Goal: Task Accomplishment & Management: Complete application form

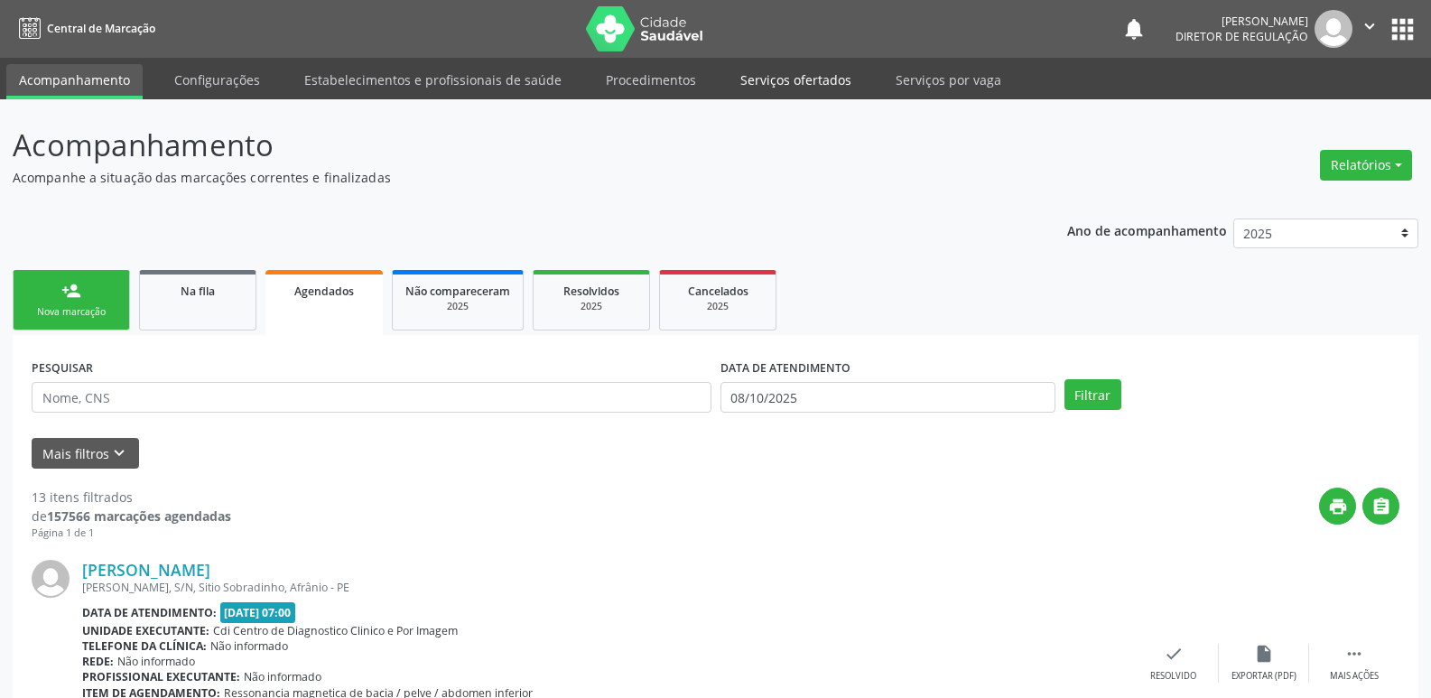
click at [813, 81] on link "Serviços ofertados" at bounding box center [796, 80] width 136 height 32
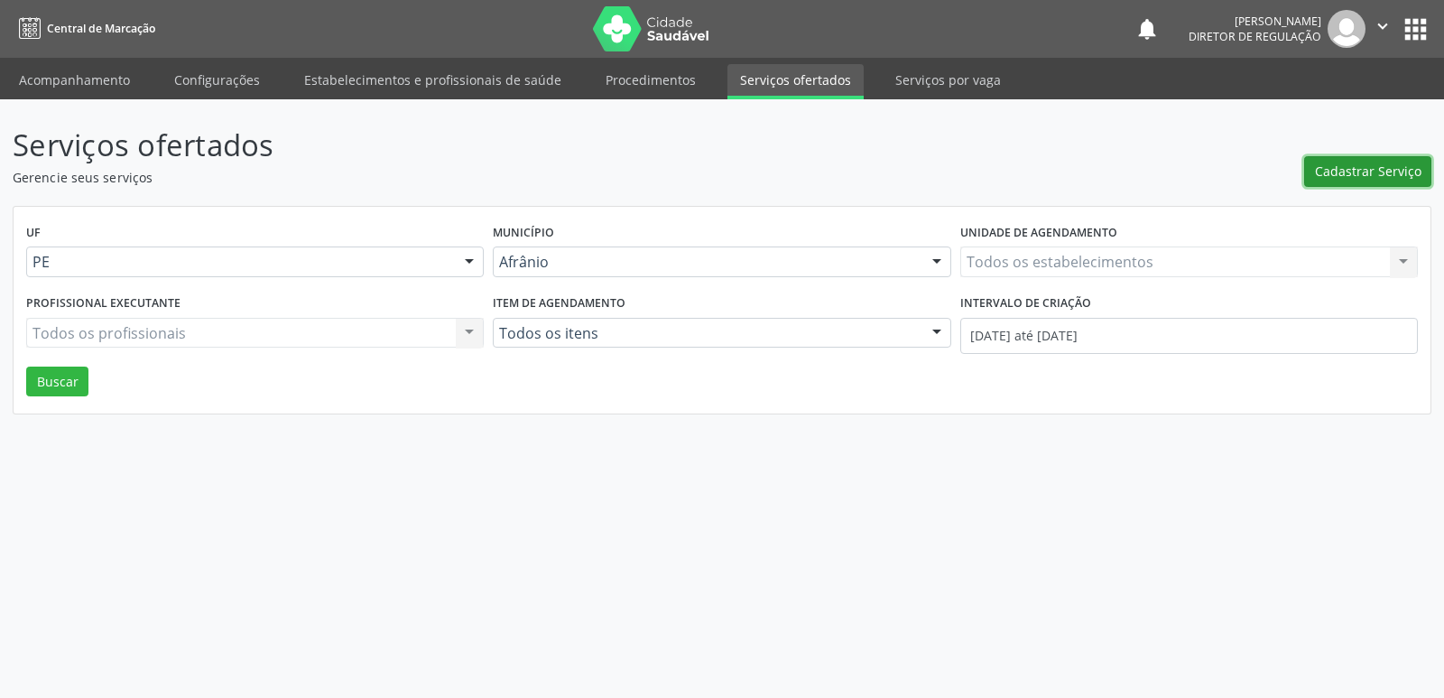
click at [1342, 171] on span "Cadastrar Serviço" at bounding box center [1368, 171] width 107 height 19
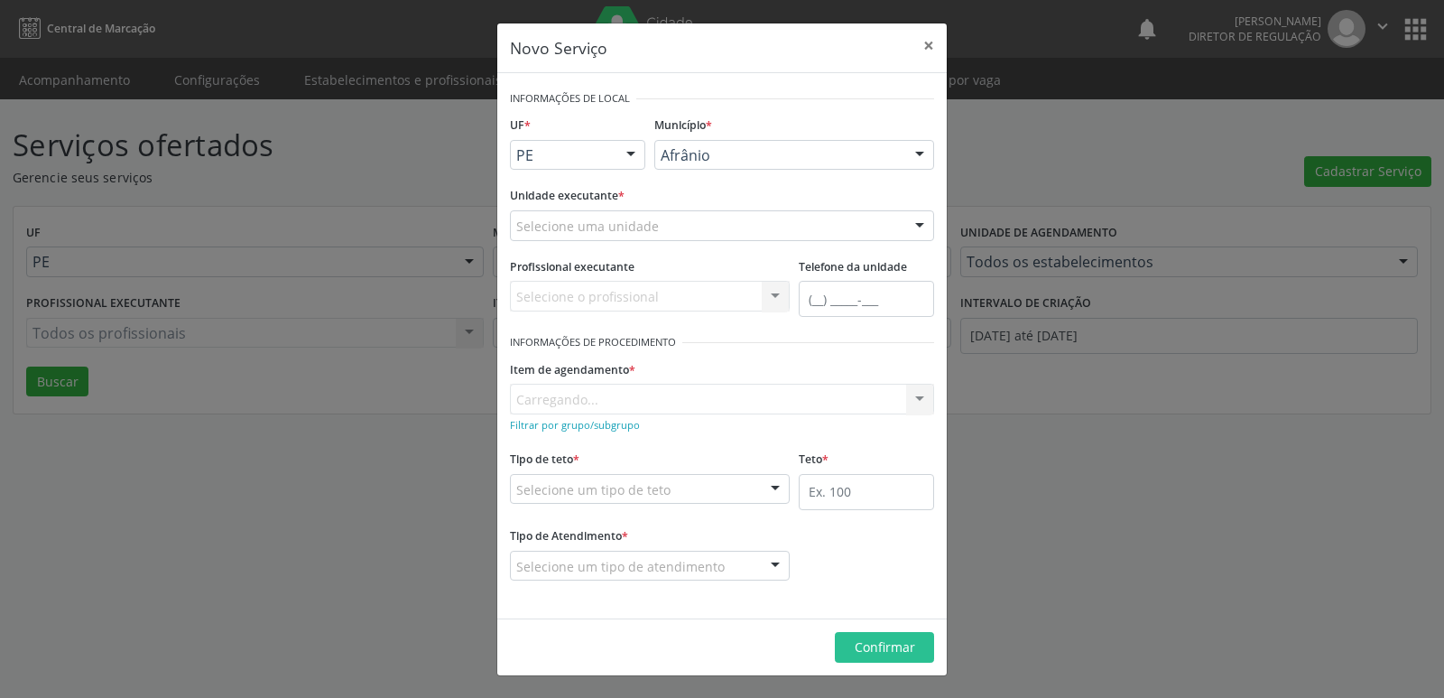
click at [739, 219] on div "Selecione uma unidade" at bounding box center [722, 225] width 424 height 31
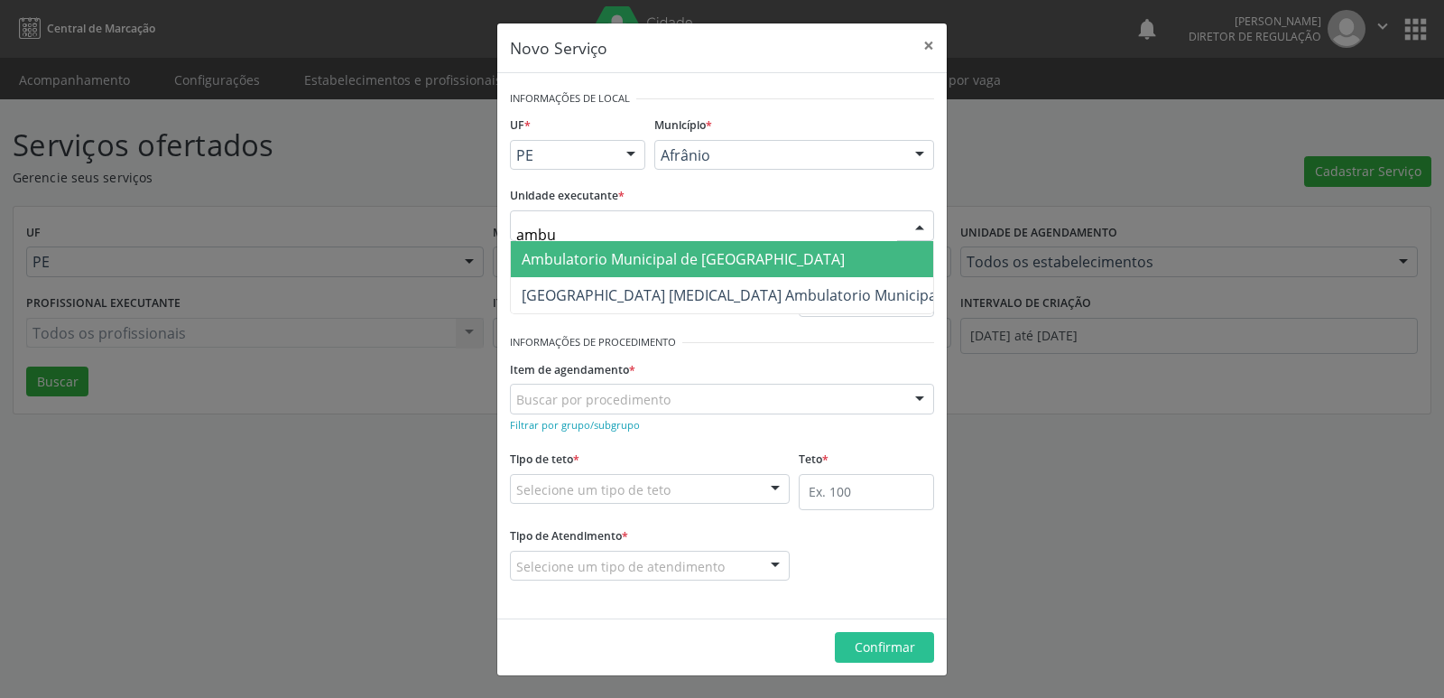
type input "ambul"
click at [724, 254] on span "Ambulatorio Municipal de [GEOGRAPHIC_DATA]" at bounding box center [683, 259] width 323 height 20
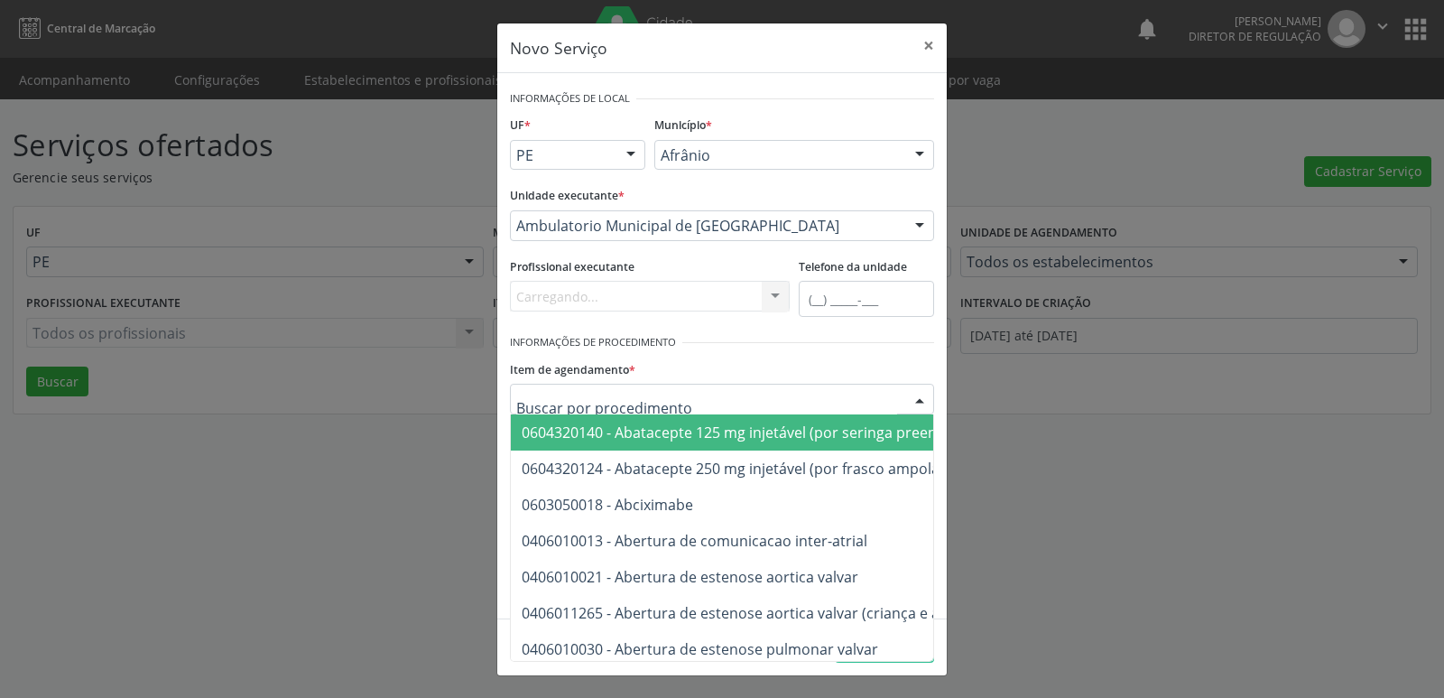
click at [716, 397] on div at bounding box center [722, 399] width 424 height 31
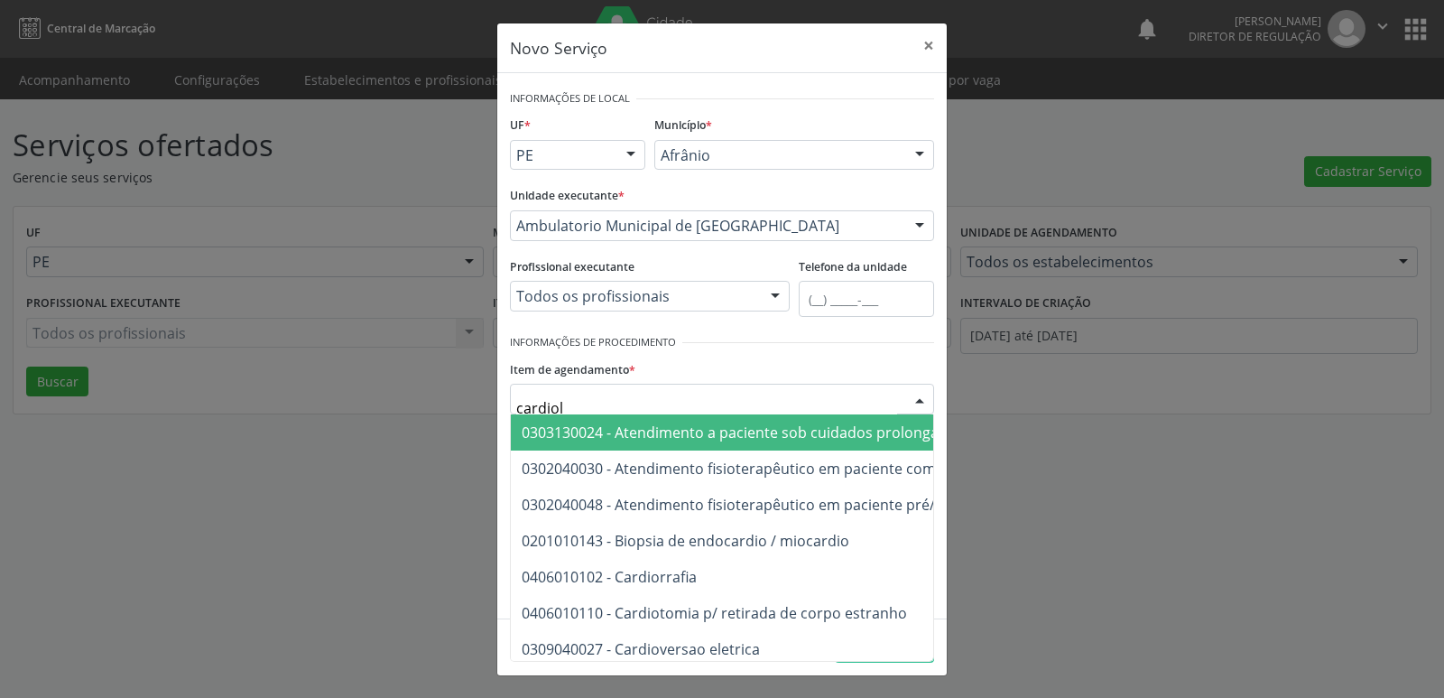
type input "cardiolo"
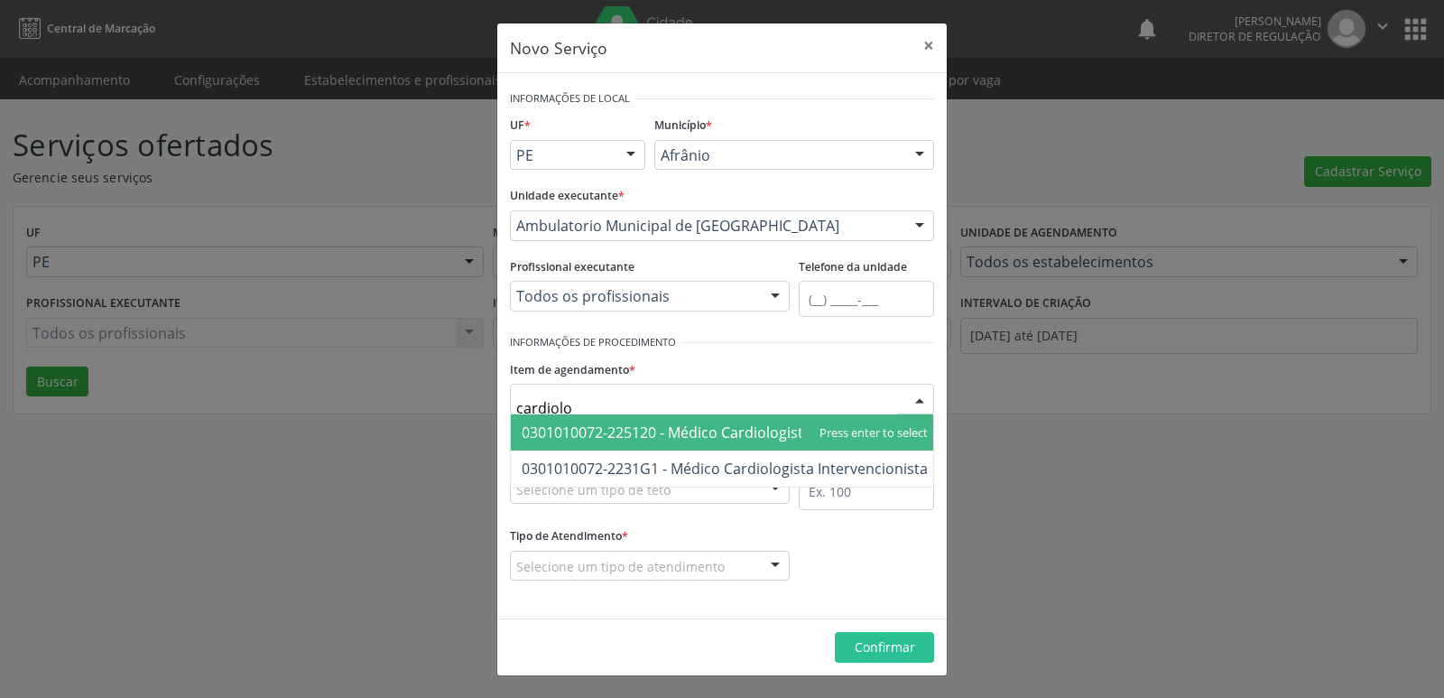
click at [710, 432] on span "0301010072-225120 - Médico Cardiologista" at bounding box center [667, 432] width 290 height 20
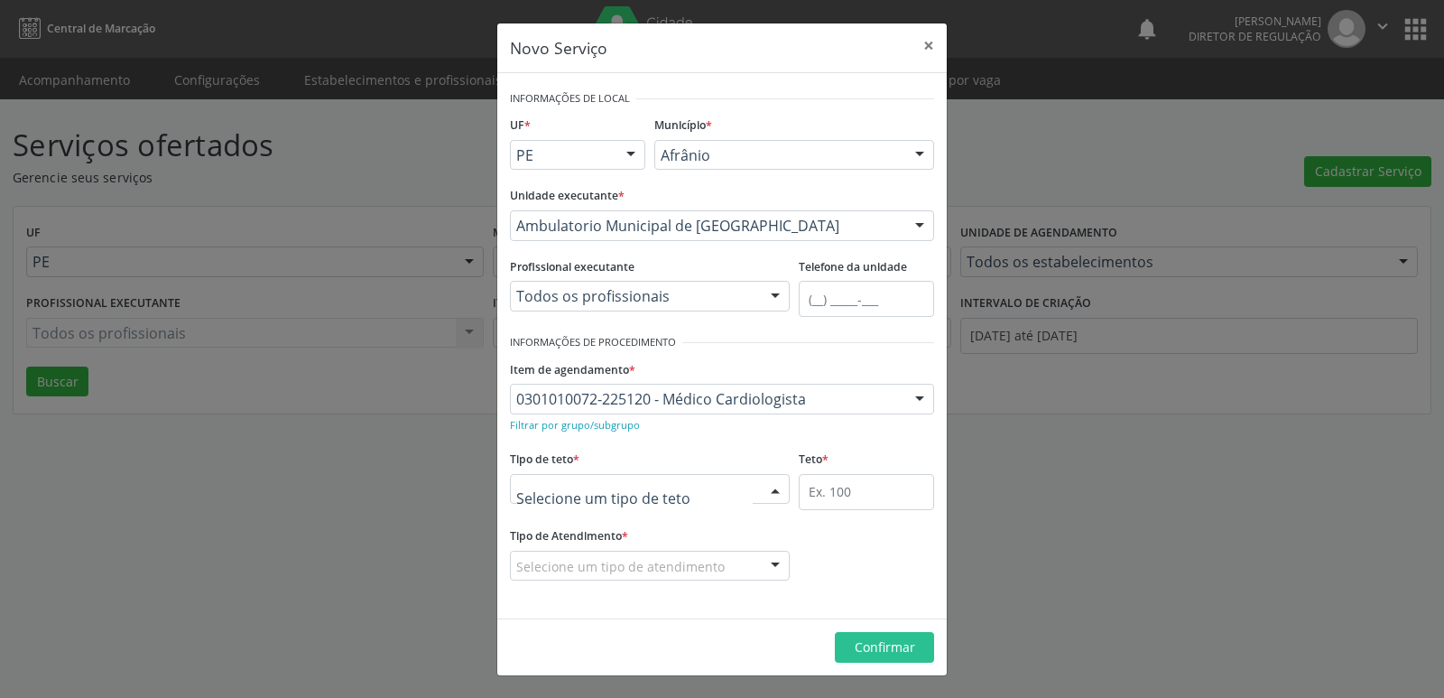
click at [691, 483] on div at bounding box center [650, 489] width 280 height 31
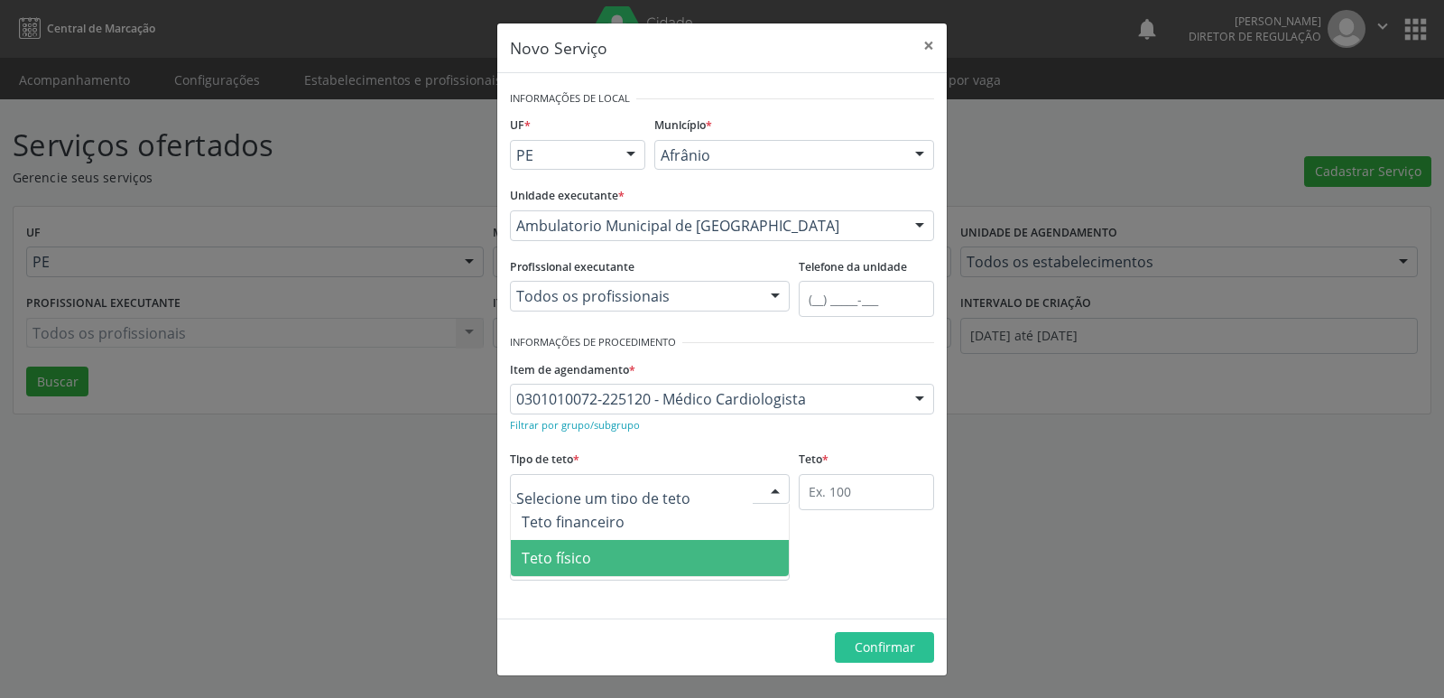
click at [666, 566] on span "Teto físico" at bounding box center [650, 558] width 278 height 36
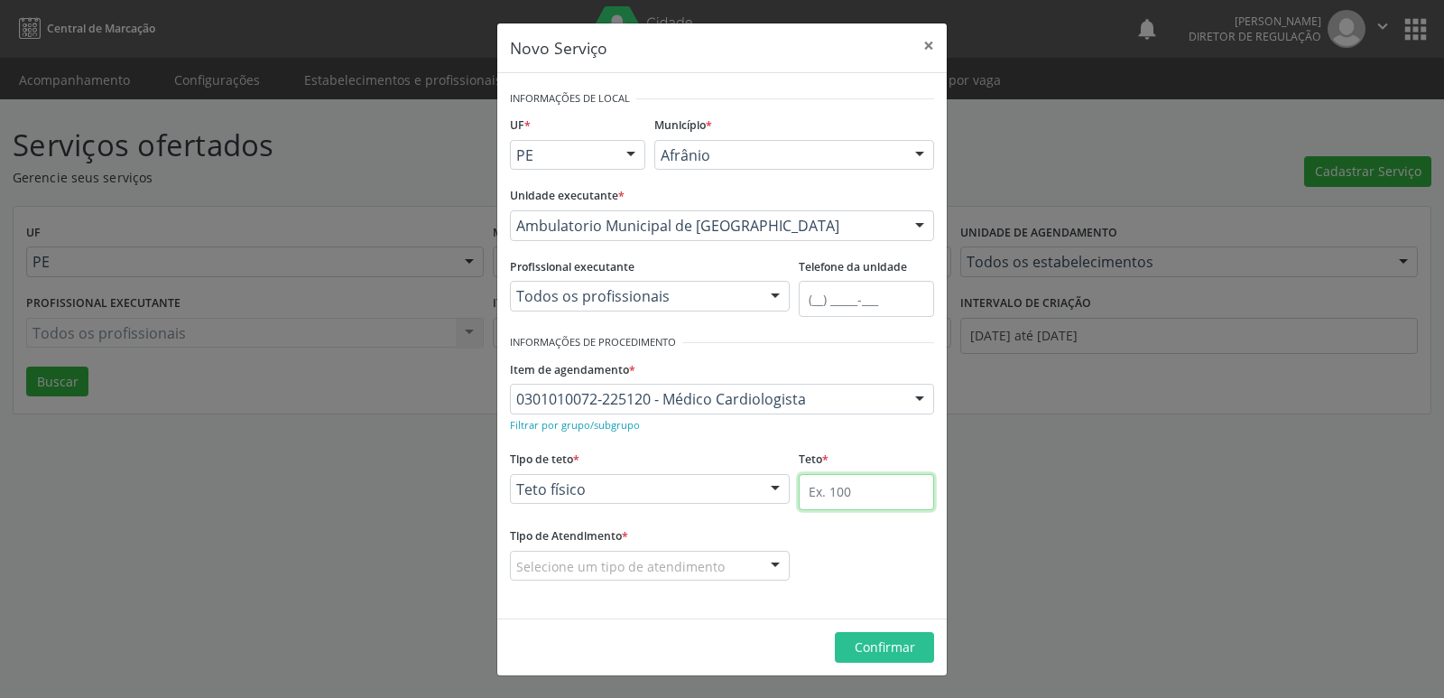
drag, startPoint x: 837, startPoint y: 492, endPoint x: 856, endPoint y: 500, distance: 20.6
click at [856, 500] on input "text" at bounding box center [866, 492] width 135 height 36
type input "27"
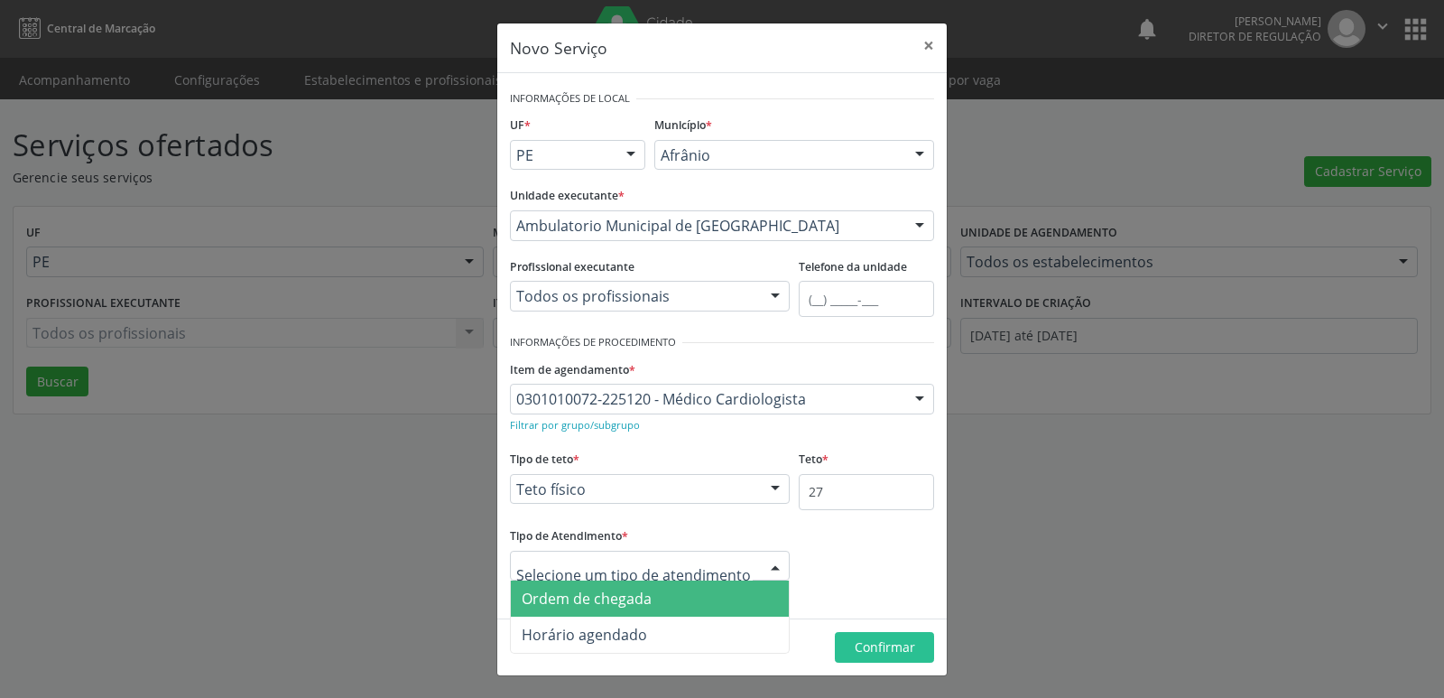
click at [694, 605] on span "Ordem de chegada" at bounding box center [650, 598] width 278 height 36
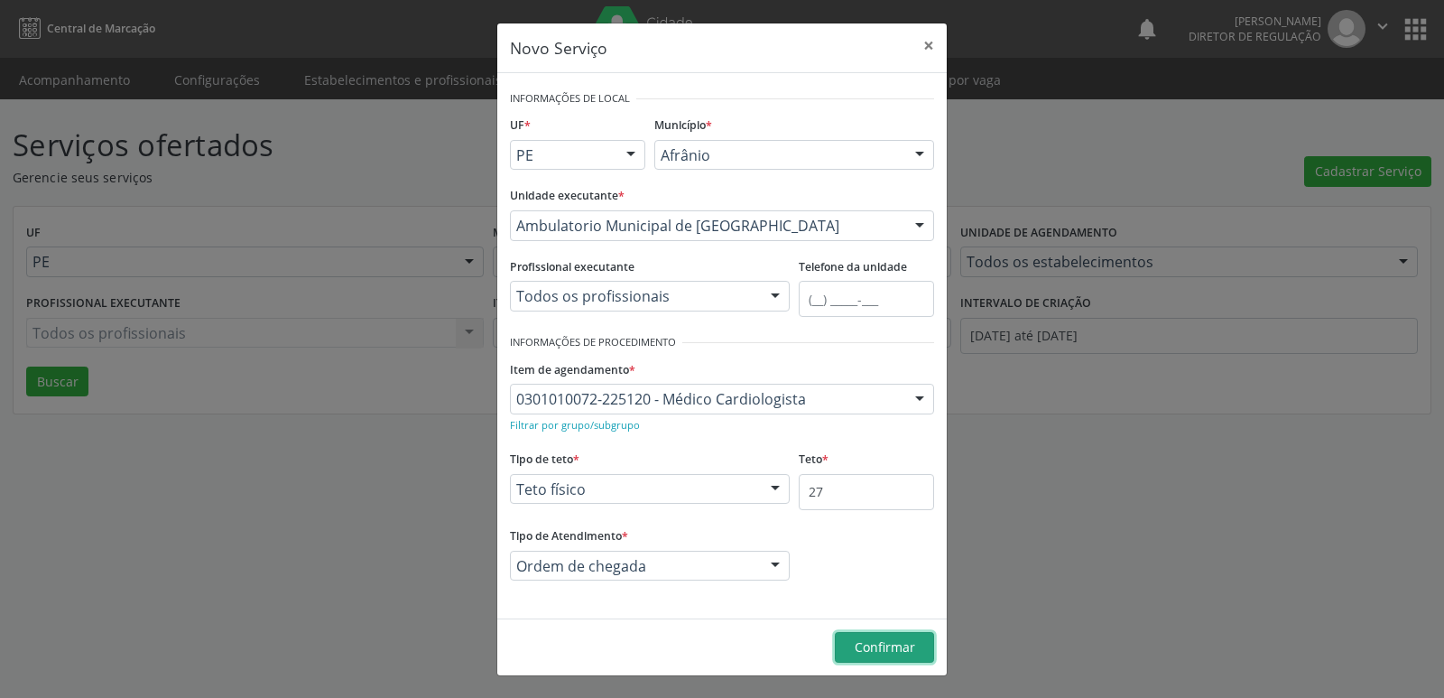
click at [913, 651] on span "Confirmar" at bounding box center [885, 646] width 60 height 17
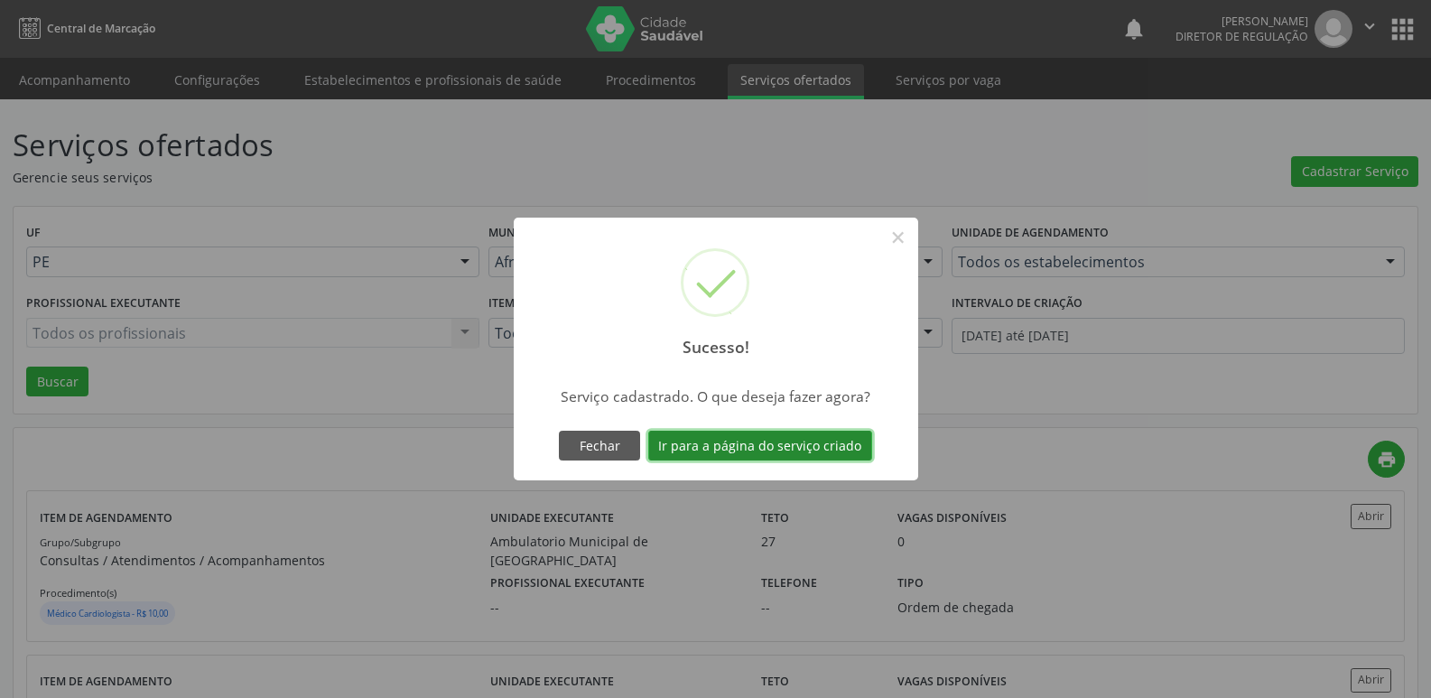
click at [819, 445] on button "Ir para a página do serviço criado" at bounding box center [760, 446] width 224 height 31
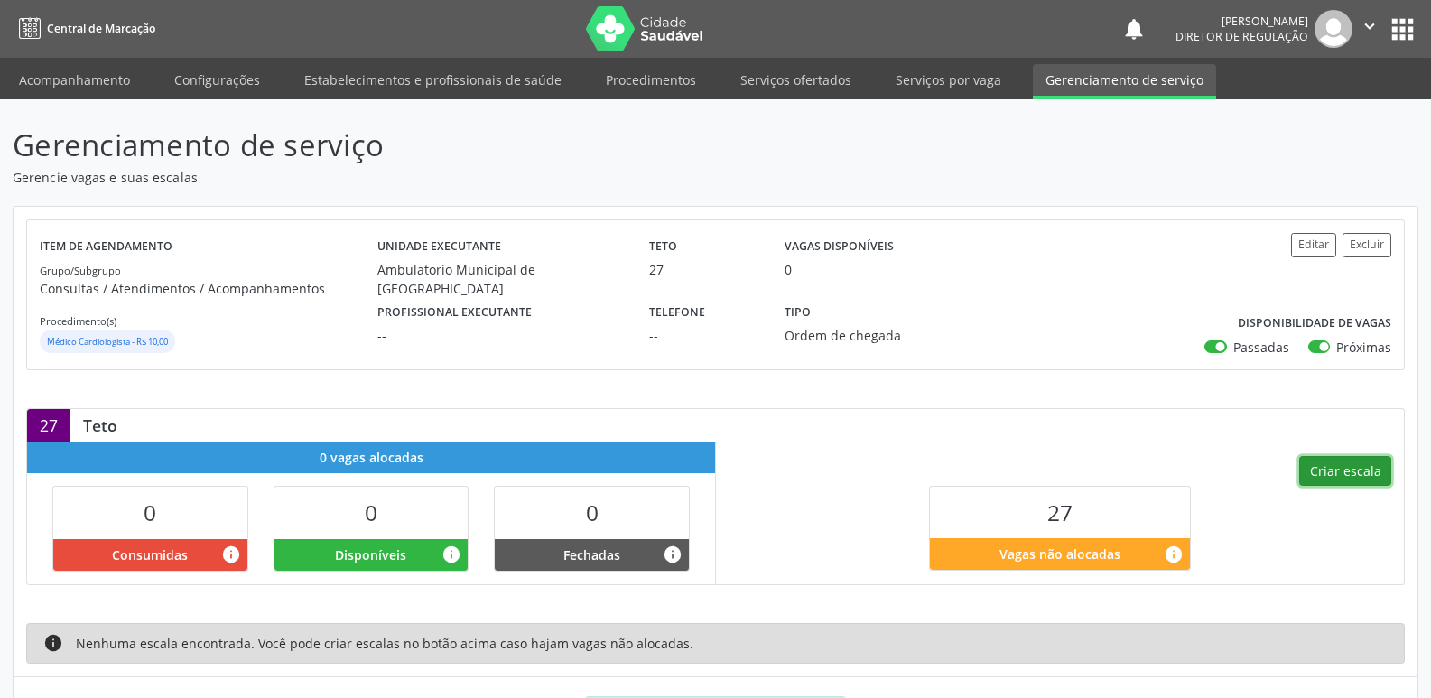
click at [1347, 475] on button "Criar escala" at bounding box center [1345, 471] width 92 height 31
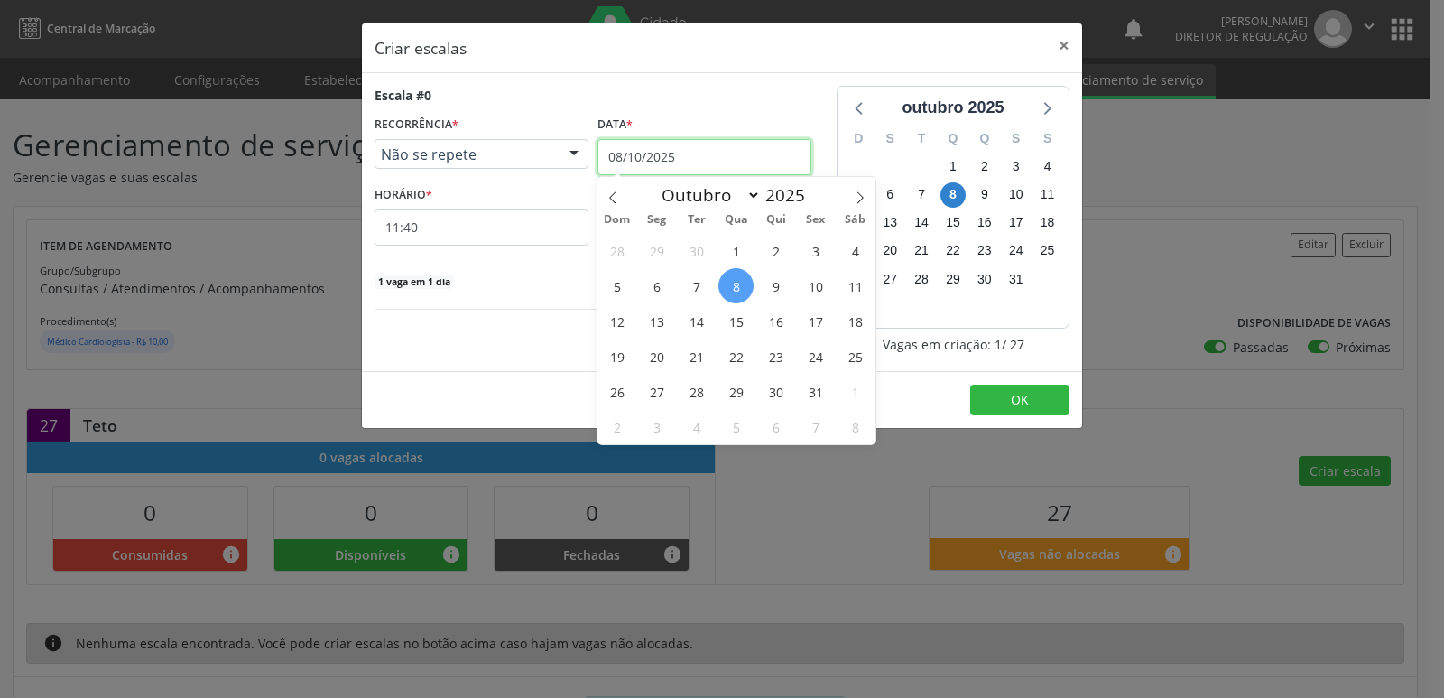
click at [755, 153] on input "08/10/2025" at bounding box center [705, 157] width 214 height 36
click at [820, 285] on span "10" at bounding box center [815, 285] width 35 height 35
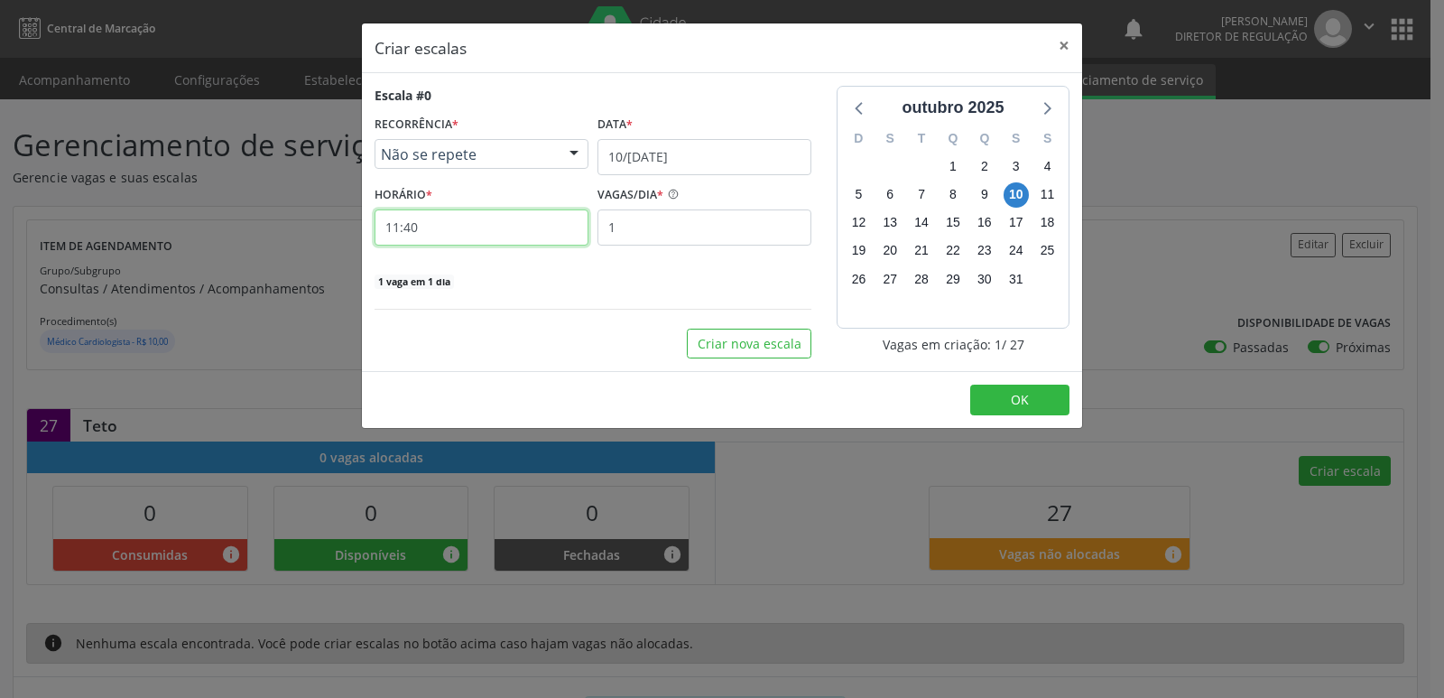
click at [509, 229] on input "11:40" at bounding box center [482, 227] width 214 height 36
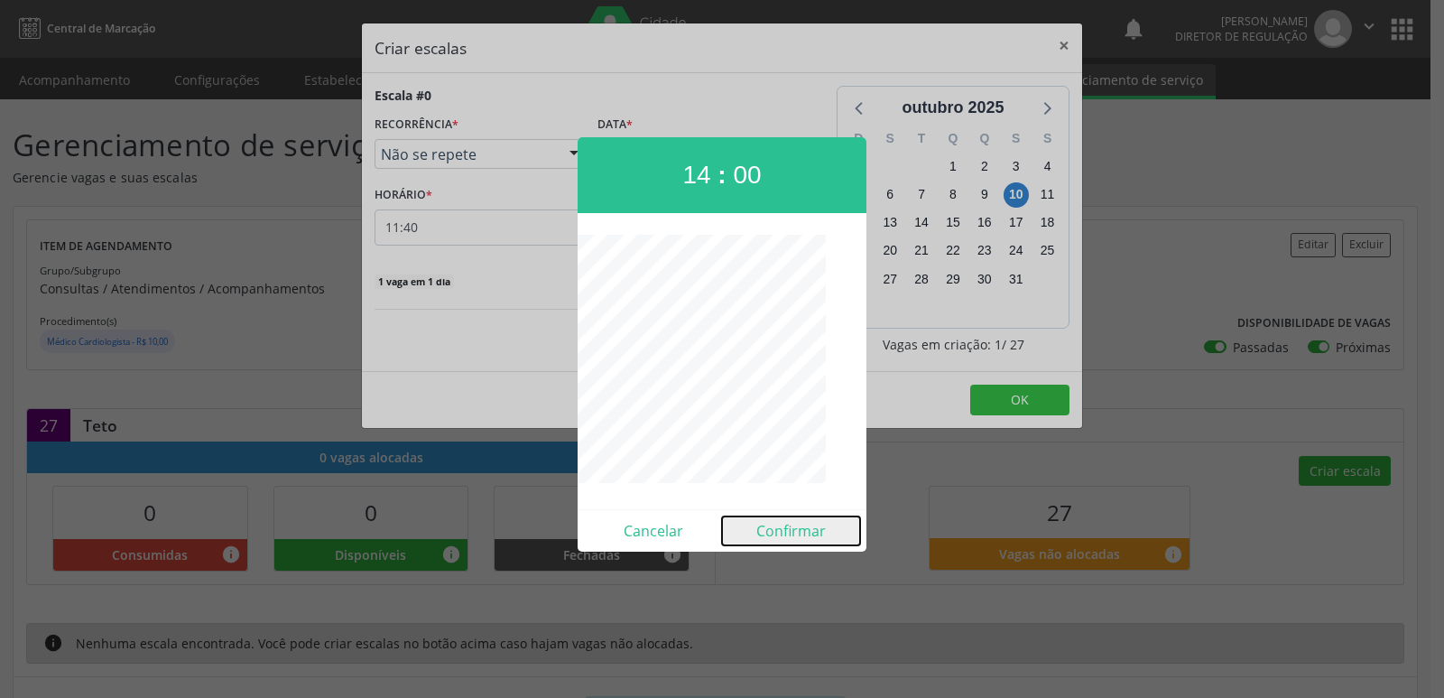
click at [790, 534] on button "Confirmar" at bounding box center [791, 530] width 138 height 29
type input "14:00"
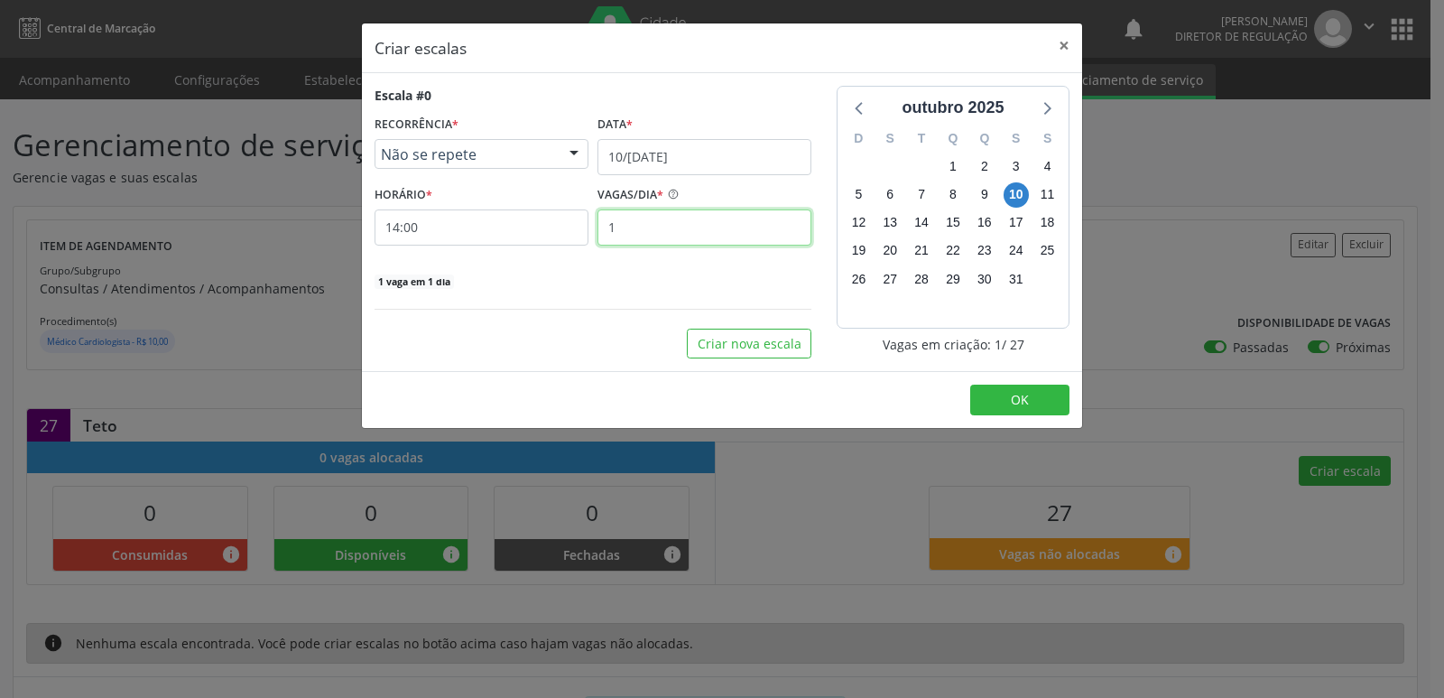
click at [656, 225] on input "1" at bounding box center [705, 227] width 214 height 36
type input "10"
click at [1004, 399] on button "OK" at bounding box center [1019, 400] width 99 height 31
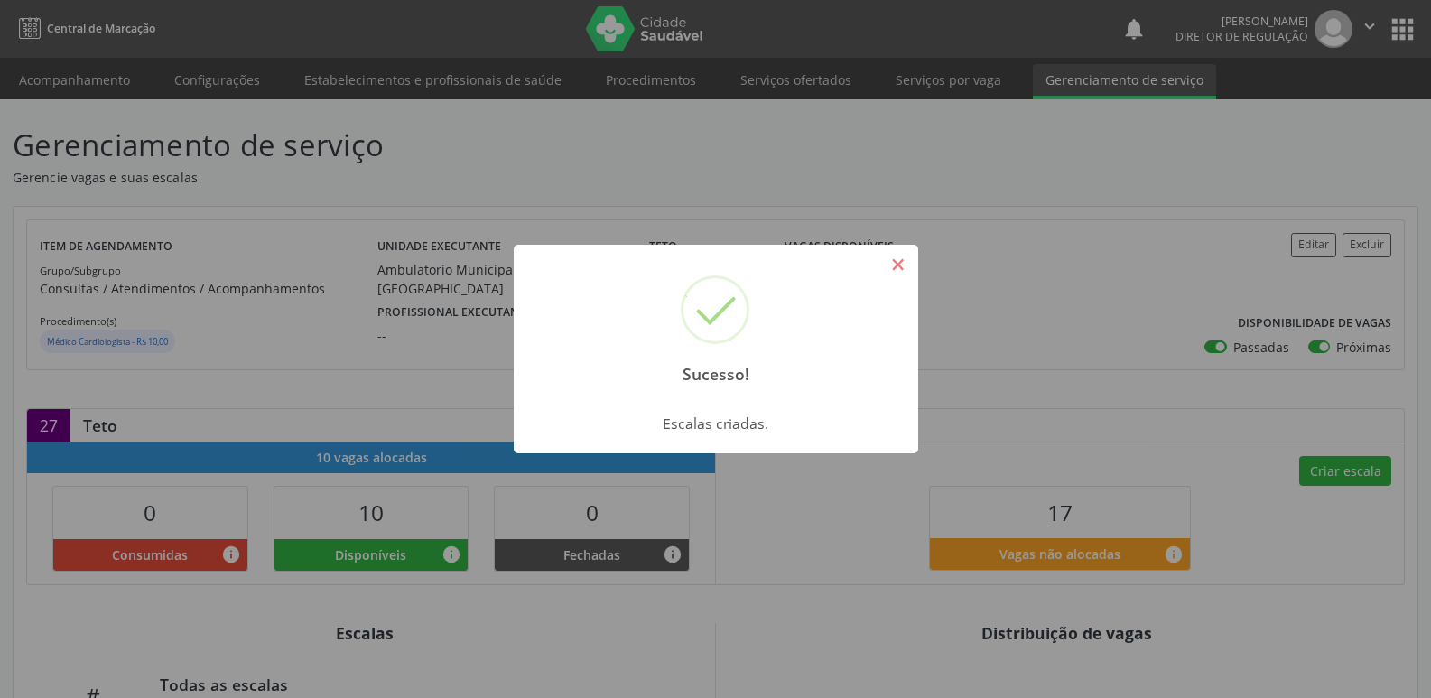
click at [890, 259] on button "×" at bounding box center [898, 264] width 31 height 31
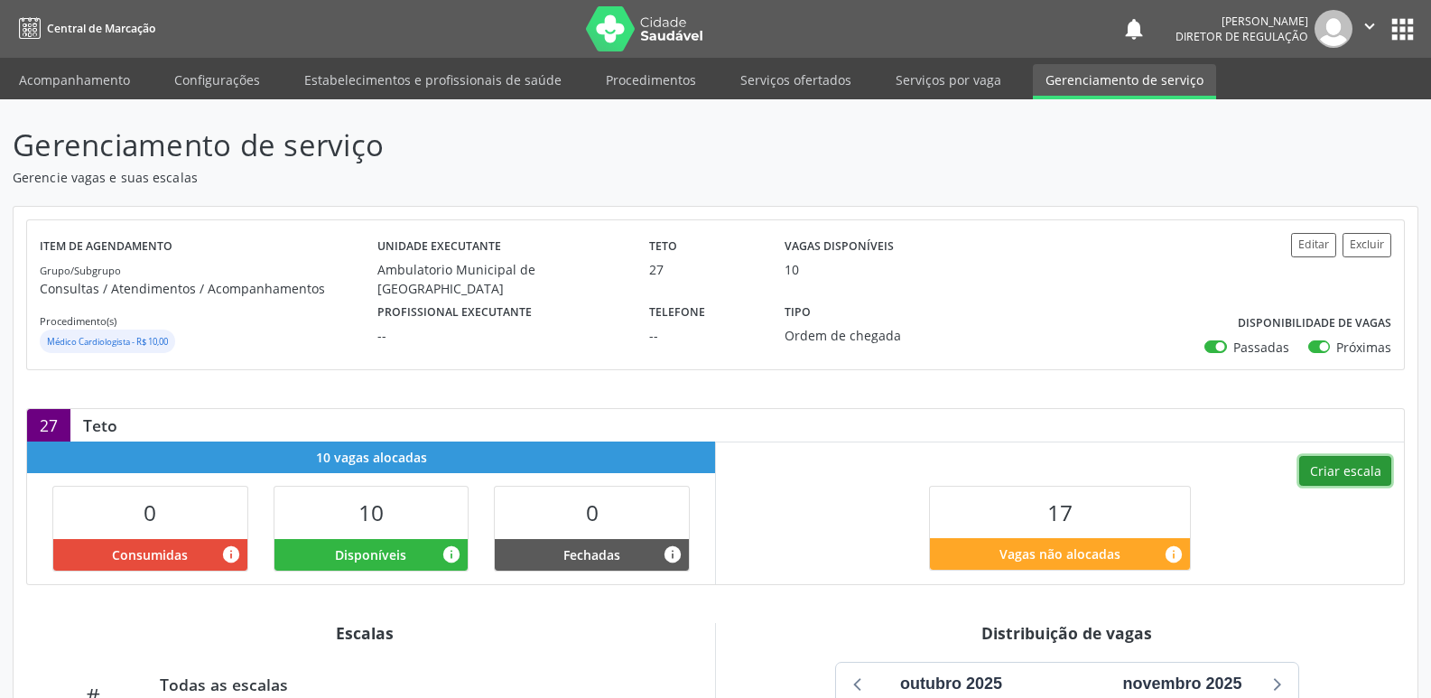
click at [1345, 470] on button "Criar escala" at bounding box center [1345, 471] width 92 height 31
select select "9"
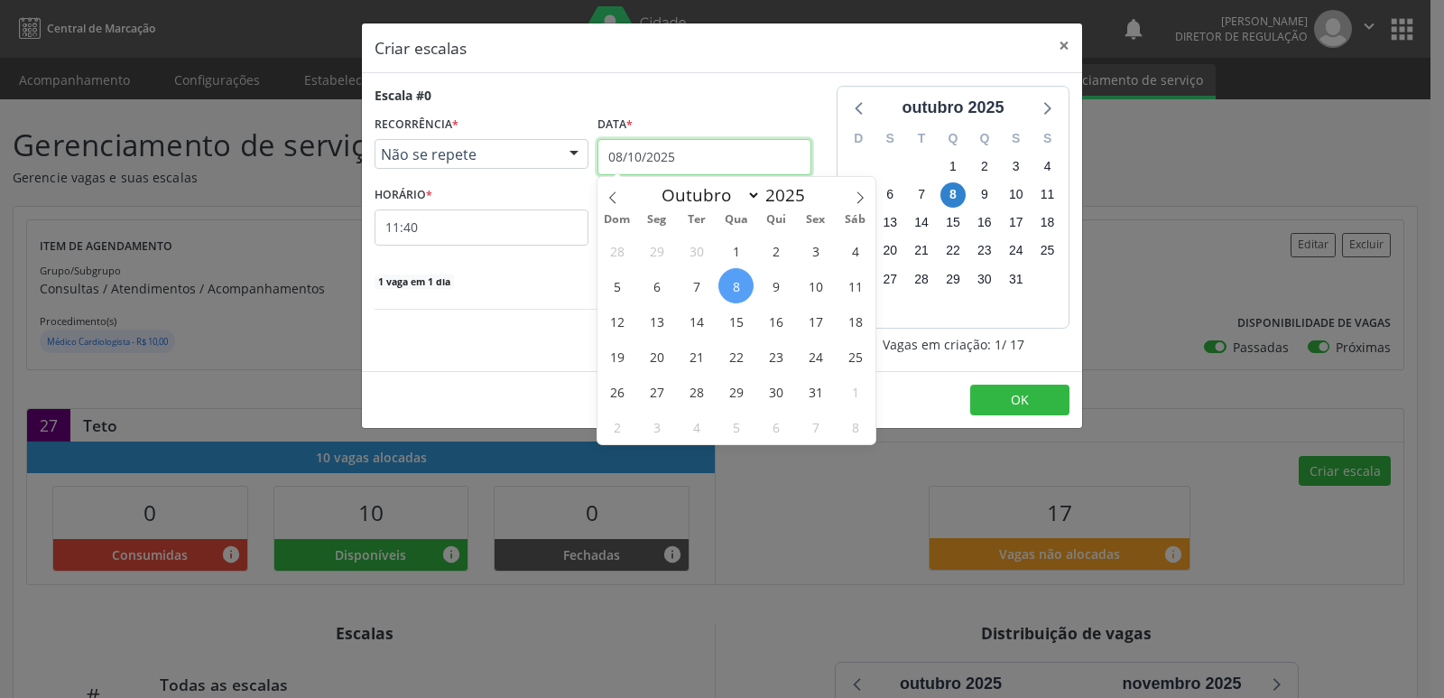
click at [742, 154] on input "08/10/2025" at bounding box center [705, 157] width 214 height 36
click at [858, 285] on span "11" at bounding box center [855, 285] width 35 height 35
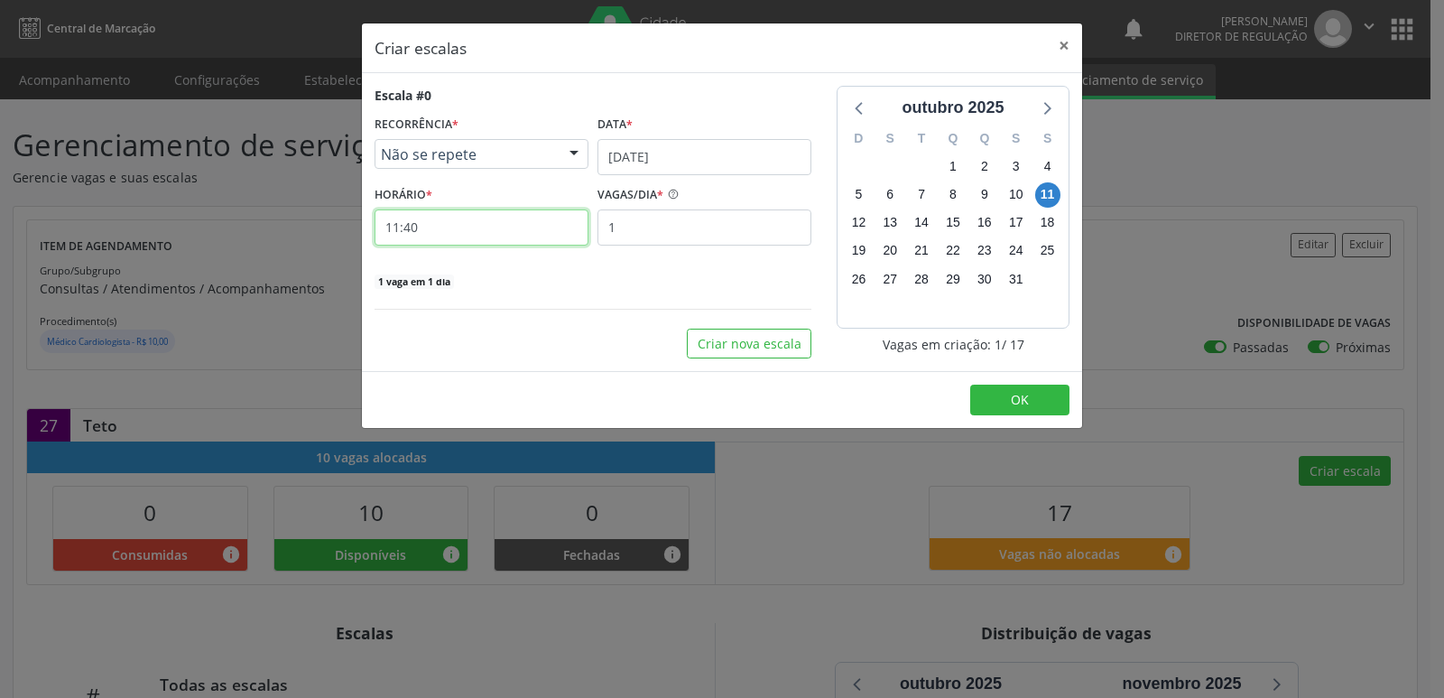
click at [543, 230] on input "11:40" at bounding box center [482, 227] width 214 height 36
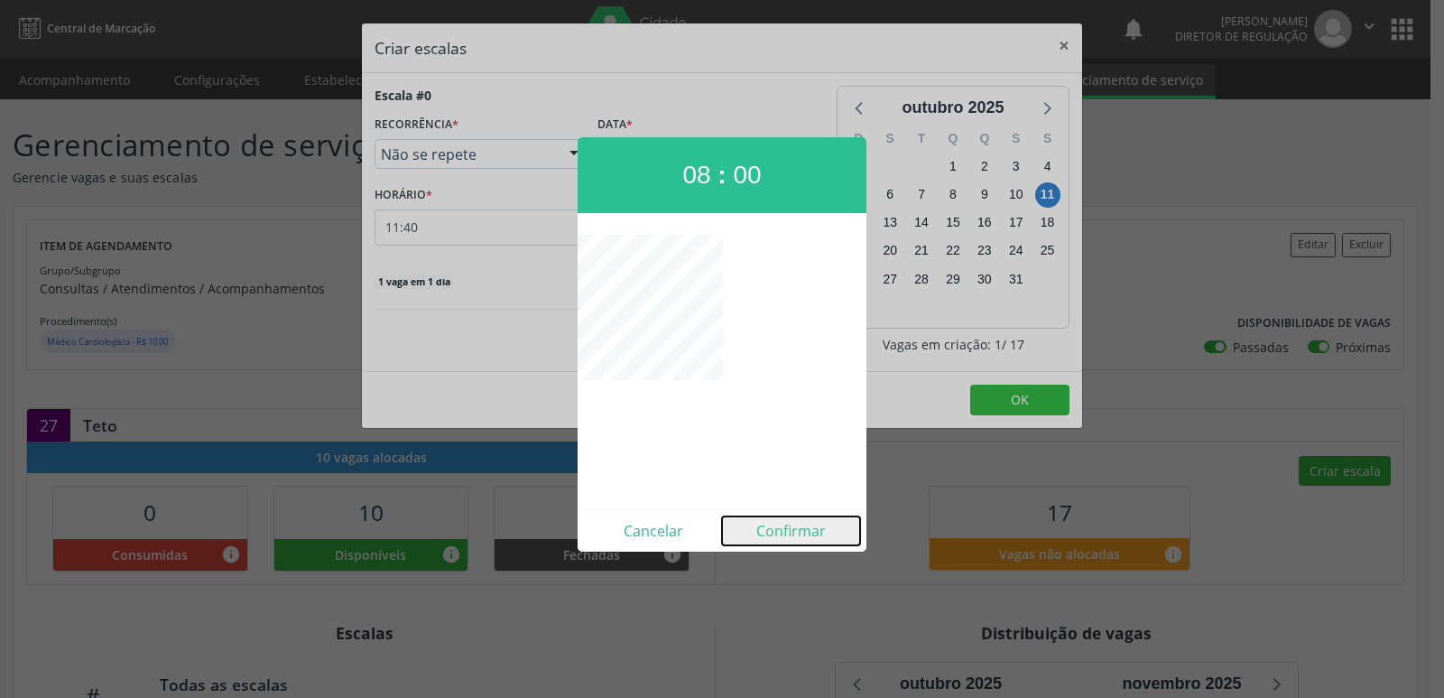
click at [789, 531] on button "Confirmar" at bounding box center [791, 530] width 138 height 29
type input "08:00"
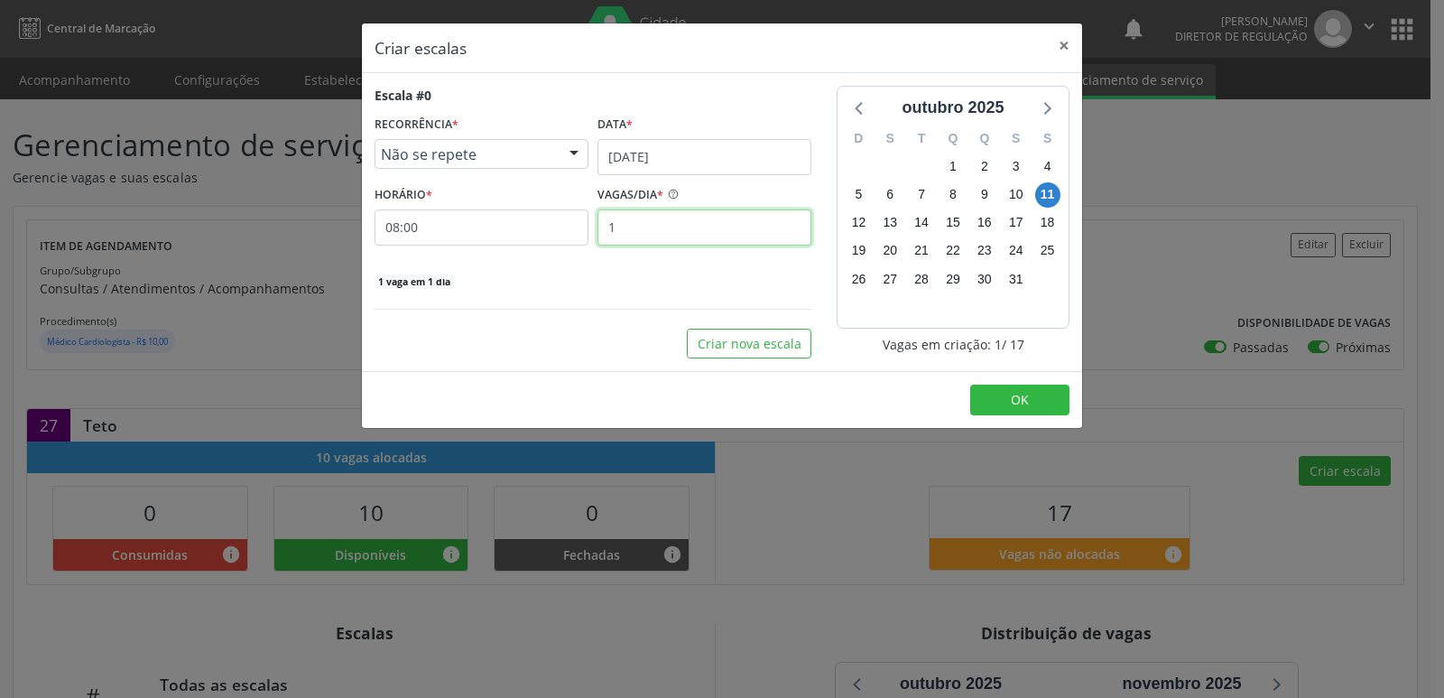
click at [665, 235] on input "1" at bounding box center [705, 227] width 214 height 36
type input "12"
click at [1034, 402] on button "OK" at bounding box center [1019, 400] width 99 height 31
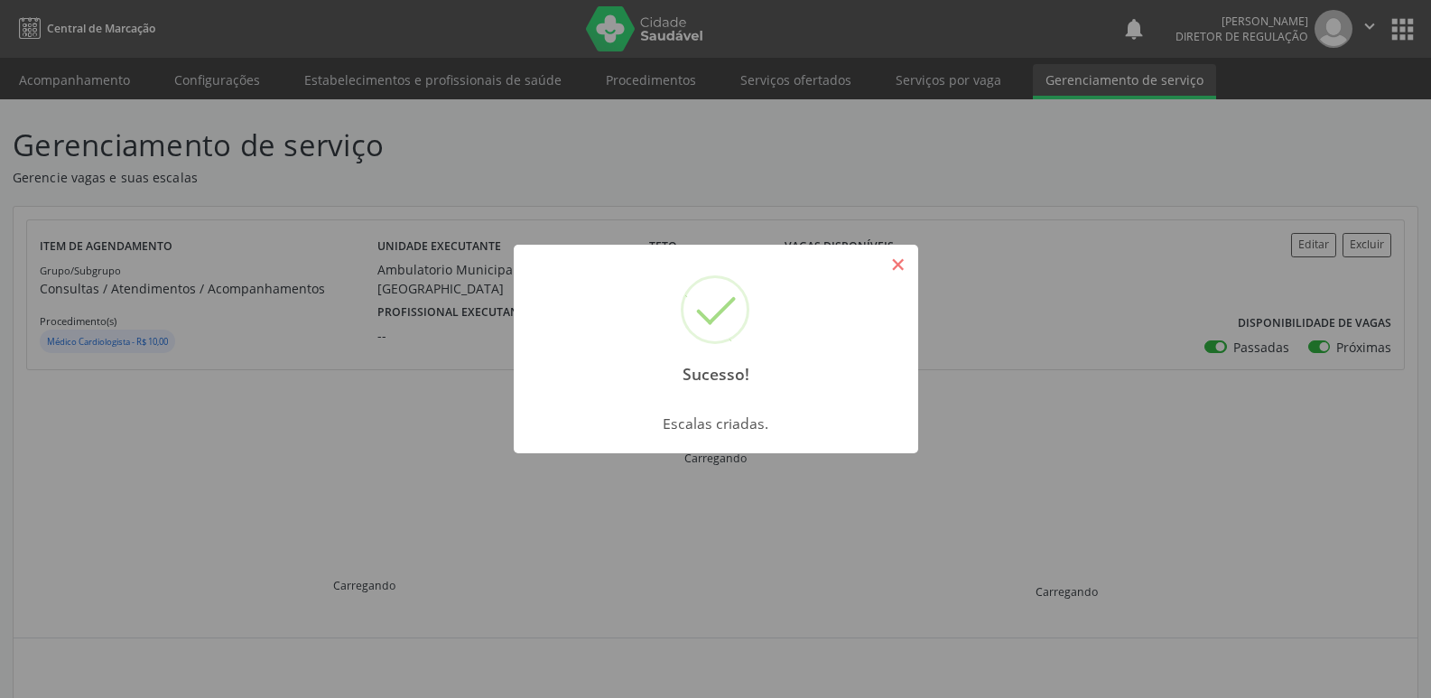
click at [897, 265] on button "×" at bounding box center [898, 264] width 31 height 31
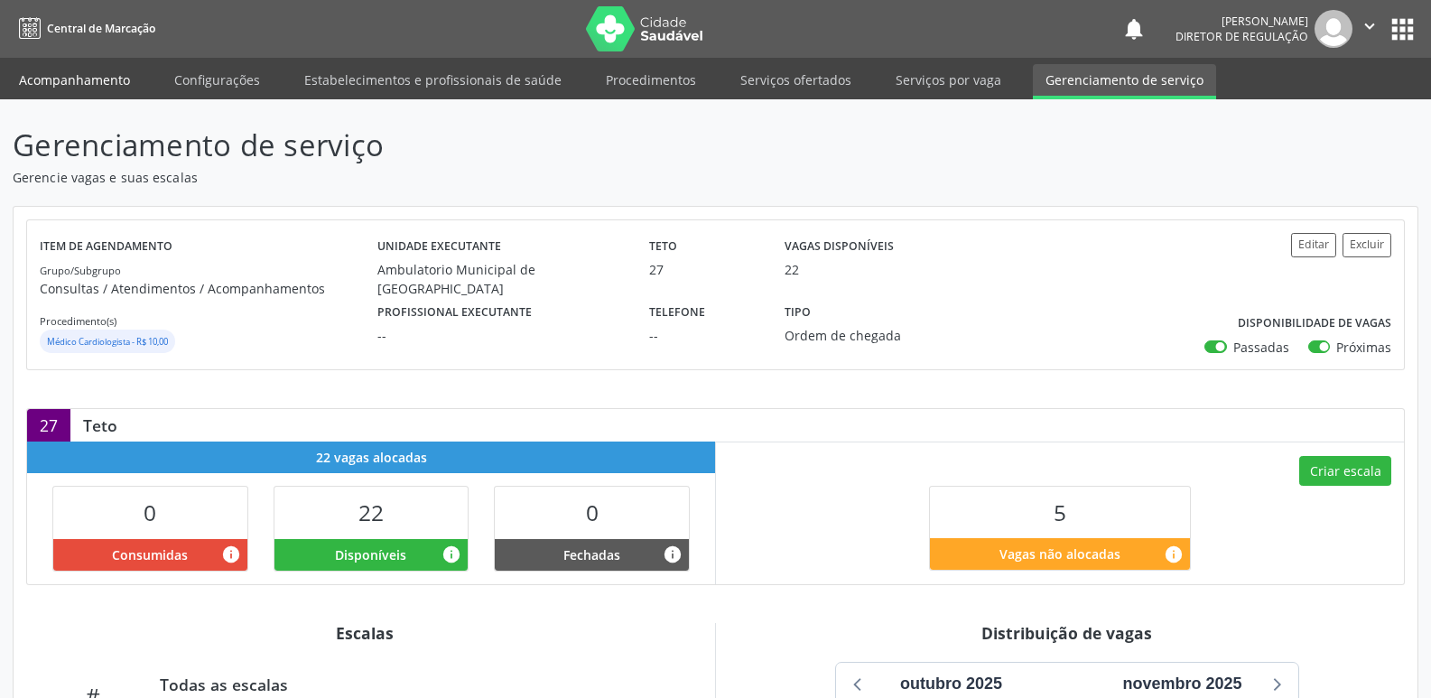
click at [119, 79] on link "Acompanhamento" at bounding box center [74, 80] width 136 height 32
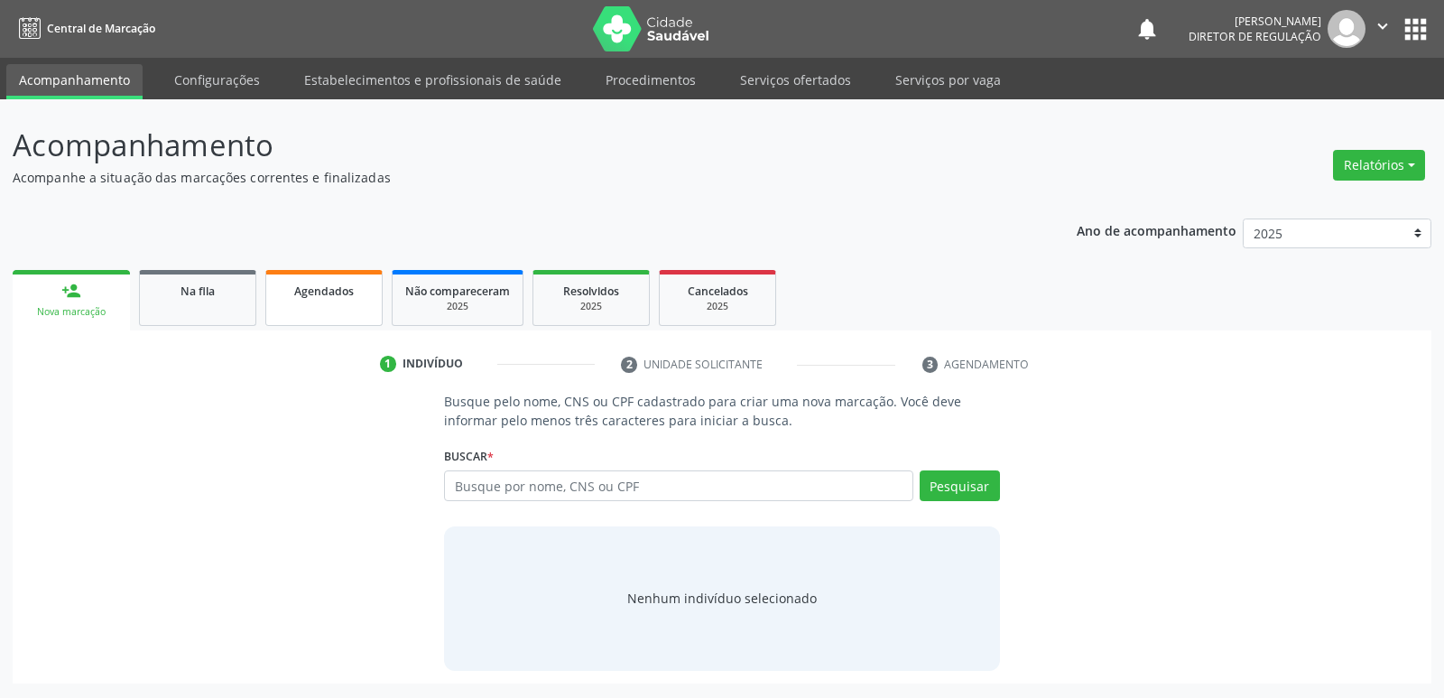
click at [320, 296] on span "Agendados" at bounding box center [324, 290] width 60 height 15
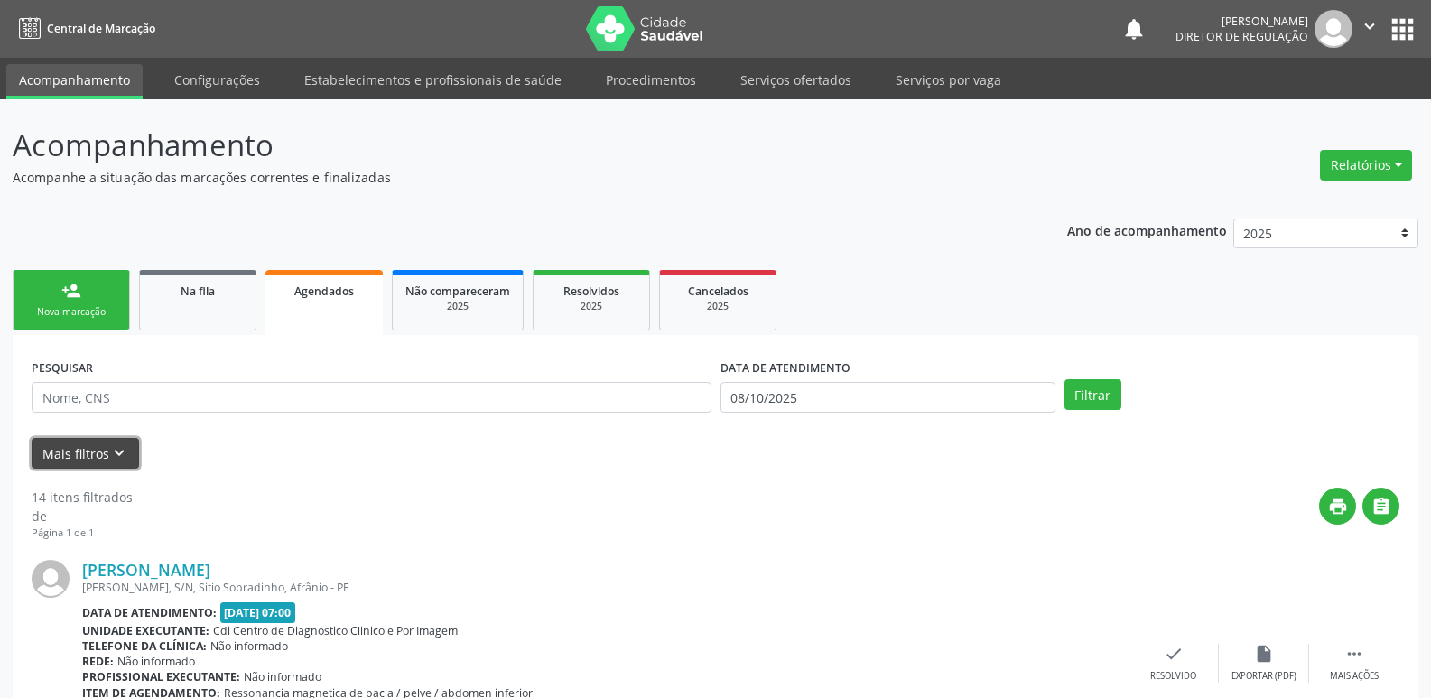
click at [114, 451] on icon "keyboard_arrow_down" at bounding box center [119, 453] width 20 height 20
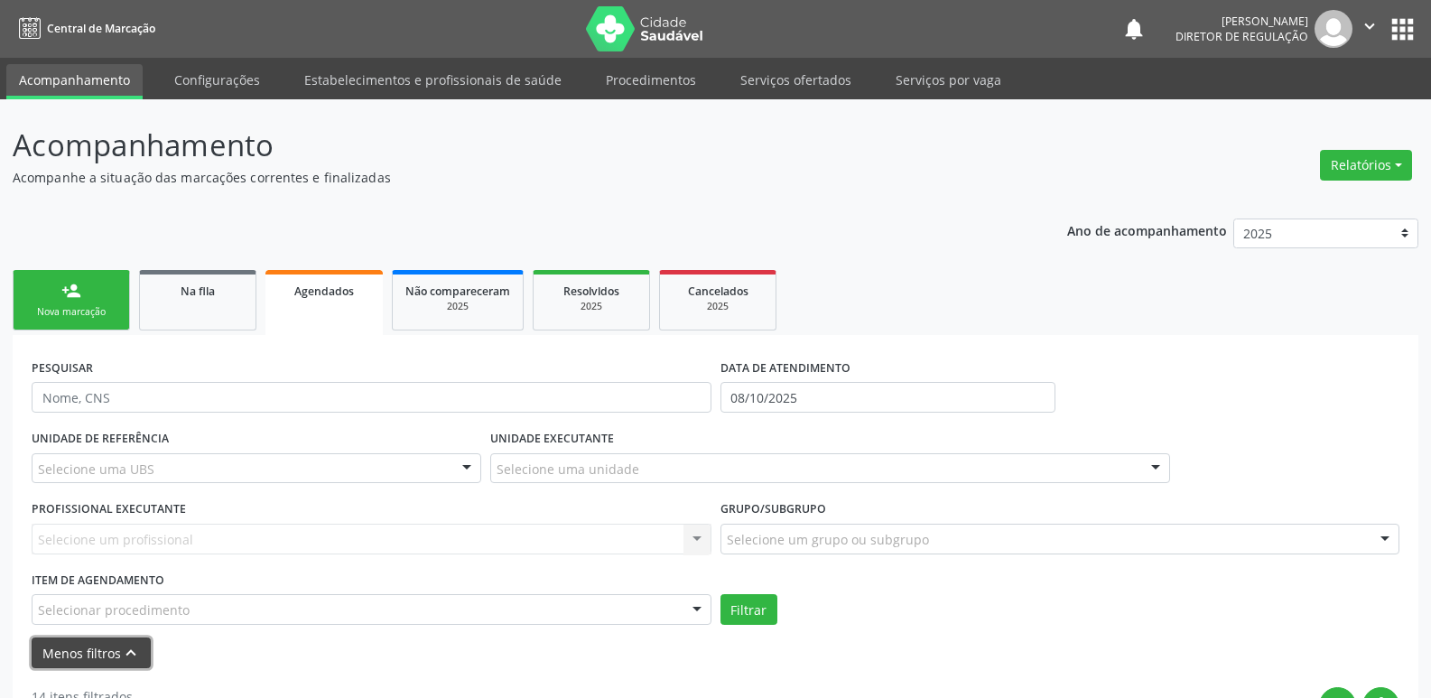
scroll to position [181, 0]
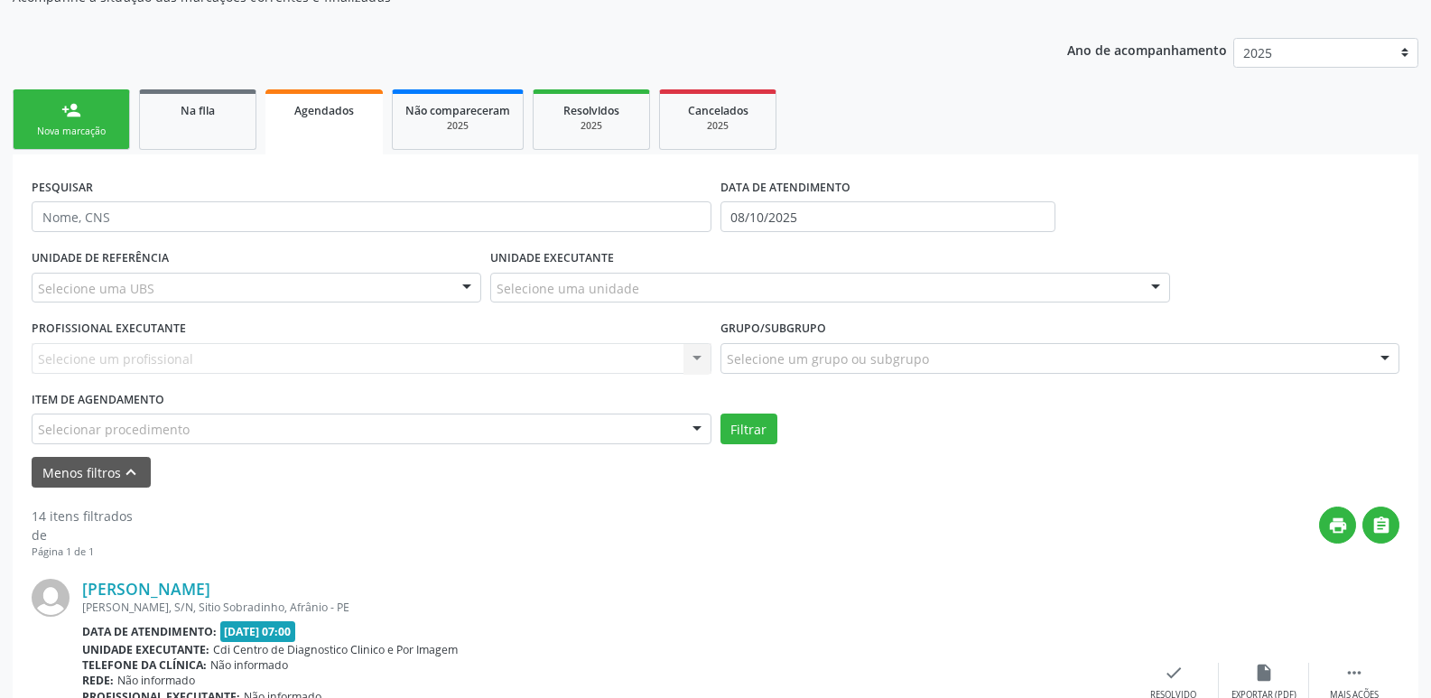
click at [196, 421] on div "Selecionar procedimento" at bounding box center [372, 428] width 680 height 31
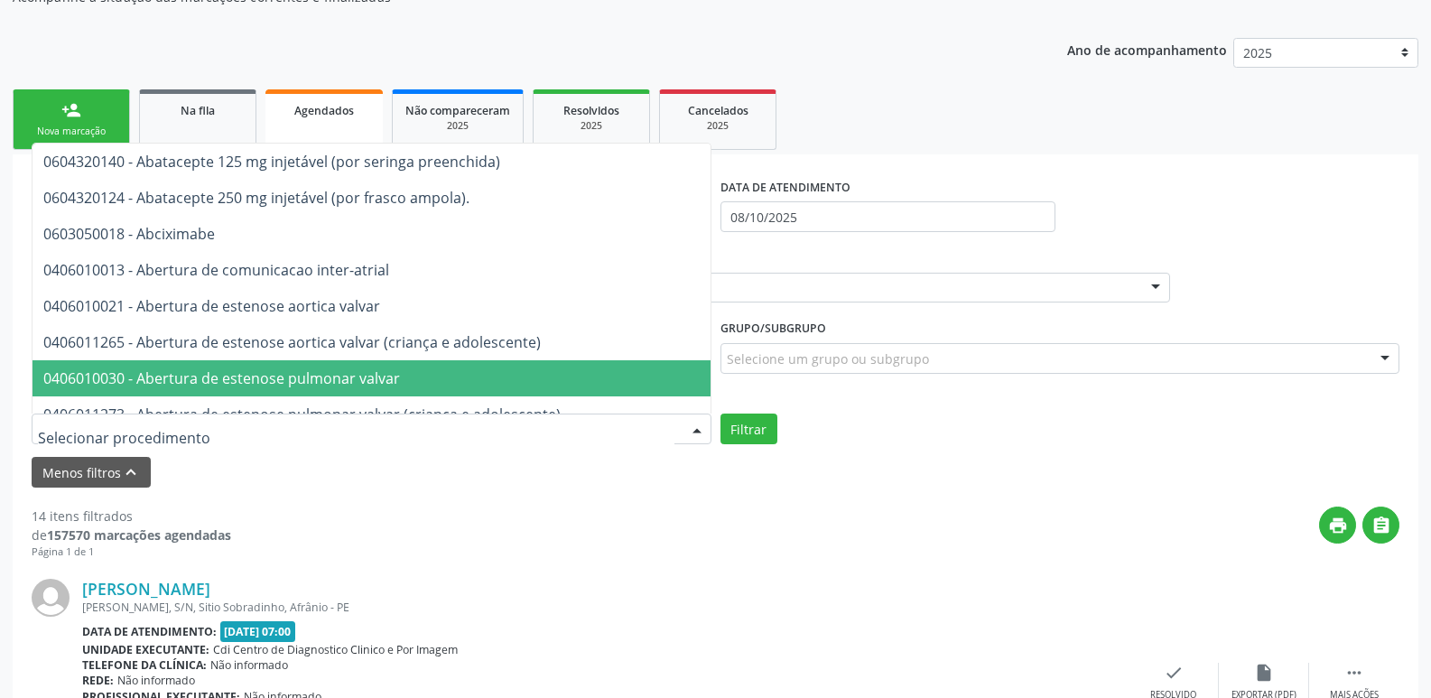
click at [411, 470] on div "Menos filtros keyboard_arrow_up" at bounding box center [715, 473] width 1377 height 32
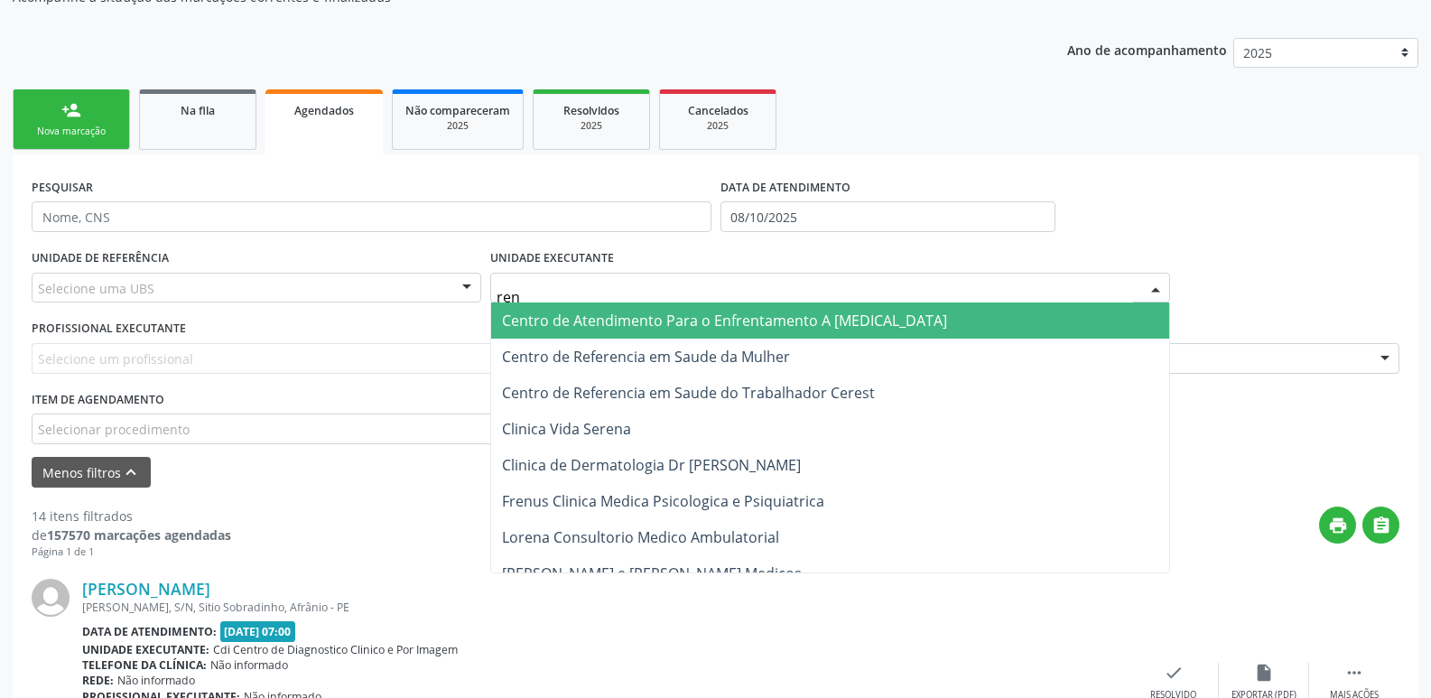
type input "reno"
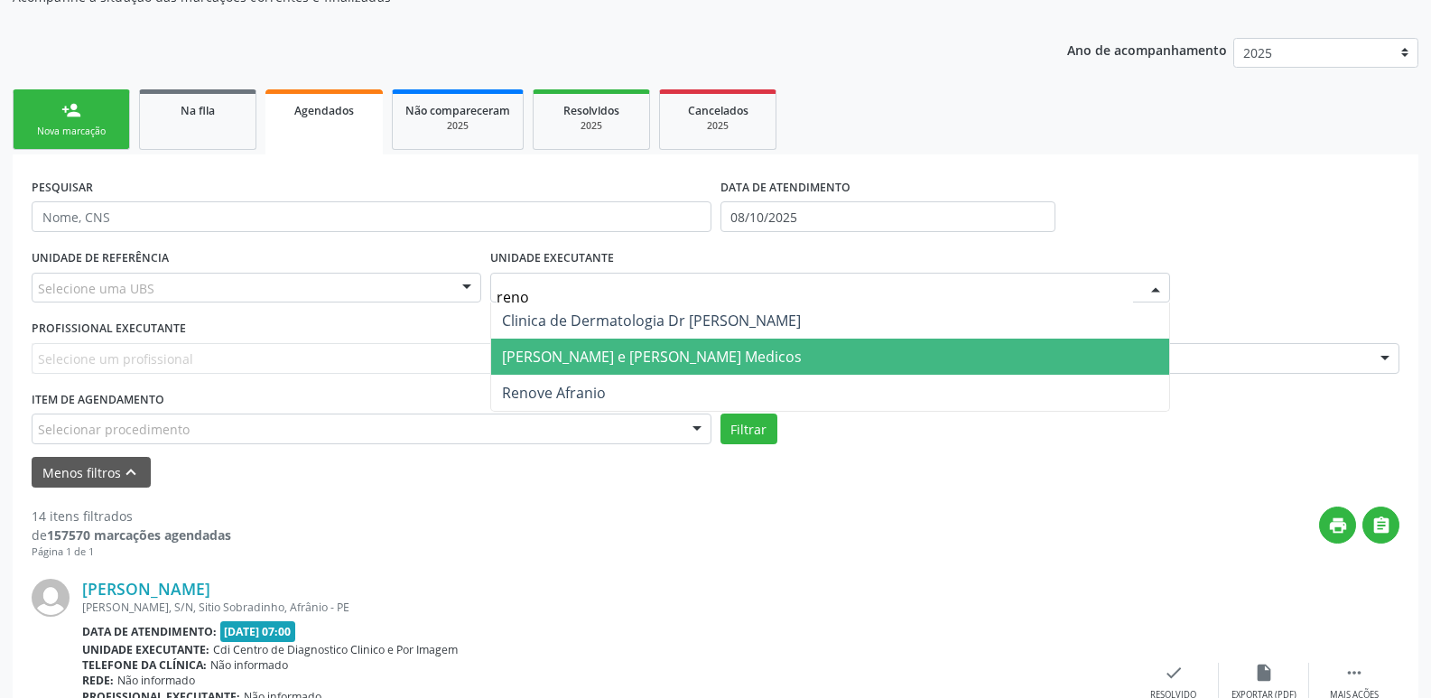
click at [537, 390] on span "Renove Afranio" at bounding box center [554, 393] width 104 height 20
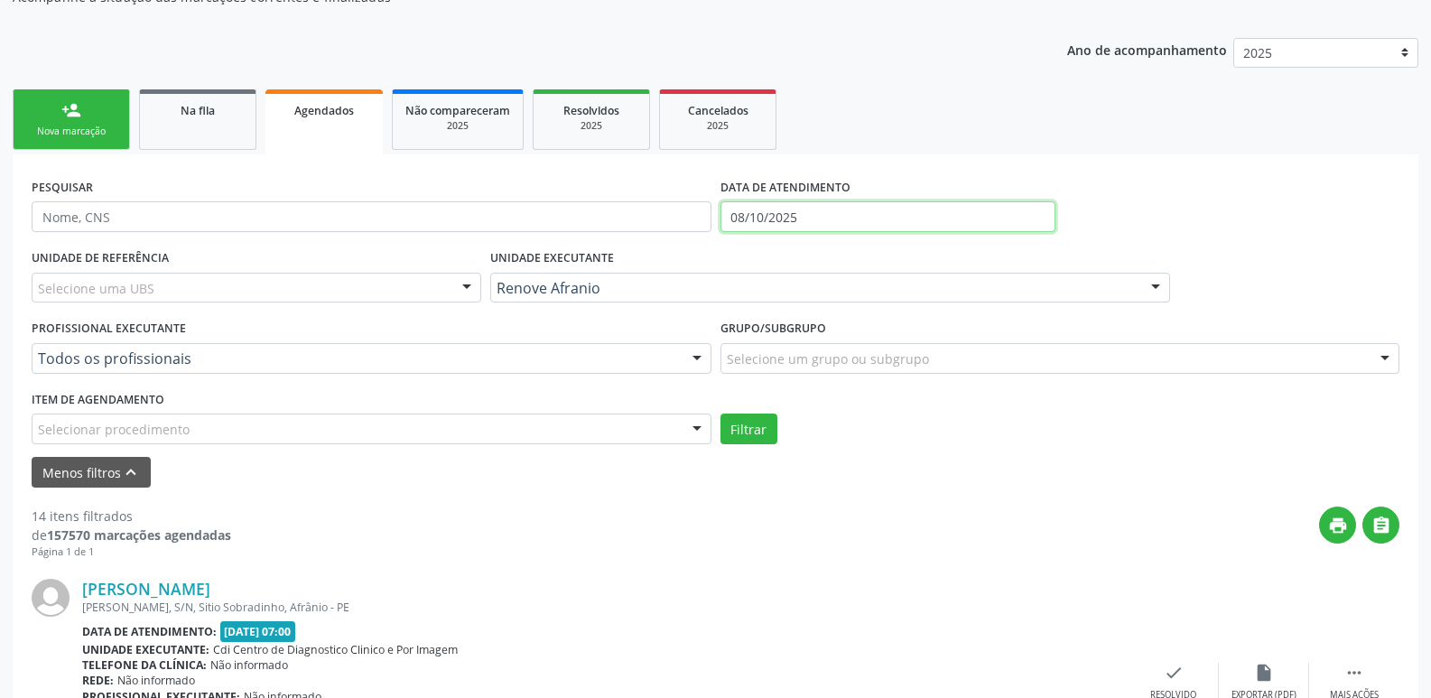
click at [828, 213] on input "08/10/2025" at bounding box center [887, 216] width 335 height 31
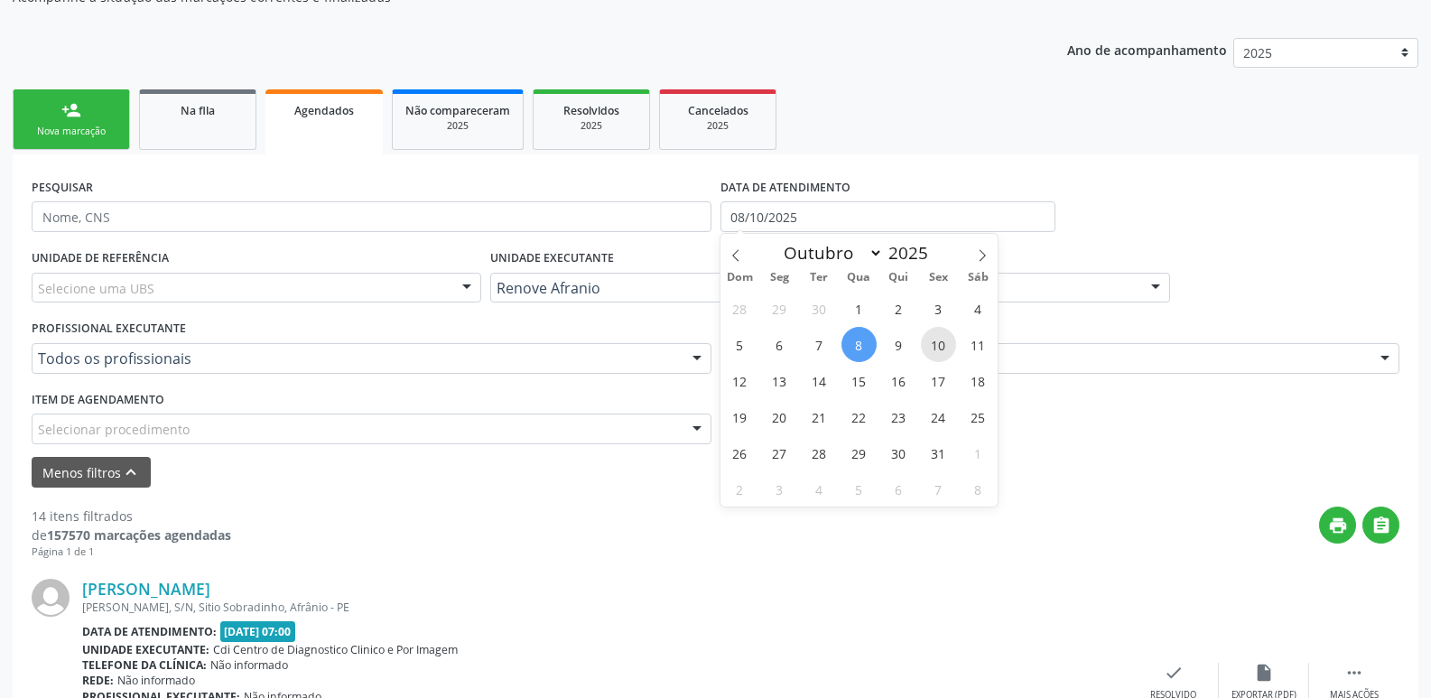
click at [941, 347] on span "10" at bounding box center [938, 344] width 35 height 35
type input "10/[DATE]"
click at [941, 347] on span "10" at bounding box center [938, 344] width 35 height 35
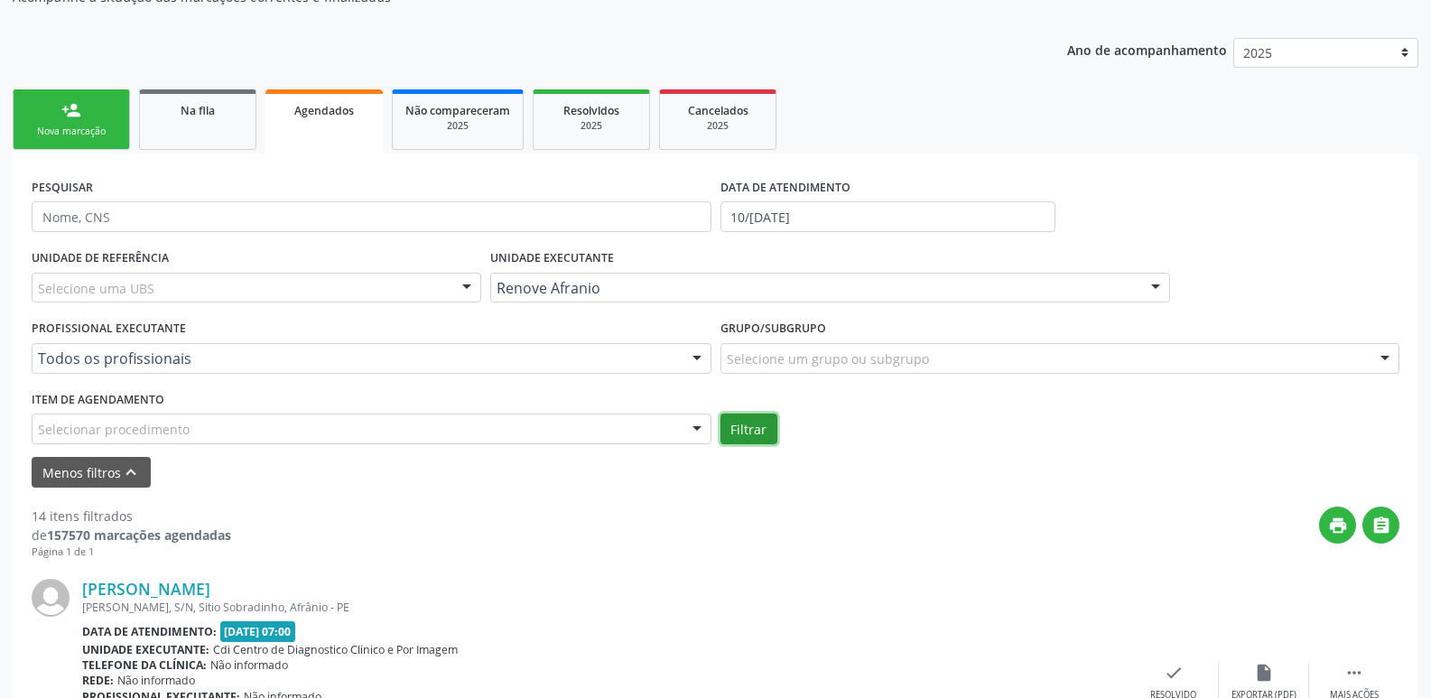
click at [756, 422] on button "Filtrar" at bounding box center [748, 428] width 57 height 31
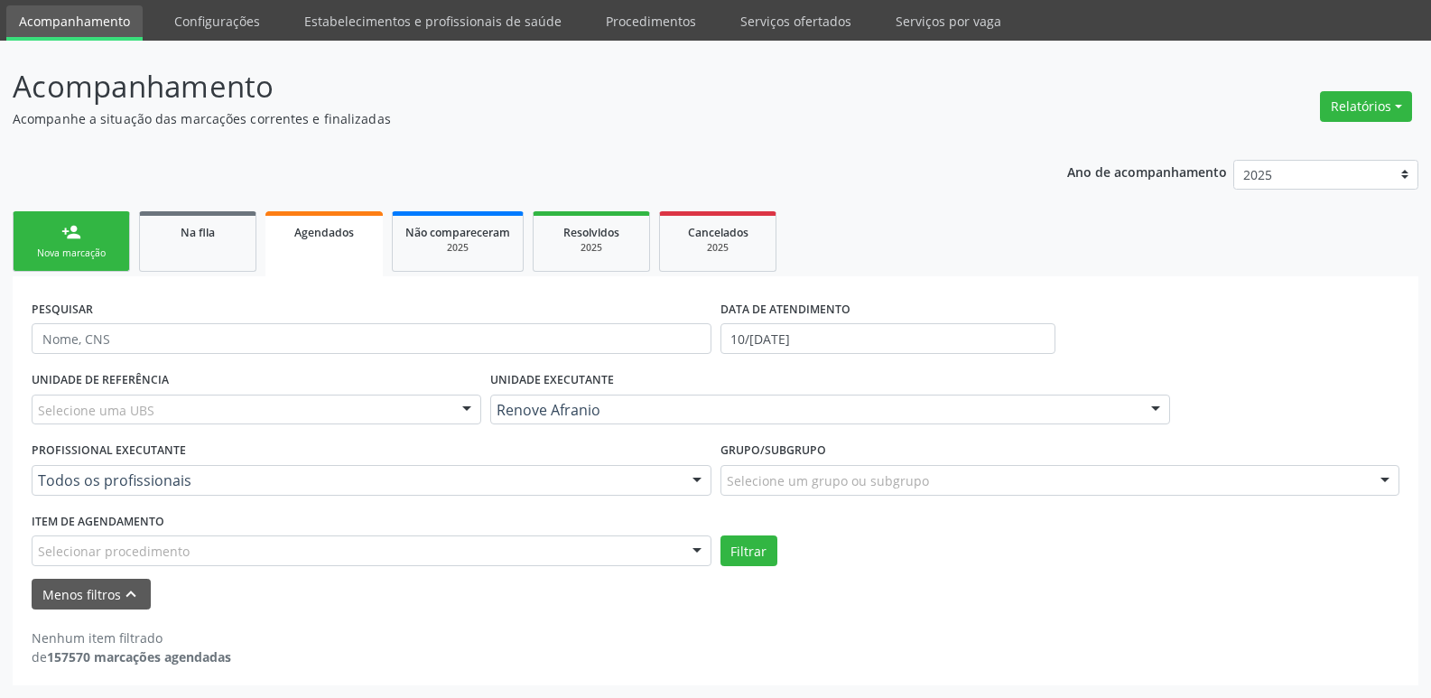
scroll to position [0, 0]
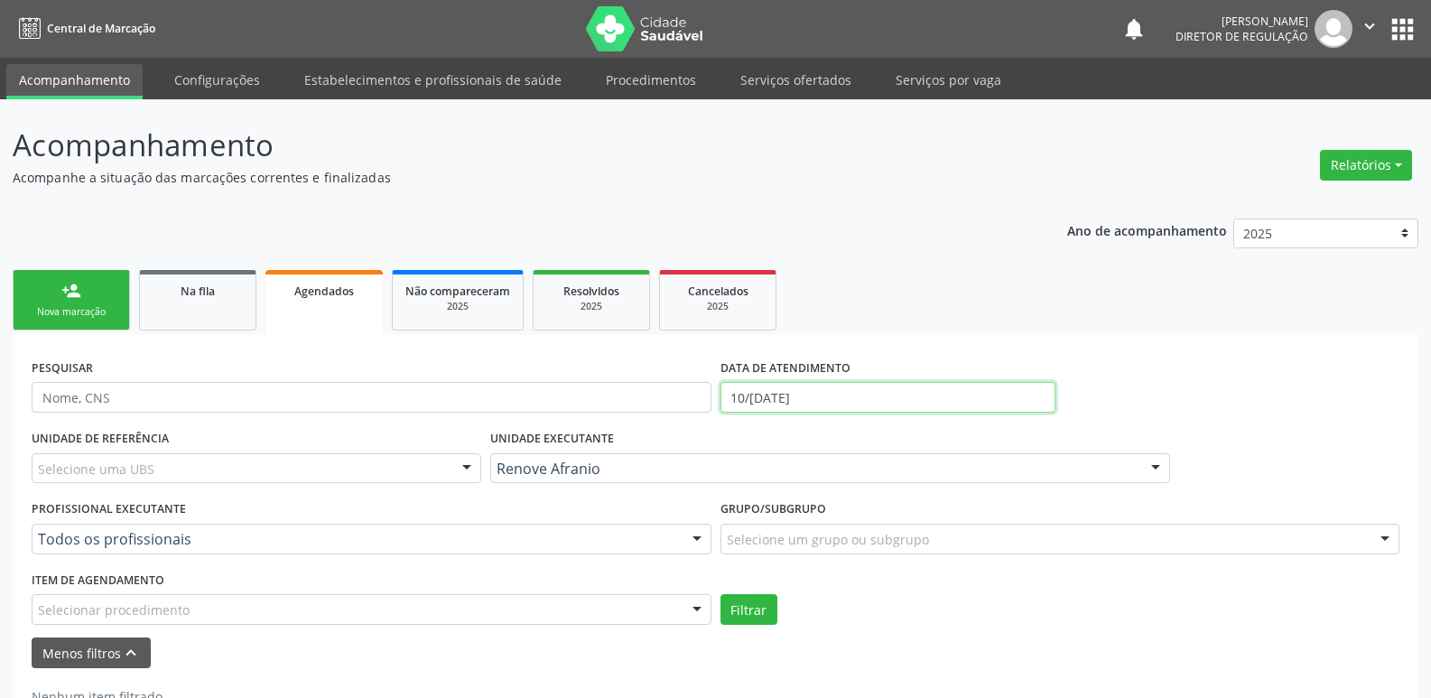
click at [808, 394] on input "10/[DATE]" at bounding box center [887, 397] width 335 height 31
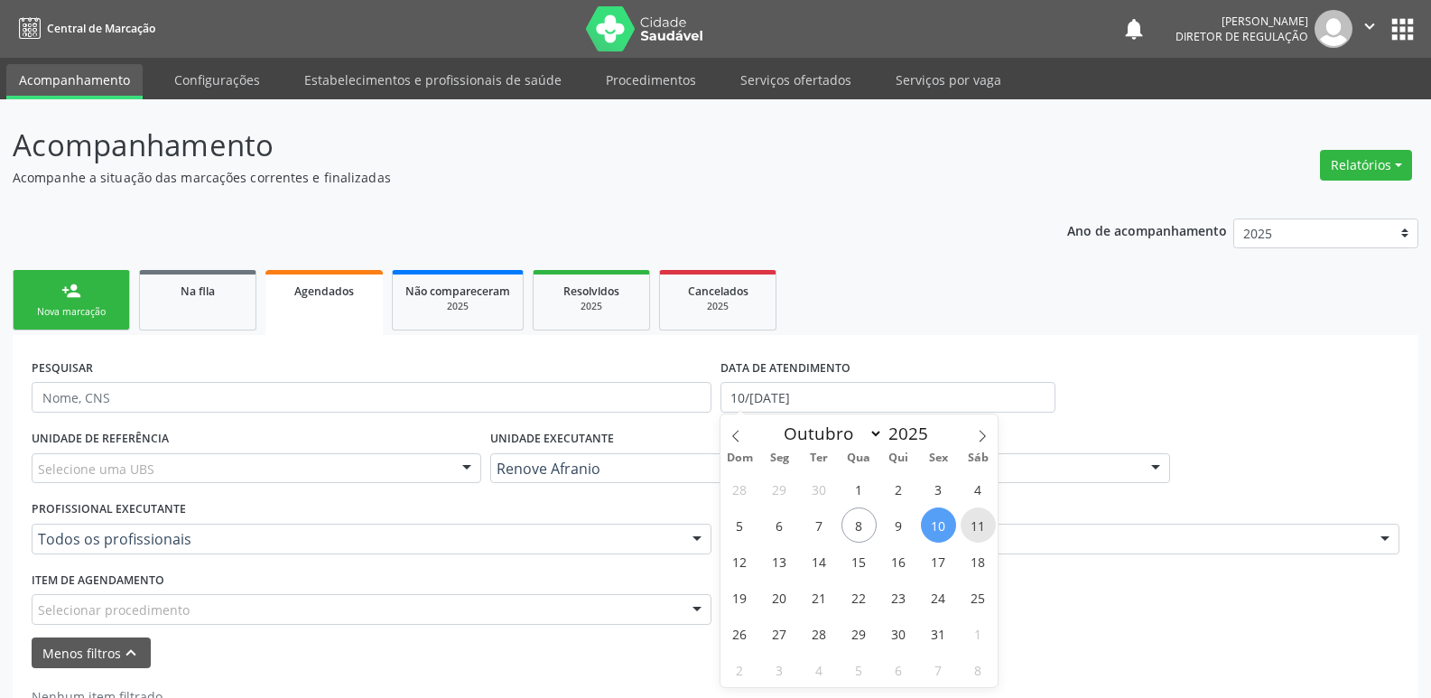
click at [981, 525] on span "11" at bounding box center [977, 524] width 35 height 35
type input "[DATE]"
click at [981, 525] on span "11" at bounding box center [977, 524] width 35 height 35
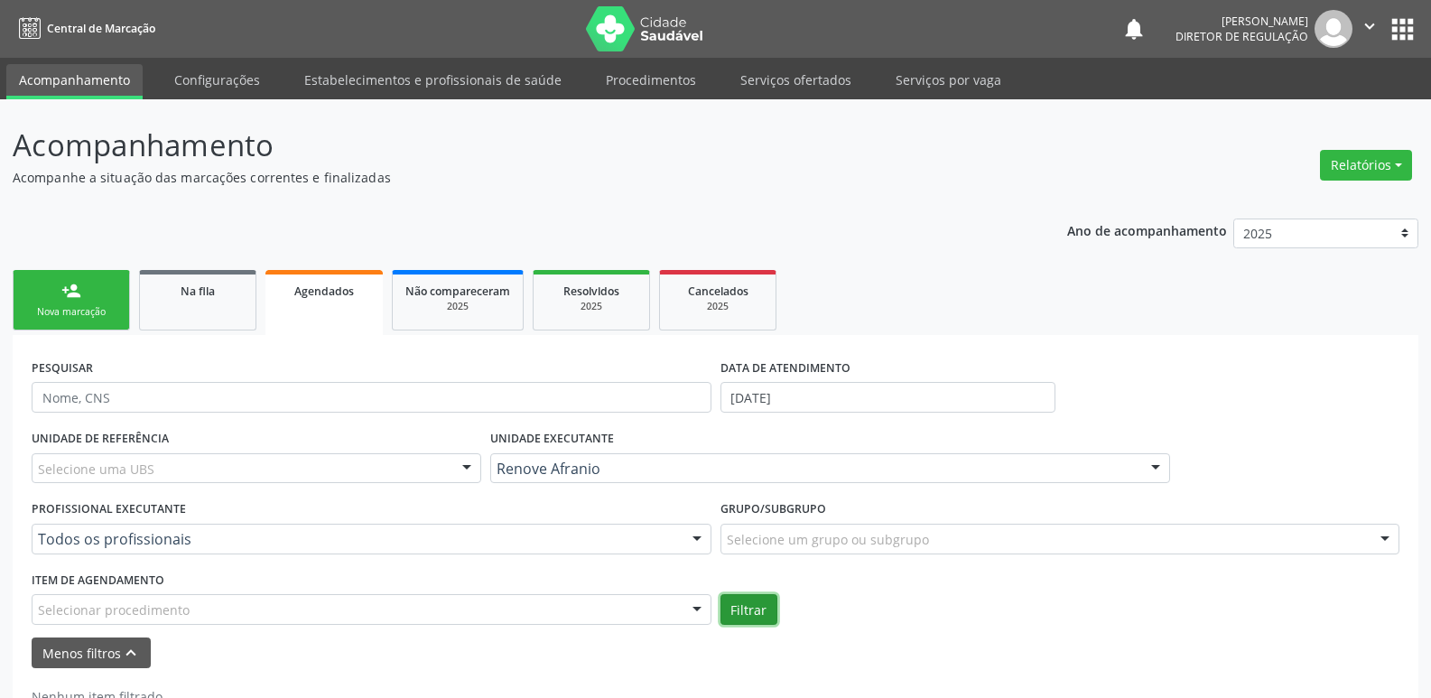
click at [754, 611] on button "Filtrar" at bounding box center [748, 609] width 57 height 31
click at [822, 85] on link "Serviços ofertados" at bounding box center [796, 80] width 136 height 32
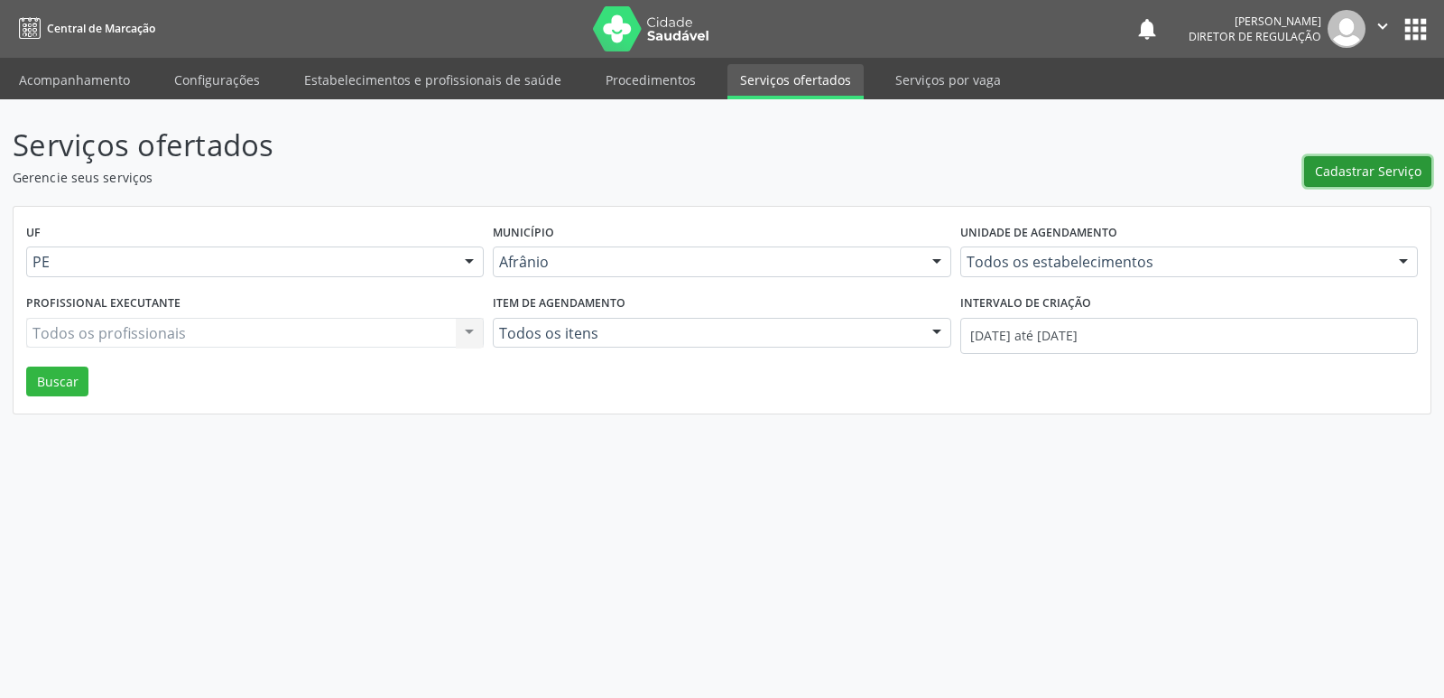
click at [1394, 176] on span "Cadastrar Serviço" at bounding box center [1368, 171] width 107 height 19
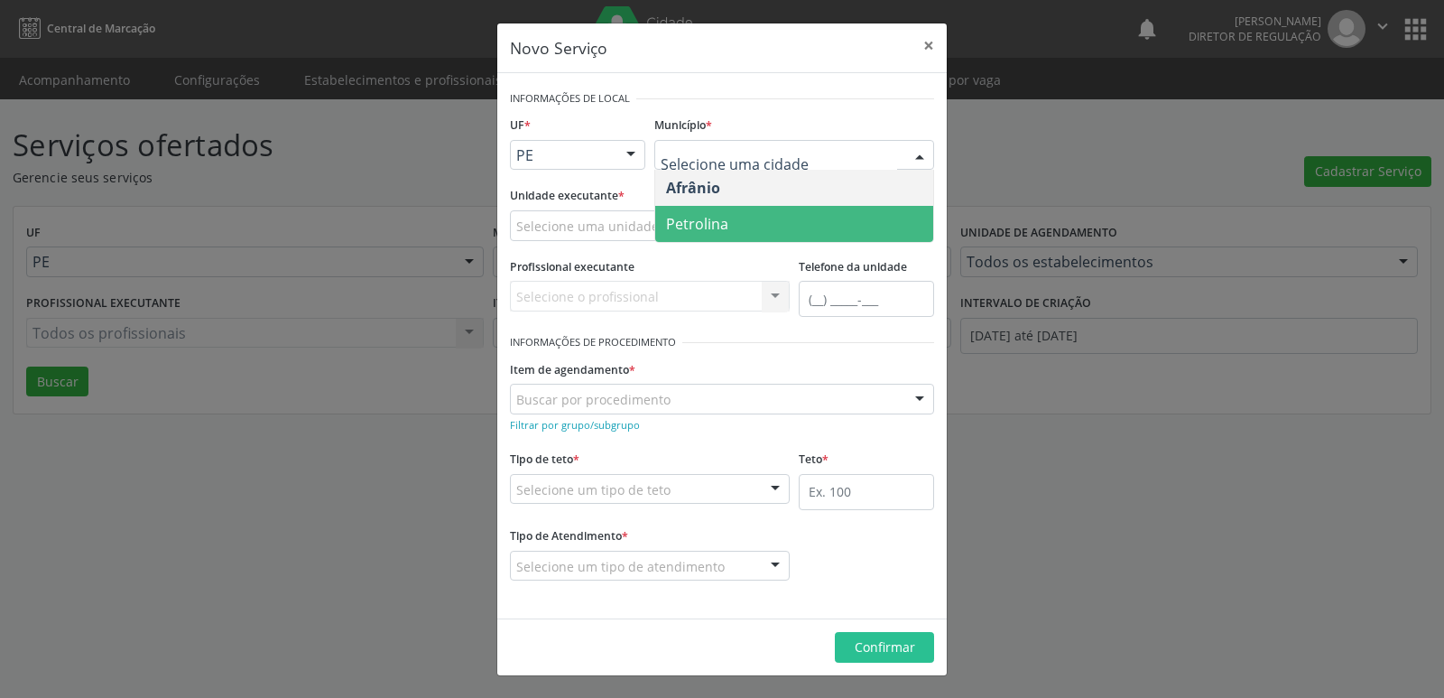
click at [720, 226] on span "Petrolina" at bounding box center [697, 224] width 62 height 20
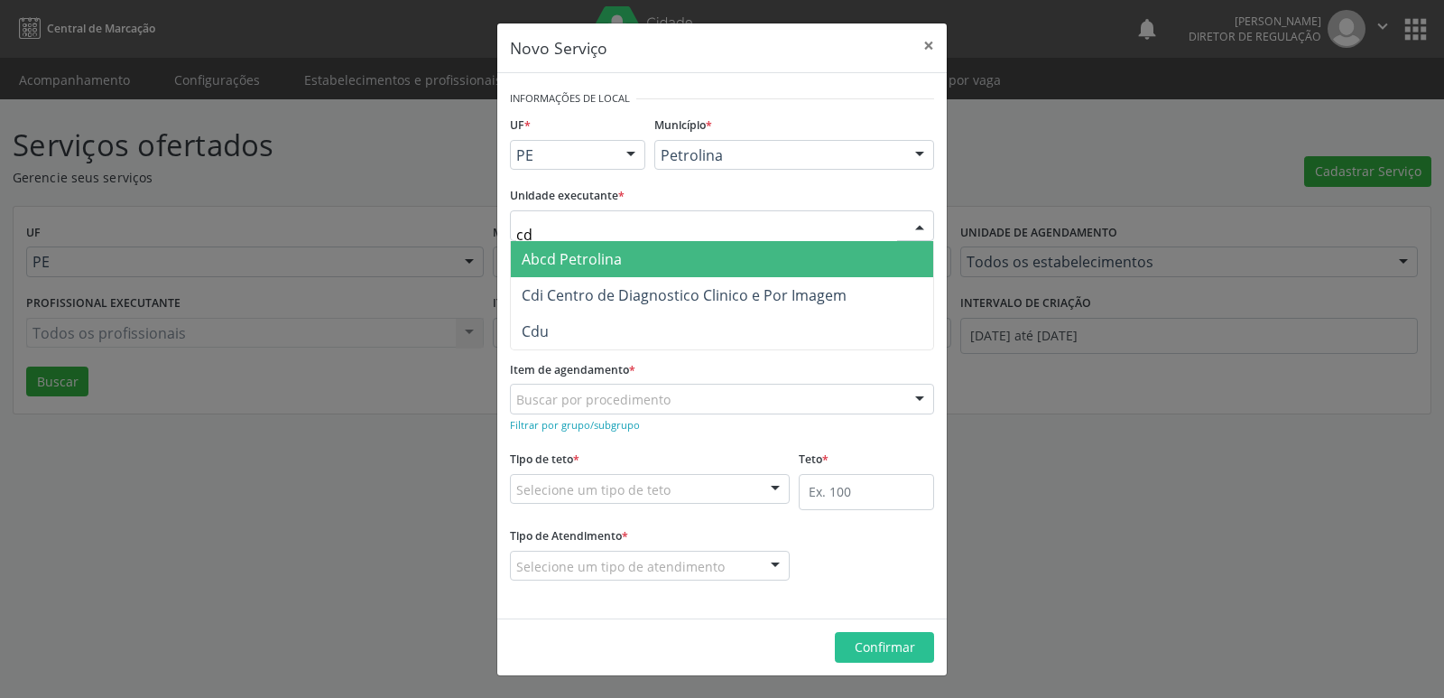
type input "cdi"
click at [632, 255] on span "Cdi Centro de Diagnostico Clinico e Por Imagem" at bounding box center [684, 259] width 325 height 20
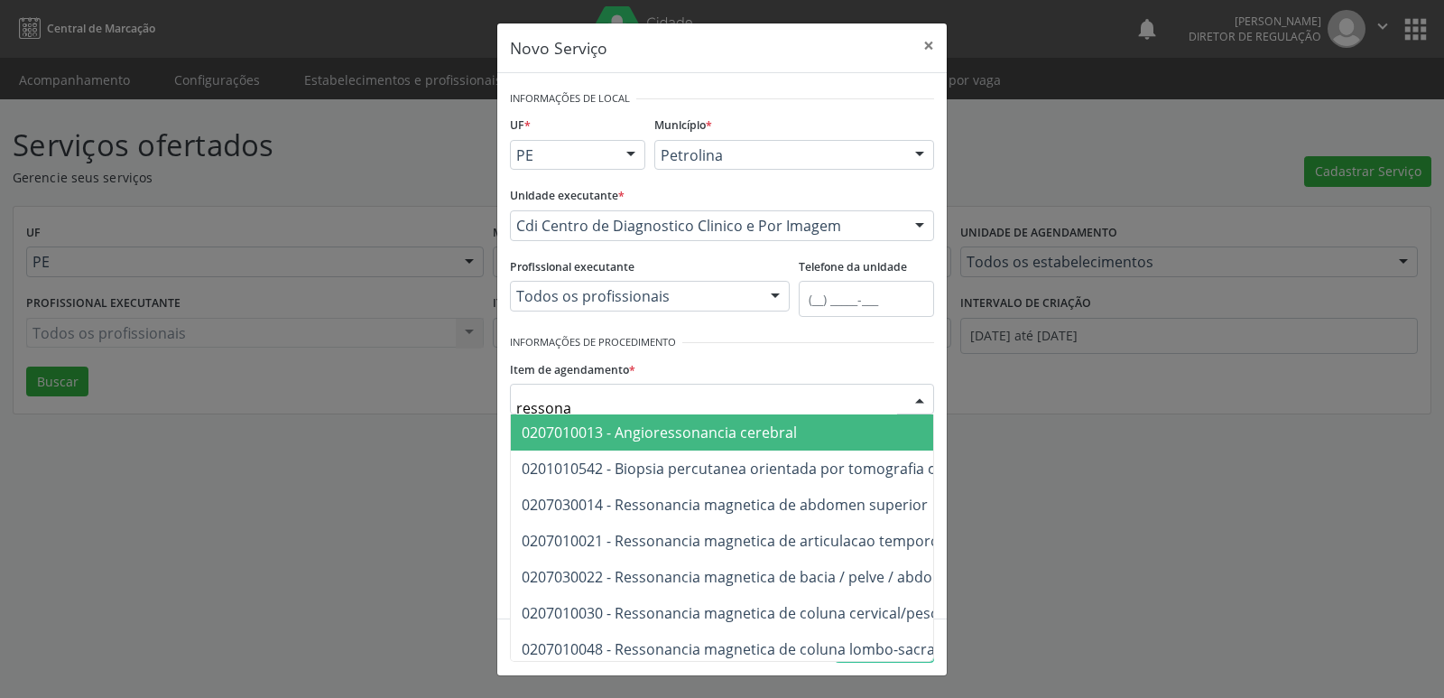
type input "ressonan"
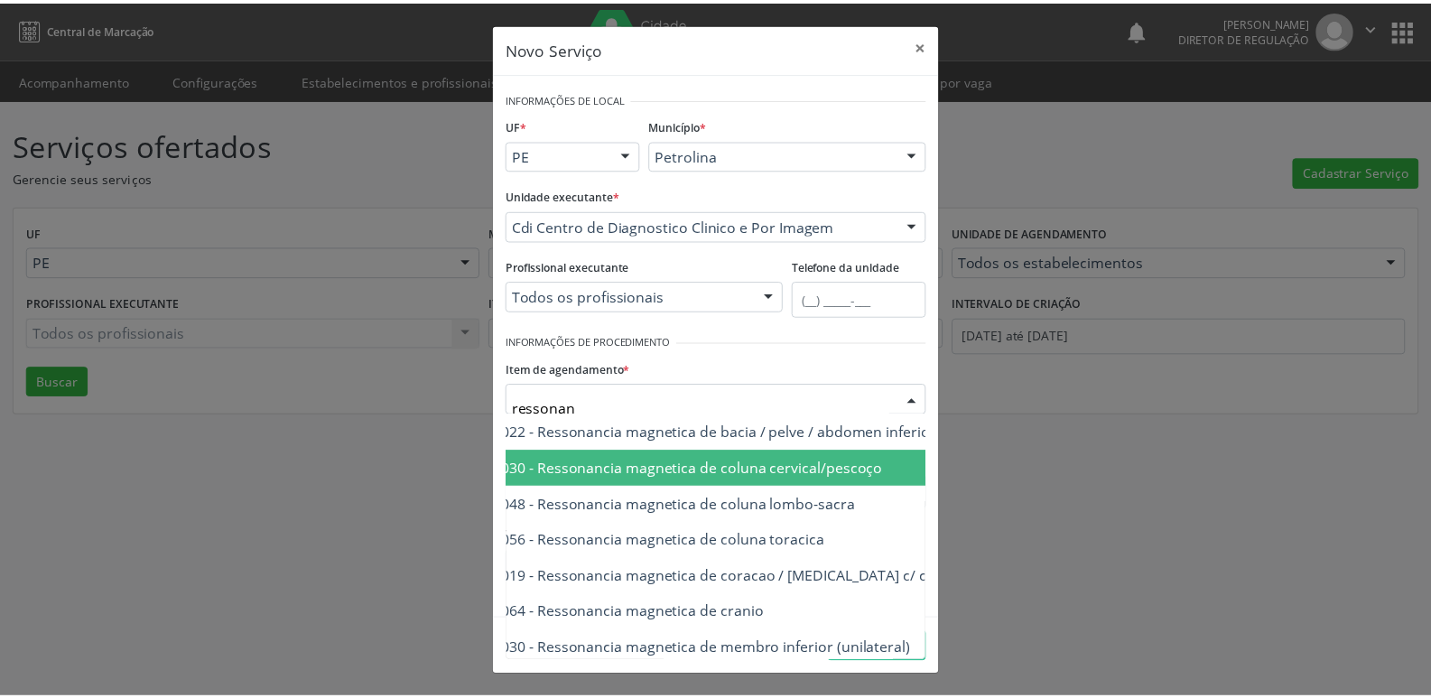
scroll to position [181, 72]
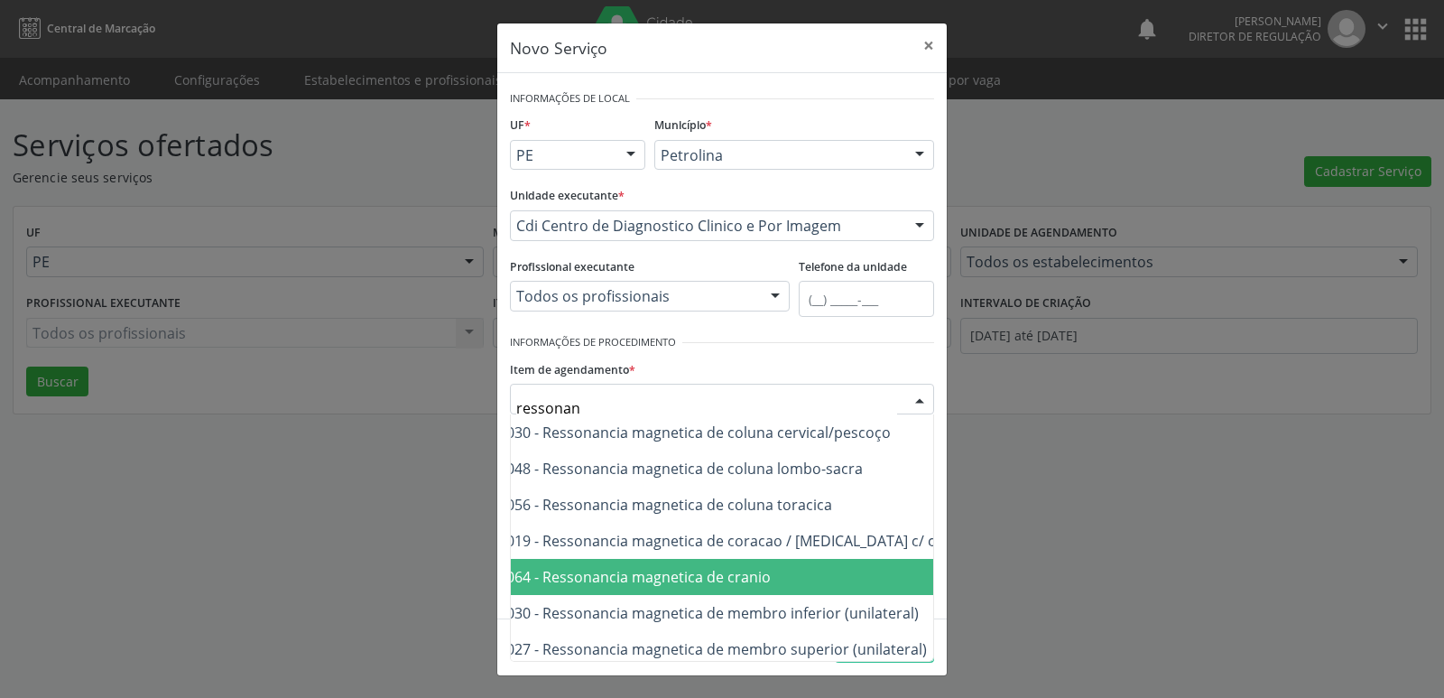
click at [763, 572] on span "0207010064 - Ressonancia magnetica de cranio" at bounding box center [610, 577] width 321 height 20
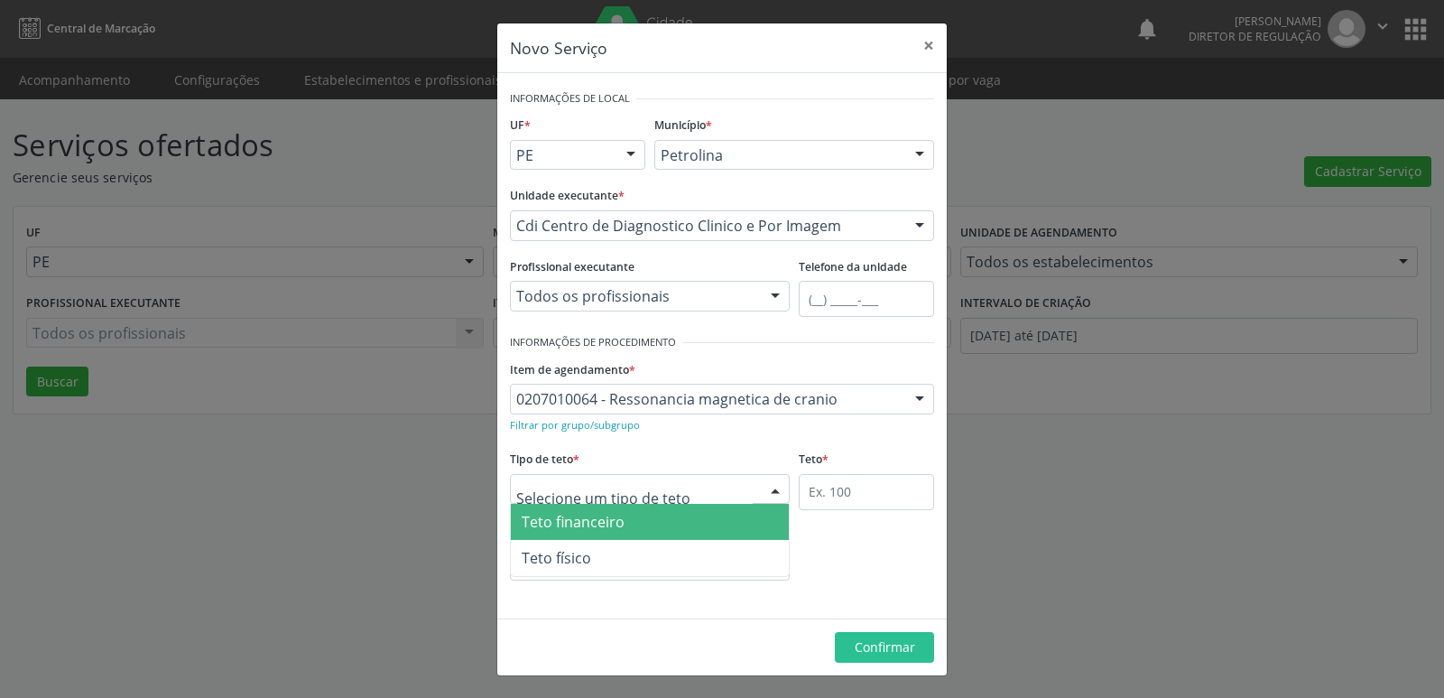
click at [683, 489] on div at bounding box center [650, 489] width 280 height 31
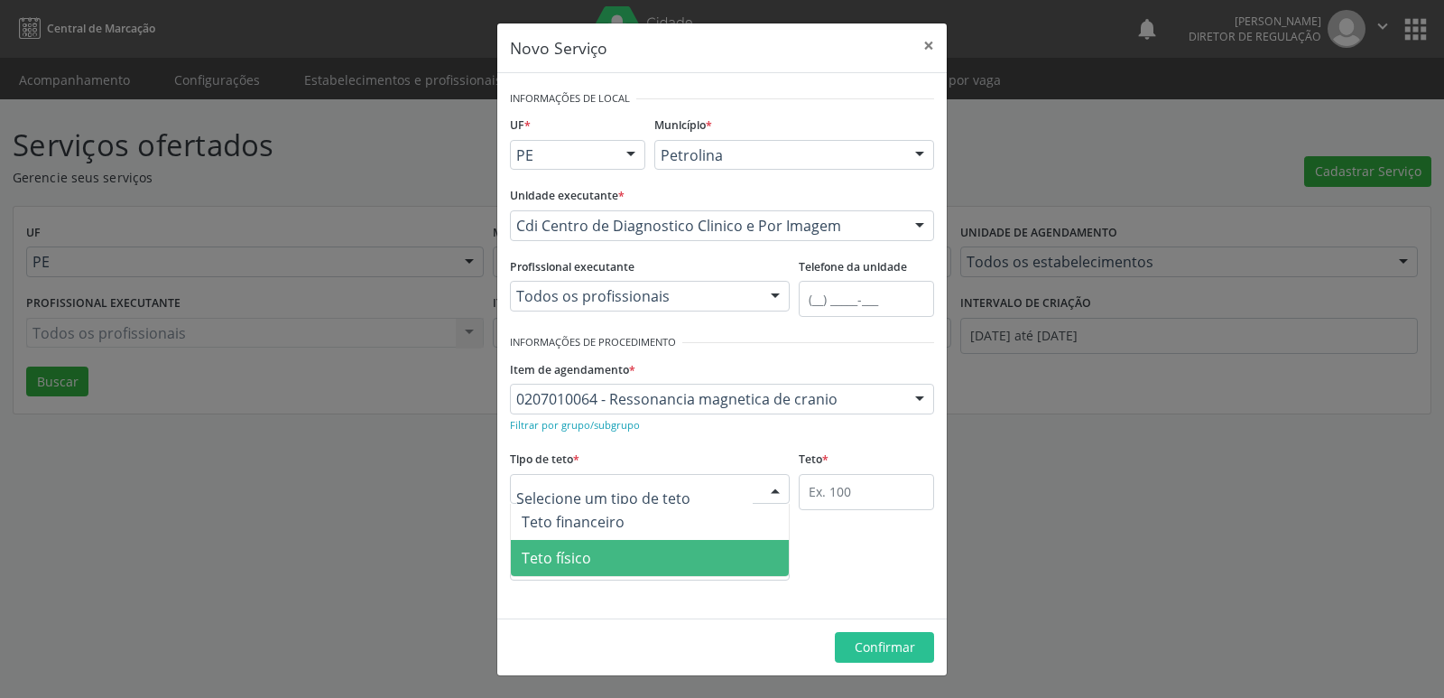
click at [640, 565] on span "Teto físico" at bounding box center [650, 558] width 278 height 36
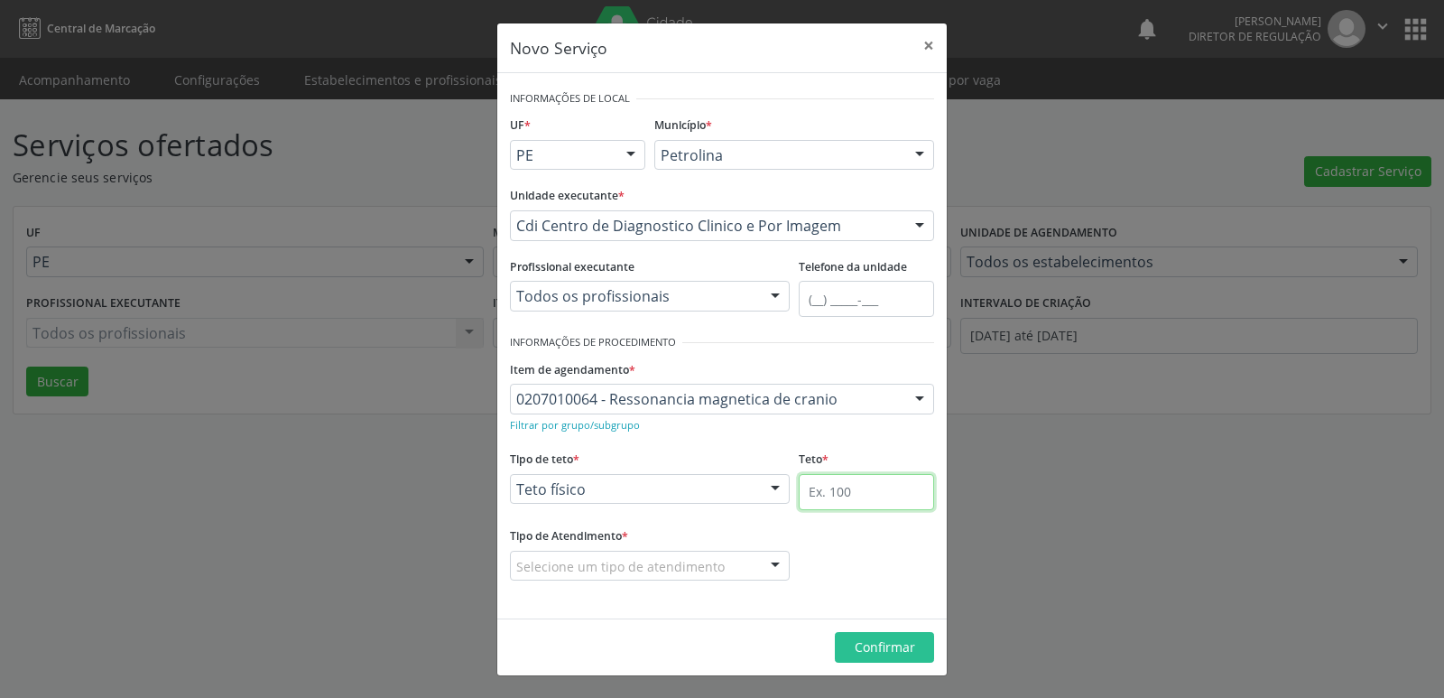
click at [860, 495] on input "text" at bounding box center [866, 492] width 135 height 36
type input "1"
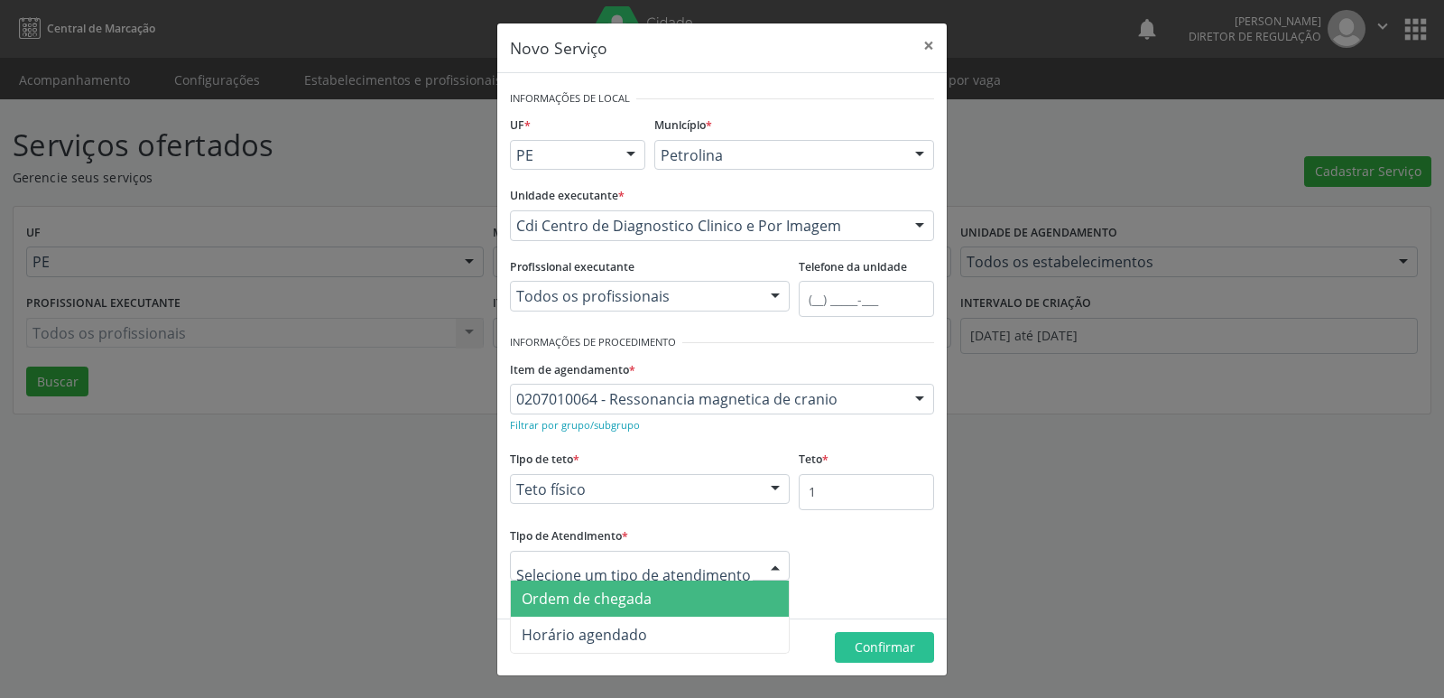
click at [649, 597] on span "Ordem de chegada" at bounding box center [587, 599] width 130 height 20
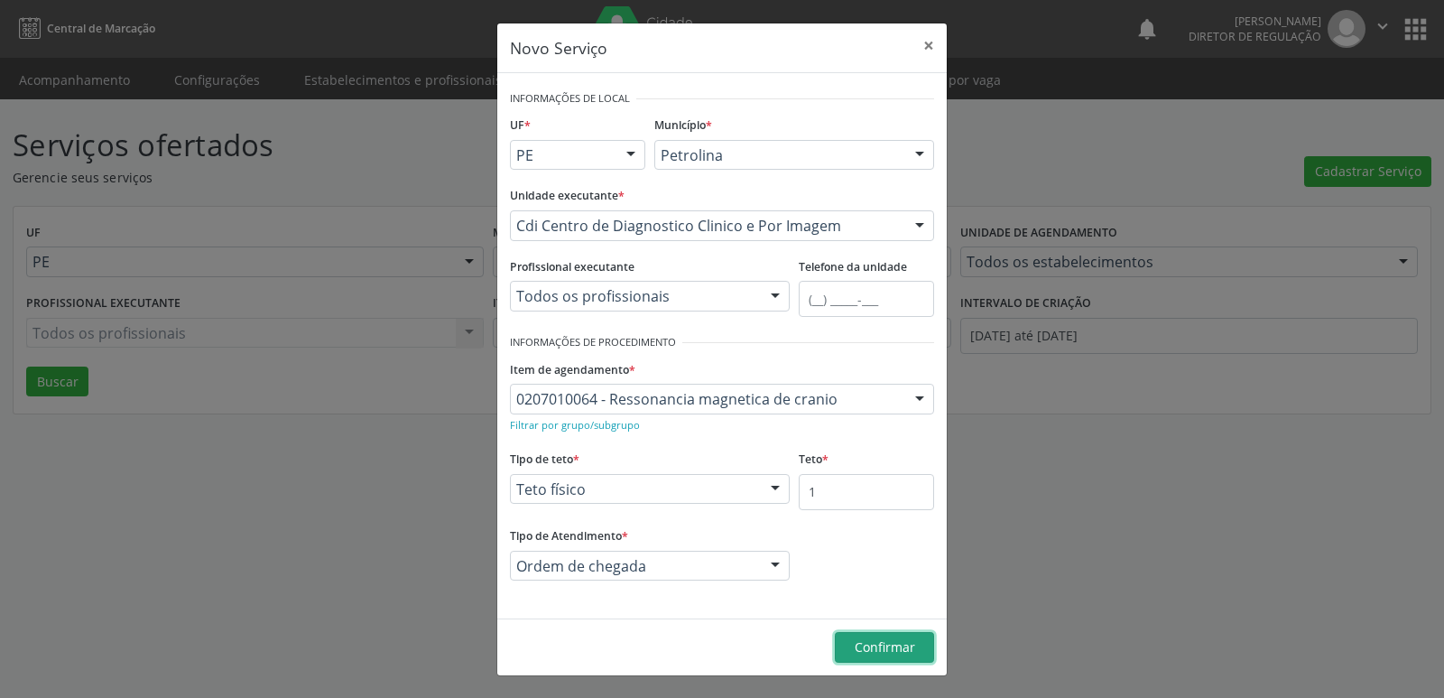
click at [882, 654] on span "Confirmar" at bounding box center [885, 646] width 60 height 17
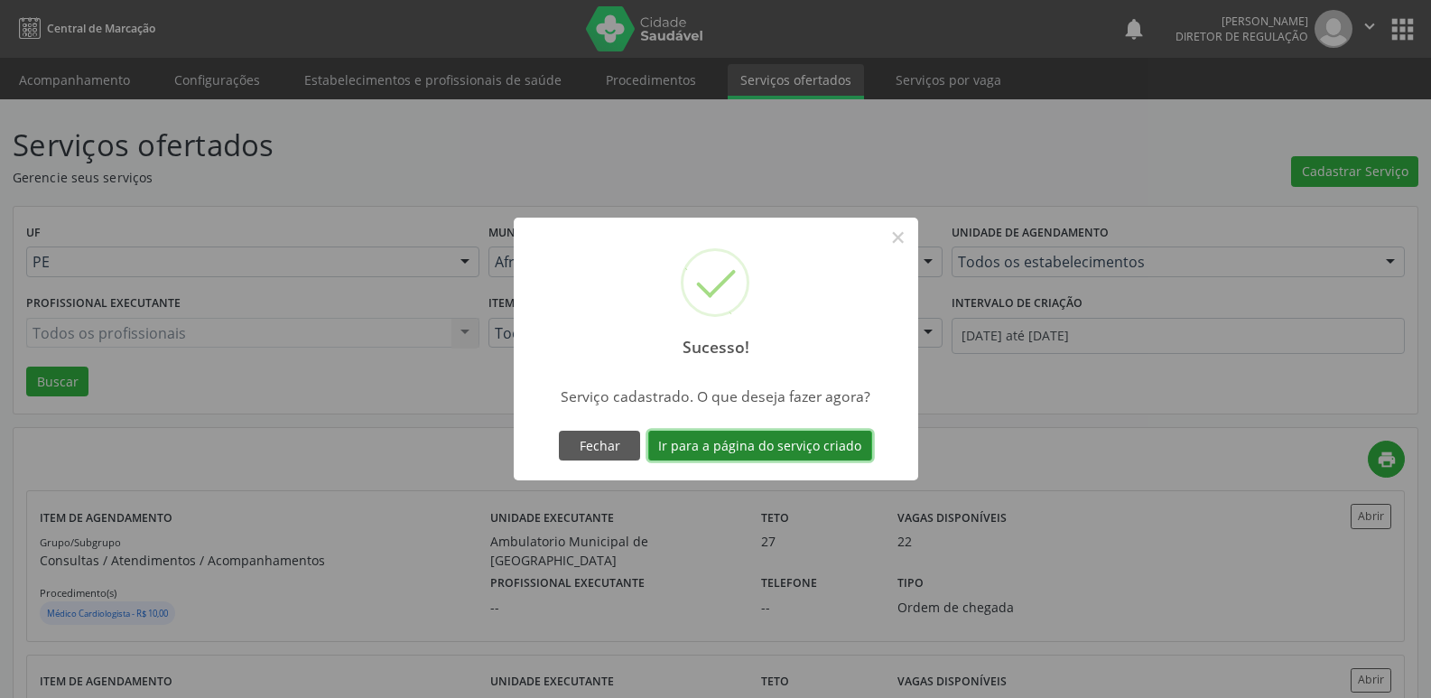
click at [802, 451] on button "Ir para a página do serviço criado" at bounding box center [760, 446] width 224 height 31
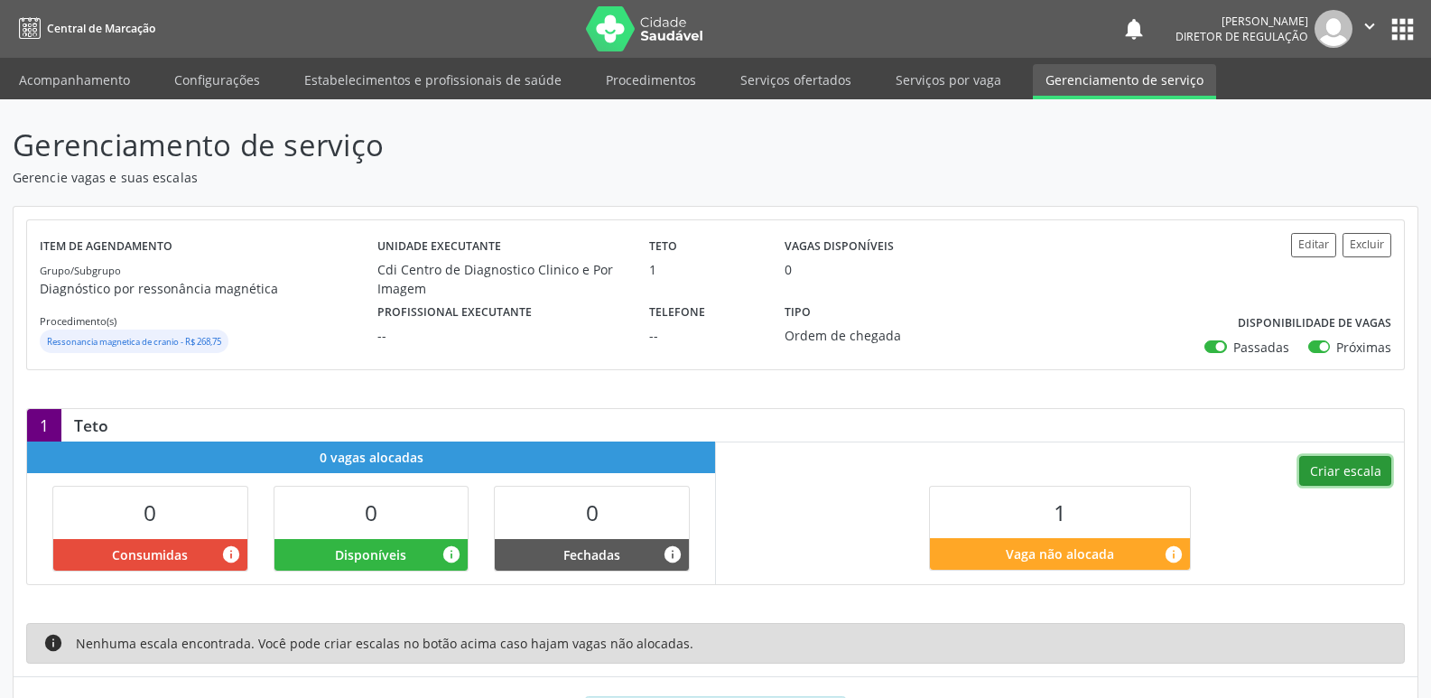
click at [1360, 472] on button "Criar escala" at bounding box center [1345, 471] width 92 height 31
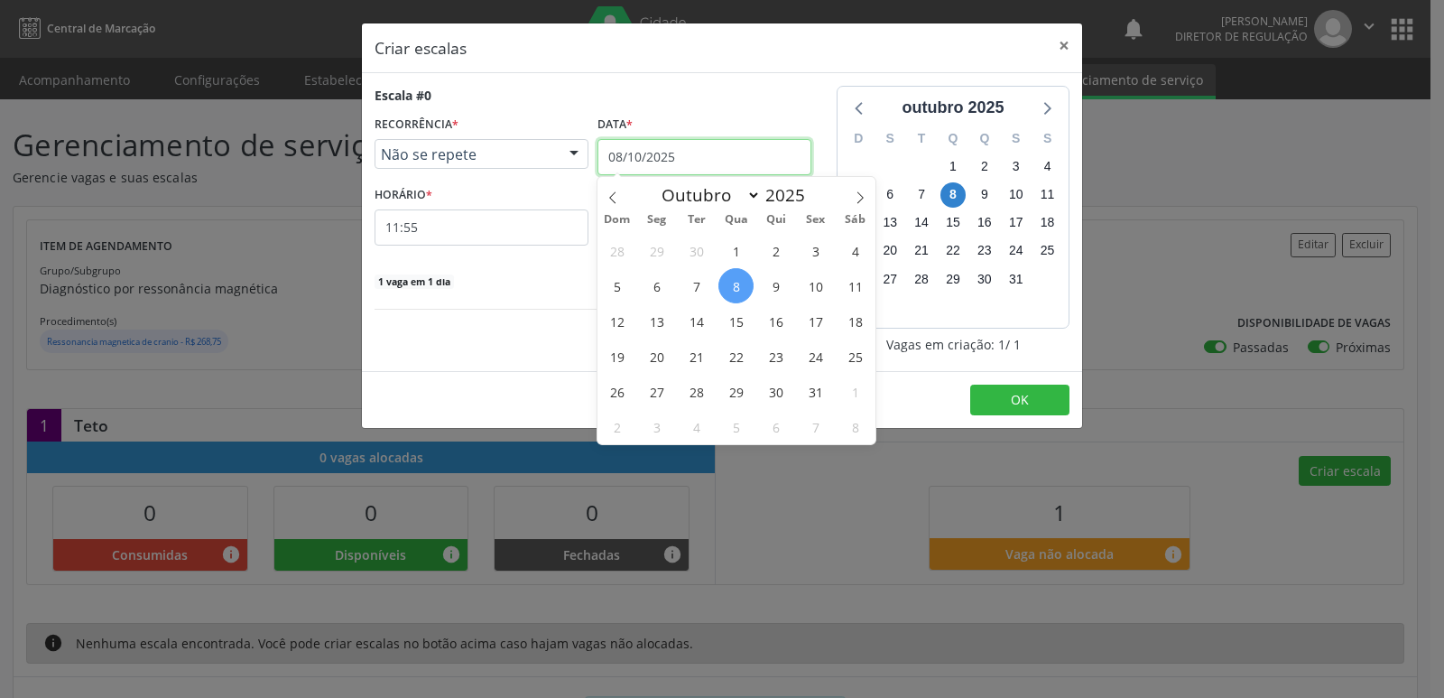
click at [694, 153] on input "08/10/2025" at bounding box center [705, 157] width 214 height 36
click at [701, 320] on span "14" at bounding box center [696, 320] width 35 height 35
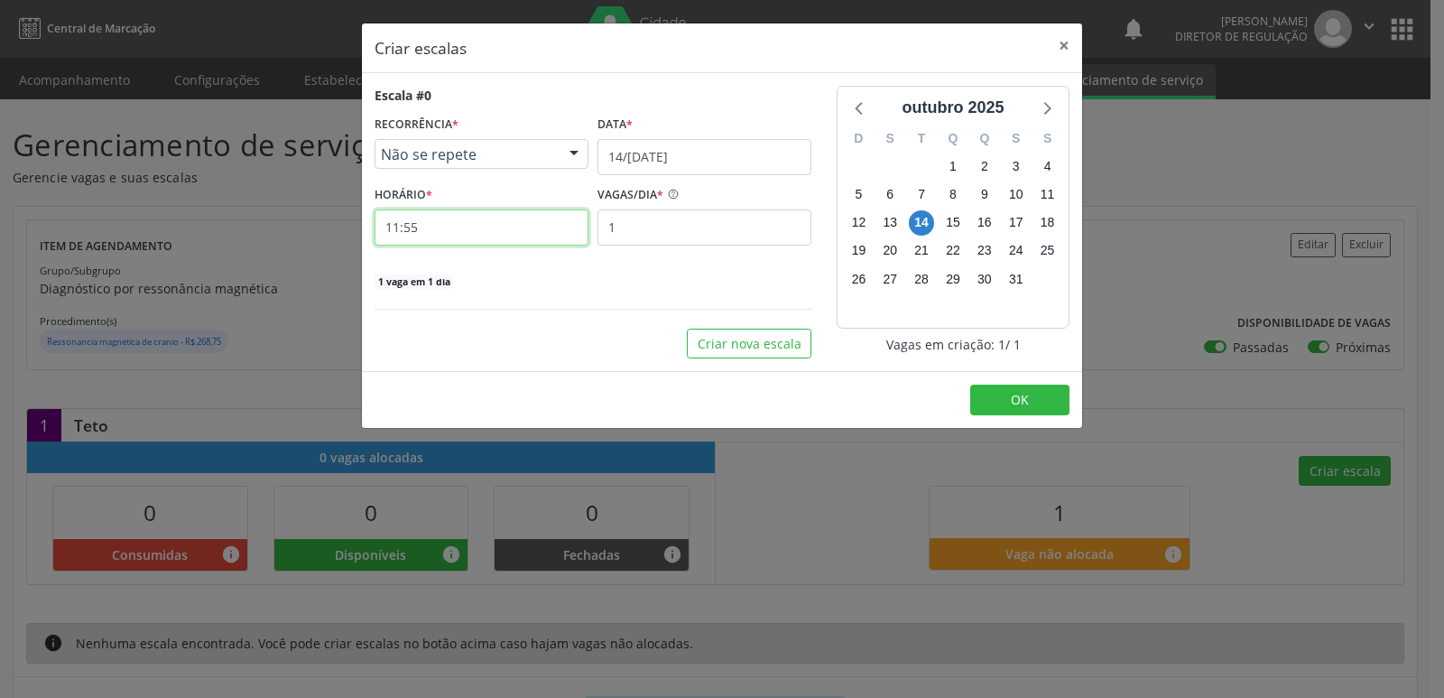
click at [493, 236] on input "11:55" at bounding box center [482, 227] width 214 height 36
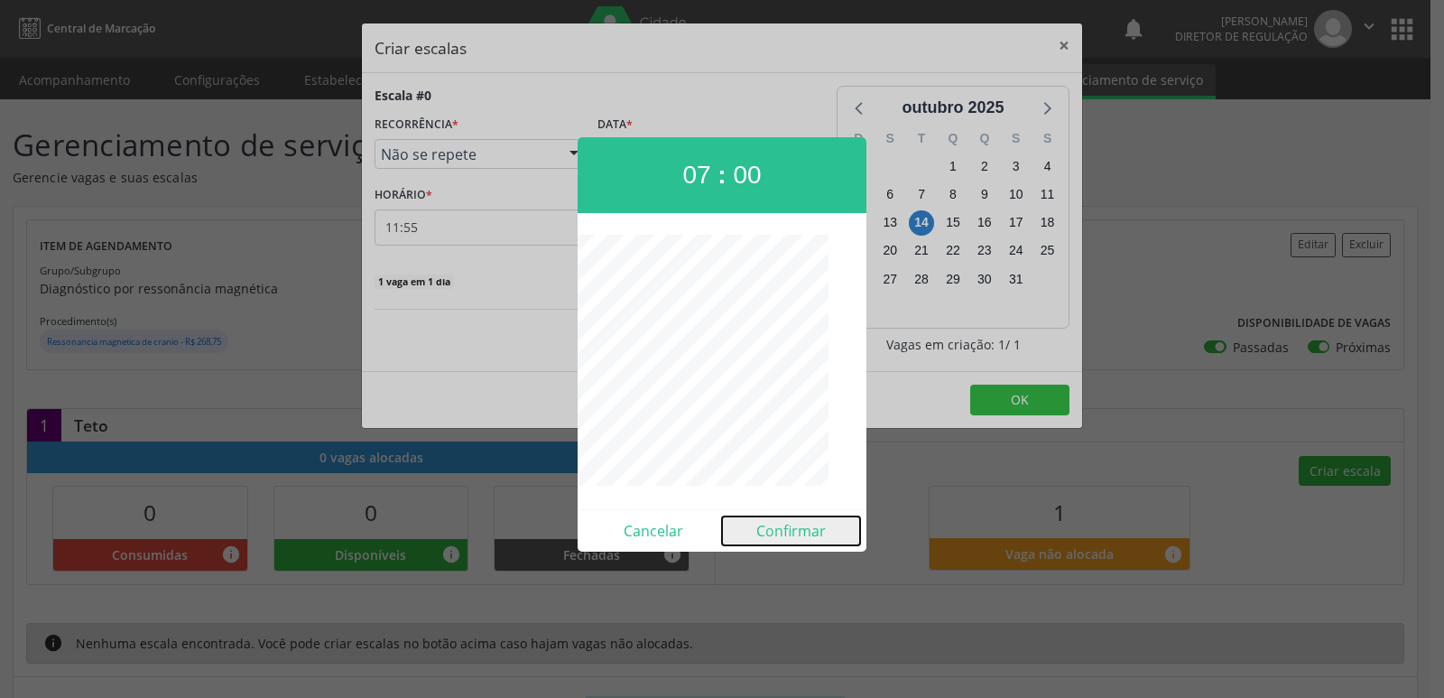
click at [806, 531] on button "Confirmar" at bounding box center [791, 530] width 138 height 29
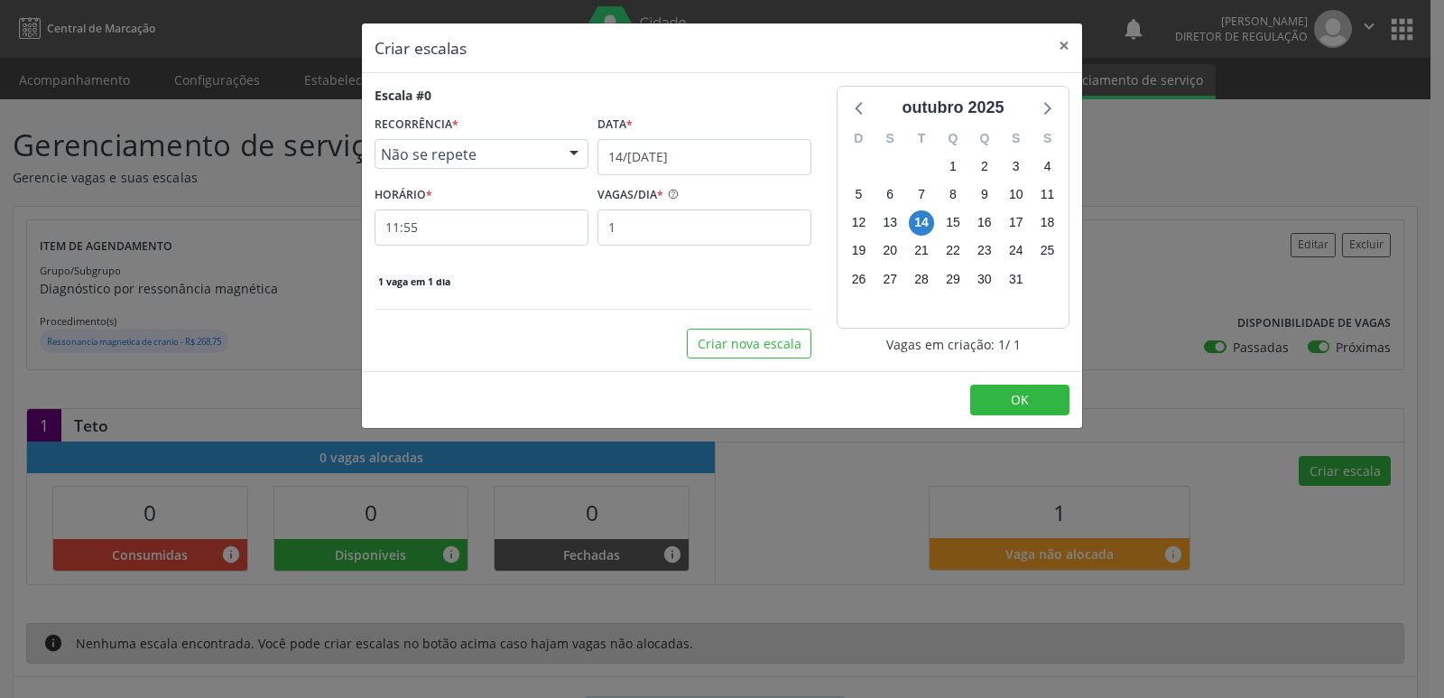
type input "07:00"
click at [1025, 395] on span "OK" at bounding box center [1020, 399] width 18 height 17
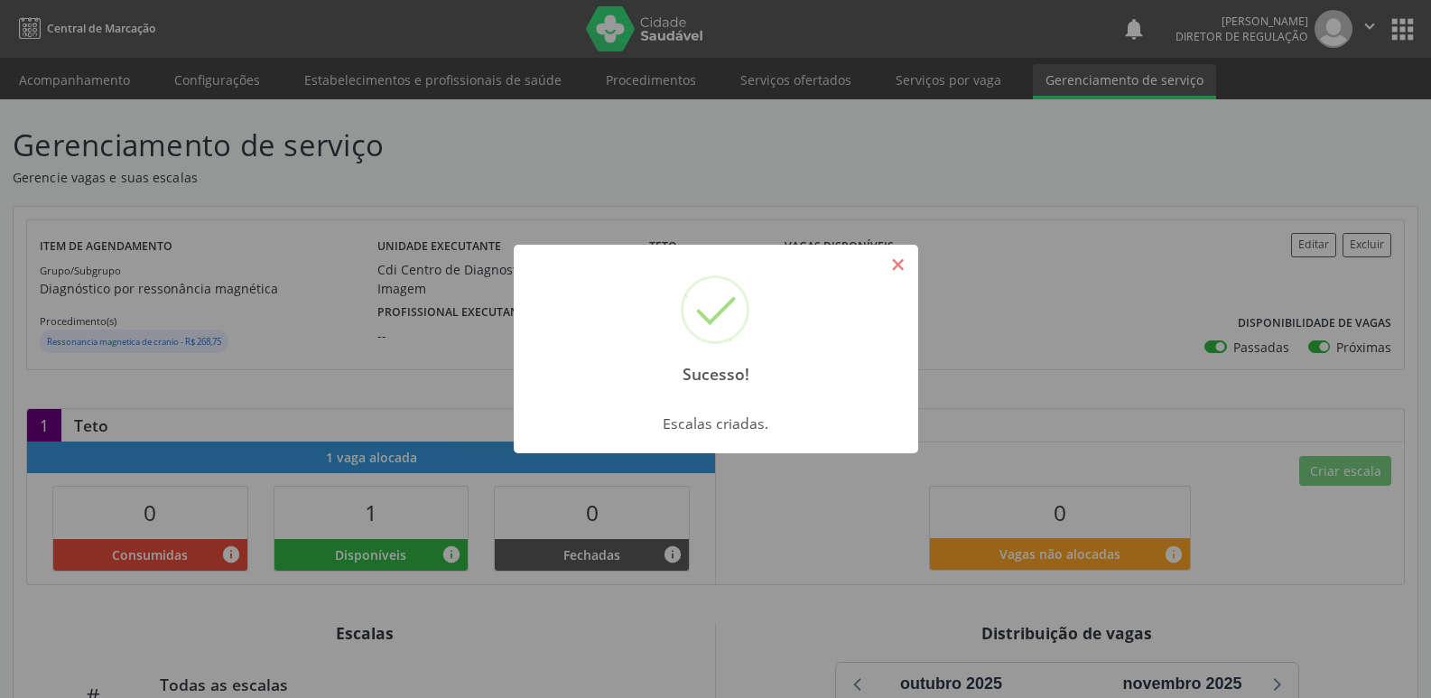
click at [898, 263] on button "×" at bounding box center [898, 264] width 31 height 31
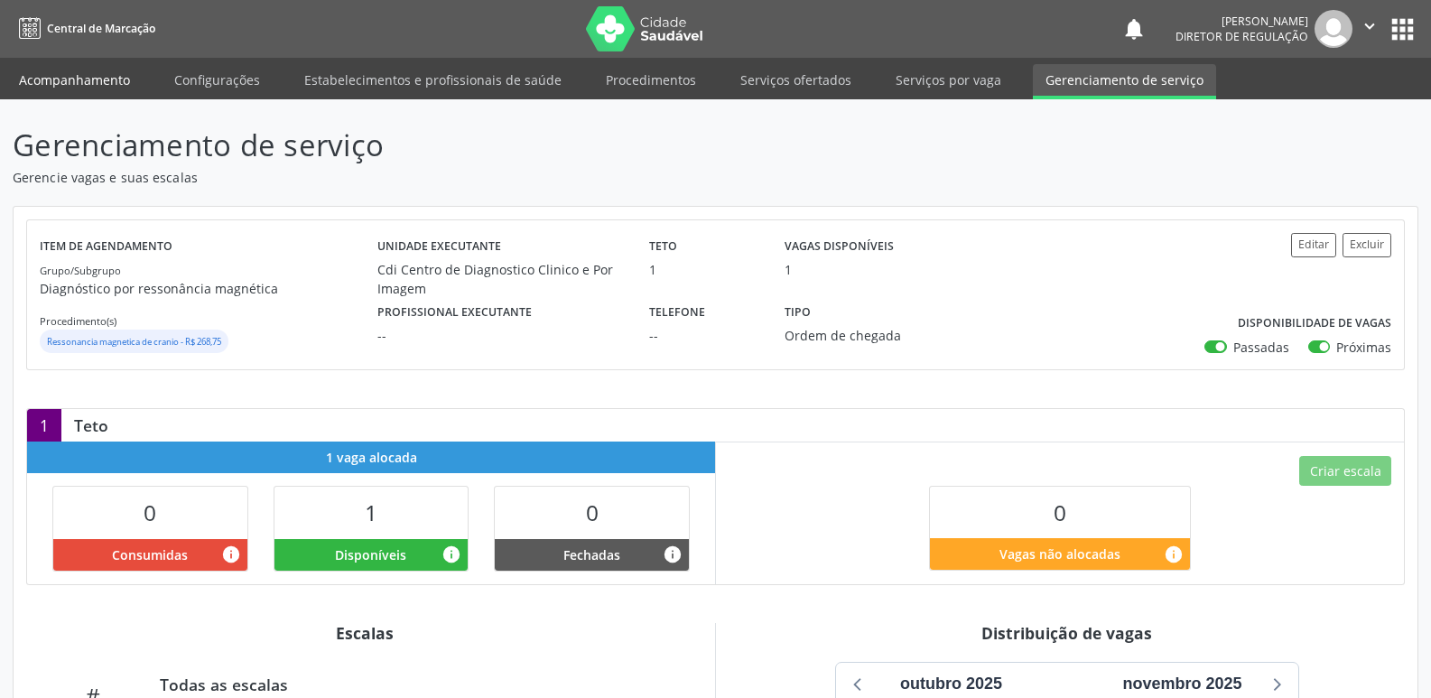
click at [114, 81] on link "Acompanhamento" at bounding box center [74, 80] width 136 height 32
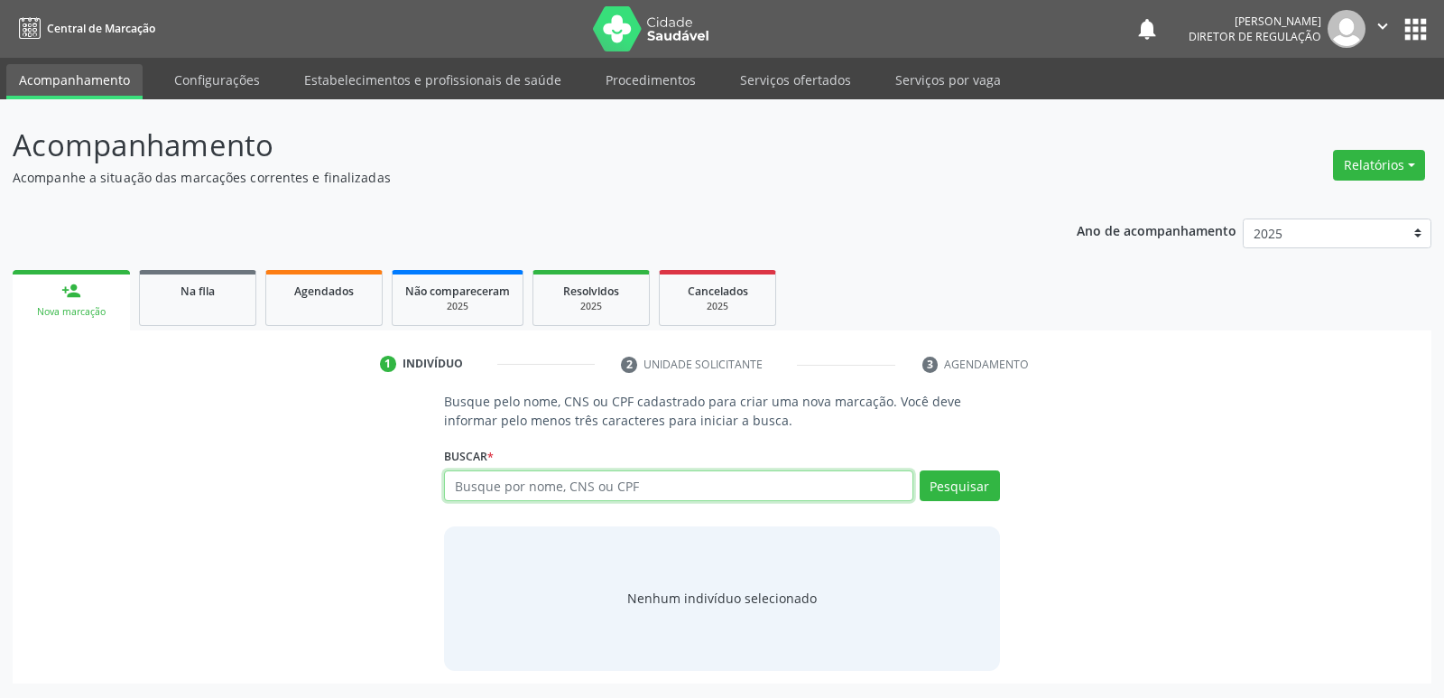
click at [504, 482] on input "text" at bounding box center [678, 485] width 468 height 31
click at [527, 482] on input "text" at bounding box center [678, 485] width 468 height 31
paste input "705403436535690"
type input "705403436535690"
click at [960, 489] on button "Pesquisar" at bounding box center [960, 485] width 80 height 31
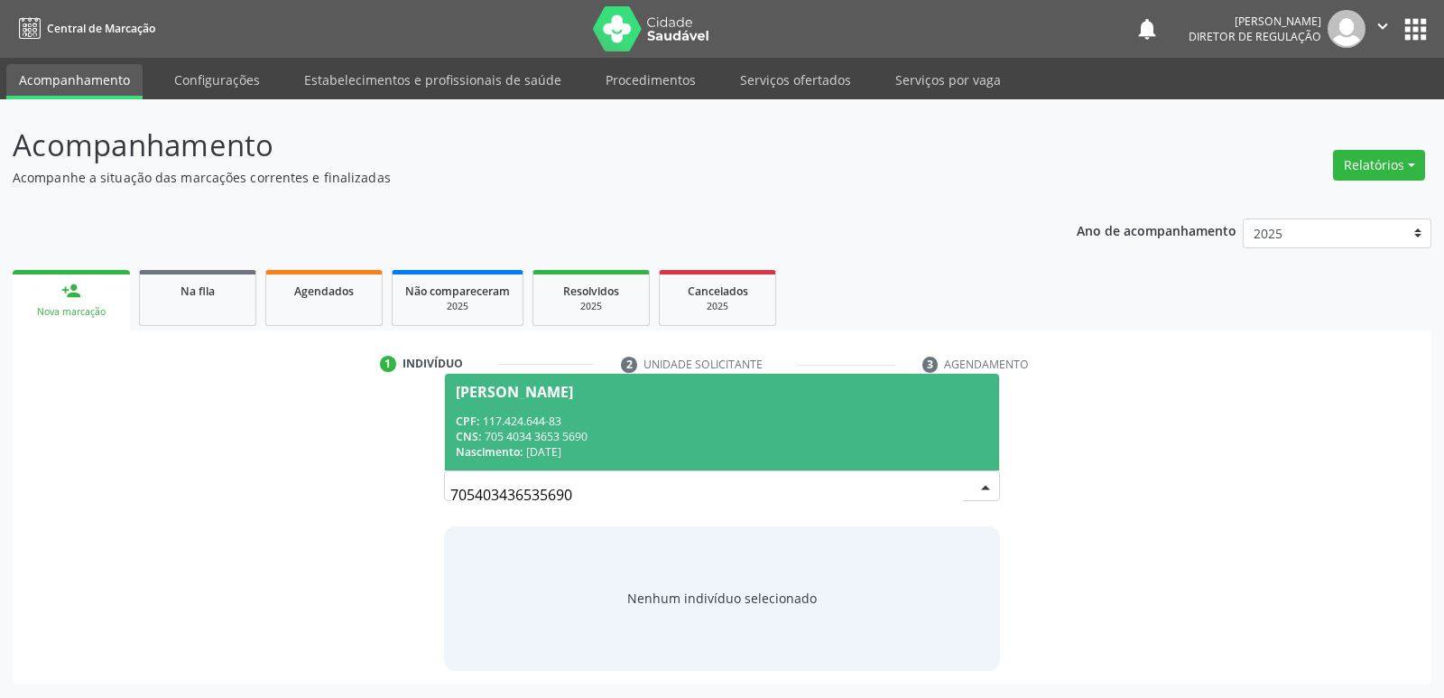
click at [569, 429] on div "CNS: 705 4034 3653 5690" at bounding box center [722, 436] width 532 height 15
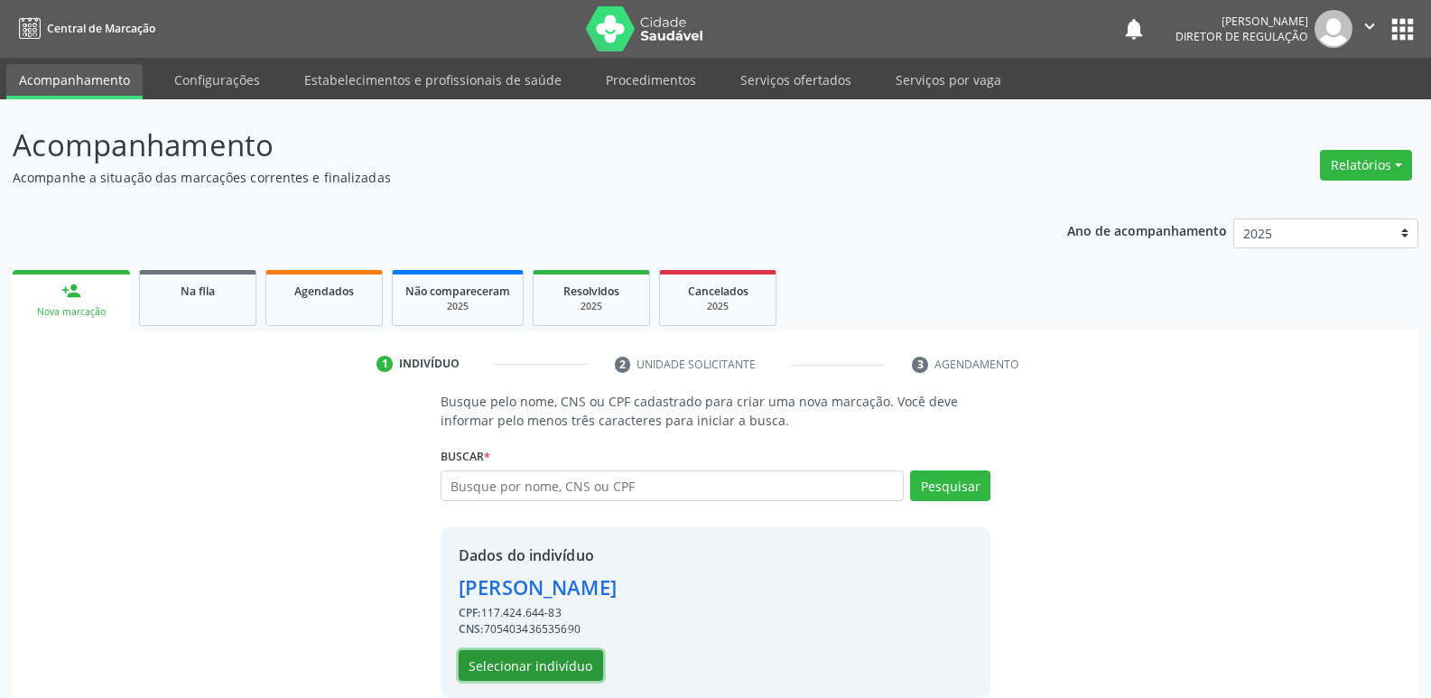
click at [566, 665] on button "Selecionar indivíduo" at bounding box center [531, 665] width 144 height 31
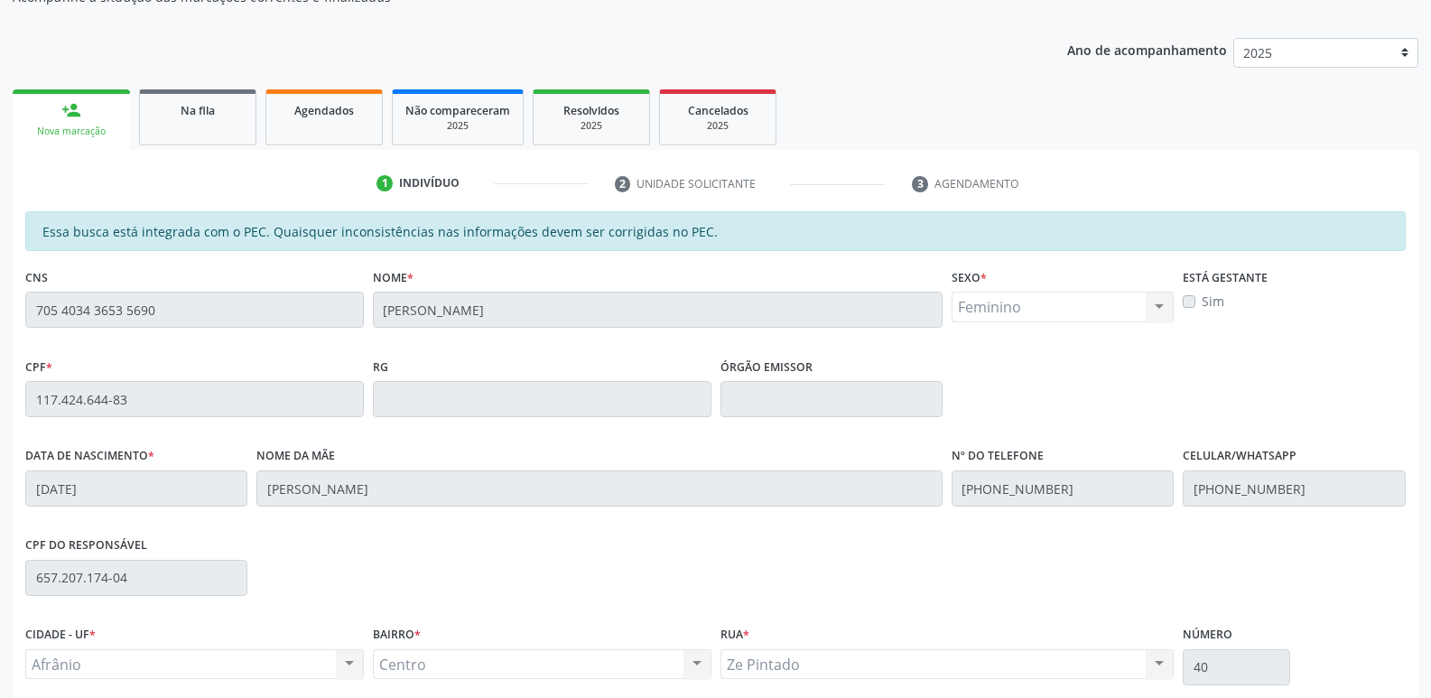
scroll to position [333, 0]
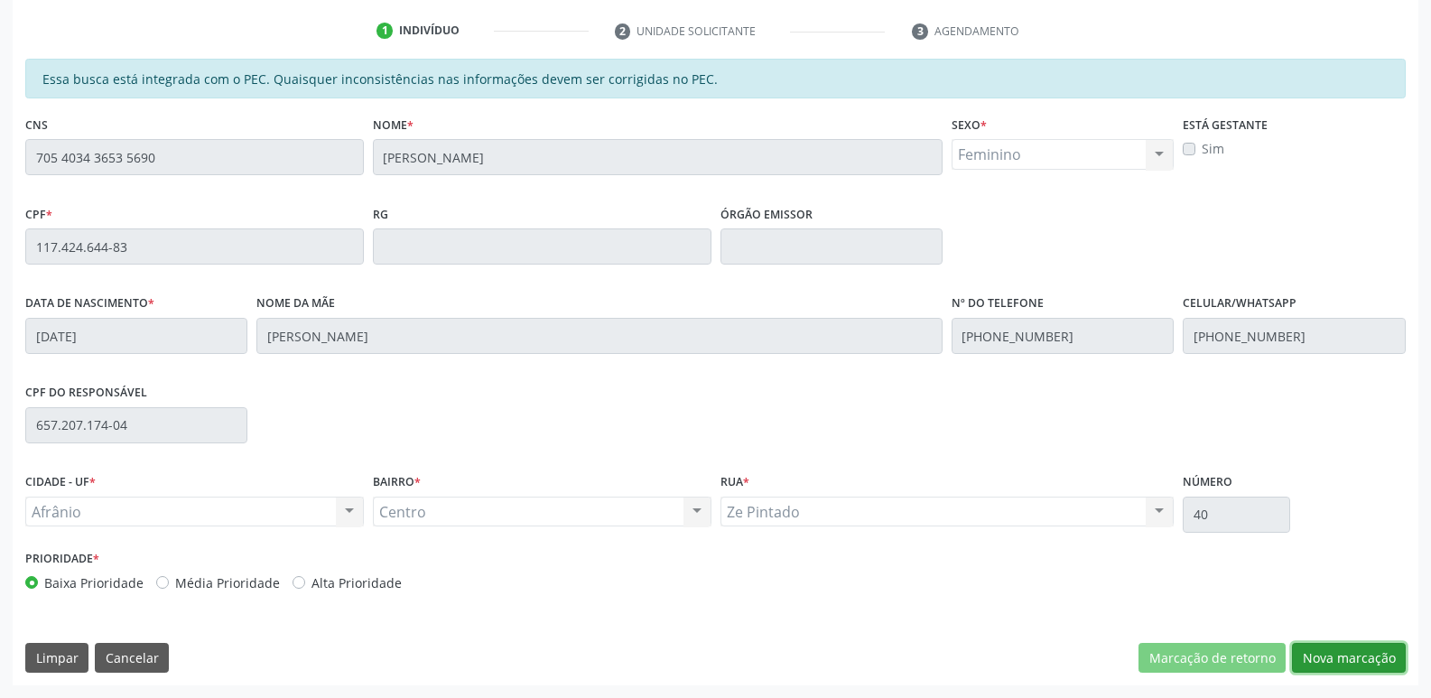
click at [1337, 661] on button "Nova marcação" at bounding box center [1349, 658] width 114 height 31
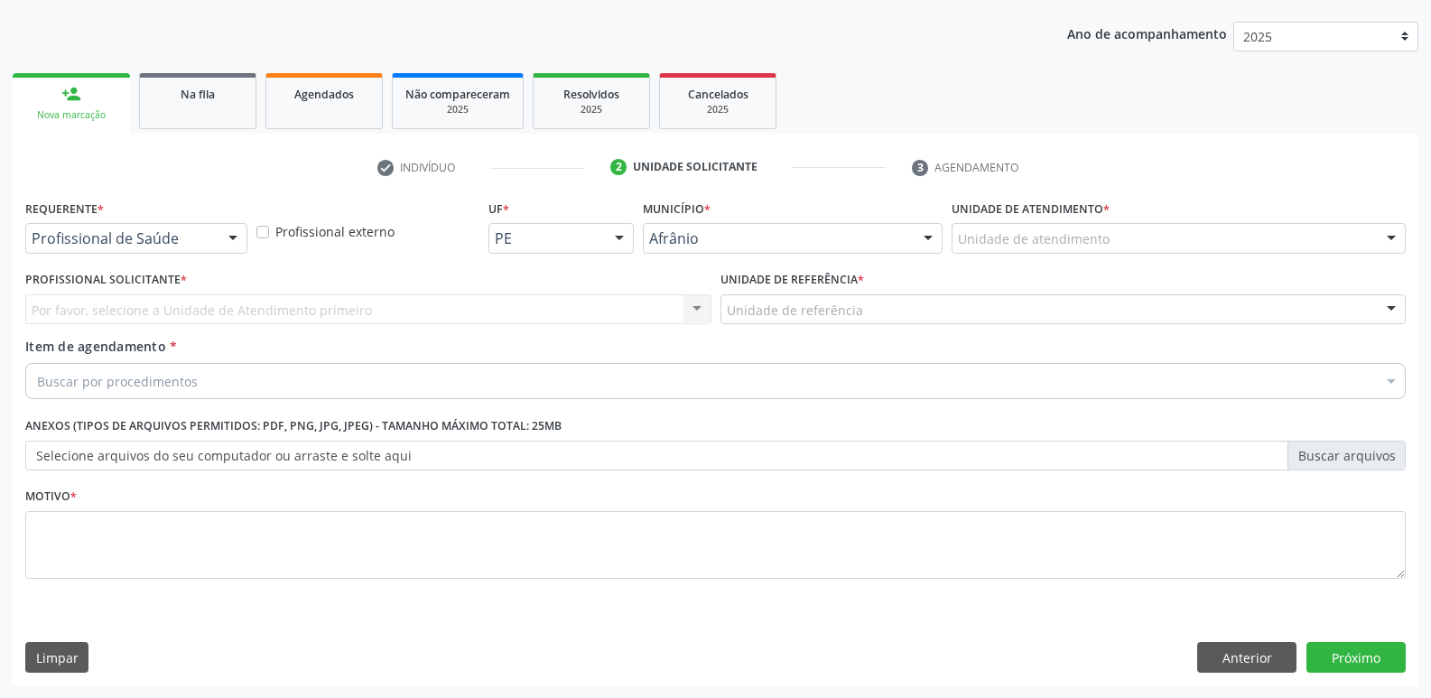
scroll to position [197, 0]
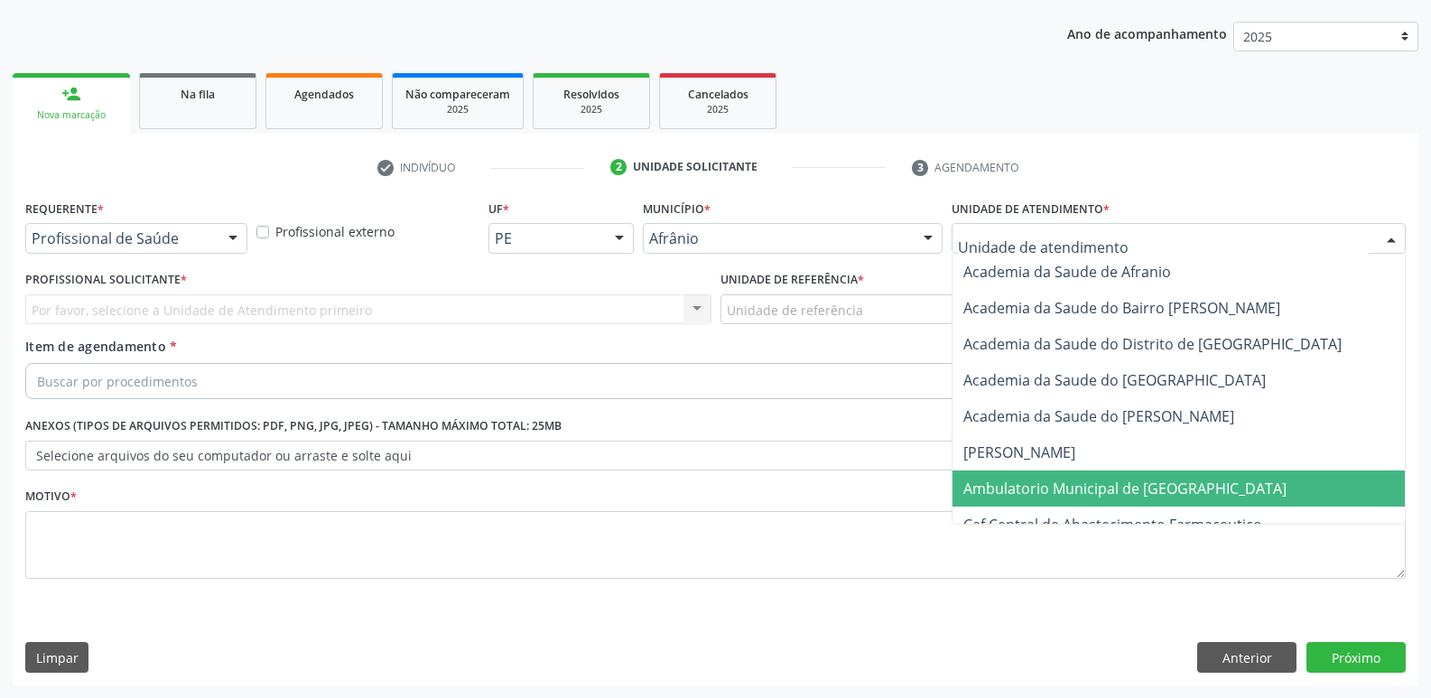
click at [1051, 487] on span "Ambulatorio Municipal de [GEOGRAPHIC_DATA]" at bounding box center [1124, 488] width 323 height 20
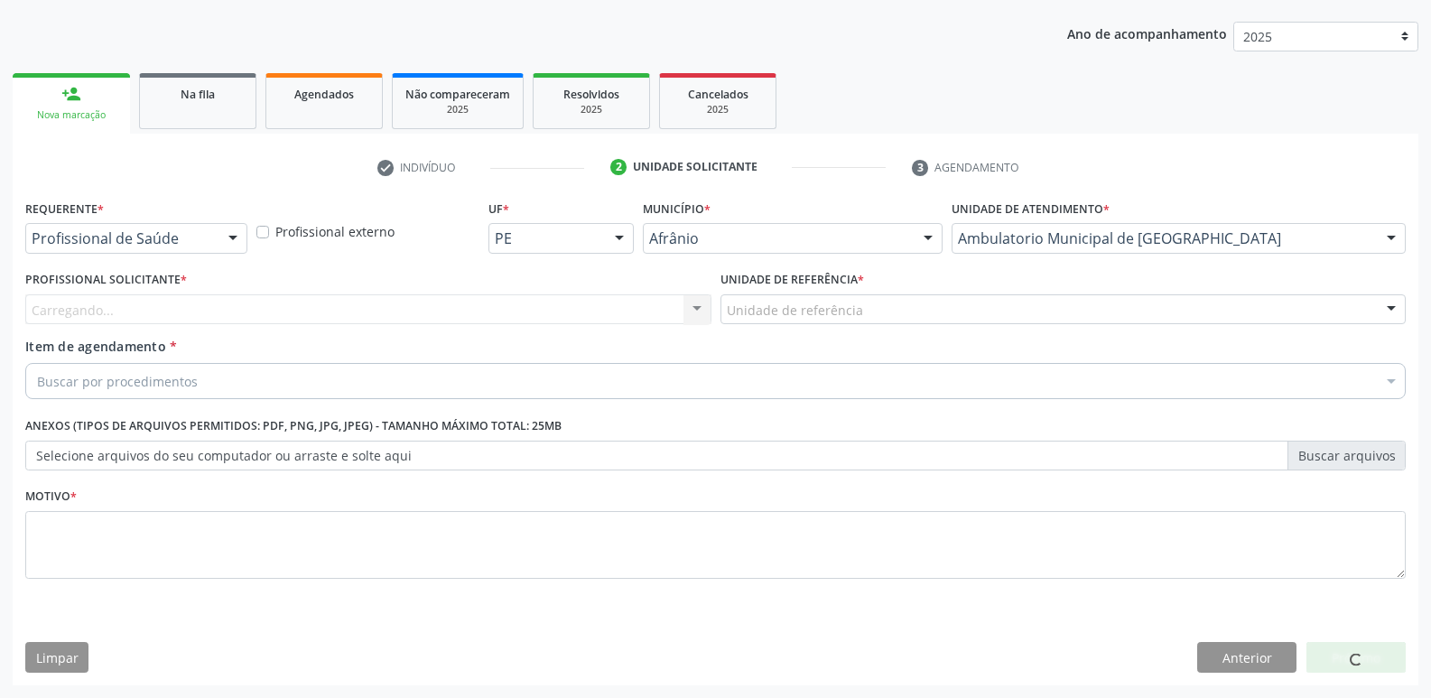
click at [889, 313] on div "Unidade de referência" at bounding box center [1063, 309] width 686 height 31
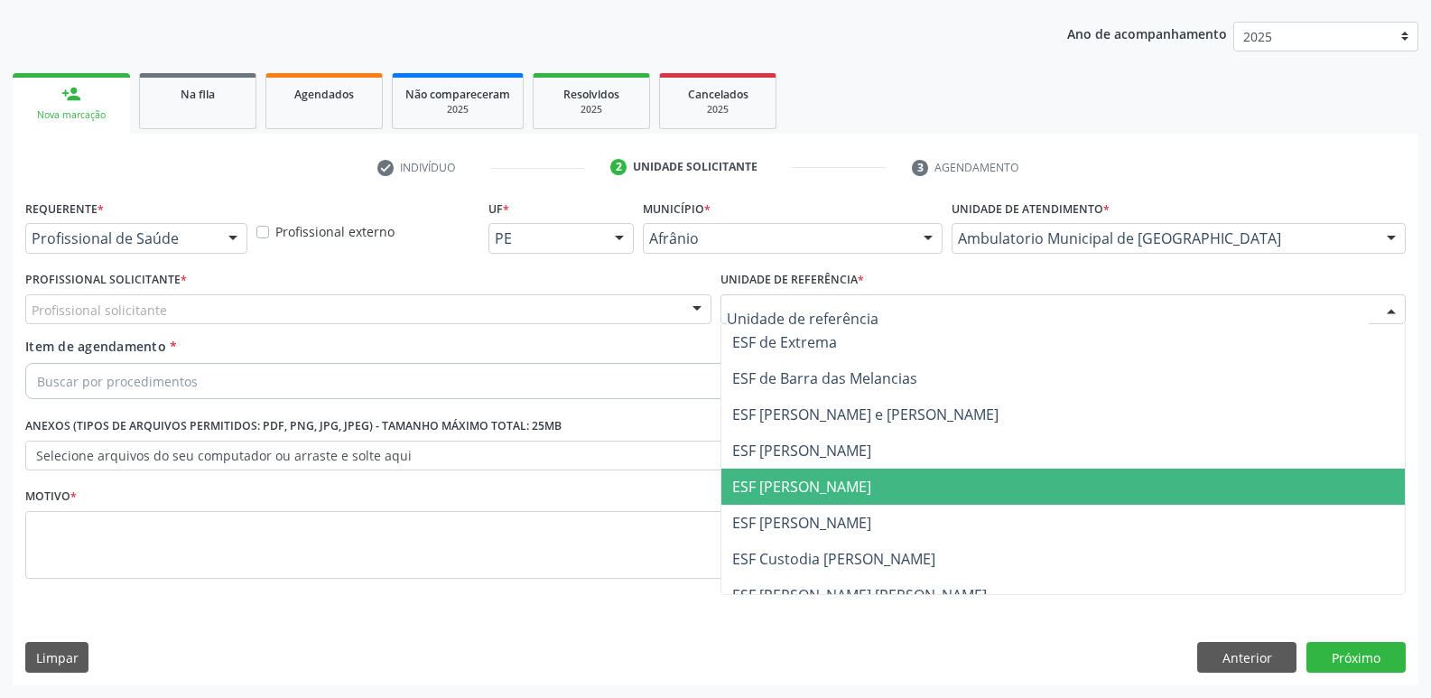
click at [857, 483] on span "ESF [PERSON_NAME]" at bounding box center [1063, 486] width 684 height 36
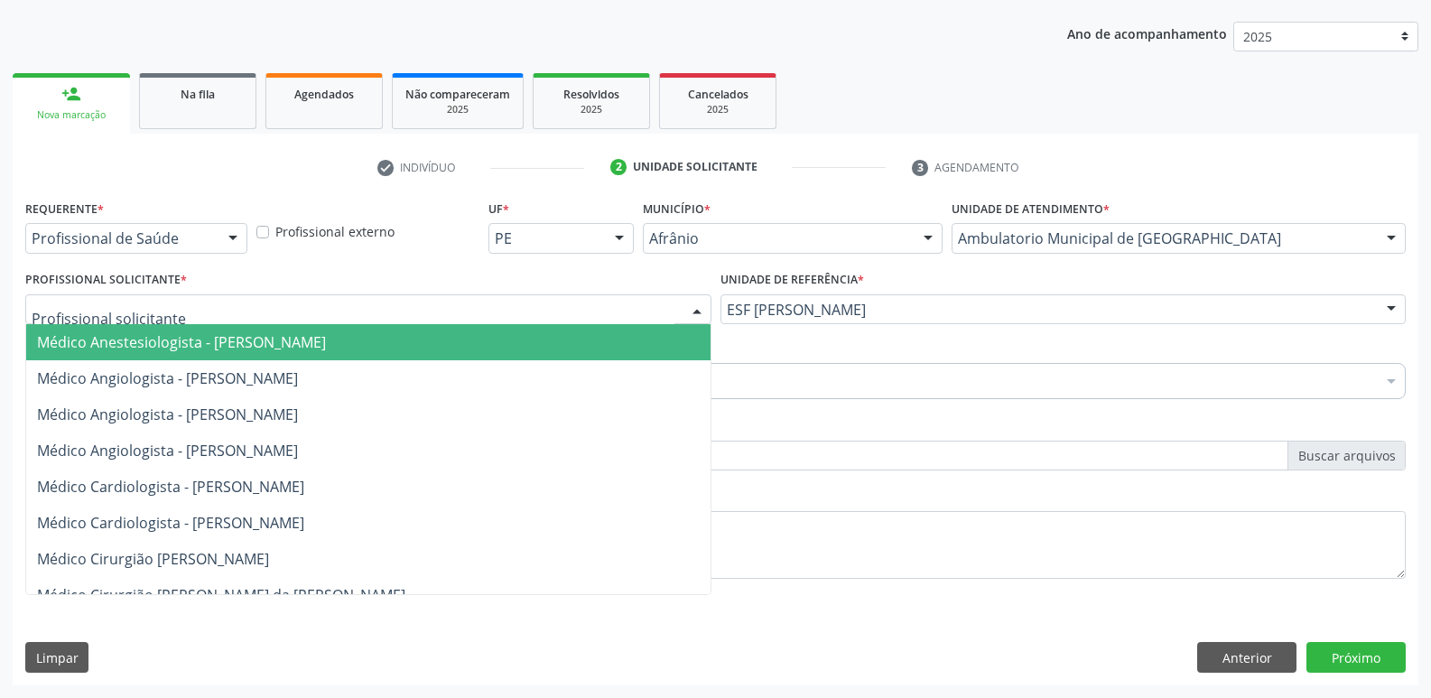
click at [535, 302] on div at bounding box center [368, 309] width 686 height 31
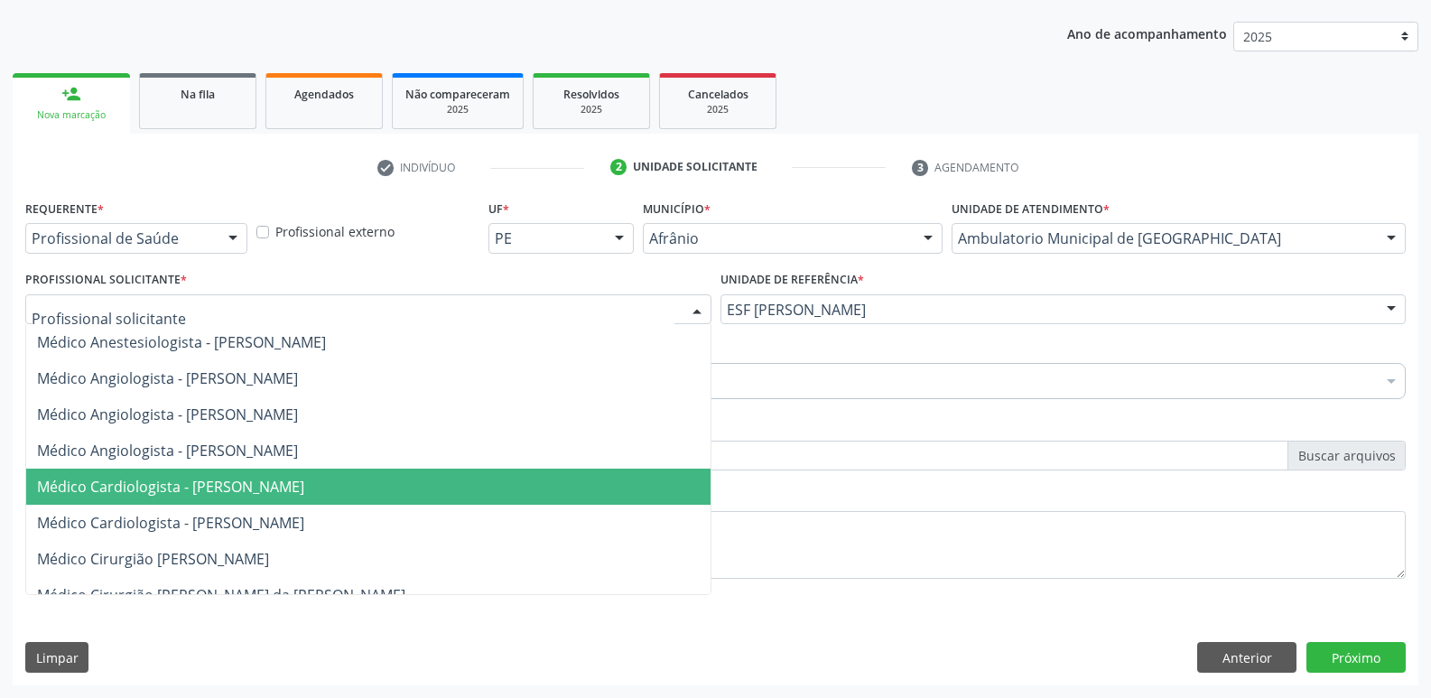
click at [468, 482] on span "Médico Cardiologista - [PERSON_NAME]" at bounding box center [368, 486] width 684 height 36
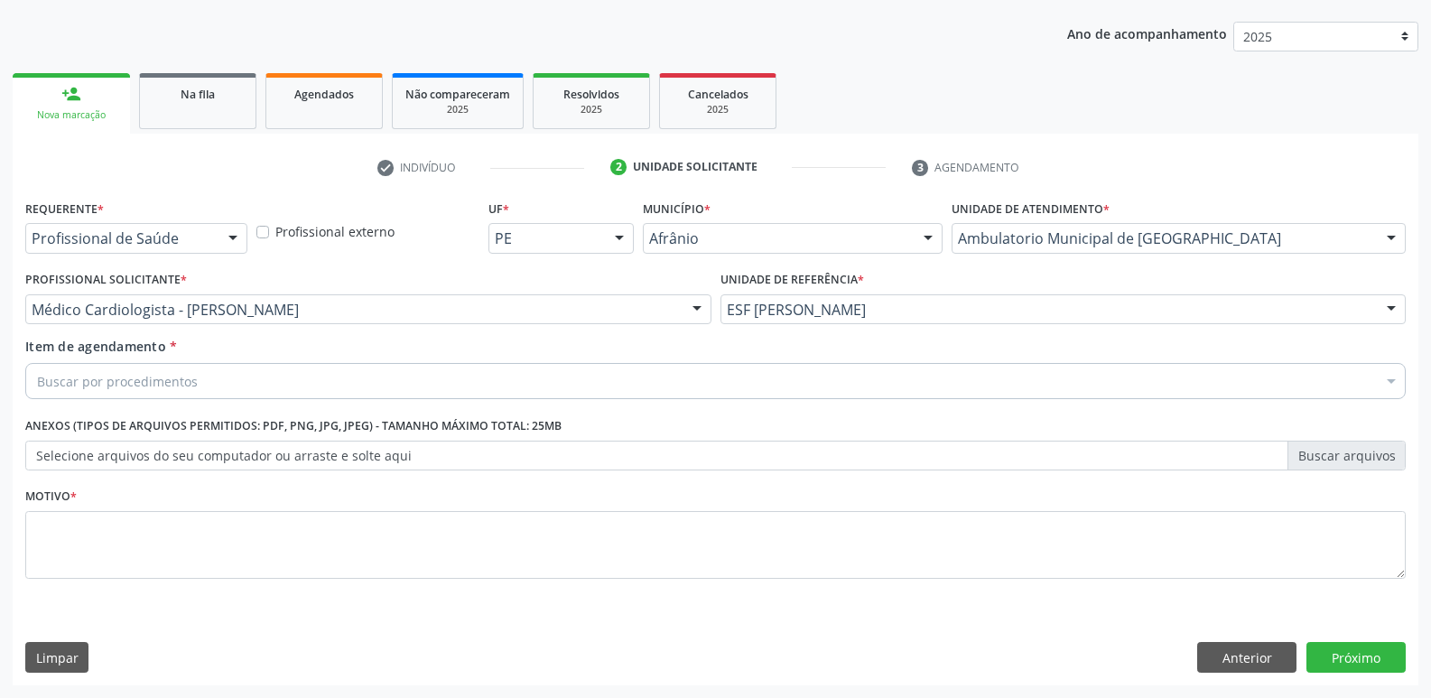
click at [380, 385] on div "Buscar por procedimentos" at bounding box center [715, 381] width 1380 height 36
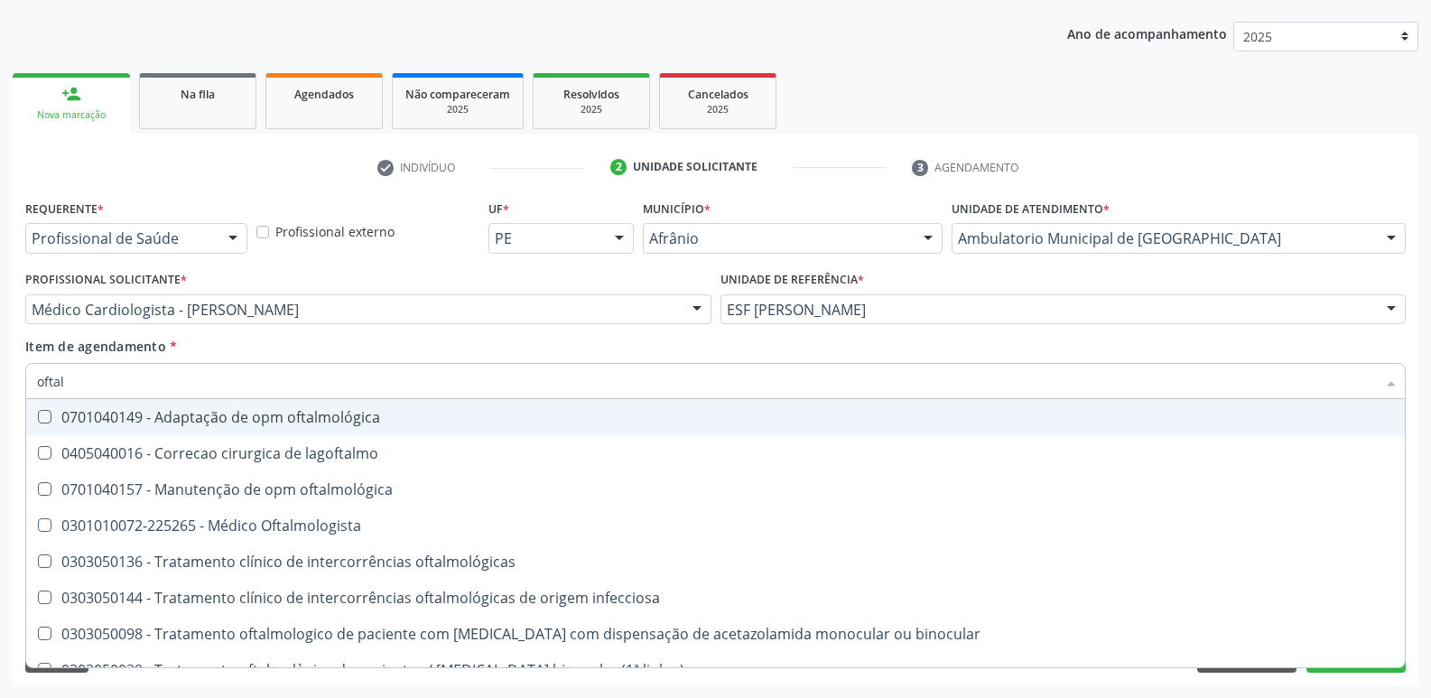
type input "oftalm"
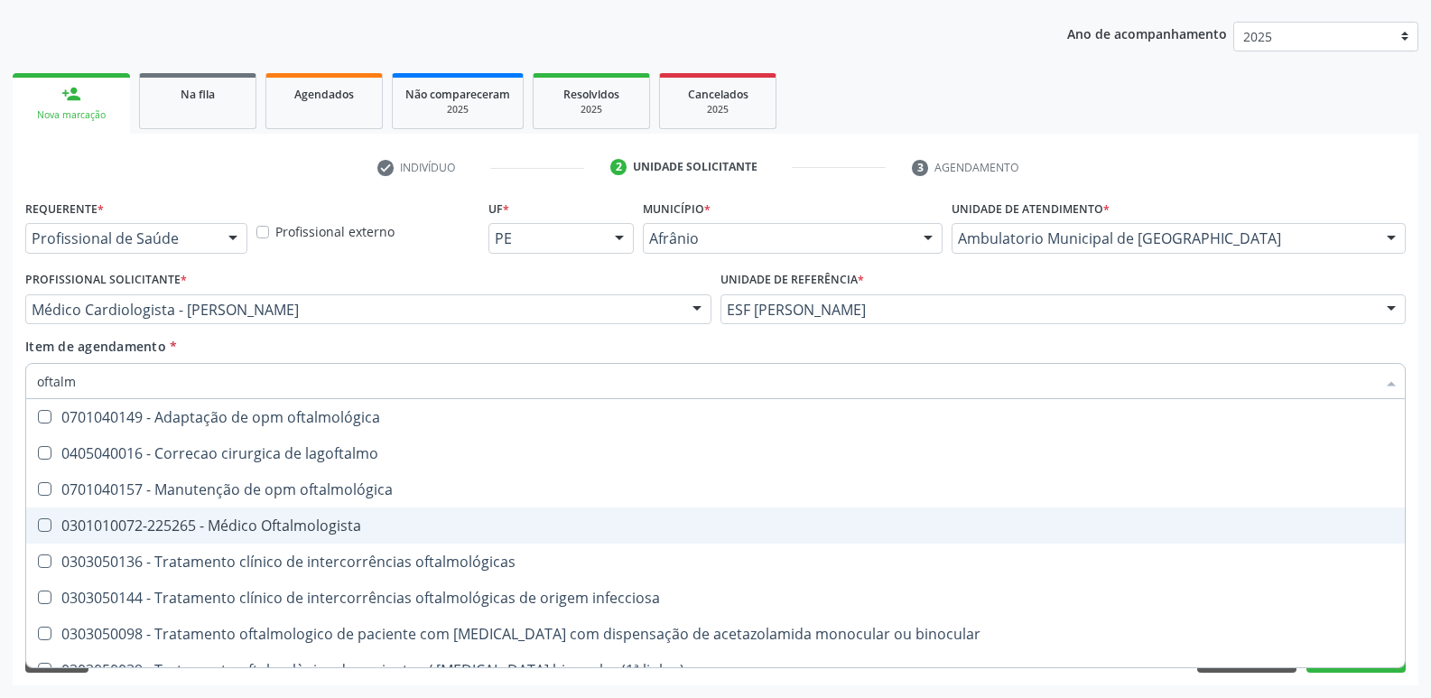
click at [311, 525] on div "0301010072-225265 - Médico Oftalmologista" at bounding box center [715, 525] width 1357 height 14
checkbox Oftalmologista "true"
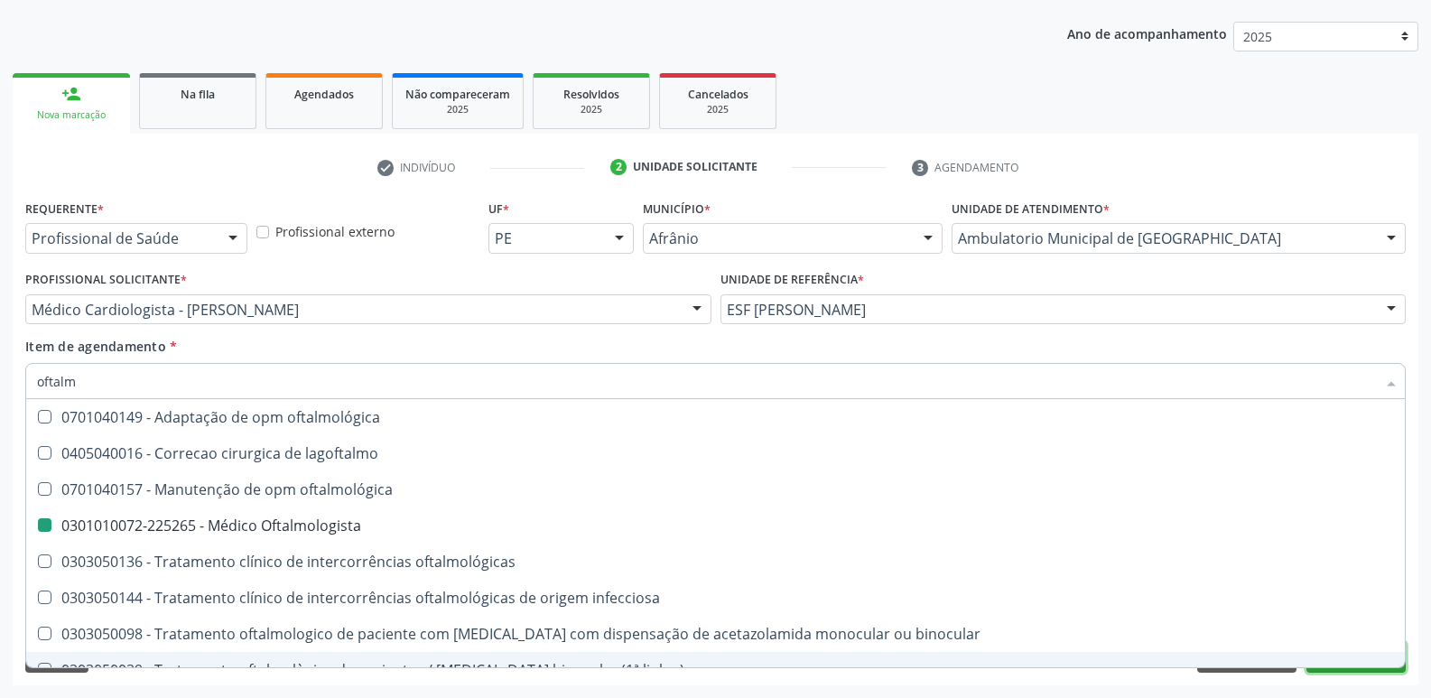
click at [1329, 671] on button "Próximo" at bounding box center [1355, 657] width 99 height 31
checkbox lagoftalmo "true"
checkbox Oftalmologista "false"
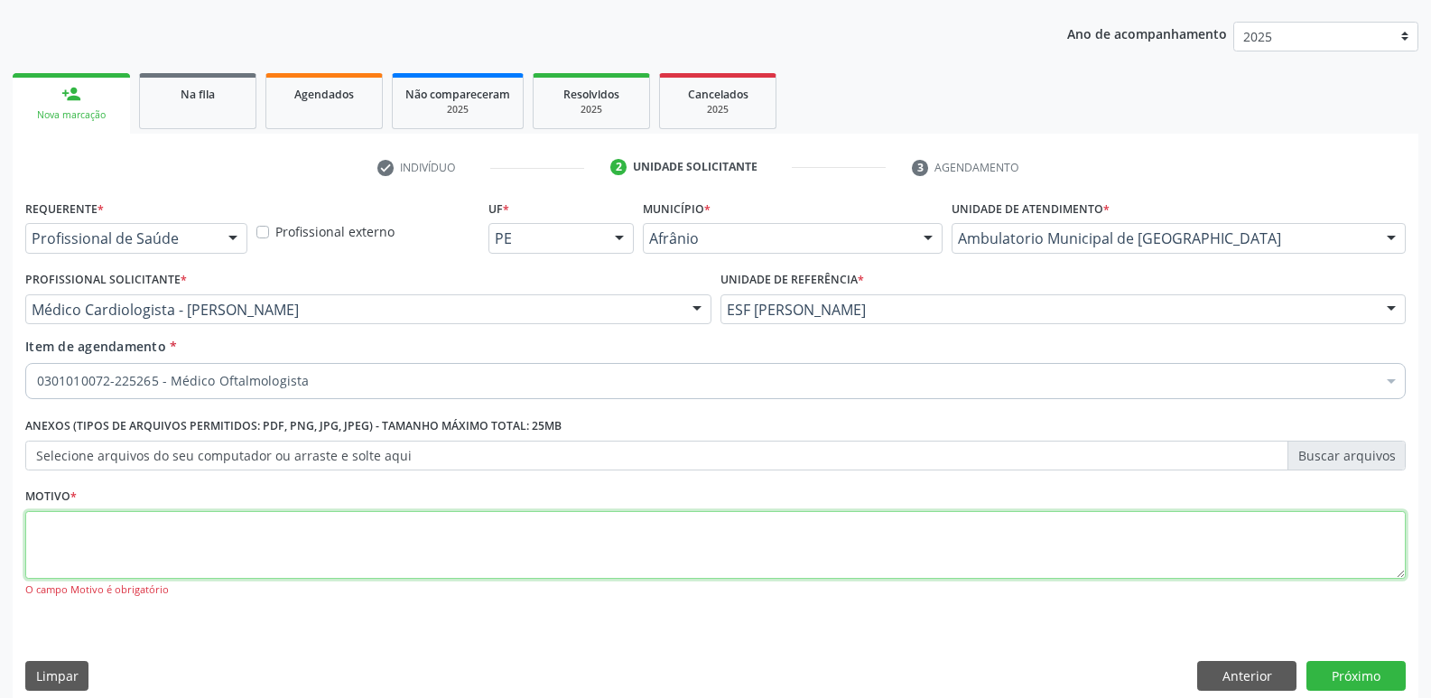
click at [702, 546] on textarea at bounding box center [715, 545] width 1380 height 69
type textarea "*"
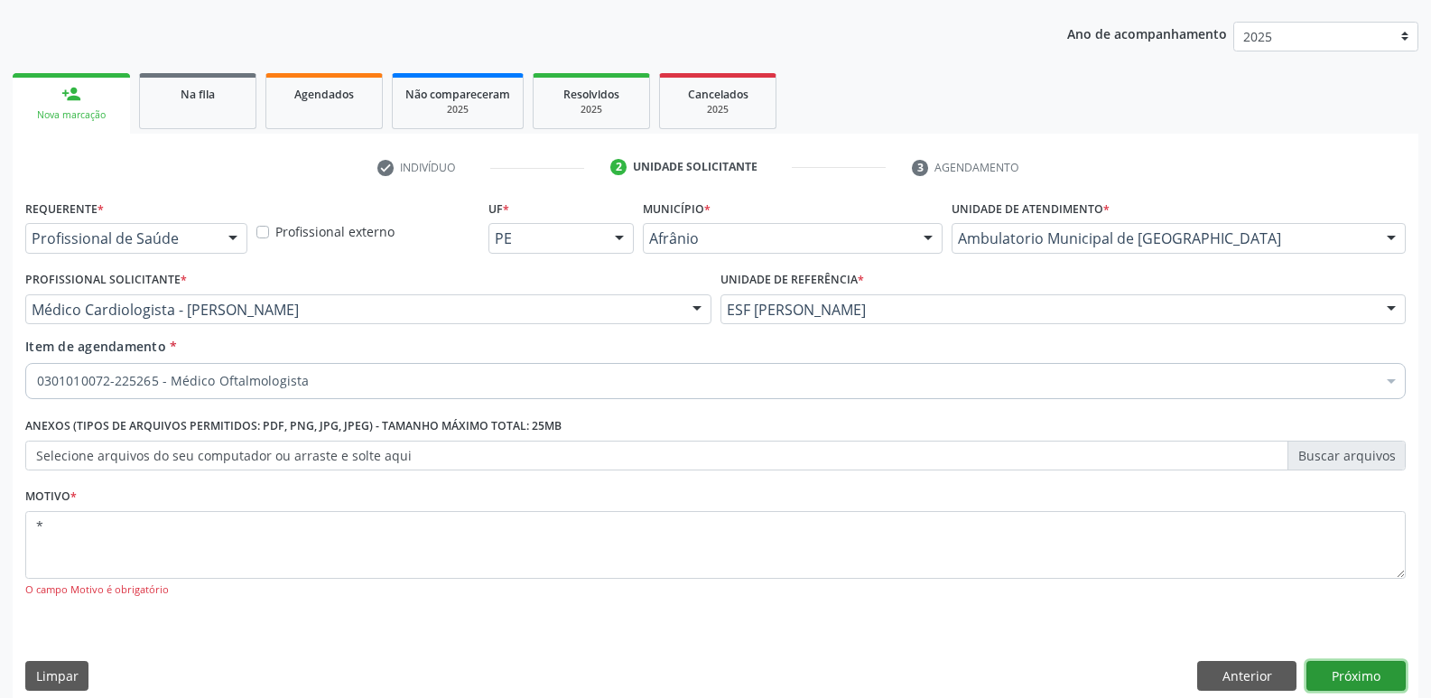
click at [1365, 677] on button "Próximo" at bounding box center [1355, 676] width 99 height 31
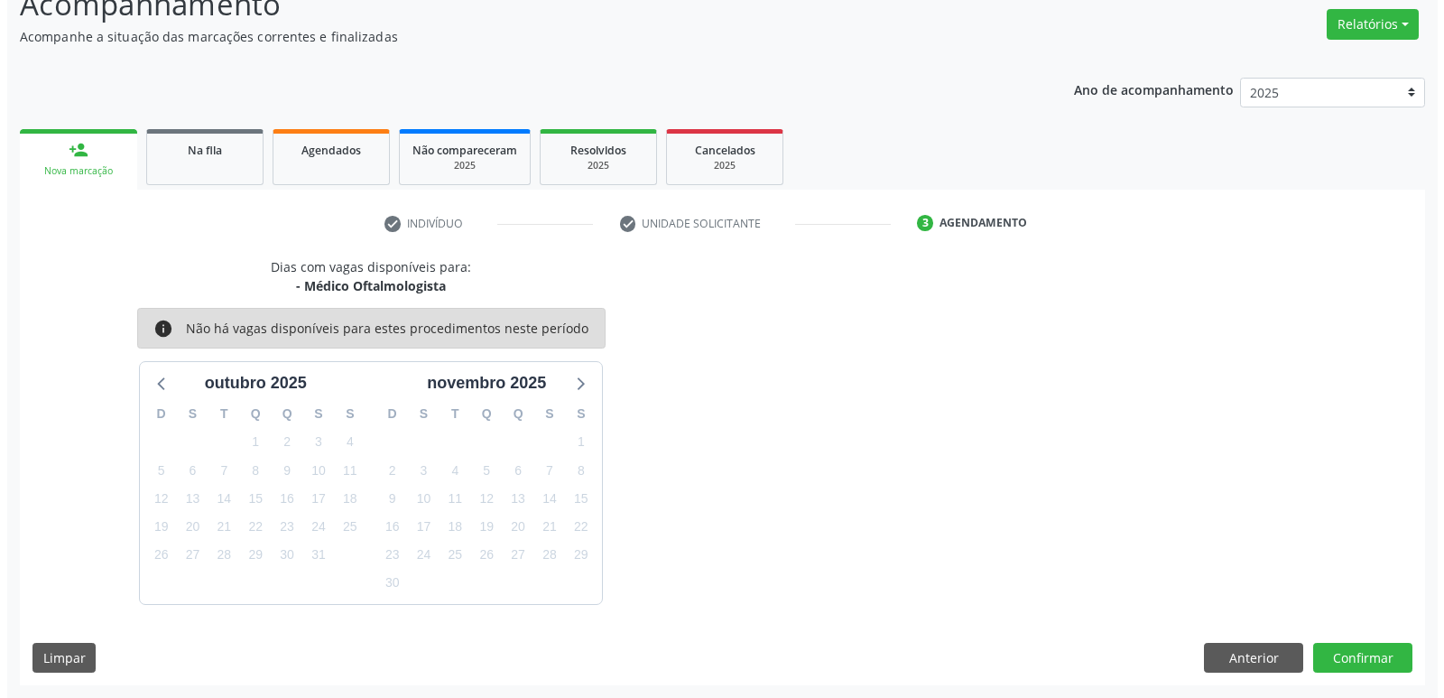
scroll to position [0, 0]
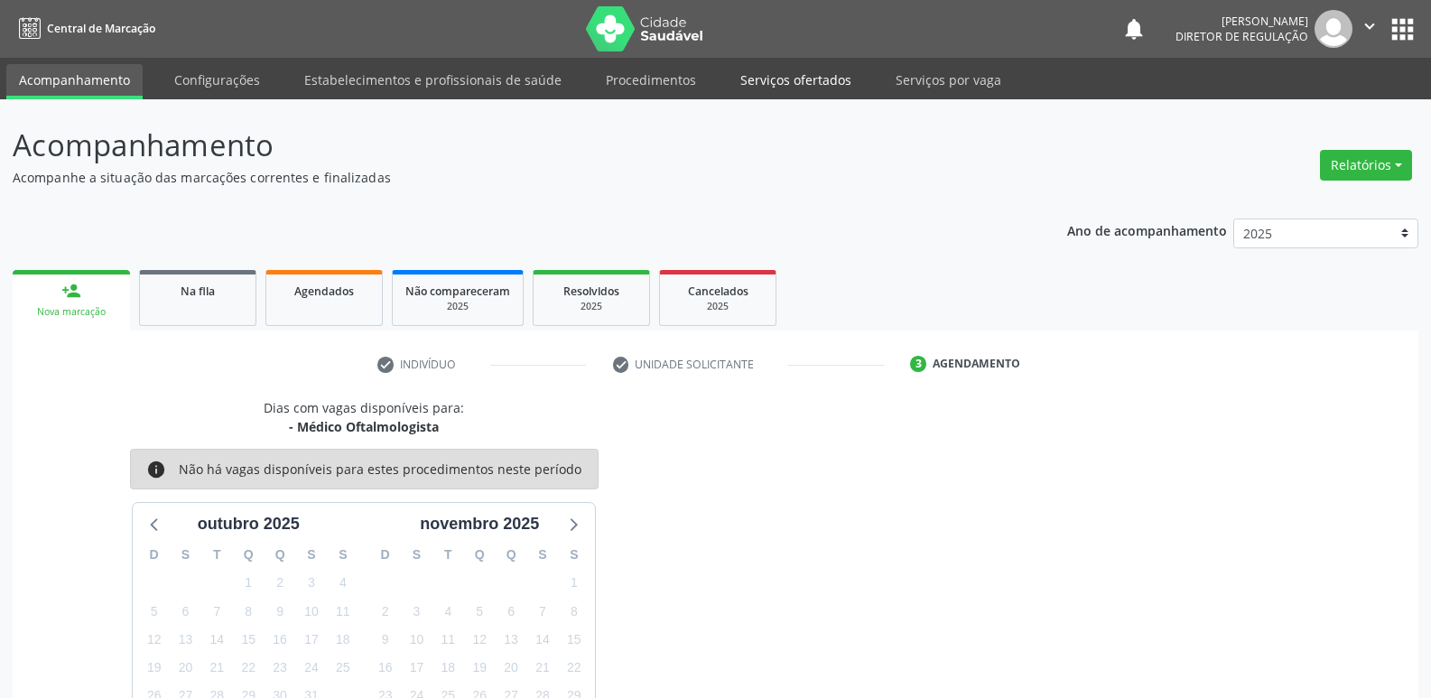
click at [795, 82] on link "Serviços ofertados" at bounding box center [796, 80] width 136 height 32
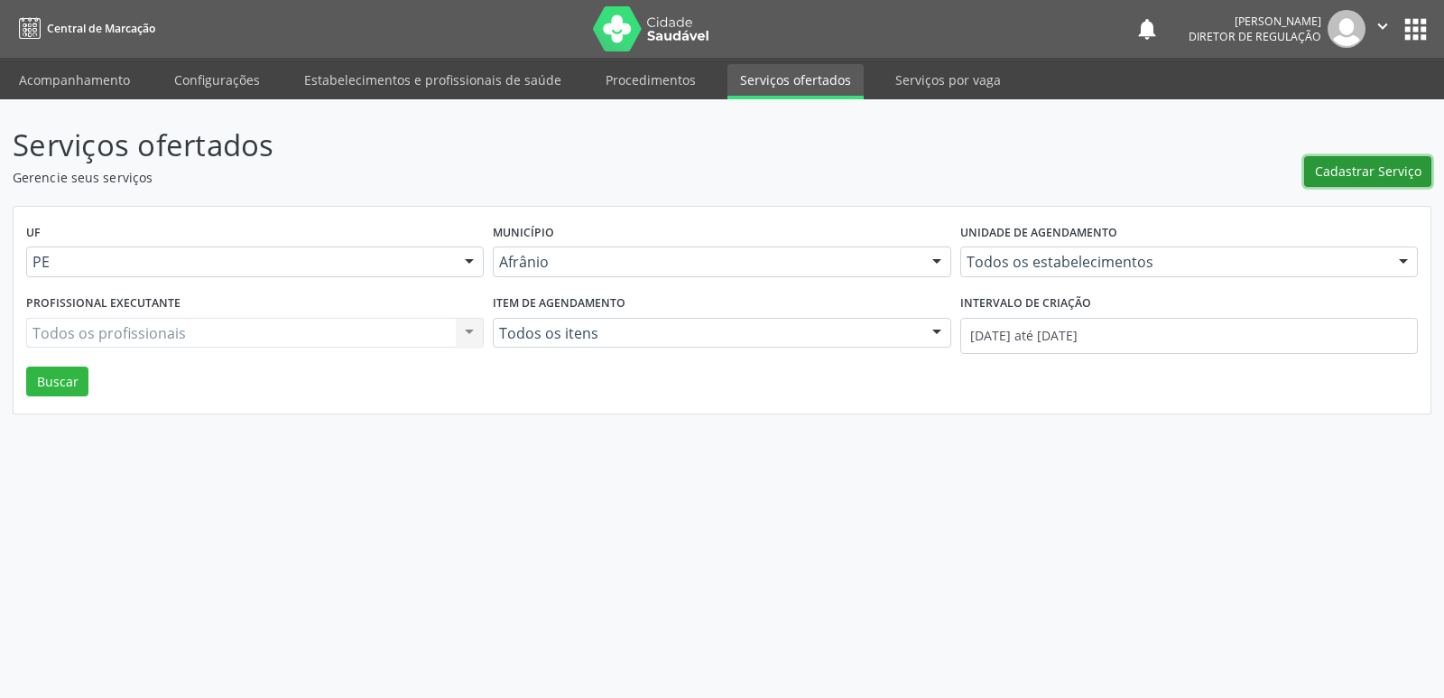
click at [1364, 170] on span "Cadastrar Serviço" at bounding box center [1368, 171] width 107 height 19
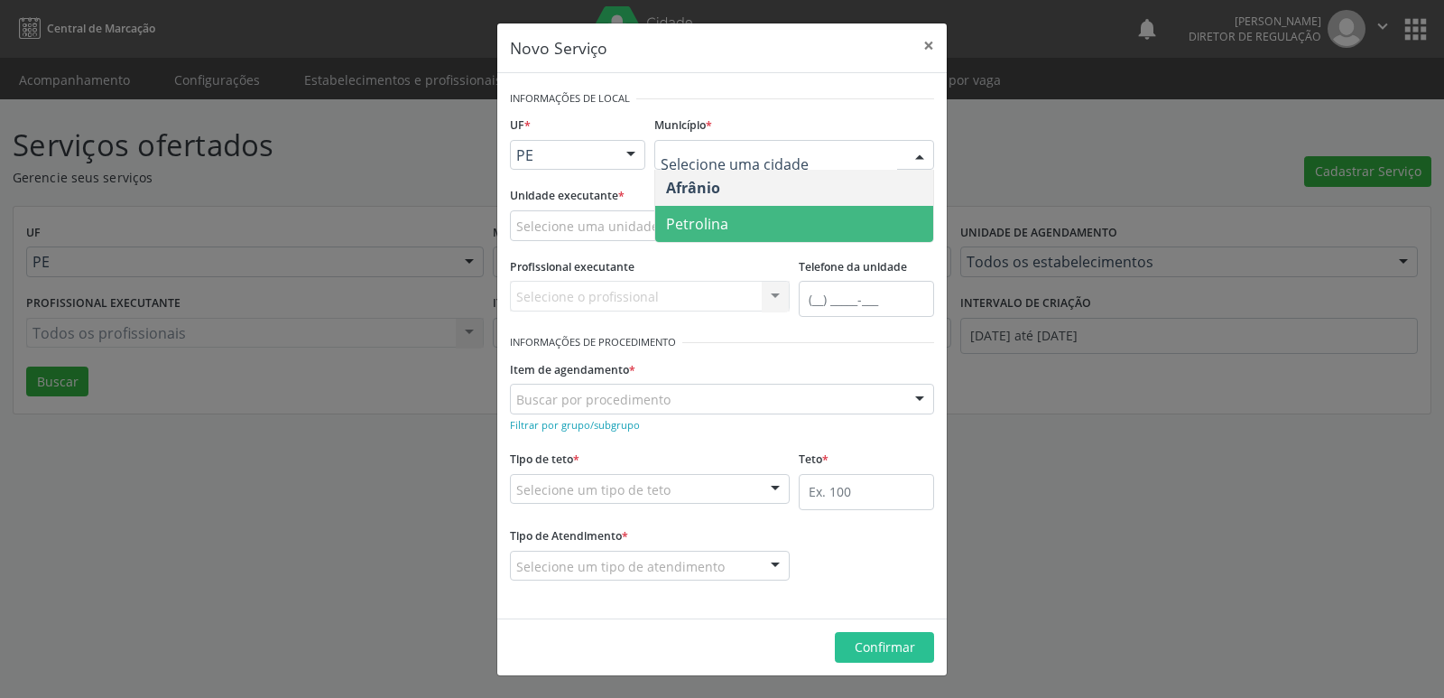
click at [721, 222] on span "Petrolina" at bounding box center [697, 224] width 62 height 20
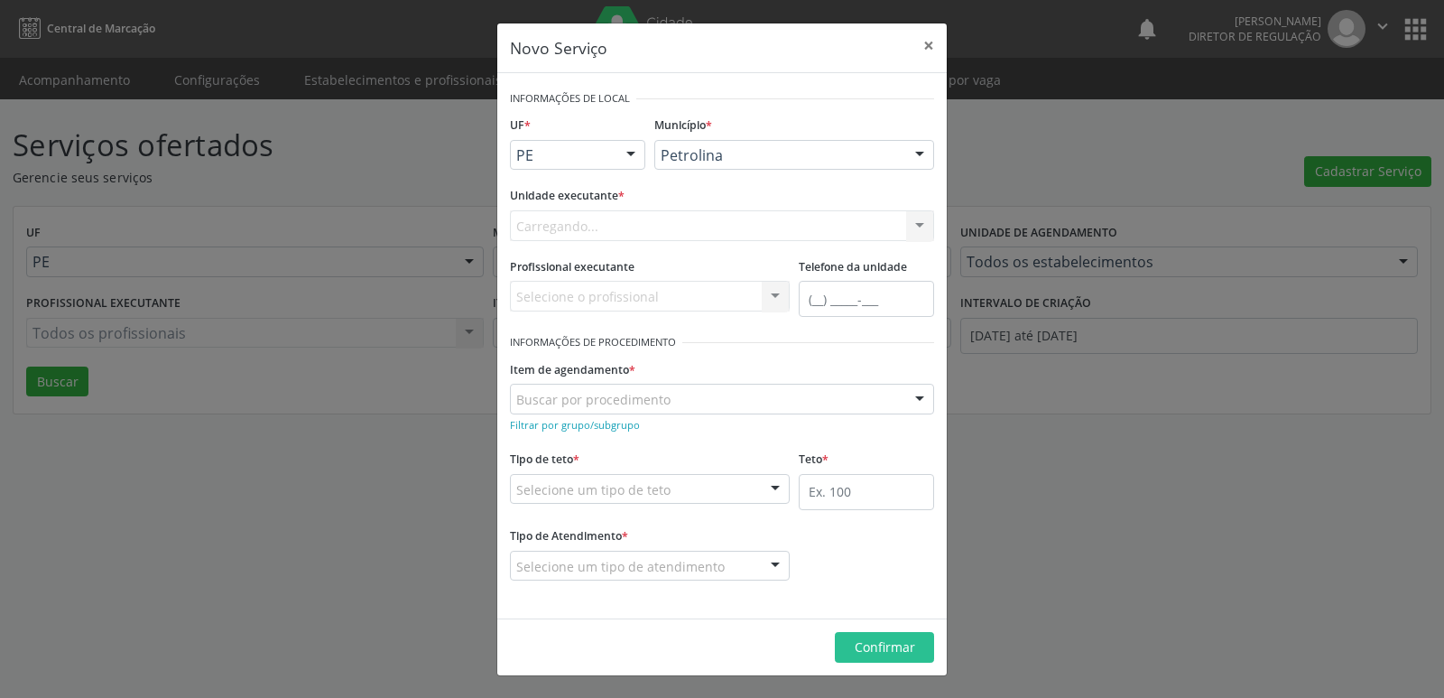
click at [662, 221] on div "Carregando... Academia da Saude de Afranio Academia da Saude do Bairro [PERSON_…" at bounding box center [722, 225] width 424 height 31
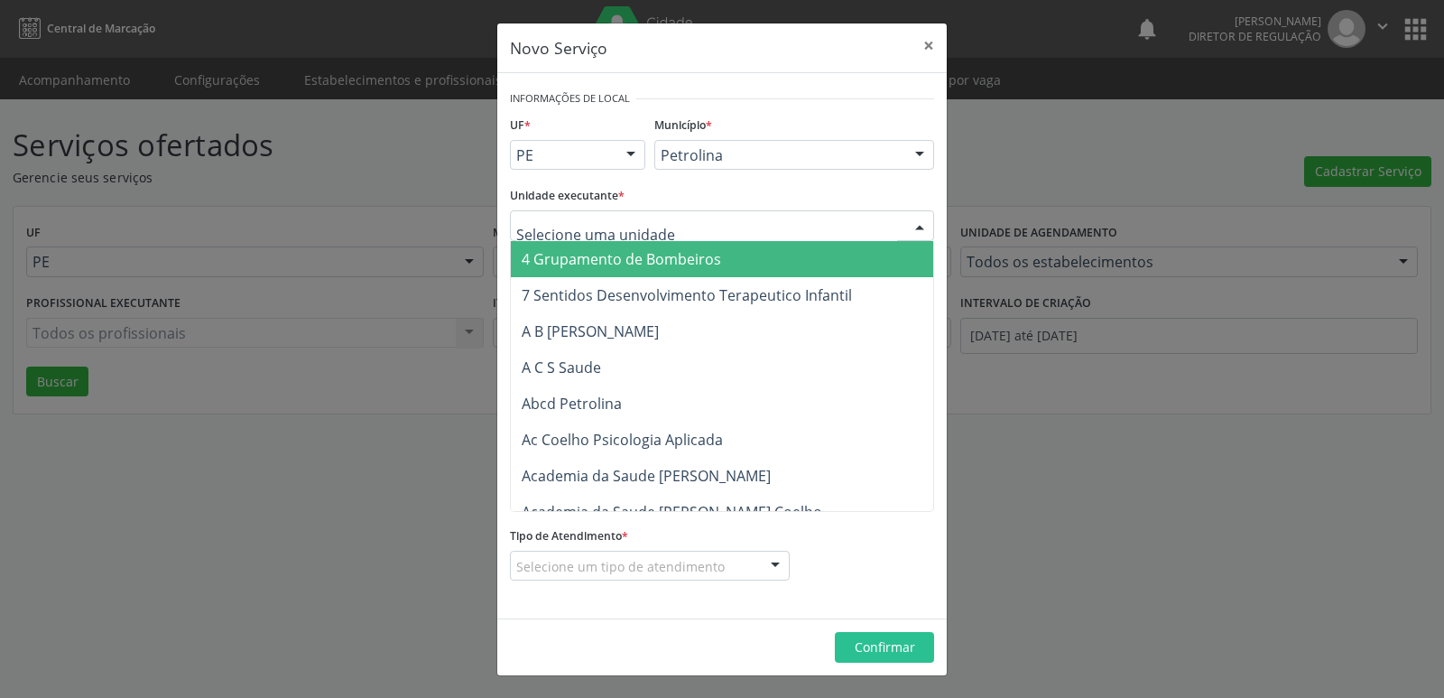
click at [662, 220] on div at bounding box center [722, 225] width 424 height 31
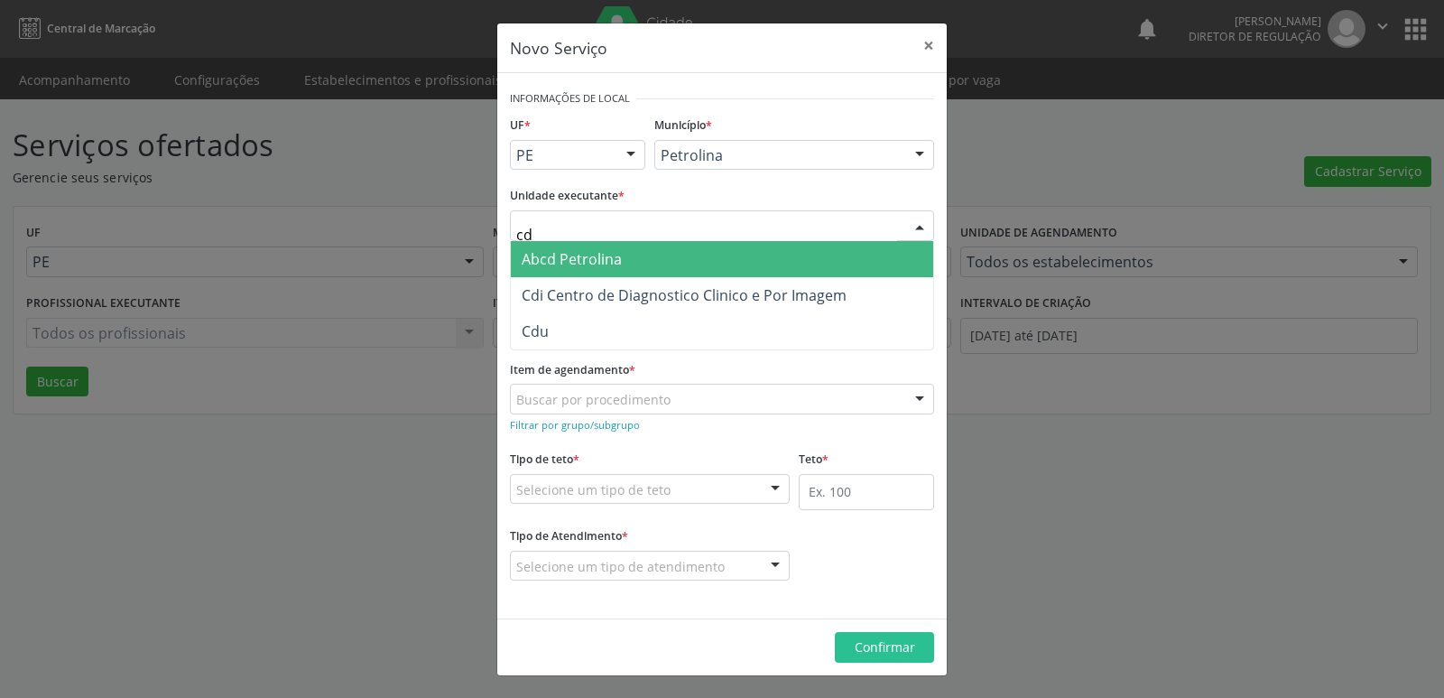
type input "cdi"
click at [645, 260] on span "Cdi Centro de Diagnostico Clinico e Por Imagem" at bounding box center [684, 259] width 325 height 20
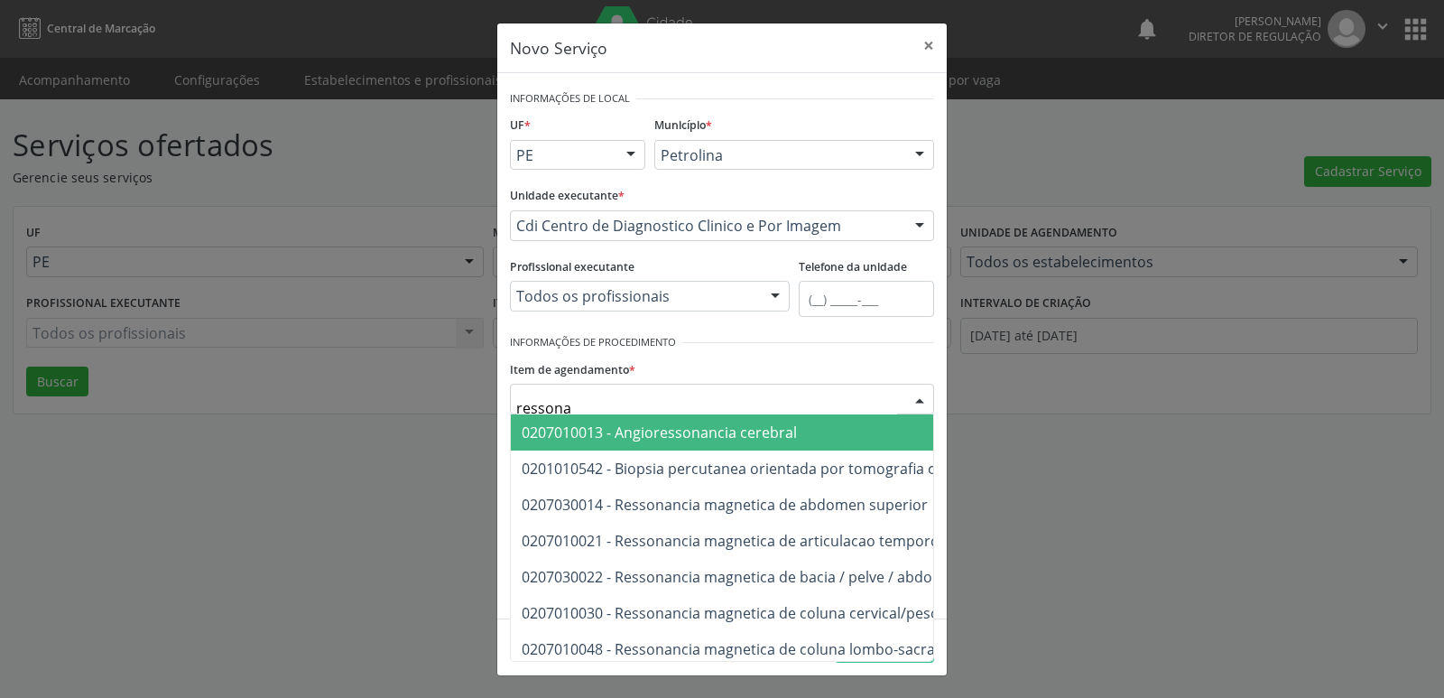
type input "ressonan"
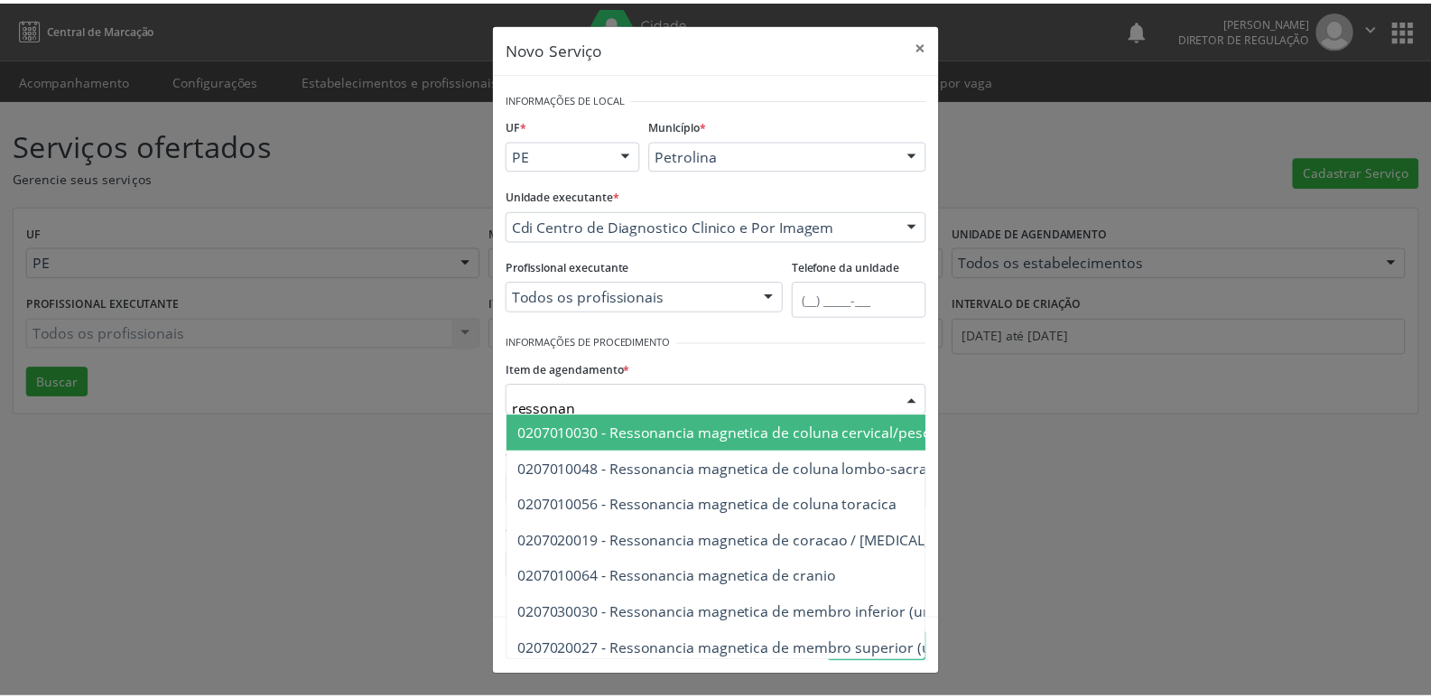
scroll to position [271, 0]
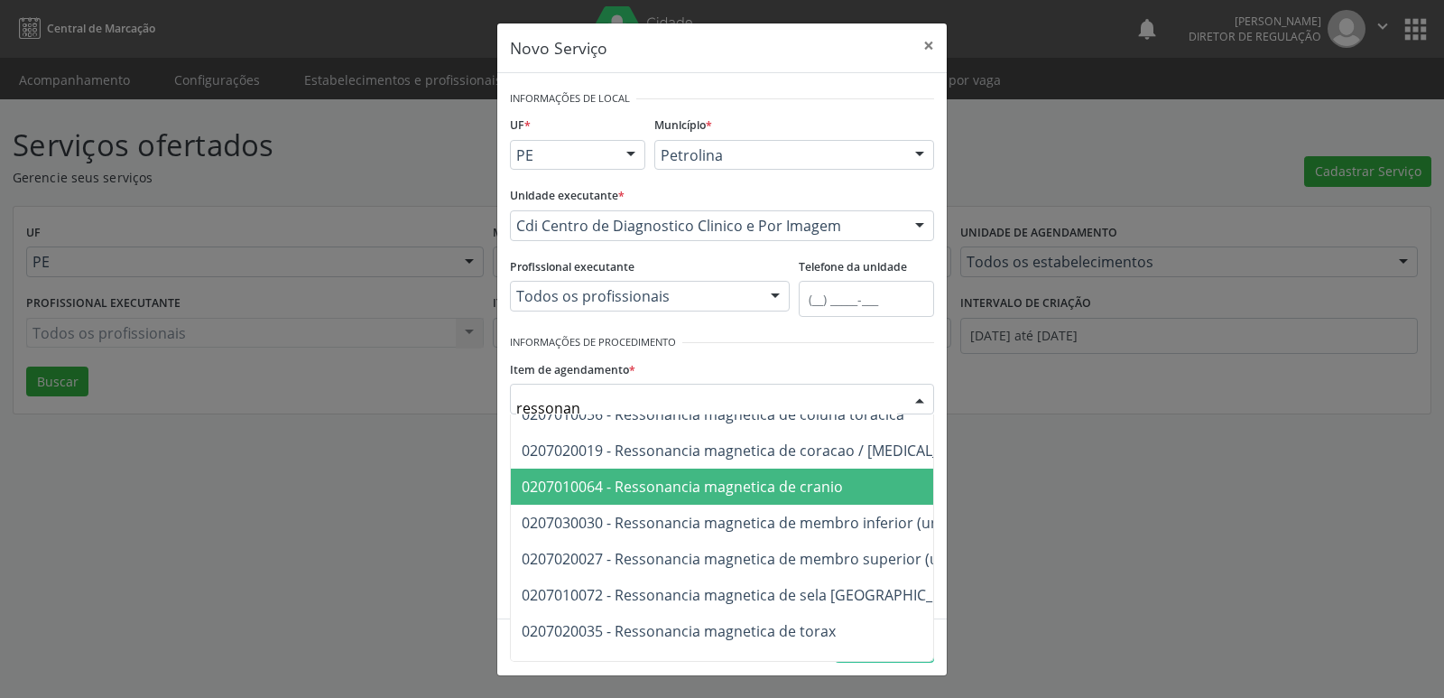
click at [802, 487] on span "0207010064 - Ressonancia magnetica de cranio" at bounding box center [682, 487] width 321 height 20
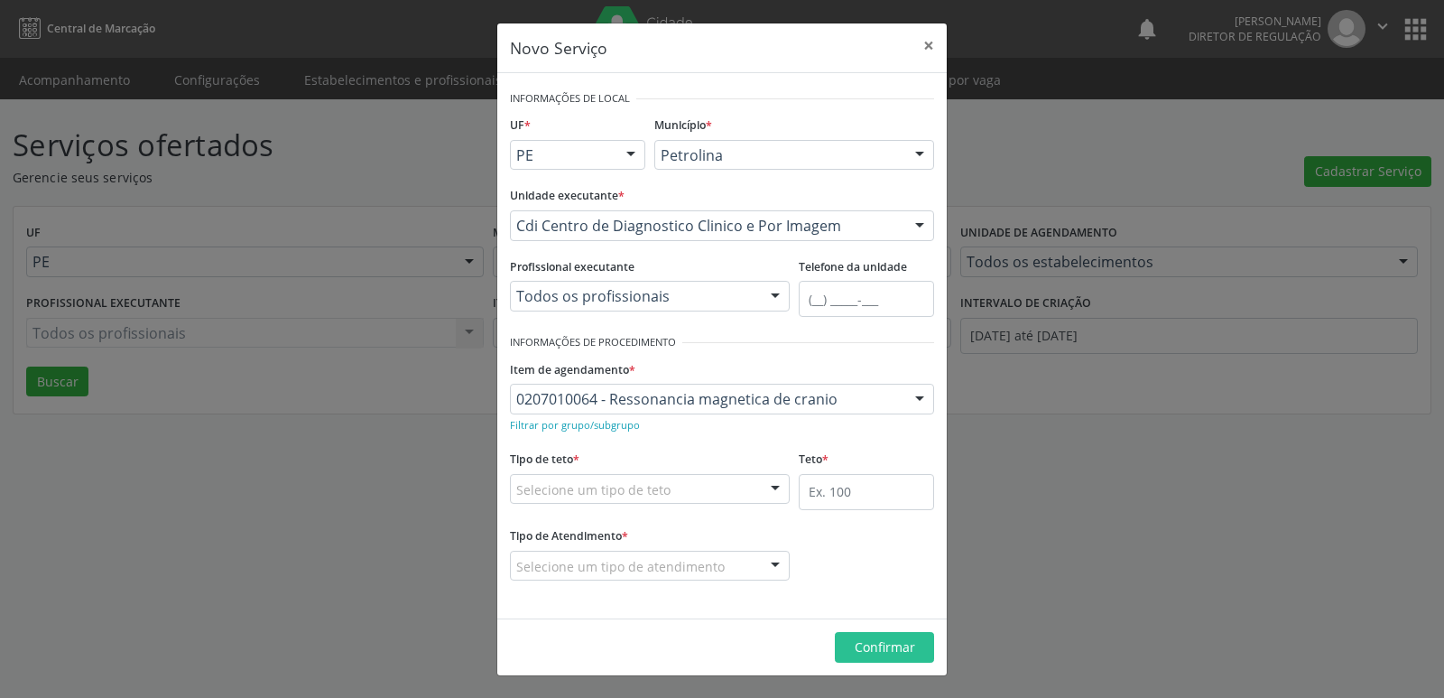
click at [680, 484] on div "Selecione um tipo de teto" at bounding box center [650, 489] width 280 height 31
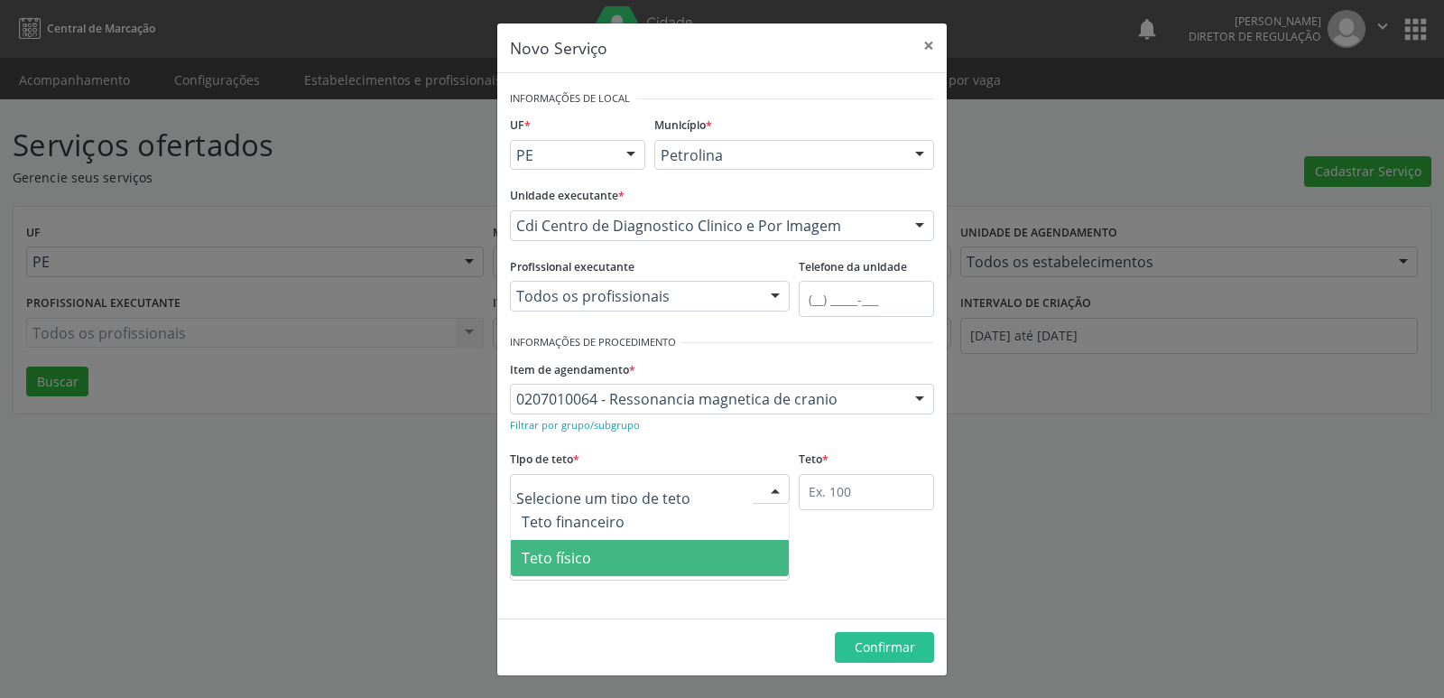
click at [657, 559] on span "Teto físico" at bounding box center [650, 558] width 278 height 36
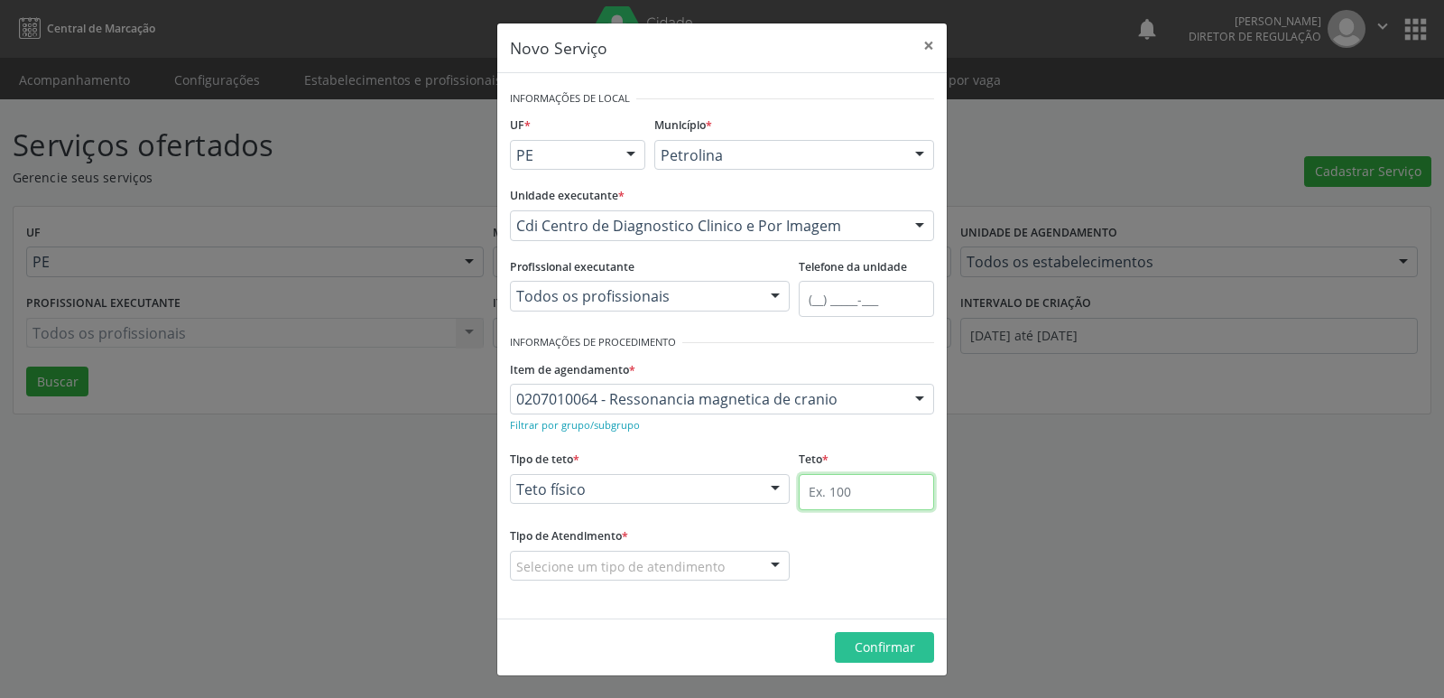
click at [869, 490] on input "text" at bounding box center [866, 492] width 135 height 36
type input "1"
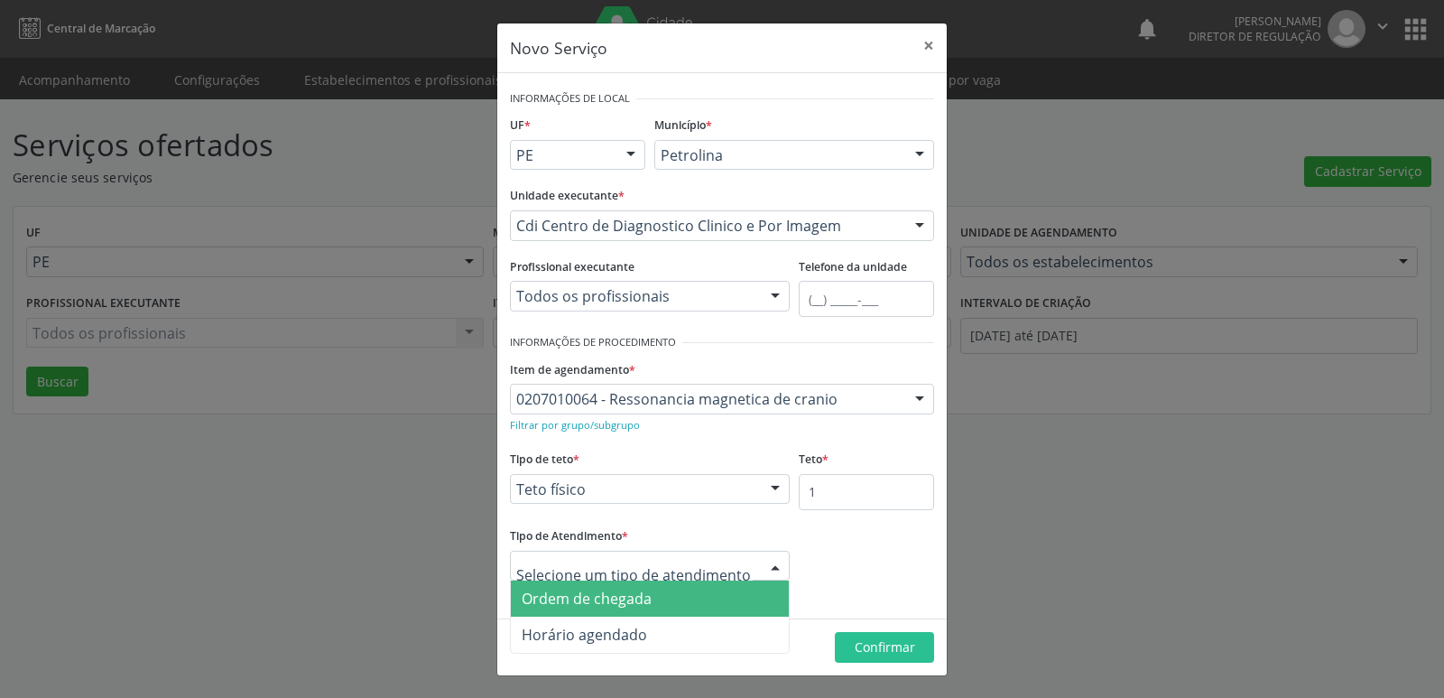
click at [645, 598] on span "Ordem de chegada" at bounding box center [587, 599] width 130 height 20
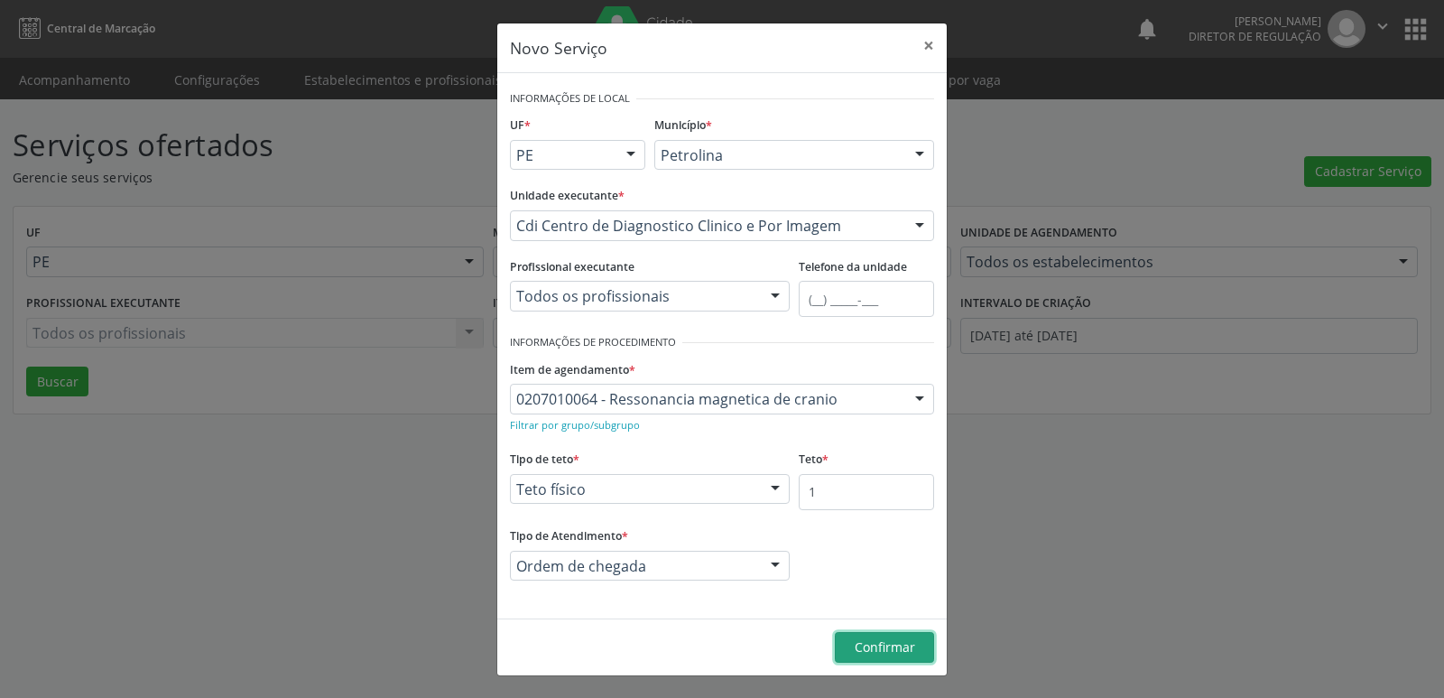
click at [878, 646] on span "Confirmar" at bounding box center [885, 646] width 60 height 17
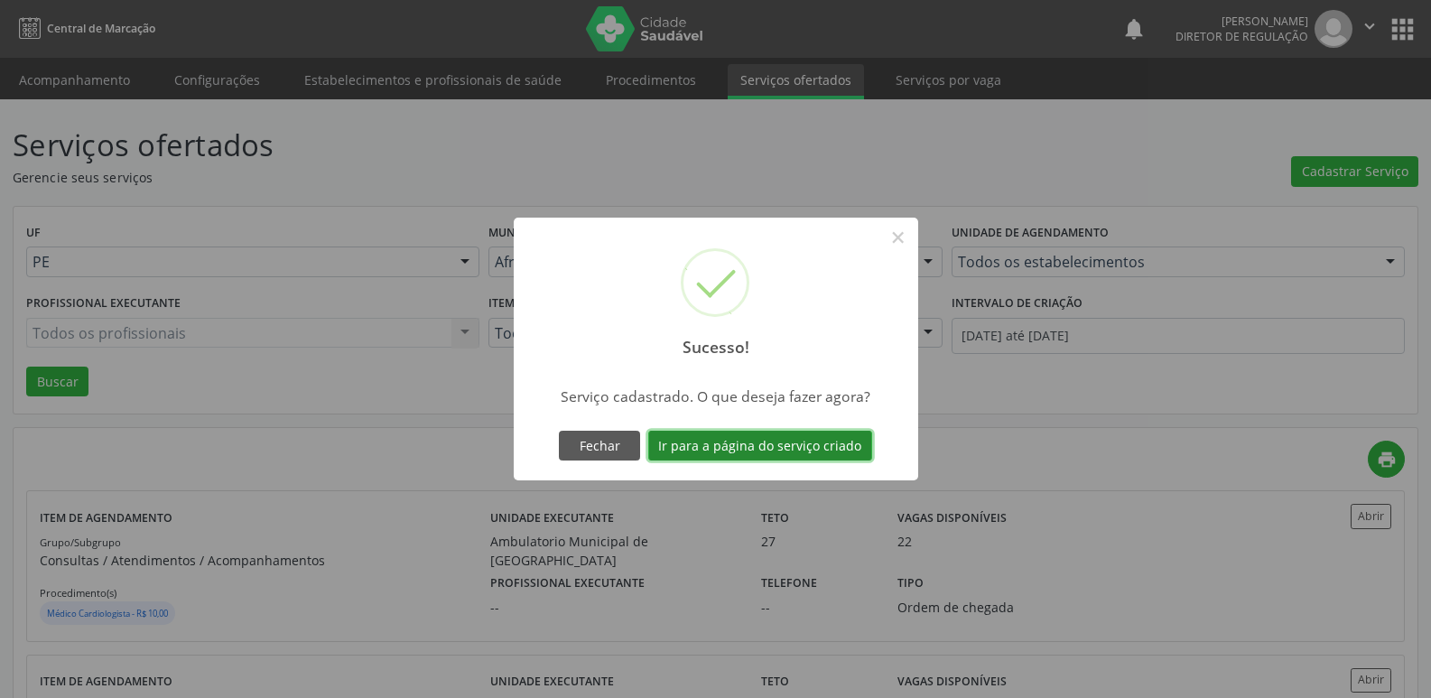
click at [802, 450] on button "Ir para a página do serviço criado" at bounding box center [760, 446] width 224 height 31
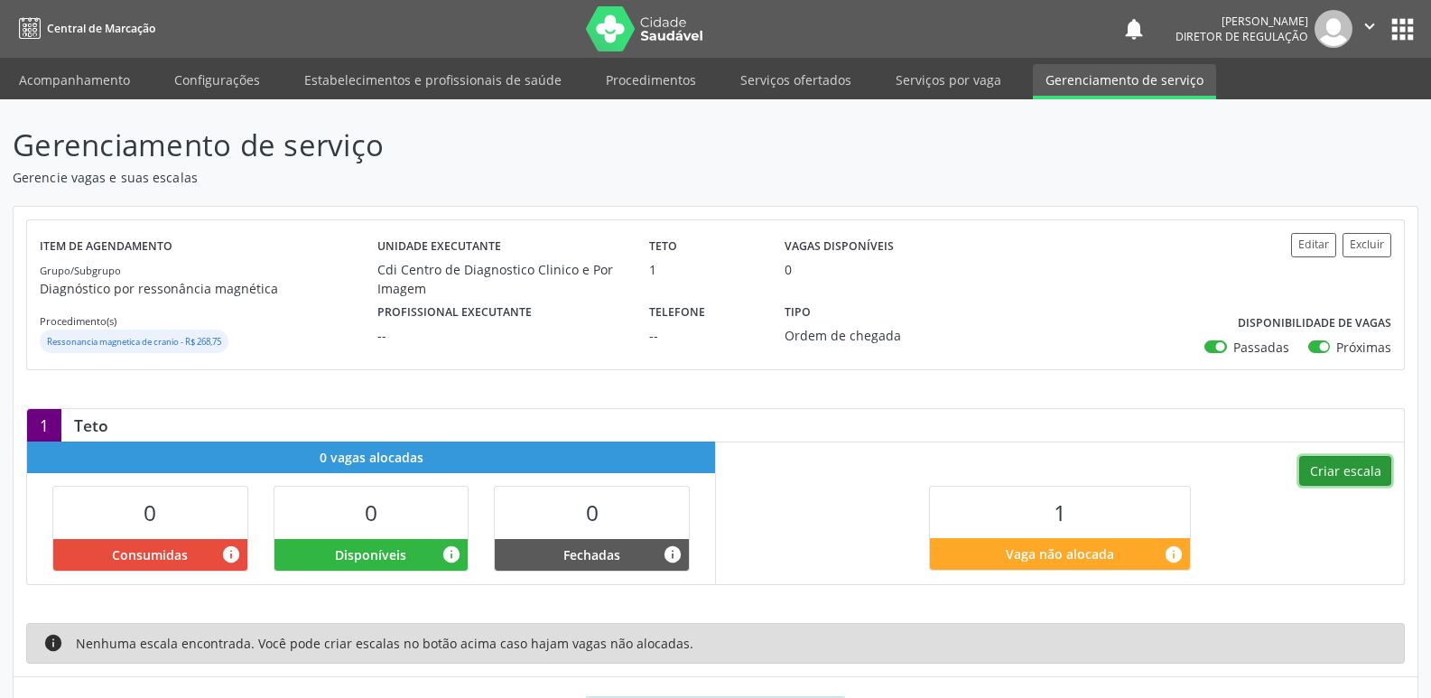
click at [1350, 473] on button "Criar escala" at bounding box center [1345, 471] width 92 height 31
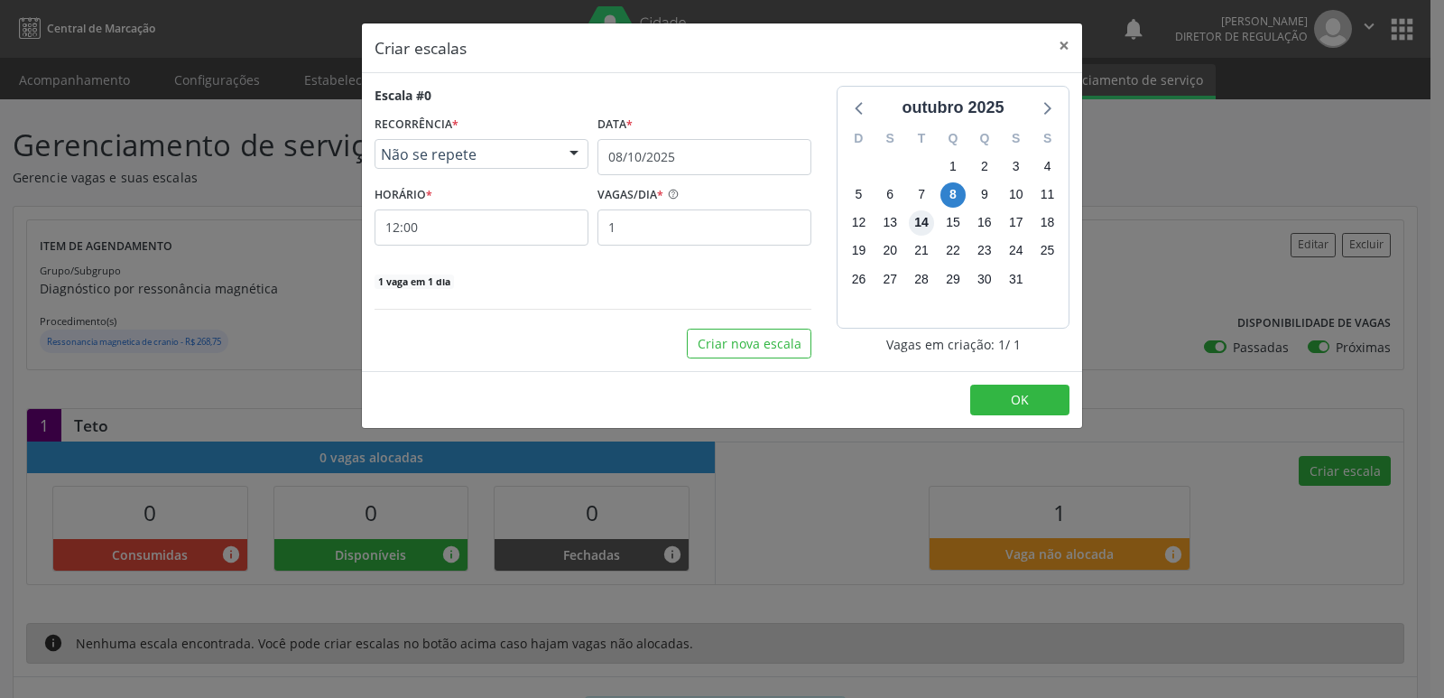
click at [919, 224] on span "14" at bounding box center [921, 222] width 25 height 25
click at [738, 163] on input "08/10/2025" at bounding box center [705, 157] width 214 height 36
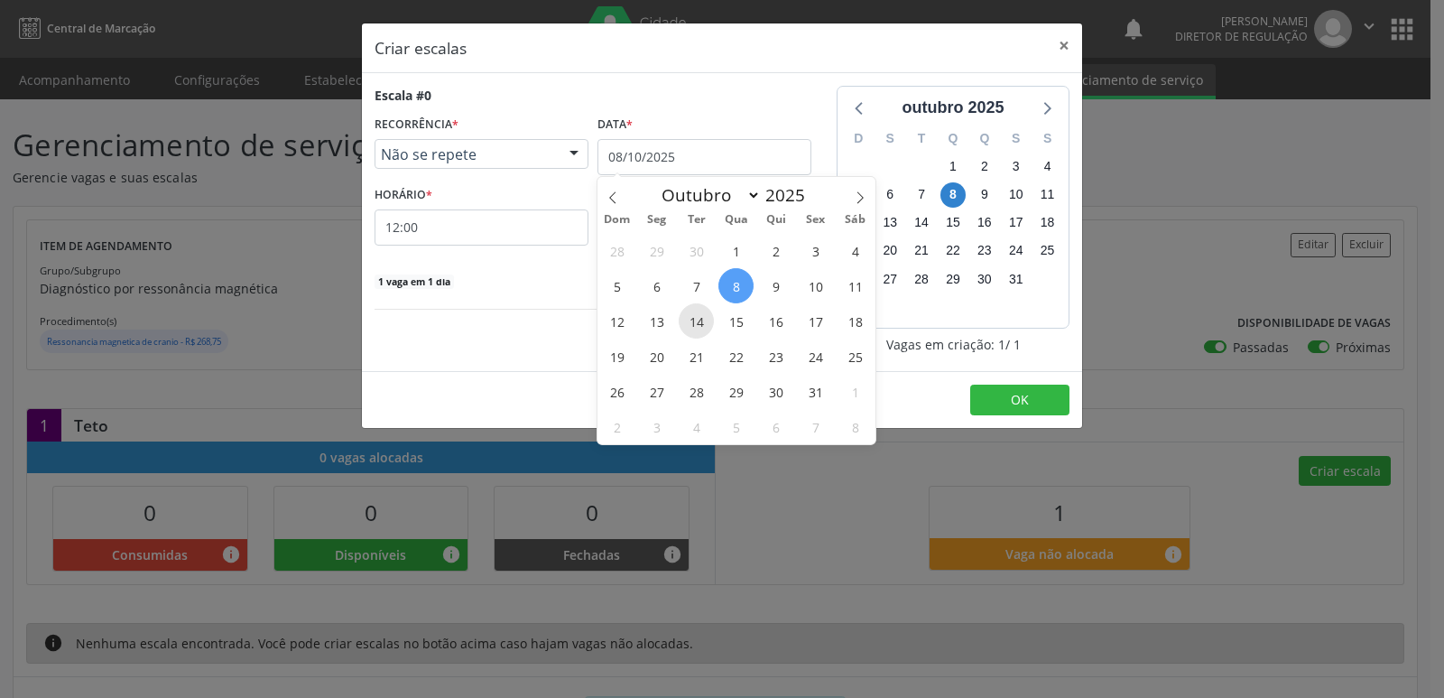
click at [693, 325] on span "14" at bounding box center [696, 320] width 35 height 35
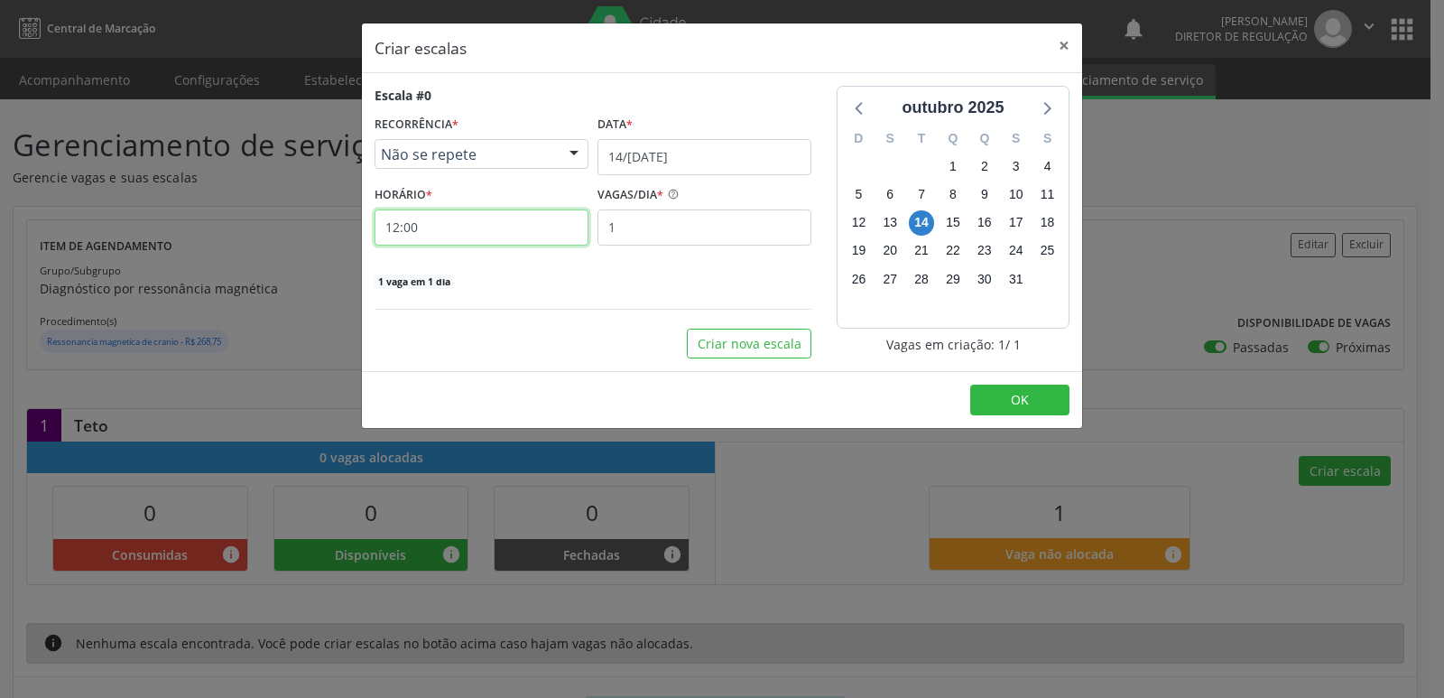
click at [506, 229] on input "12:00" at bounding box center [482, 227] width 214 height 36
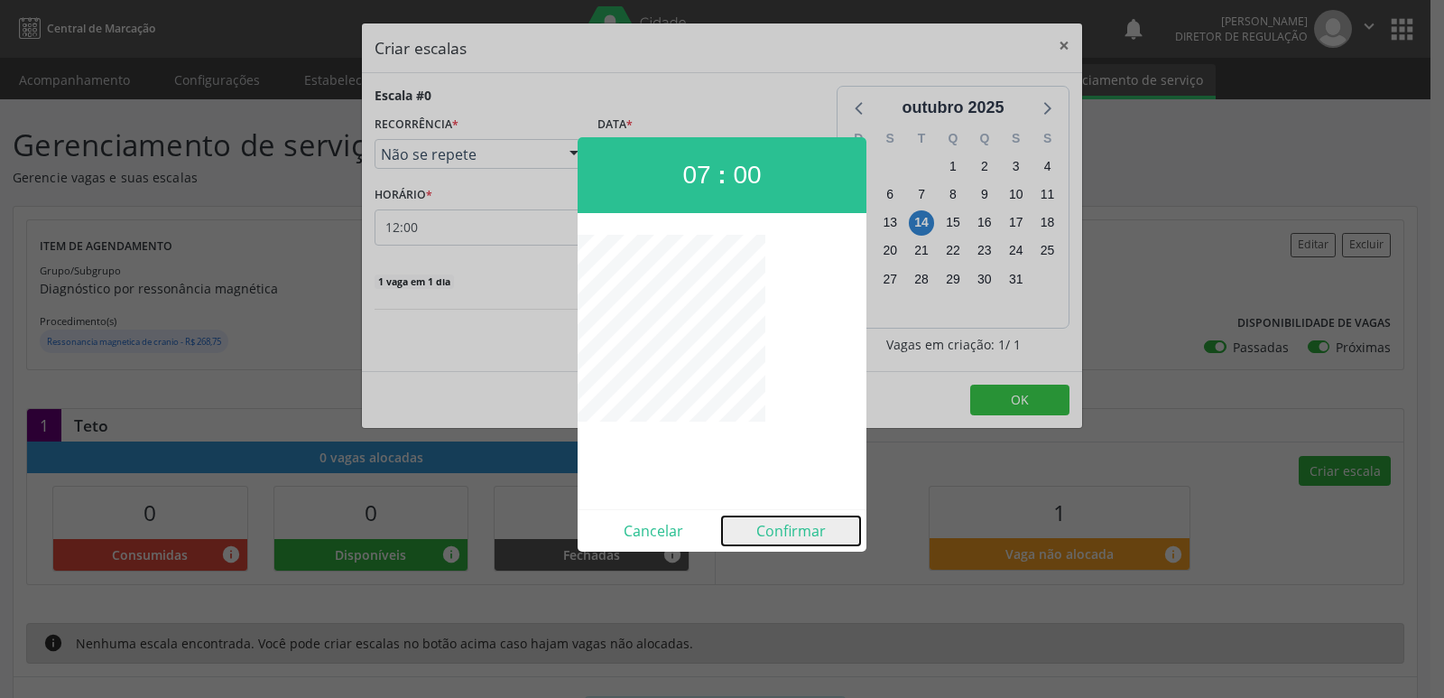
click at [793, 539] on button "Confirmar" at bounding box center [791, 530] width 138 height 29
type input "07:00"
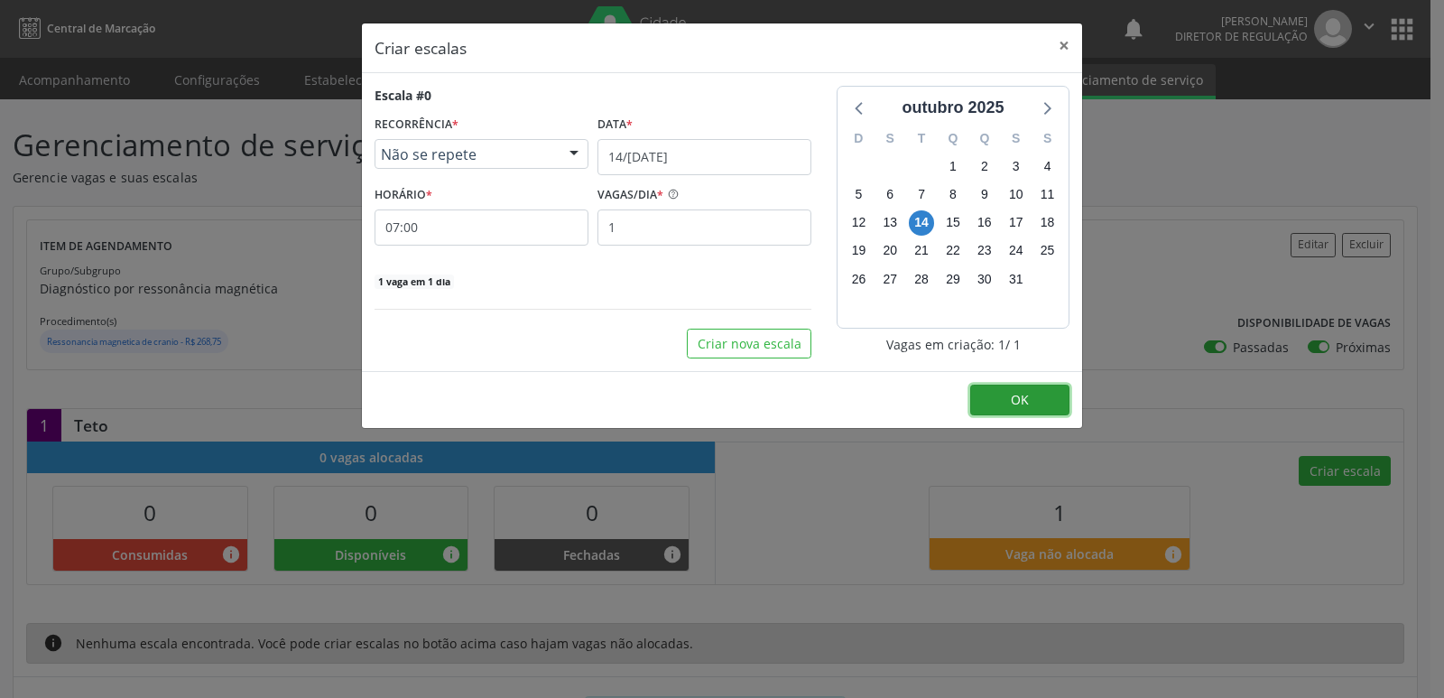
click at [1017, 396] on span "OK" at bounding box center [1020, 399] width 18 height 17
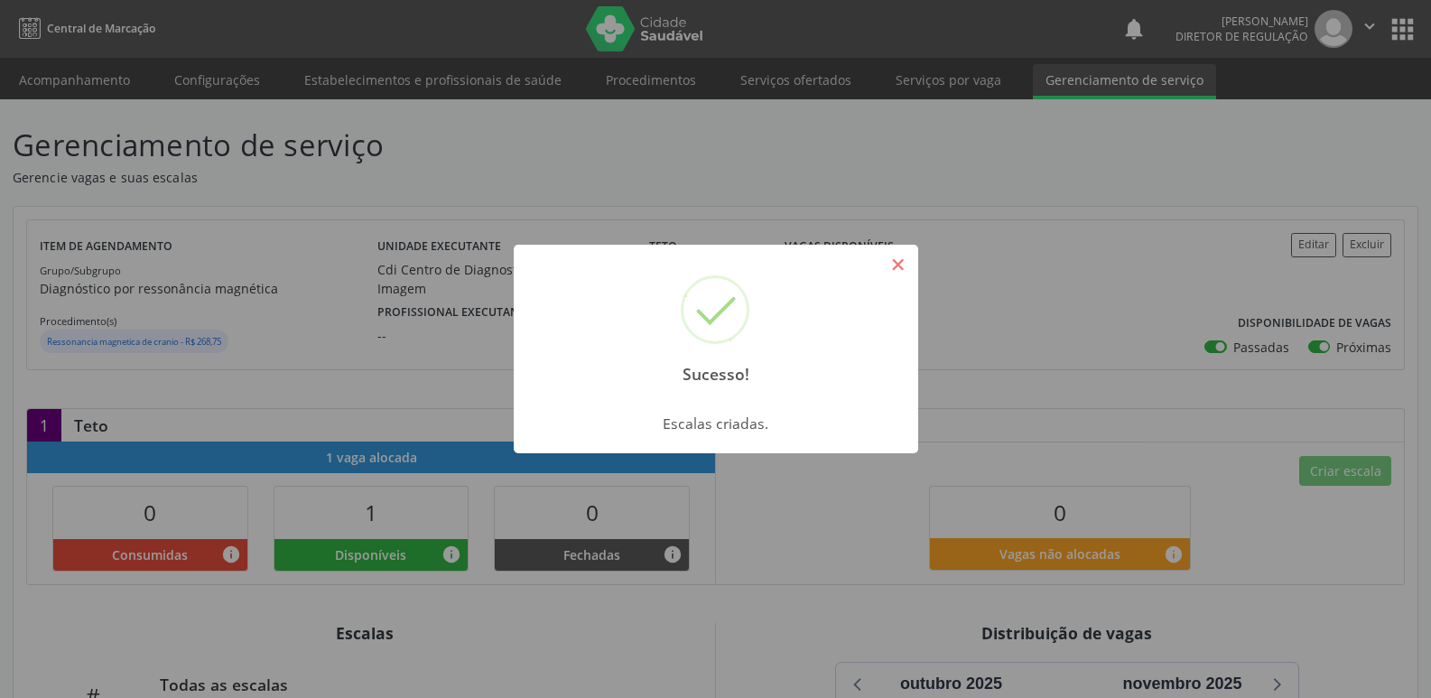
click at [893, 268] on button "×" at bounding box center [898, 264] width 31 height 31
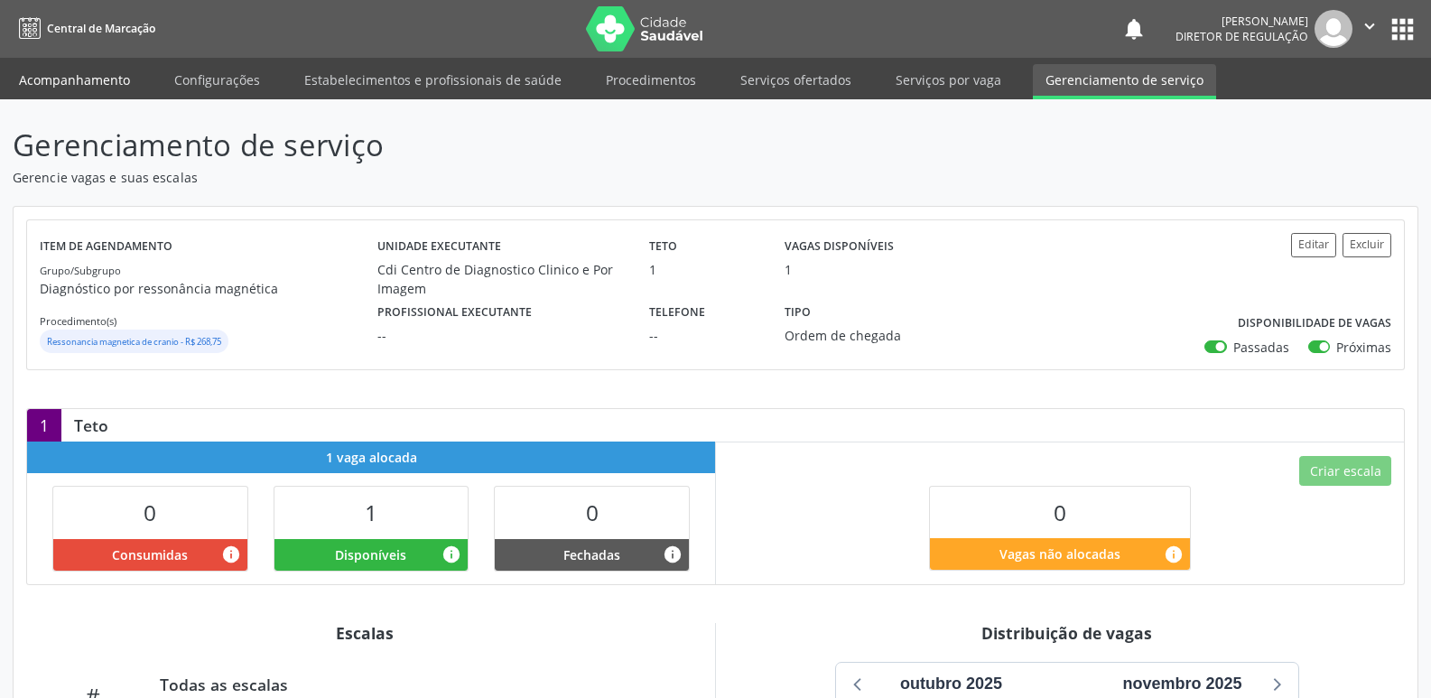
click at [96, 75] on link "Acompanhamento" at bounding box center [74, 80] width 136 height 32
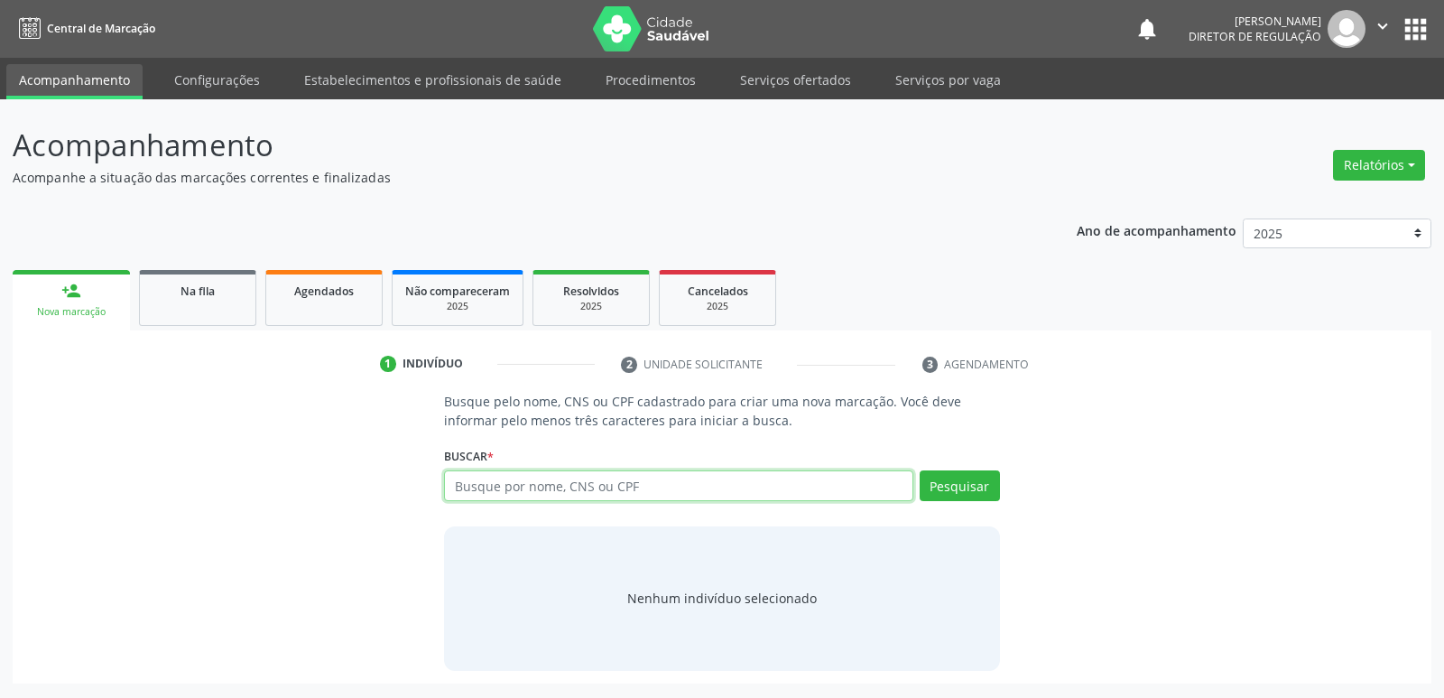
click at [515, 483] on input "text" at bounding box center [678, 485] width 468 height 31
paste input "705403436535690"
type input "705403436535690"
click at [948, 487] on button "Pesquisar" at bounding box center [960, 485] width 80 height 31
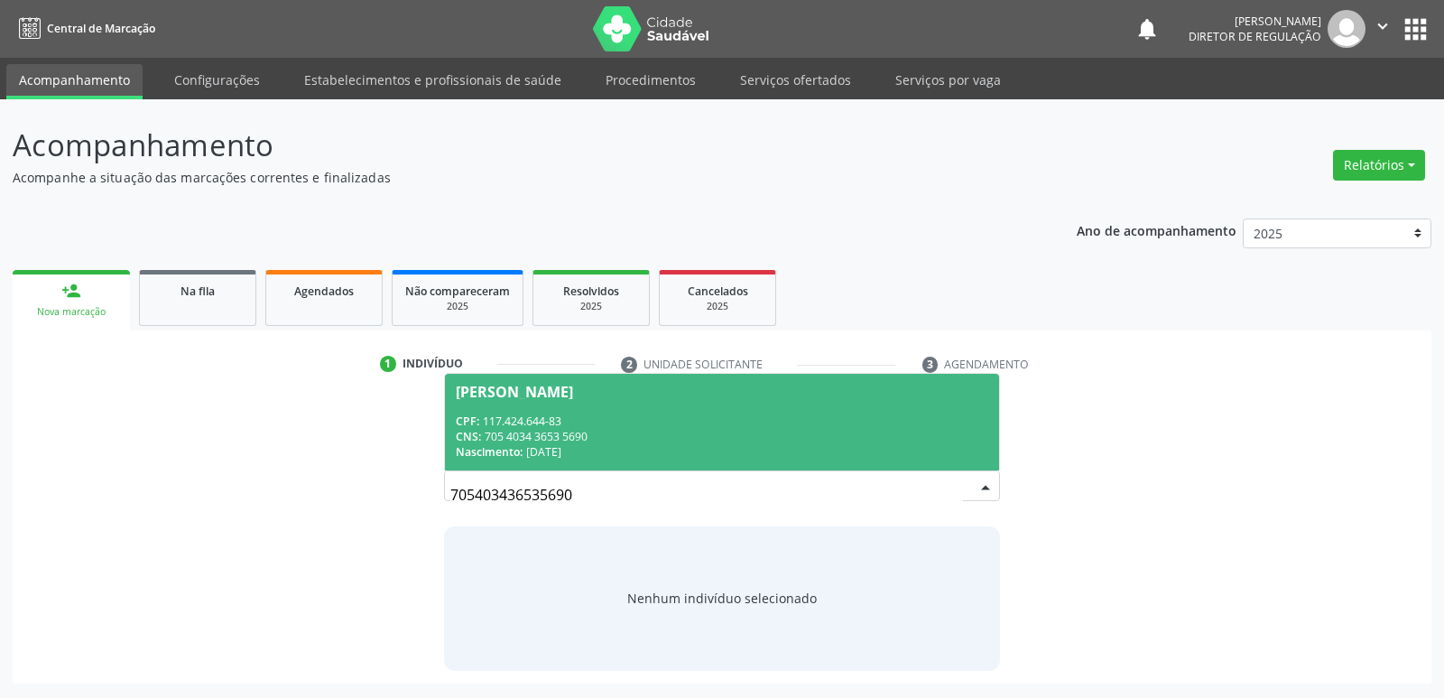
click at [548, 435] on div "CNS: 705 4034 3653 5690" at bounding box center [722, 436] width 532 height 15
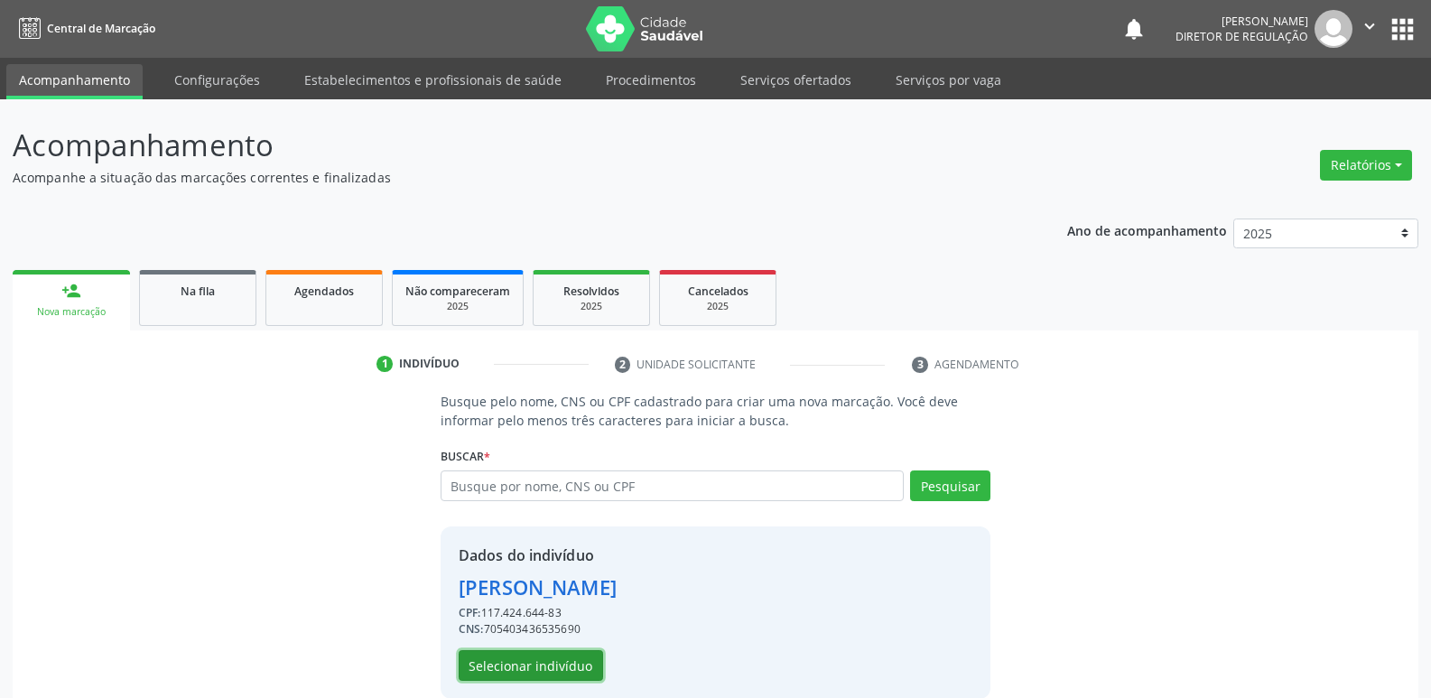
click at [544, 670] on button "Selecionar indivíduo" at bounding box center [531, 665] width 144 height 31
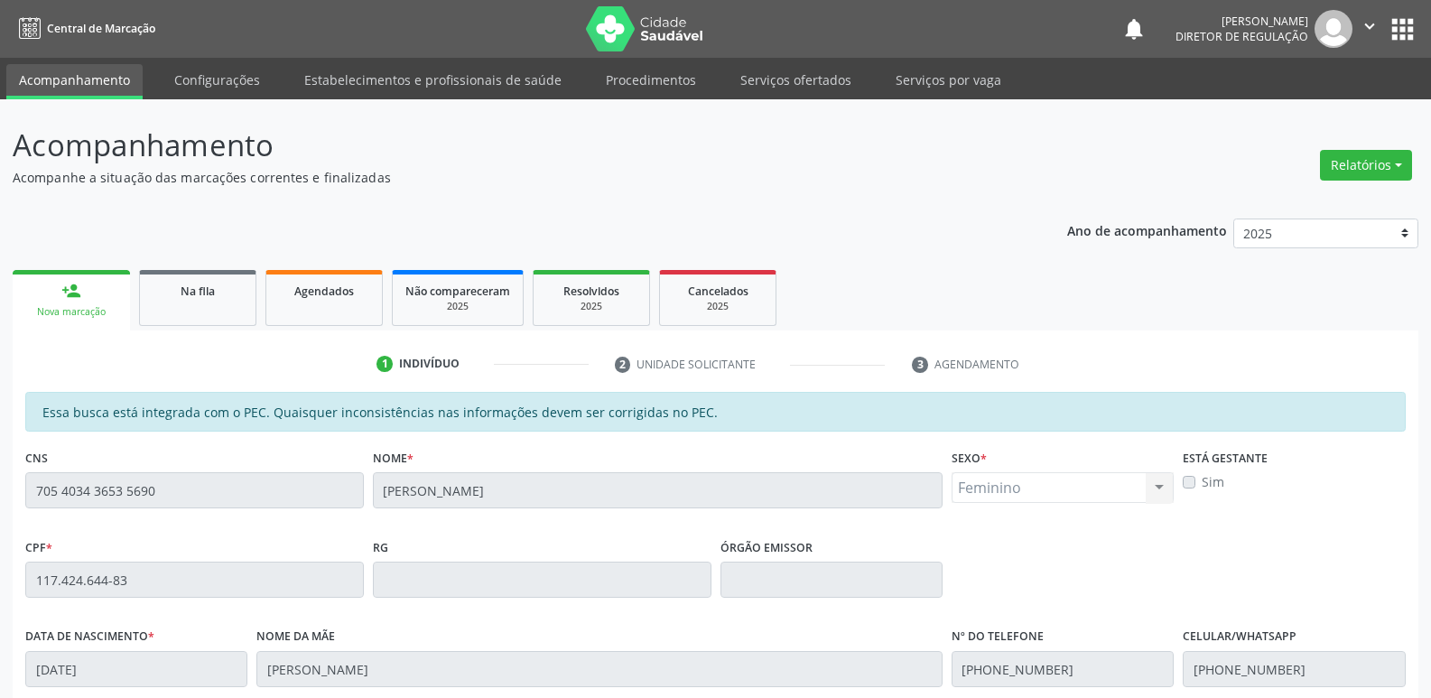
scroll to position [333, 0]
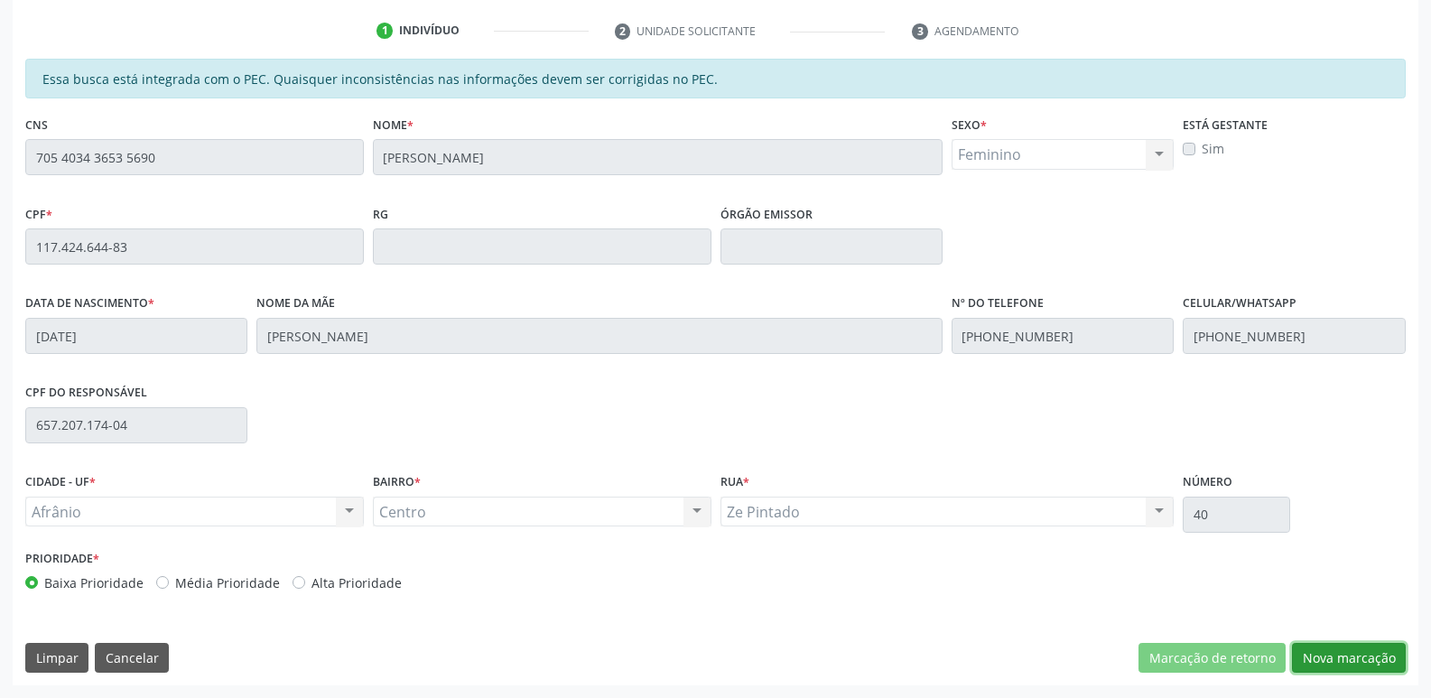
click at [1372, 655] on button "Nova marcação" at bounding box center [1349, 658] width 114 height 31
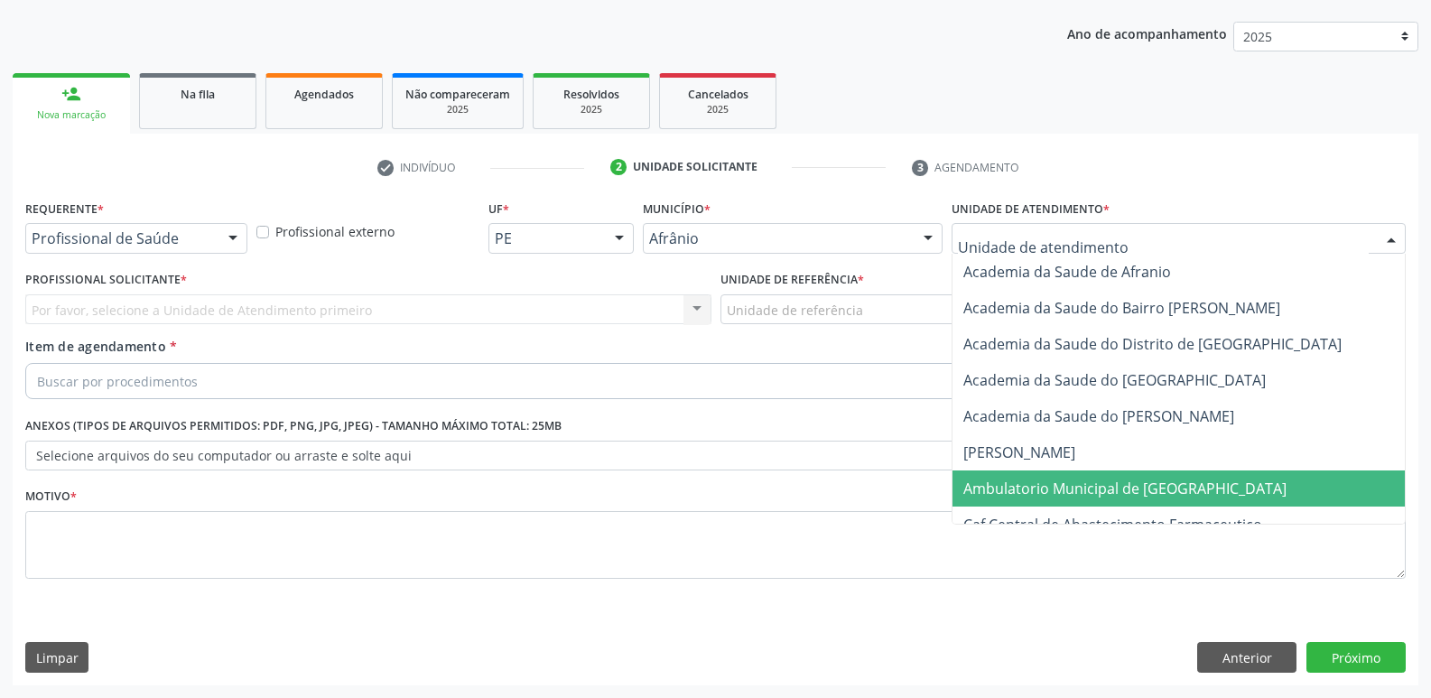
click at [1076, 484] on span "Ambulatorio Municipal de [GEOGRAPHIC_DATA]" at bounding box center [1124, 488] width 323 height 20
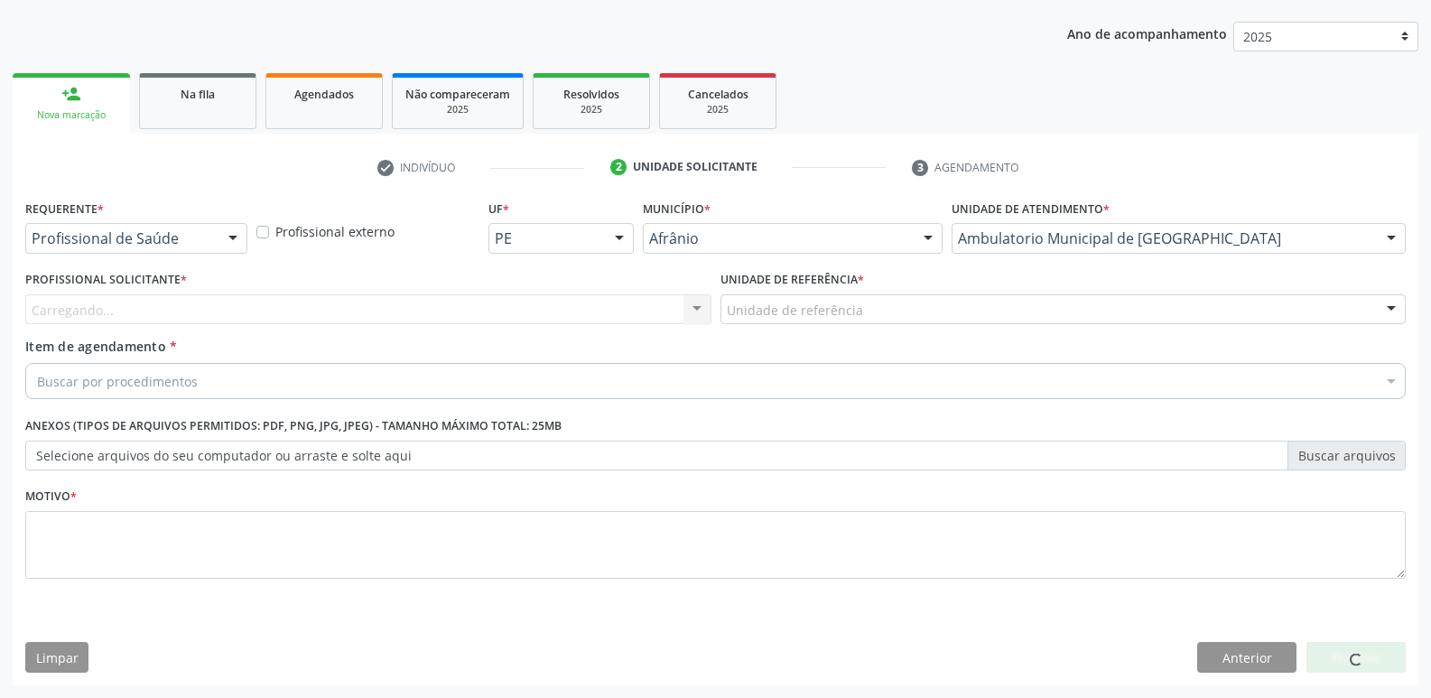
click at [888, 303] on div "Unidade de referência" at bounding box center [1063, 309] width 686 height 31
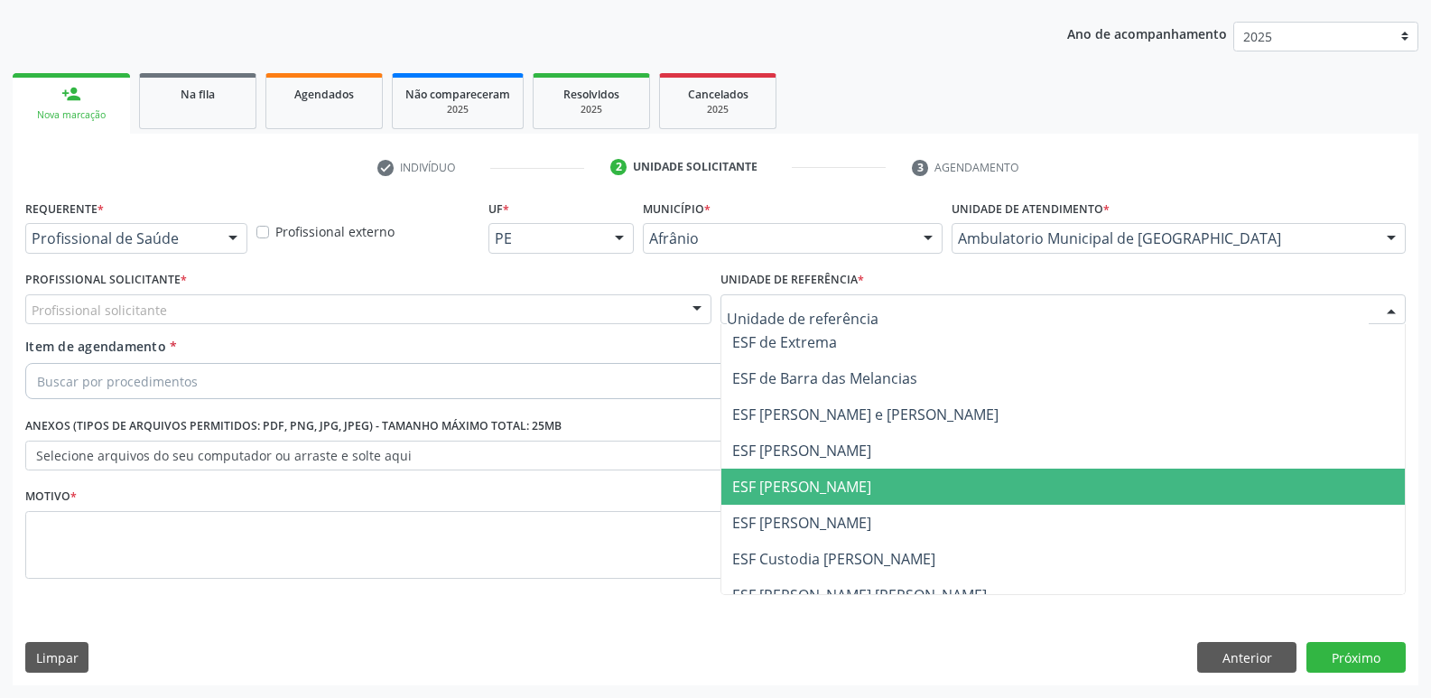
click at [866, 487] on span "ESF [PERSON_NAME]" at bounding box center [1063, 486] width 684 height 36
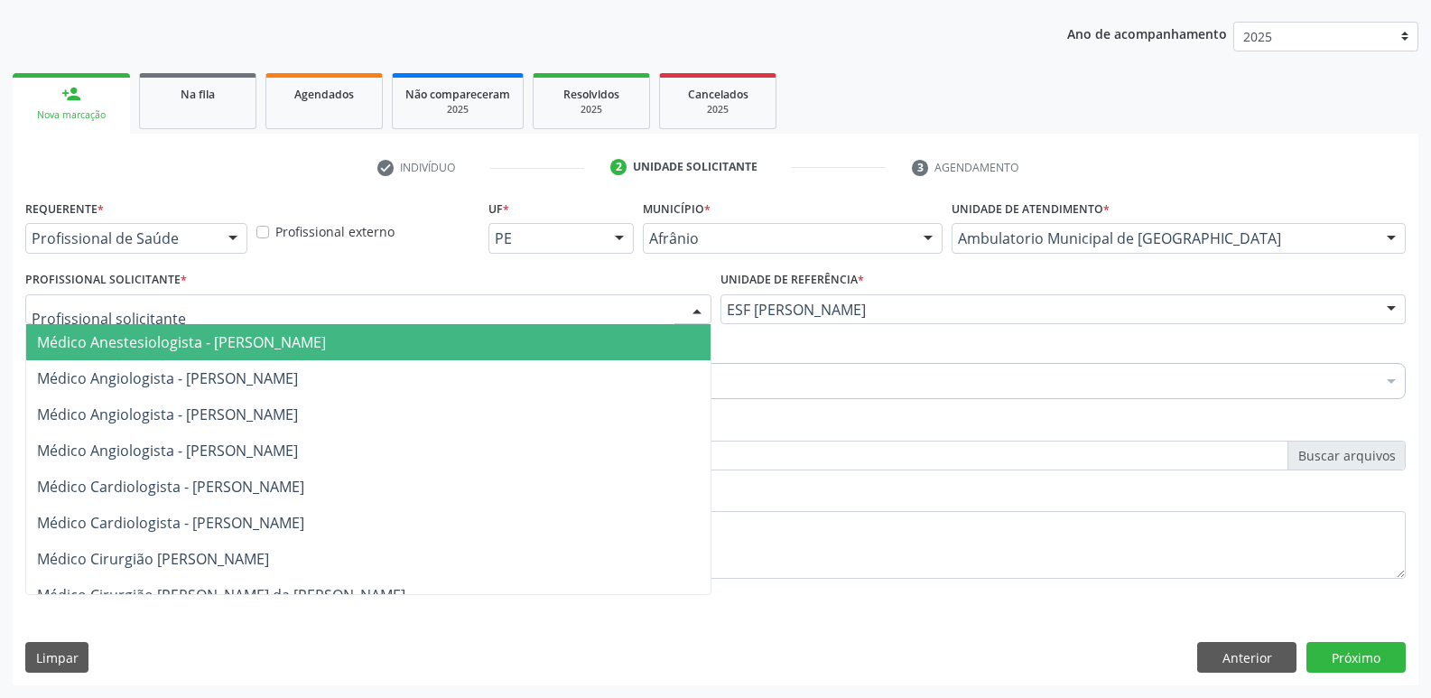
click at [572, 305] on div at bounding box center [368, 309] width 686 height 31
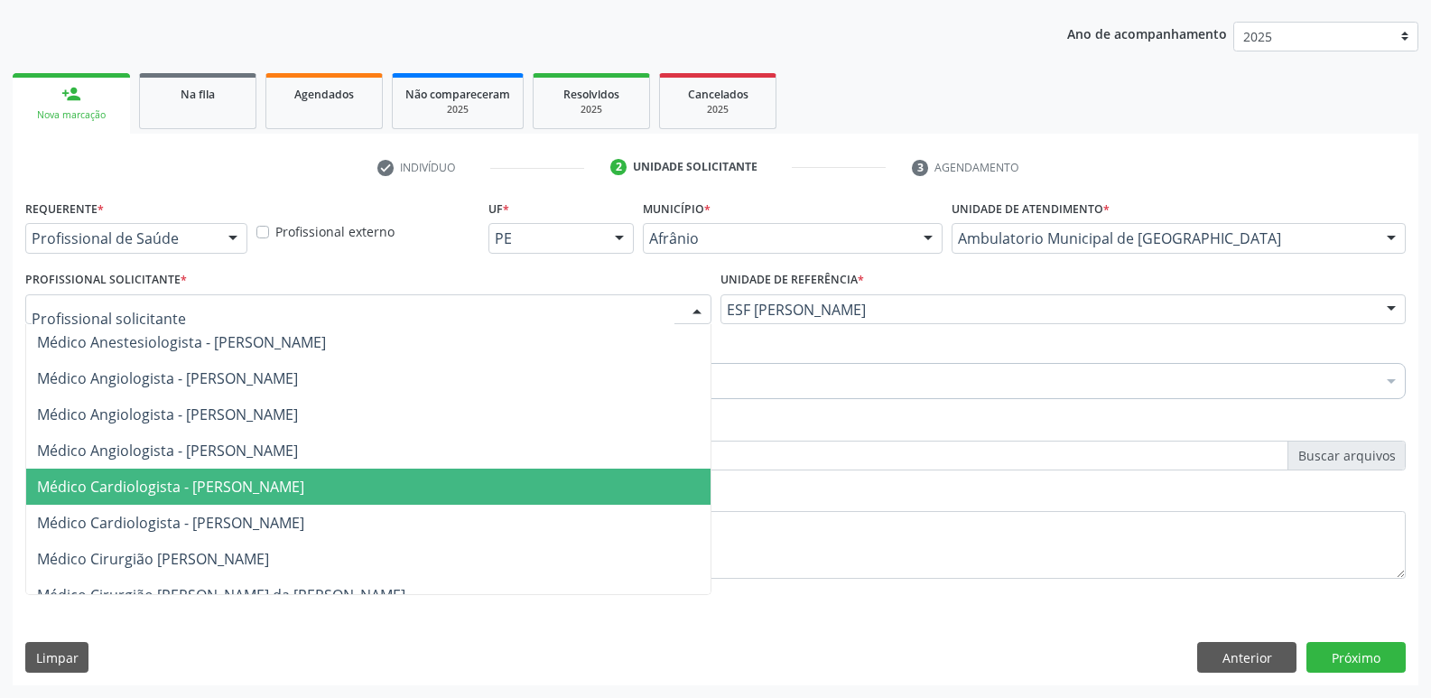
click at [557, 484] on span "Médico Cardiologista - [PERSON_NAME]" at bounding box center [368, 486] width 684 height 36
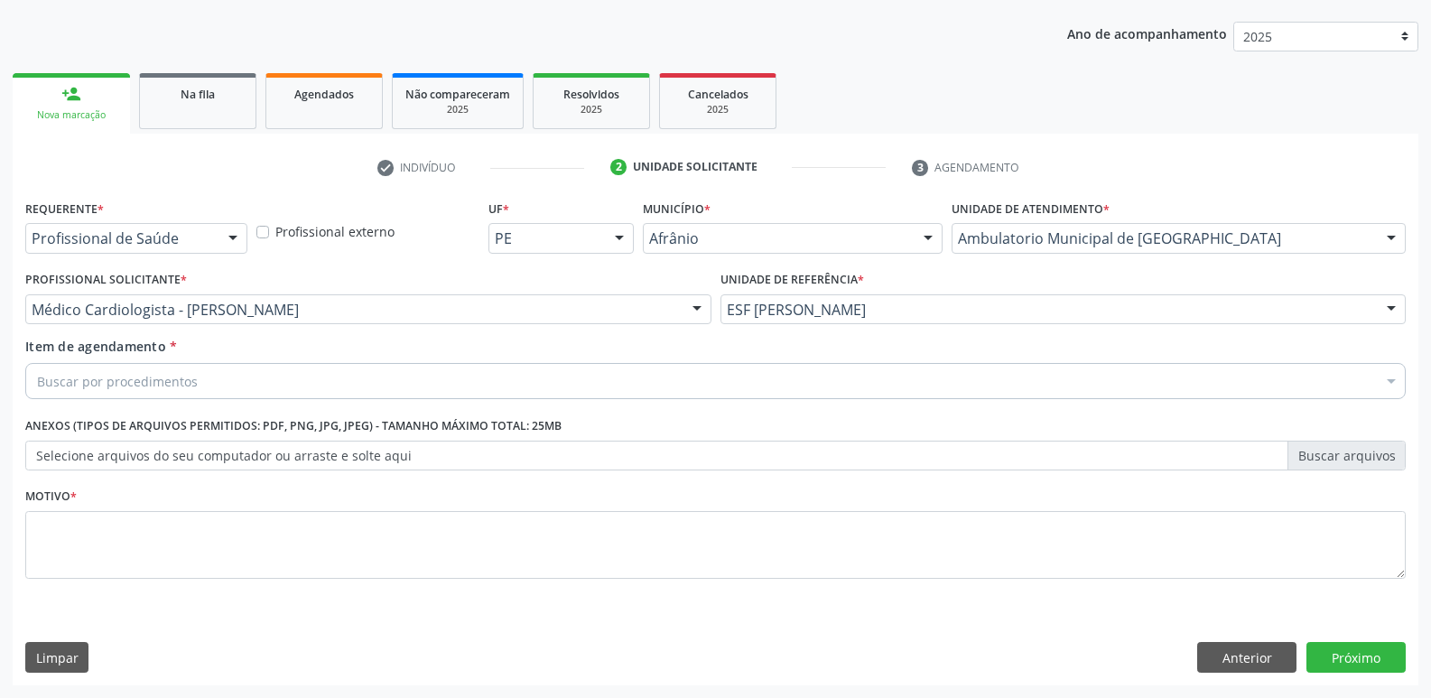
click at [605, 382] on div "Buscar por procedimentos" at bounding box center [715, 381] width 1380 height 36
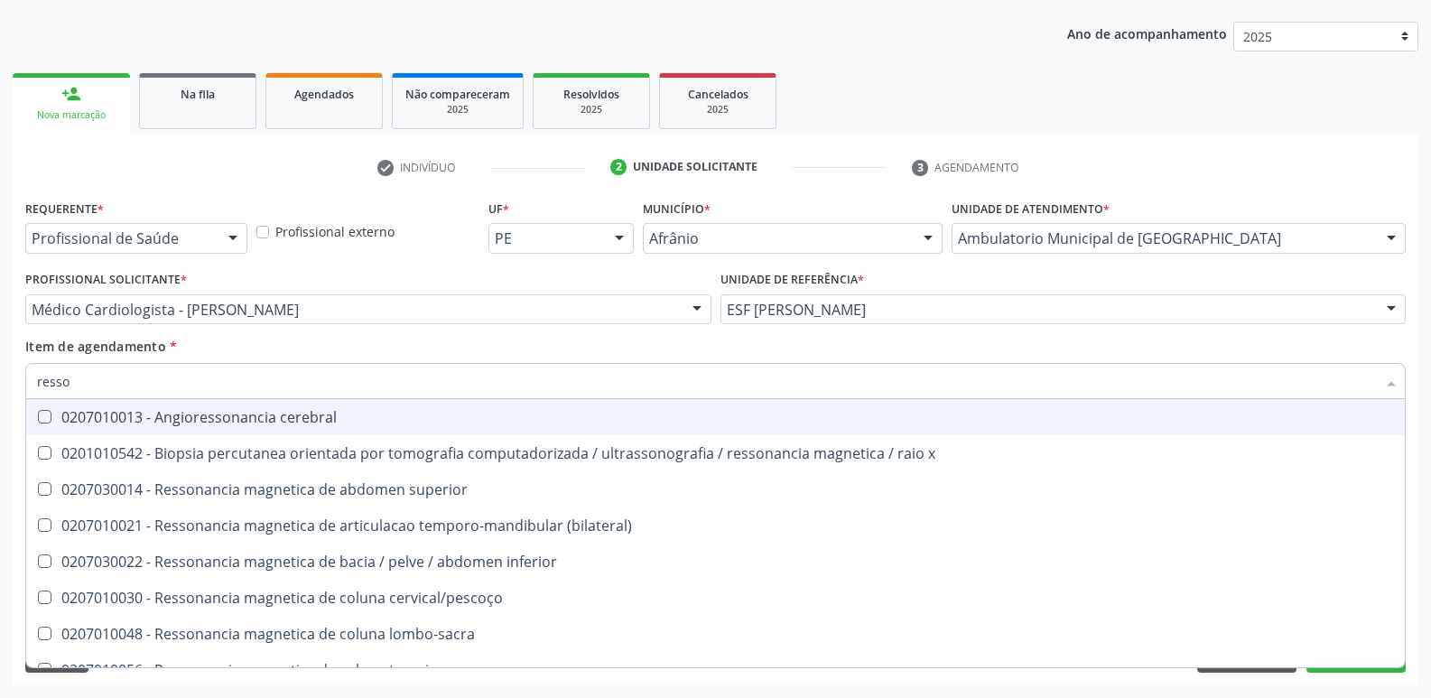
type input "resson"
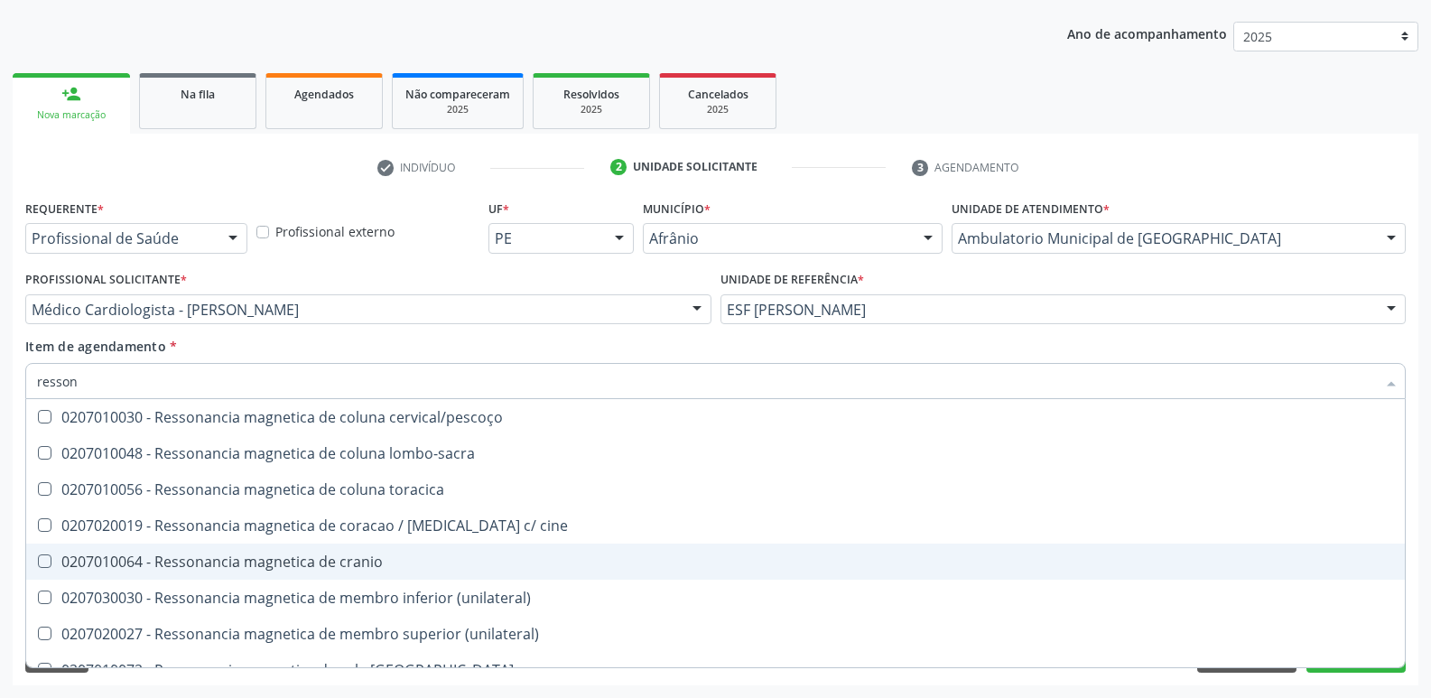
click at [442, 558] on div "0207010064 - Ressonancia magnetica de cranio" at bounding box center [715, 561] width 1357 height 14
checkbox cranio "true"
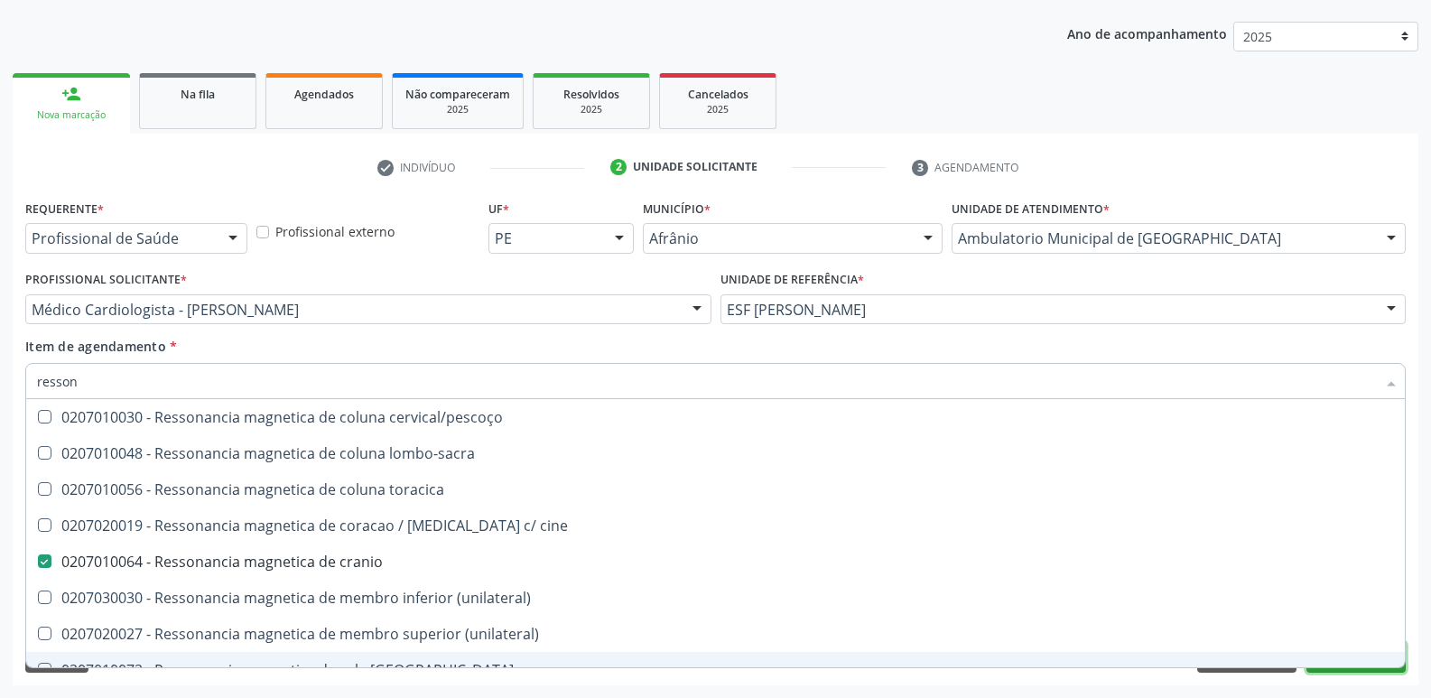
click at [1359, 670] on button "Próximo" at bounding box center [1355, 657] width 99 height 31
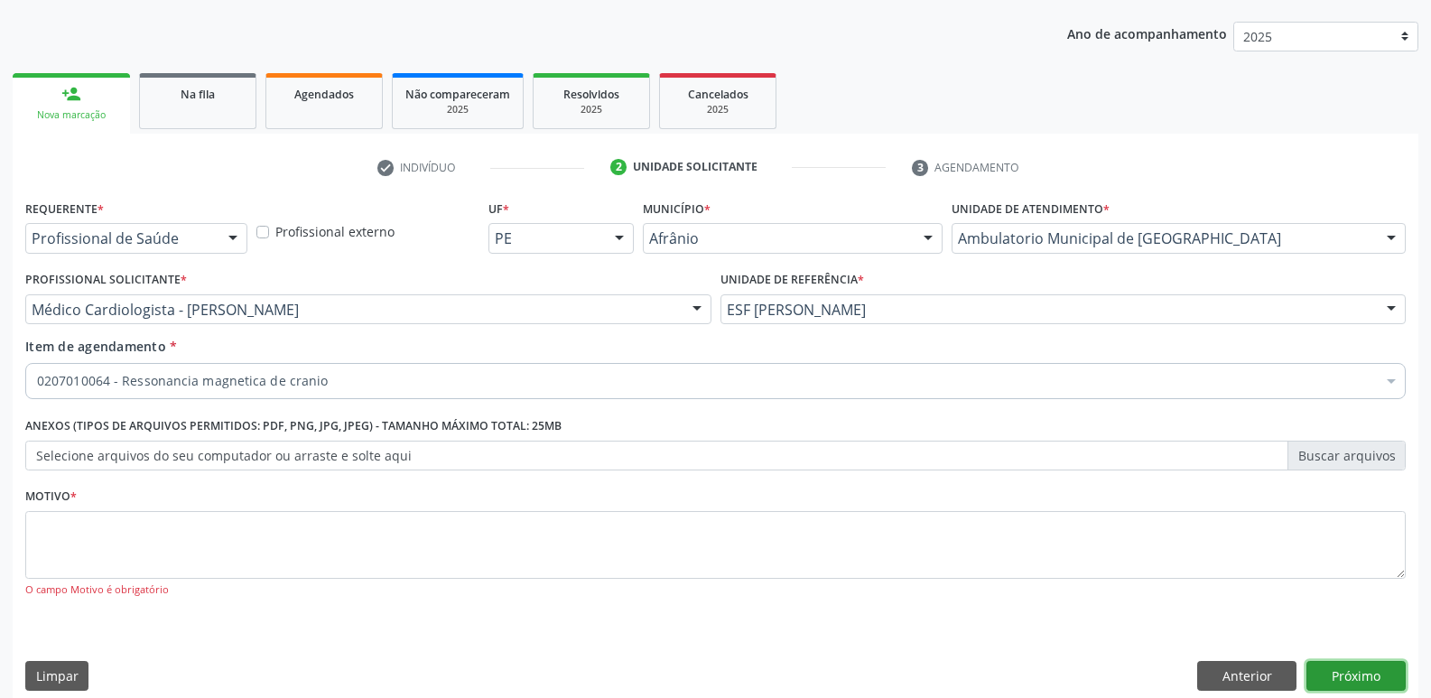
scroll to position [0, 0]
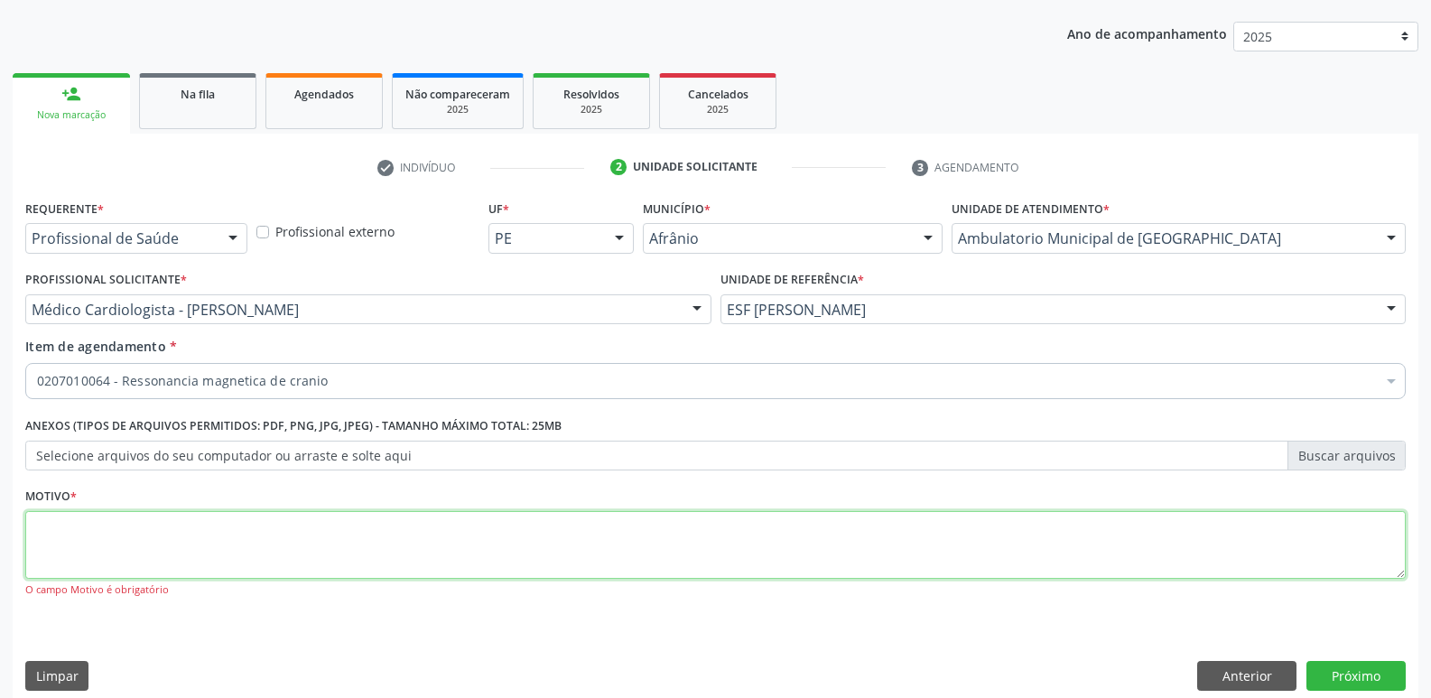
click at [738, 528] on textarea at bounding box center [715, 545] width 1380 height 69
type textarea "*"
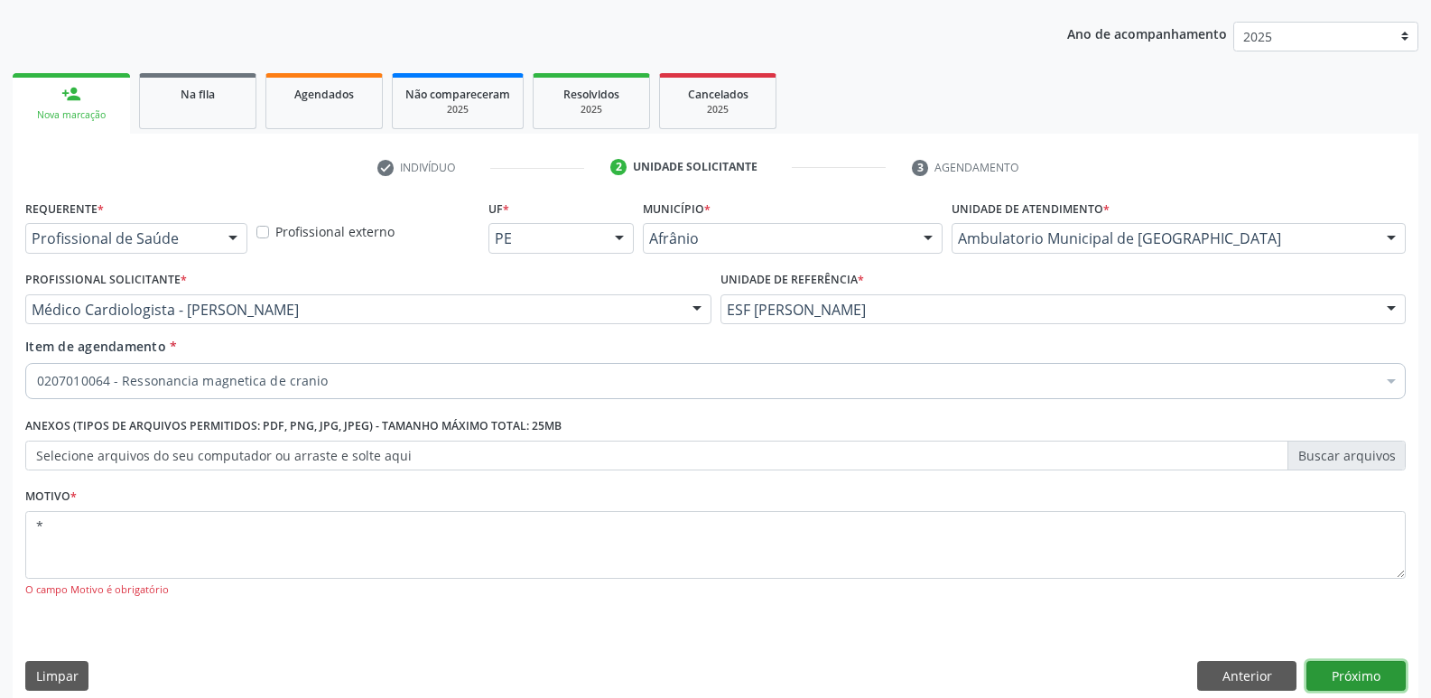
click at [1371, 672] on button "Próximo" at bounding box center [1355, 676] width 99 height 31
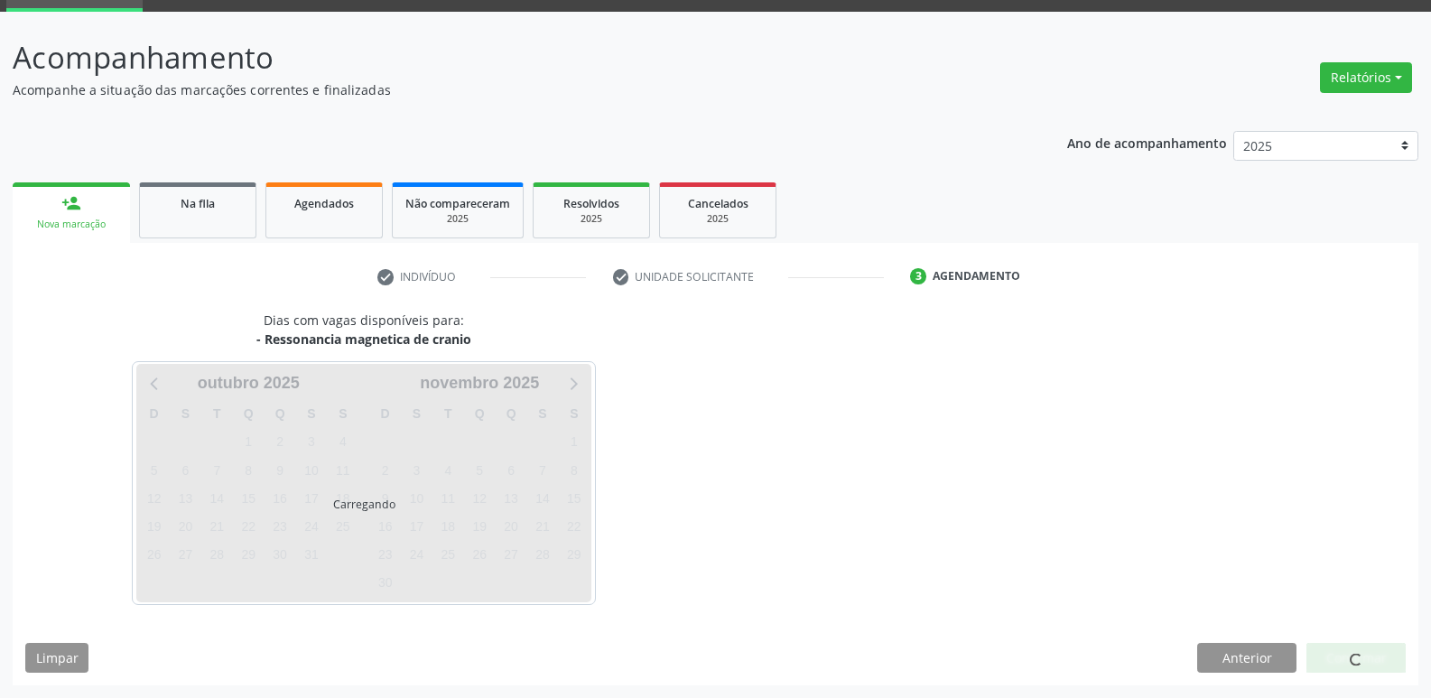
scroll to position [88, 0]
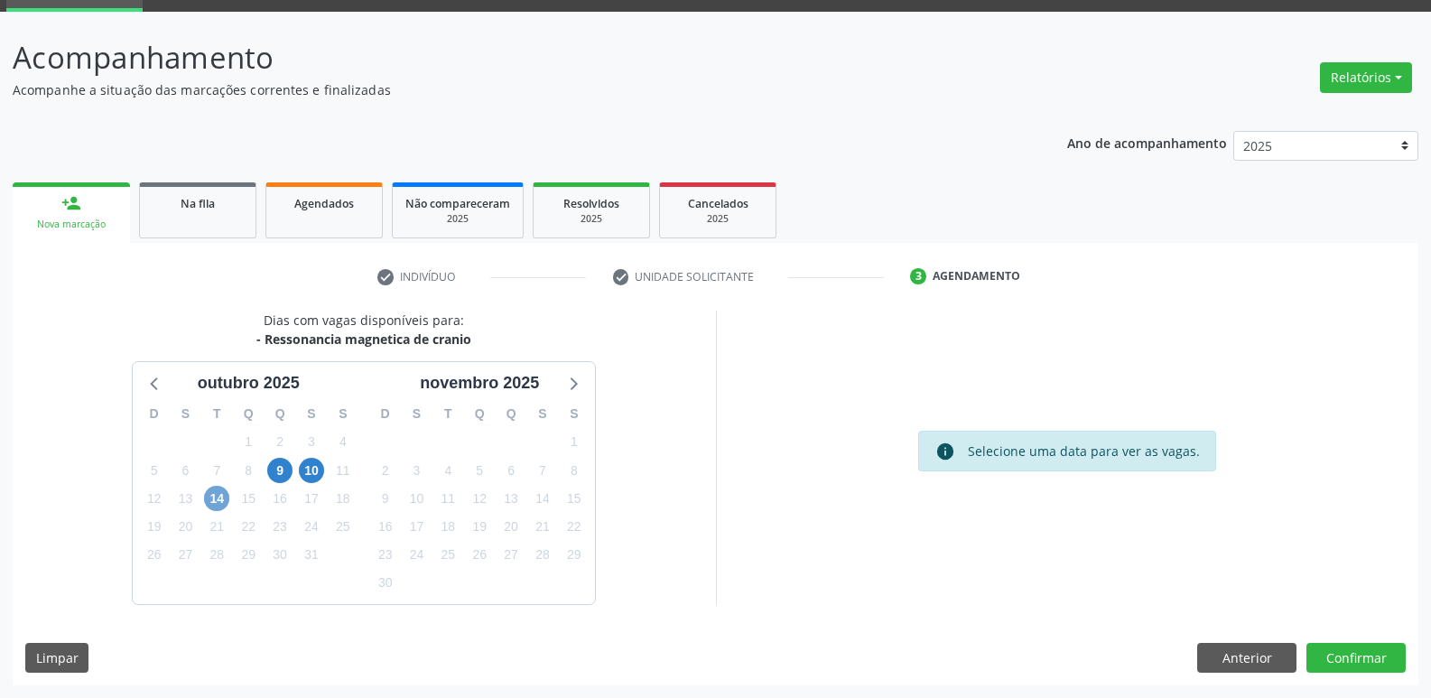
click at [213, 495] on span "14" at bounding box center [216, 498] width 25 height 25
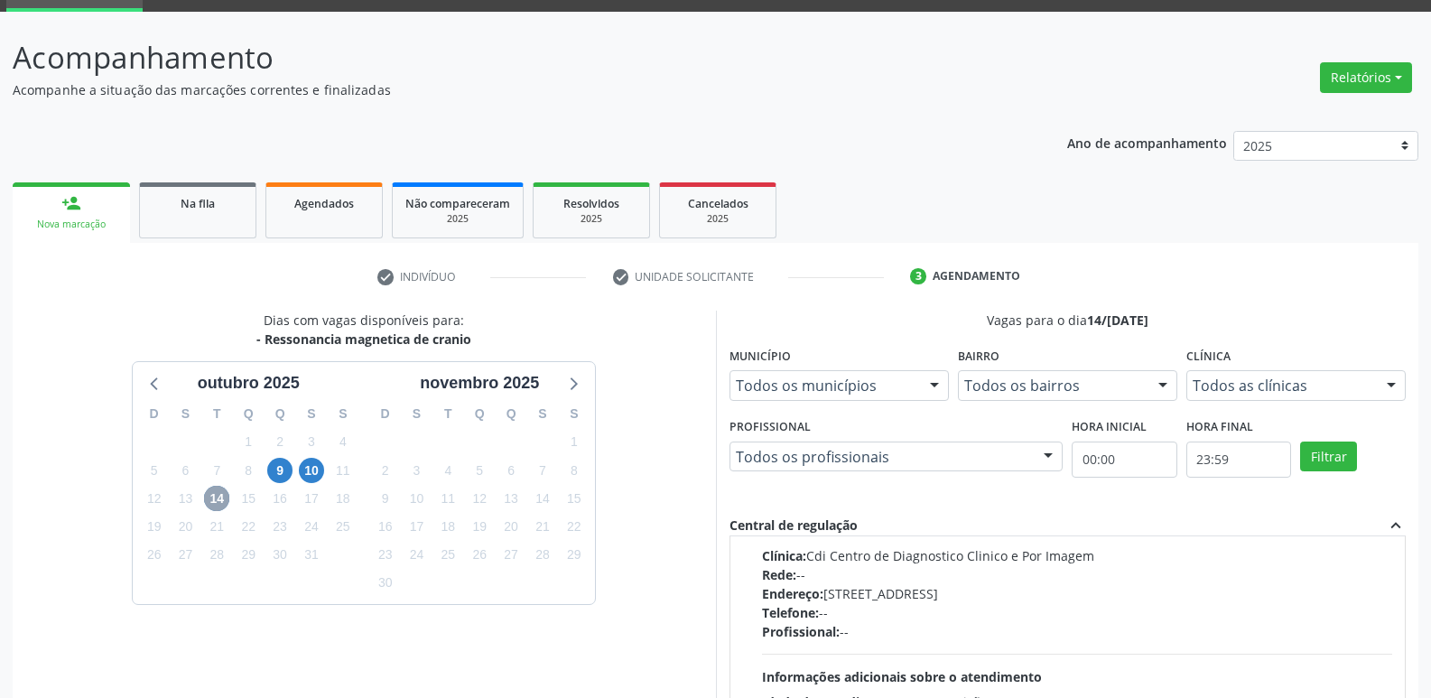
scroll to position [0, 0]
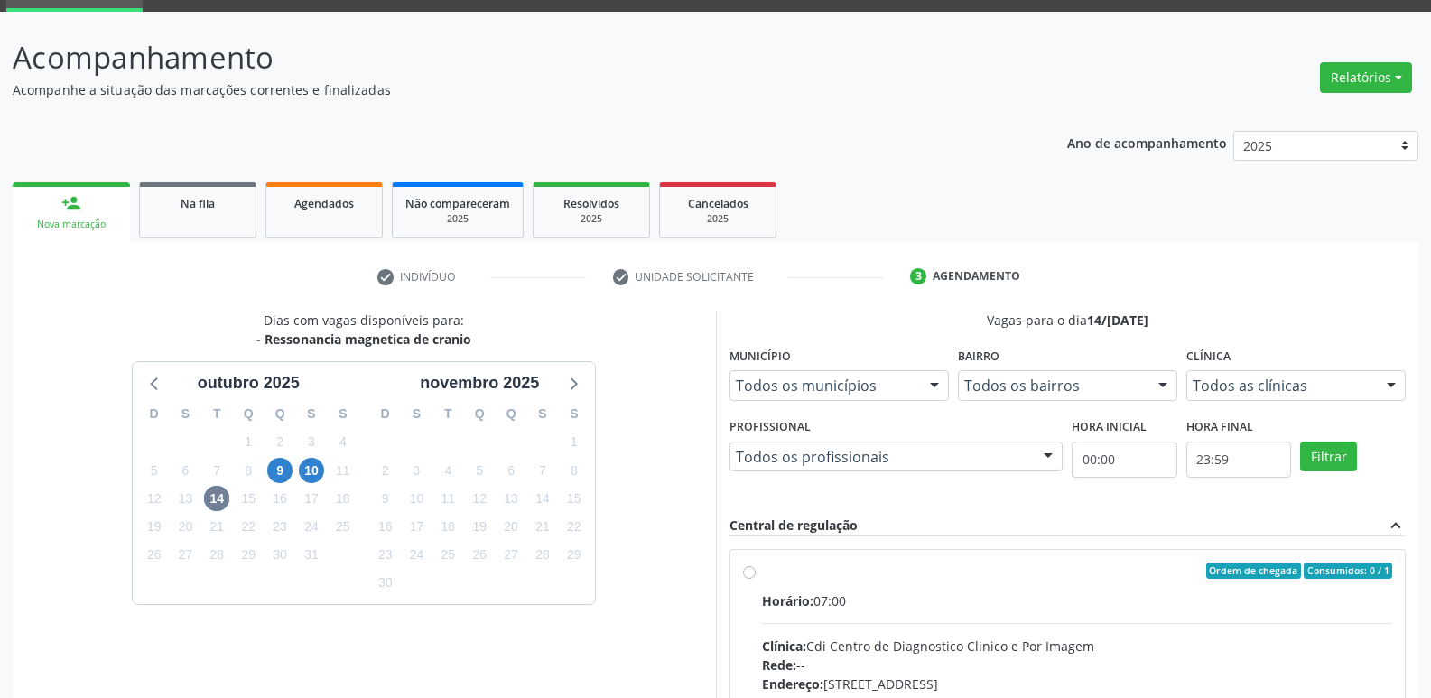
click at [798, 572] on div "Ordem de chegada Consumidos: 0 / 1" at bounding box center [1077, 570] width 631 height 16
click at [756, 572] on input "Ordem de chegada Consumidos: 0 / 1 Horário: 07:00 Clínica: Cdi Centro de Diagno…" at bounding box center [749, 570] width 13 height 16
radio input "true"
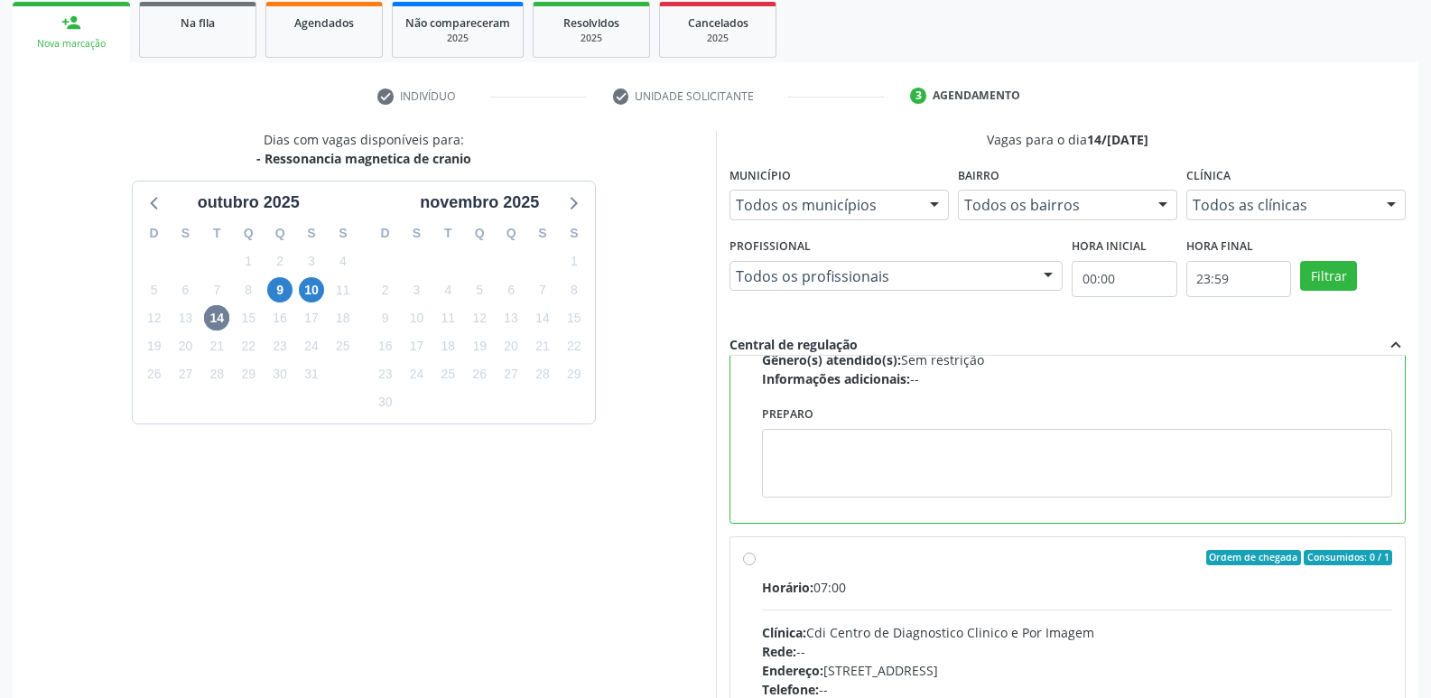
scroll to position [358, 0]
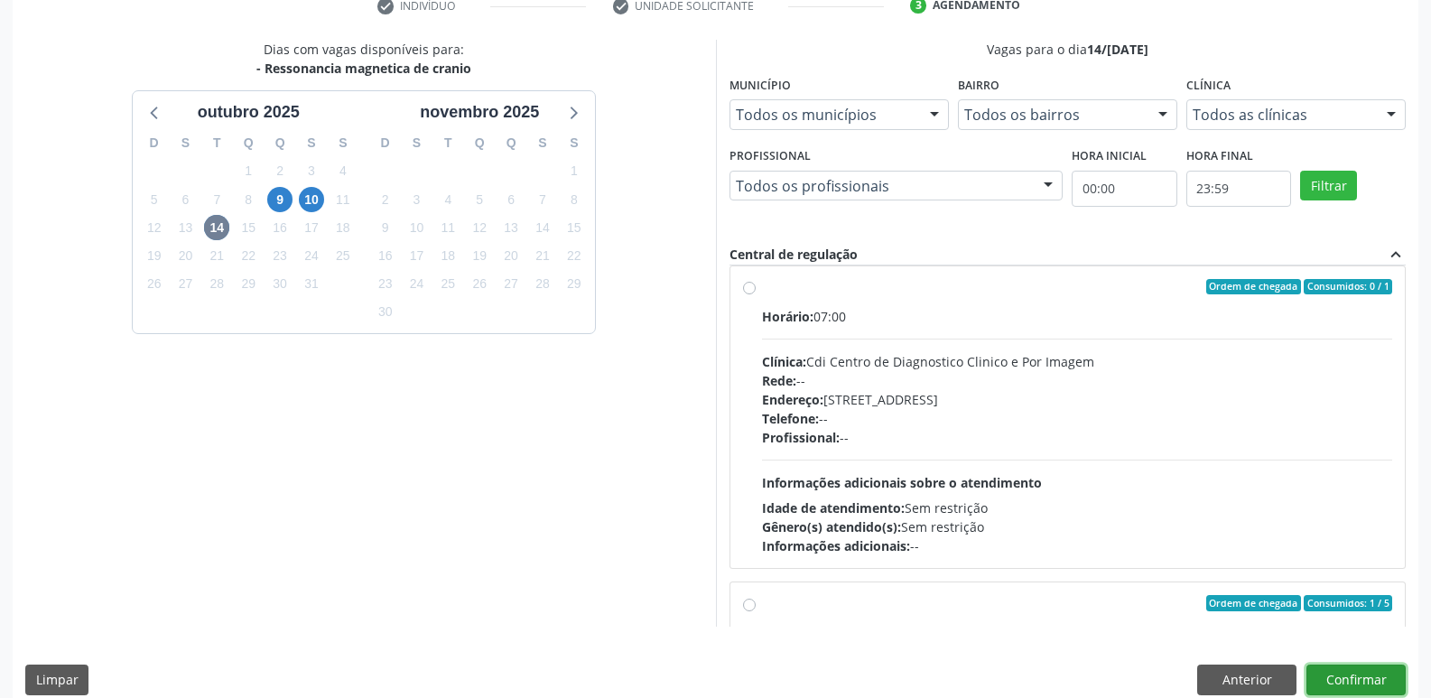
click at [1383, 678] on button "Confirmar" at bounding box center [1355, 679] width 99 height 31
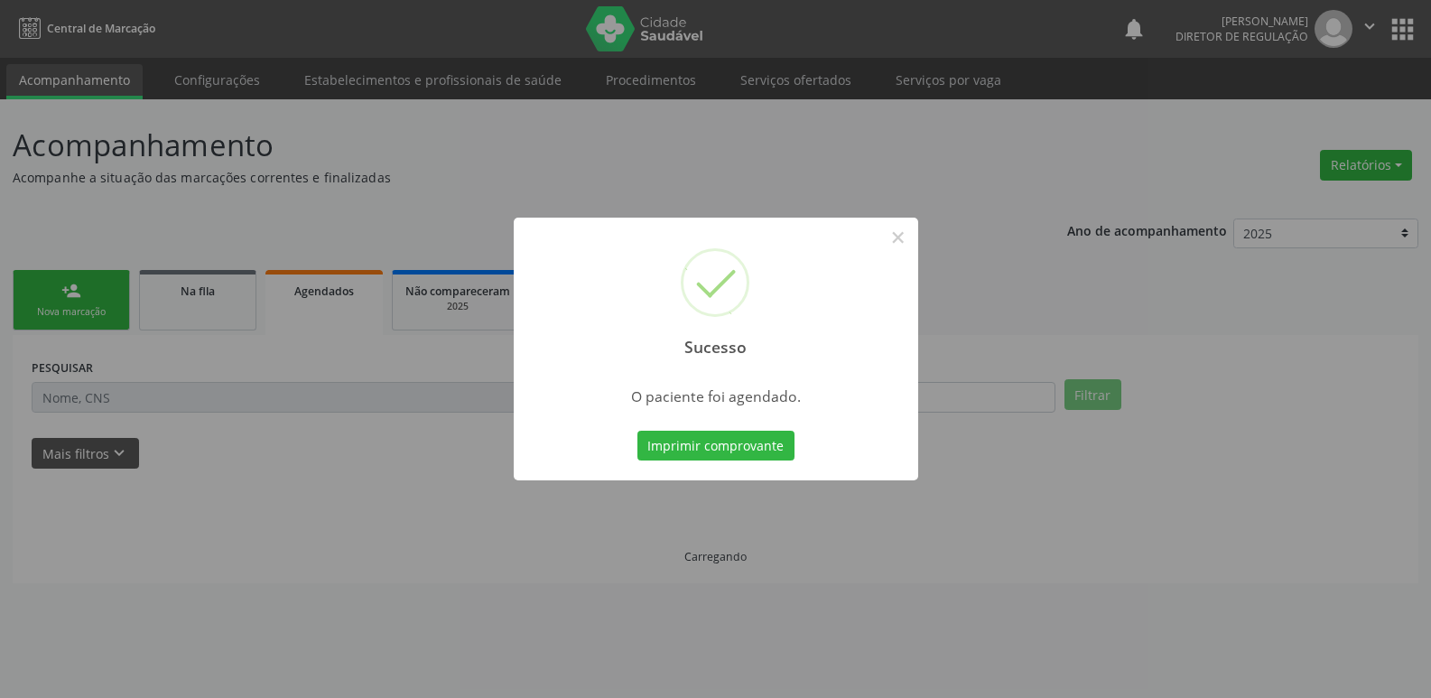
scroll to position [0, 0]
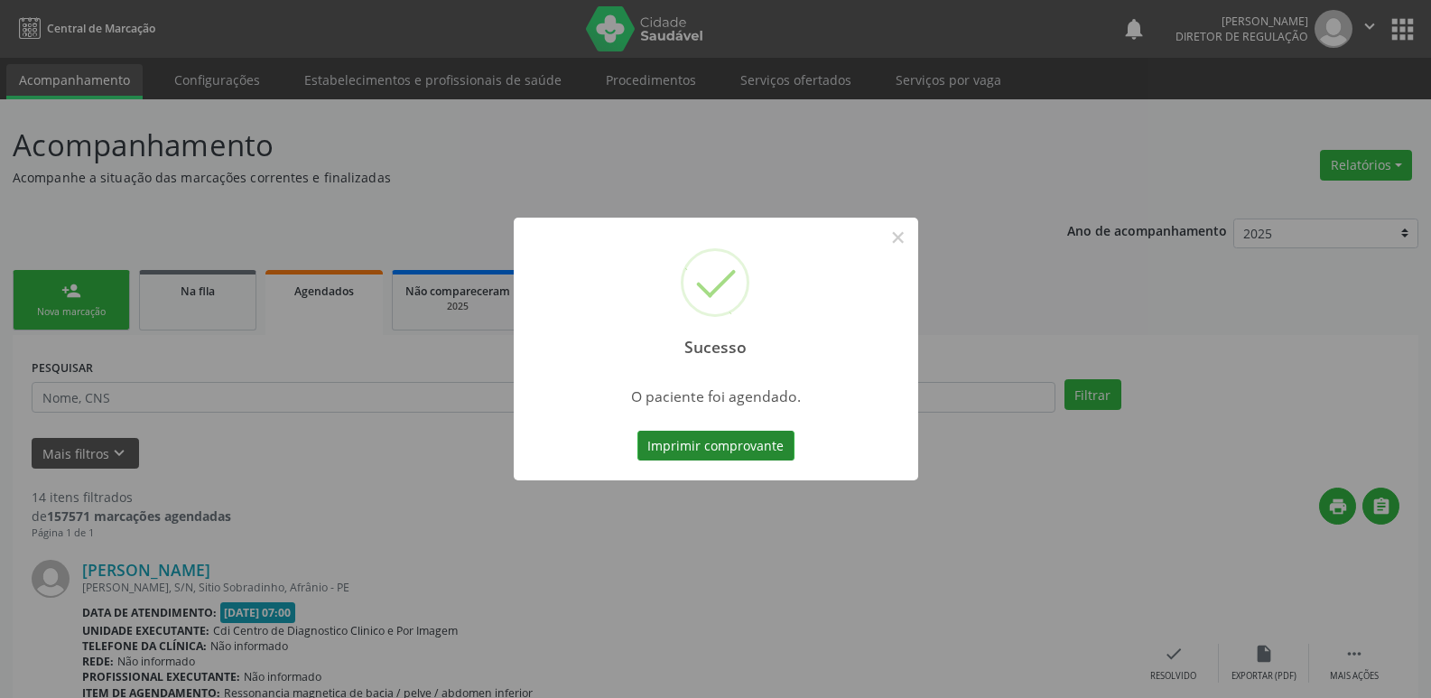
click at [759, 445] on button "Imprimir comprovante" at bounding box center [715, 446] width 157 height 31
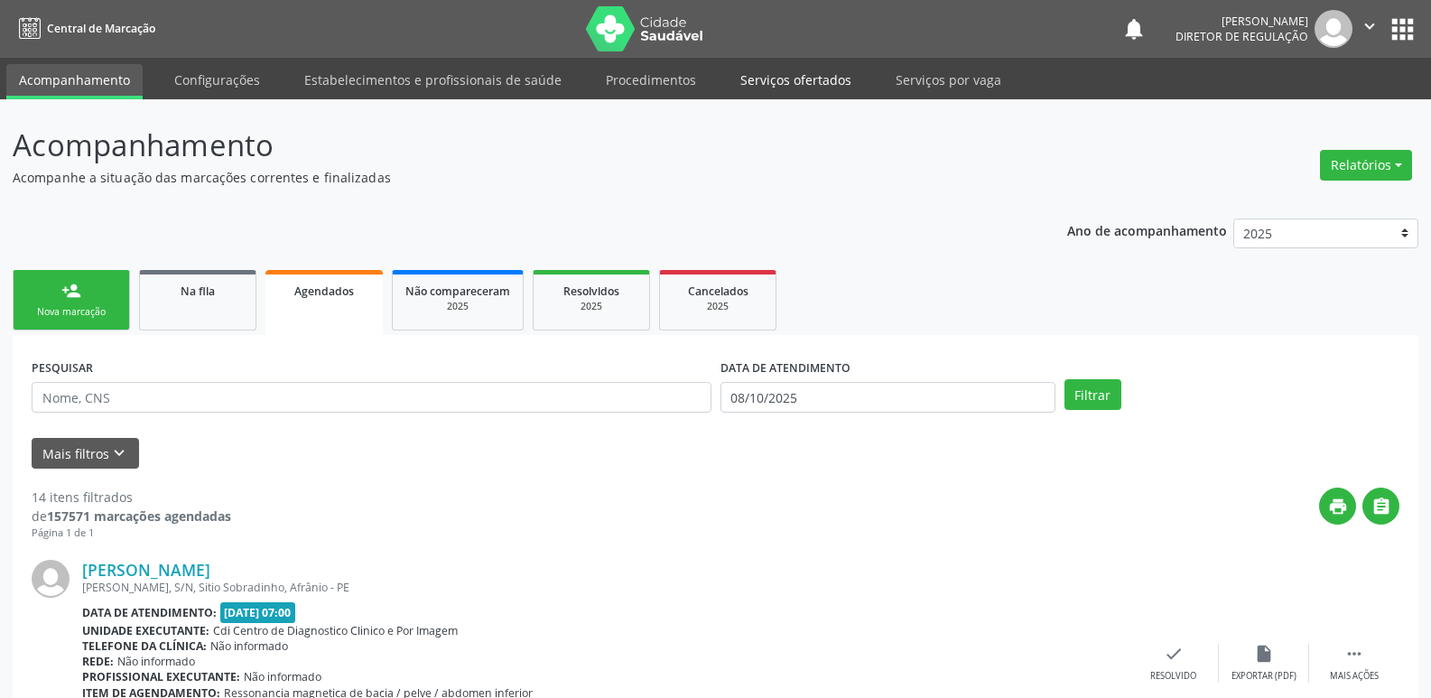
click at [793, 84] on link "Serviços ofertados" at bounding box center [796, 80] width 136 height 32
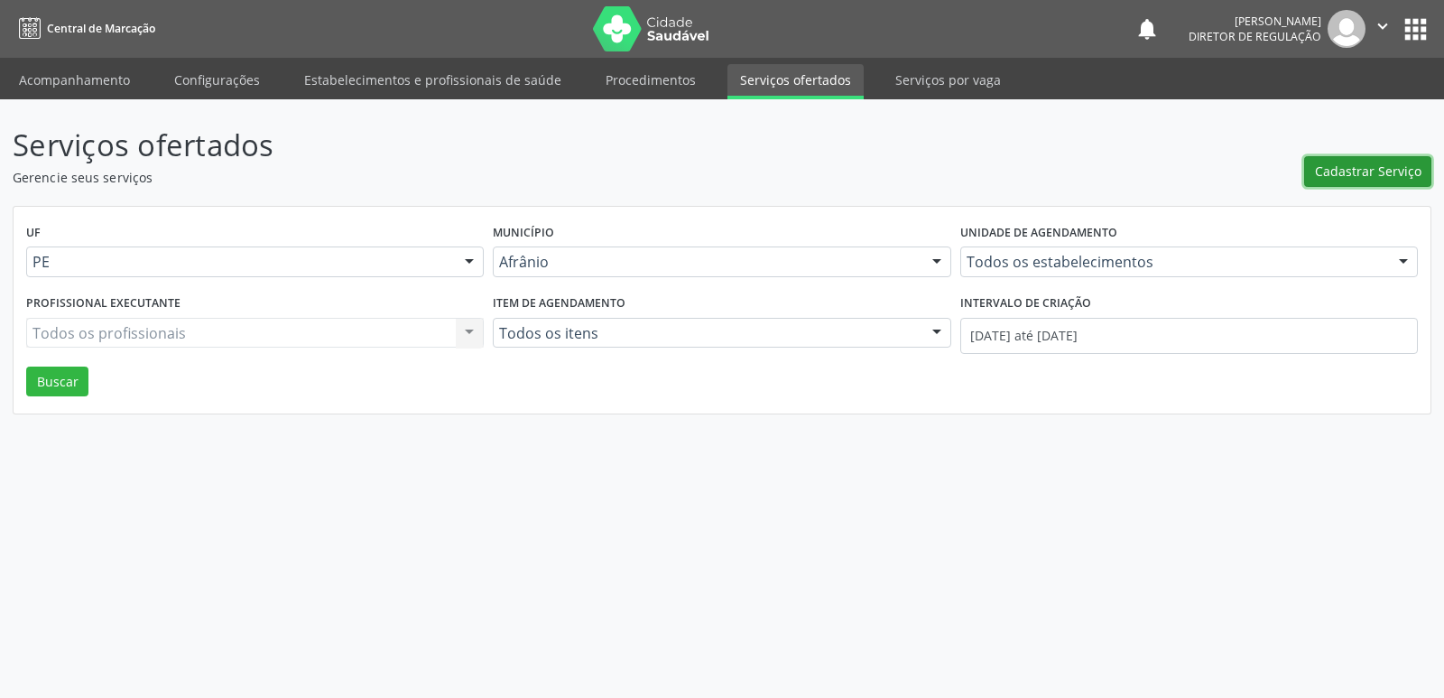
click at [1377, 175] on span "Cadastrar Serviço" at bounding box center [1368, 171] width 107 height 19
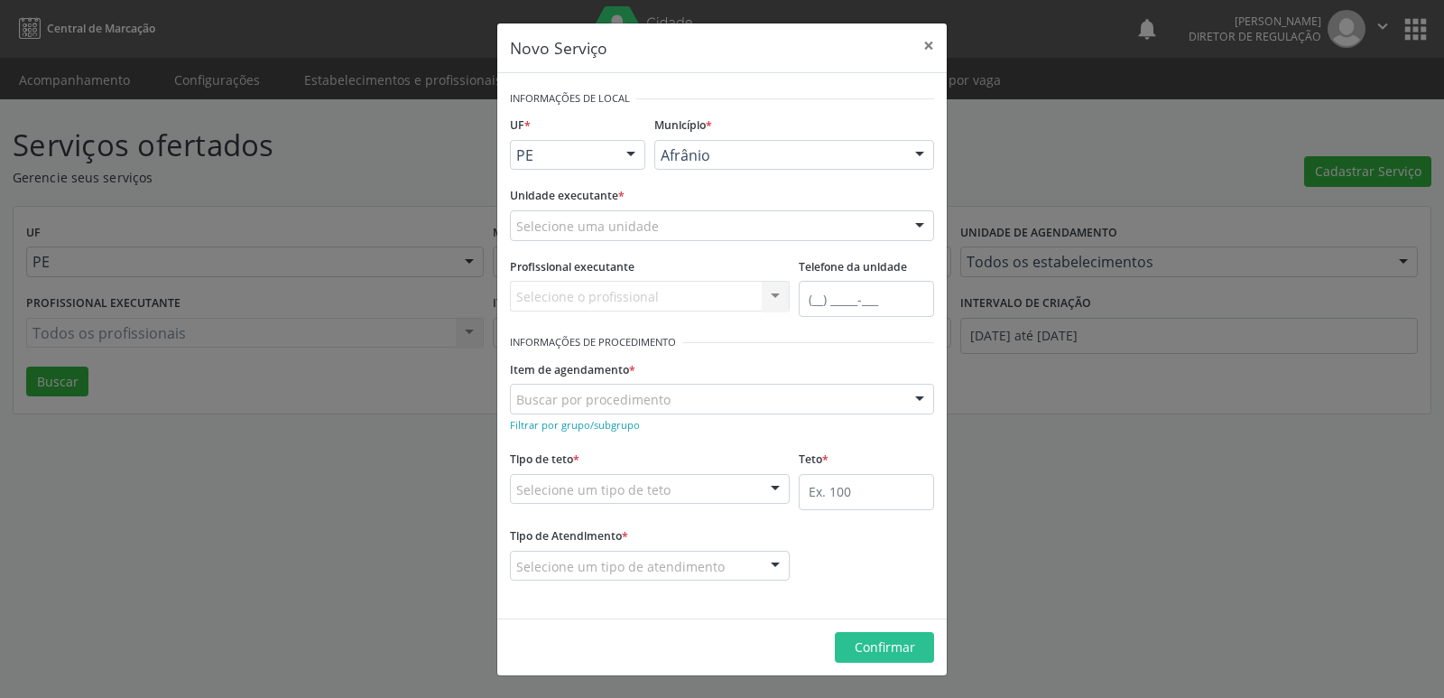
click at [725, 220] on div "Selecione uma unidade" at bounding box center [722, 225] width 424 height 31
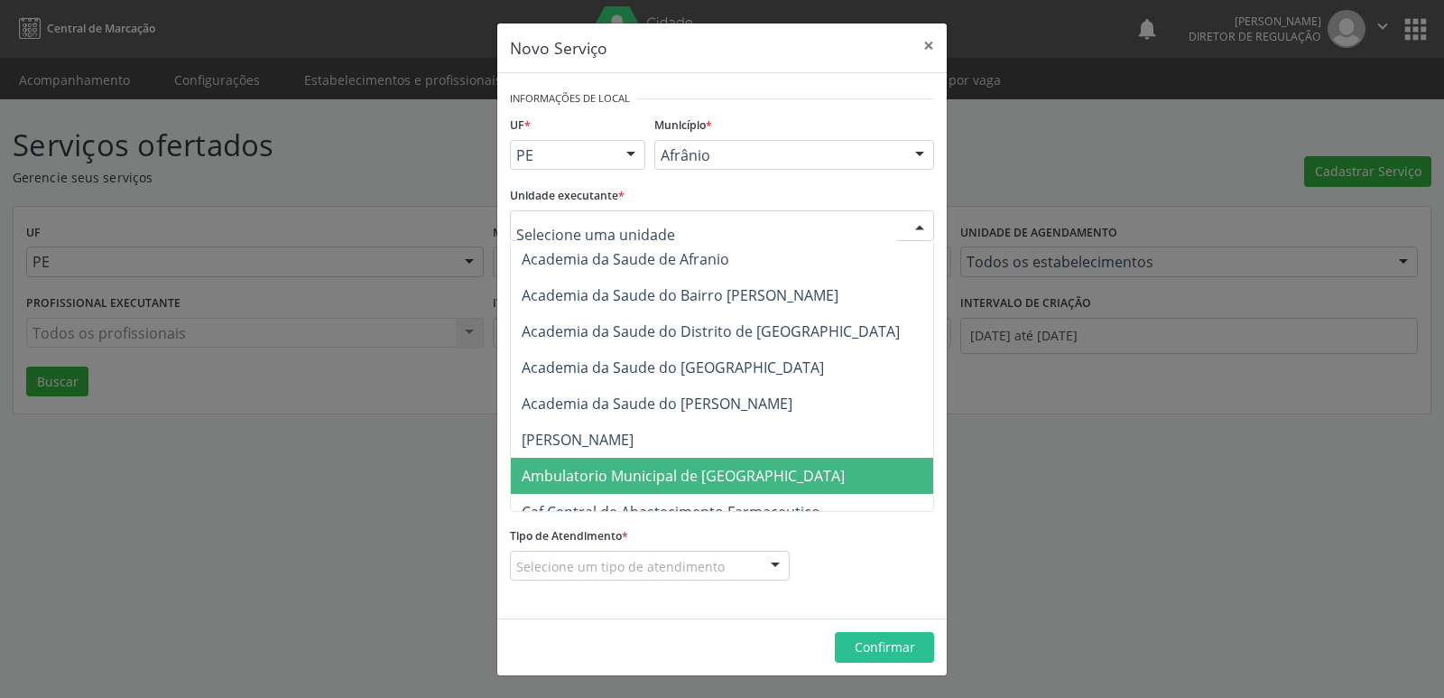
click at [714, 473] on span "Ambulatorio Municipal de [GEOGRAPHIC_DATA]" at bounding box center [683, 476] width 323 height 20
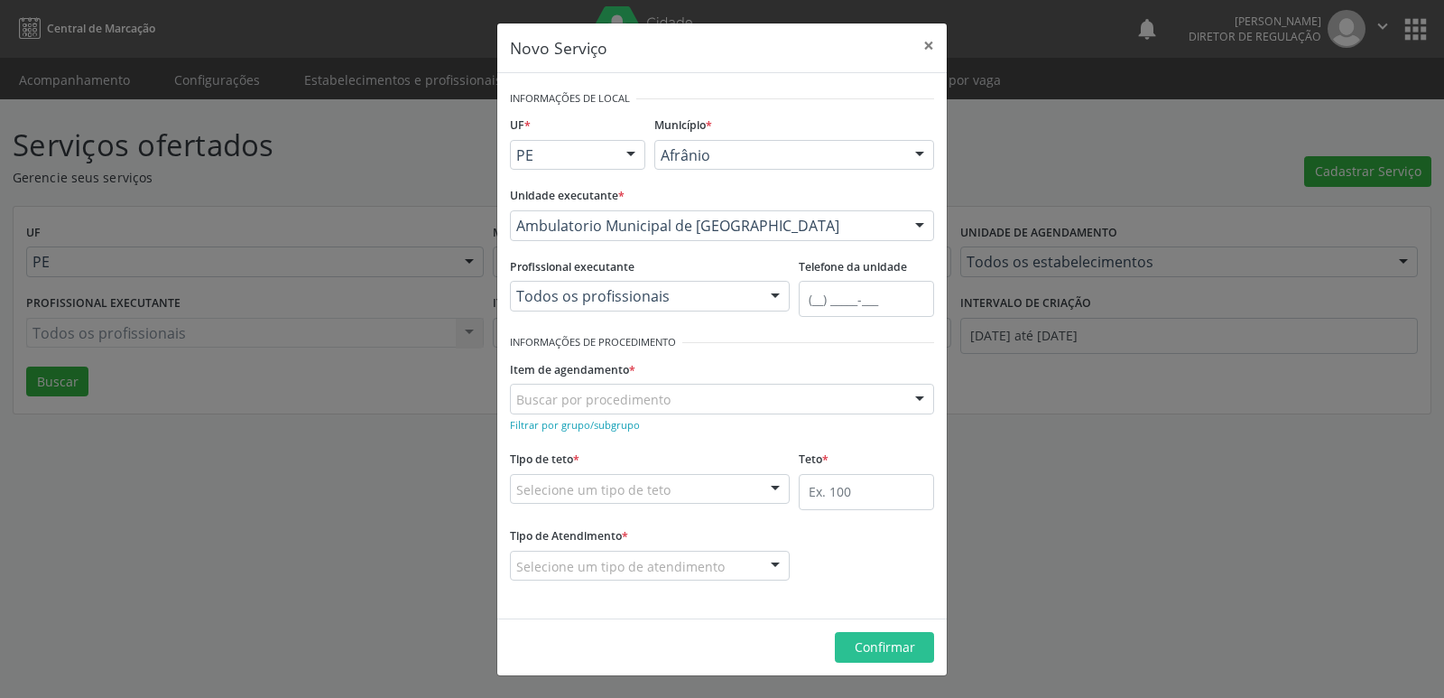
click at [697, 400] on div "Buscar por procedimento" at bounding box center [722, 399] width 424 height 31
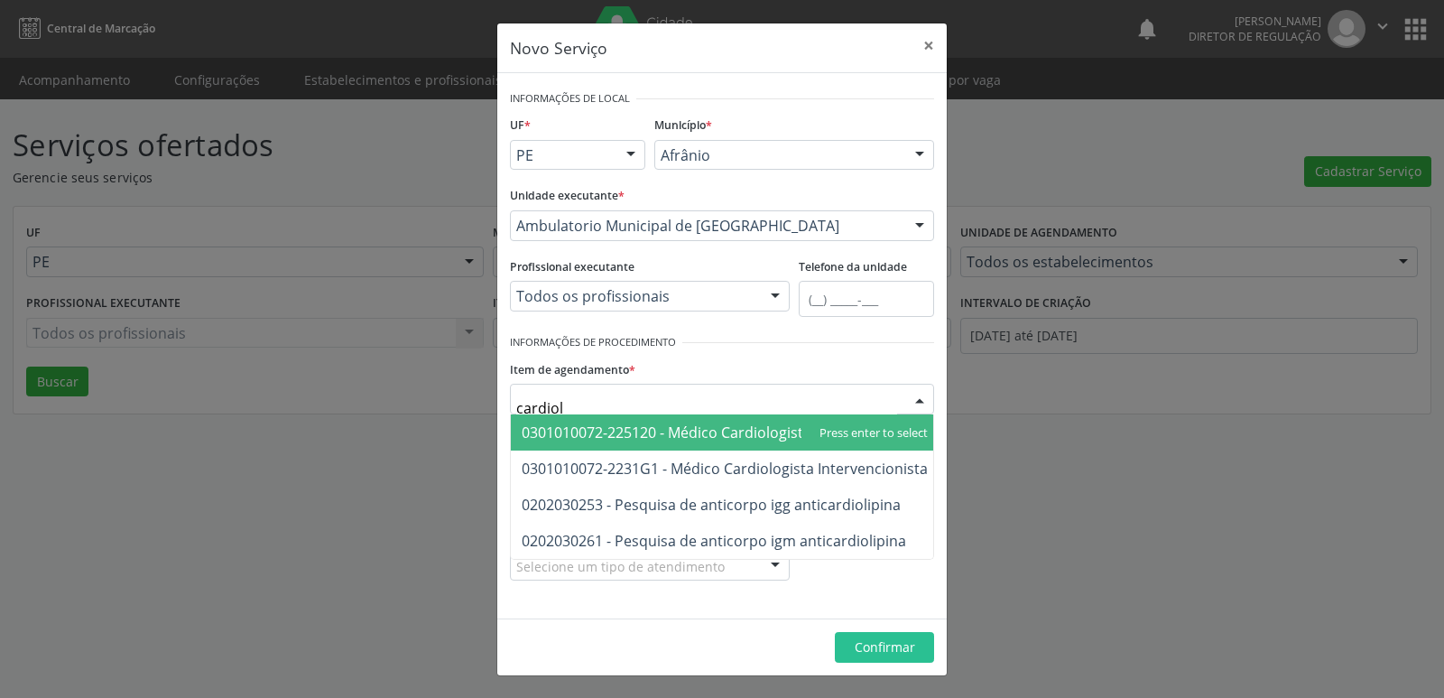
type input "cardiolo"
click at [725, 435] on span "0301010072-225120 - Médico Cardiologista" at bounding box center [667, 432] width 290 height 20
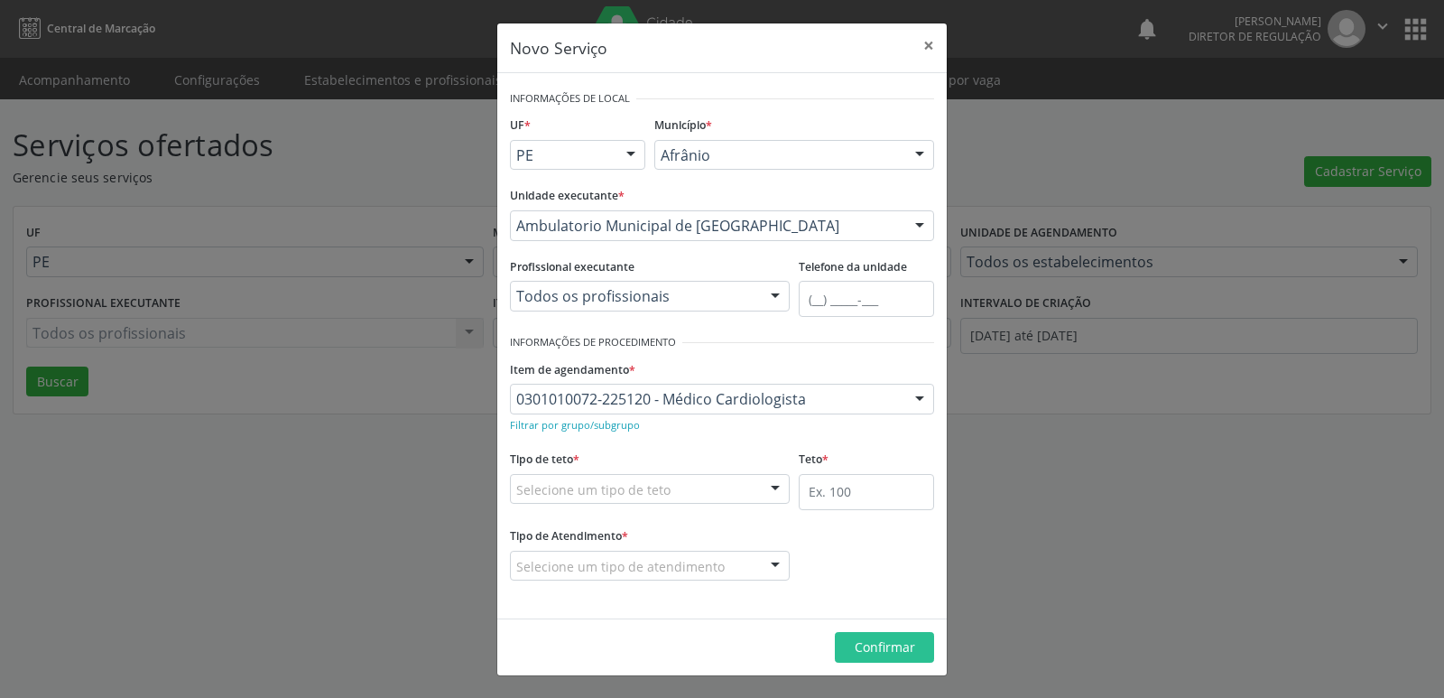
click at [707, 487] on div "Selecione um tipo de teto" at bounding box center [650, 489] width 280 height 31
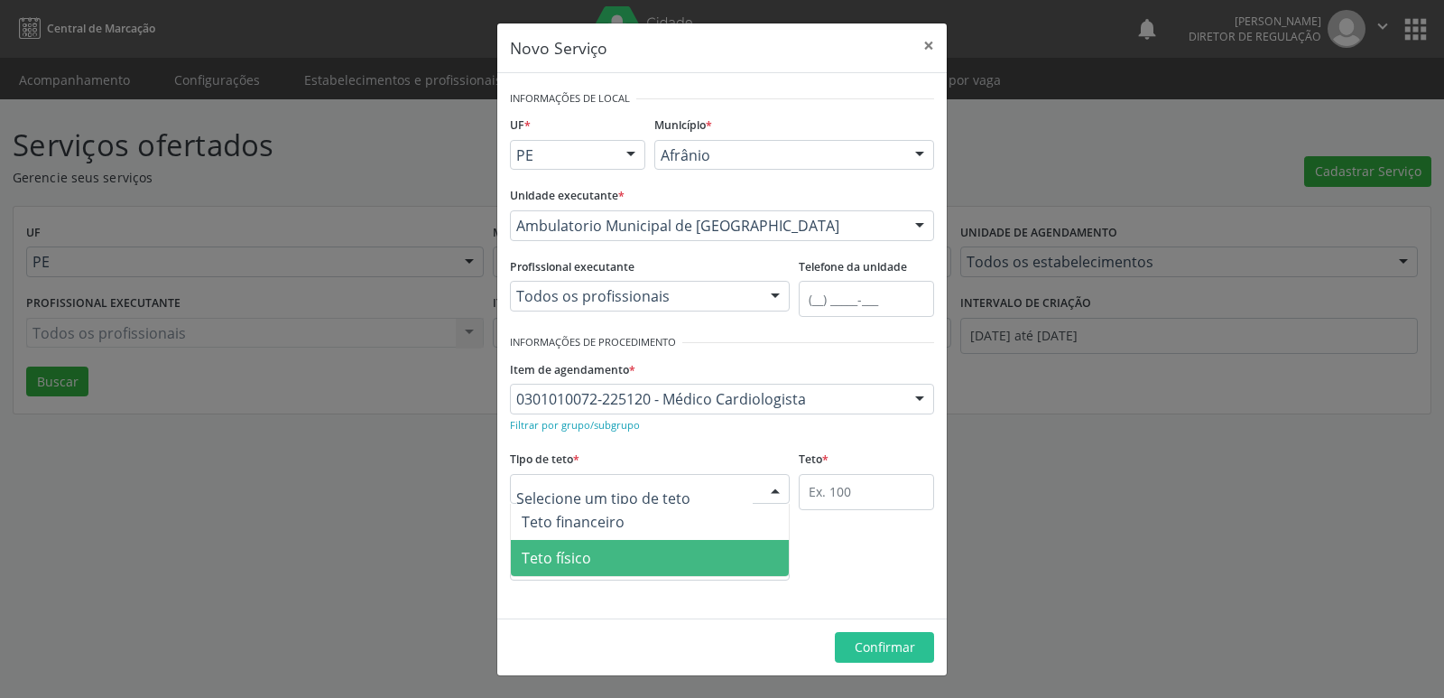
click at [678, 567] on span "Teto físico" at bounding box center [650, 558] width 278 height 36
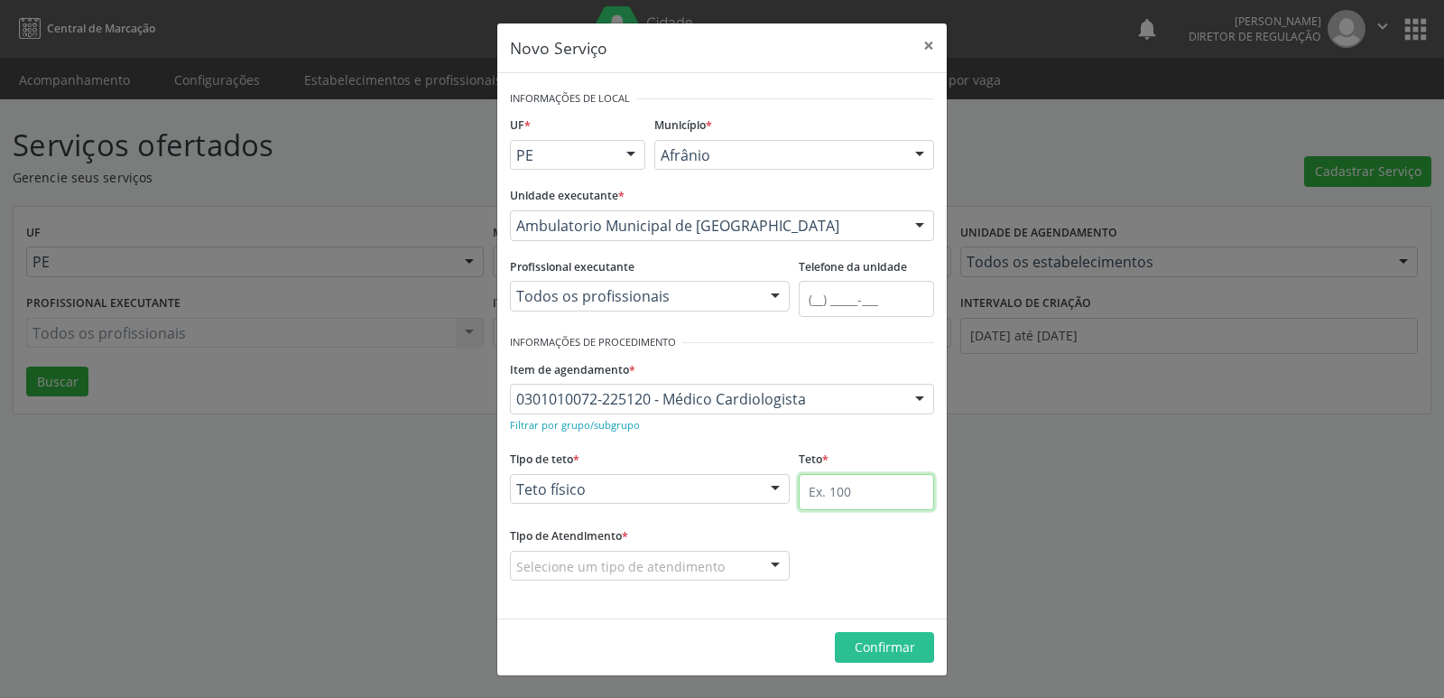
click at [871, 492] on input "text" at bounding box center [866, 492] width 135 height 36
type input "20"
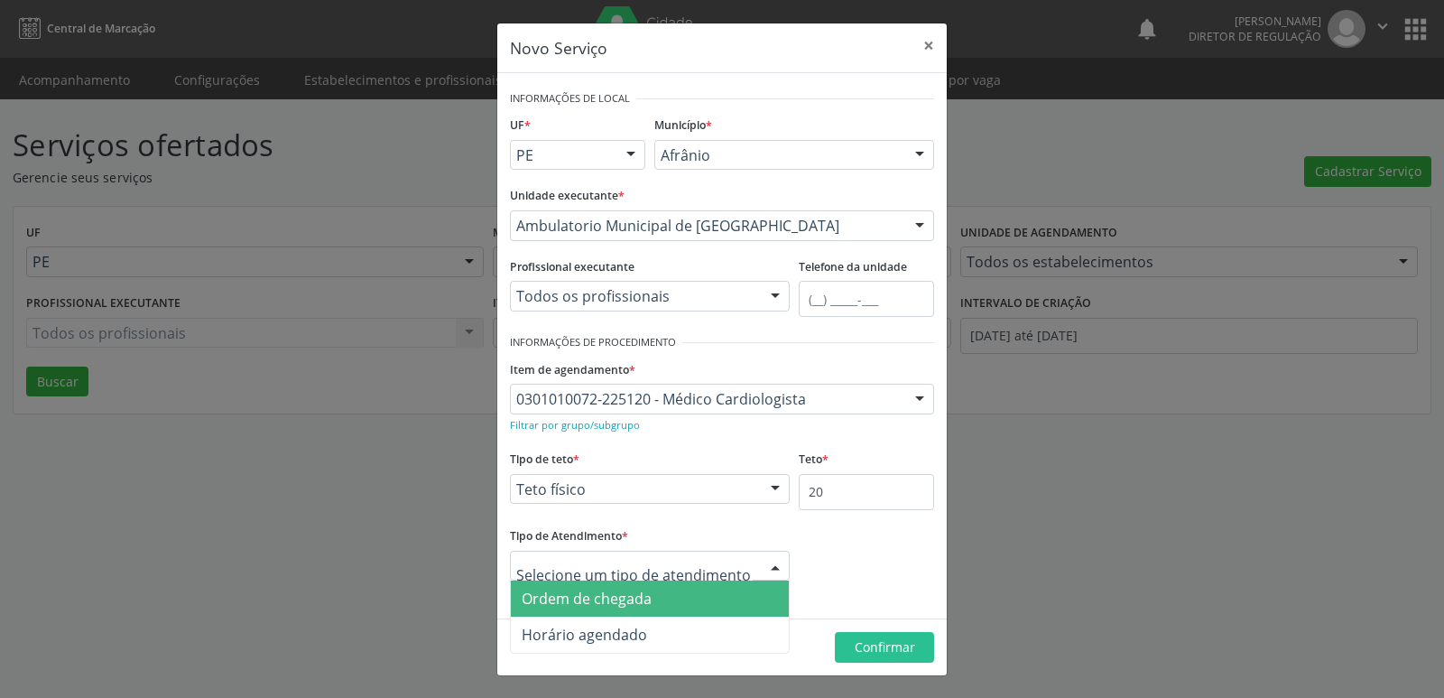
click at [678, 598] on span "Ordem de chegada" at bounding box center [650, 598] width 278 height 36
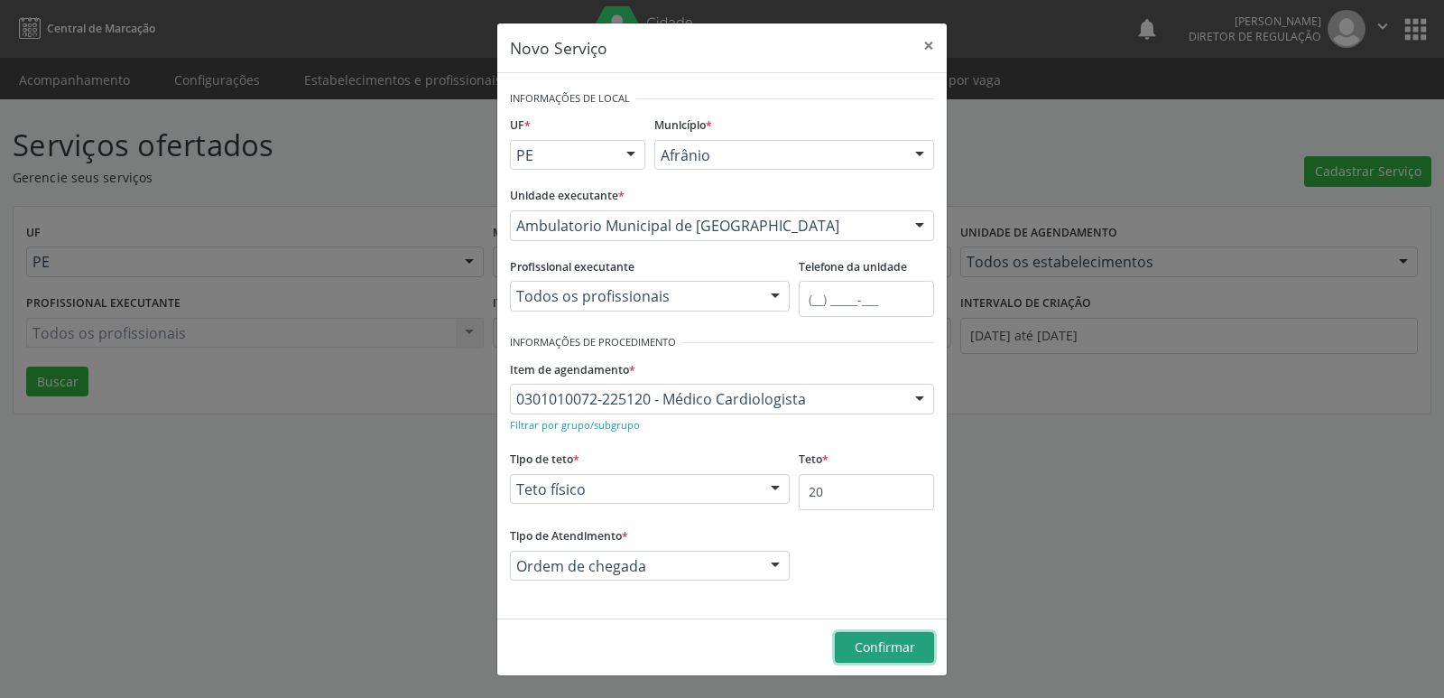
click at [887, 652] on span "Confirmar" at bounding box center [885, 646] width 60 height 17
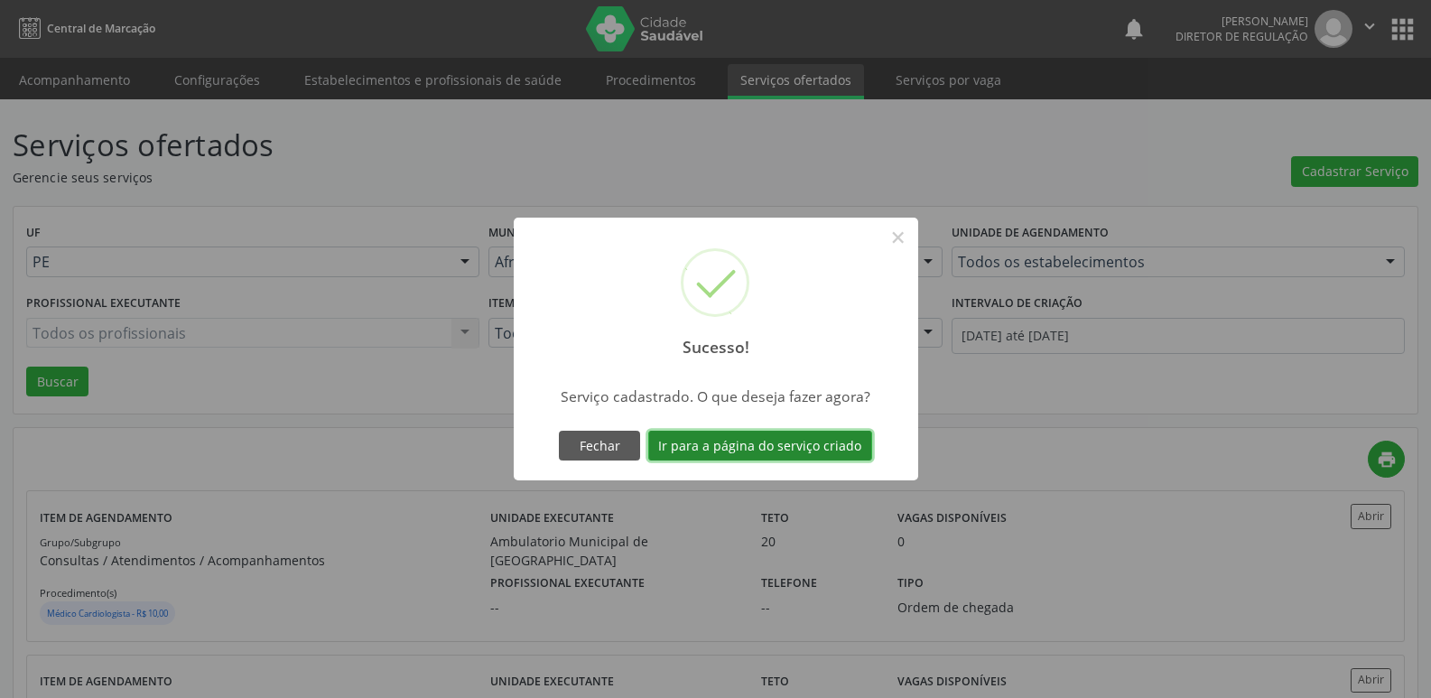
click at [830, 438] on button "Ir para a página do serviço criado" at bounding box center [760, 446] width 224 height 31
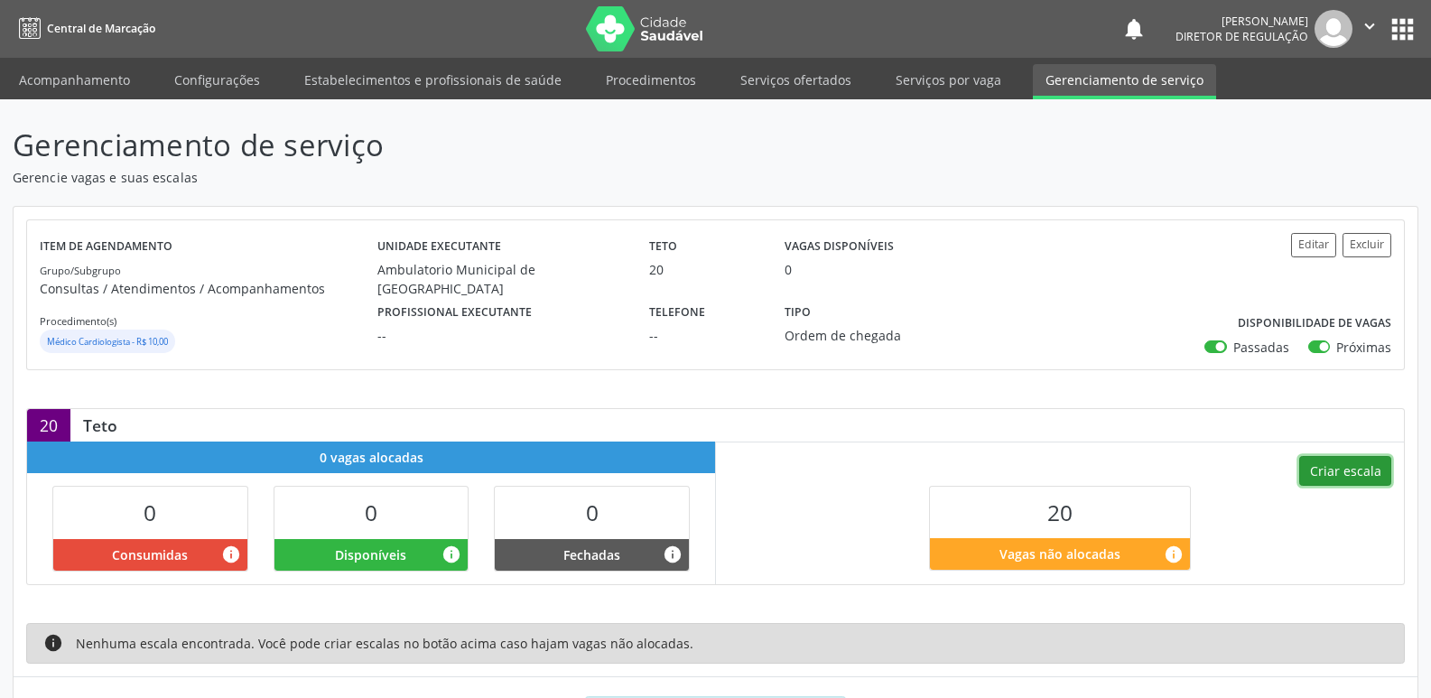
click at [1349, 471] on button "Criar escala" at bounding box center [1345, 471] width 92 height 31
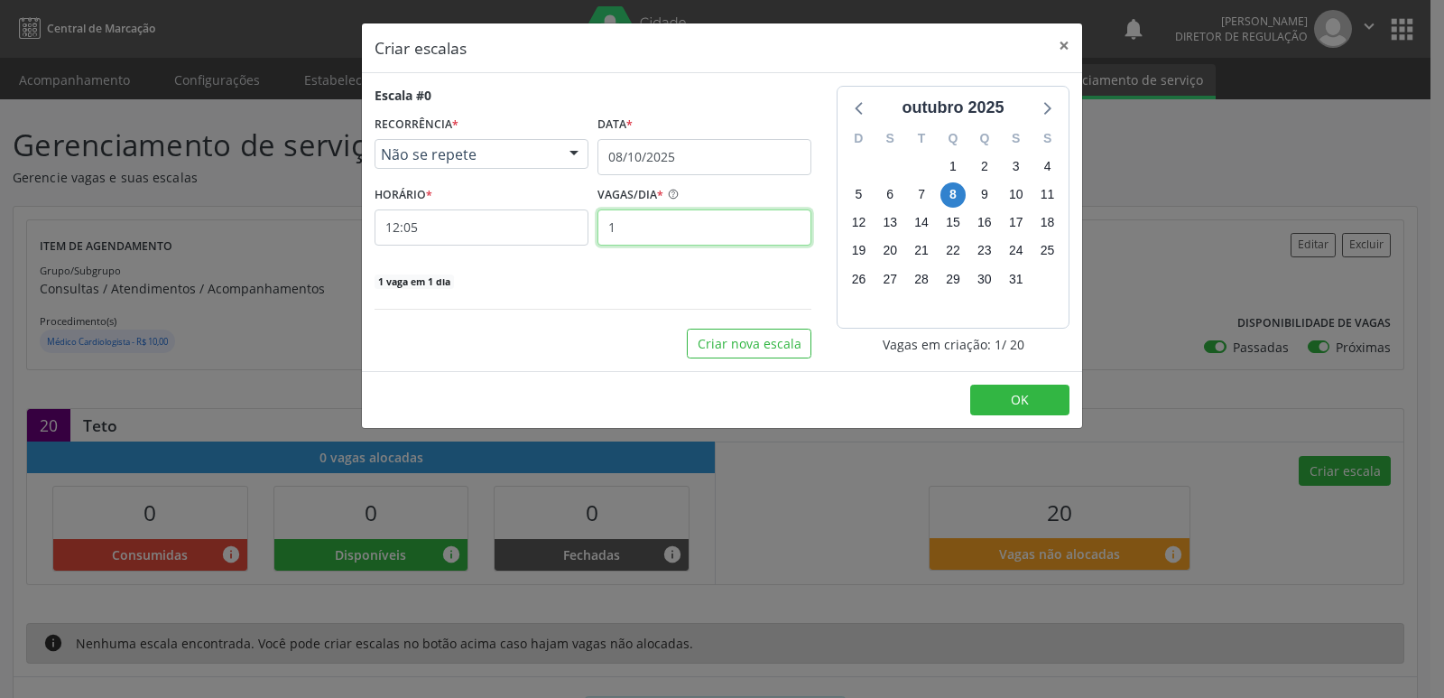
click at [636, 231] on input "1" at bounding box center [705, 227] width 214 height 36
type input "20"
click at [547, 226] on input "12:05" at bounding box center [482, 227] width 214 height 36
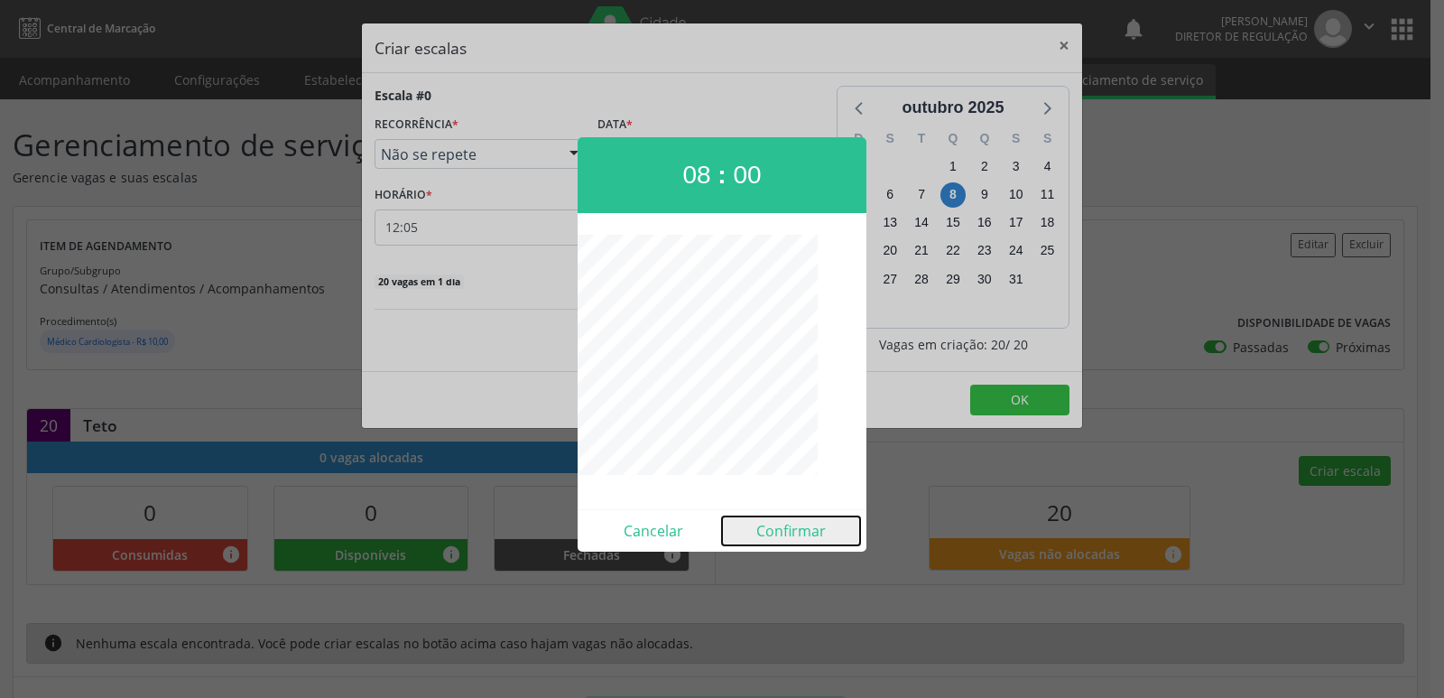
click at [772, 537] on button "Confirmar" at bounding box center [791, 530] width 138 height 29
type input "08:00"
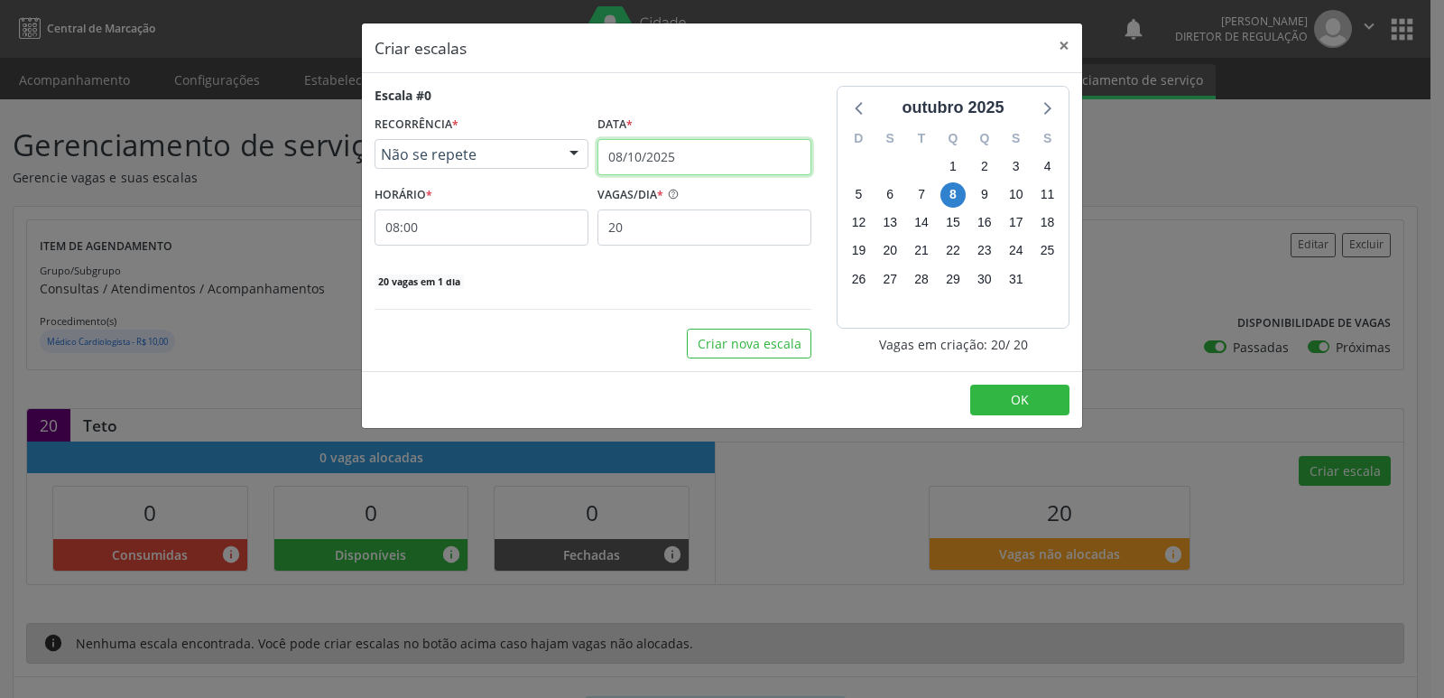
click at [696, 151] on input "08/10/2025" at bounding box center [705, 157] width 214 height 36
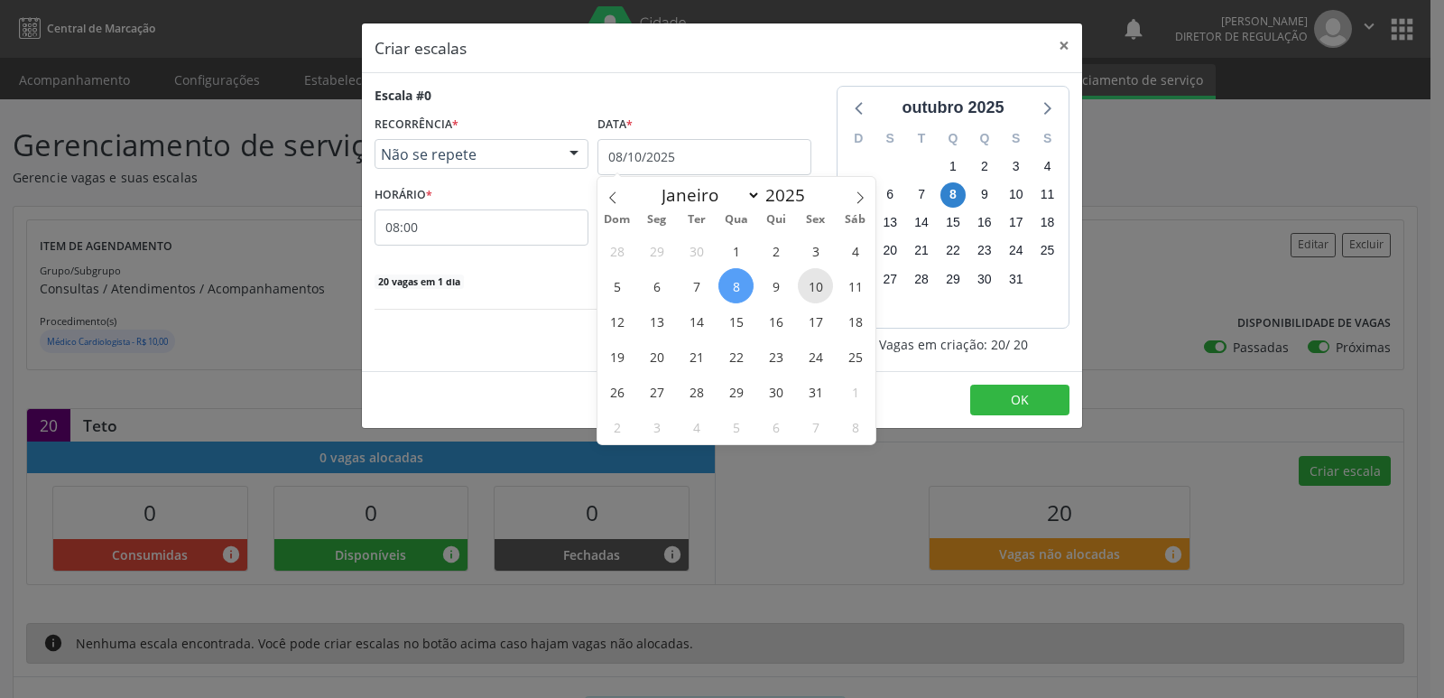
click at [820, 289] on span "10" at bounding box center [815, 285] width 35 height 35
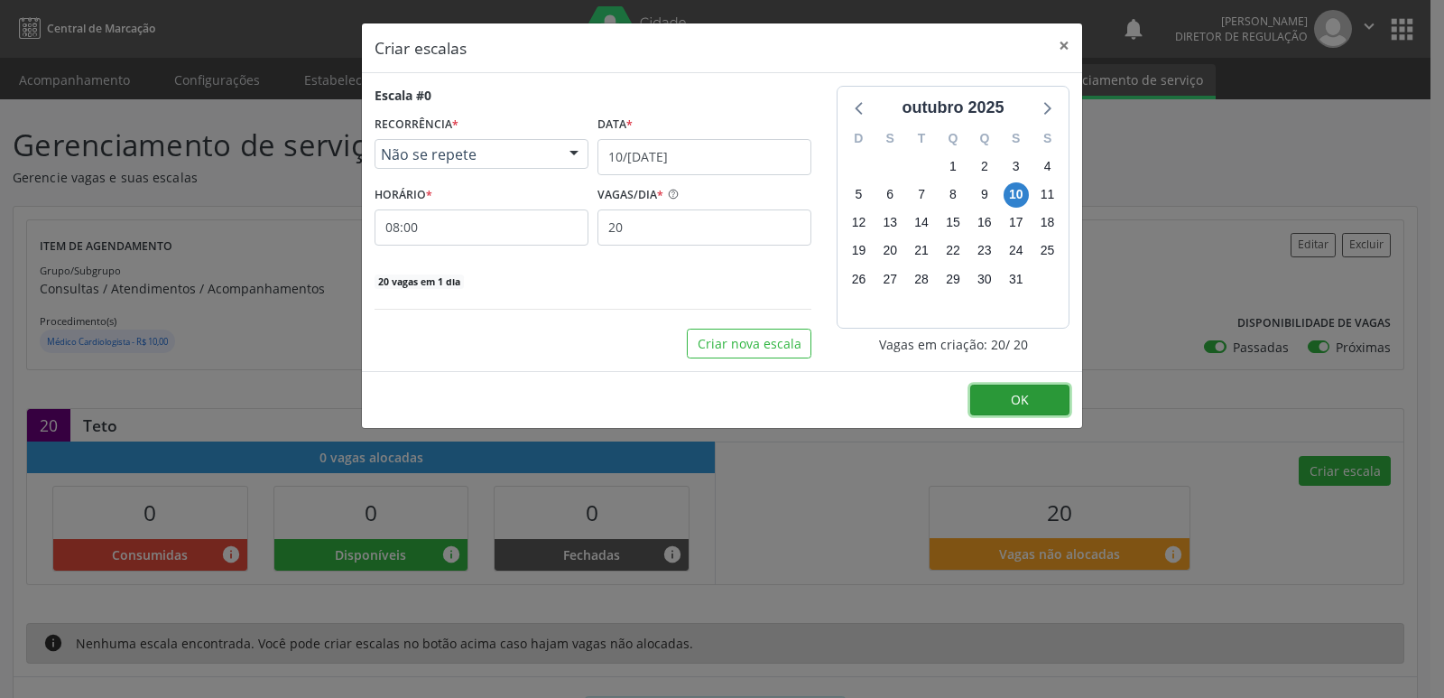
click at [1011, 397] on span "OK" at bounding box center [1020, 399] width 18 height 17
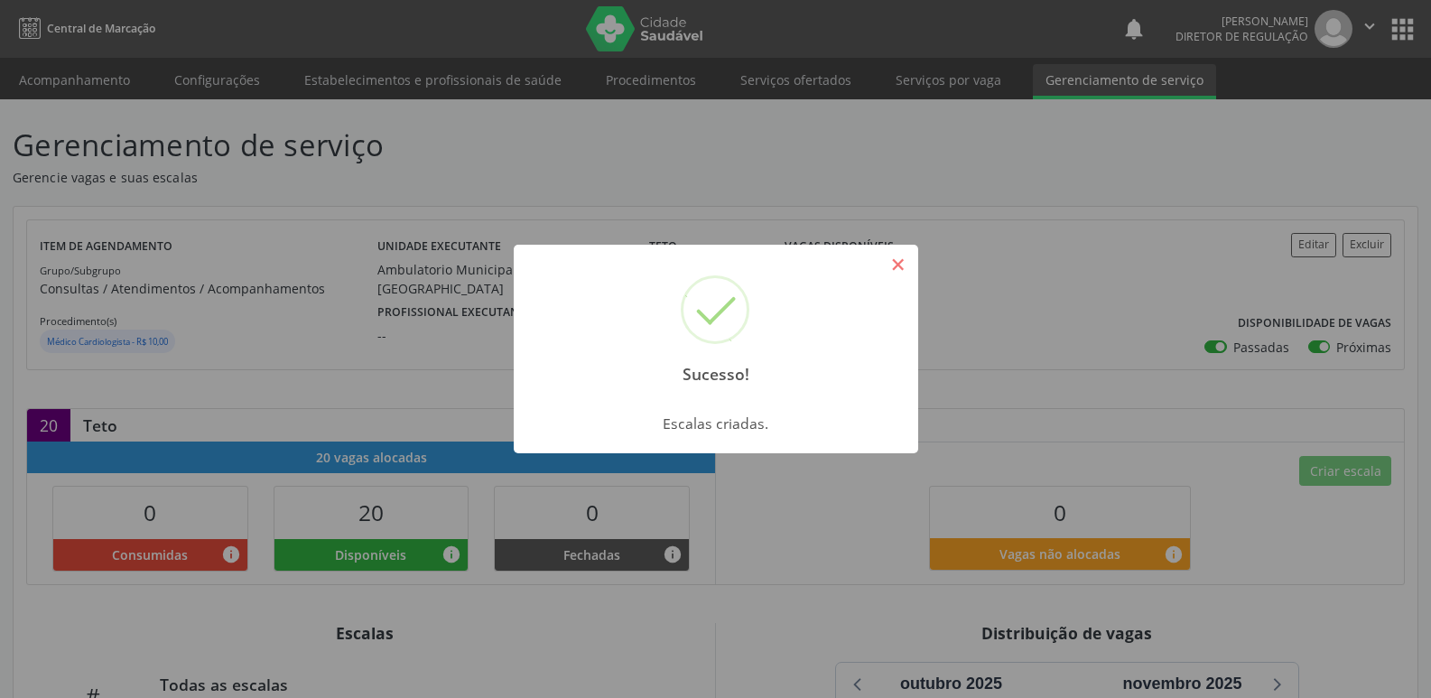
click at [893, 265] on button "×" at bounding box center [898, 264] width 31 height 31
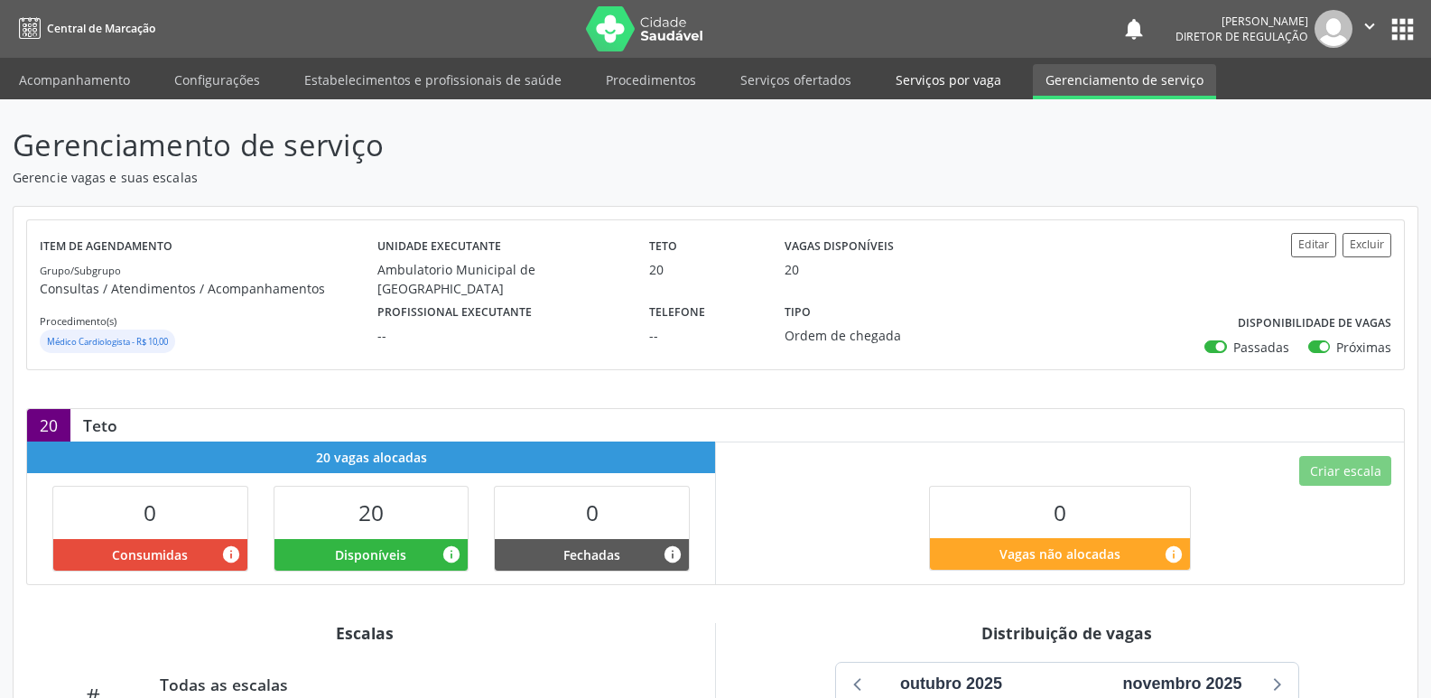
click at [953, 83] on link "Serviços por vaga" at bounding box center [948, 80] width 131 height 32
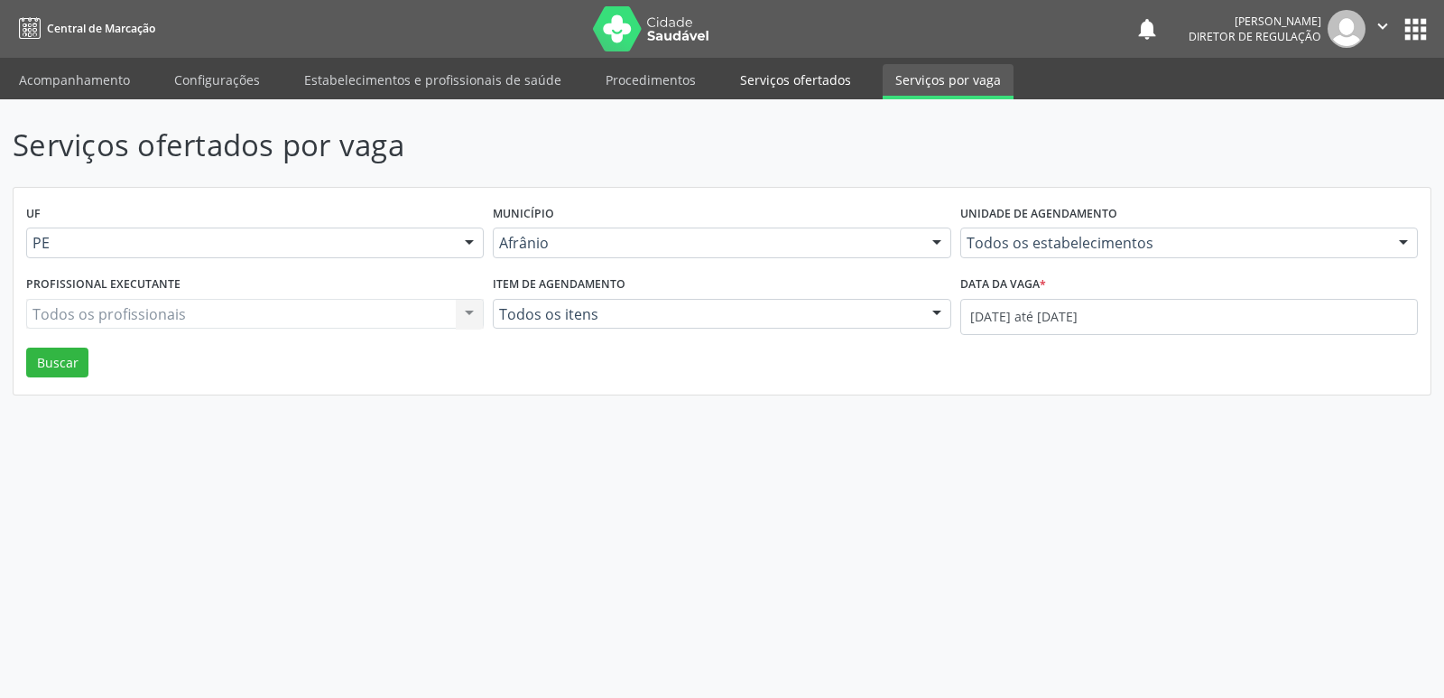
click at [823, 77] on link "Serviços ofertados" at bounding box center [796, 80] width 136 height 32
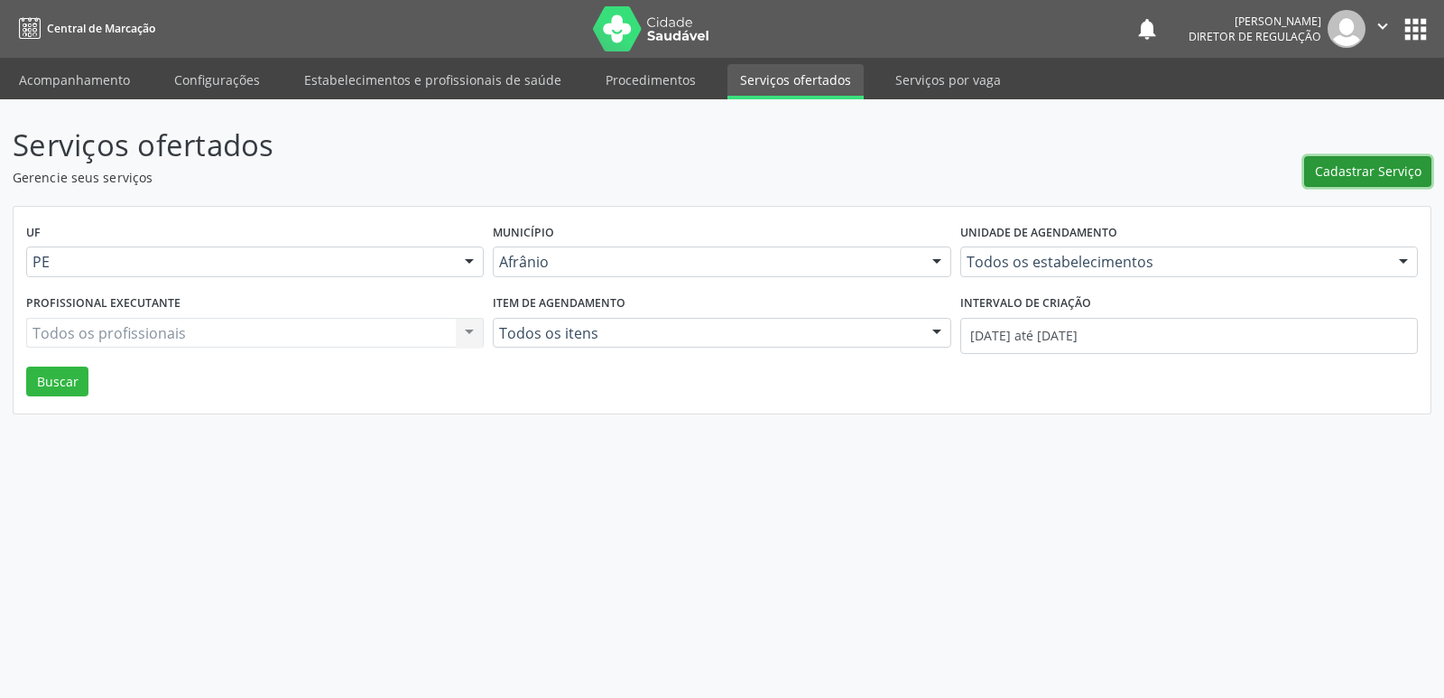
click at [1375, 170] on span "Cadastrar Serviço" at bounding box center [1368, 171] width 107 height 19
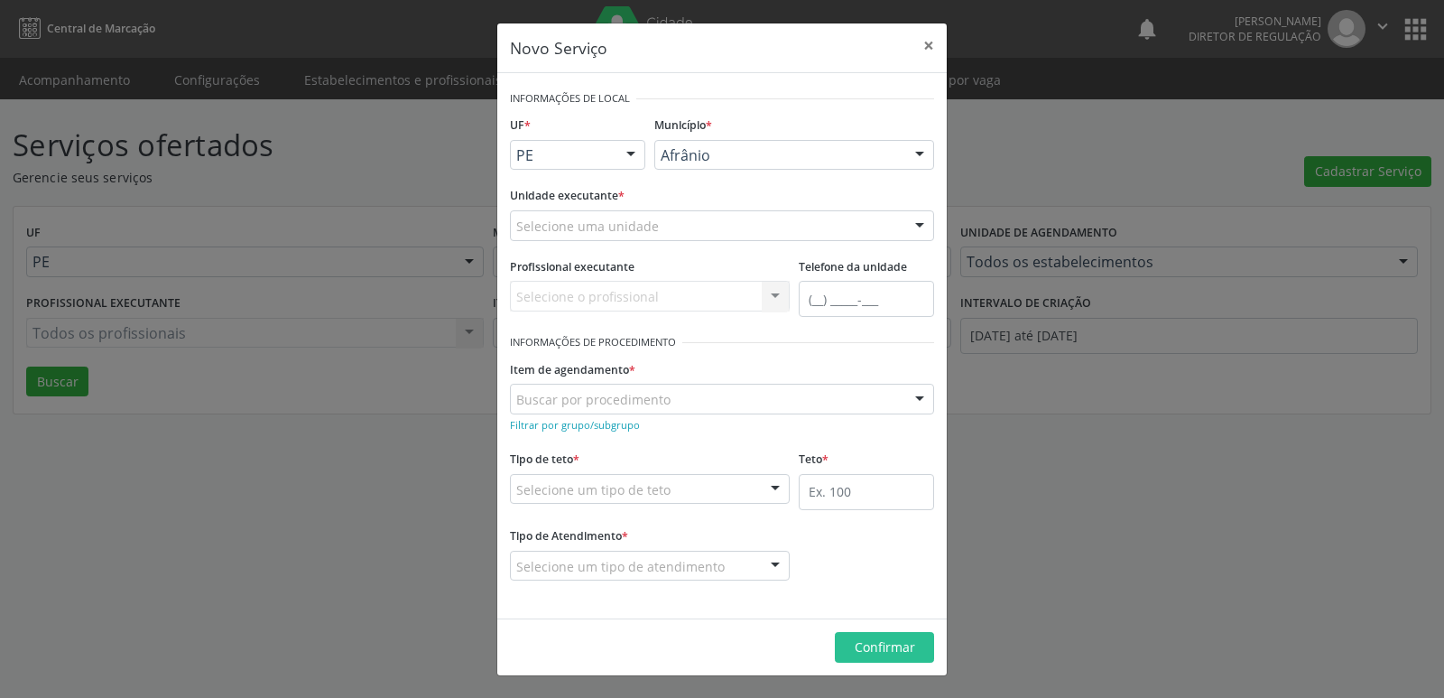
click at [752, 221] on div "Selecione uma unidade" at bounding box center [722, 225] width 424 height 31
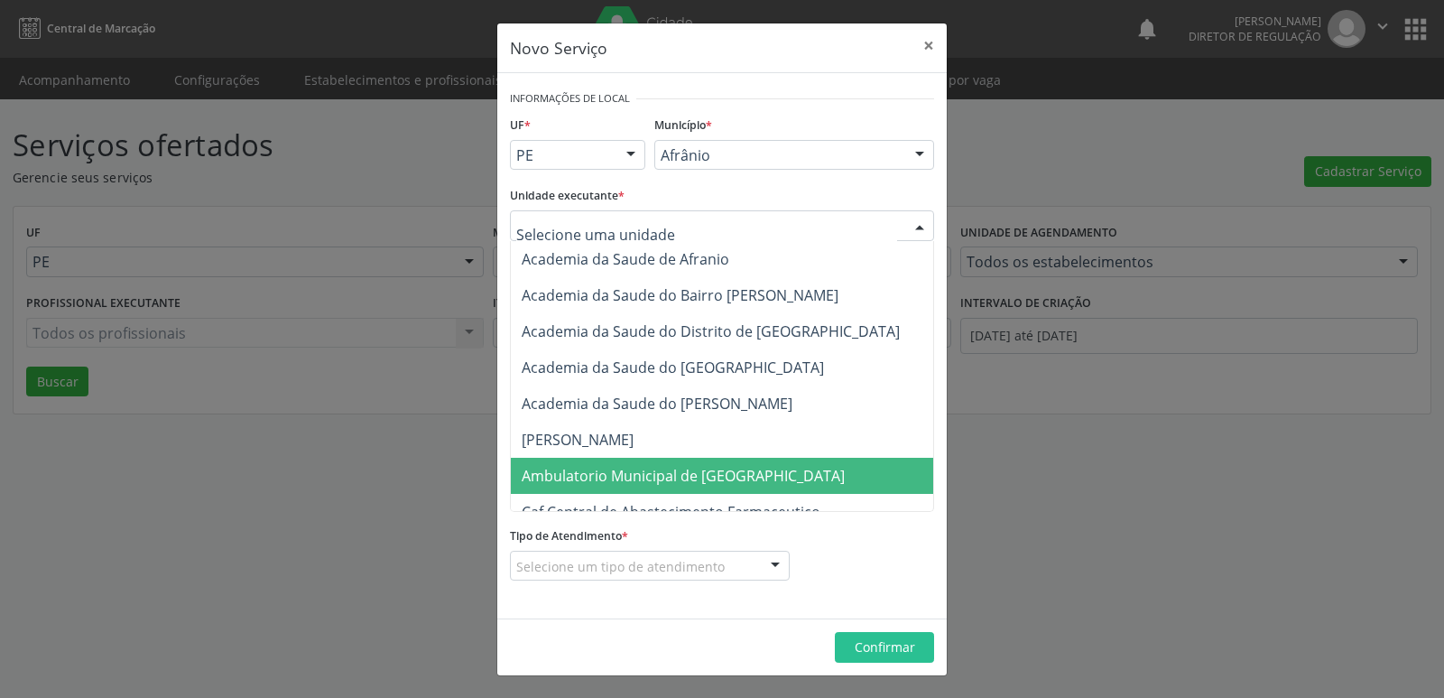
click at [685, 475] on span "Ambulatorio Municipal de [GEOGRAPHIC_DATA]" at bounding box center [683, 476] width 323 height 20
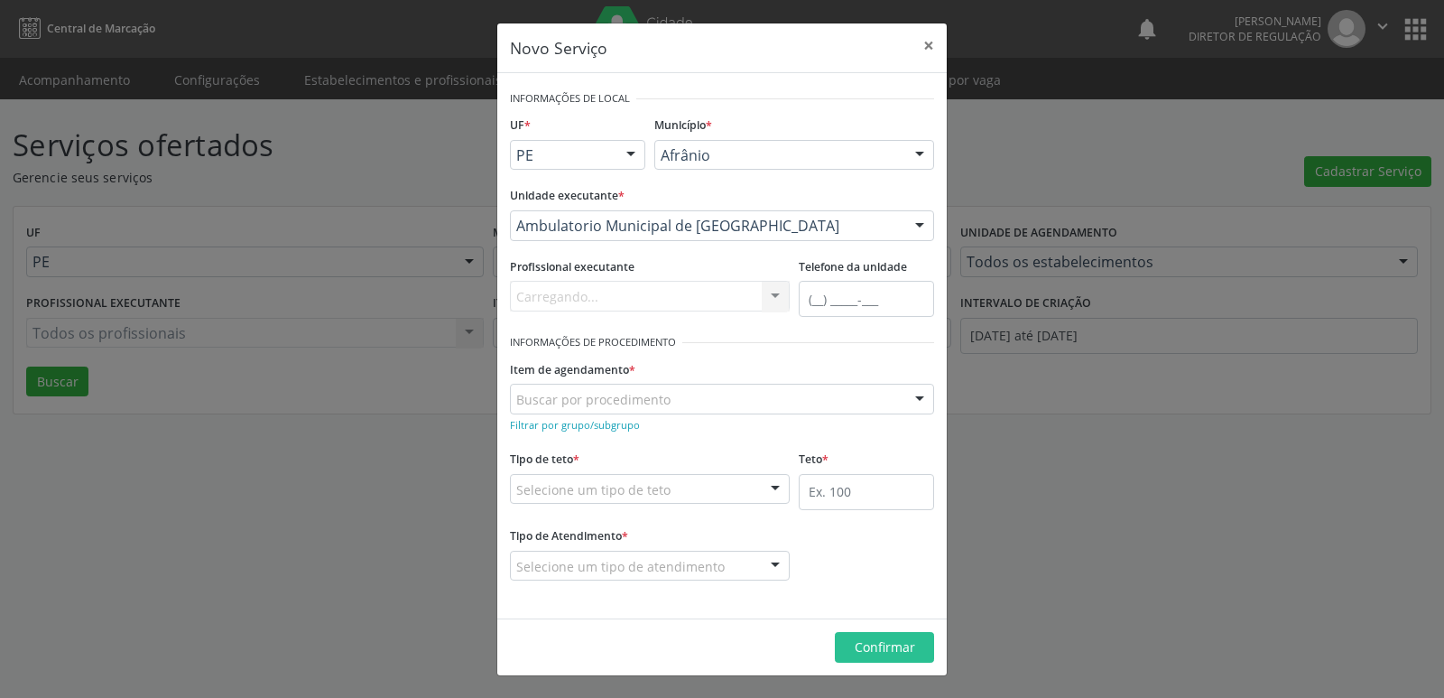
click at [681, 395] on div "Buscar por procedimento" at bounding box center [722, 399] width 424 height 31
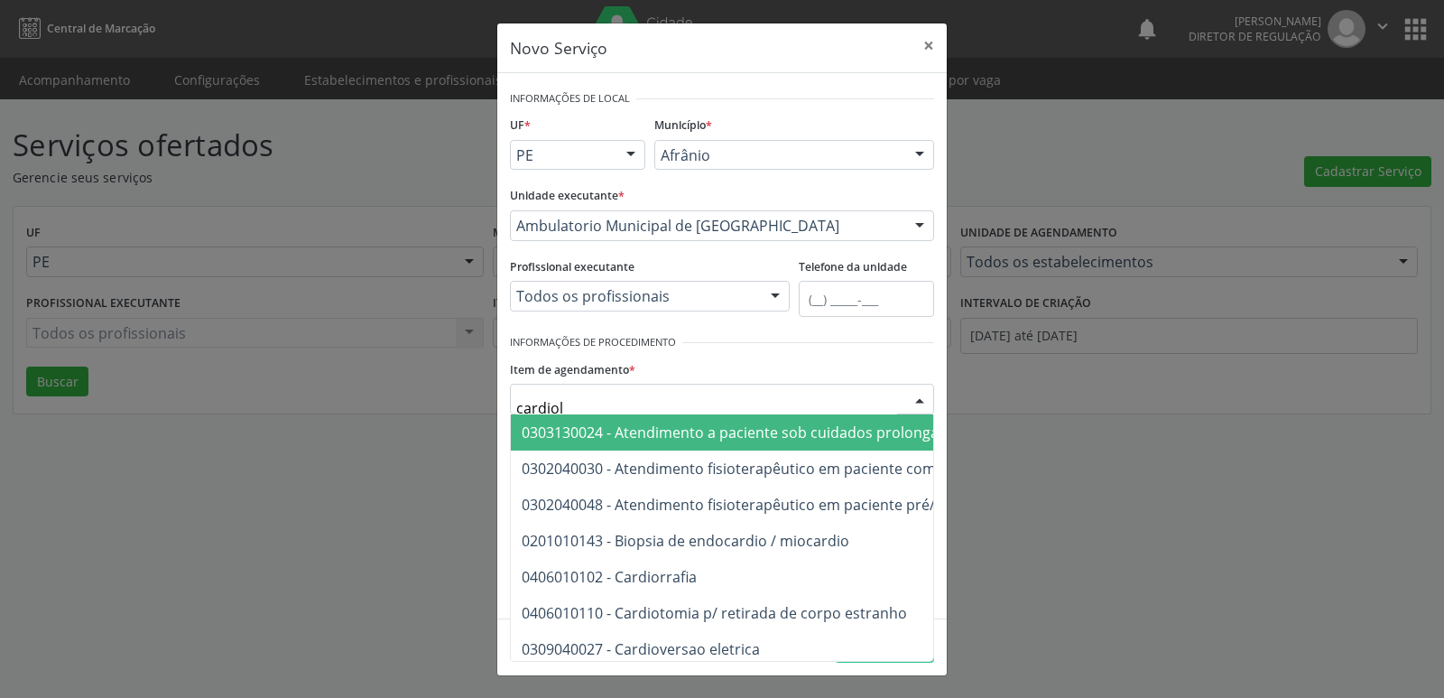
type input "cardiolo"
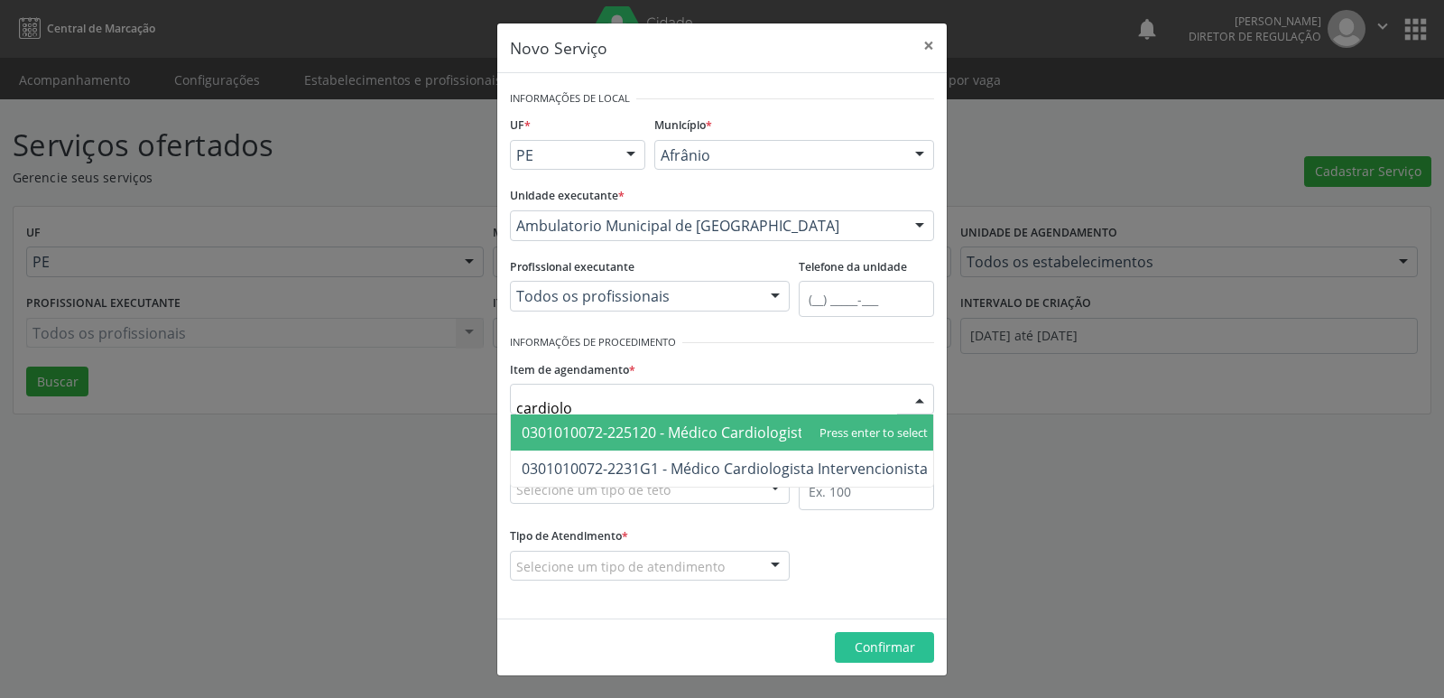
click at [696, 428] on span "0301010072-225120 - Médico Cardiologista" at bounding box center [667, 432] width 290 height 20
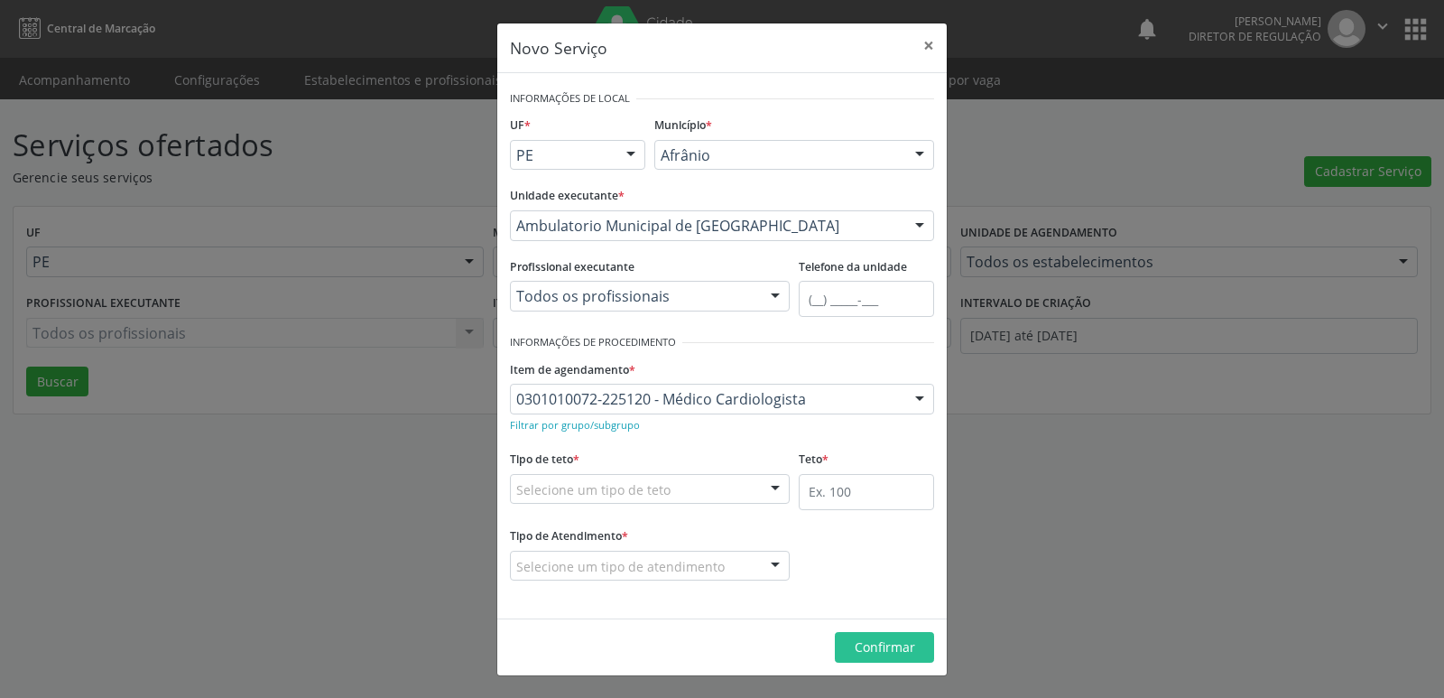
click at [680, 486] on div "Selecione um tipo de teto" at bounding box center [650, 489] width 280 height 31
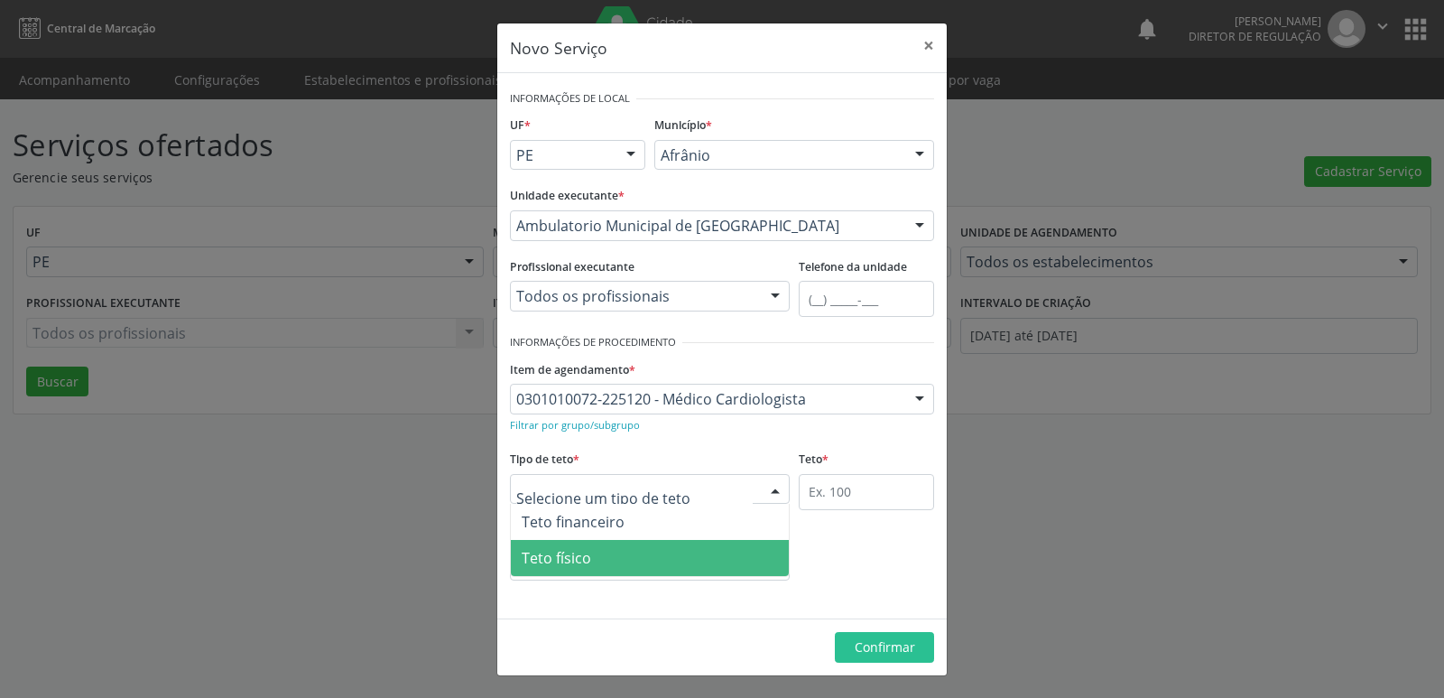
click at [642, 552] on span "Teto físico" at bounding box center [650, 558] width 278 height 36
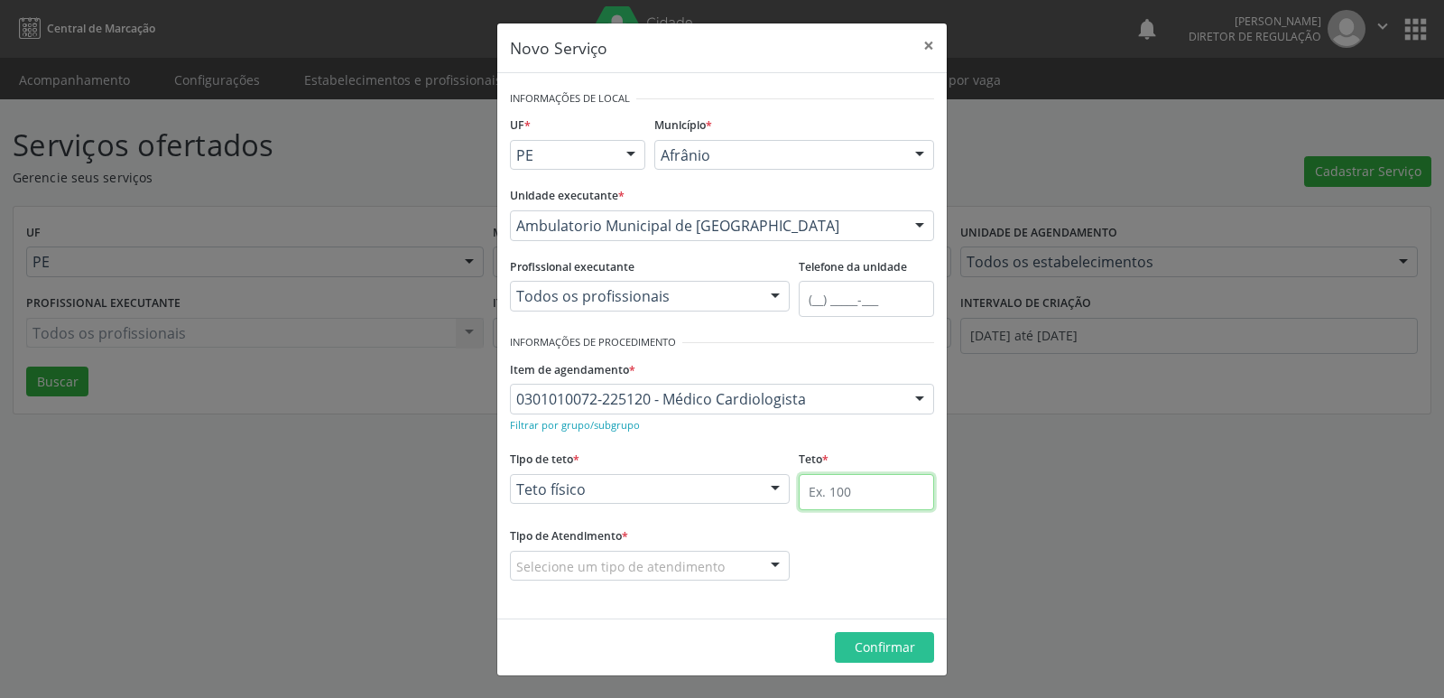
click at [836, 490] on input "text" at bounding box center [866, 492] width 135 height 36
type input "1"
click at [728, 556] on div "Selecione um tipo de atendimento" at bounding box center [650, 566] width 280 height 31
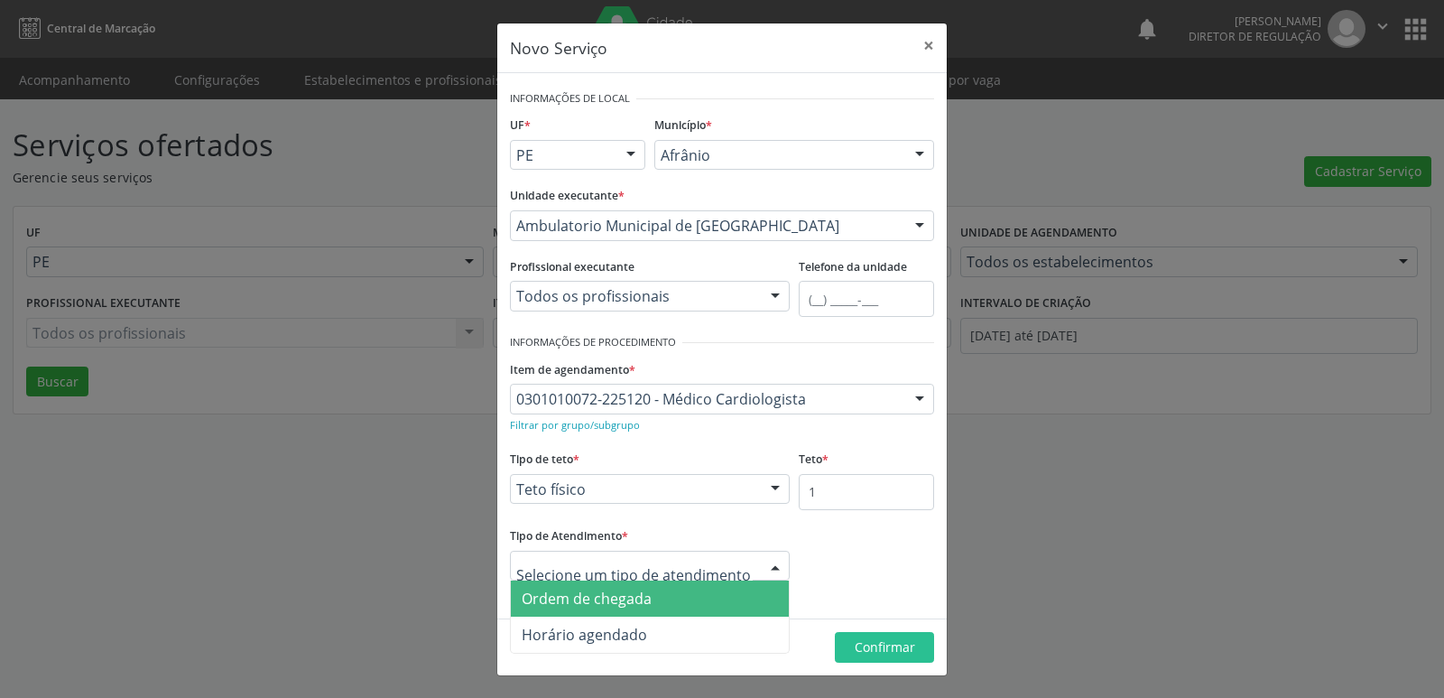
click at [704, 597] on span "Ordem de chegada" at bounding box center [650, 598] width 278 height 36
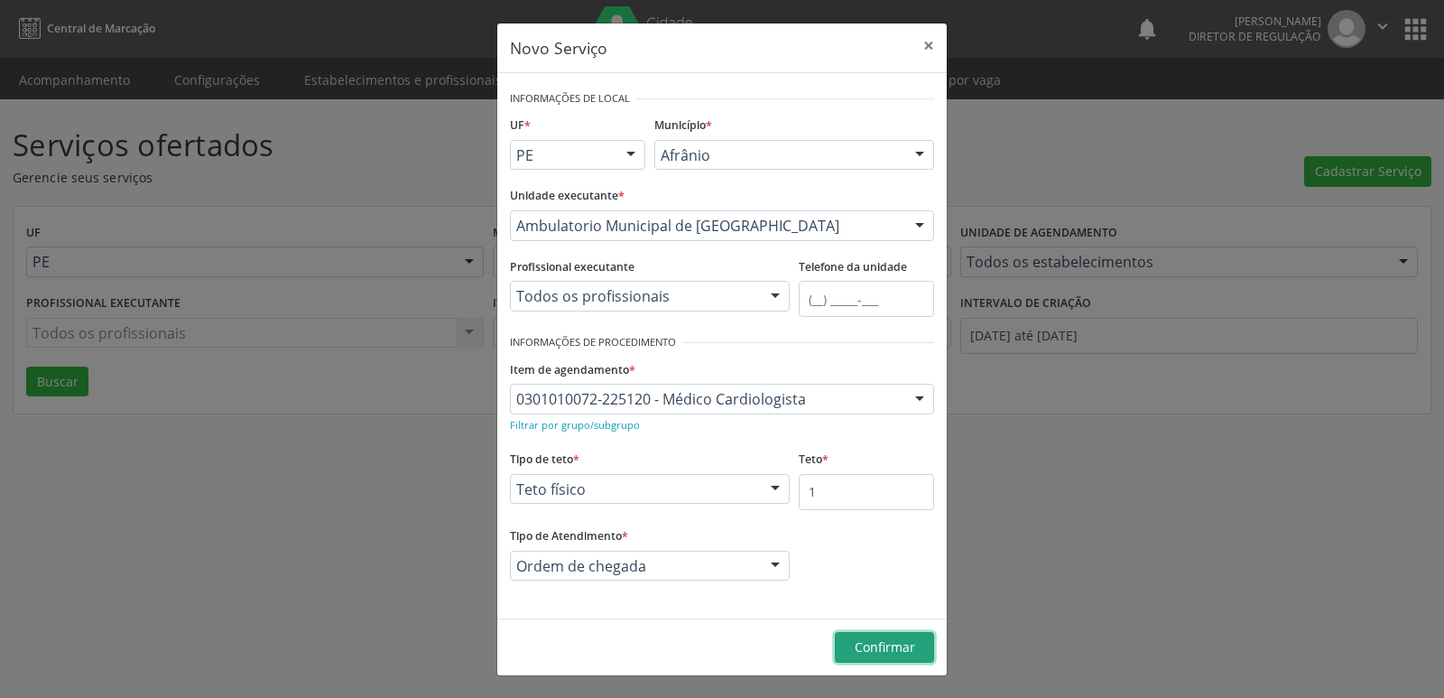
click at [874, 646] on span "Confirmar" at bounding box center [885, 646] width 60 height 17
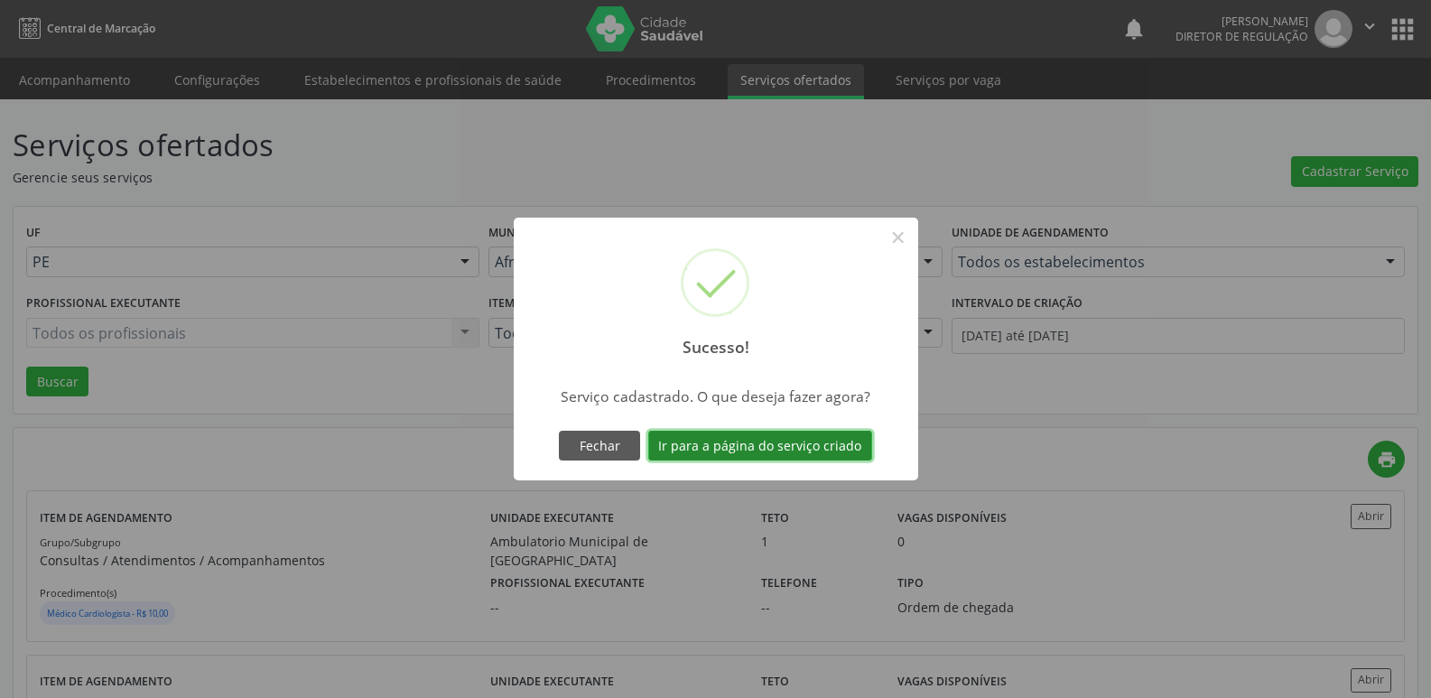
click at [817, 442] on button "Ir para a página do serviço criado" at bounding box center [760, 446] width 224 height 31
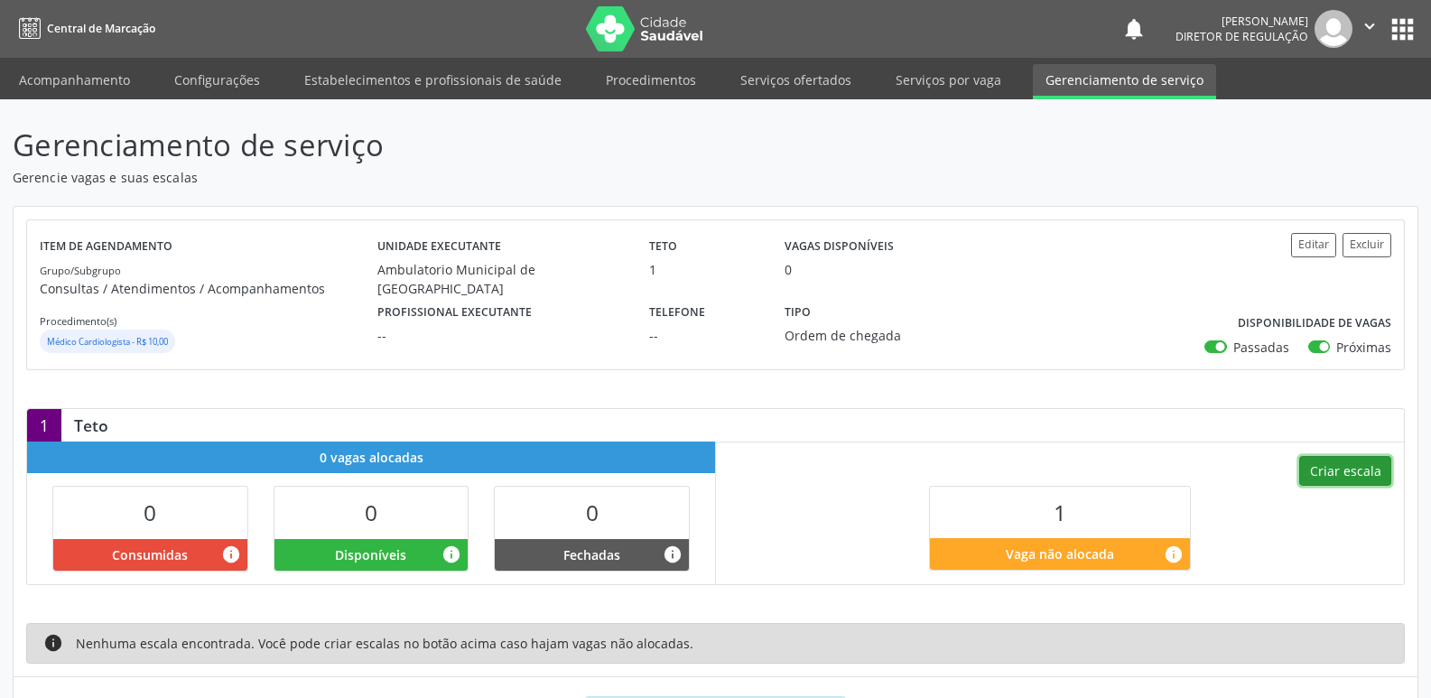
click at [1355, 476] on button "Criar escala" at bounding box center [1345, 471] width 92 height 31
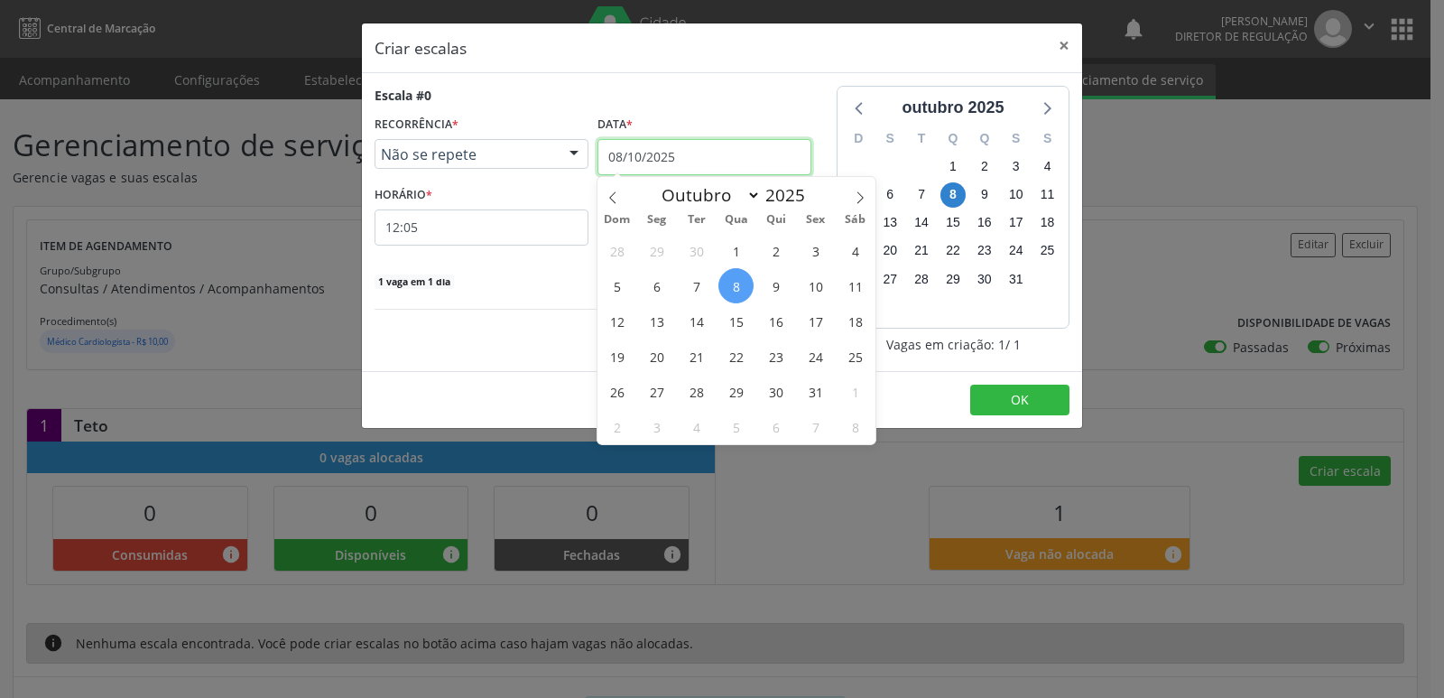
click at [716, 157] on input "08/10/2025" at bounding box center [705, 157] width 214 height 36
click at [815, 292] on span "10" at bounding box center [815, 285] width 35 height 35
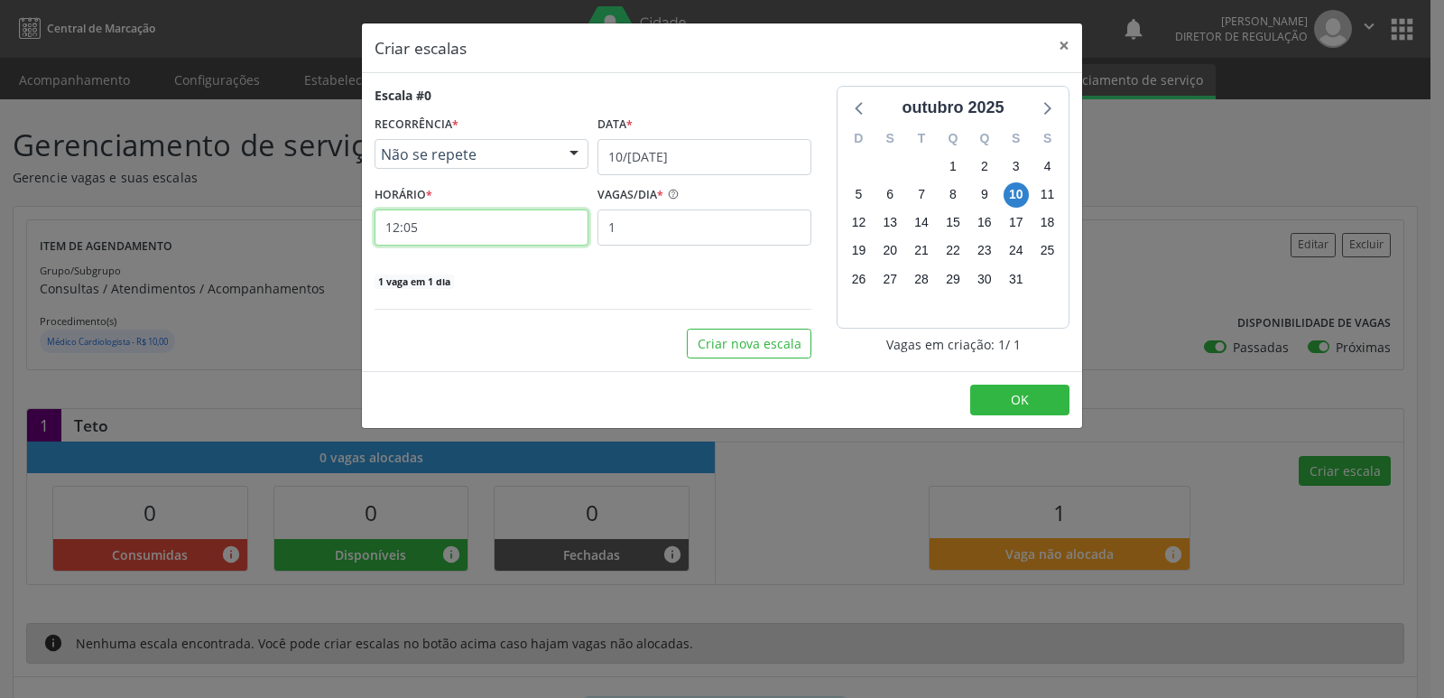
click at [491, 231] on input "12:05" at bounding box center [482, 227] width 214 height 36
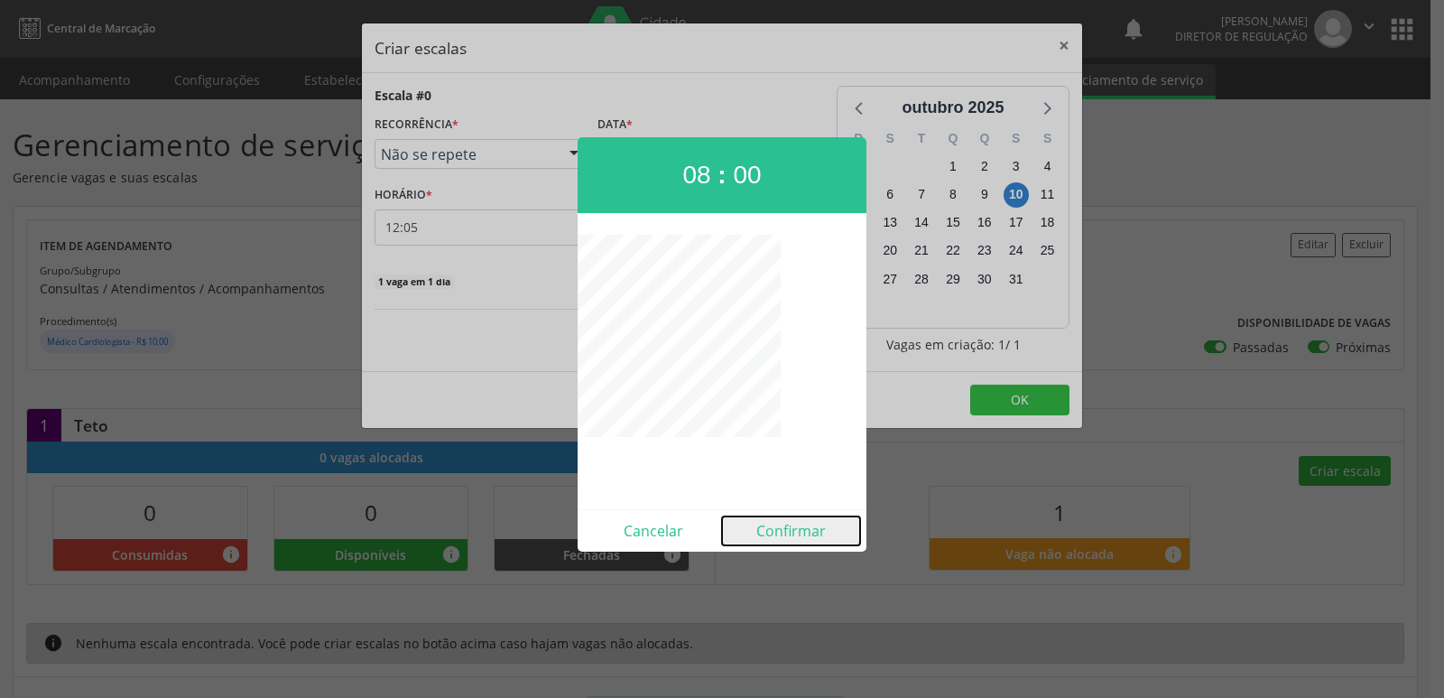
click at [786, 538] on button "Confirmar" at bounding box center [791, 530] width 138 height 29
type input "08:00"
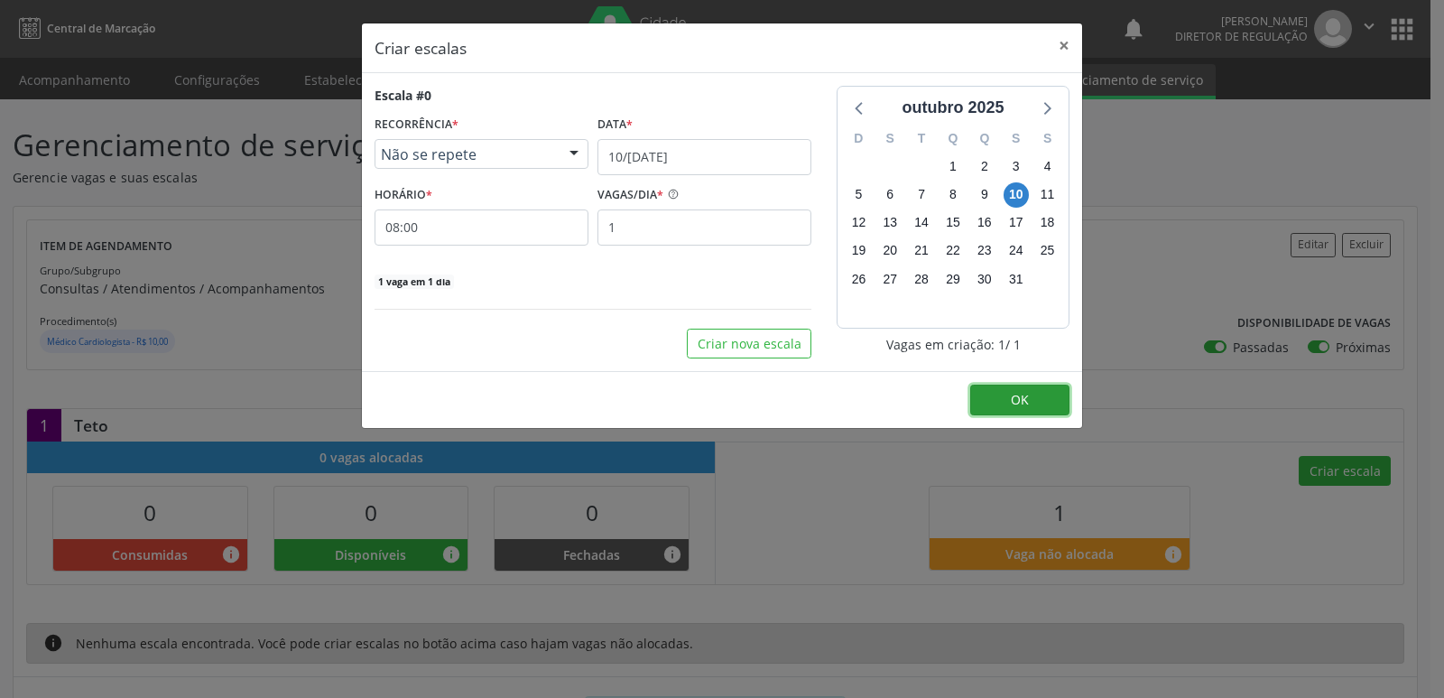
click at [1041, 393] on button "OK" at bounding box center [1019, 400] width 99 height 31
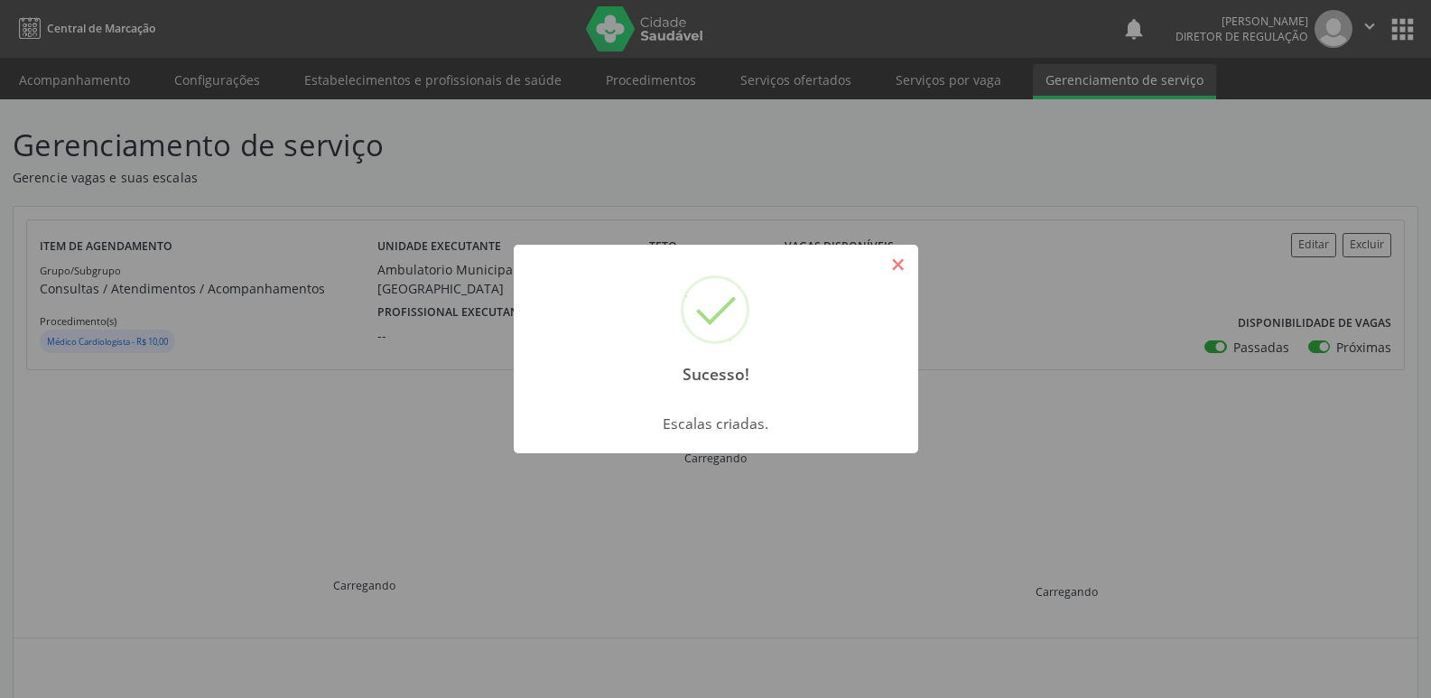
click at [905, 272] on button "×" at bounding box center [898, 264] width 31 height 31
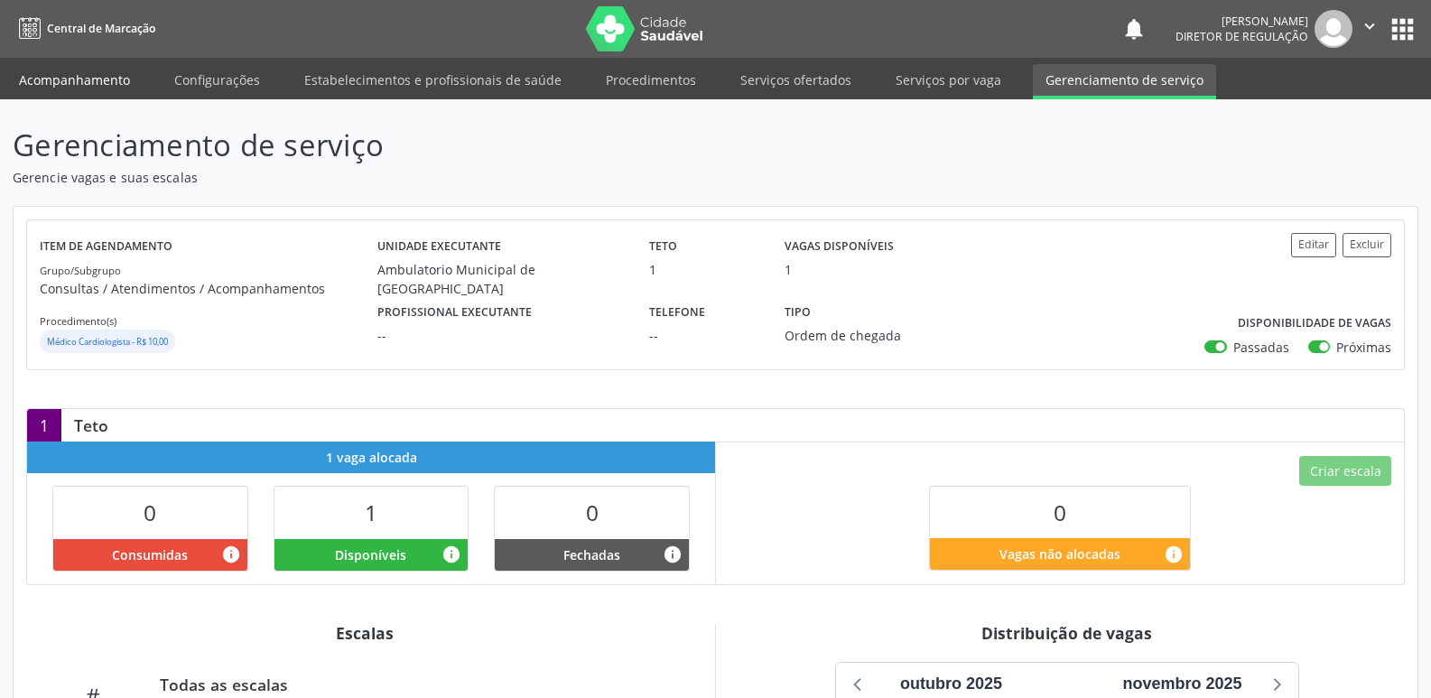
click at [103, 80] on link "Acompanhamento" at bounding box center [74, 80] width 136 height 32
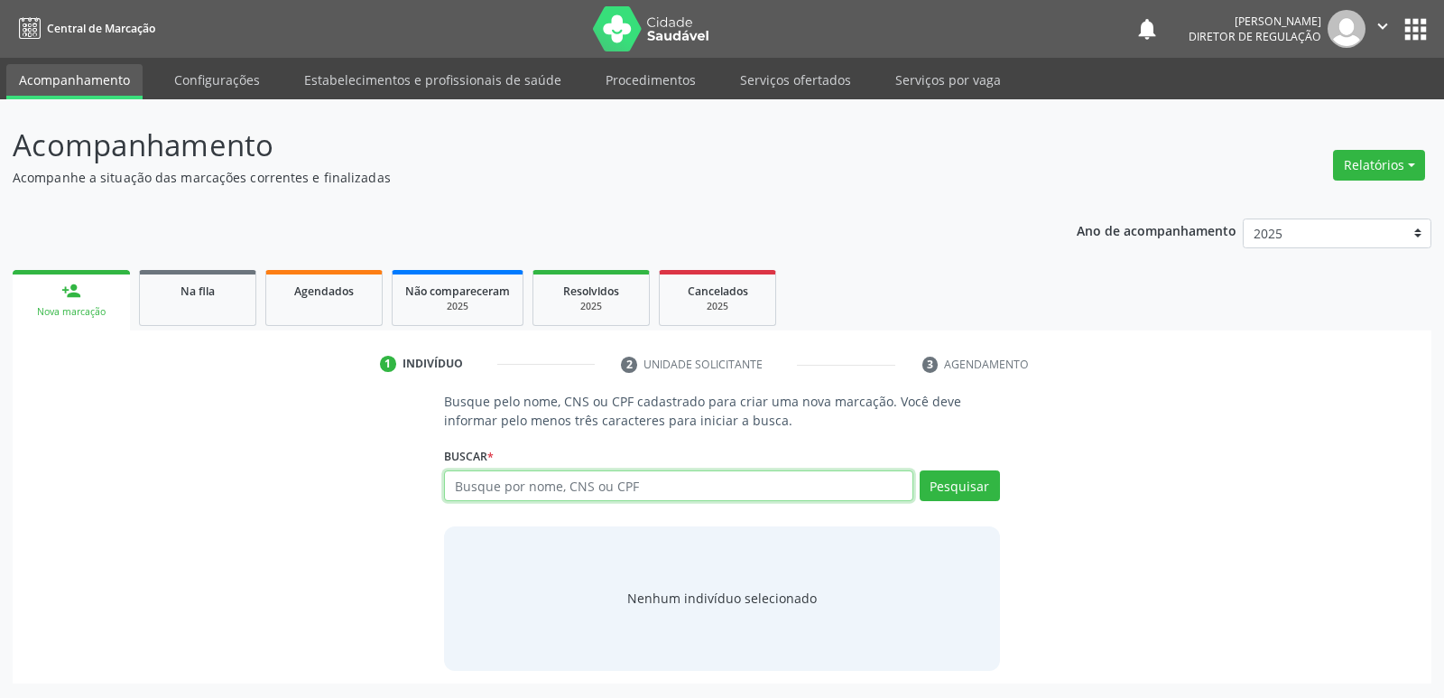
click at [472, 489] on input "text" at bounding box center [678, 485] width 468 height 31
paste input "[PERSON_NAME]"
type input "[PERSON_NAME]"
click at [961, 481] on button "Pesquisar" at bounding box center [960, 485] width 80 height 31
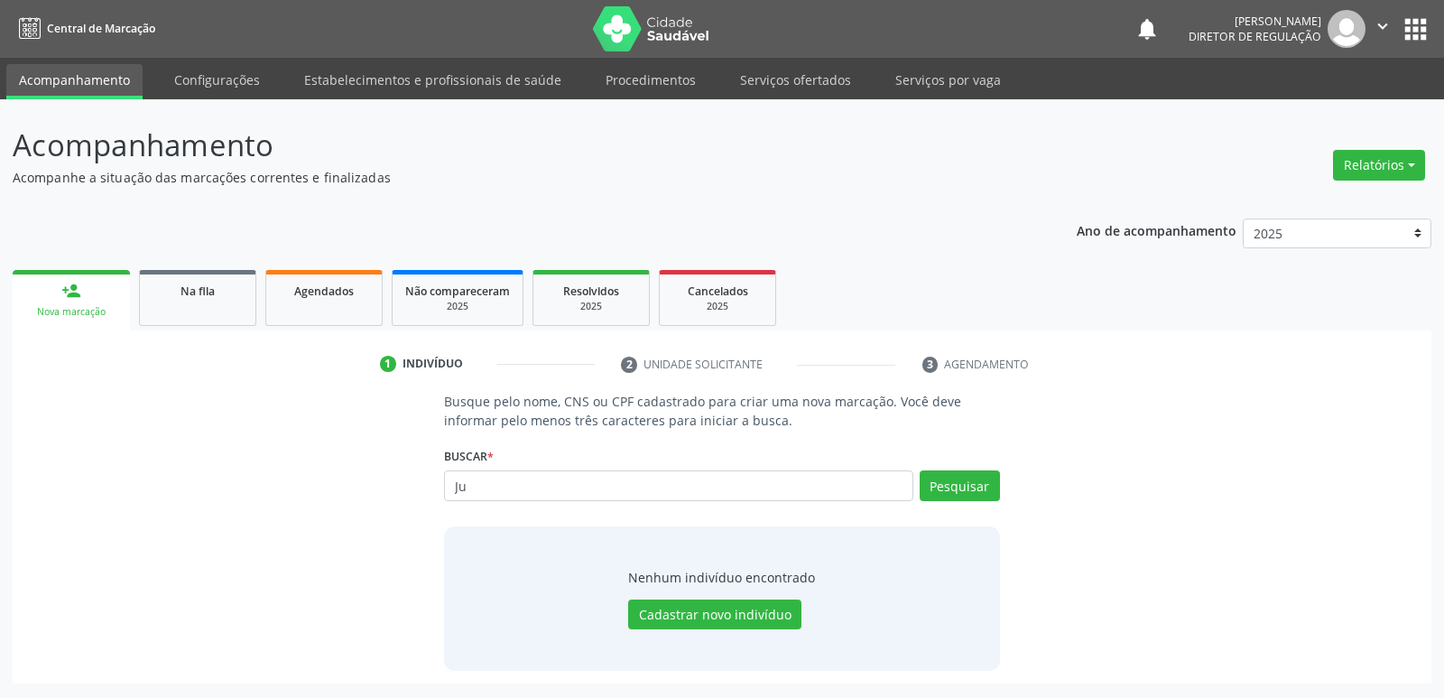
type input "J"
type input "702504349745730"
click at [984, 488] on button "Pesquisar" at bounding box center [960, 485] width 80 height 31
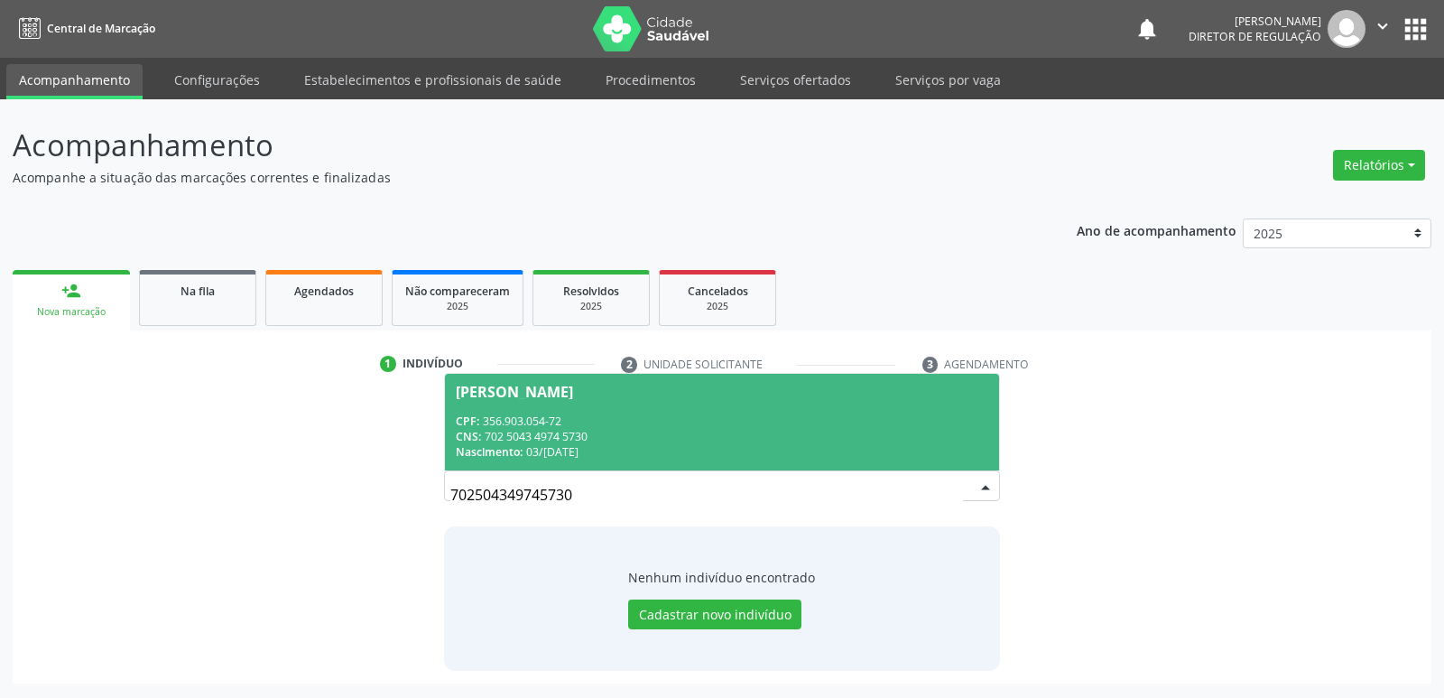
click at [576, 423] on div "CPF: 356.903.054-72" at bounding box center [722, 420] width 532 height 15
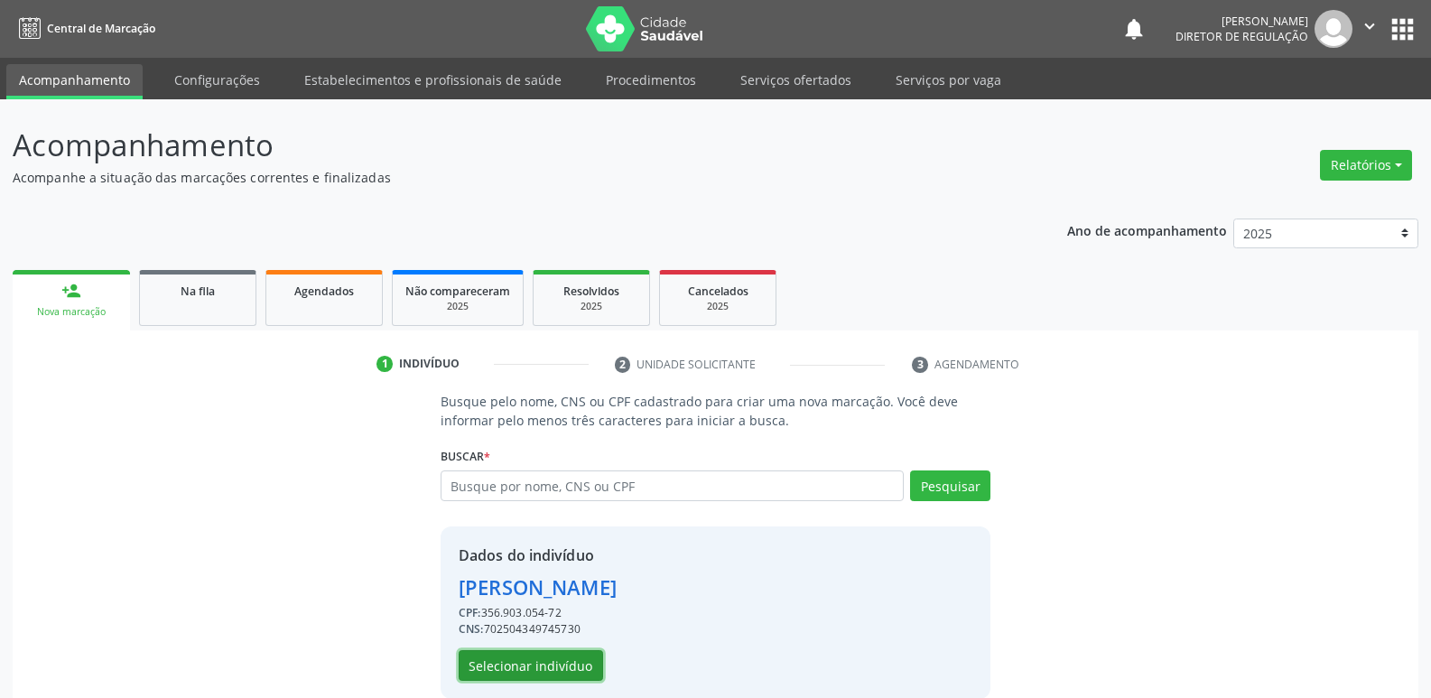
click at [548, 665] on button "Selecionar indivíduo" at bounding box center [531, 665] width 144 height 31
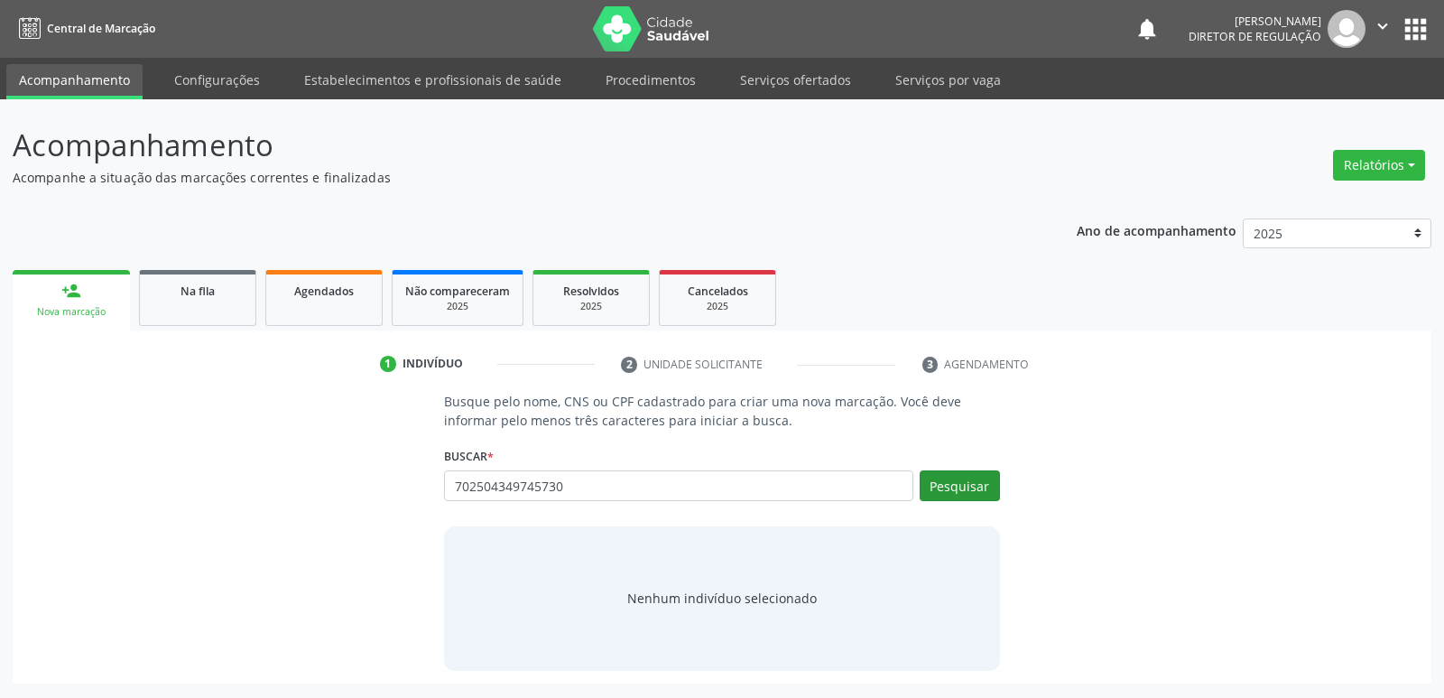
type input "702504349745730"
click at [957, 485] on button "Pesquisar" at bounding box center [960, 485] width 80 height 31
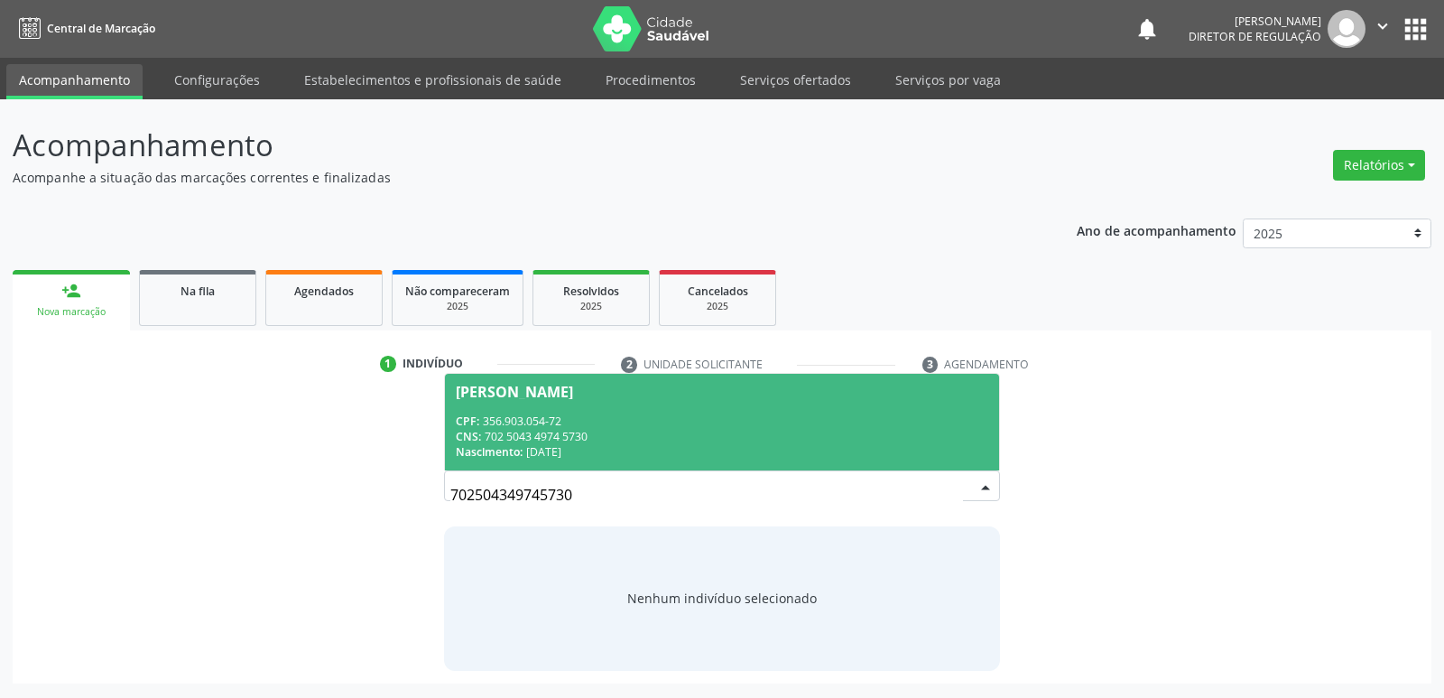
click at [540, 442] on div "CNS: 702 5043 4974 5730" at bounding box center [722, 436] width 532 height 15
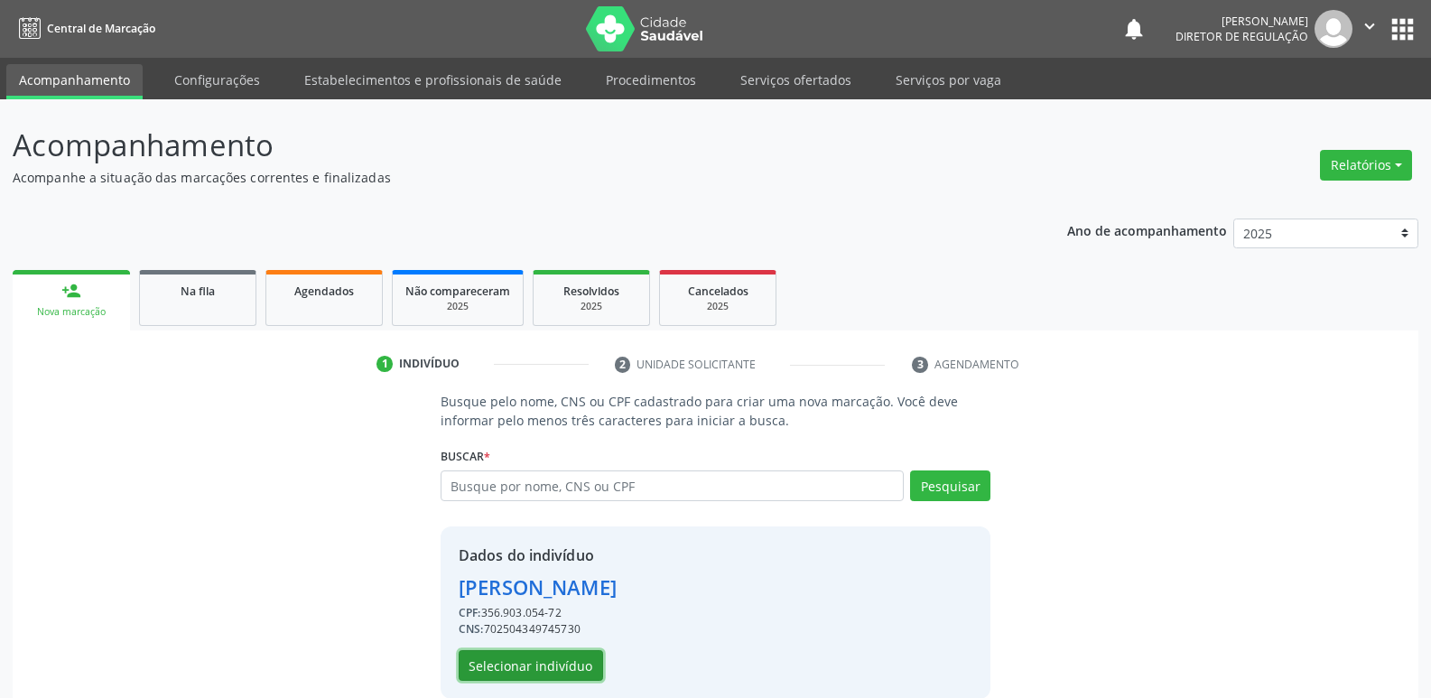
click at [543, 657] on button "Selecionar indivíduo" at bounding box center [531, 665] width 144 height 31
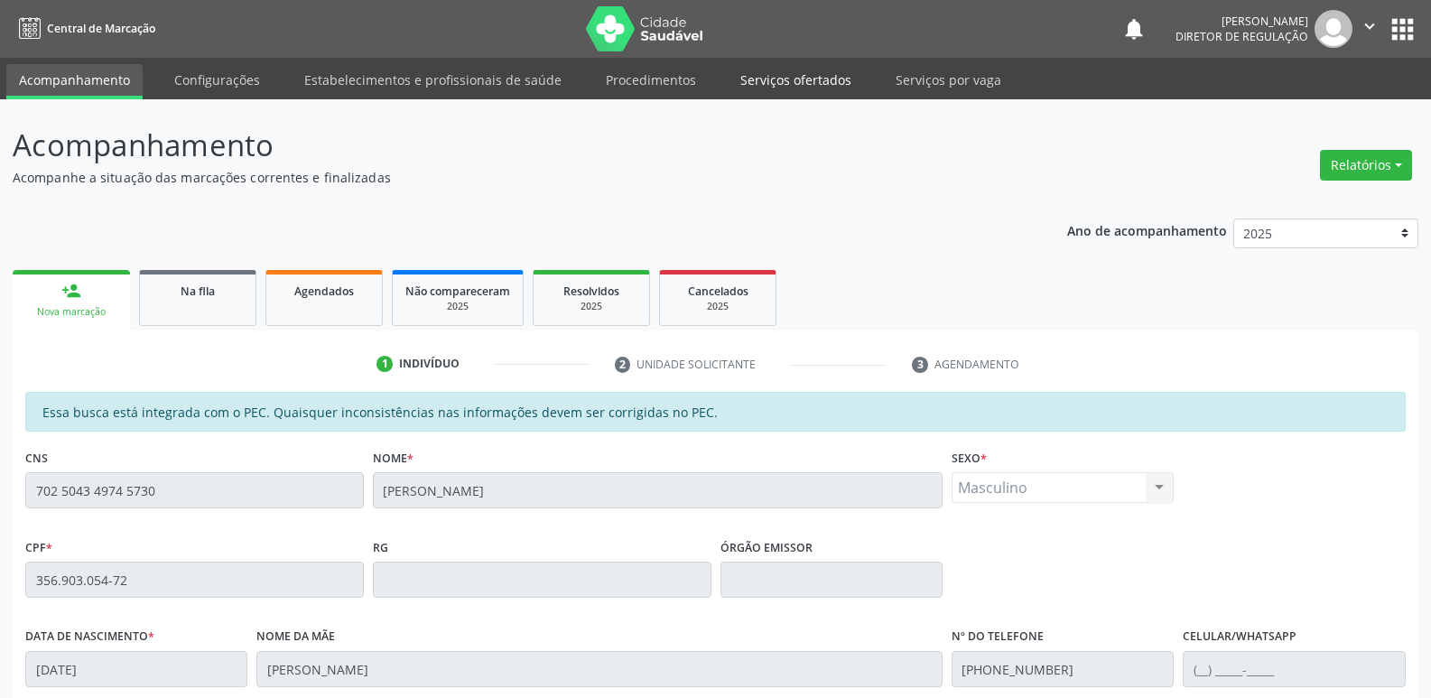
click at [801, 78] on link "Serviços ofertados" at bounding box center [796, 80] width 136 height 32
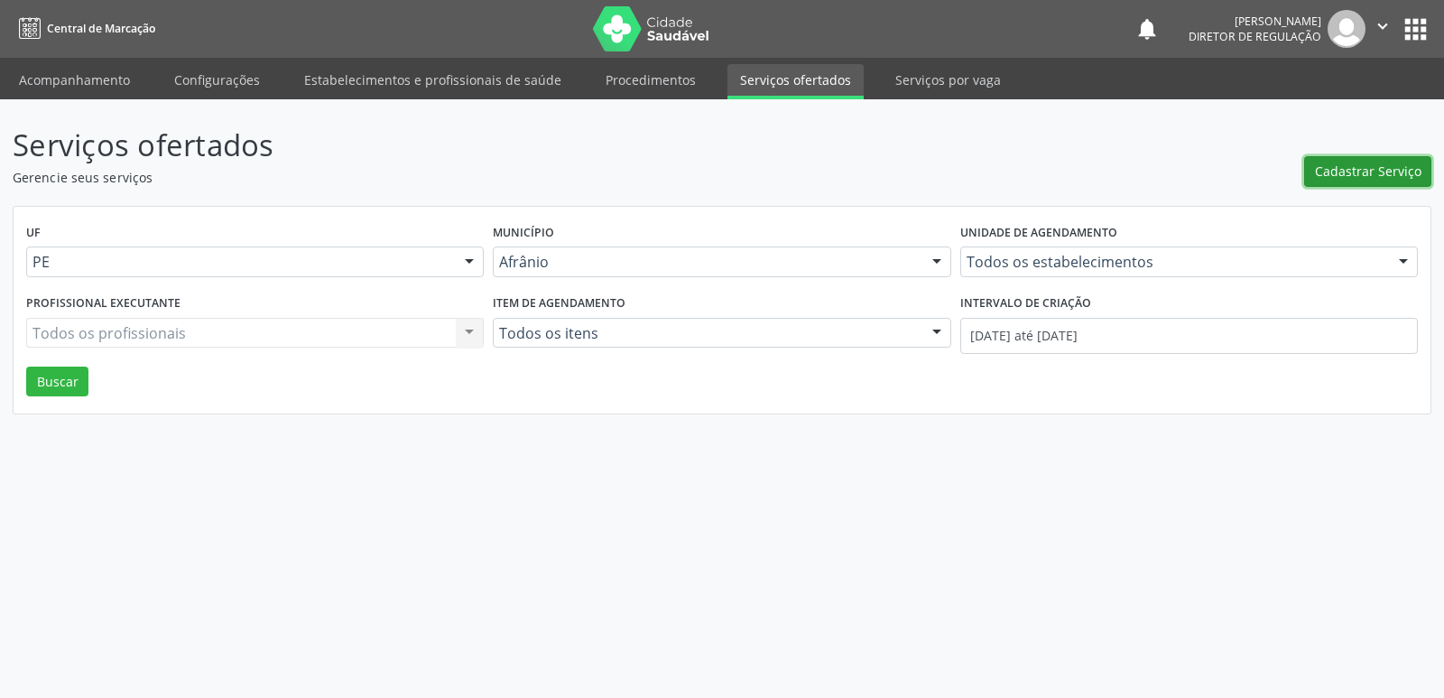
click at [1386, 172] on span "Cadastrar Serviço" at bounding box center [1368, 171] width 107 height 19
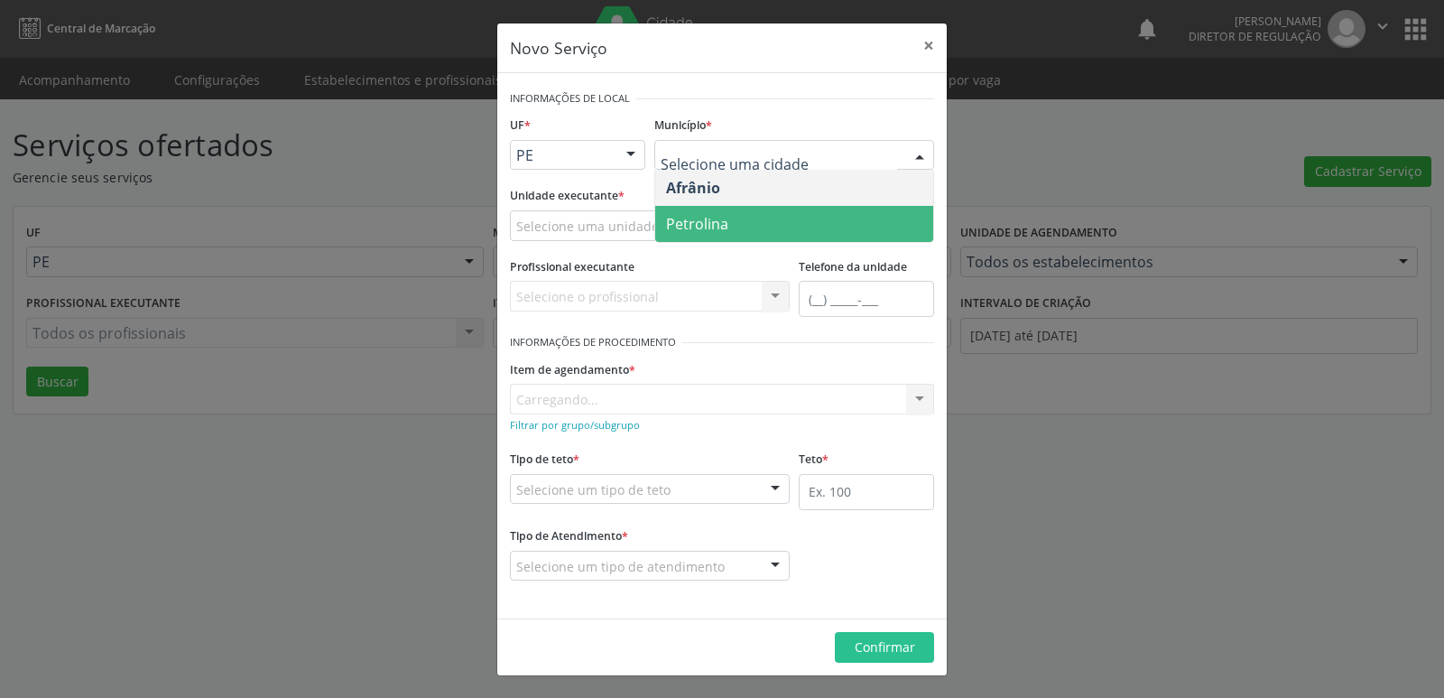
click at [741, 213] on span "Petrolina" at bounding box center [794, 224] width 278 height 36
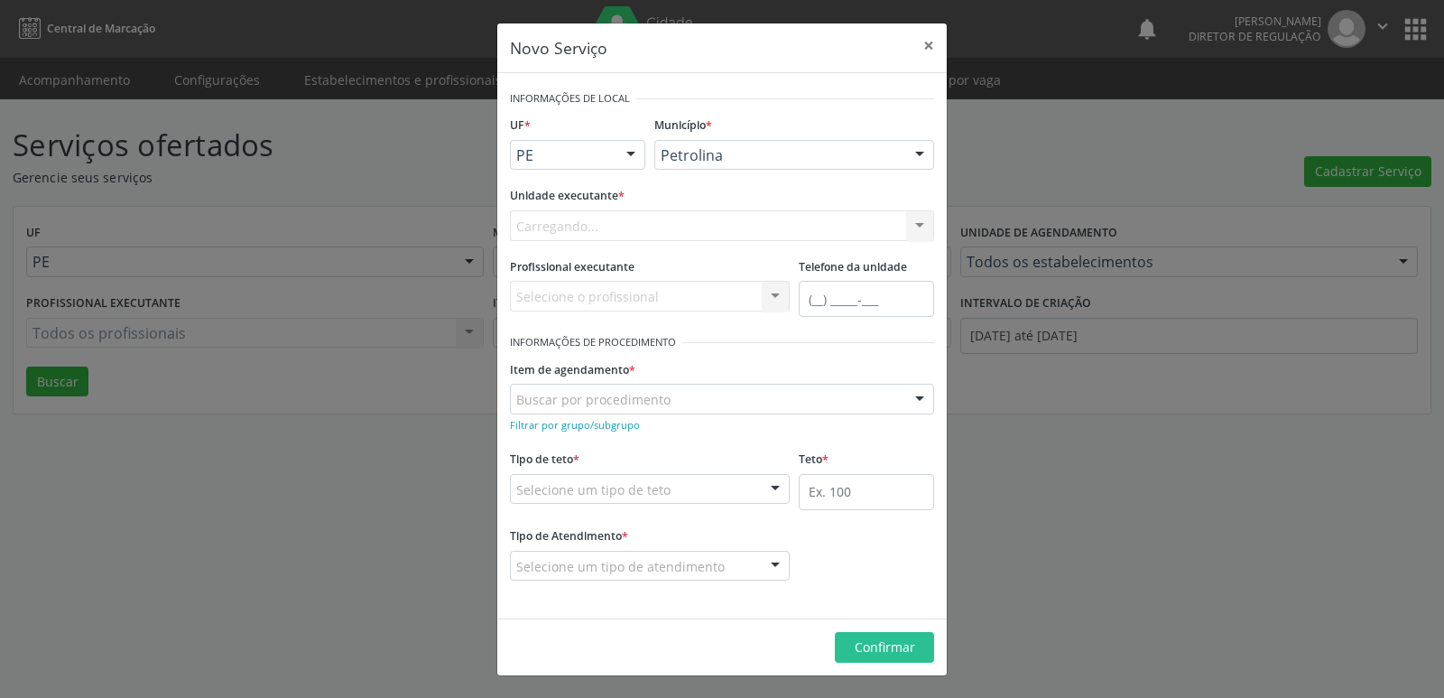
click at [699, 222] on div "Carregando... Academia da Saude de Afranio Academia da Saude do Bairro [PERSON_…" at bounding box center [722, 225] width 424 height 31
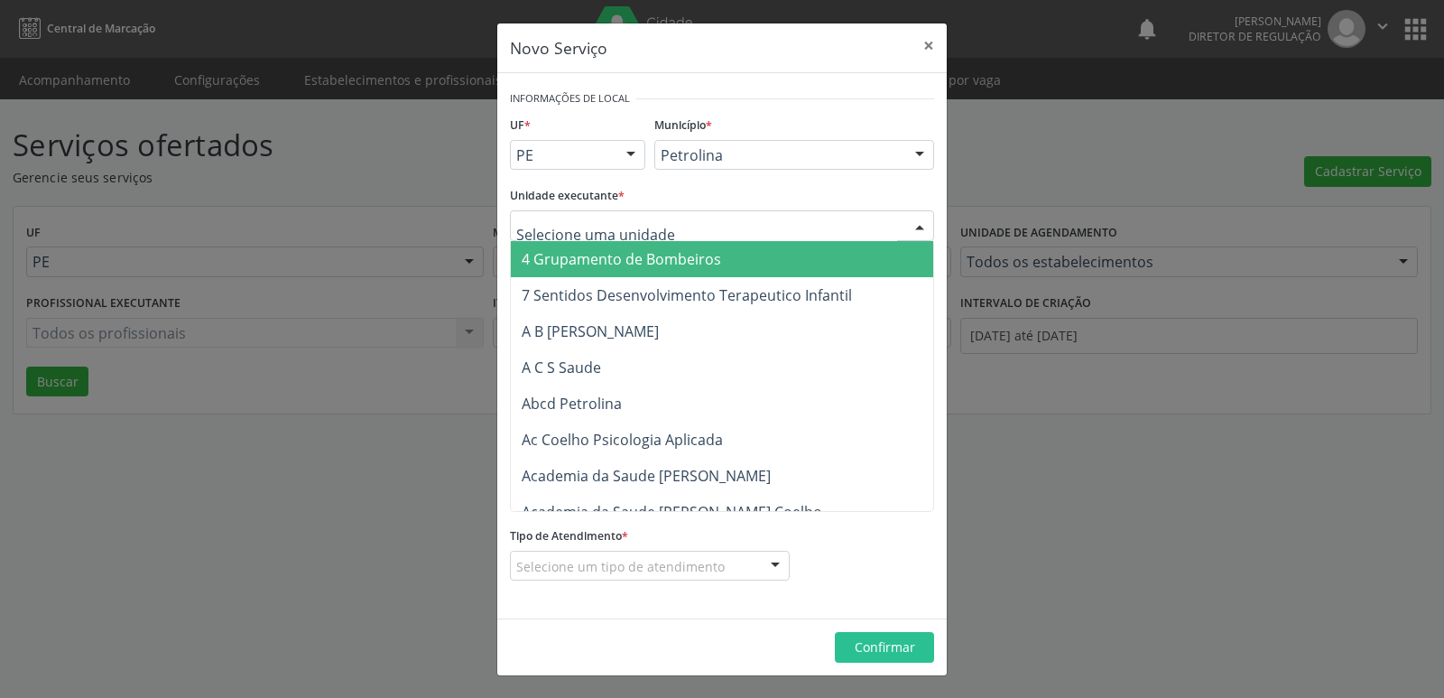
click at [699, 222] on div at bounding box center [722, 225] width 424 height 31
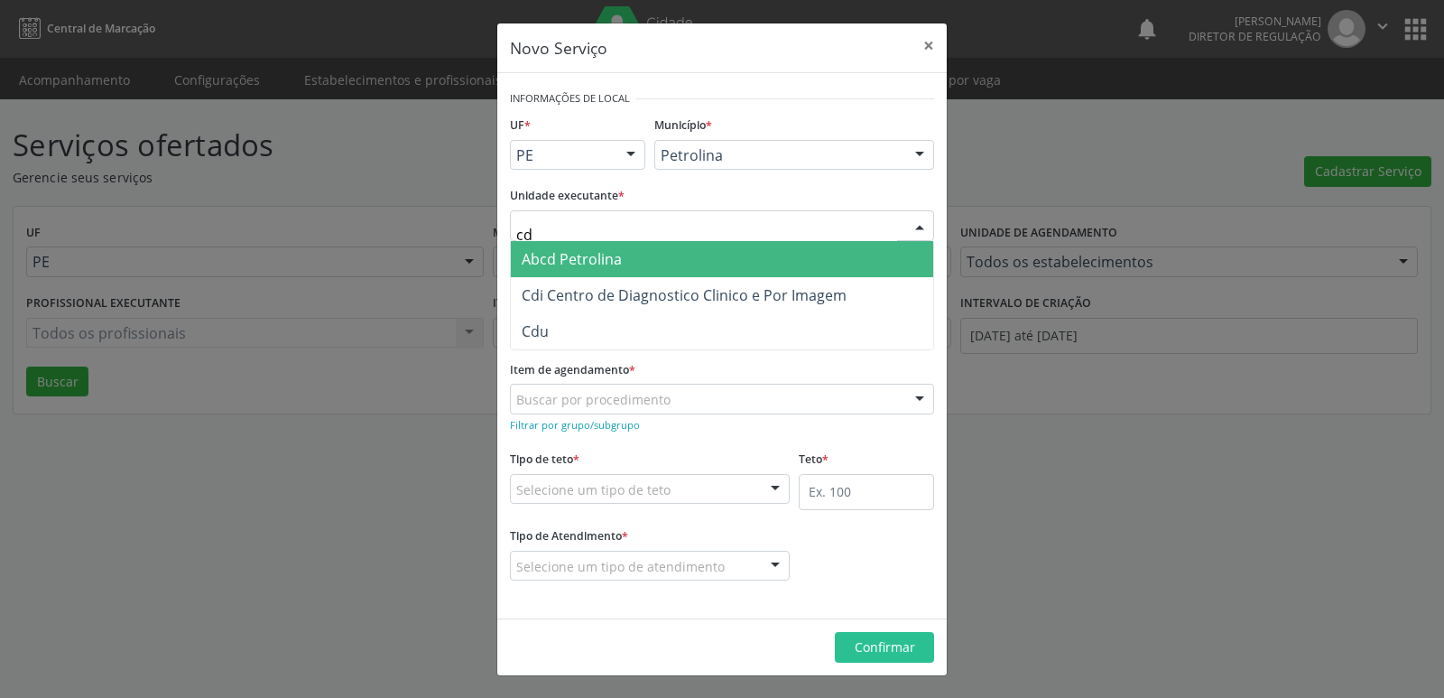
type input "cdi"
click at [697, 258] on span "Cdi Centro de Diagnostico Clinico e Por Imagem" at bounding box center [684, 259] width 325 height 20
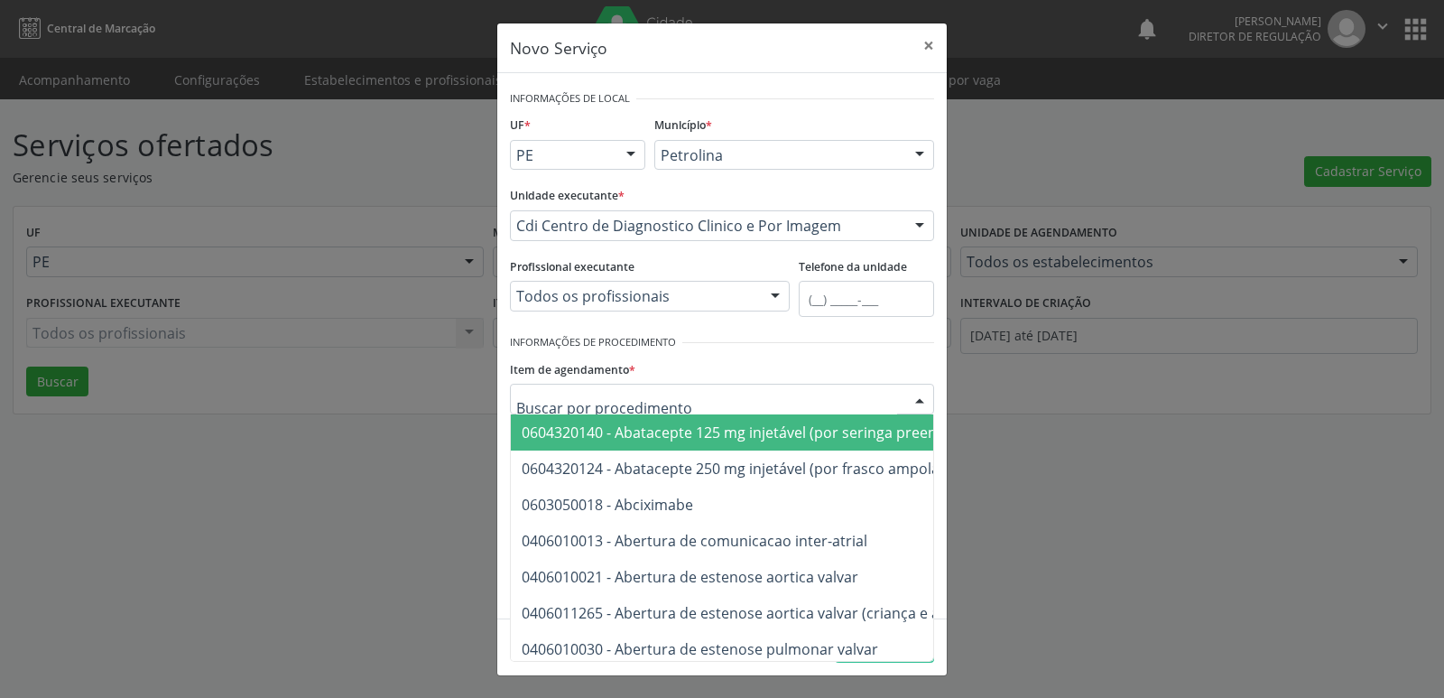
click at [718, 396] on div at bounding box center [722, 399] width 424 height 31
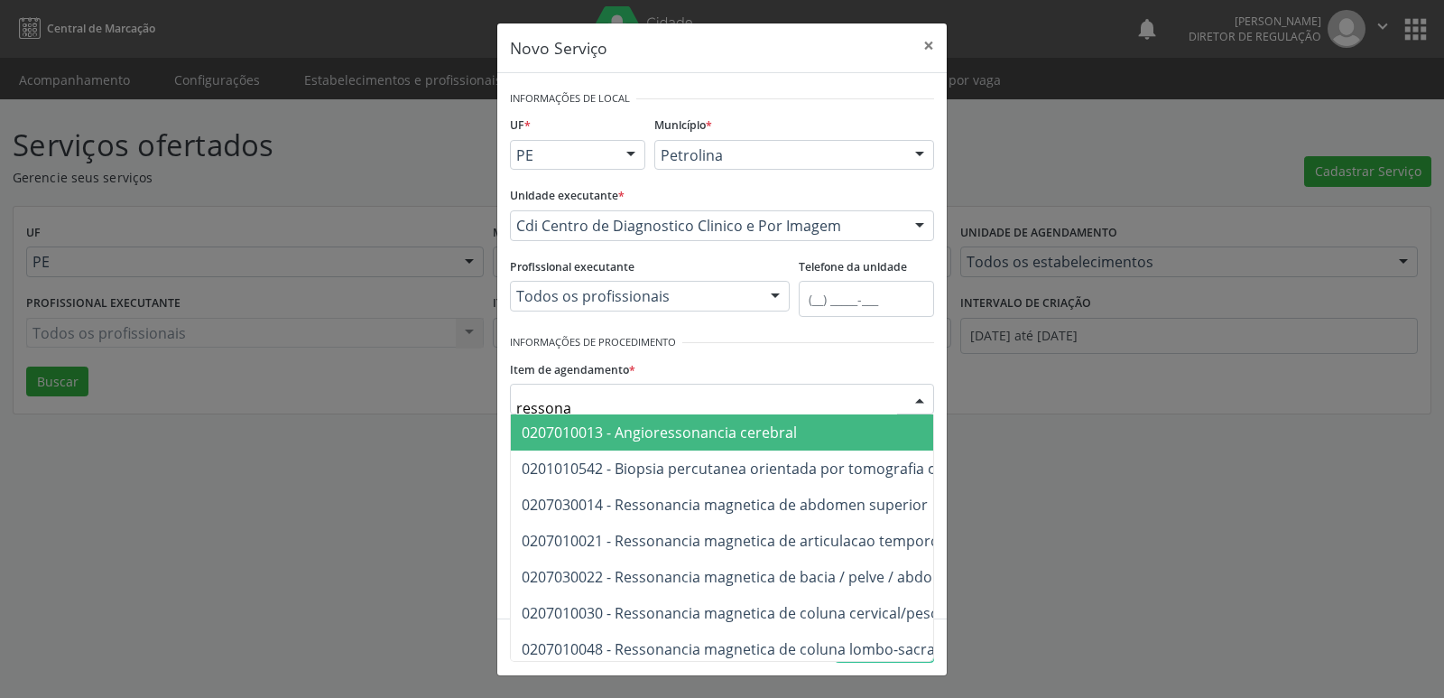
type input "ressonan"
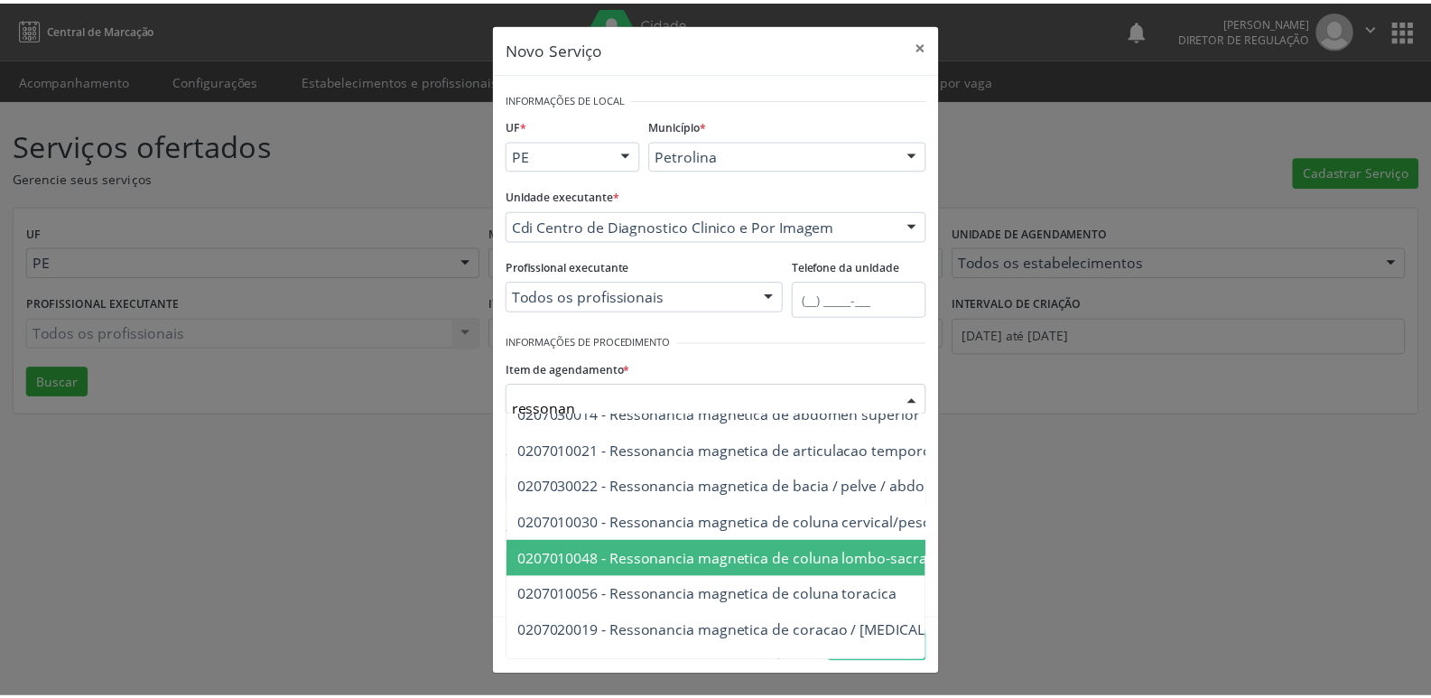
scroll to position [181, 0]
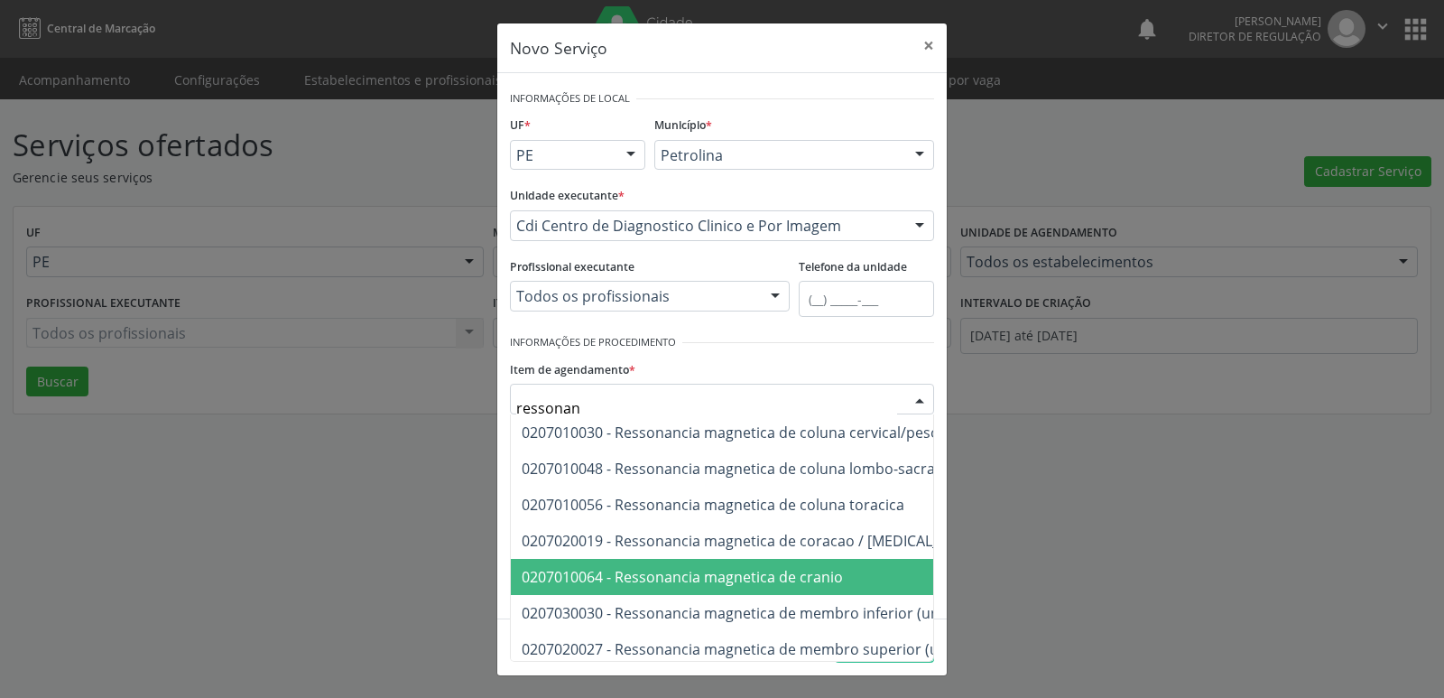
click at [758, 574] on span "0207010064 - Ressonancia magnetica de cranio" at bounding box center [682, 577] width 321 height 20
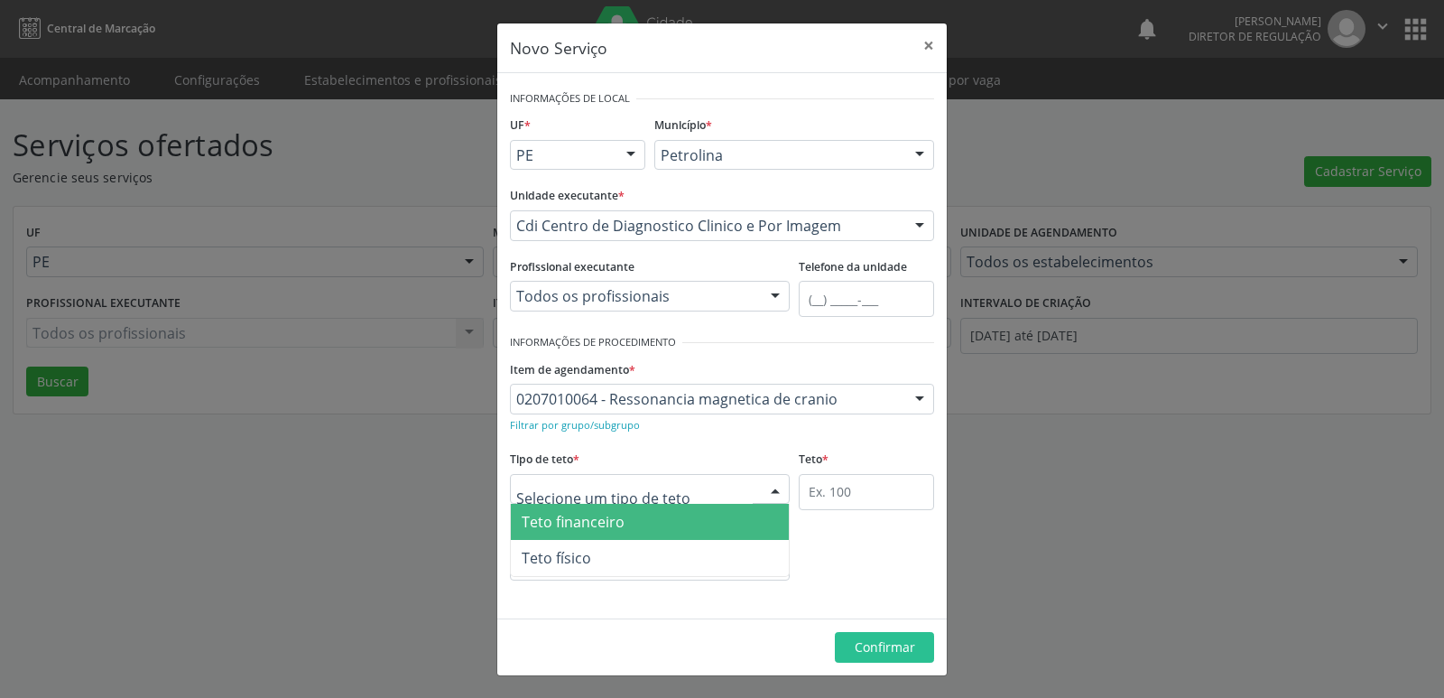
click at [693, 489] on div at bounding box center [650, 489] width 280 height 31
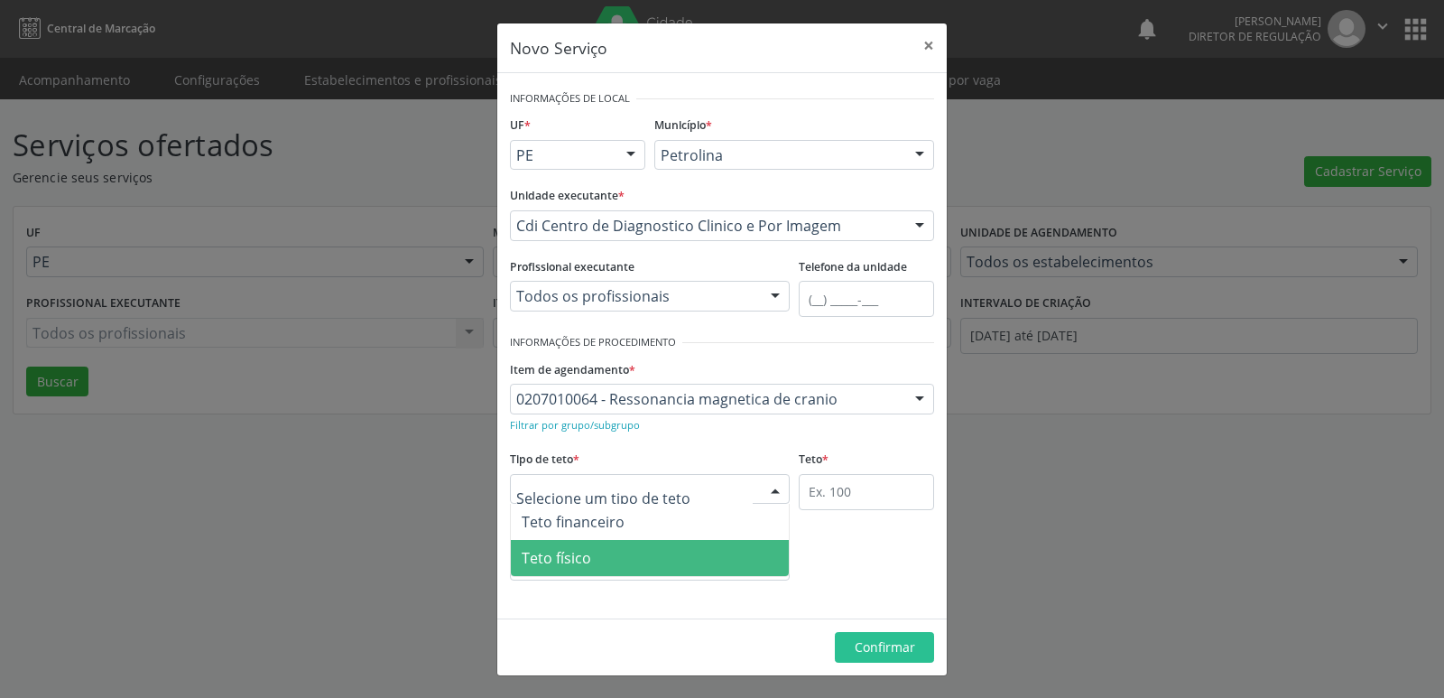
click at [663, 552] on span "Teto físico" at bounding box center [650, 558] width 278 height 36
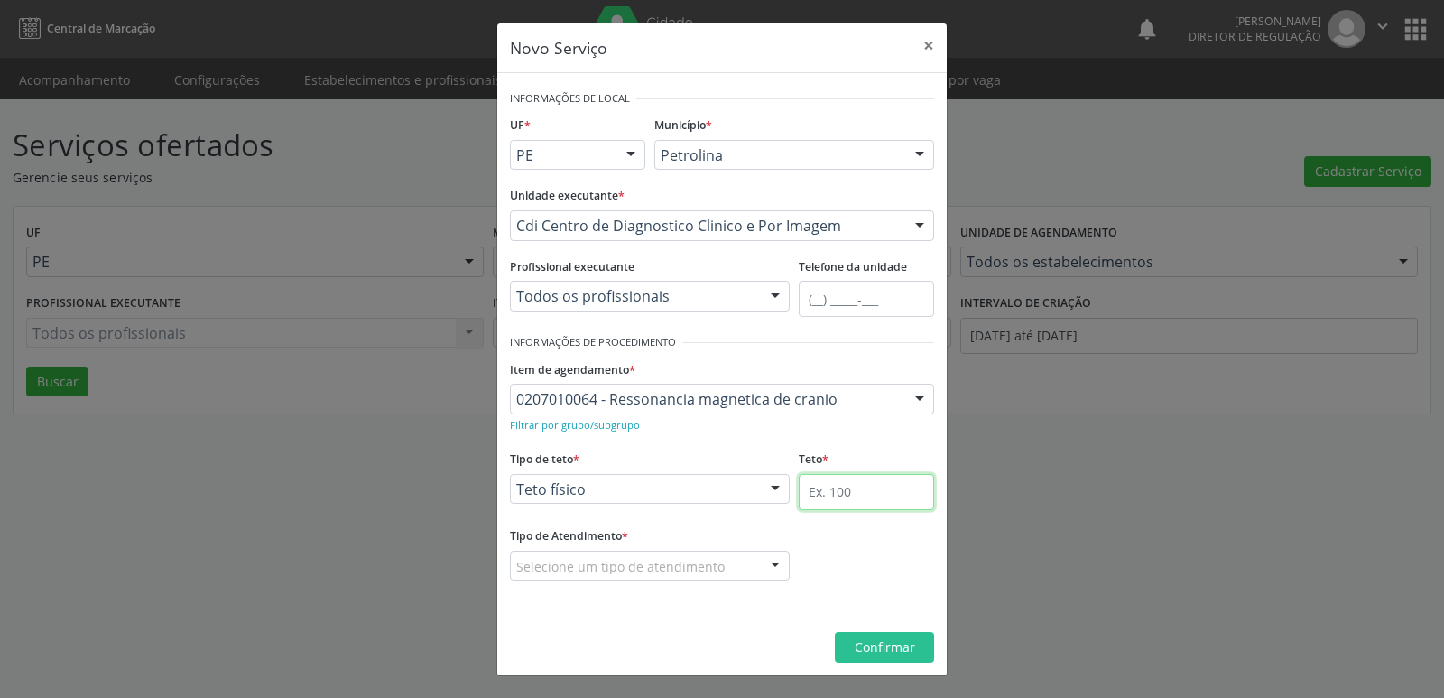
click at [854, 491] on input "text" at bounding box center [866, 492] width 135 height 36
type input "1"
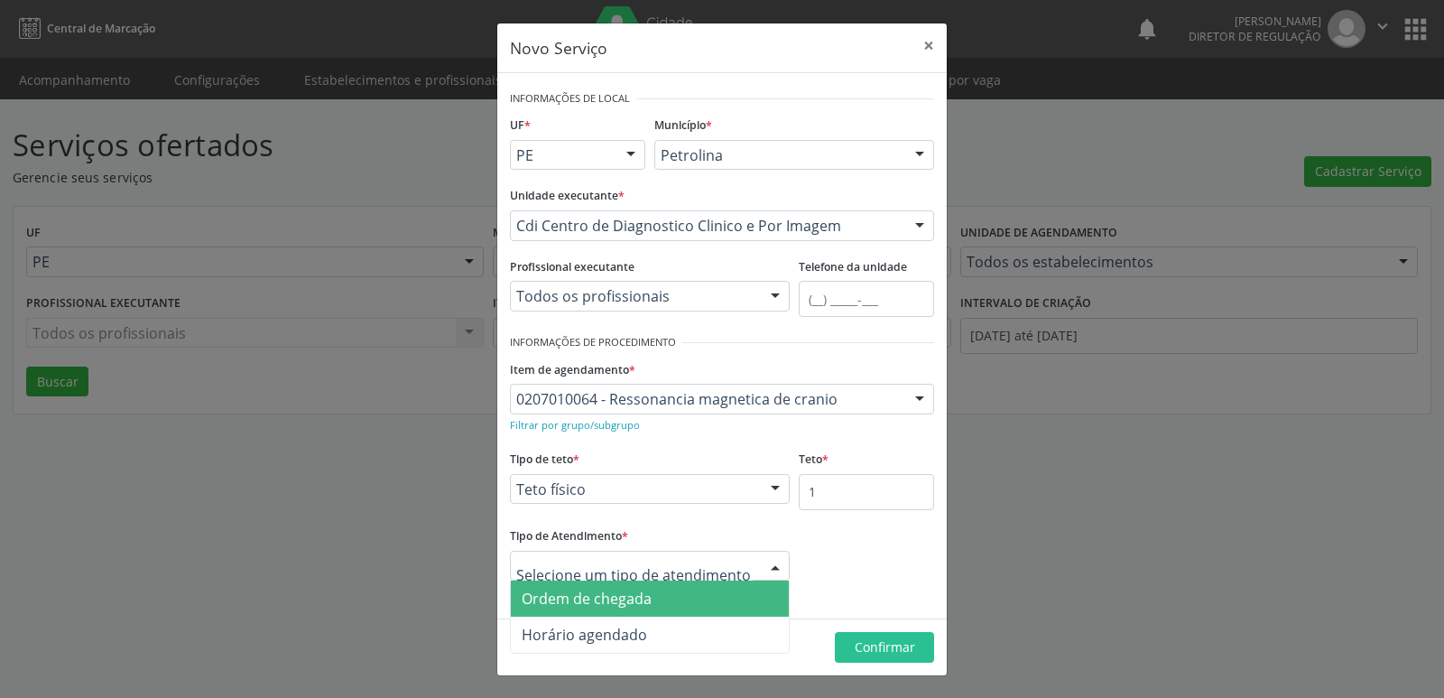
click at [687, 591] on span "Ordem de chegada" at bounding box center [650, 598] width 278 height 36
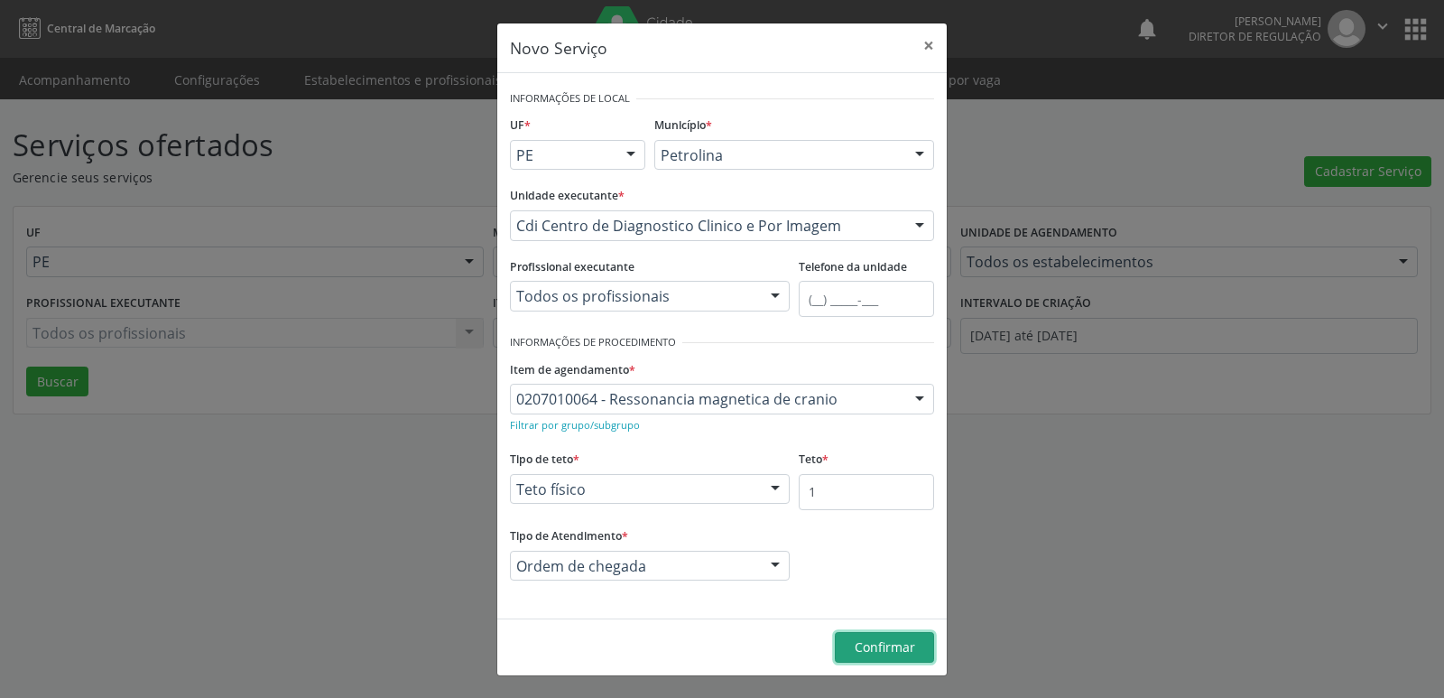
click at [868, 645] on span "Confirmar" at bounding box center [885, 646] width 60 height 17
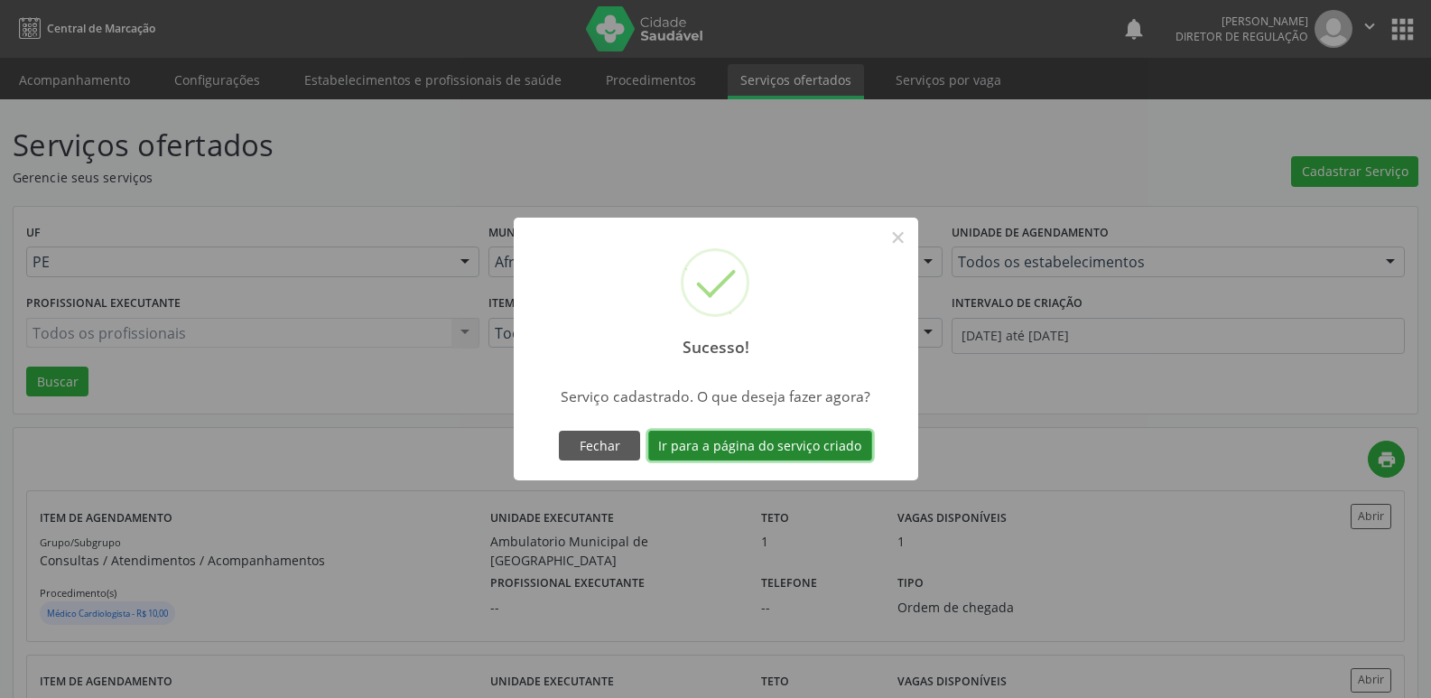
click at [827, 440] on button "Ir para a página do serviço criado" at bounding box center [760, 446] width 224 height 31
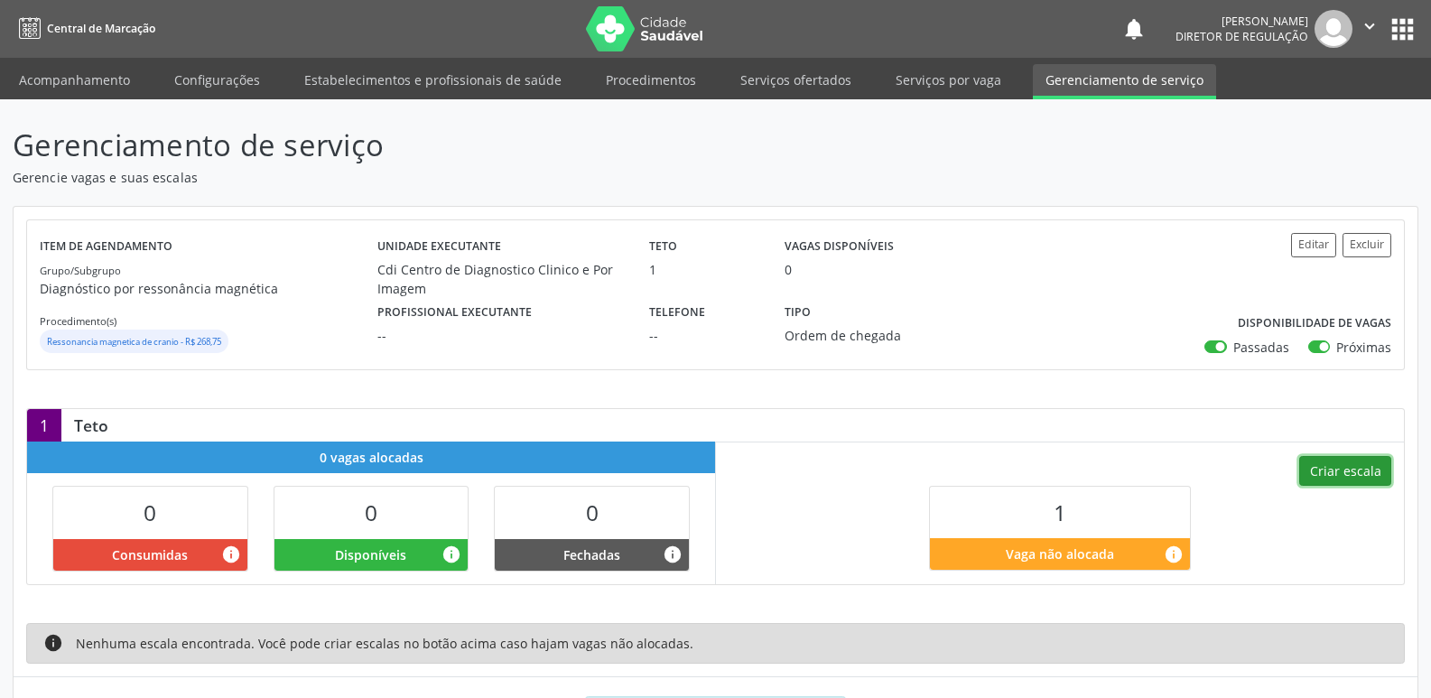
click at [1342, 461] on button "Criar escala" at bounding box center [1345, 471] width 92 height 31
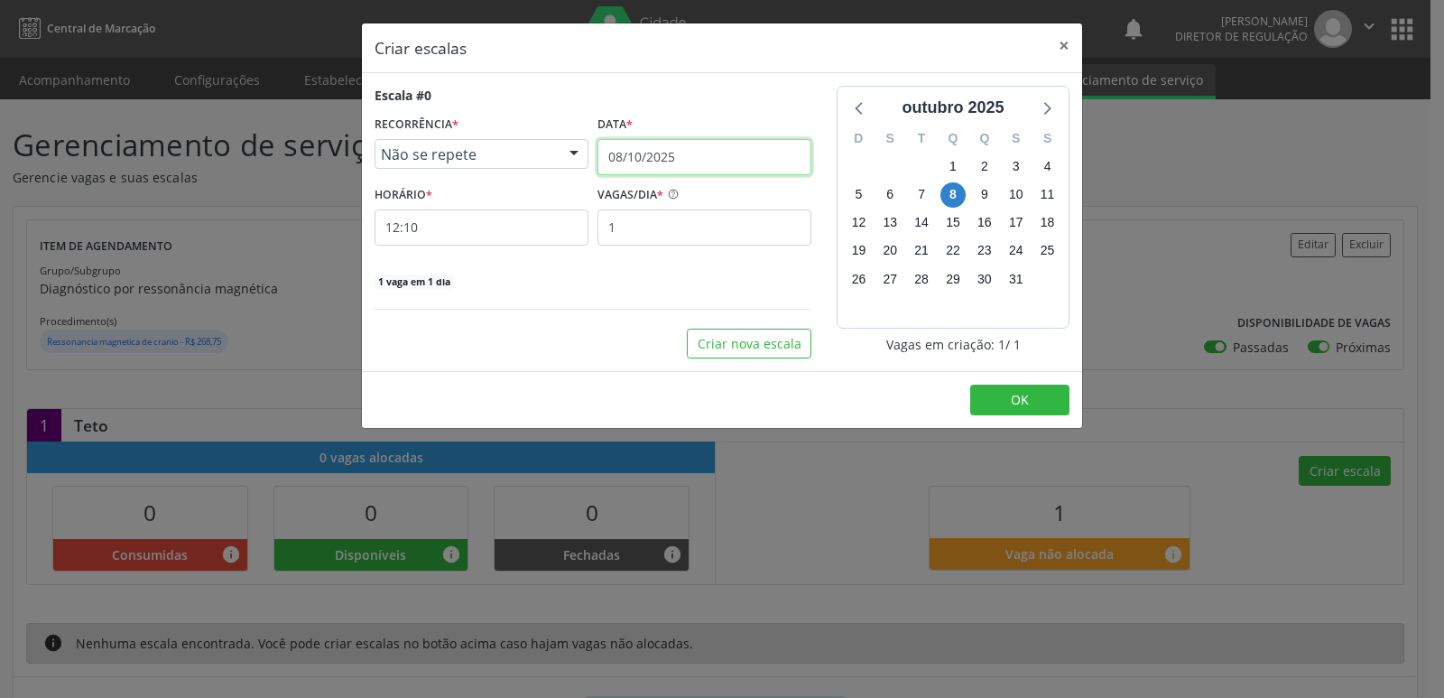
click at [689, 153] on input "08/10/2025" at bounding box center [705, 157] width 214 height 36
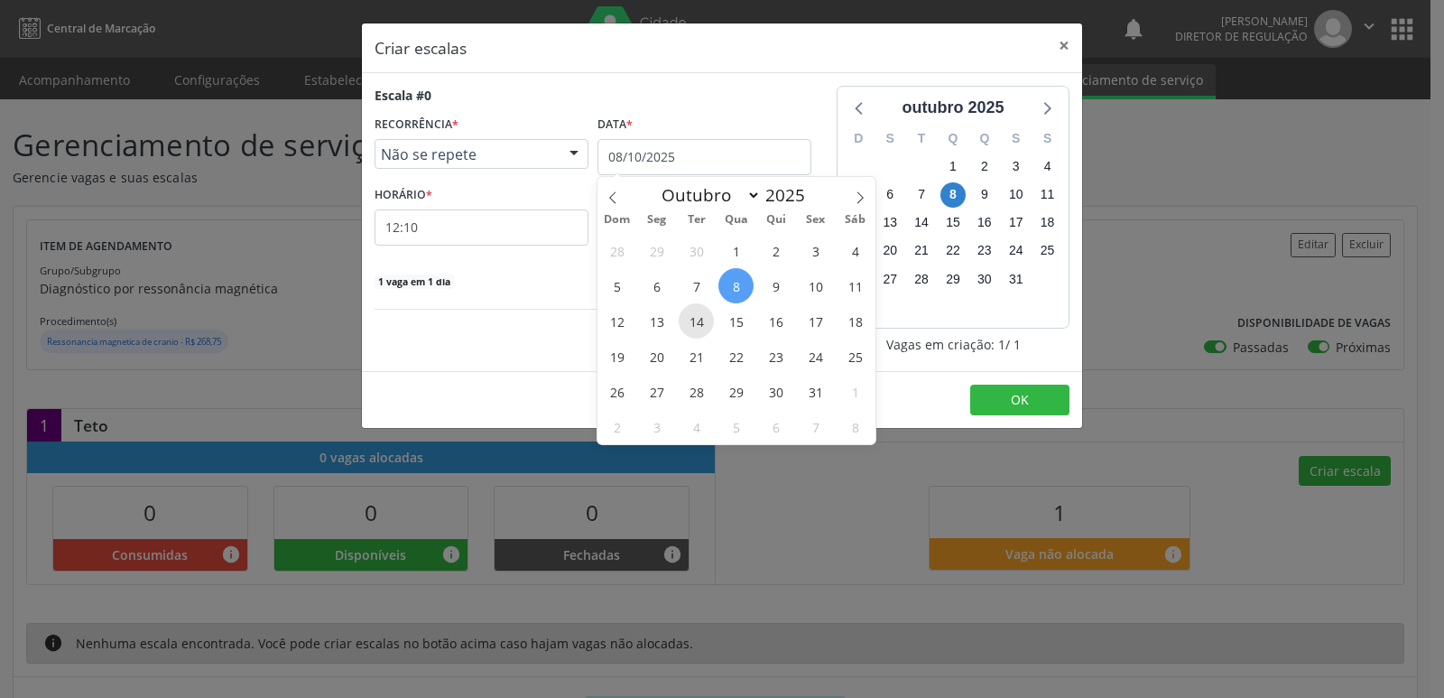
click at [702, 319] on span "14" at bounding box center [696, 320] width 35 height 35
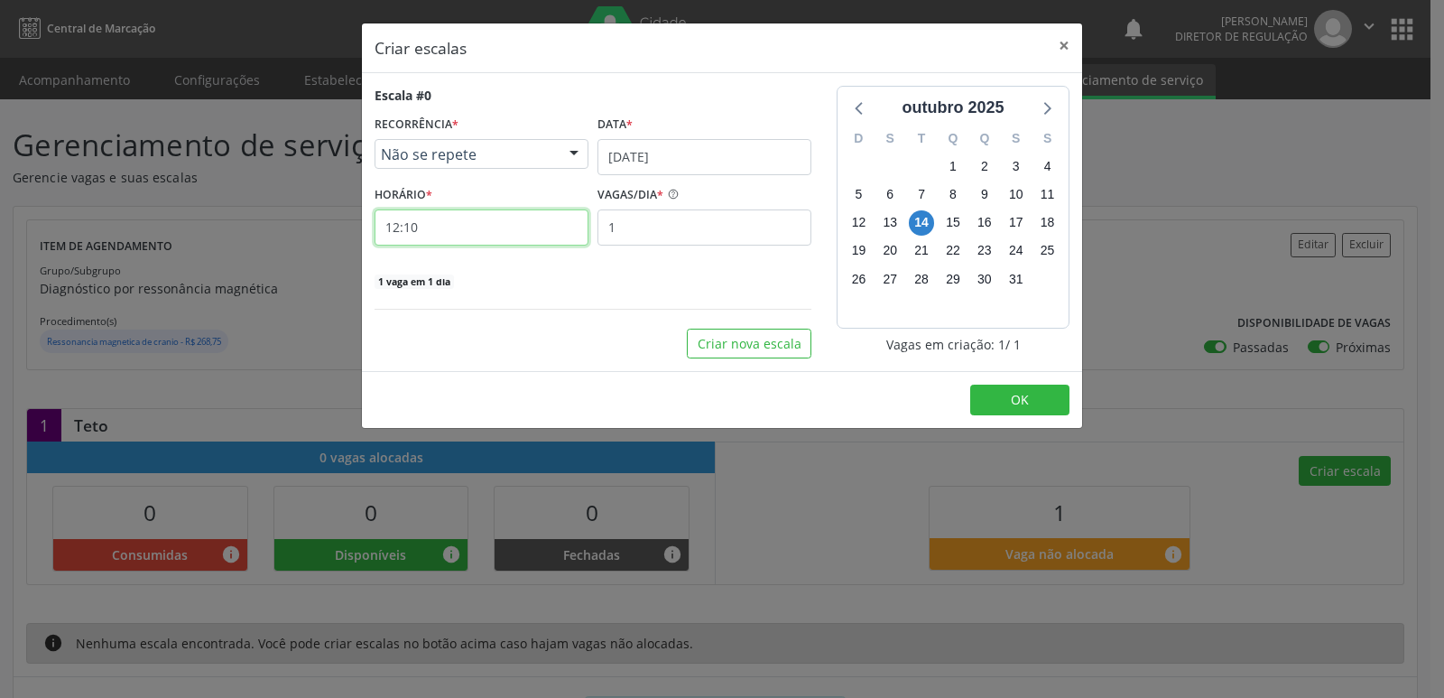
click at [548, 227] on input "12:10" at bounding box center [482, 227] width 214 height 36
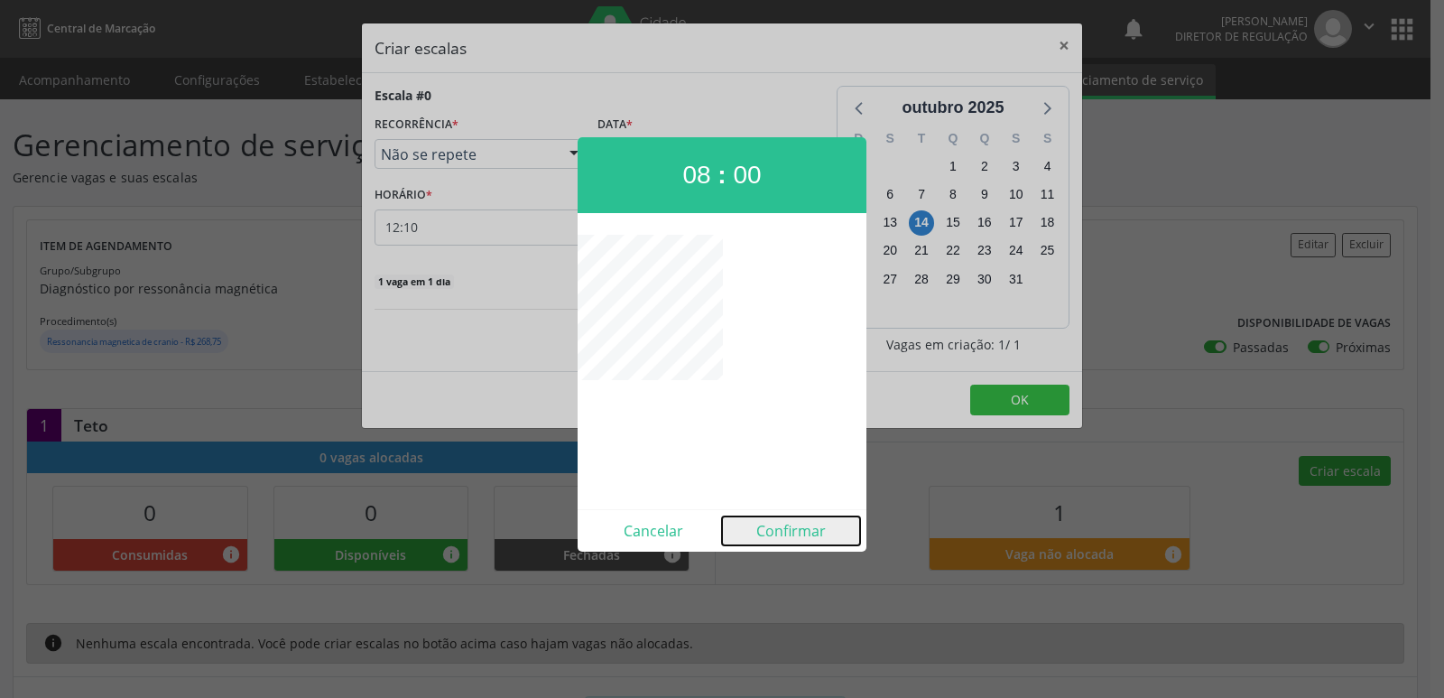
click at [798, 535] on button "Confirmar" at bounding box center [791, 530] width 138 height 29
type input "08:00"
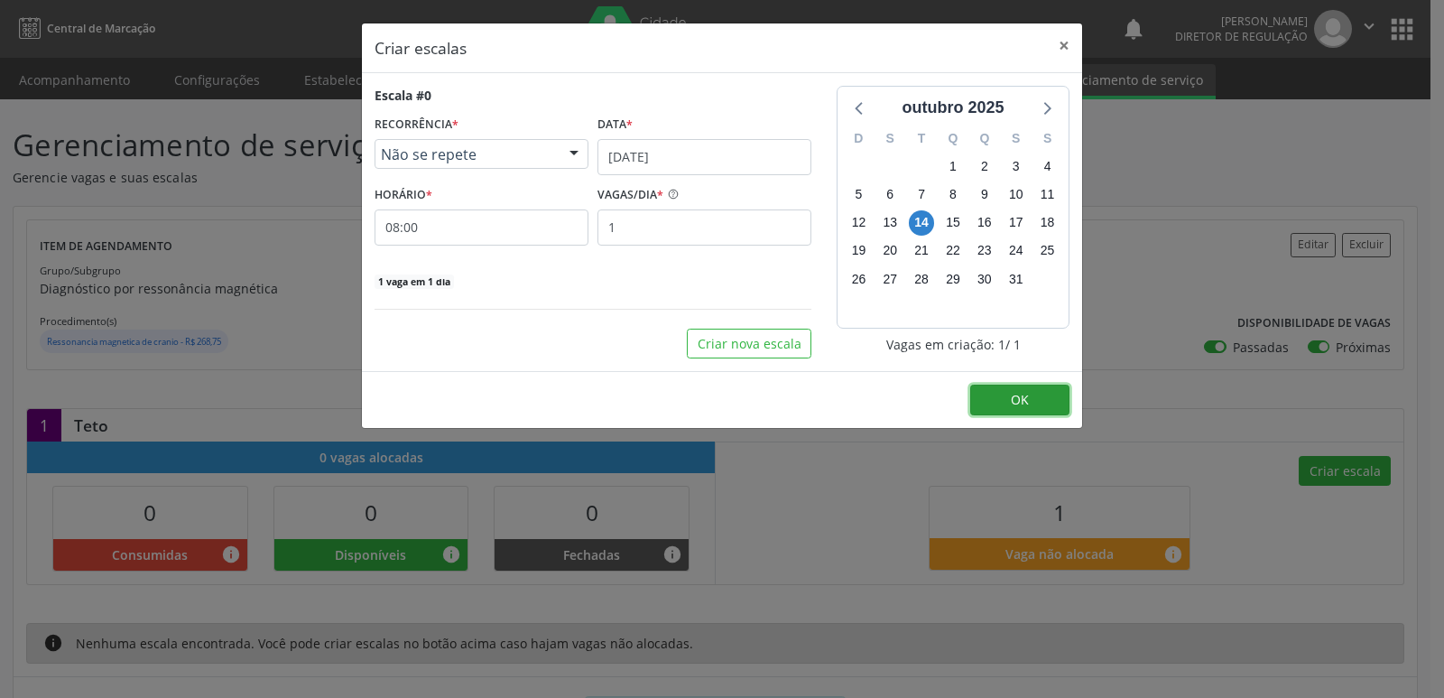
click at [1014, 393] on span "OK" at bounding box center [1020, 399] width 18 height 17
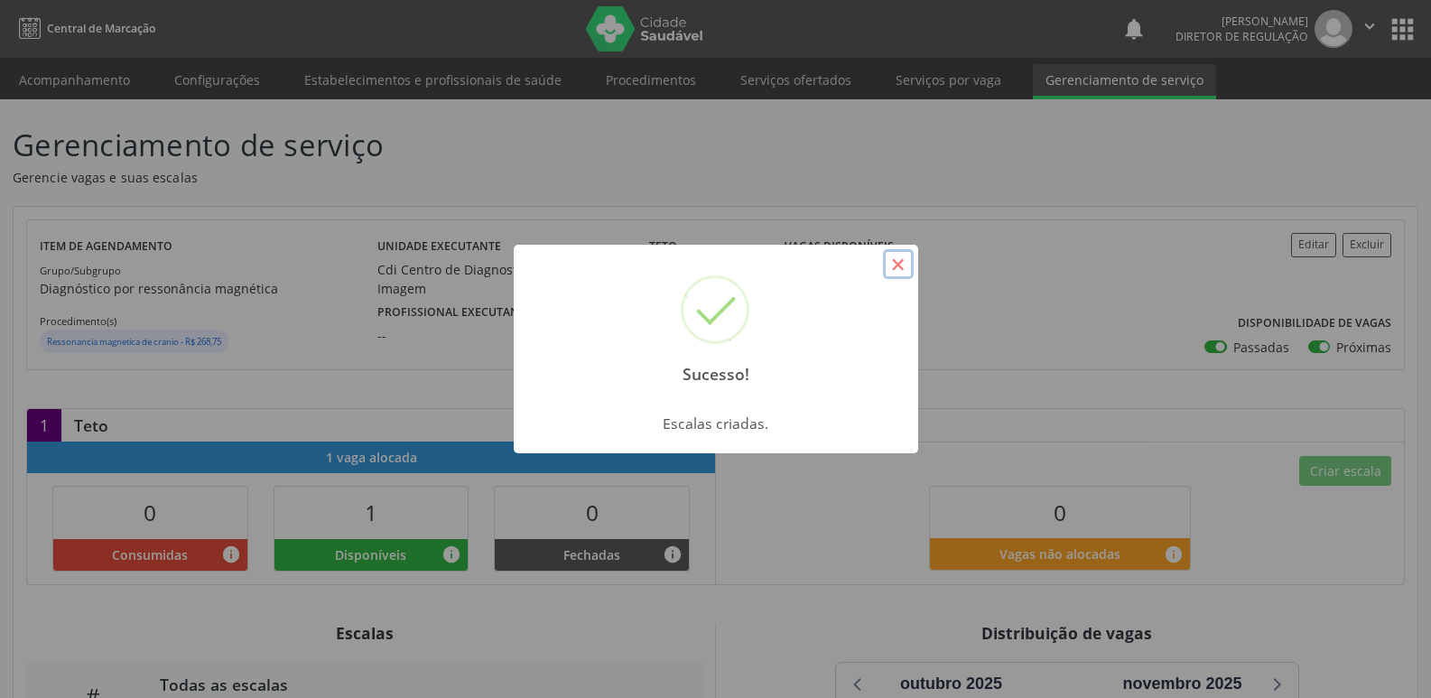
click at [903, 268] on button "×" at bounding box center [898, 264] width 31 height 31
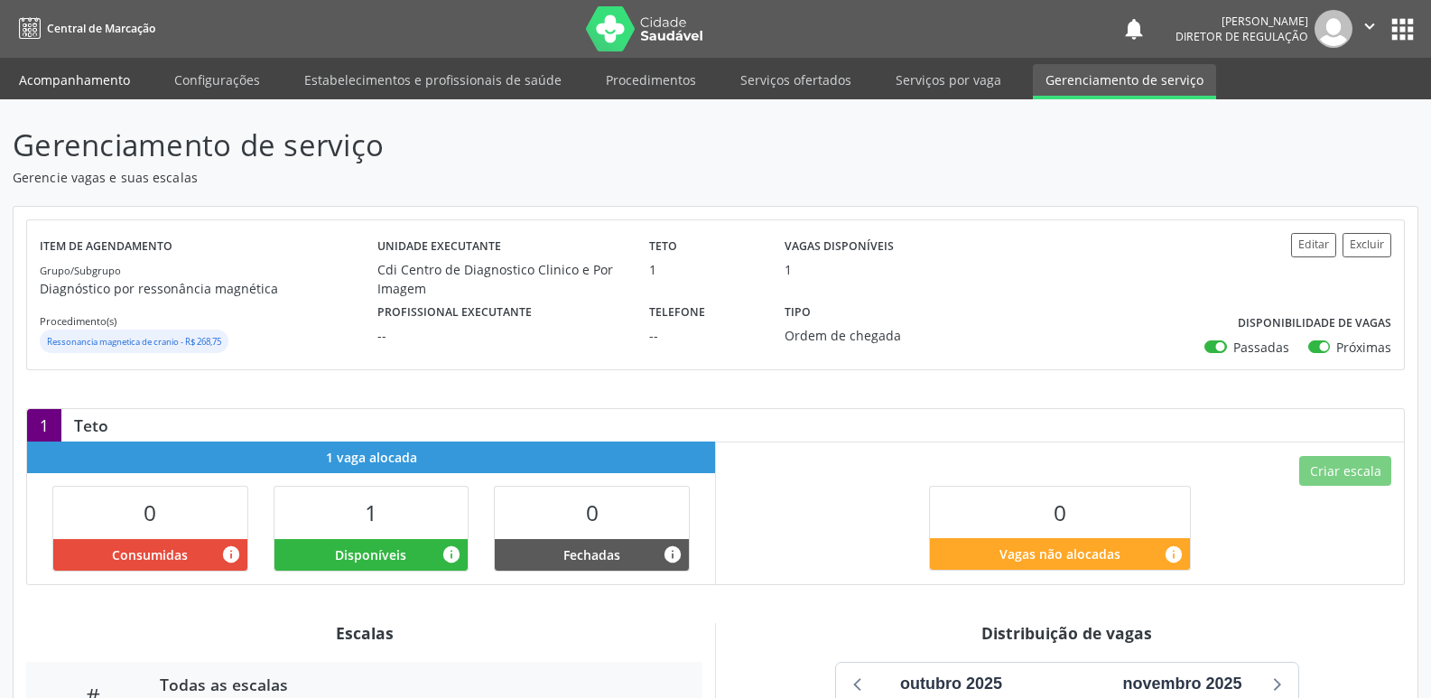
click at [86, 80] on link "Acompanhamento" at bounding box center [74, 80] width 136 height 32
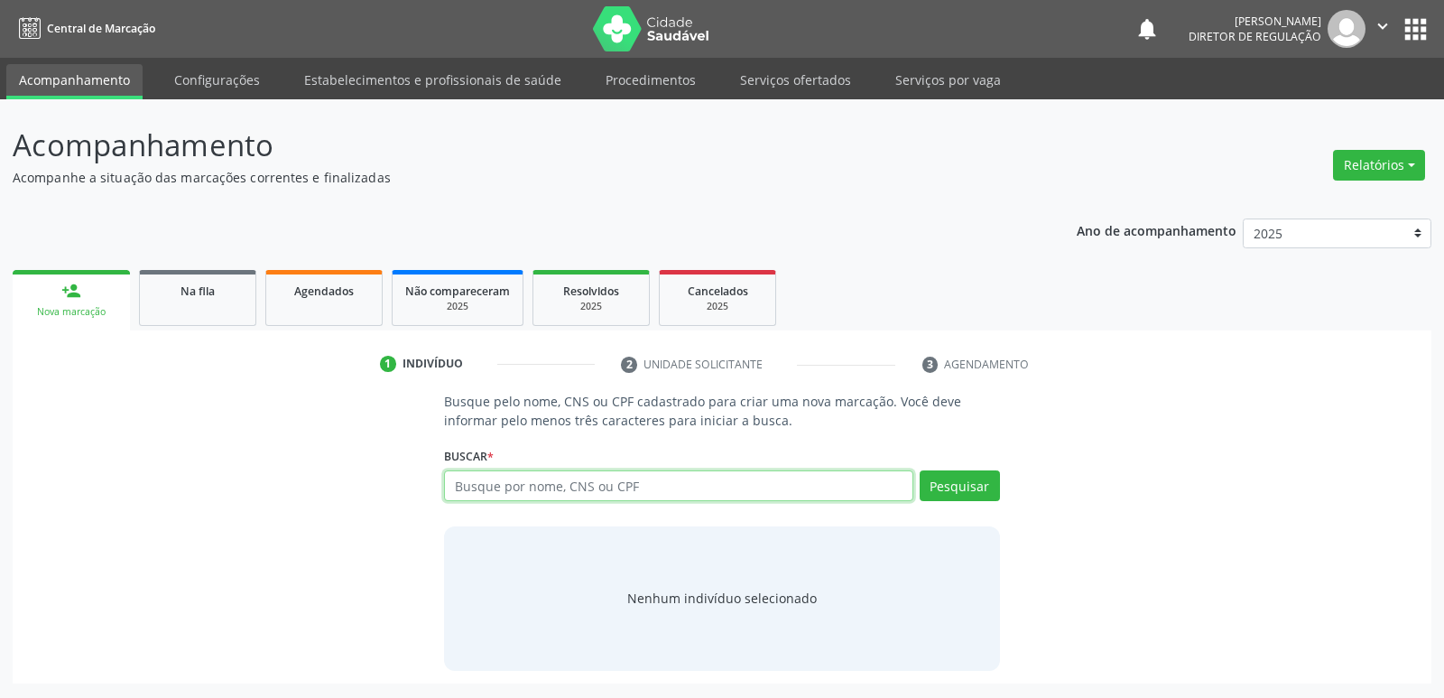
click at [472, 484] on input "text" at bounding box center [678, 485] width 468 height 31
type input "706705503663710"
click at [951, 487] on button "Pesquisar" at bounding box center [960, 485] width 80 height 31
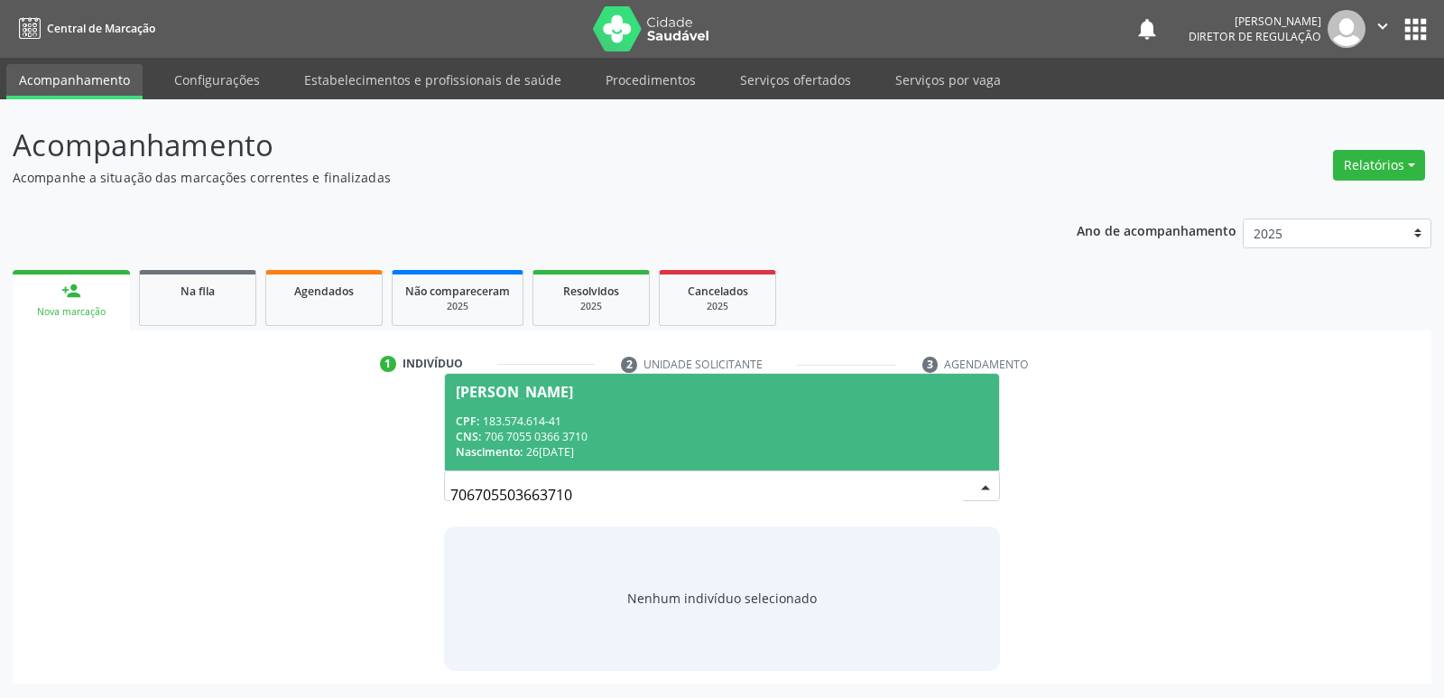
click at [567, 417] on div "CPF: 183.574.614-41" at bounding box center [722, 420] width 532 height 15
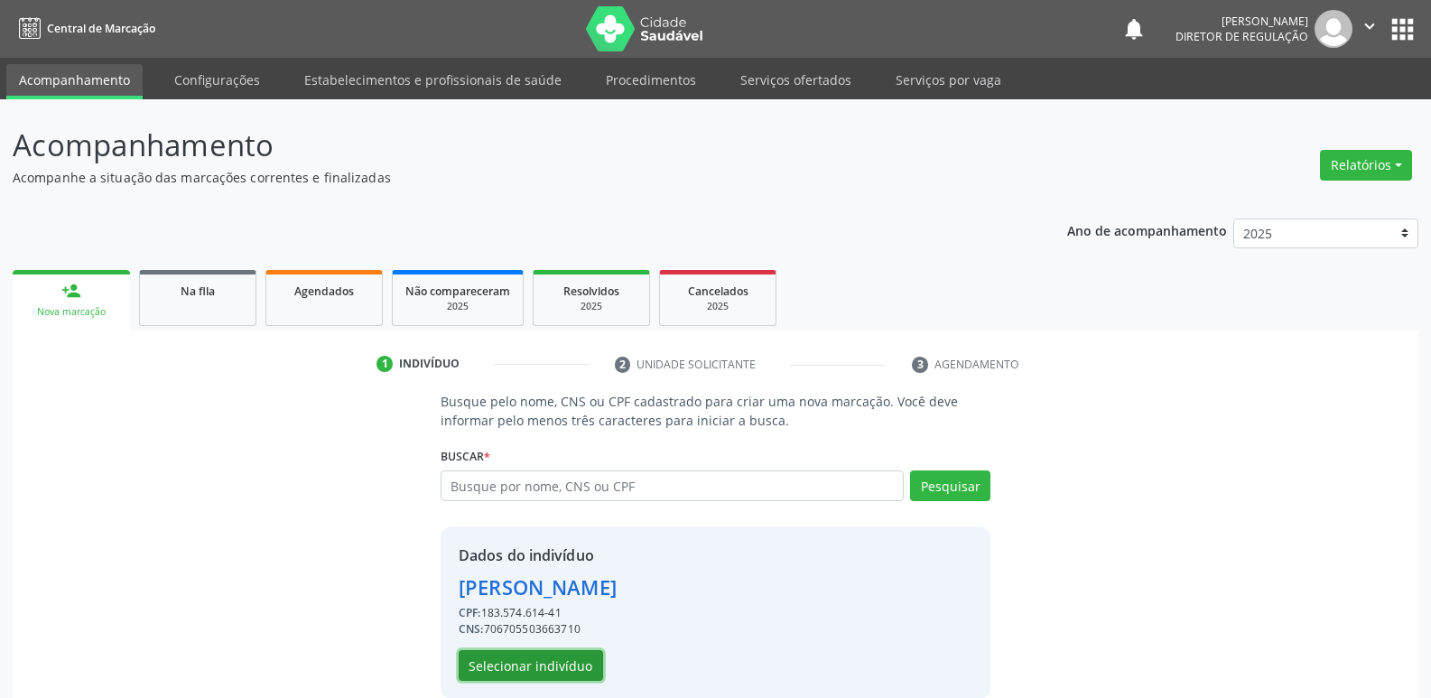
click at [553, 660] on button "Selecionar indivíduo" at bounding box center [531, 665] width 144 height 31
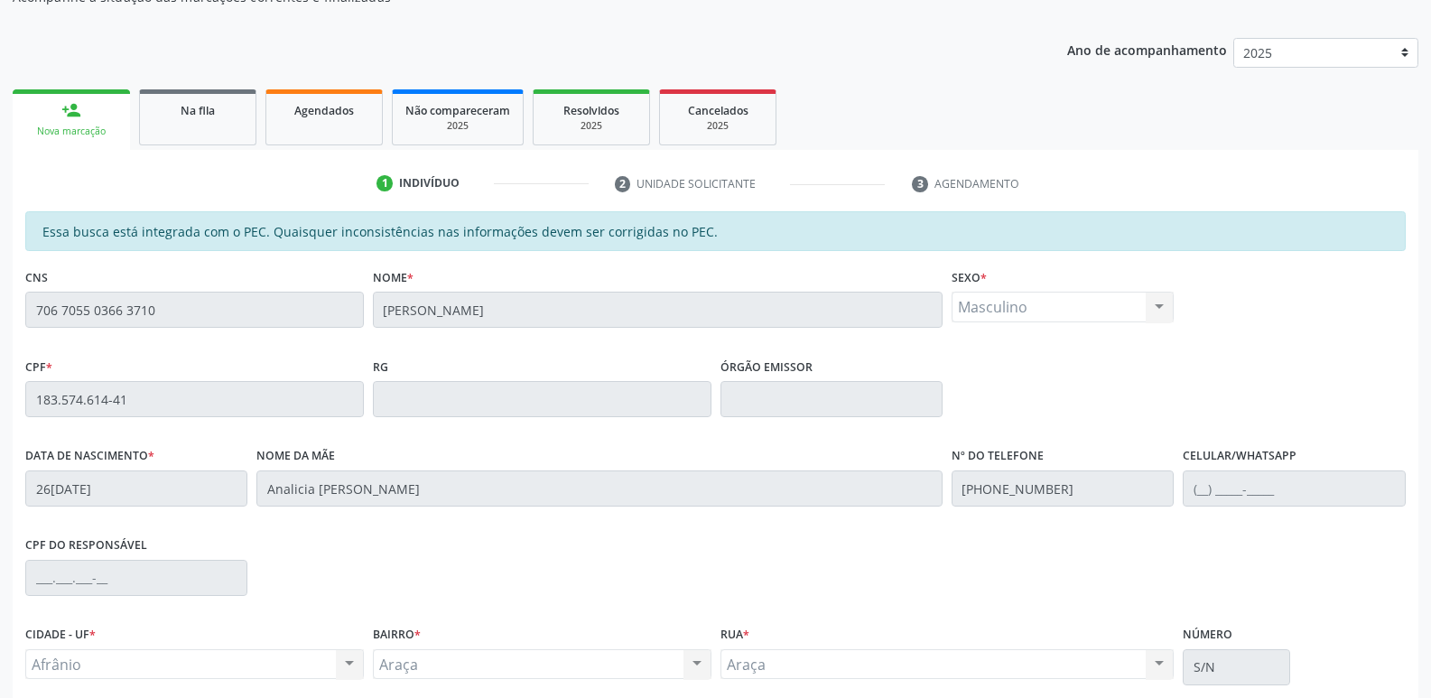
scroll to position [333, 0]
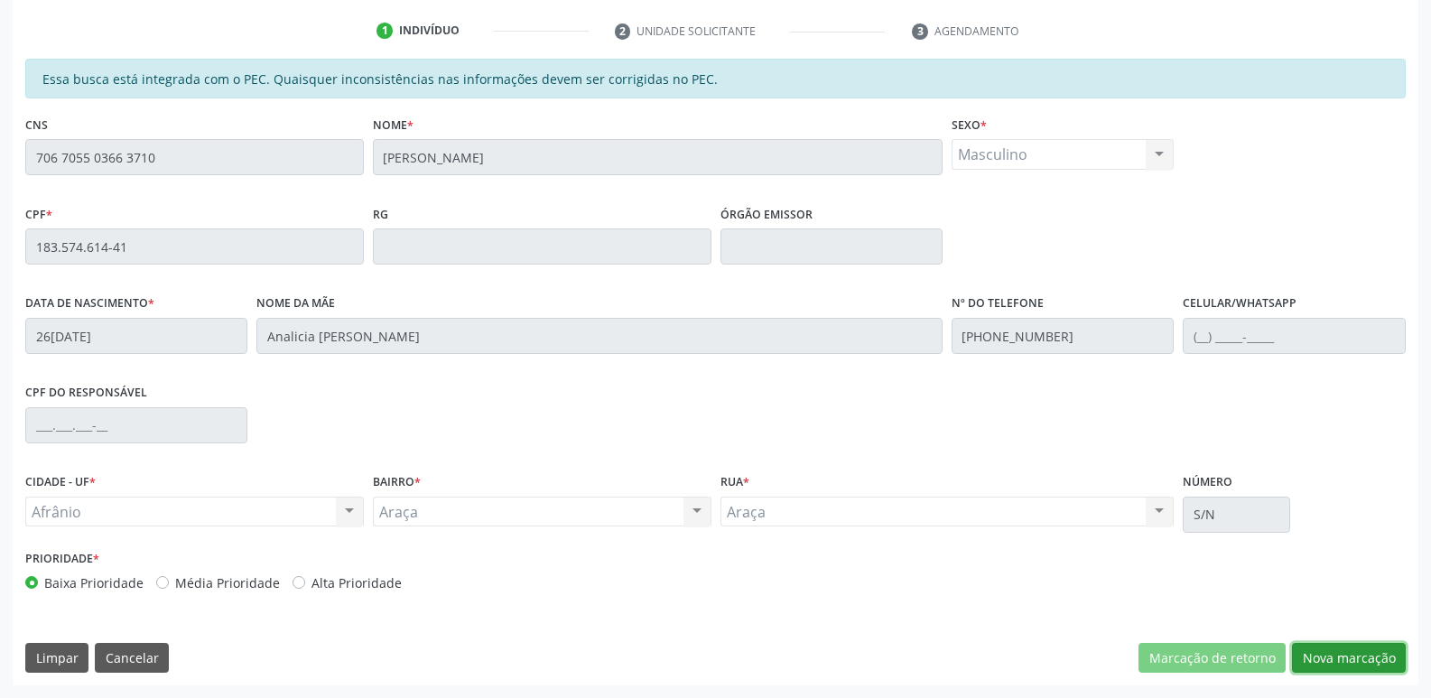
click at [1354, 657] on button "Nova marcação" at bounding box center [1349, 658] width 114 height 31
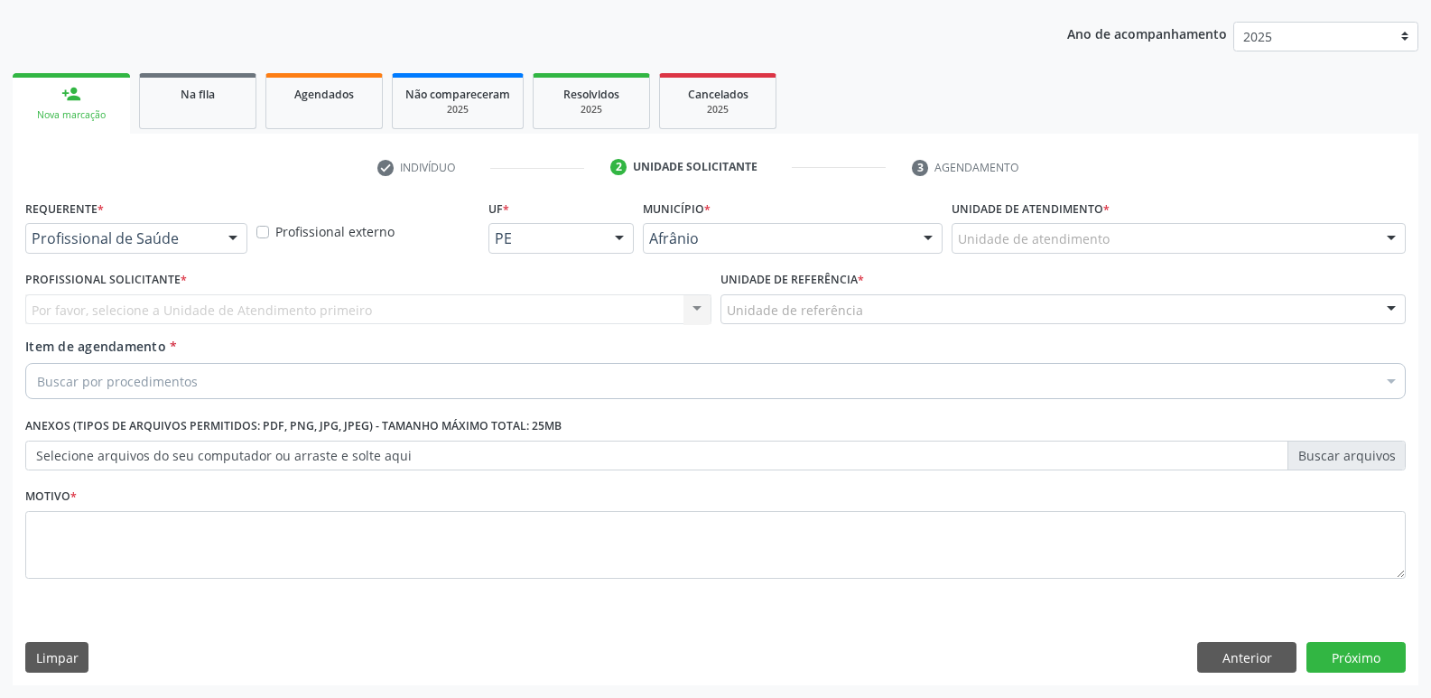
scroll to position [197, 0]
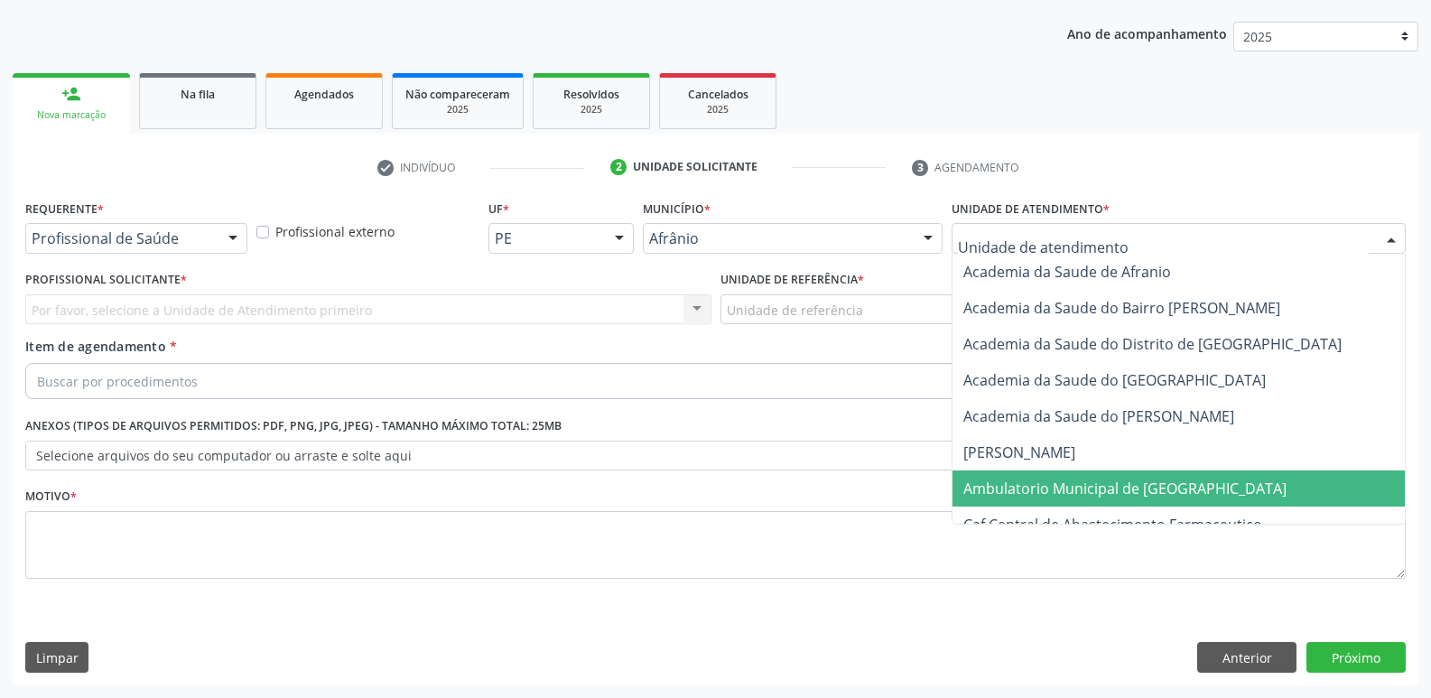
drag, startPoint x: 1034, startPoint y: 483, endPoint x: 1020, endPoint y: 479, distance: 14.0
click at [1034, 485] on span "Ambulatorio Municipal de [GEOGRAPHIC_DATA]" at bounding box center [1124, 488] width 323 height 20
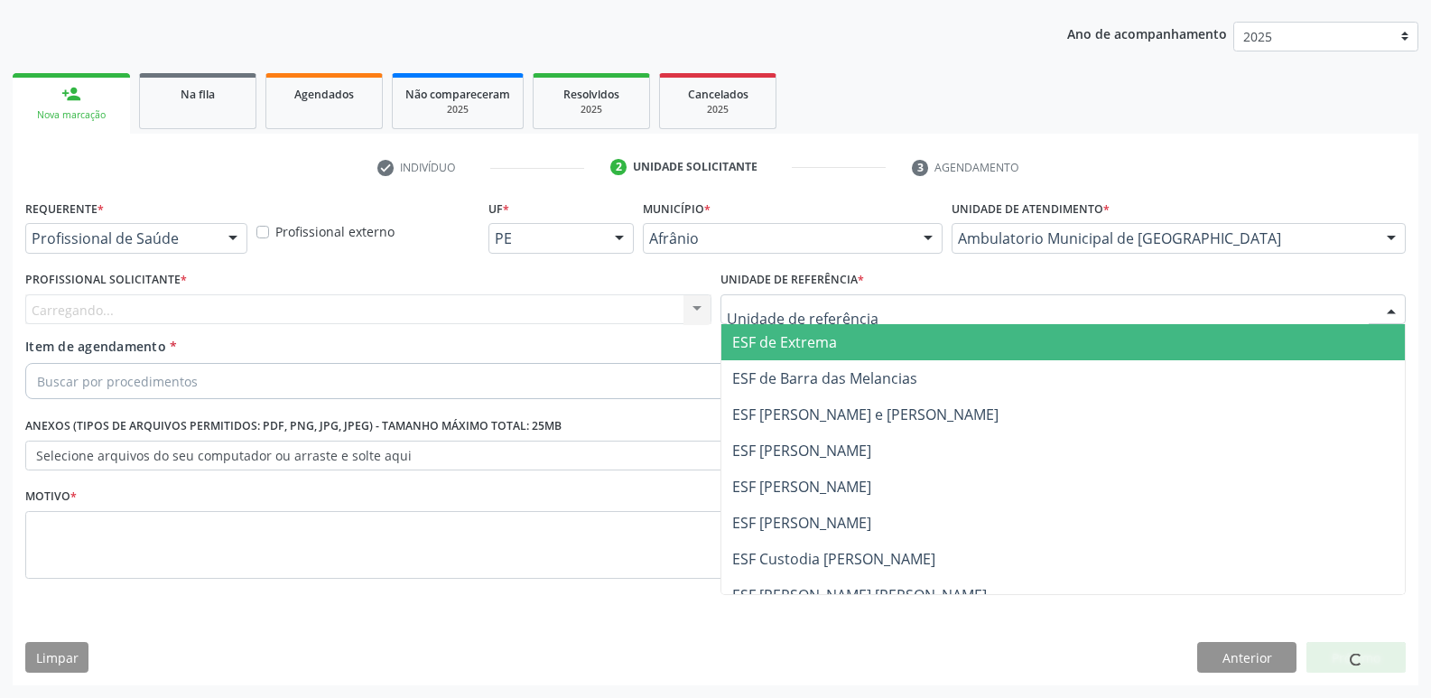
click at [898, 298] on div at bounding box center [1063, 309] width 686 height 31
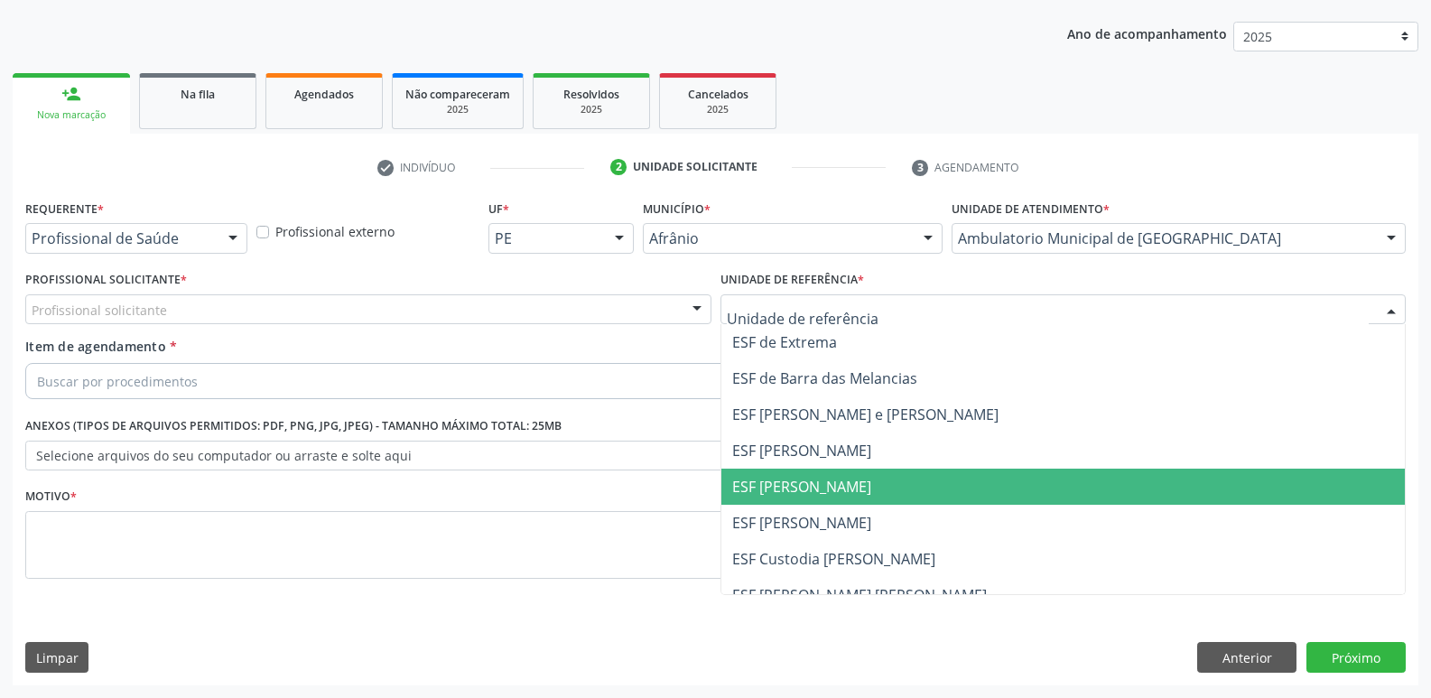
click at [869, 479] on span "ESF [PERSON_NAME]" at bounding box center [1063, 486] width 684 height 36
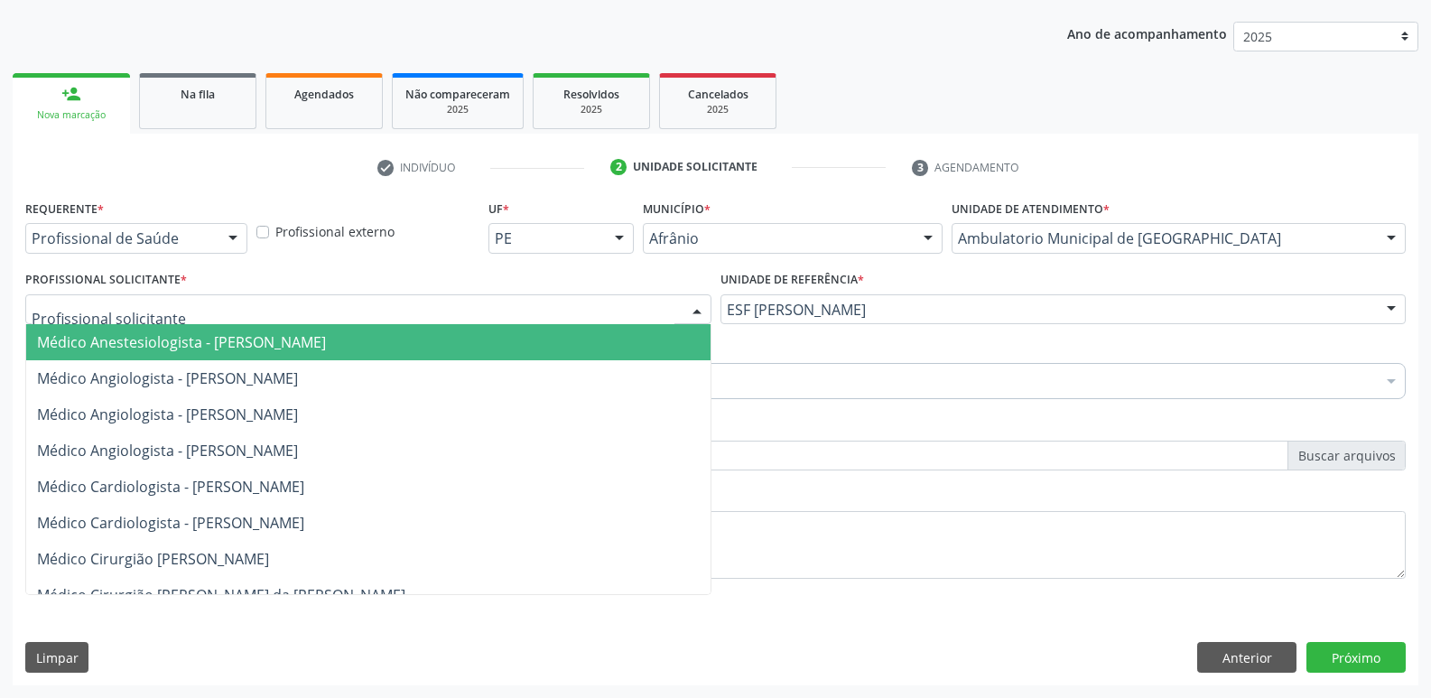
click at [600, 305] on div at bounding box center [368, 309] width 686 height 31
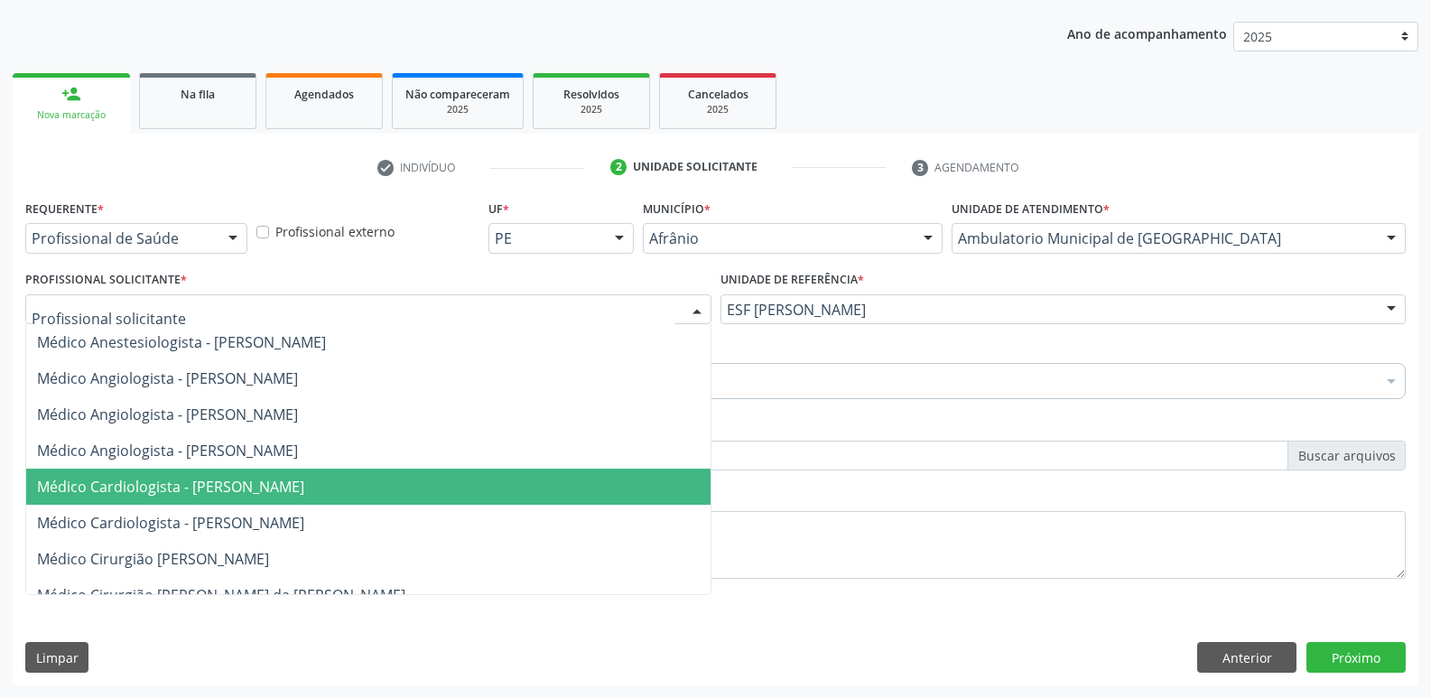
click at [450, 484] on span "Médico Cardiologista - [PERSON_NAME]" at bounding box center [368, 486] width 684 height 36
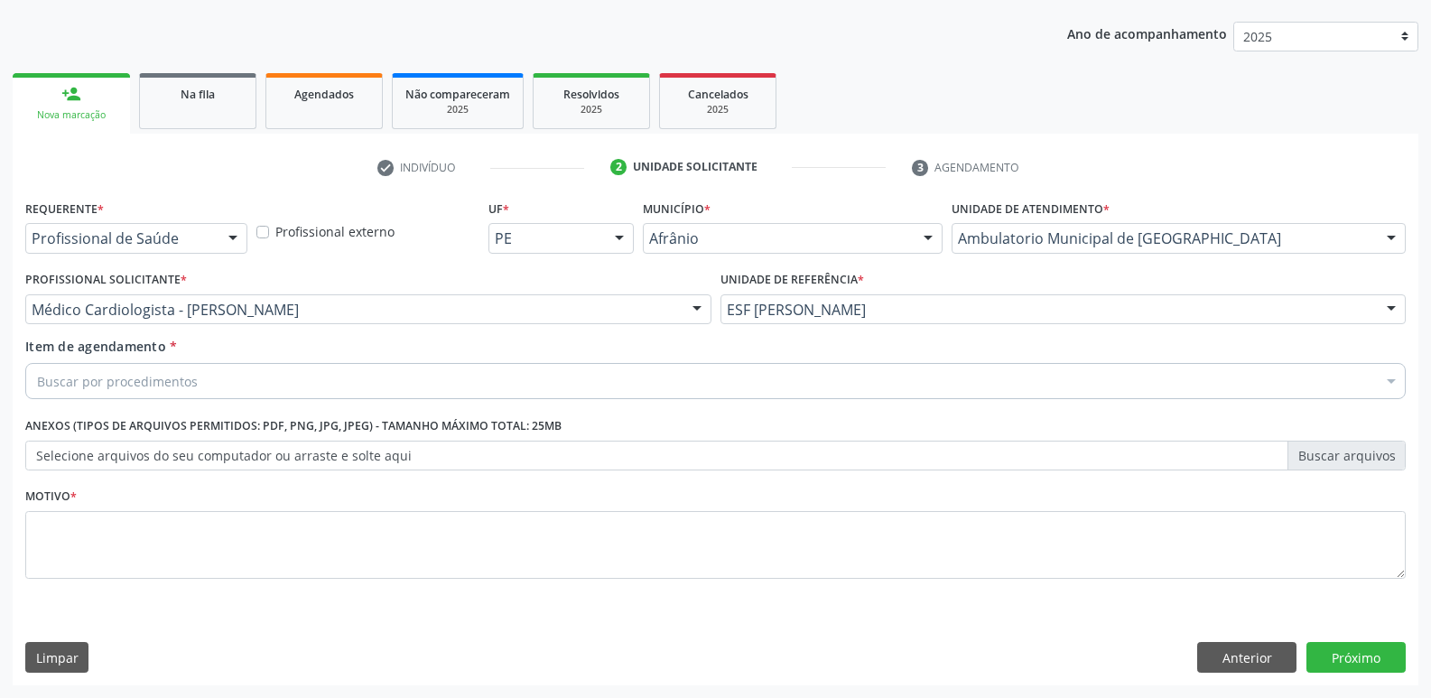
click at [302, 377] on div "Buscar por procedimentos" at bounding box center [715, 381] width 1380 height 36
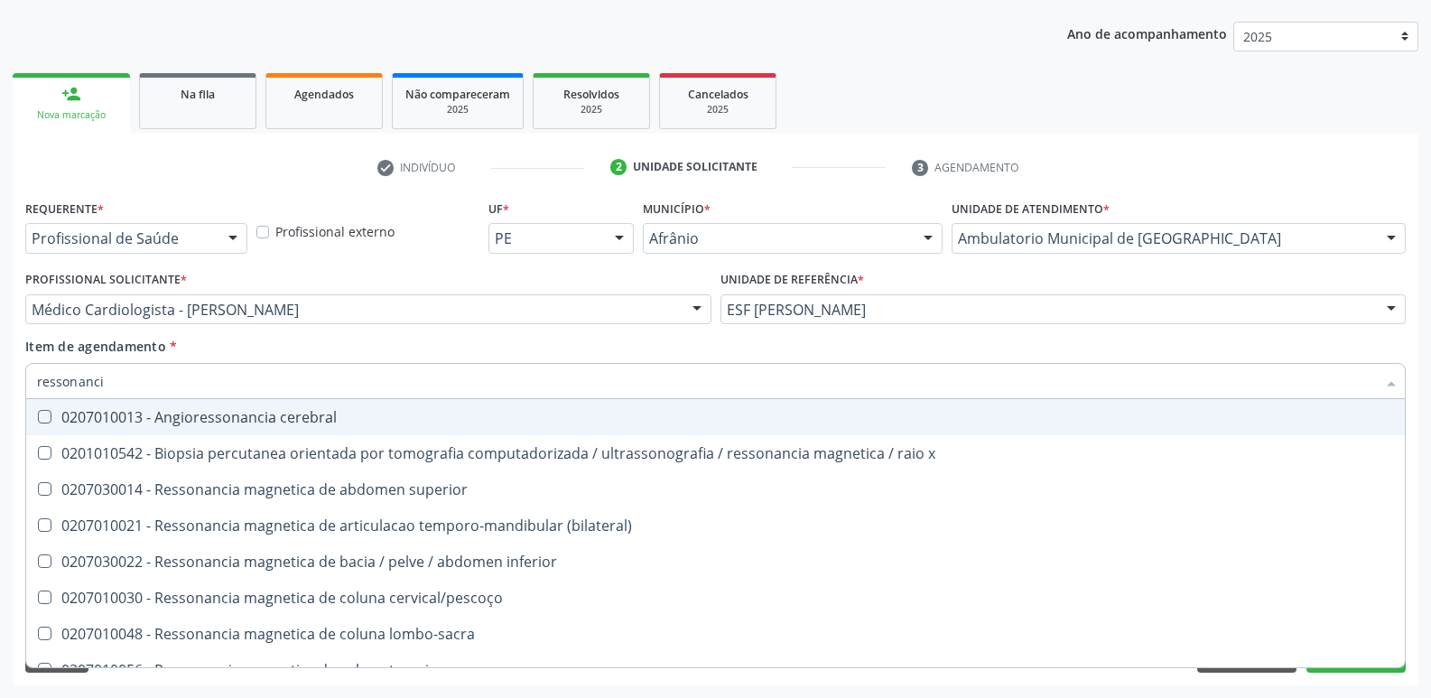
type input "ressonancia"
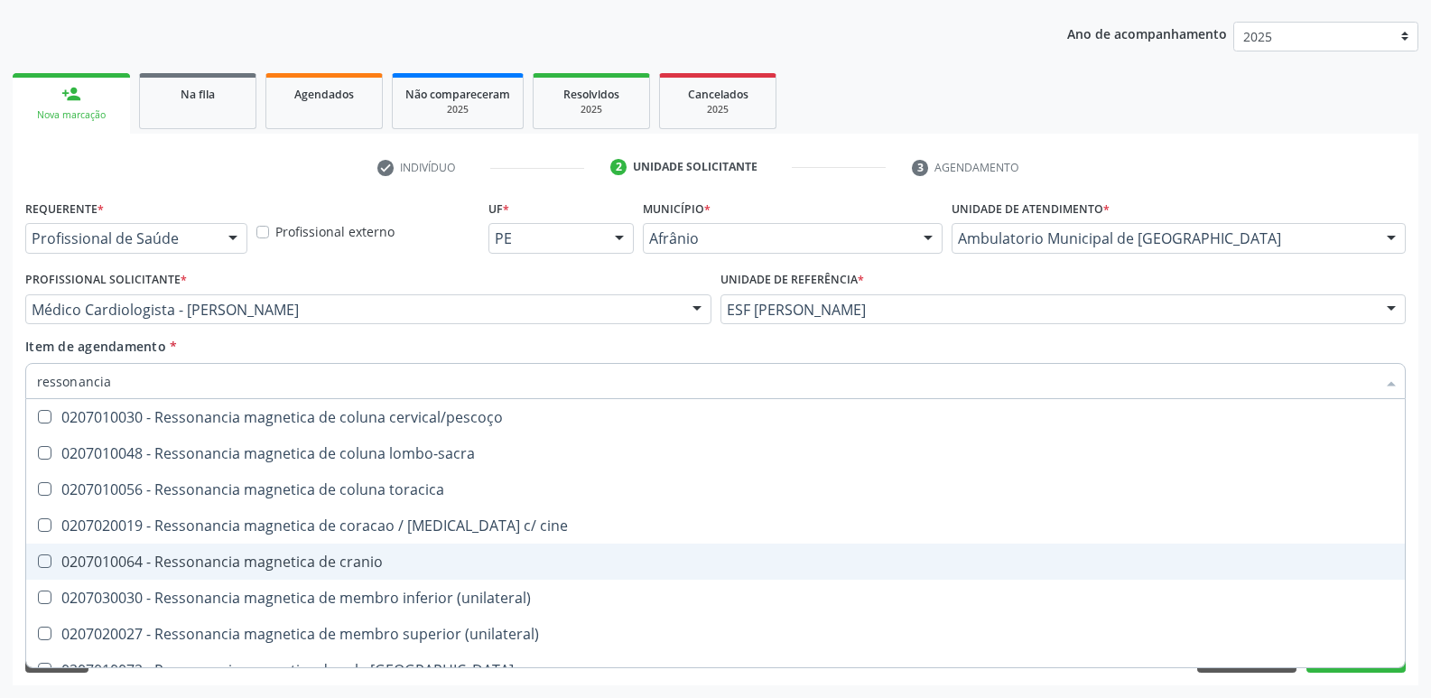
click at [357, 561] on div "0207010064 - Ressonancia magnetica de cranio" at bounding box center [715, 561] width 1357 height 14
checkbox cranio "true"
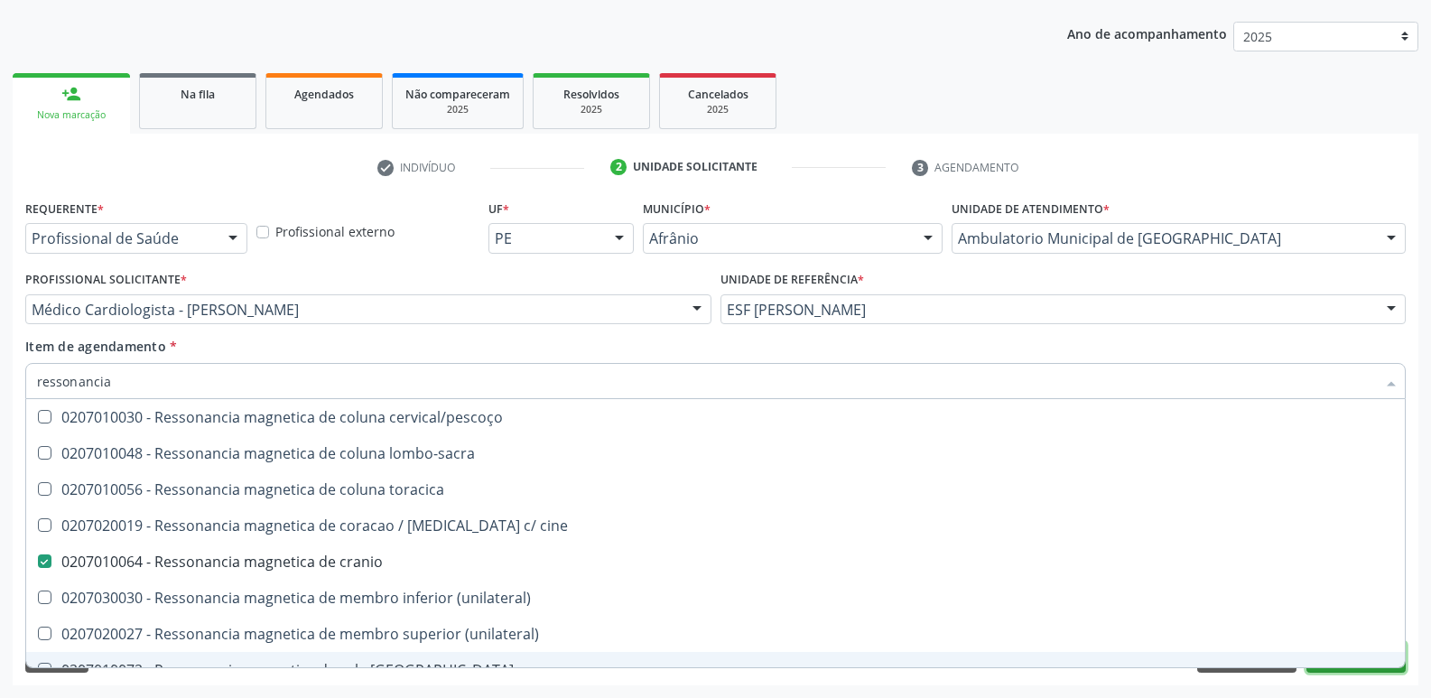
click at [1359, 672] on button "Próximo" at bounding box center [1355, 657] width 99 height 31
checkbox x "true"
checkbox cranio "false"
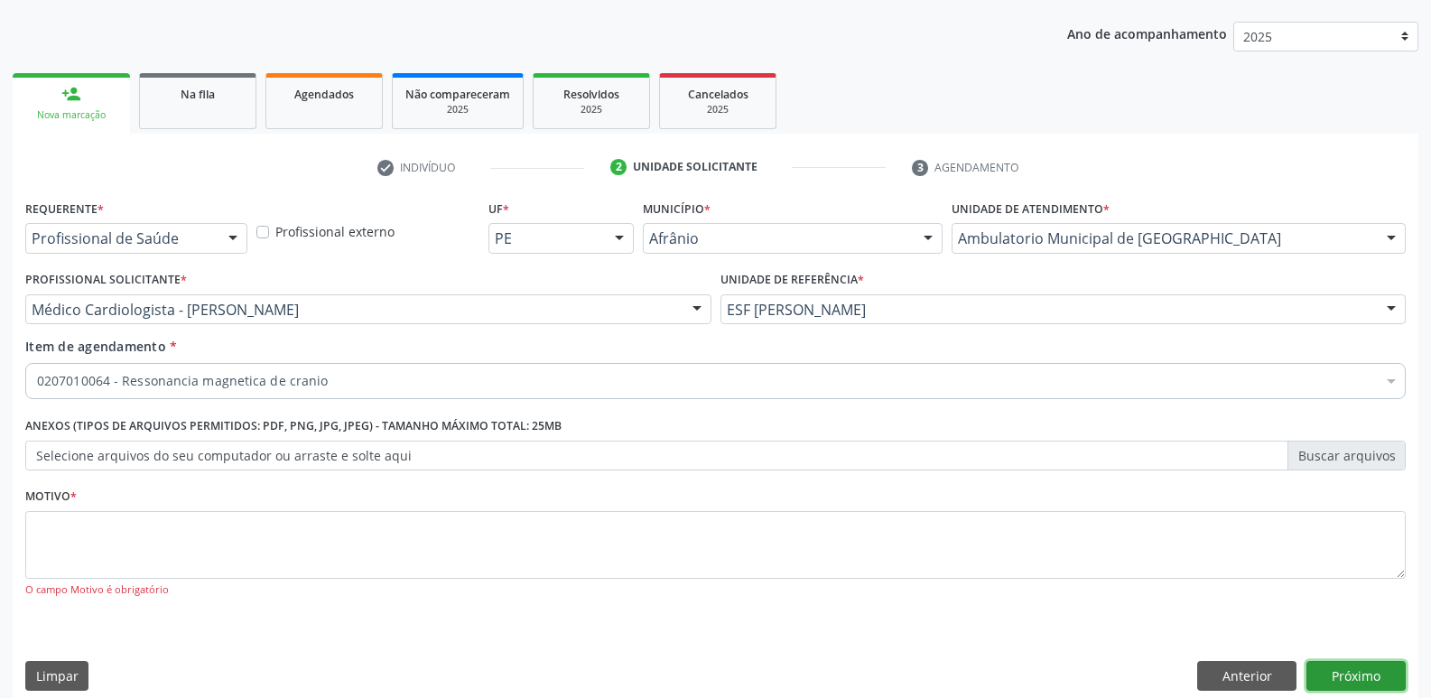
scroll to position [0, 0]
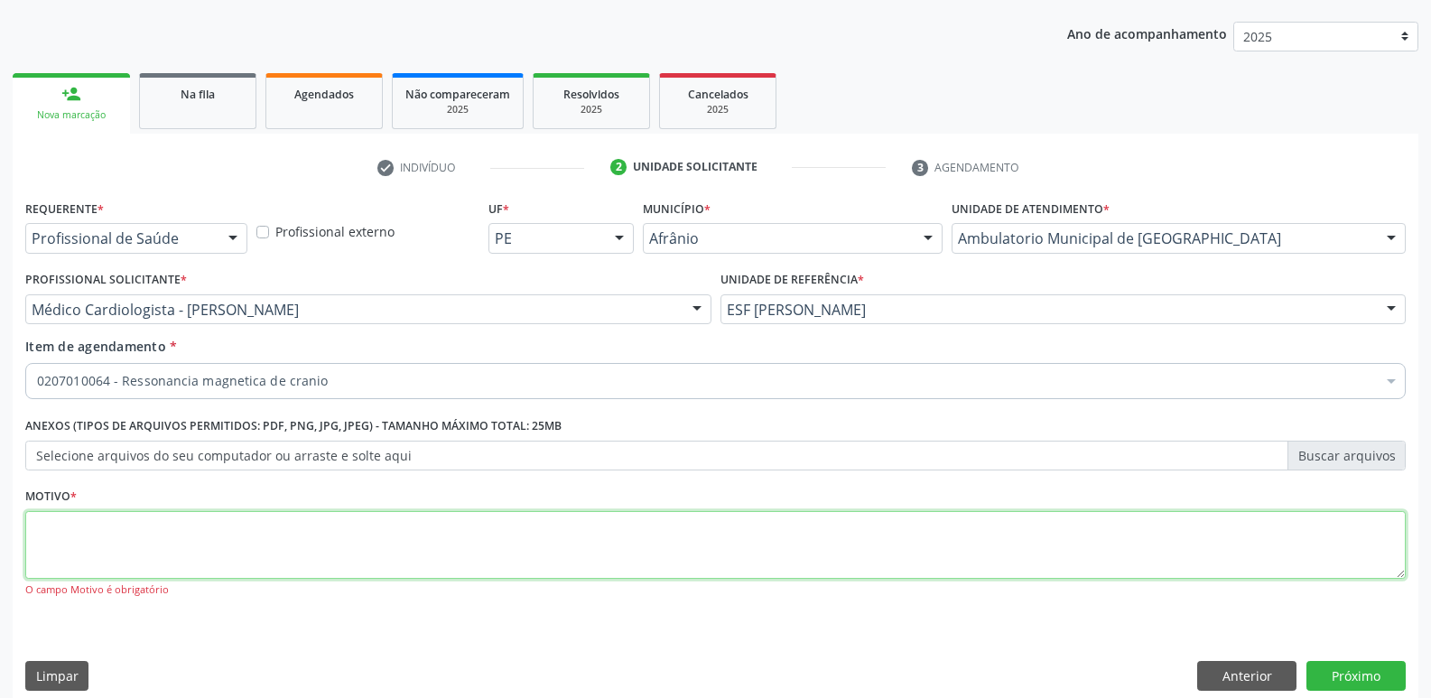
click at [806, 546] on textarea at bounding box center [715, 545] width 1380 height 69
type textarea "e"
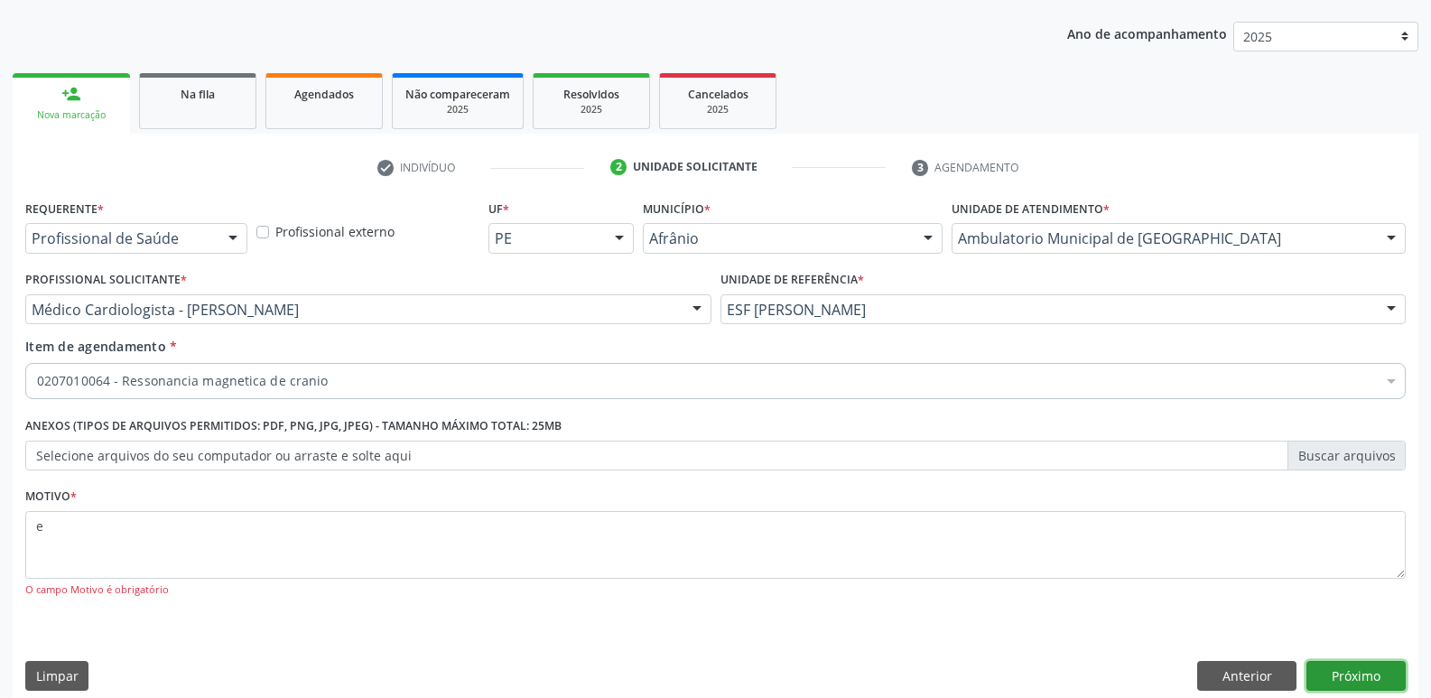
click at [1359, 679] on button "Próximo" at bounding box center [1355, 676] width 99 height 31
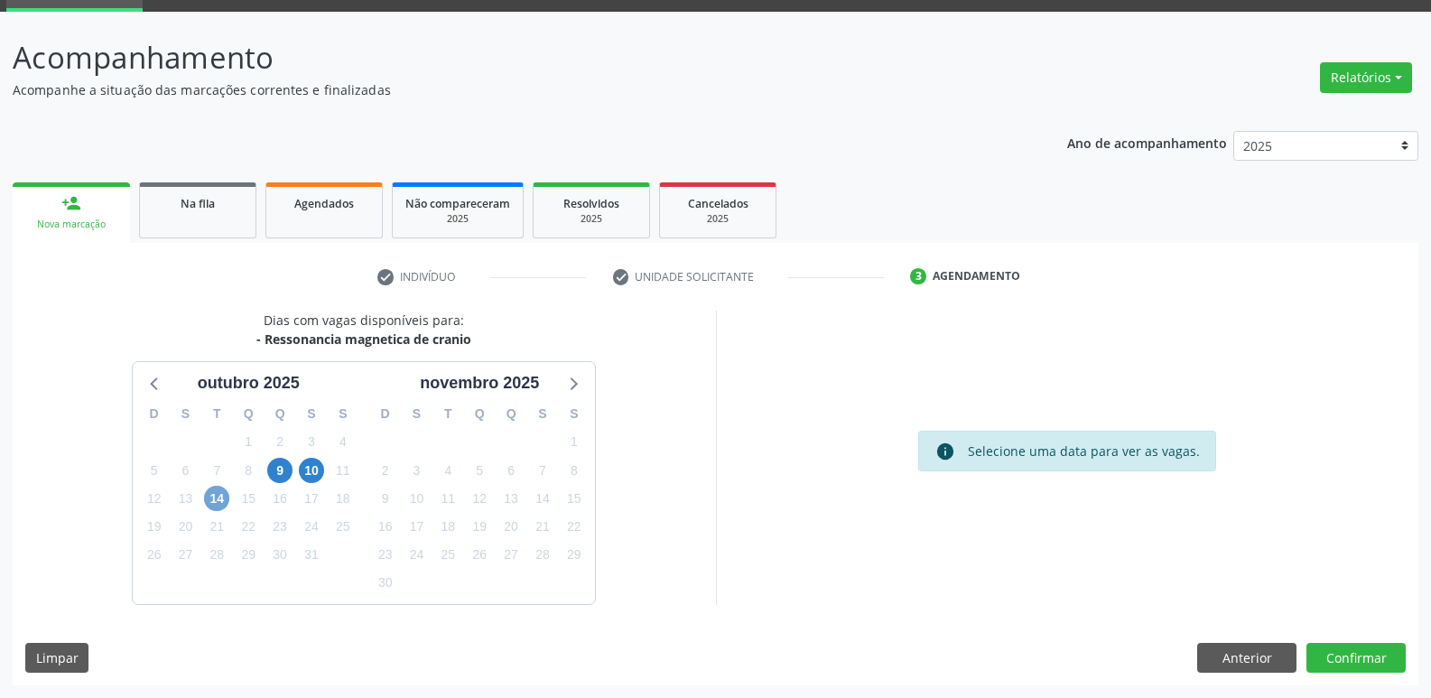
click at [207, 496] on span "14" at bounding box center [216, 498] width 25 height 25
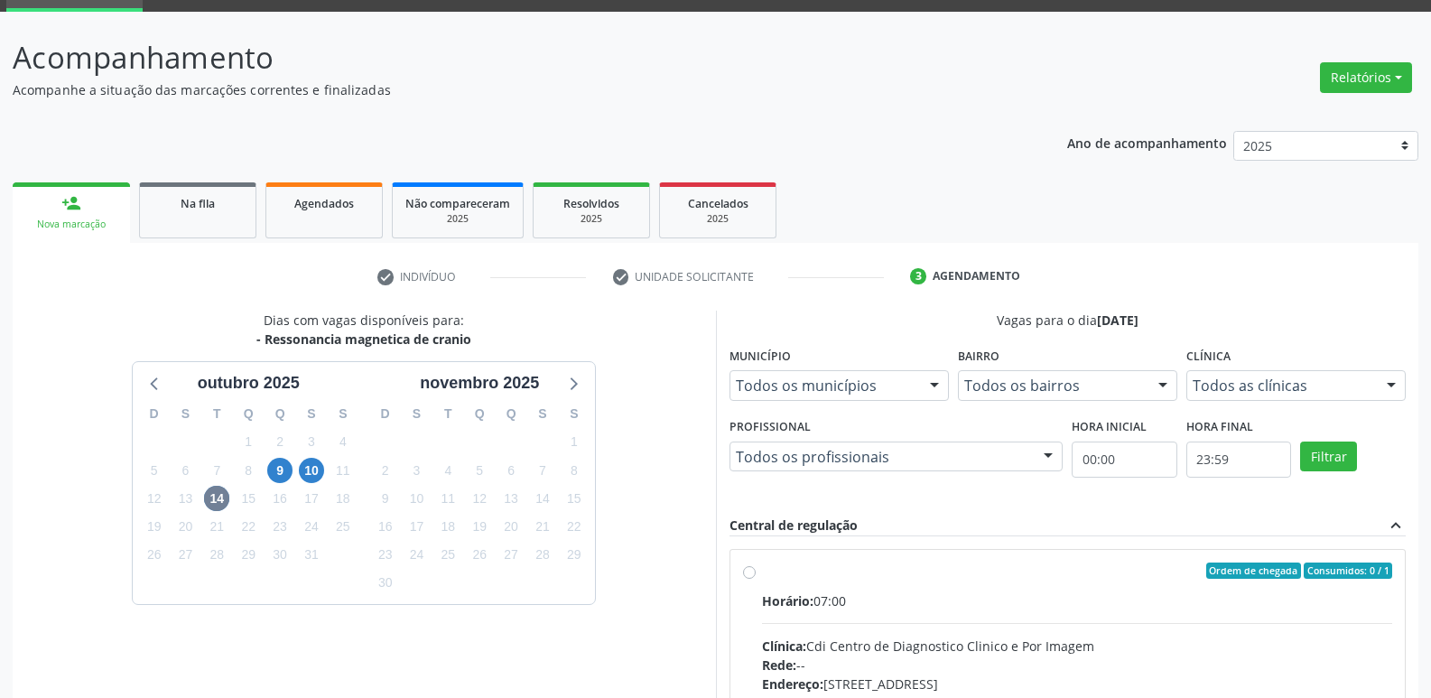
click at [780, 577] on div "Ordem de chegada Consumidos: 0 / 1" at bounding box center [1077, 570] width 631 height 16
click at [756, 577] on input "Ordem de chegada Consumidos: 0 / 1 Horário: 07:00 Clínica: Cdi Centro de Diagno…" at bounding box center [749, 570] width 13 height 16
radio input "true"
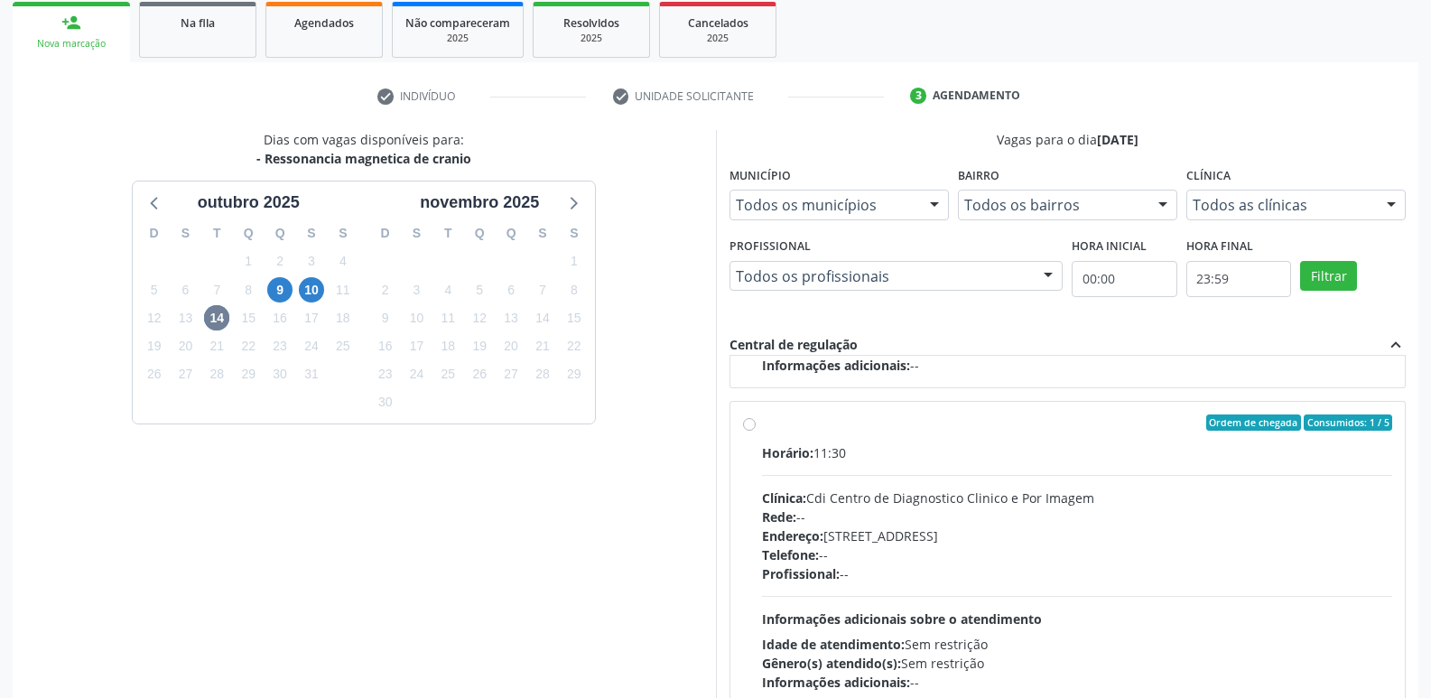
scroll to position [381, 0]
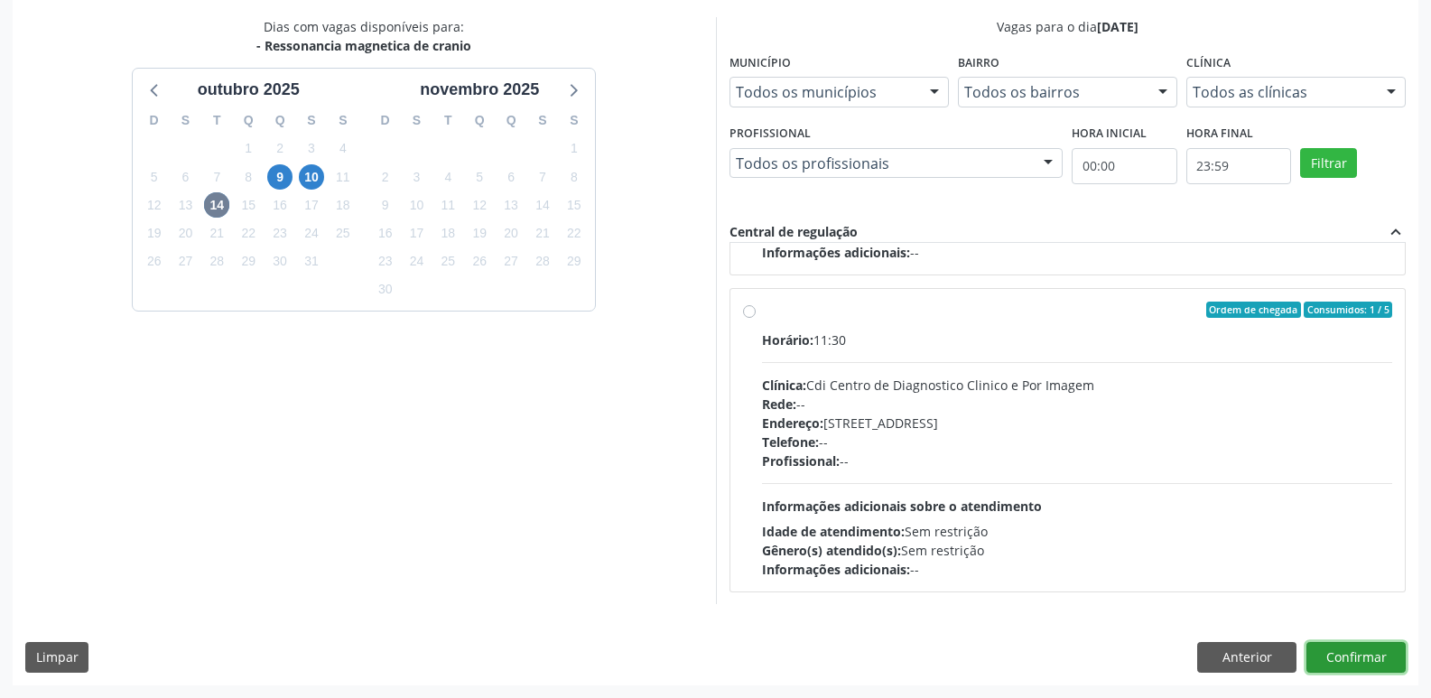
click at [1361, 654] on button "Confirmar" at bounding box center [1355, 657] width 99 height 31
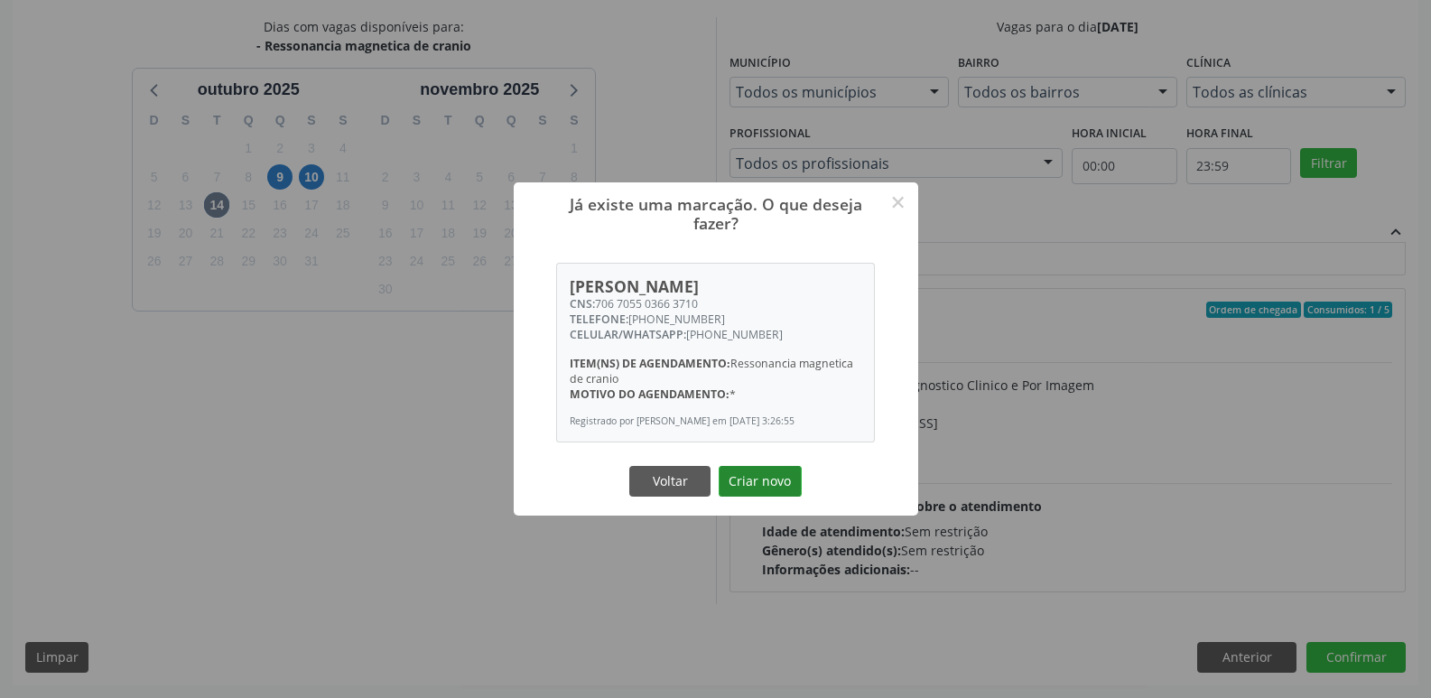
click at [743, 492] on button "Criar novo" at bounding box center [760, 481] width 83 height 31
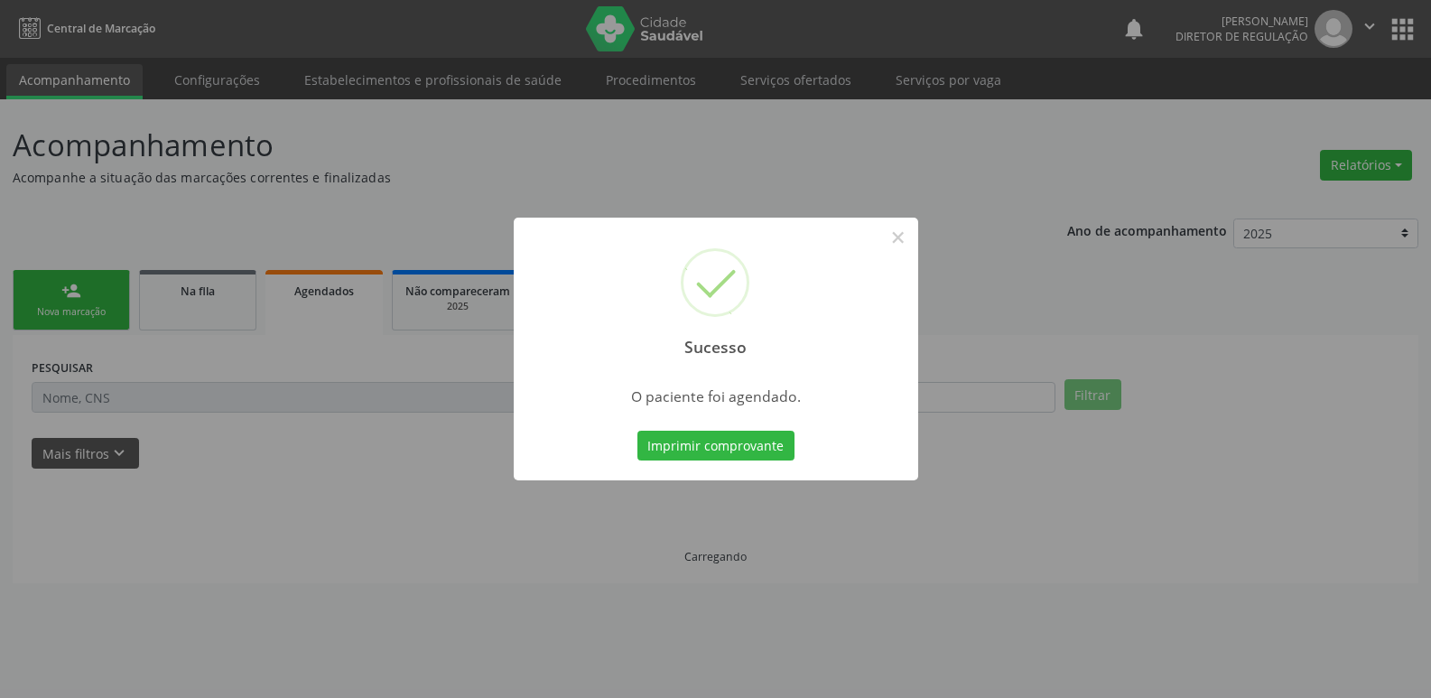
scroll to position [0, 0]
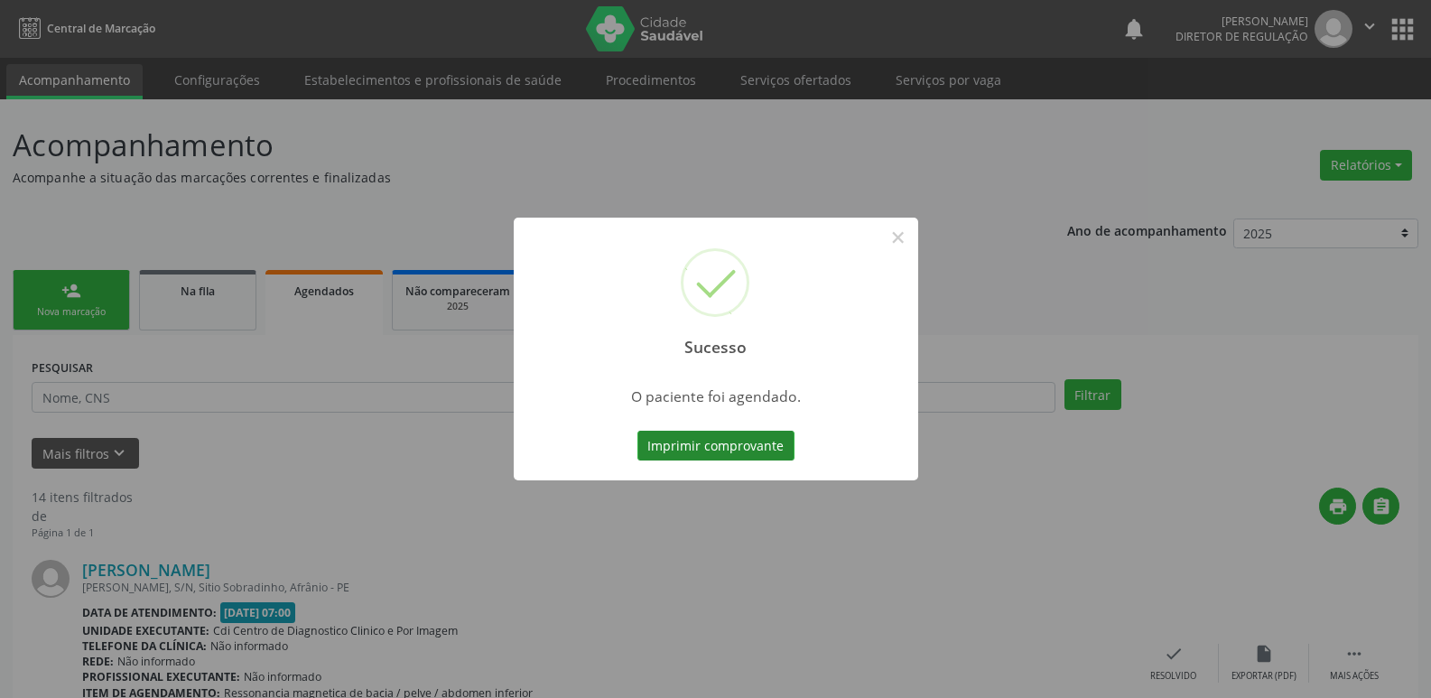
click at [747, 451] on button "Imprimir comprovante" at bounding box center [715, 446] width 157 height 31
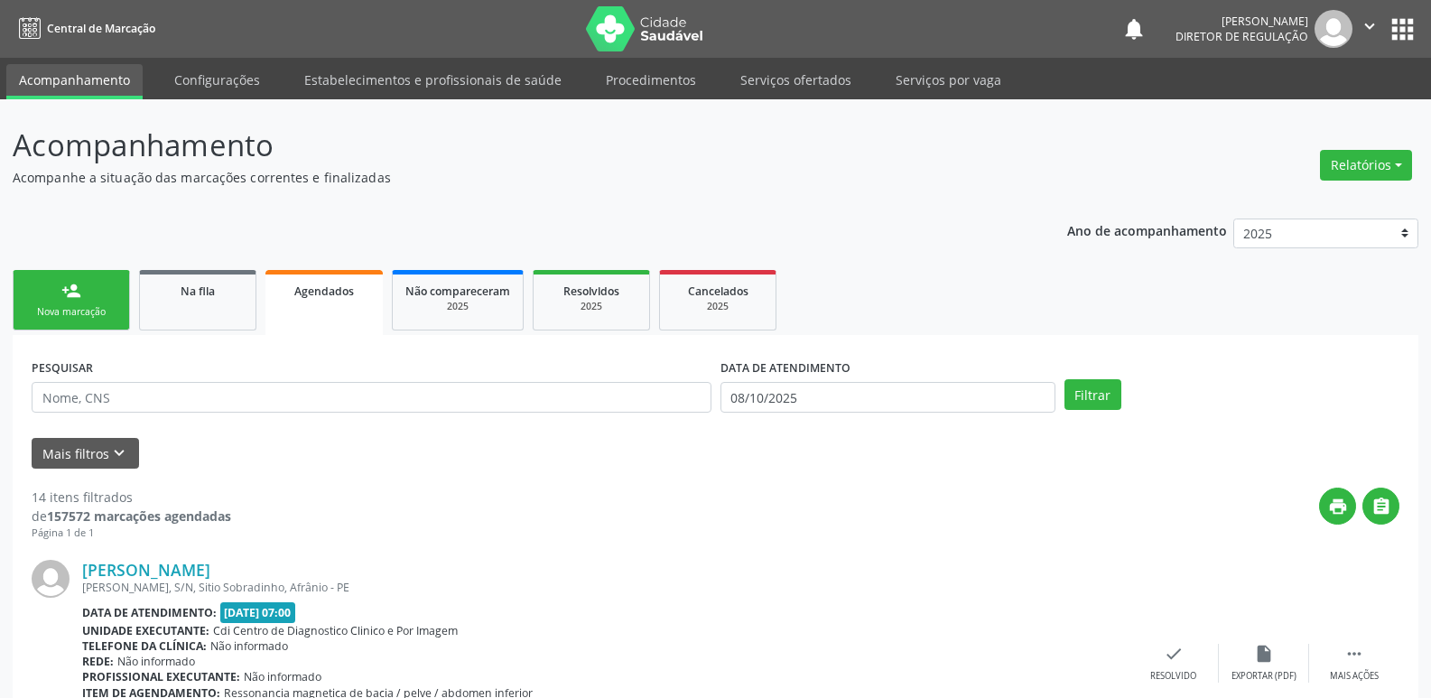
click at [100, 302] on link "person_add Nova marcação" at bounding box center [71, 300] width 117 height 60
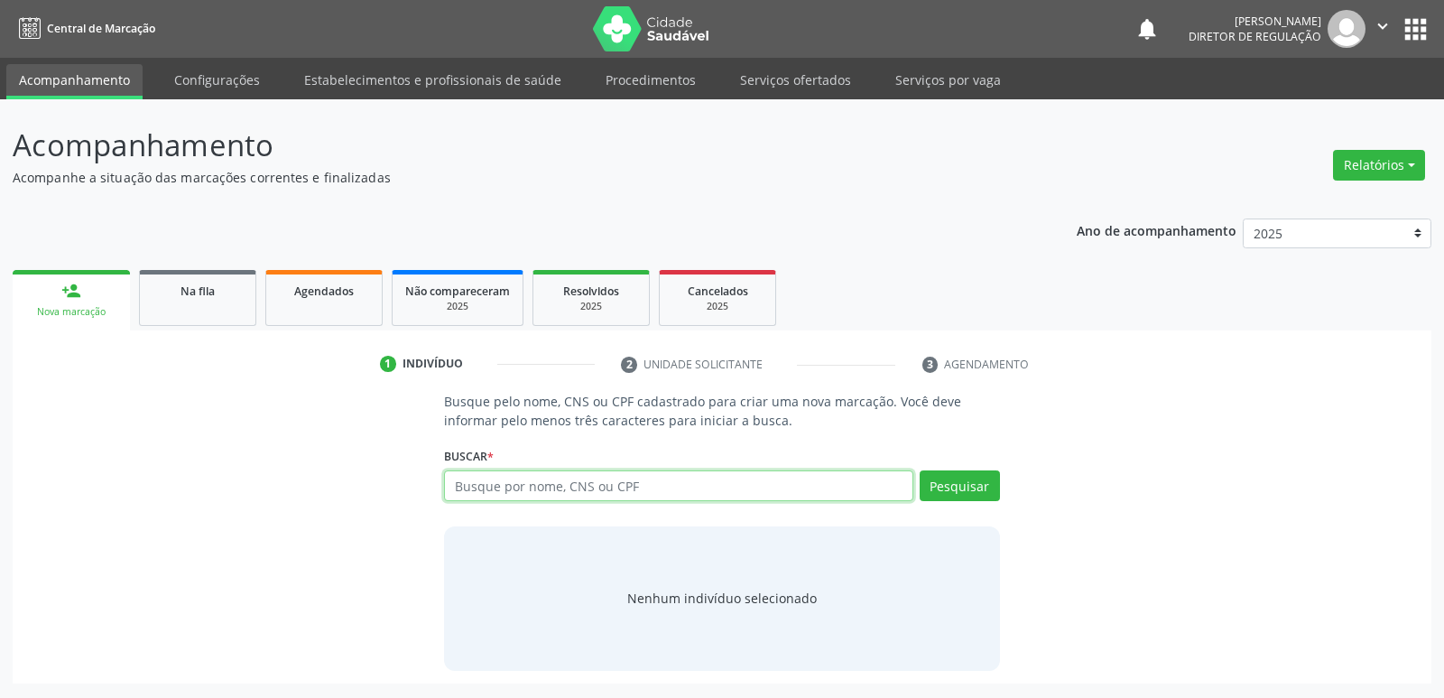
click at [552, 488] on input "text" at bounding box center [678, 485] width 468 height 31
type input "700406390559950"
click at [971, 480] on button "Pesquisar" at bounding box center [960, 485] width 80 height 31
type input "700406390559950"
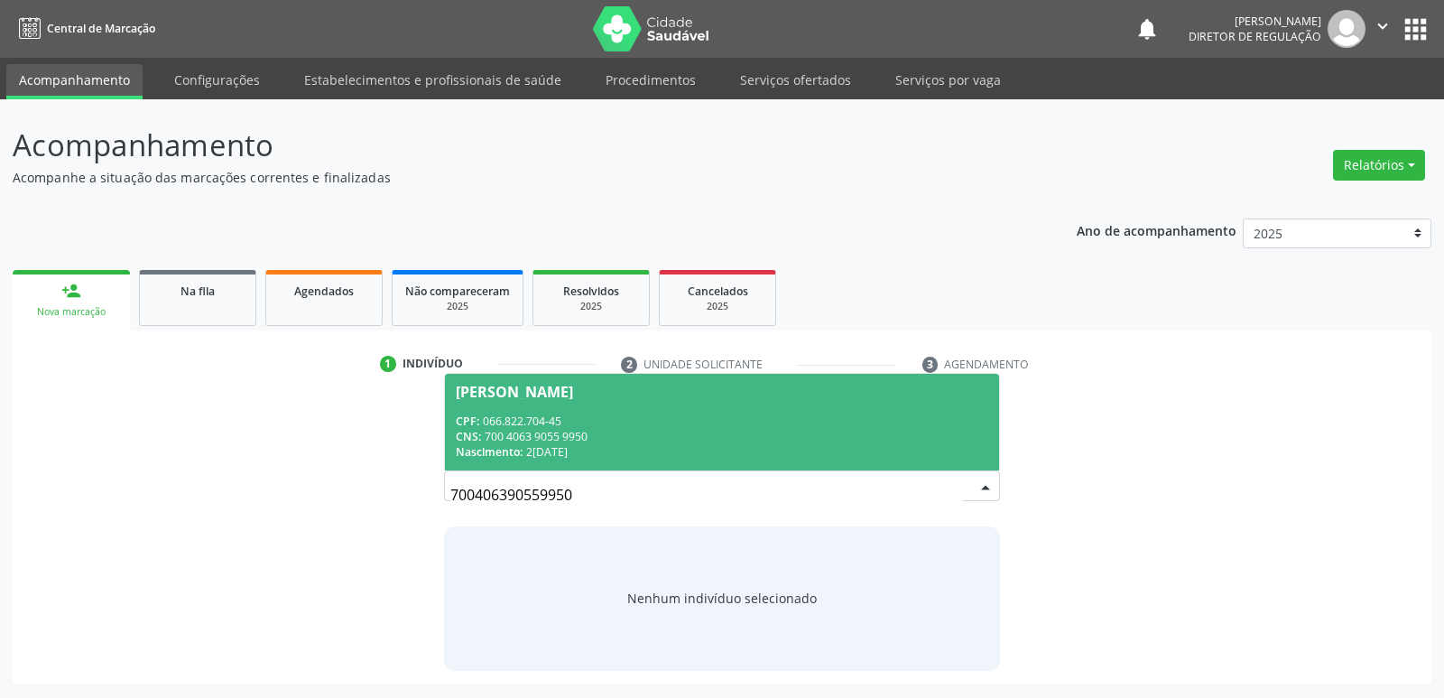
click at [543, 441] on div "CNS: 700 4063 9055 9950" at bounding box center [722, 436] width 532 height 15
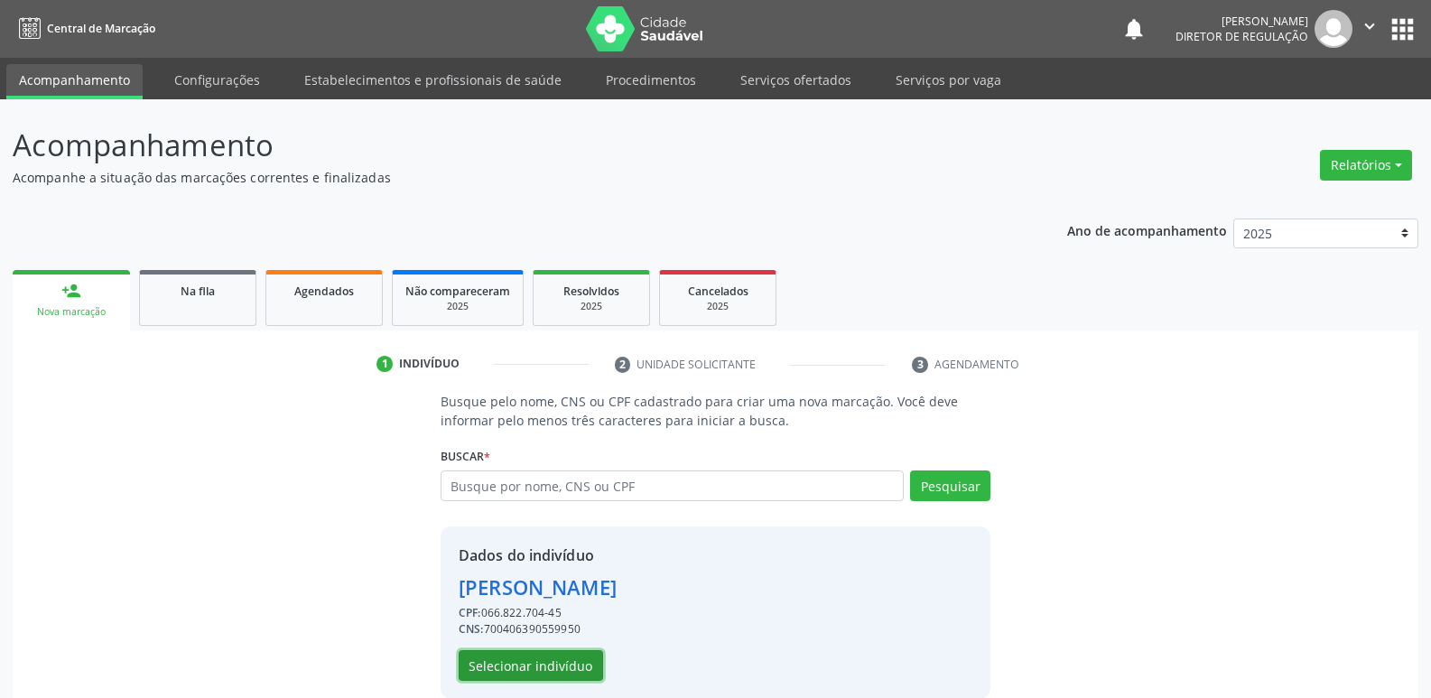
click at [571, 662] on button "Selecionar indivíduo" at bounding box center [531, 665] width 144 height 31
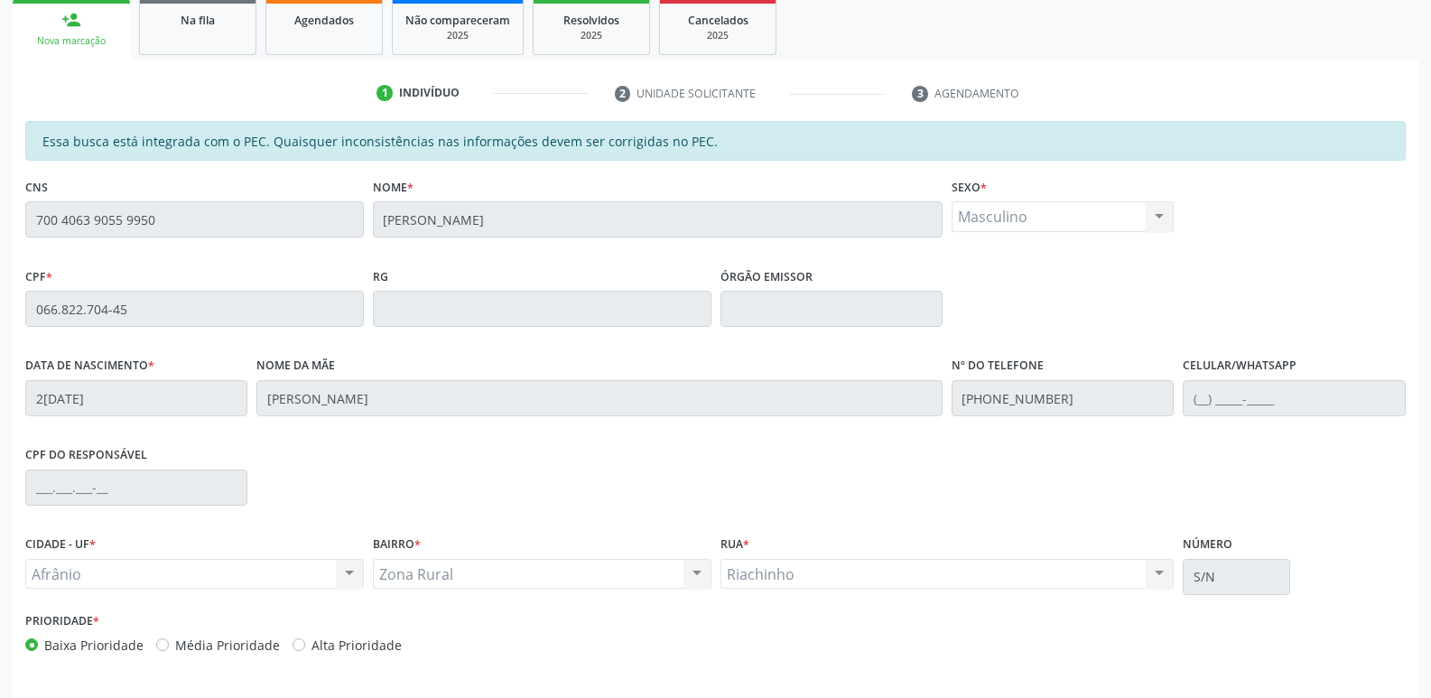
scroll to position [333, 0]
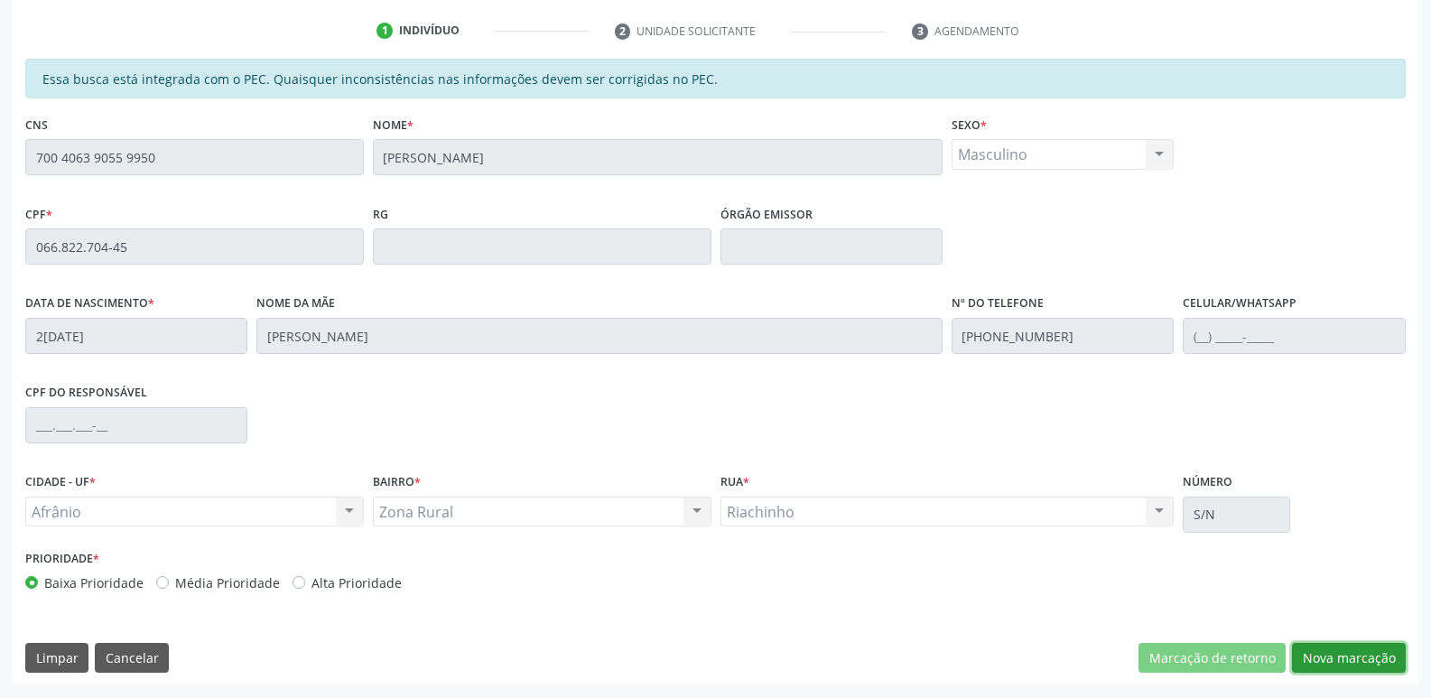
click at [1330, 663] on button "Nova marcação" at bounding box center [1349, 658] width 114 height 31
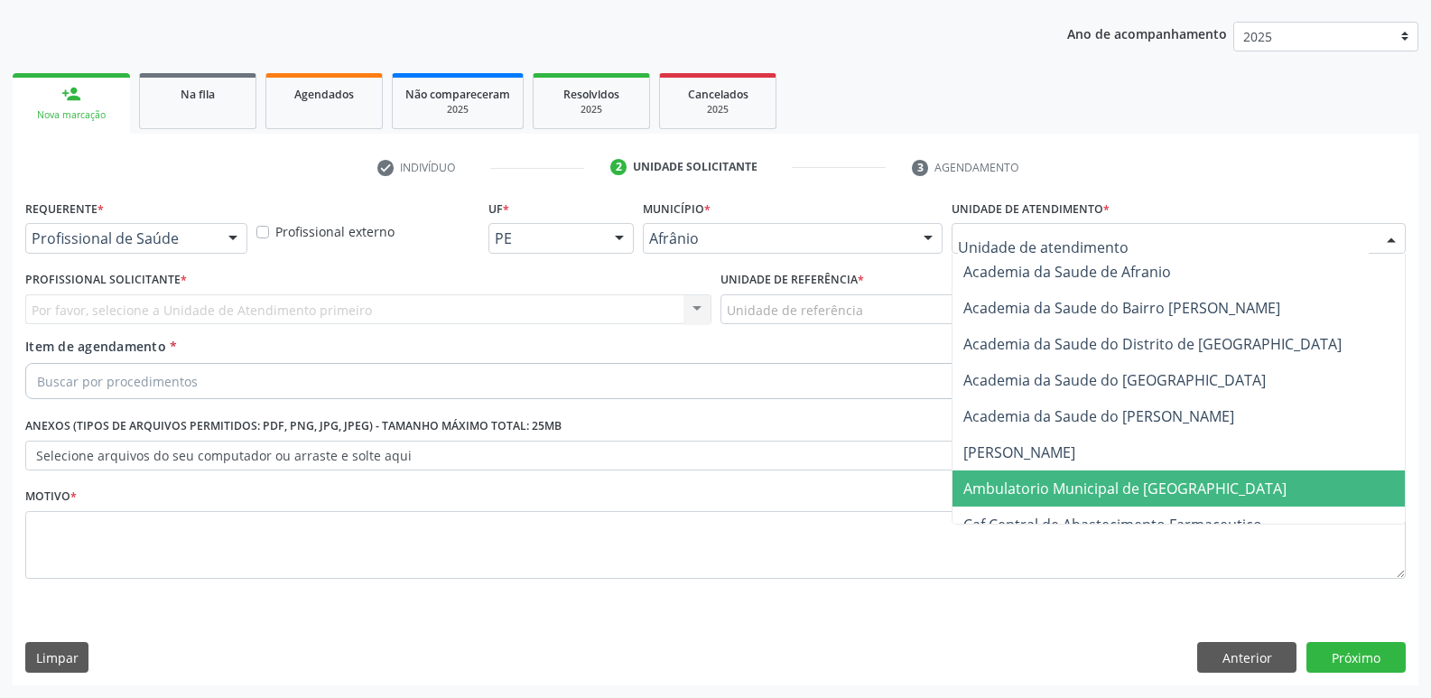
click at [1041, 488] on span "Ambulatorio Municipal de [GEOGRAPHIC_DATA]" at bounding box center [1124, 488] width 323 height 20
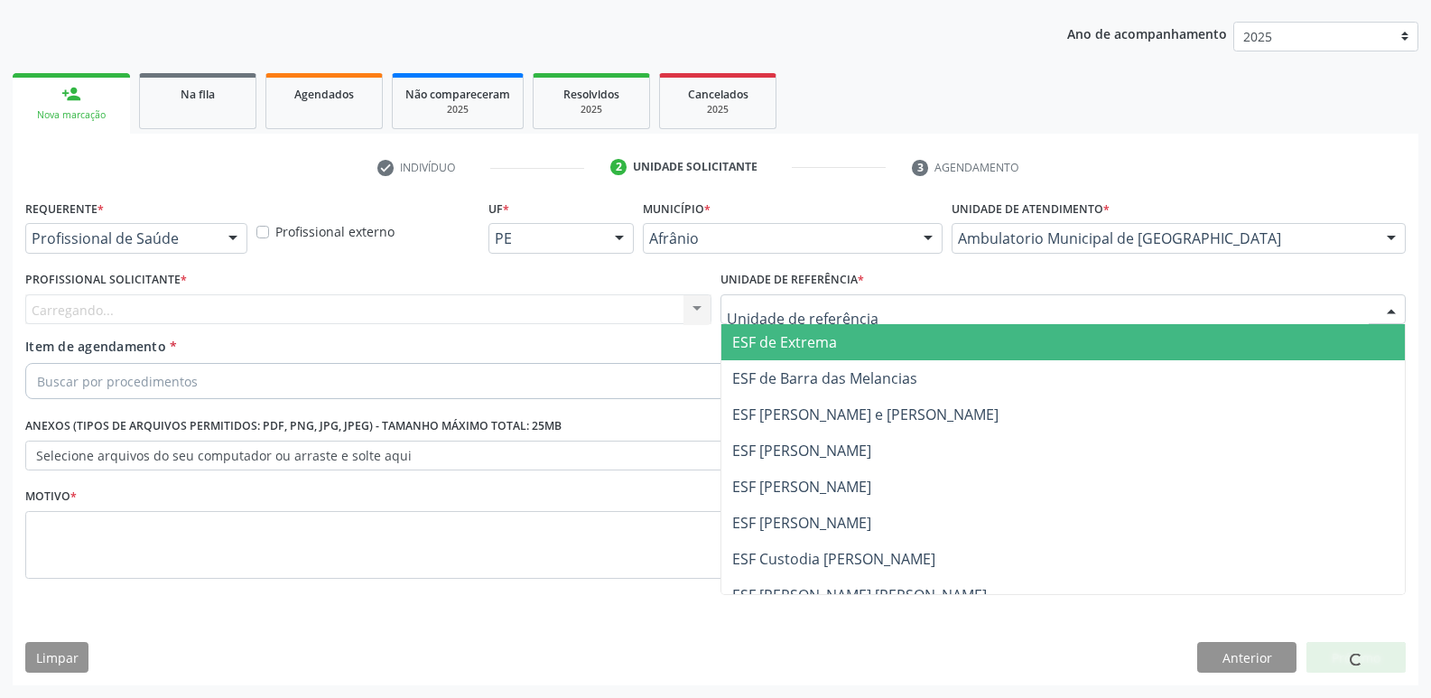
click at [886, 311] on div at bounding box center [1063, 309] width 686 height 31
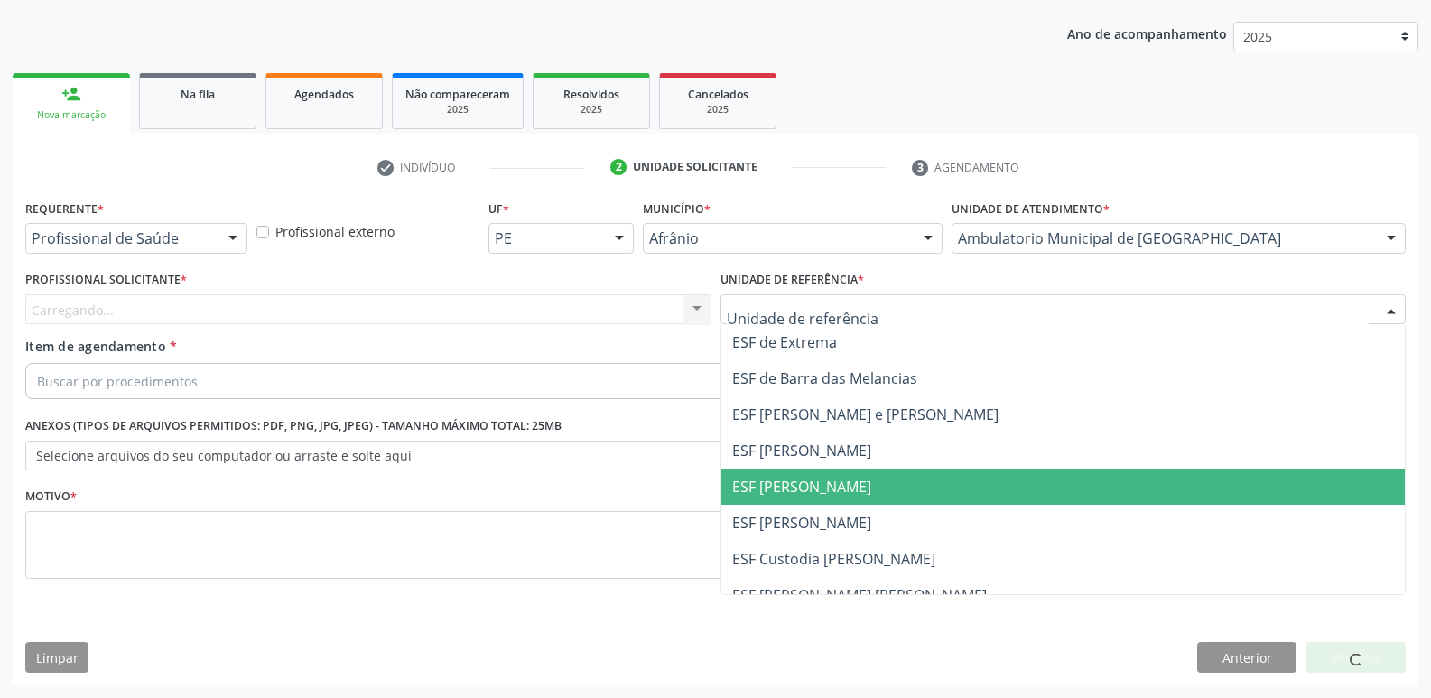
click at [839, 489] on span "ESF [PERSON_NAME]" at bounding box center [801, 487] width 139 height 20
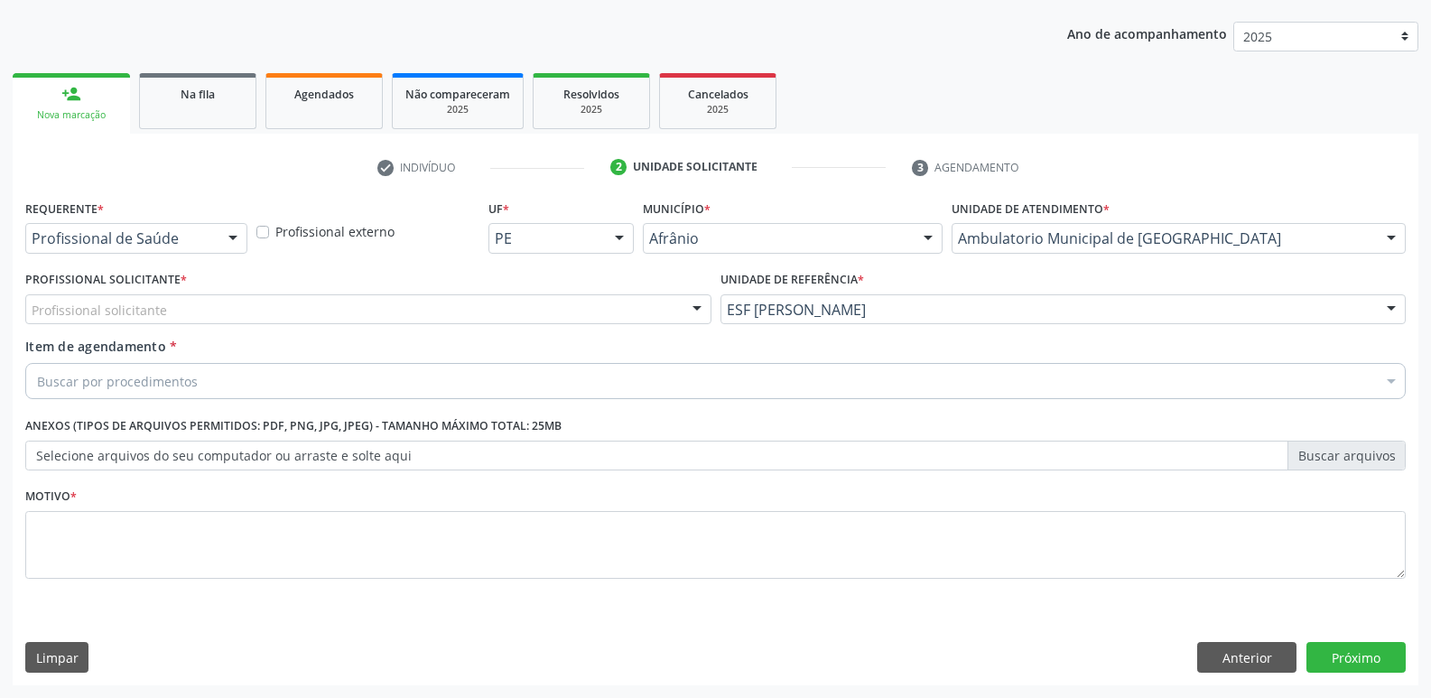
click at [364, 303] on div "Profissional solicitante" at bounding box center [368, 309] width 686 height 31
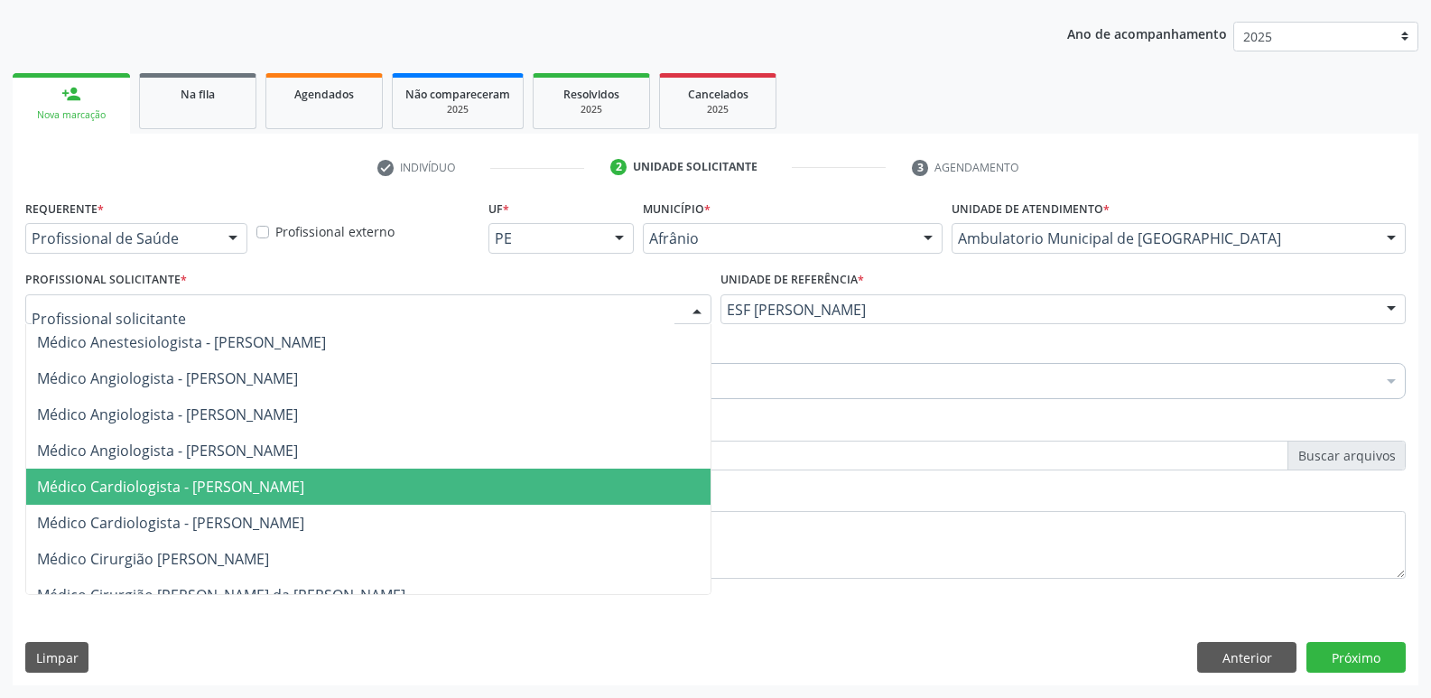
click at [304, 485] on span "Médico Cardiologista - [PERSON_NAME]" at bounding box center [170, 487] width 267 height 20
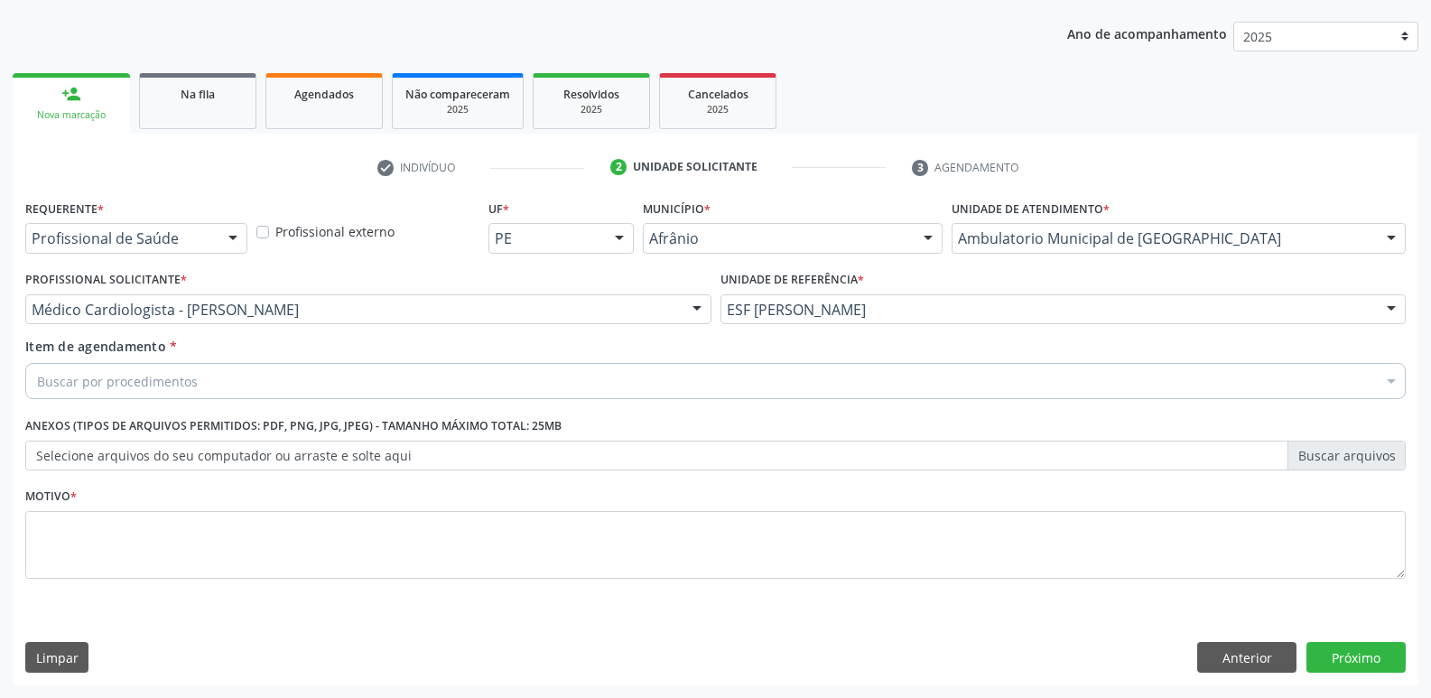
click at [236, 382] on div "Buscar por procedimentos" at bounding box center [715, 381] width 1380 height 36
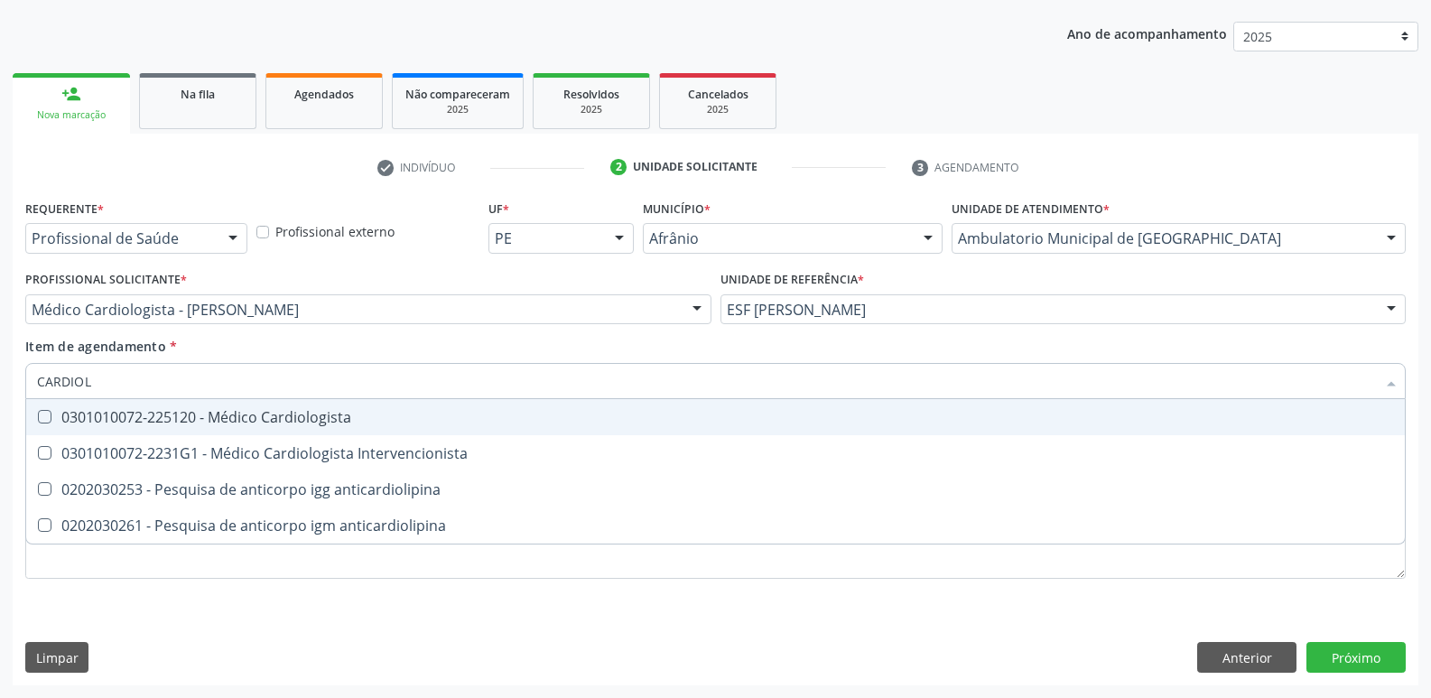
type input "CARDIOLO"
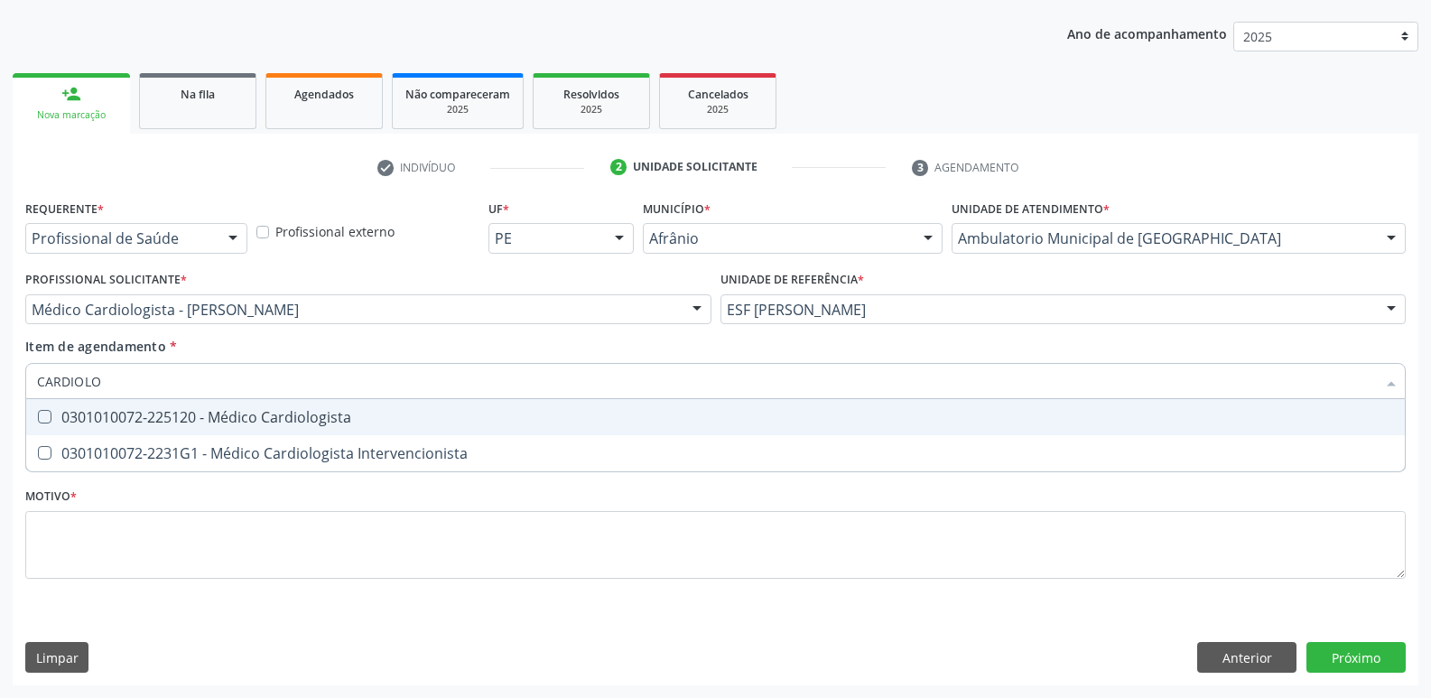
click at [268, 415] on div "0301010072-225120 - Médico Cardiologista" at bounding box center [715, 417] width 1357 height 14
checkbox Cardiologista "true"
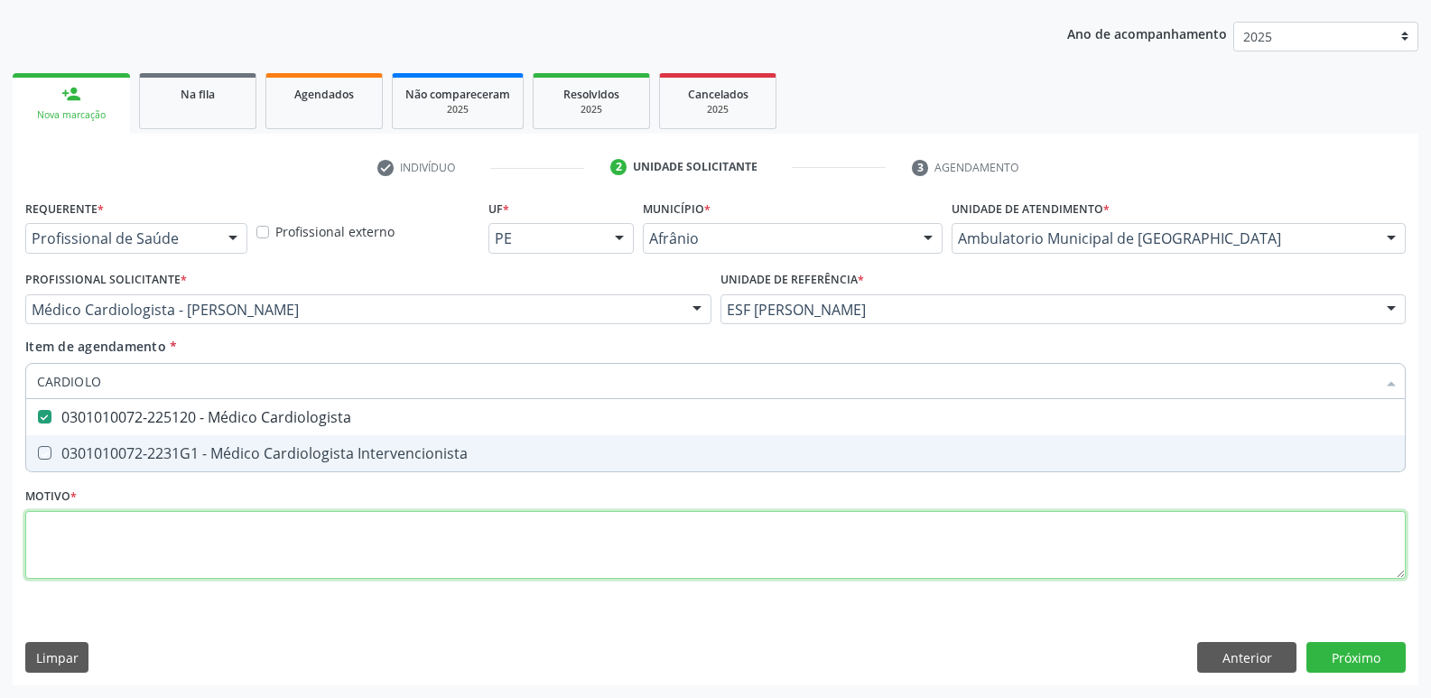
click at [272, 542] on div "Requerente * Profissional de Saúde Profissional de Saúde Paciente Nenhum result…" at bounding box center [715, 399] width 1380 height 409
checkbox Intervencionista "true"
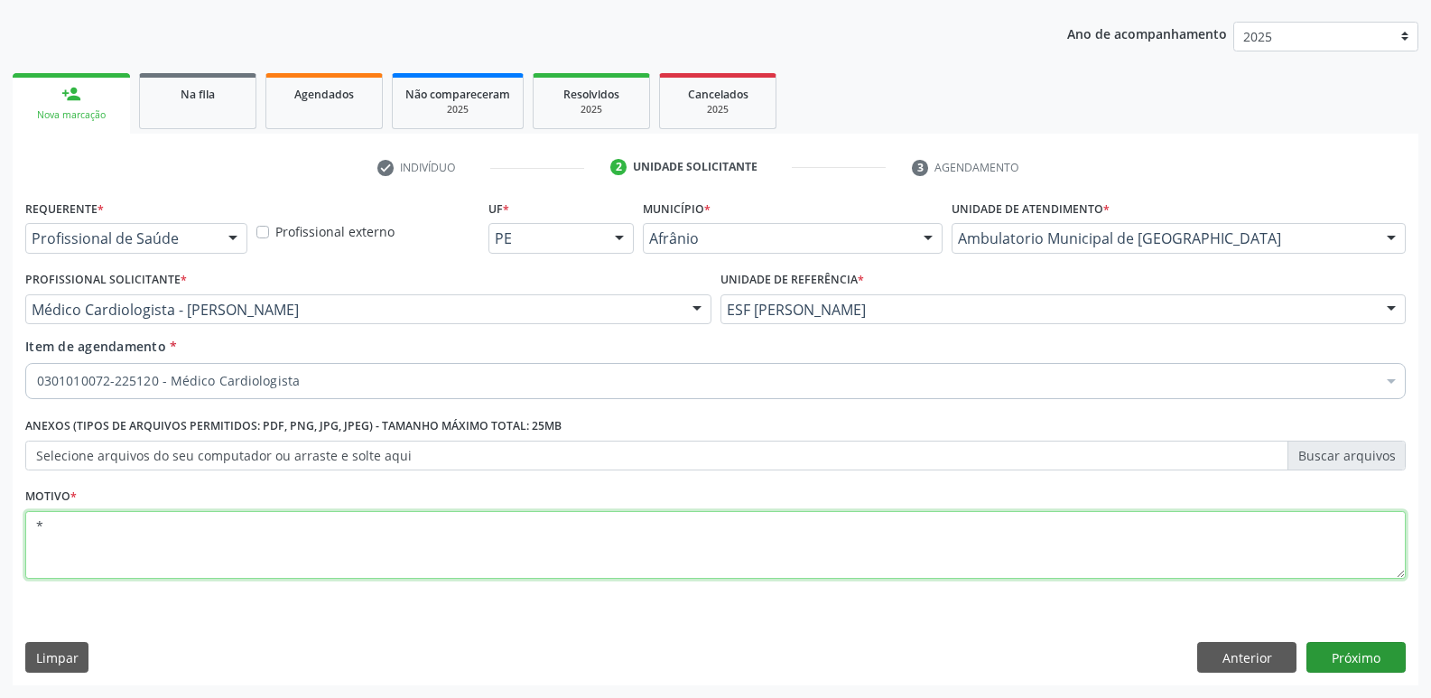
type textarea "*"
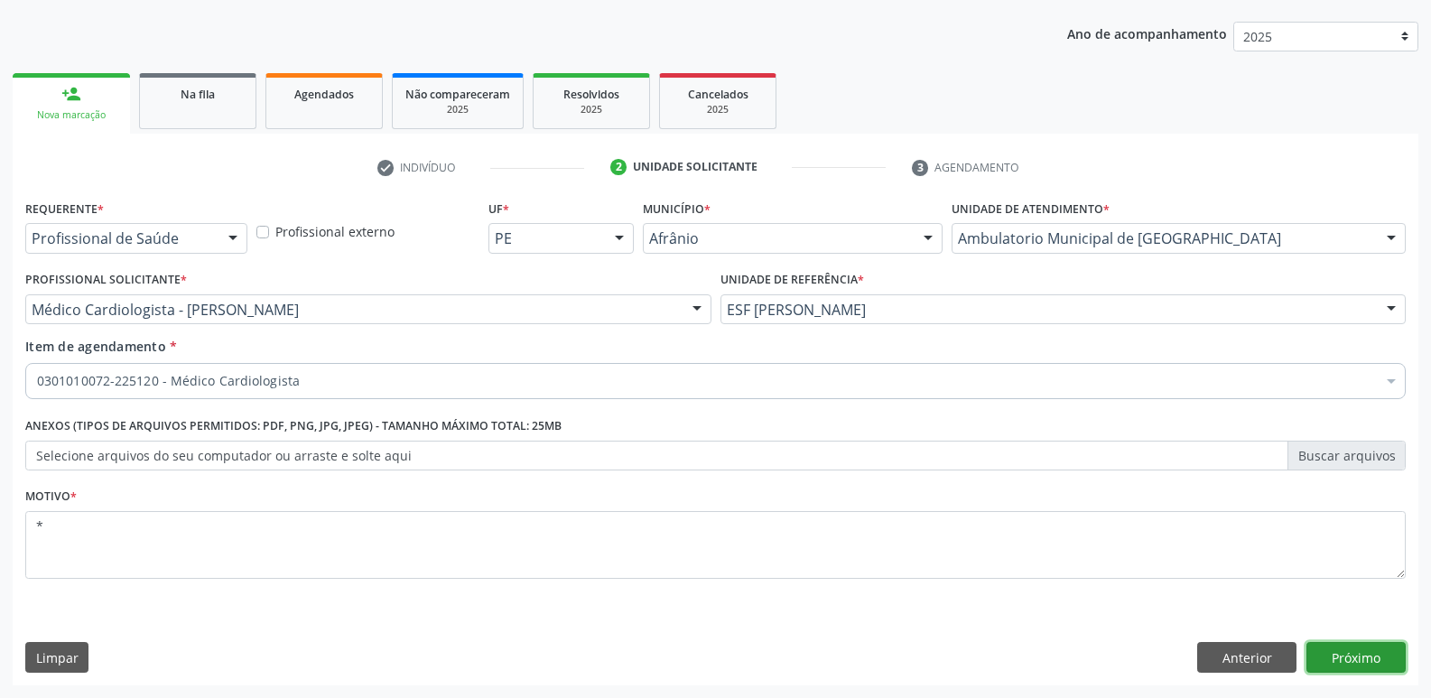
click at [1360, 655] on button "Próximo" at bounding box center [1355, 657] width 99 height 31
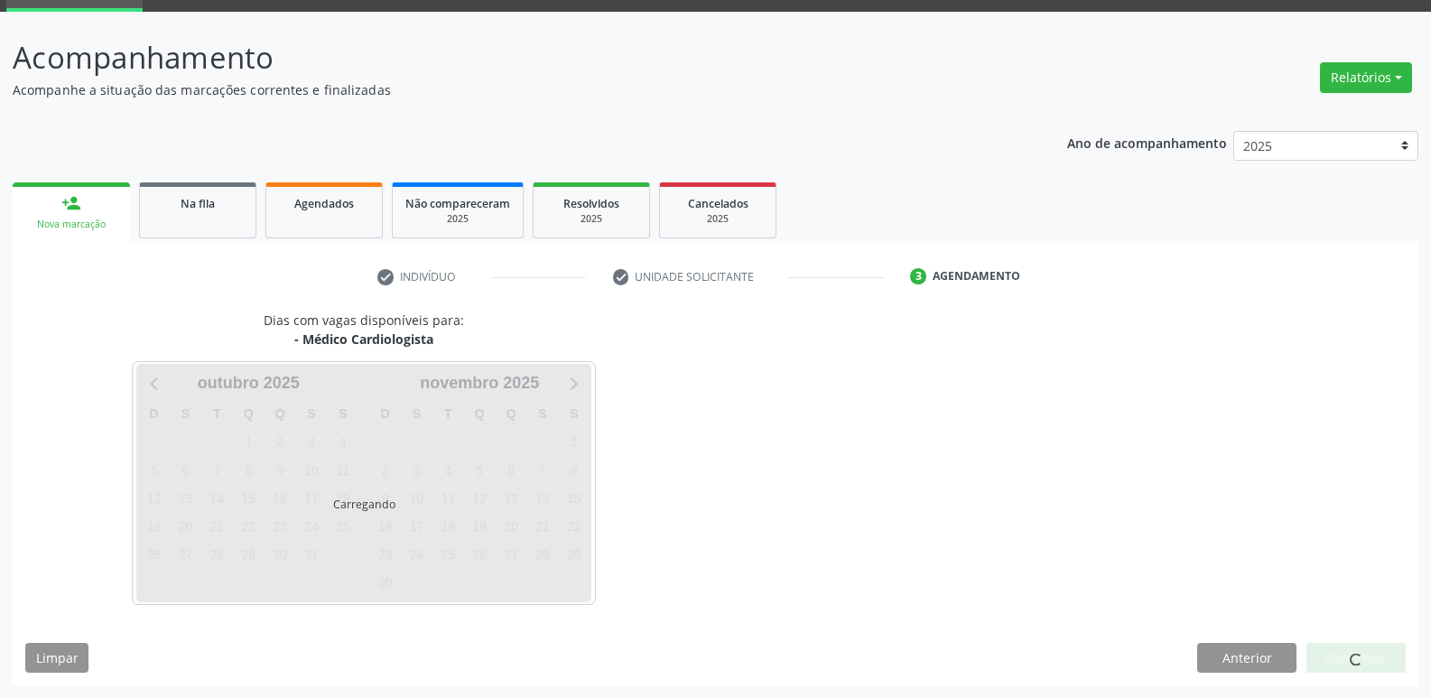
scroll to position [88, 0]
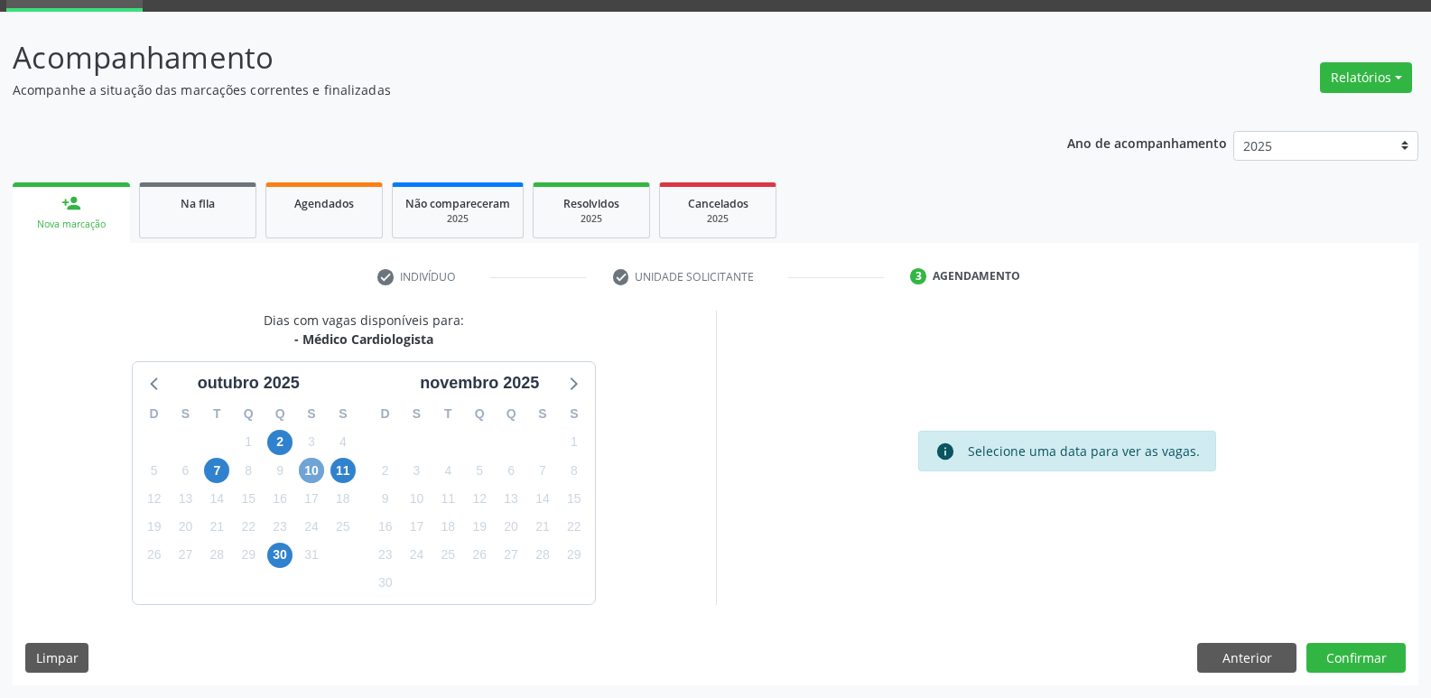
click at [313, 468] on span "10" at bounding box center [311, 470] width 25 height 25
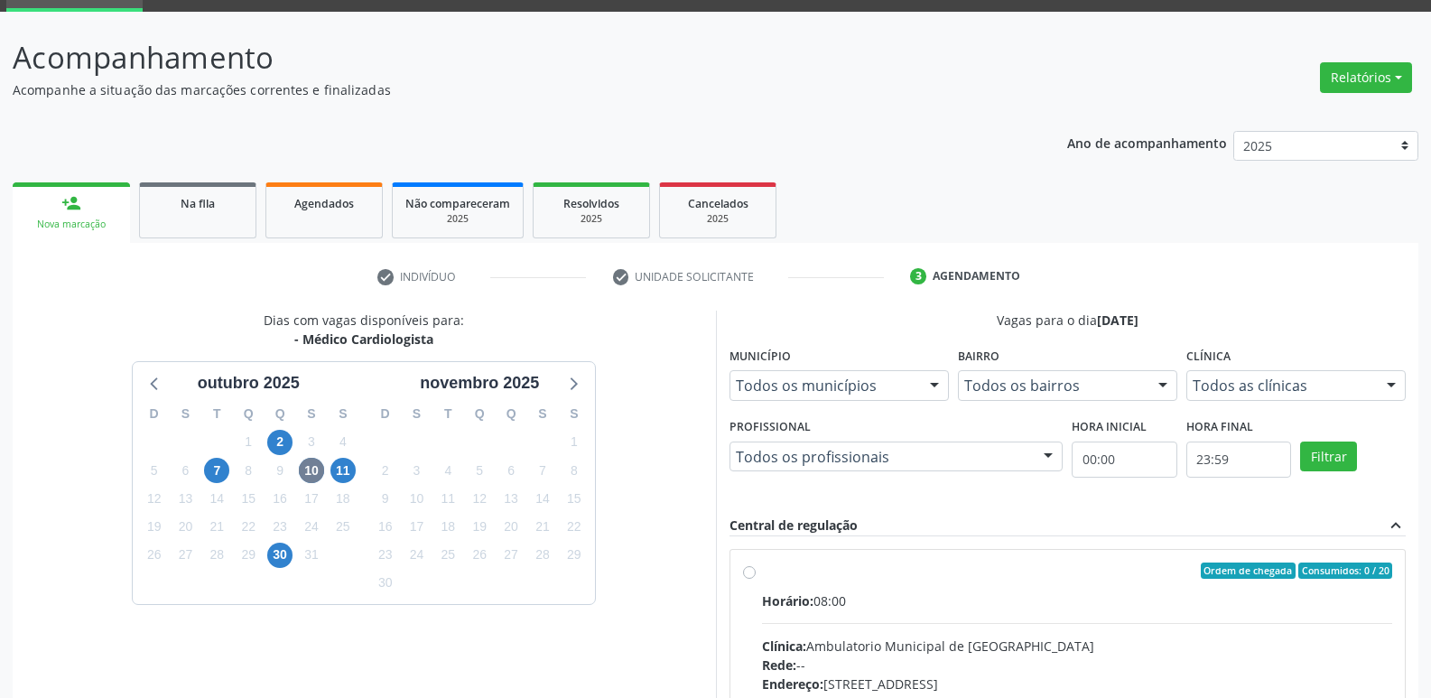
click at [796, 571] on div "Ordem de chegada Consumidos: 0 / 20" at bounding box center [1077, 570] width 631 height 16
click at [756, 571] on input "Ordem de chegada Consumidos: 0 / 20 Horário: 08:00 Clínica: Ambulatorio Municip…" at bounding box center [749, 570] width 13 height 16
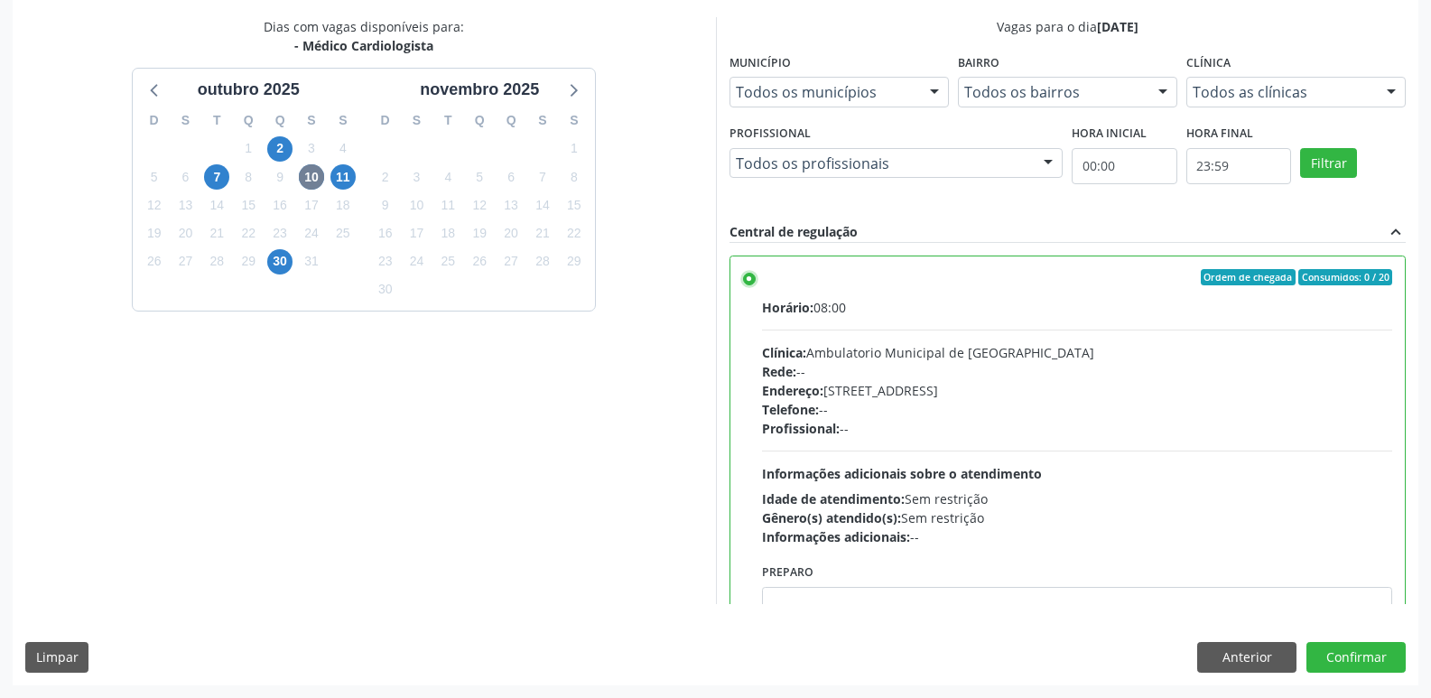
scroll to position [181, 0]
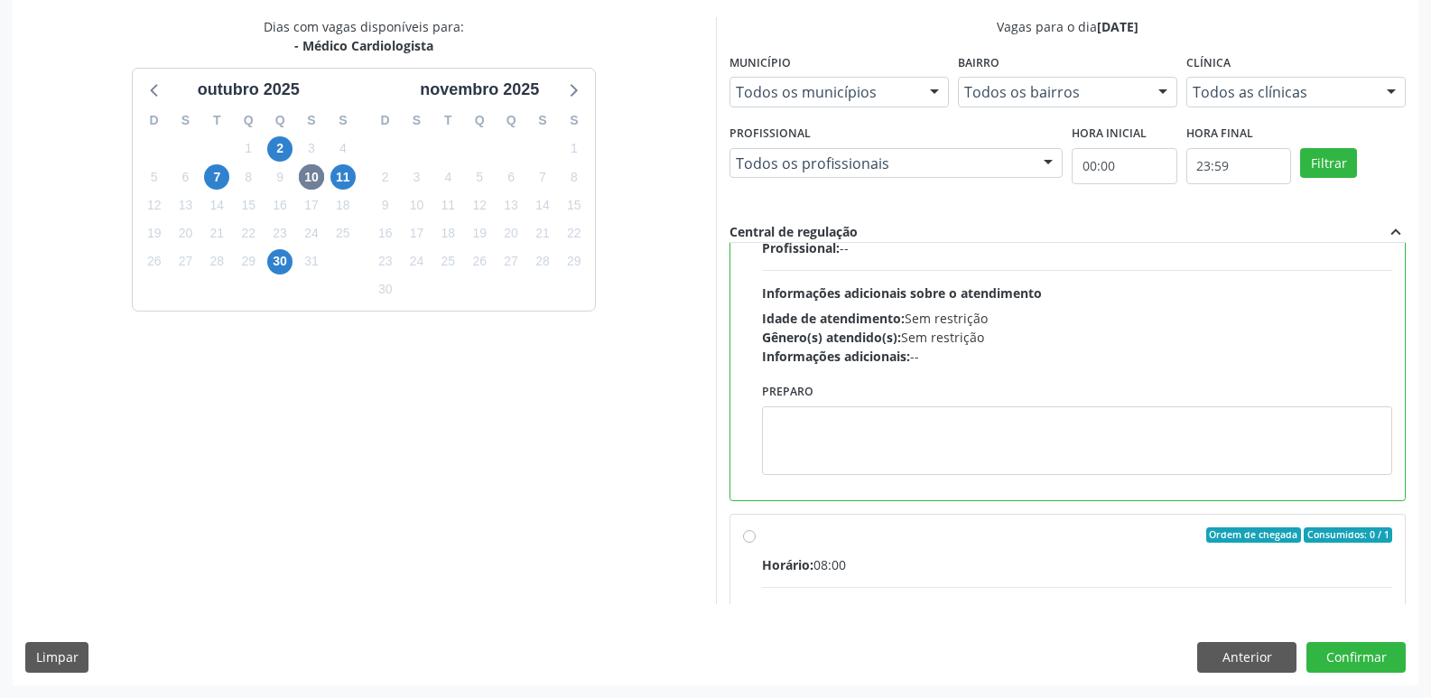
click at [762, 536] on label "Ordem de chegada Consumidos: 0 / 1 Horário: 08:00 Clínica: Ambulatorio Municipa…" at bounding box center [1077, 665] width 631 height 277
click at [751, 536] on input "Ordem de chegada Consumidos: 0 / 1 Horário: 08:00 Clínica: Ambulatorio Municipa…" at bounding box center [749, 535] width 13 height 16
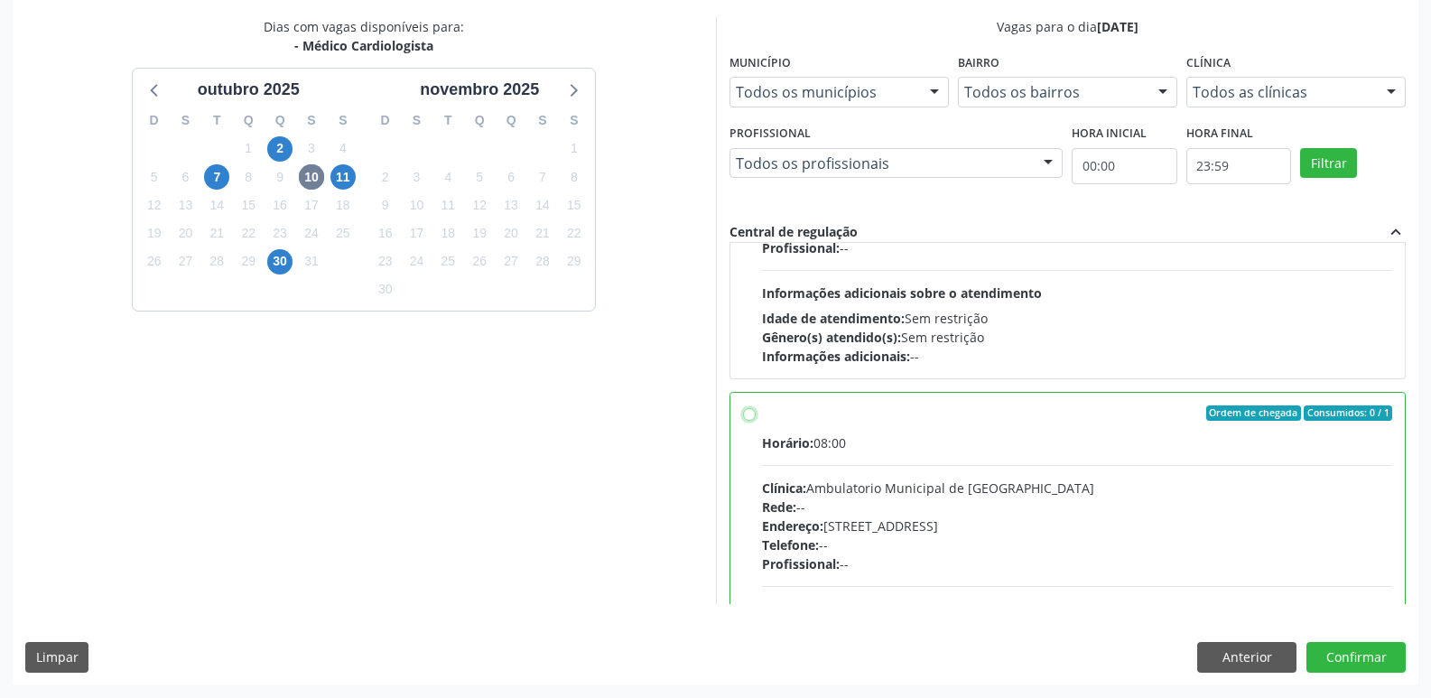
radio input "false"
radio input "true"
click at [1345, 654] on button "Confirmar" at bounding box center [1355, 657] width 99 height 31
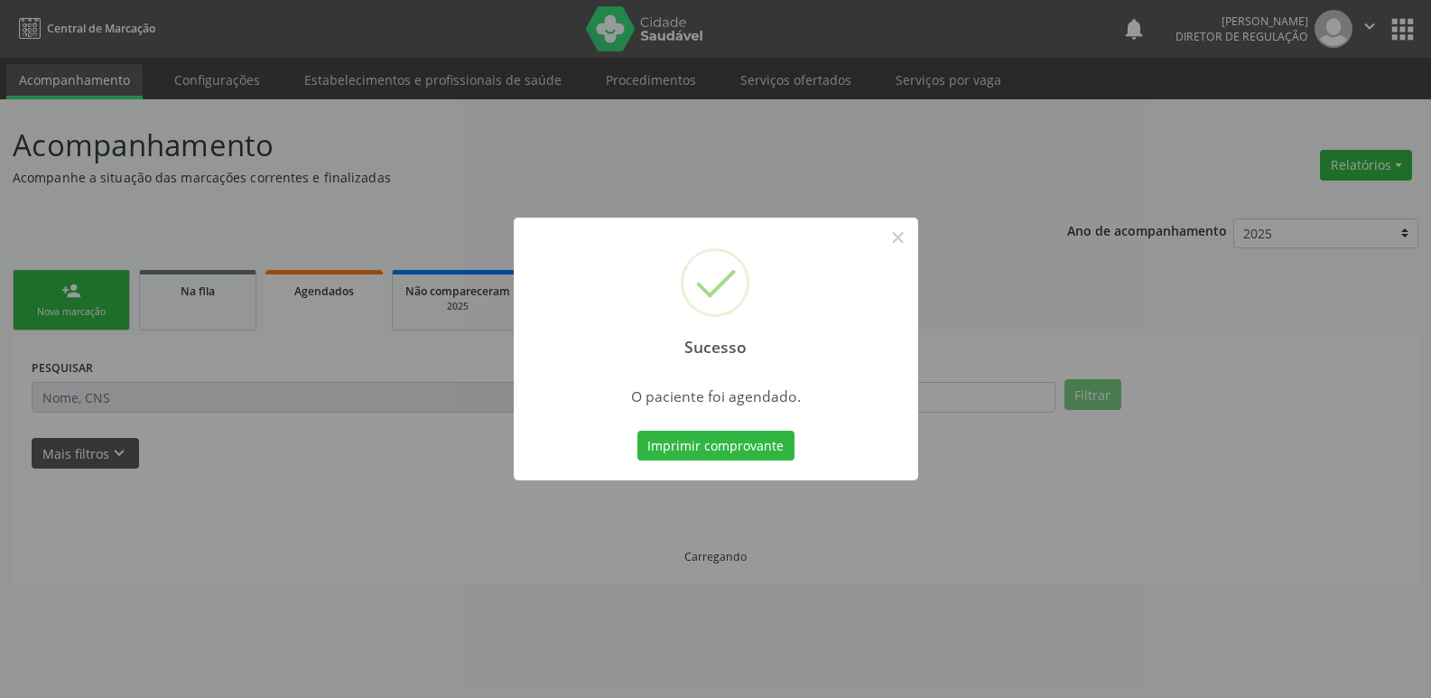
scroll to position [0, 0]
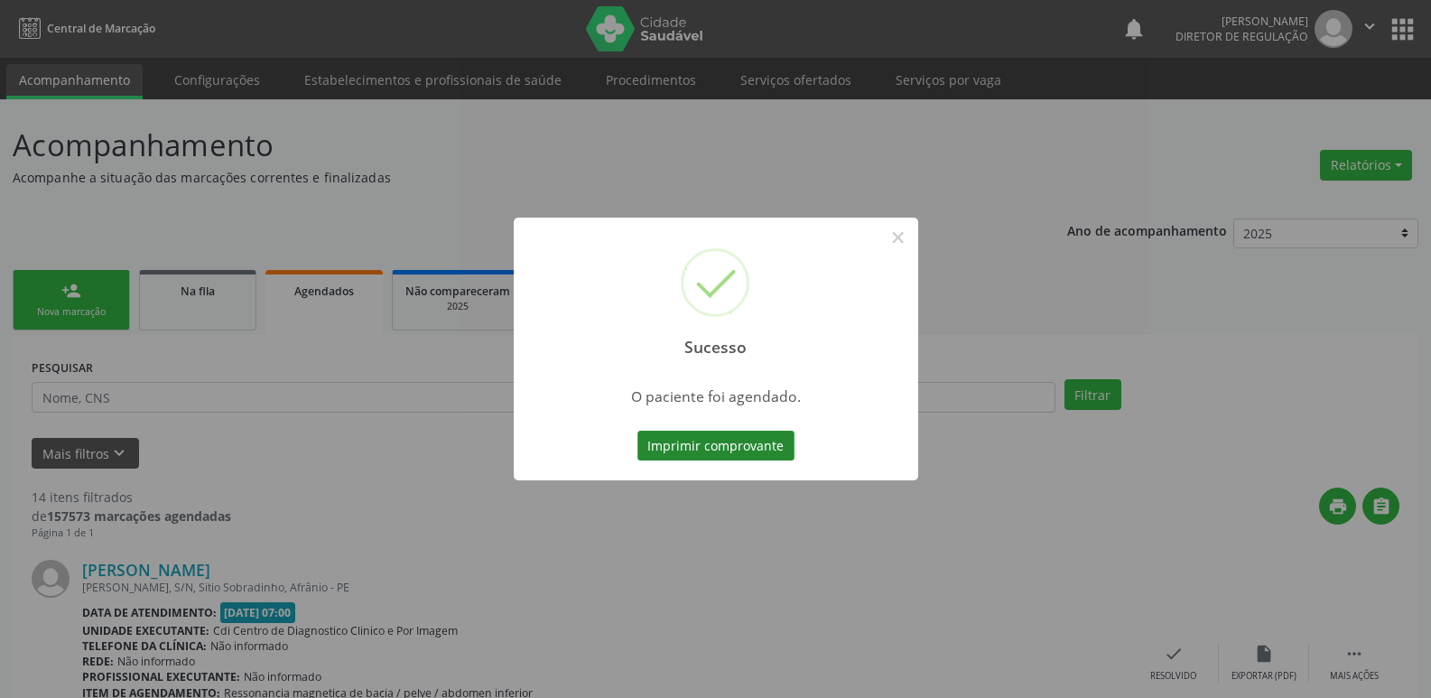
click at [751, 448] on button "Imprimir comprovante" at bounding box center [715, 446] width 157 height 31
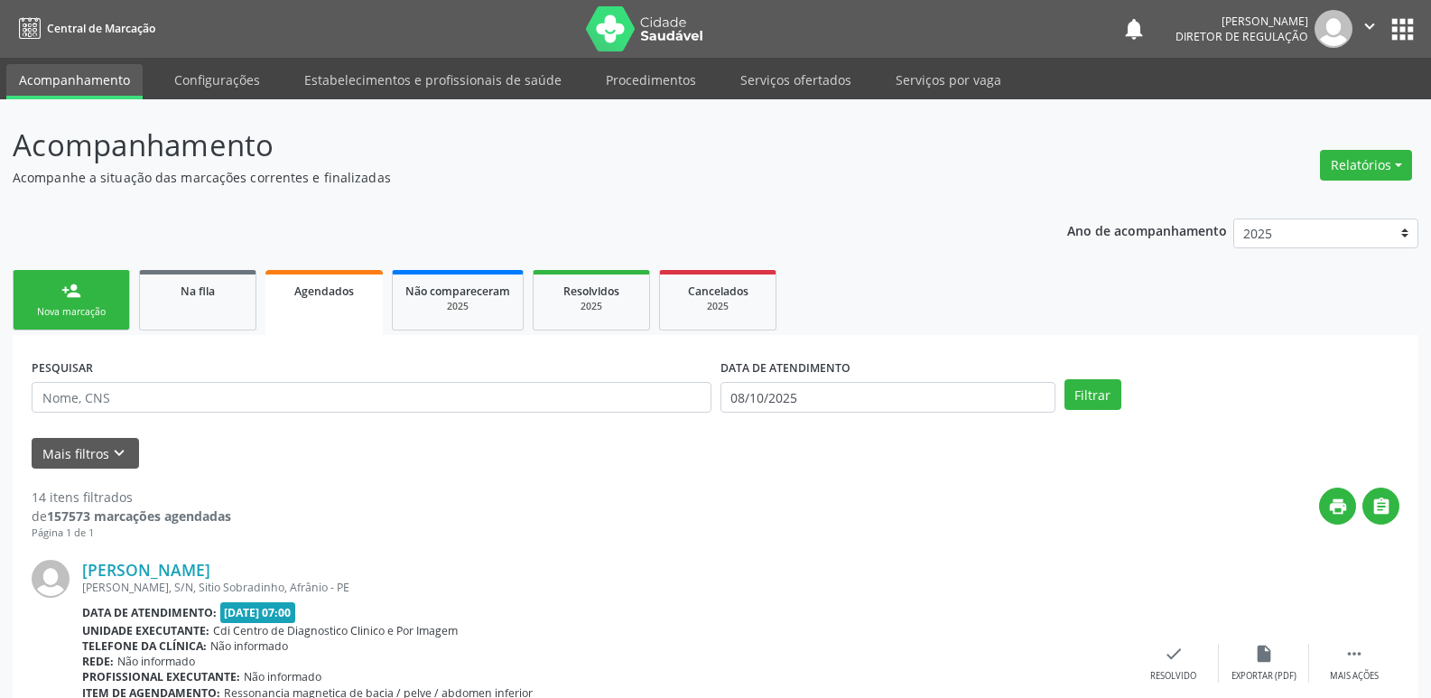
click at [81, 314] on div "Nova marcação" at bounding box center [71, 312] width 90 height 14
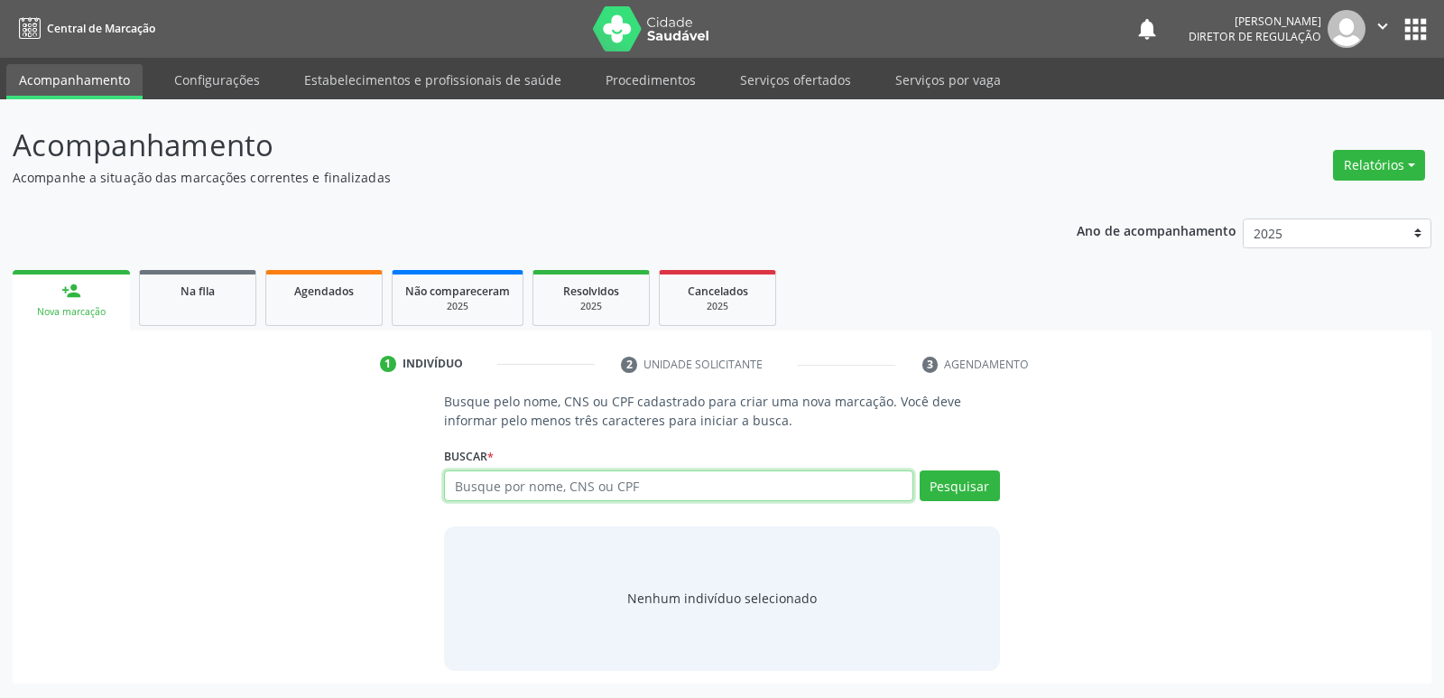
click at [533, 487] on input "text" at bounding box center [678, 485] width 468 height 31
drag, startPoint x: 524, startPoint y: 486, endPoint x: 476, endPoint y: 487, distance: 47.9
click at [476, 487] on input "text" at bounding box center [678, 485] width 468 height 31
type input "700406390559950"
click at [969, 485] on button "Pesquisar" at bounding box center [960, 485] width 80 height 31
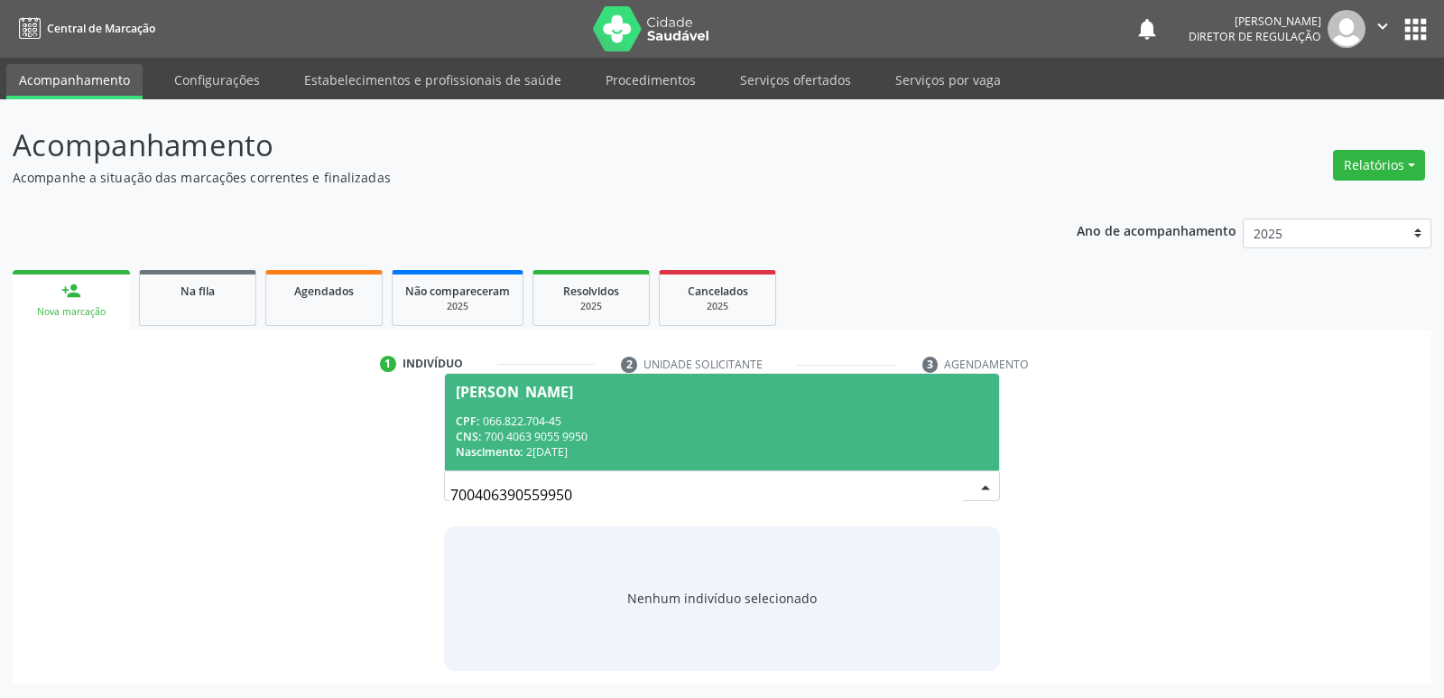
click at [528, 450] on div "Nascimento: 25/08/1987" at bounding box center [722, 451] width 532 height 15
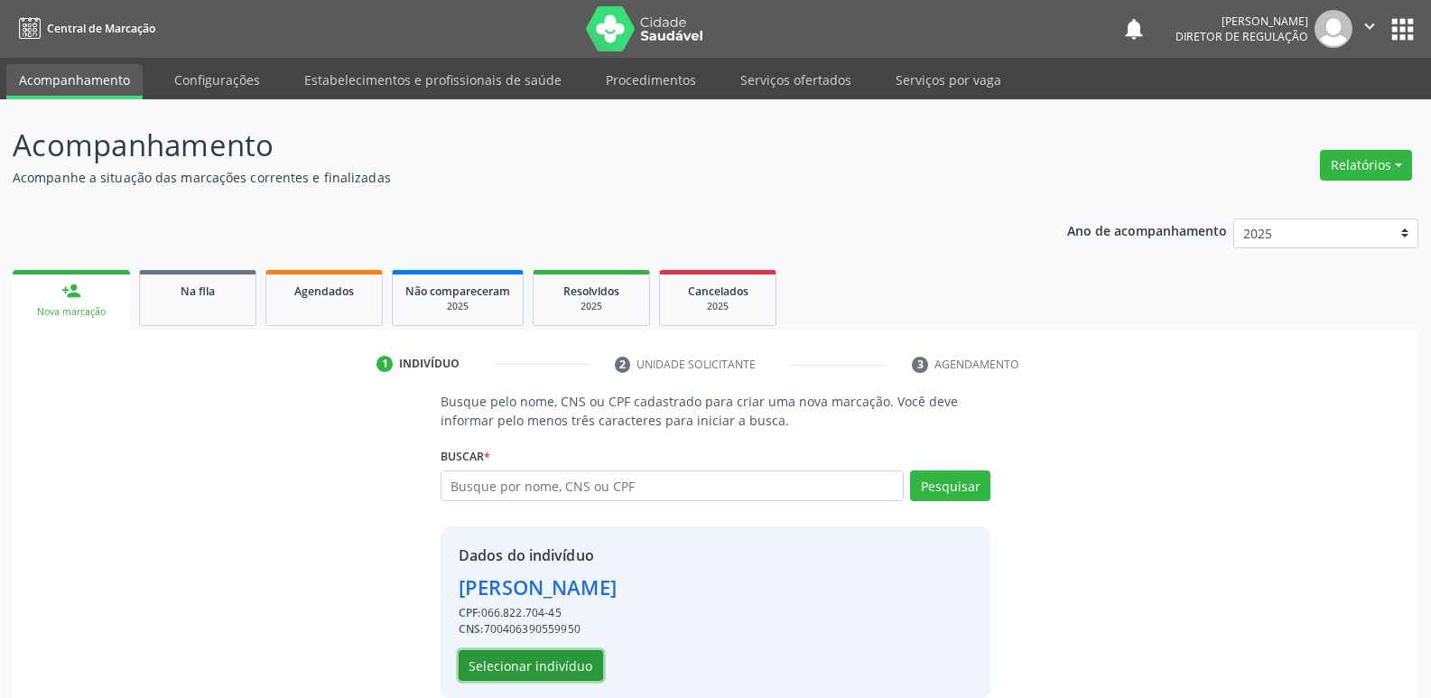
click at [551, 663] on button "Selecionar indivíduo" at bounding box center [531, 665] width 144 height 31
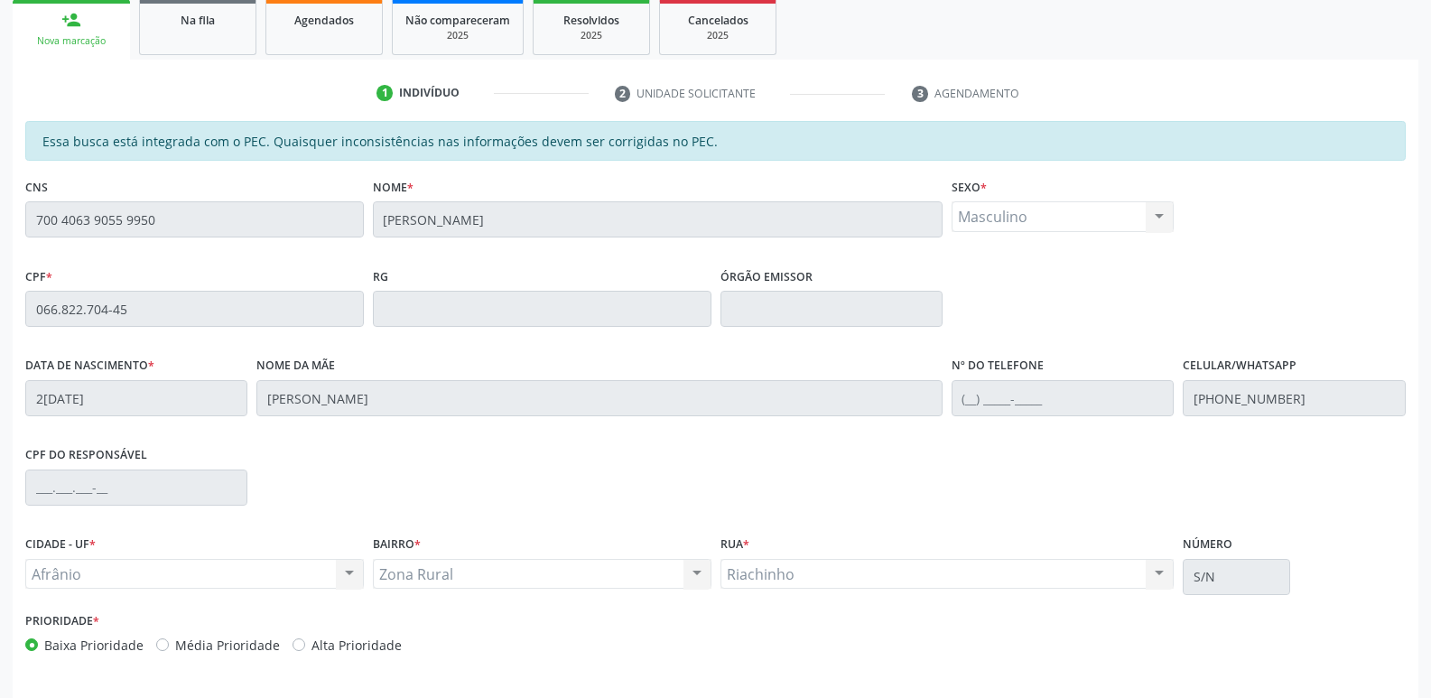
scroll to position [333, 0]
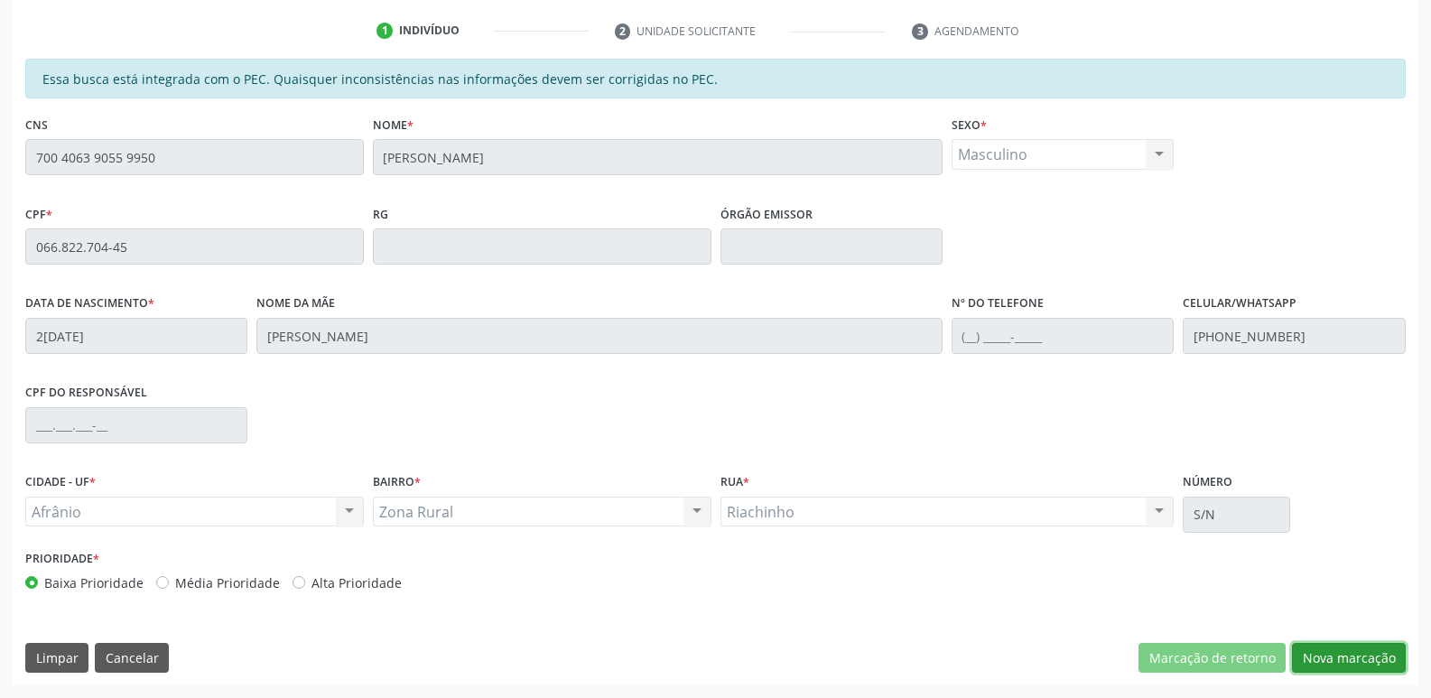
click at [1377, 653] on button "Nova marcação" at bounding box center [1349, 658] width 114 height 31
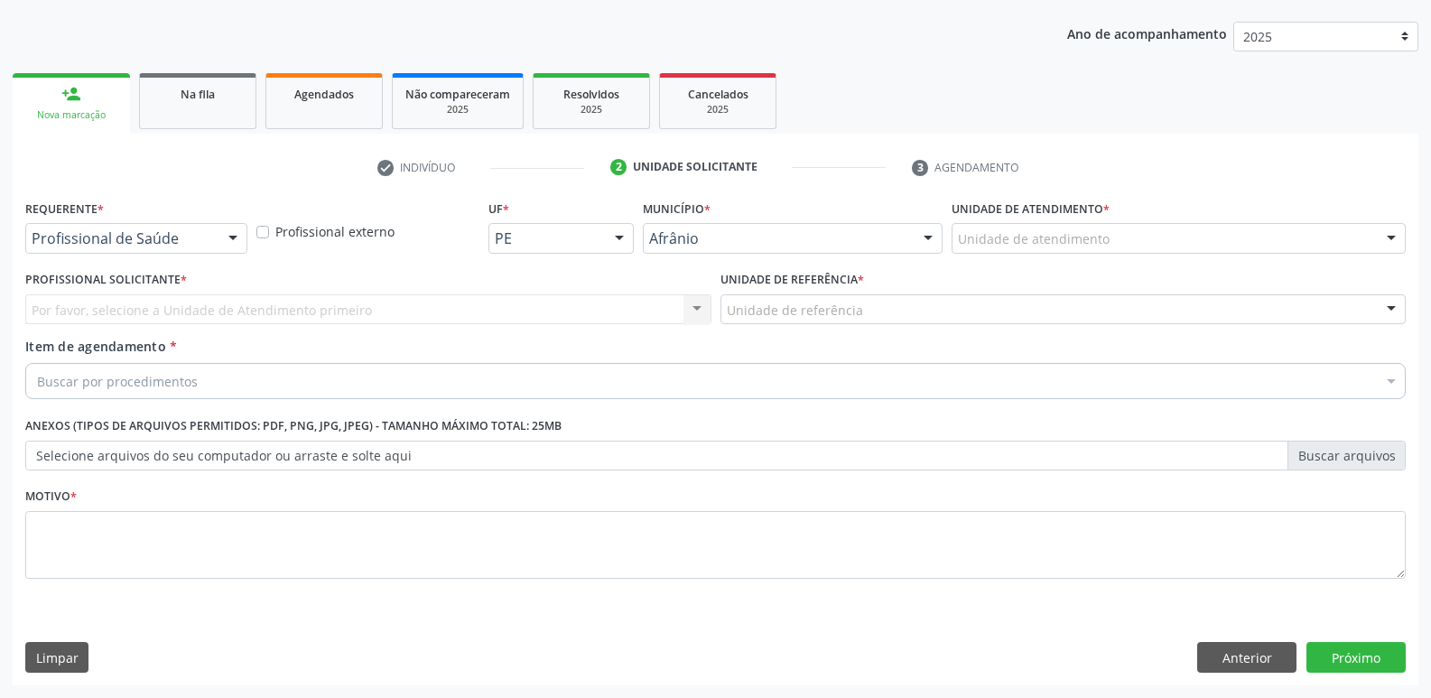
scroll to position [197, 0]
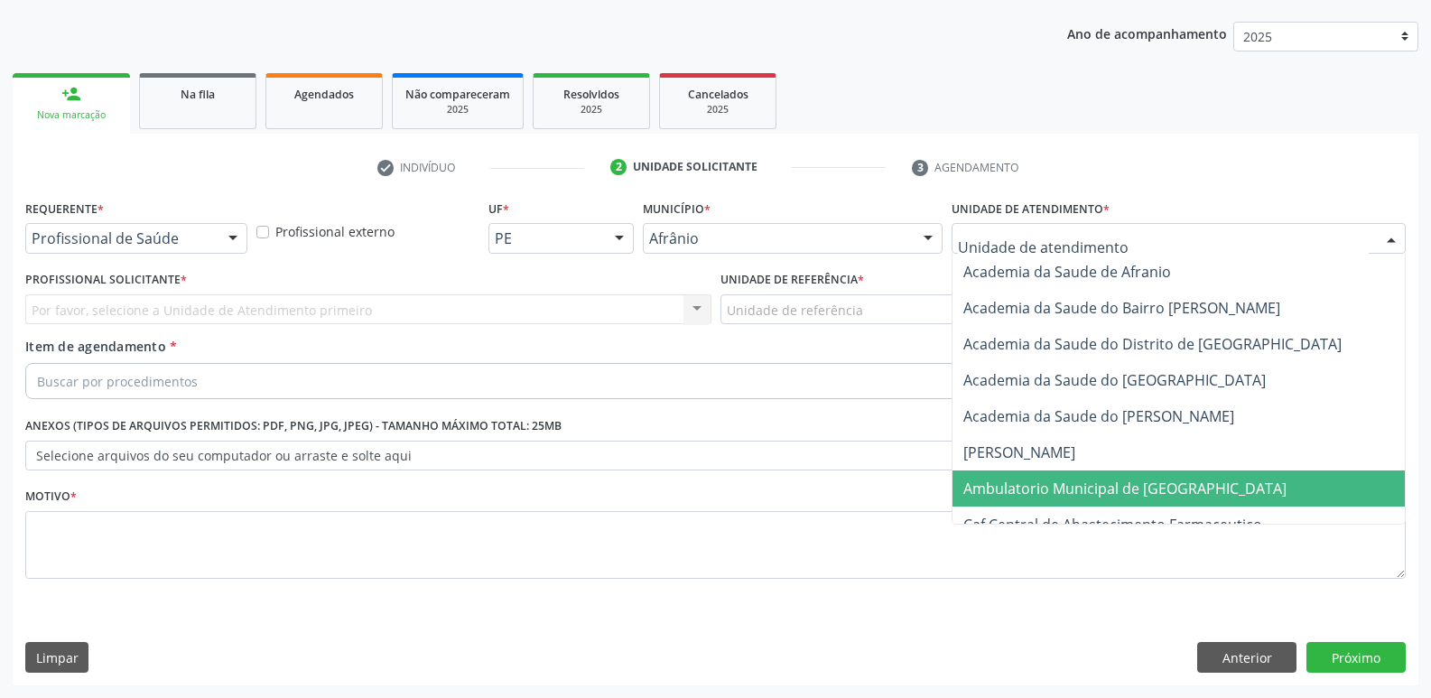
click at [1067, 495] on span "Ambulatorio Municipal de [GEOGRAPHIC_DATA]" at bounding box center [1124, 488] width 323 height 20
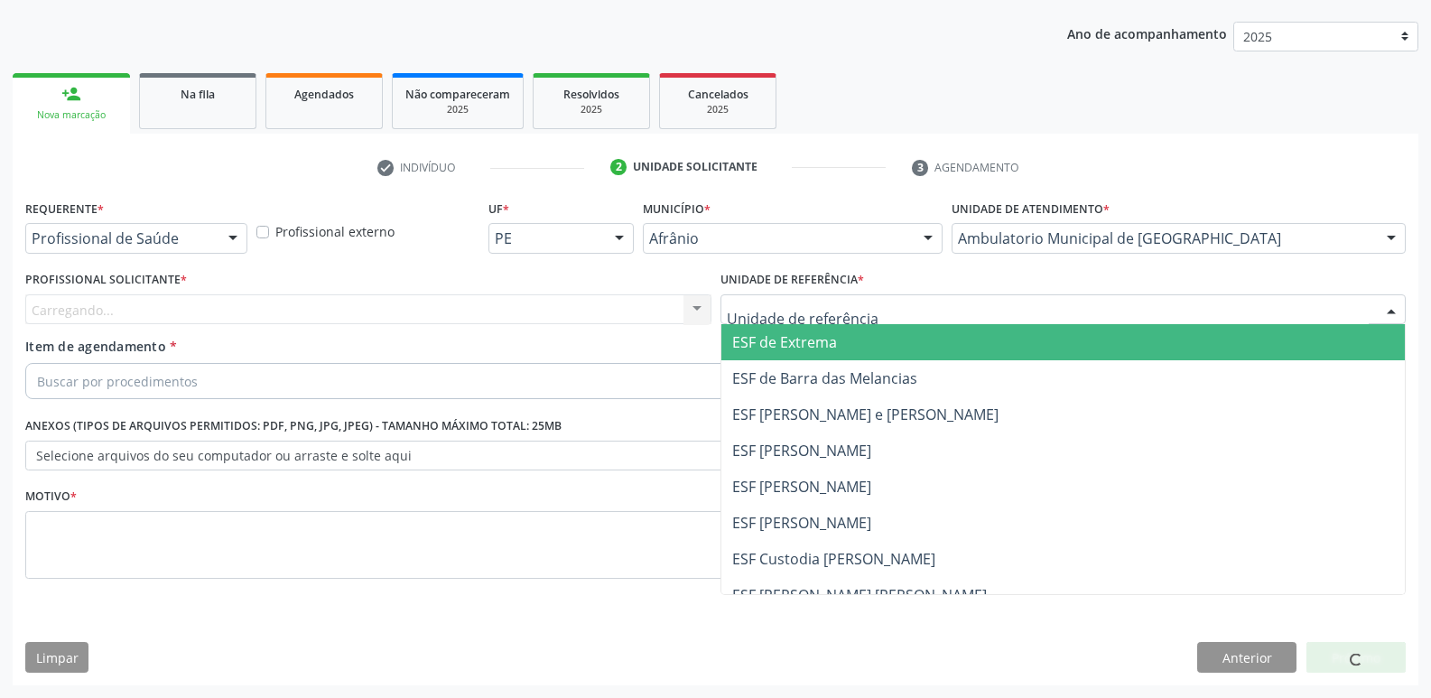
click at [870, 302] on div at bounding box center [1063, 309] width 686 height 31
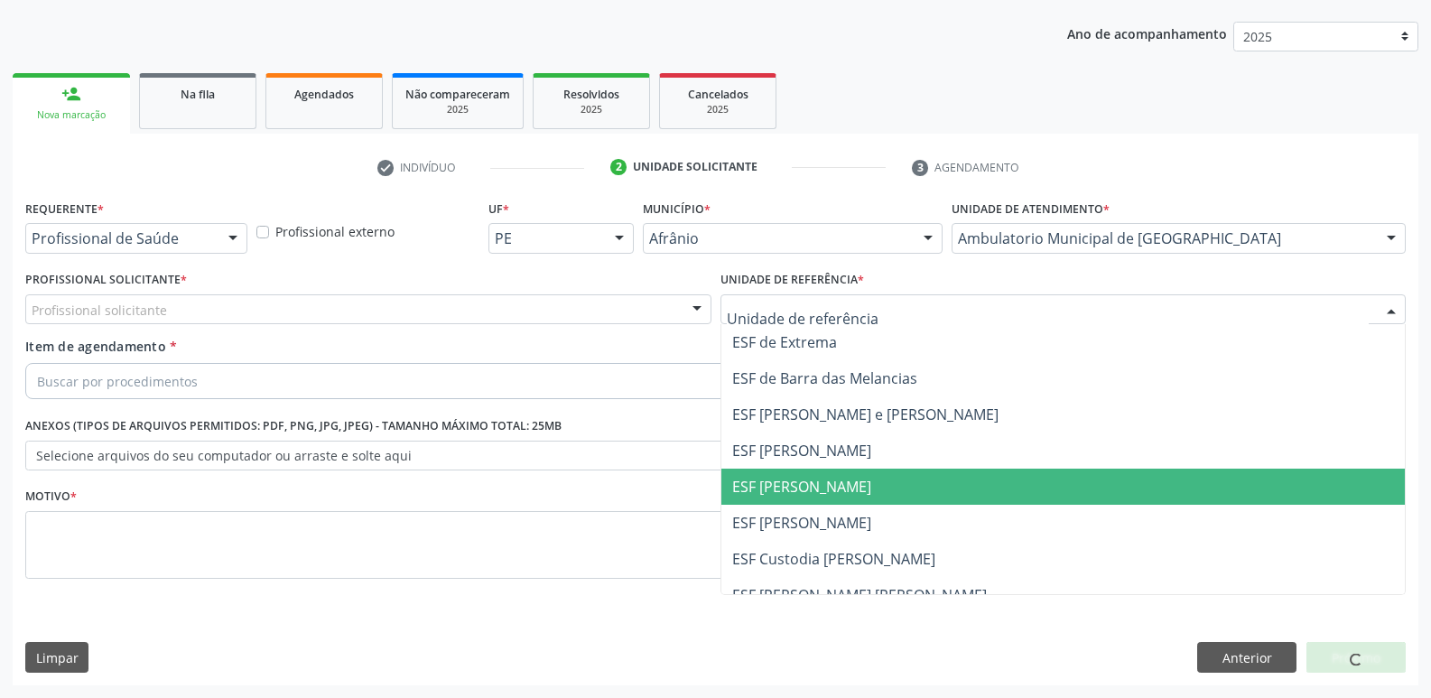
click at [865, 482] on span "ESF [PERSON_NAME]" at bounding box center [1063, 486] width 684 height 36
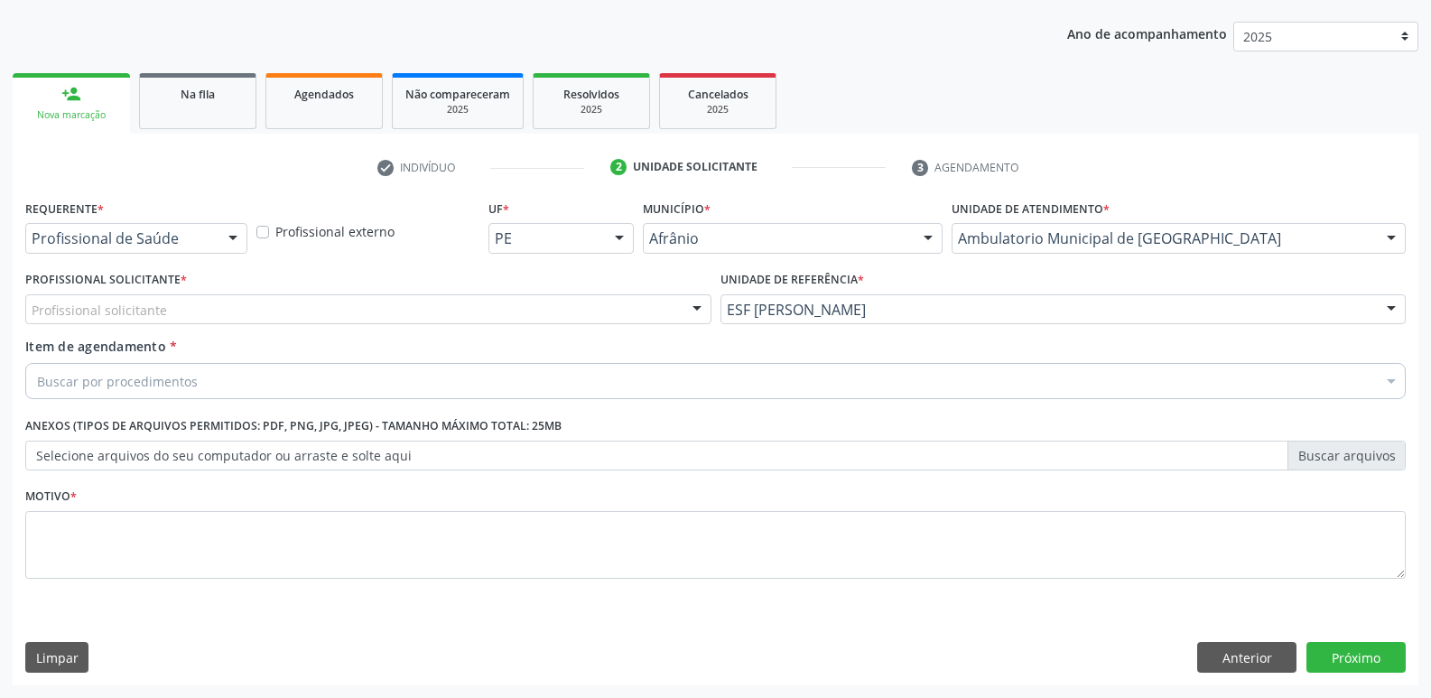
click at [487, 311] on div "Profissional solicitante" at bounding box center [368, 309] width 686 height 31
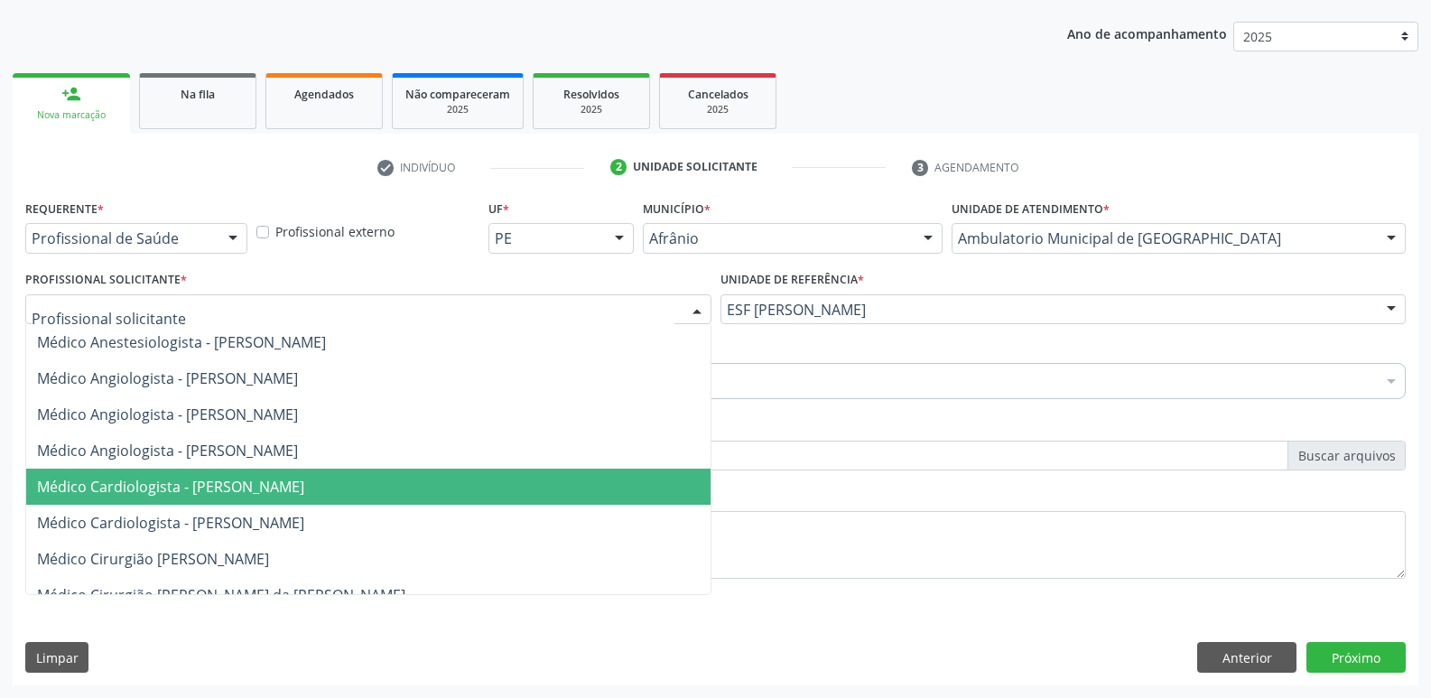
click at [461, 481] on span "Médico Cardiologista - [PERSON_NAME]" at bounding box center [368, 486] width 684 height 36
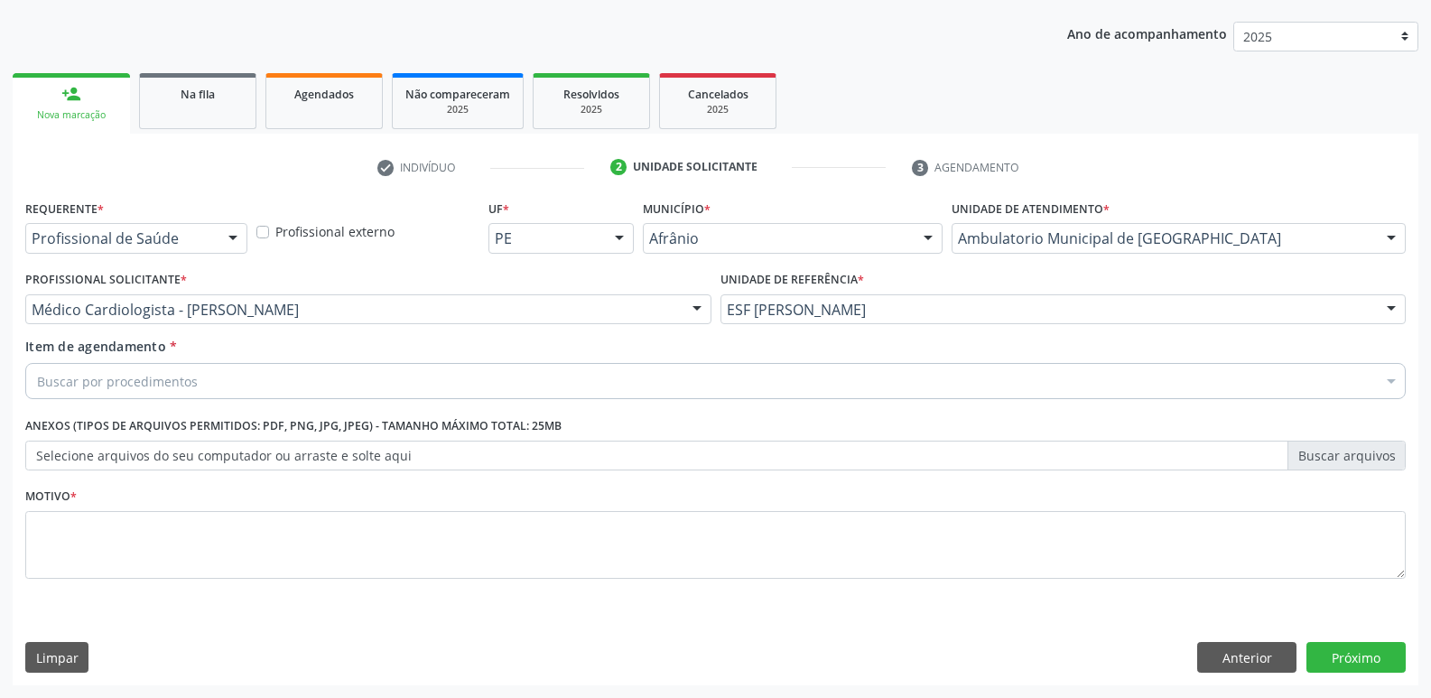
click at [364, 382] on div "Buscar por procedimentos" at bounding box center [715, 381] width 1380 height 36
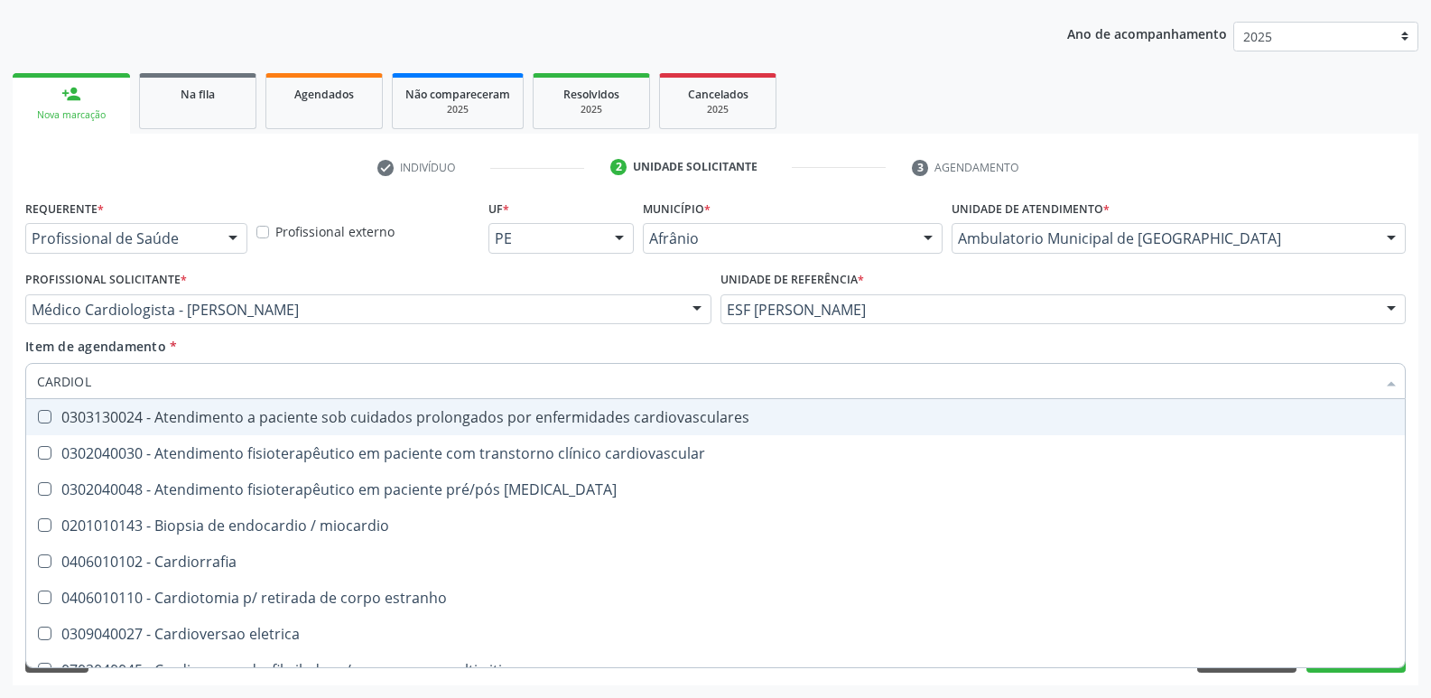
type input "CARDIOLO"
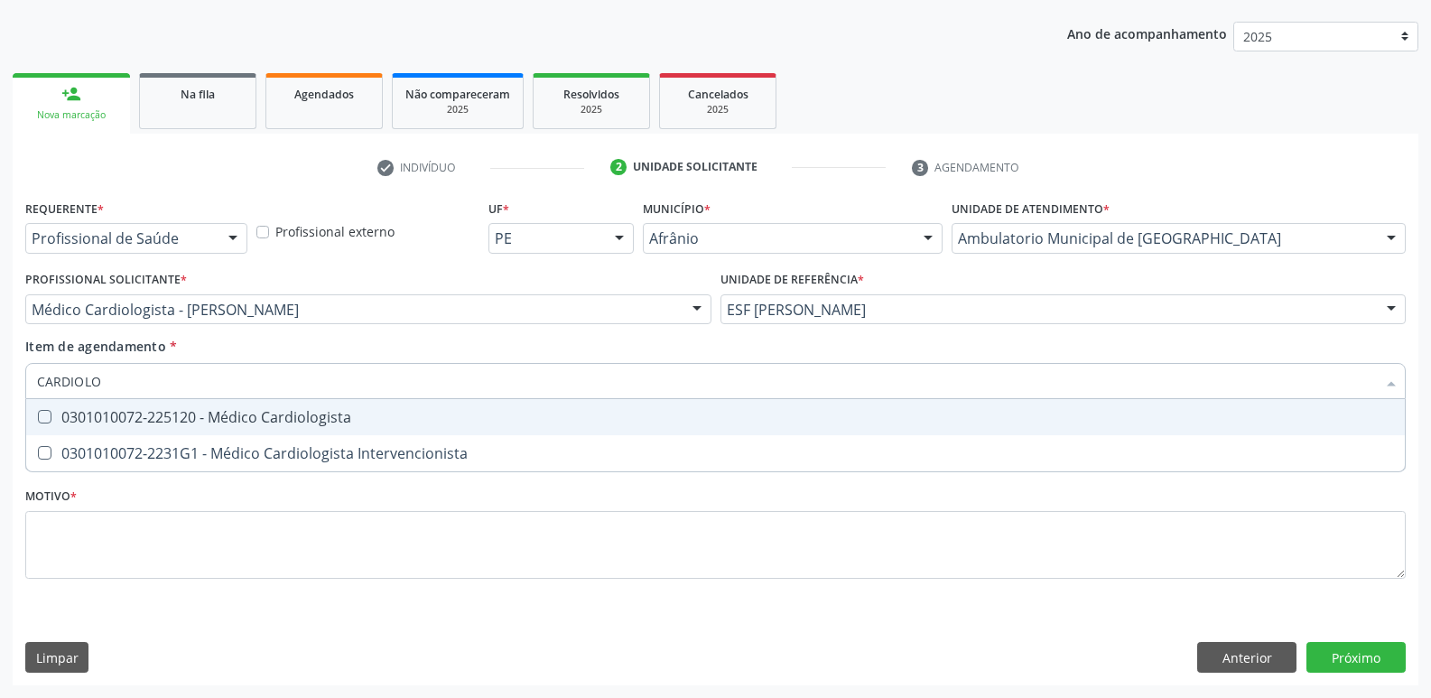
click at [363, 413] on div "0301010072-225120 - Médico Cardiologista" at bounding box center [715, 417] width 1357 height 14
checkbox Cardiologista "true"
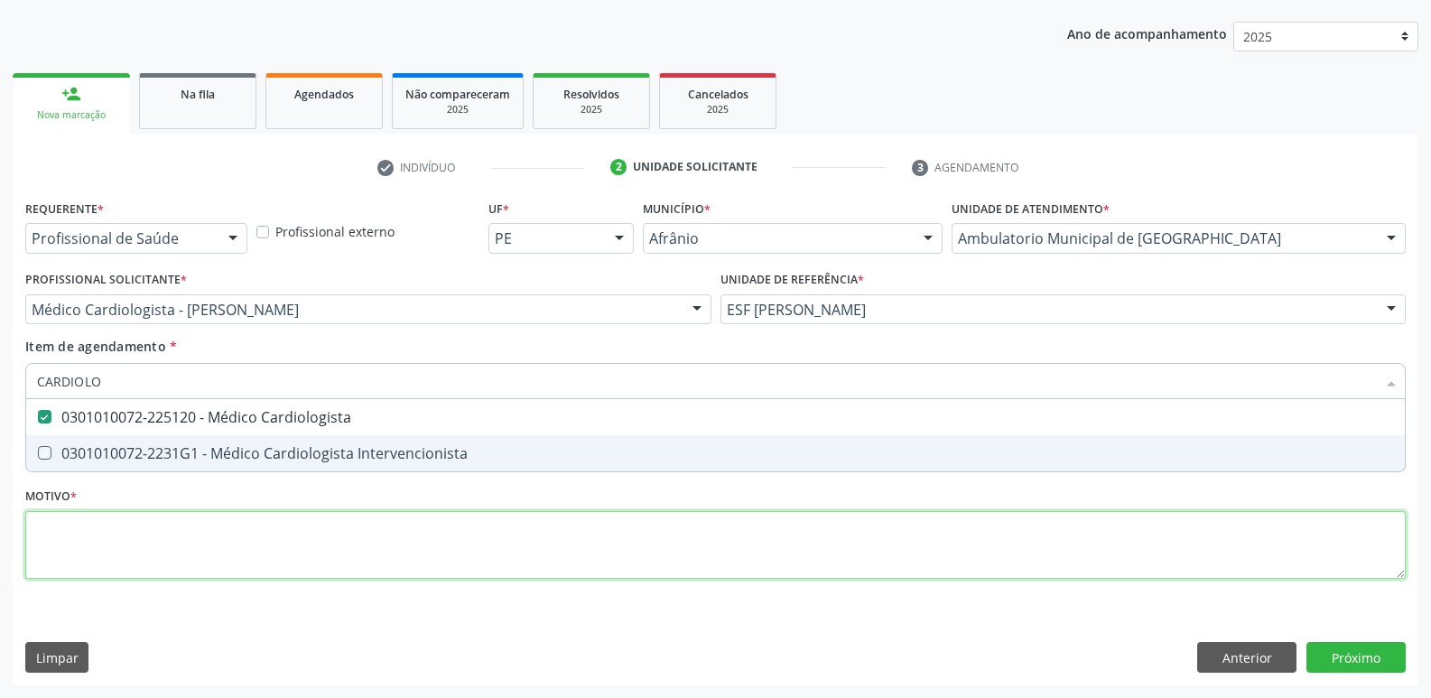
click at [364, 536] on div "Requerente * Profissional de Saúde Profissional de Saúde Paciente Nenhum result…" at bounding box center [715, 399] width 1380 height 409
checkbox Intervencionista "true"
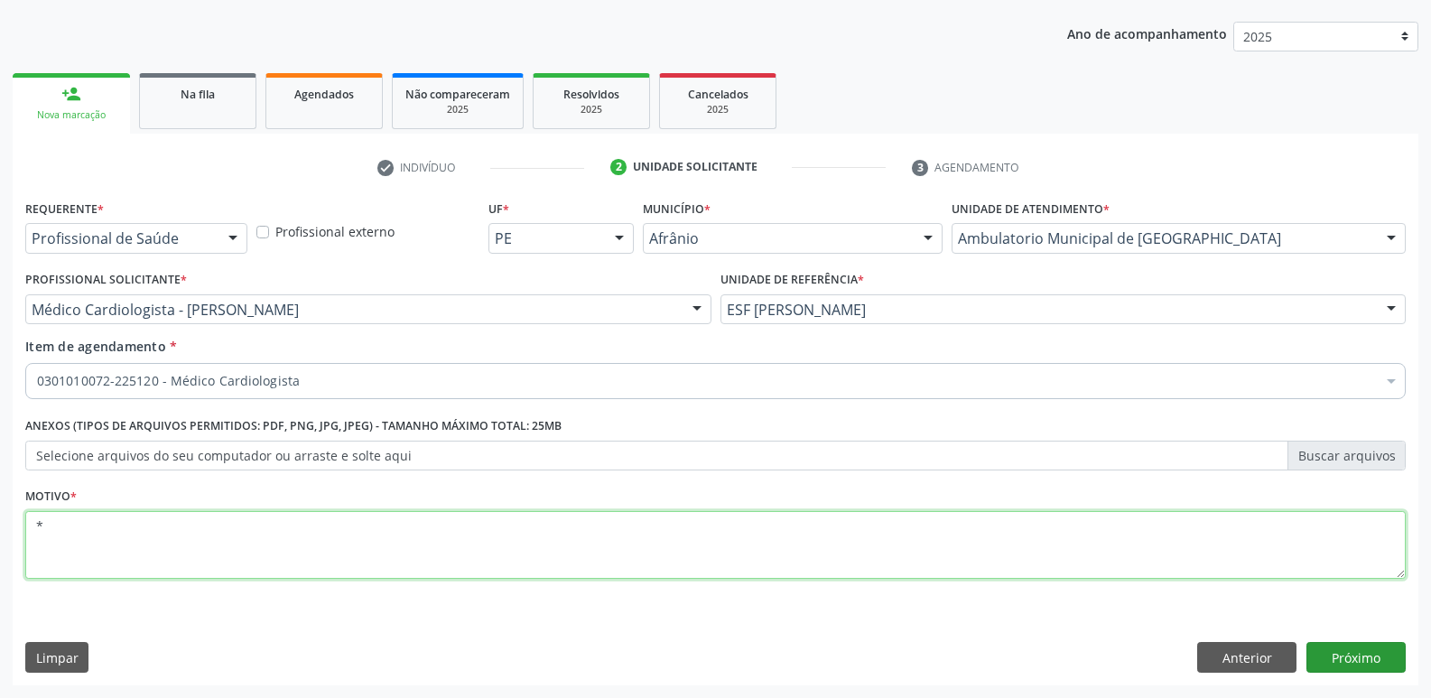
type textarea "*"
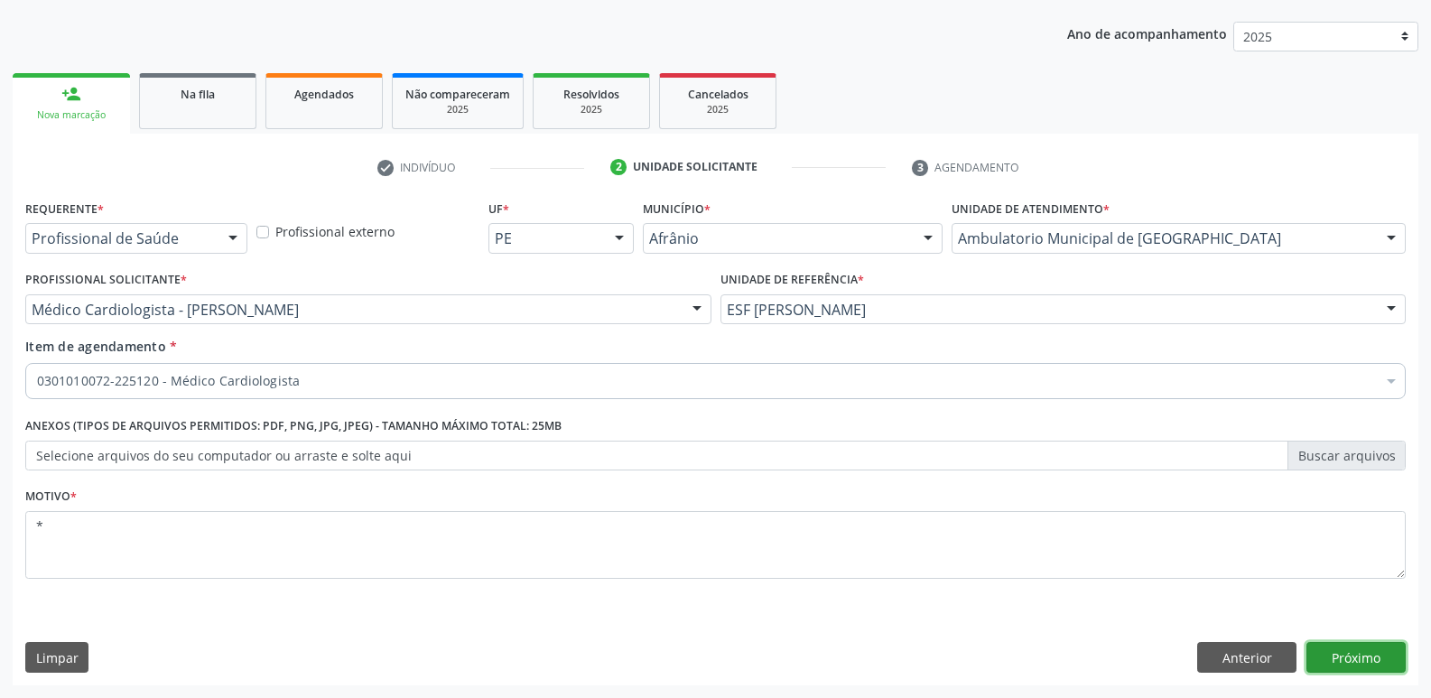
click at [1341, 654] on button "Próximo" at bounding box center [1355, 657] width 99 height 31
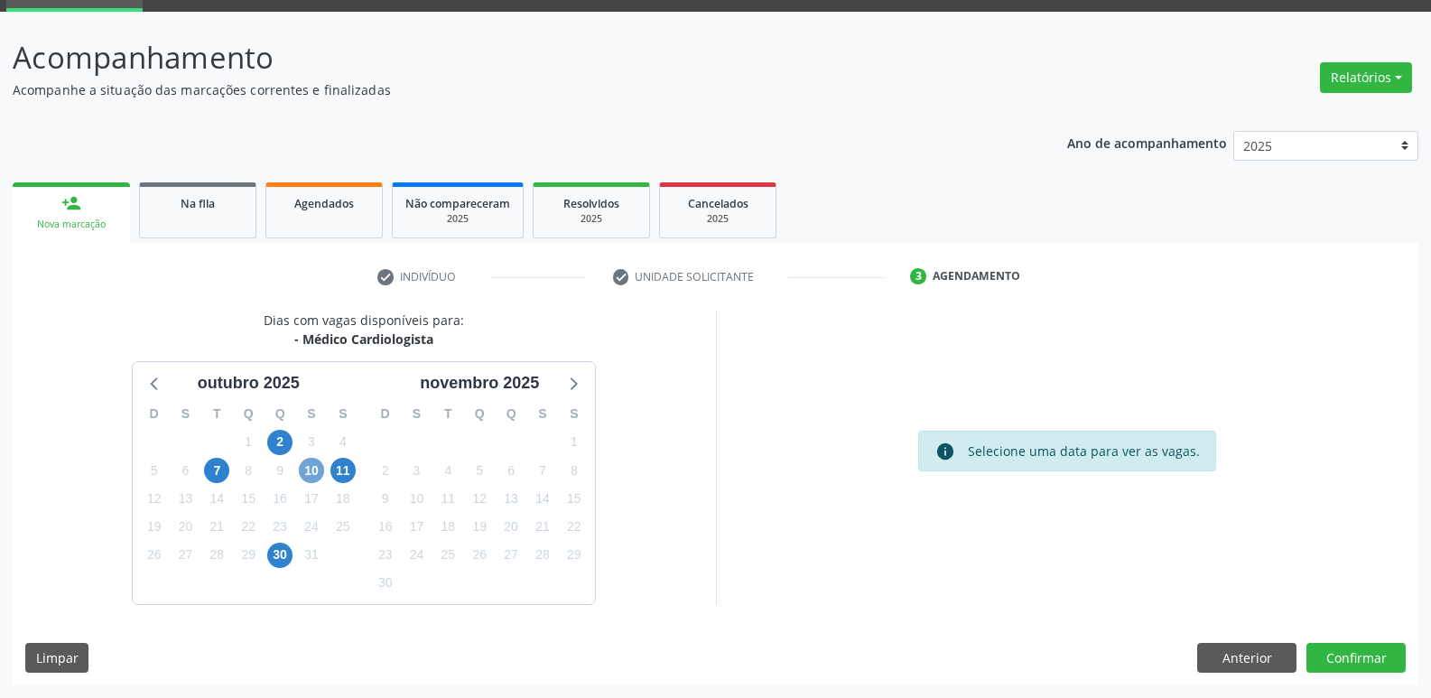
click at [312, 469] on span "10" at bounding box center [311, 470] width 25 height 25
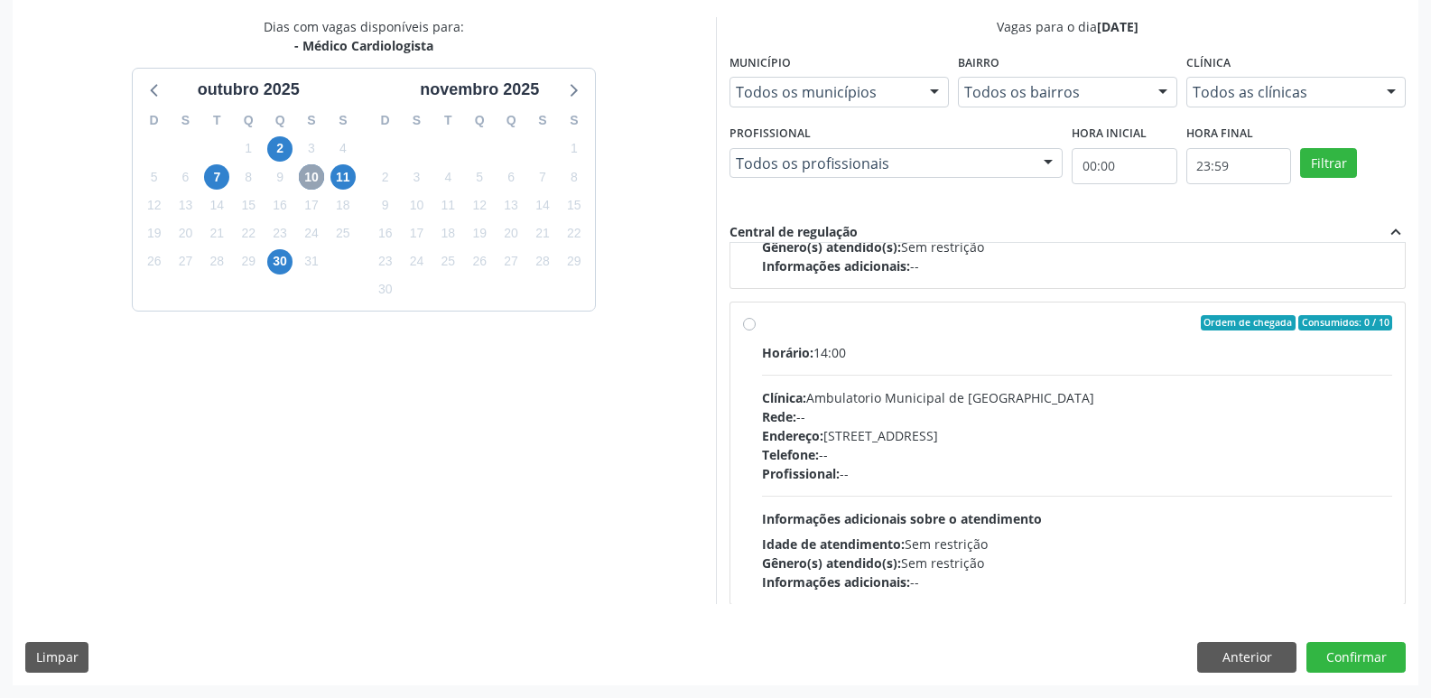
scroll to position [284, 0]
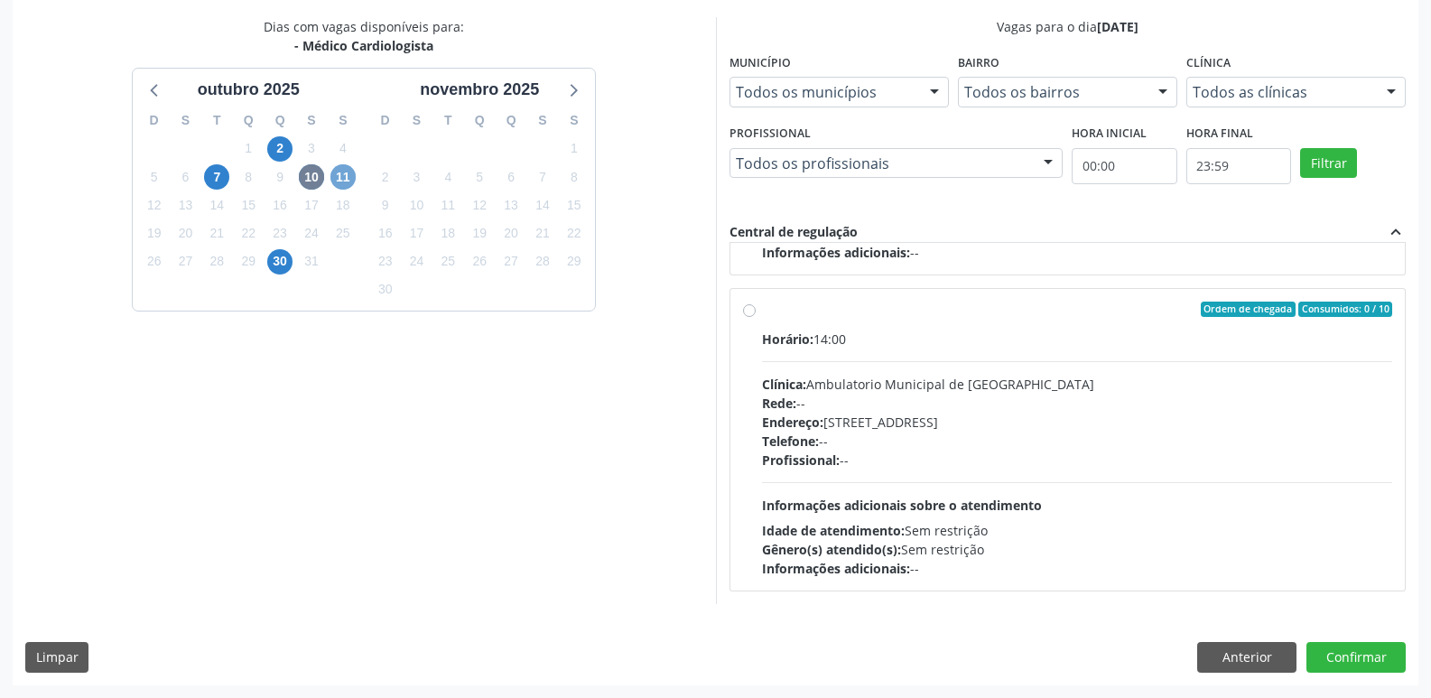
click at [344, 180] on span "11" at bounding box center [342, 176] width 25 height 25
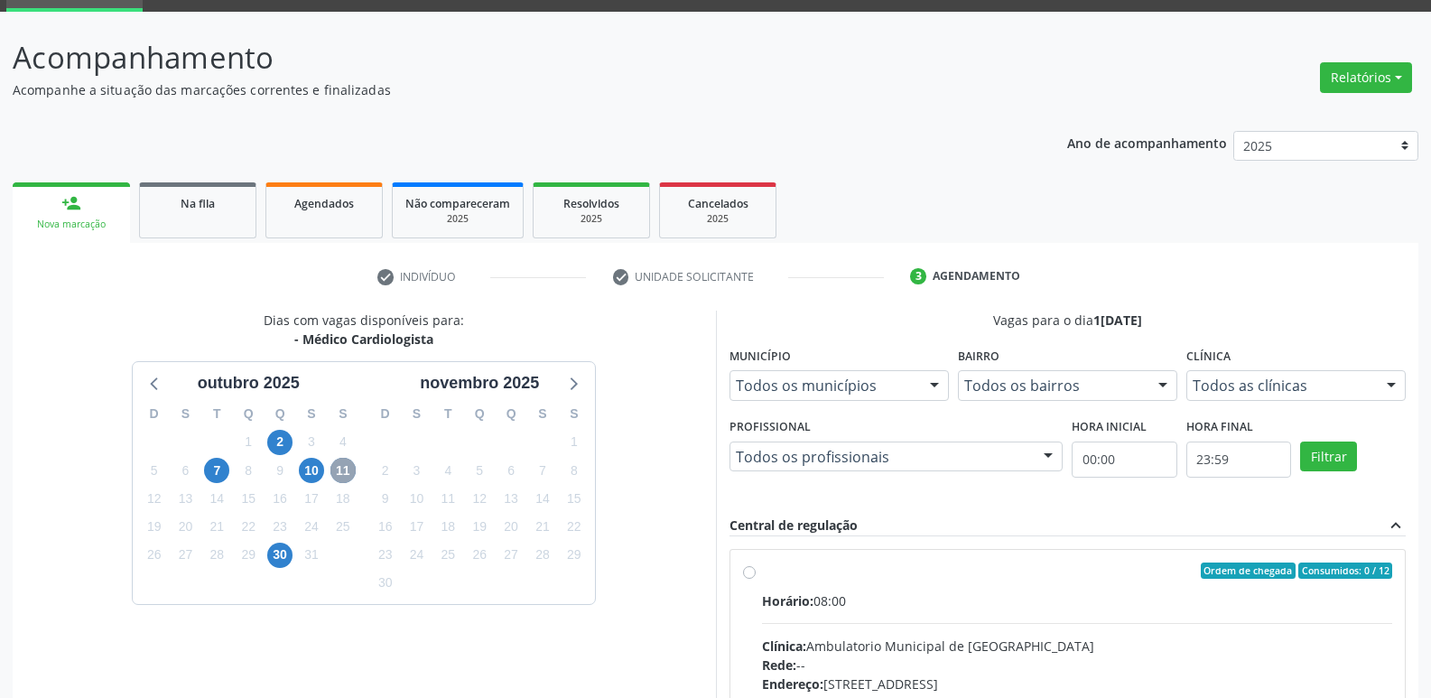
scroll to position [348, 0]
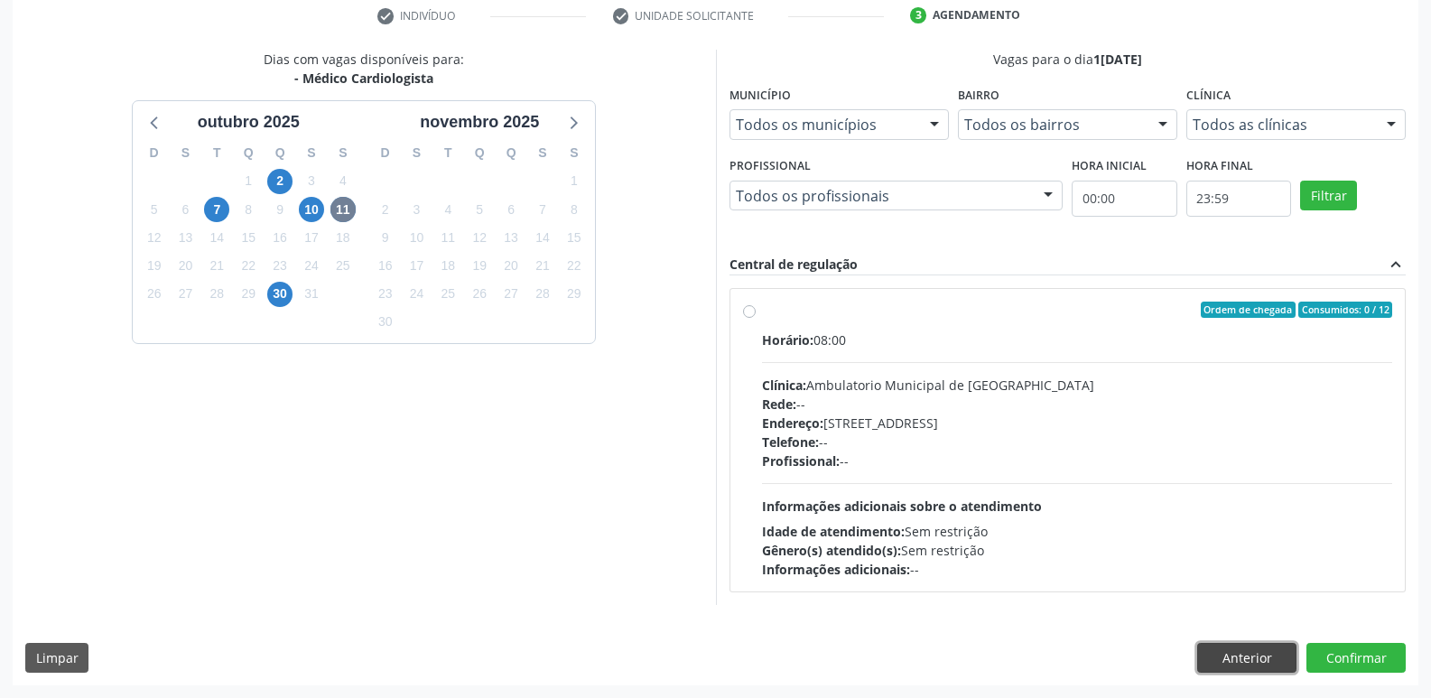
click at [1220, 658] on button "Anterior" at bounding box center [1246, 658] width 99 height 31
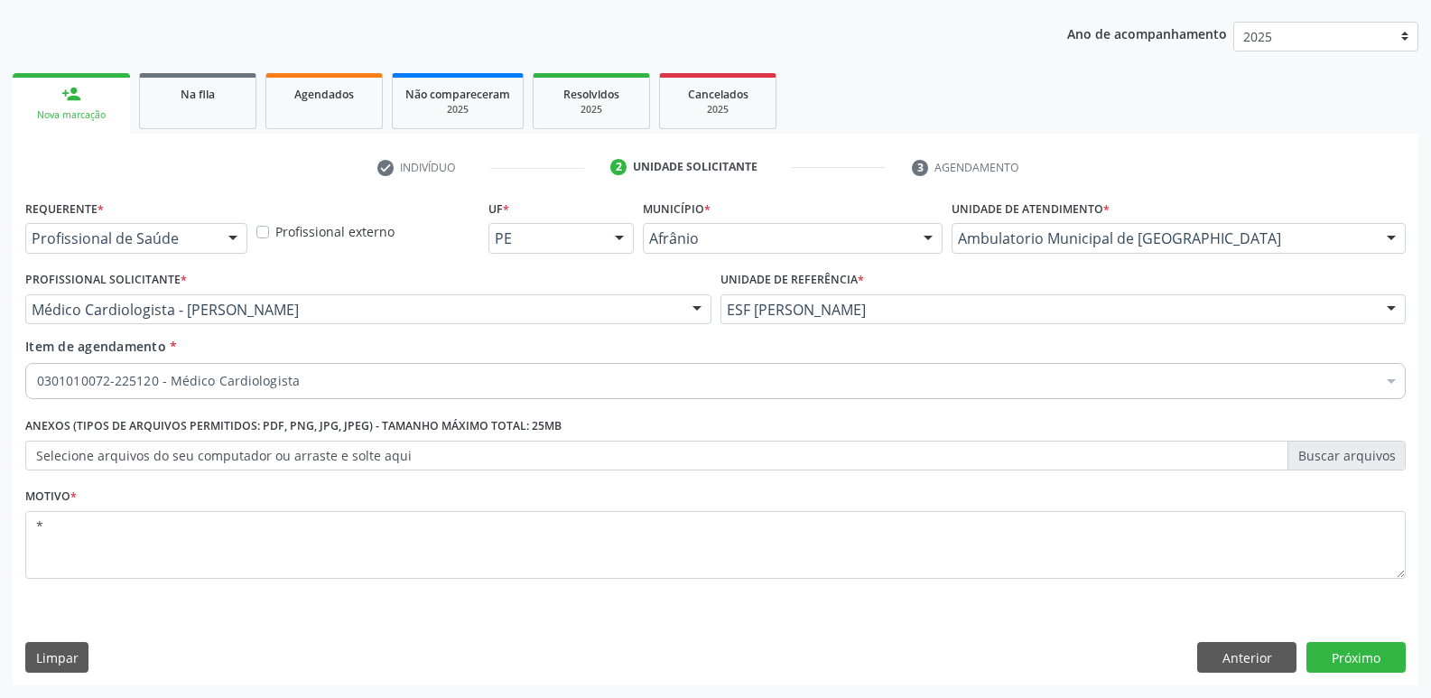
scroll to position [197, 0]
click at [1220, 658] on button "Anterior" at bounding box center [1246, 657] width 99 height 31
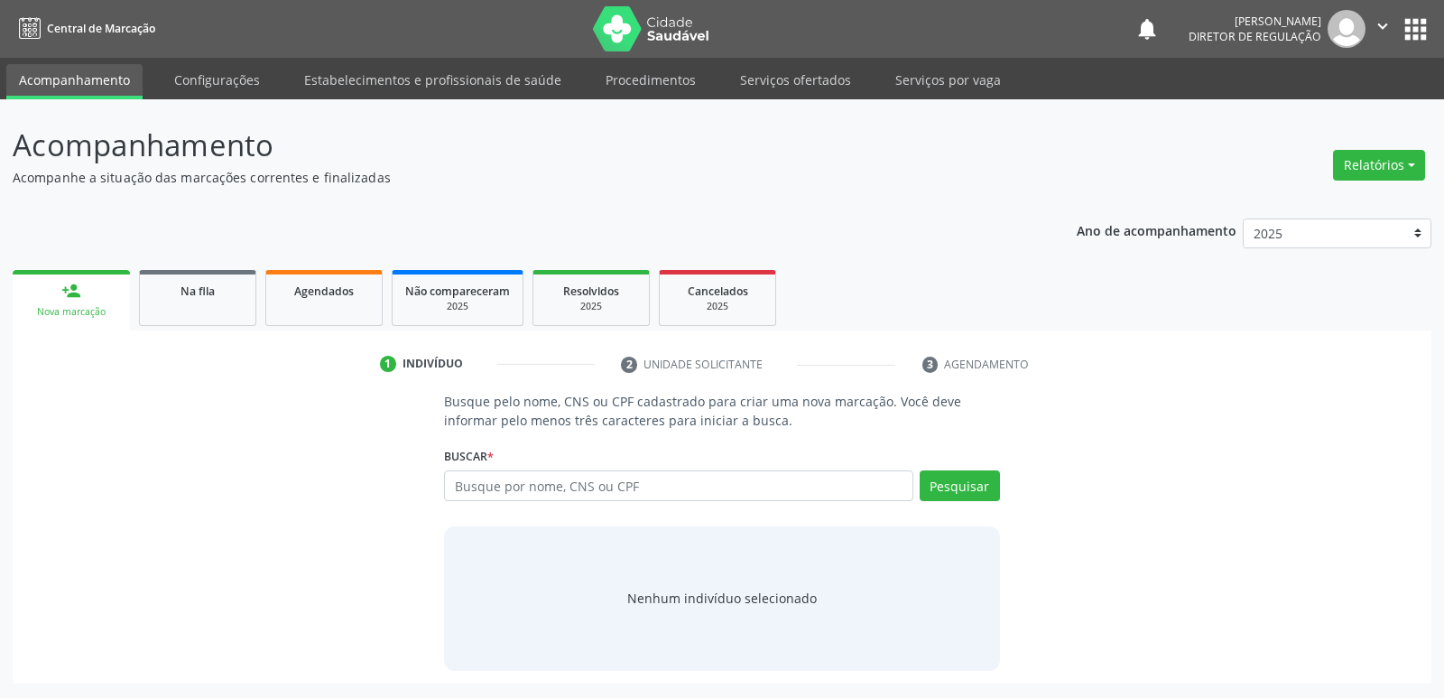
click at [505, 488] on input "text" at bounding box center [678, 485] width 468 height 31
type input "700 4063 9055 9950"
click at [959, 487] on button "Pesquisar" at bounding box center [960, 485] width 80 height 31
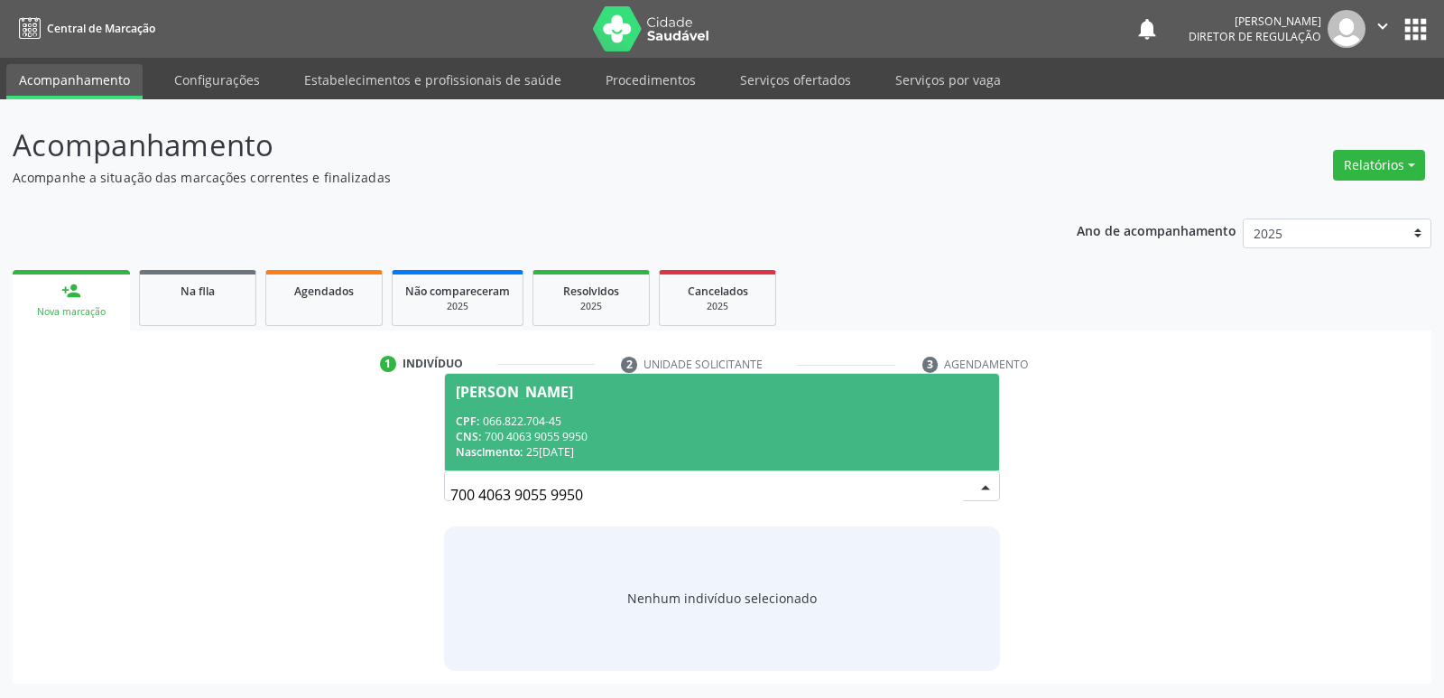
click at [564, 422] on div "CPF: 066.822.704-45" at bounding box center [722, 420] width 532 height 15
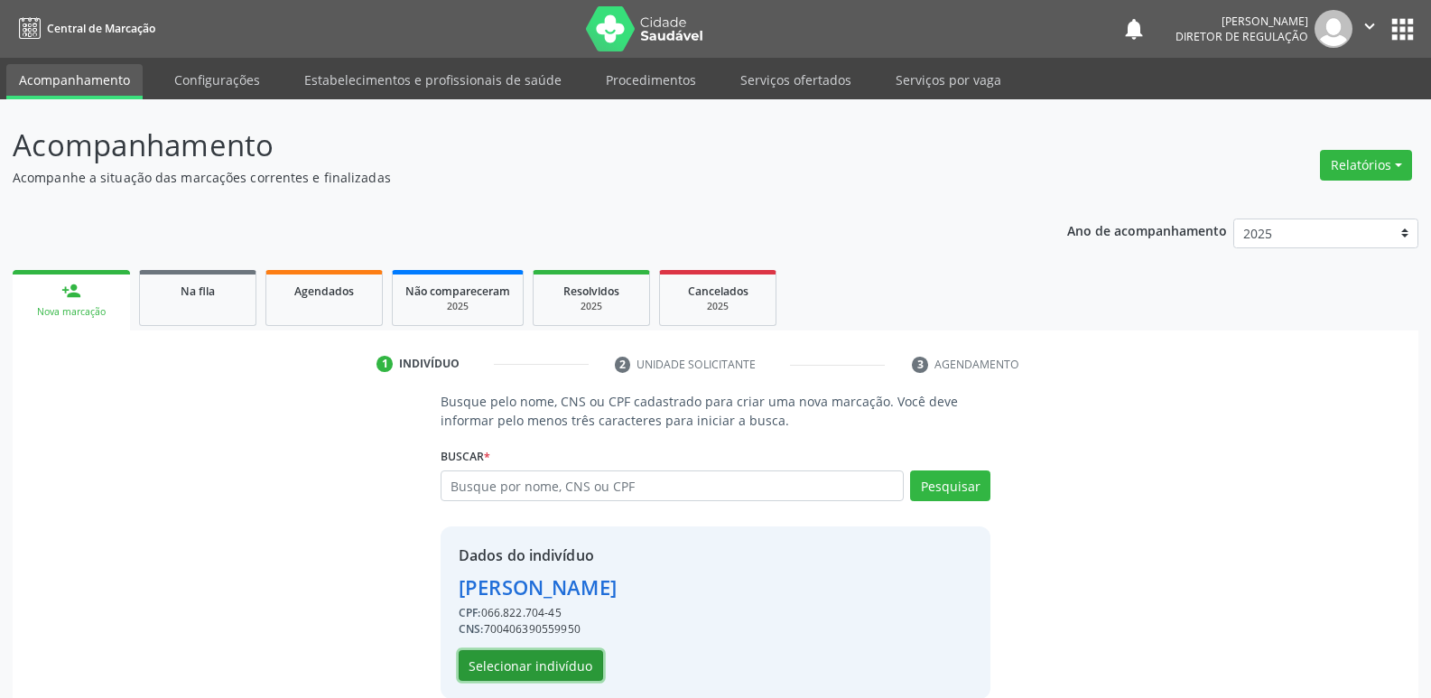
click at [567, 662] on button "Selecionar indivíduo" at bounding box center [531, 665] width 144 height 31
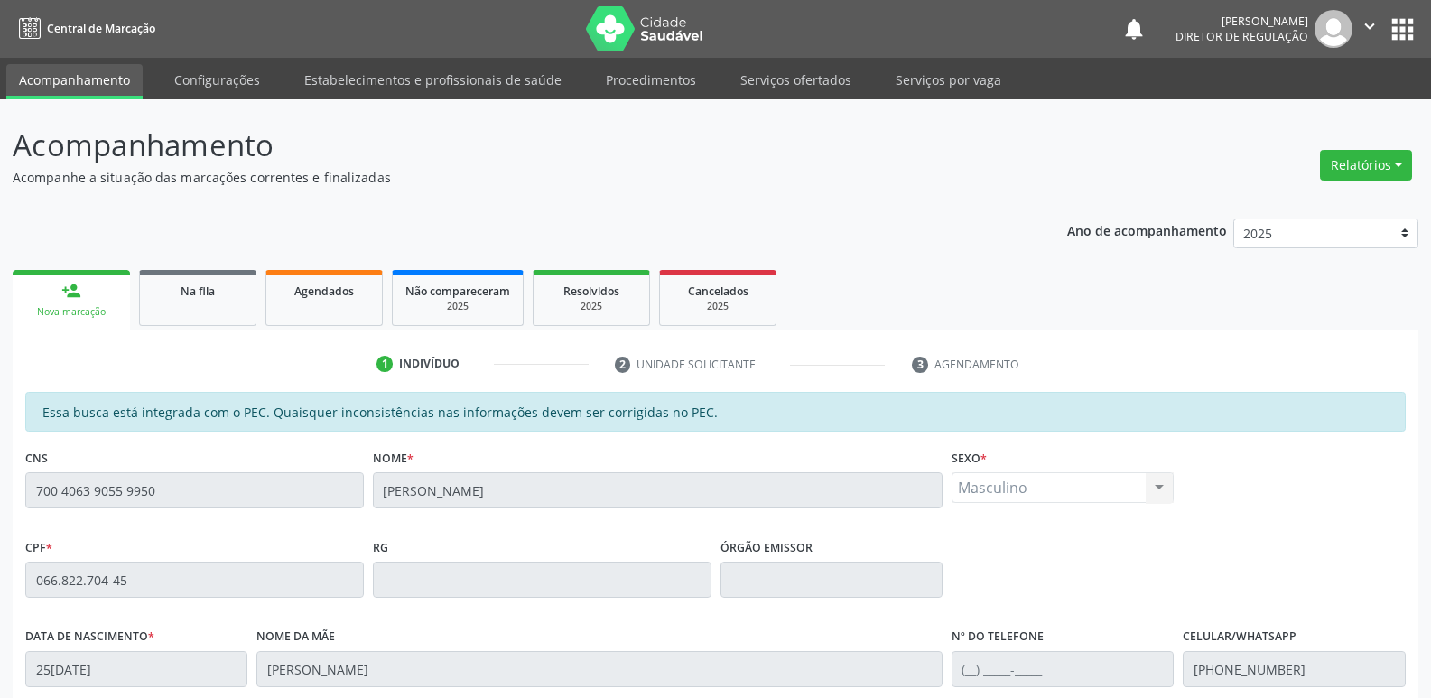
scroll to position [333, 0]
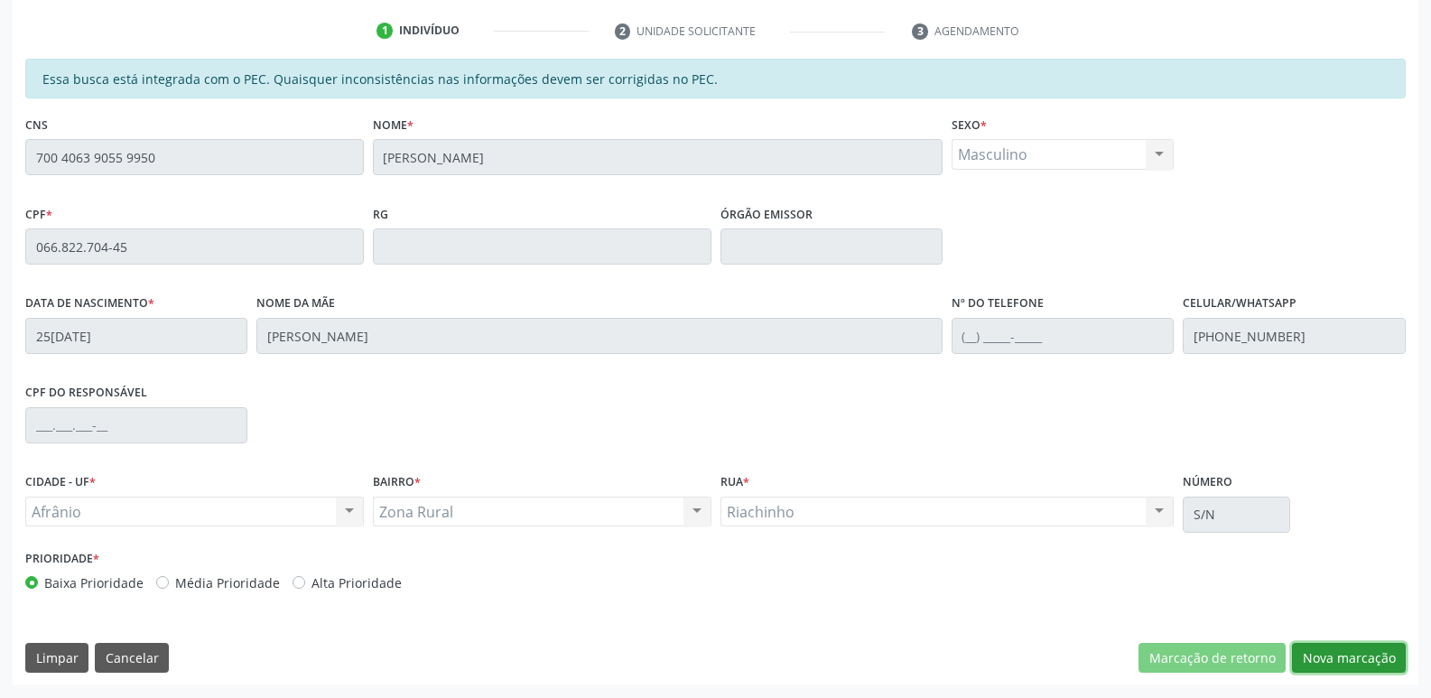
click at [1309, 655] on button "Nova marcação" at bounding box center [1349, 658] width 114 height 31
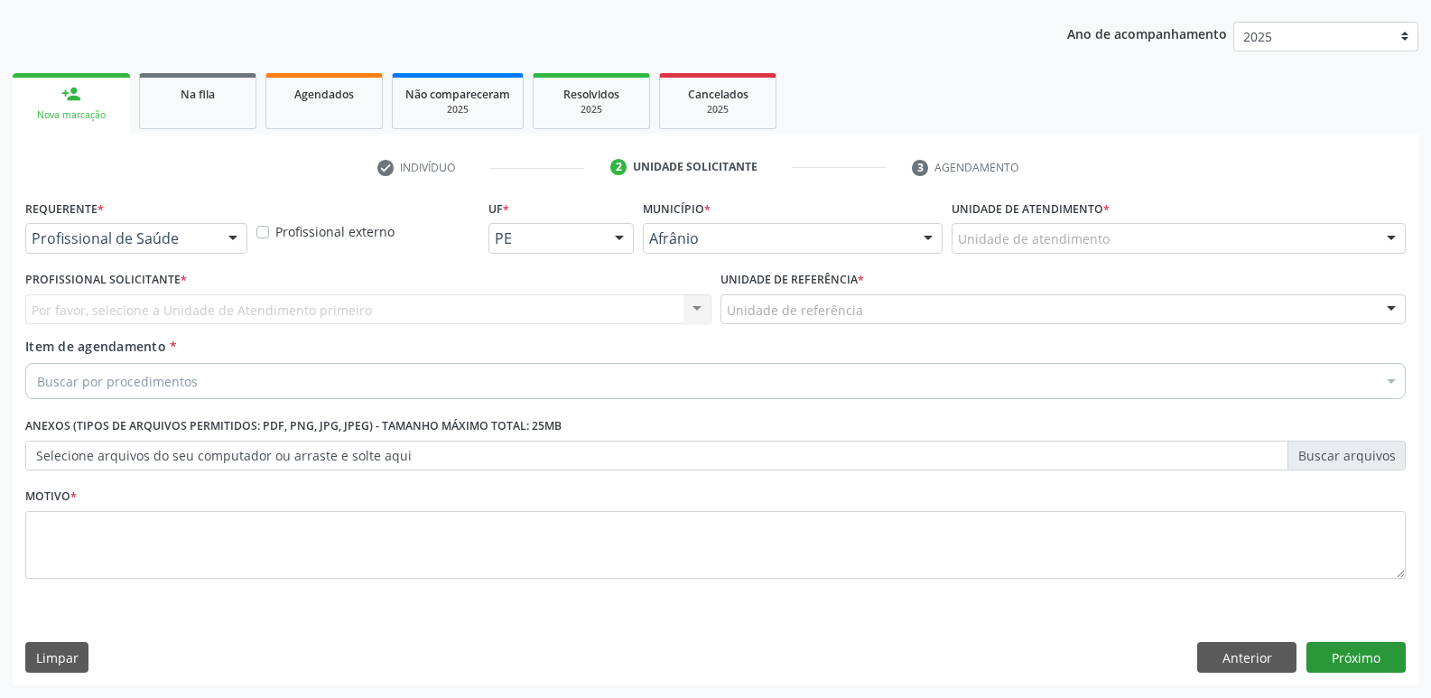
scroll to position [197, 0]
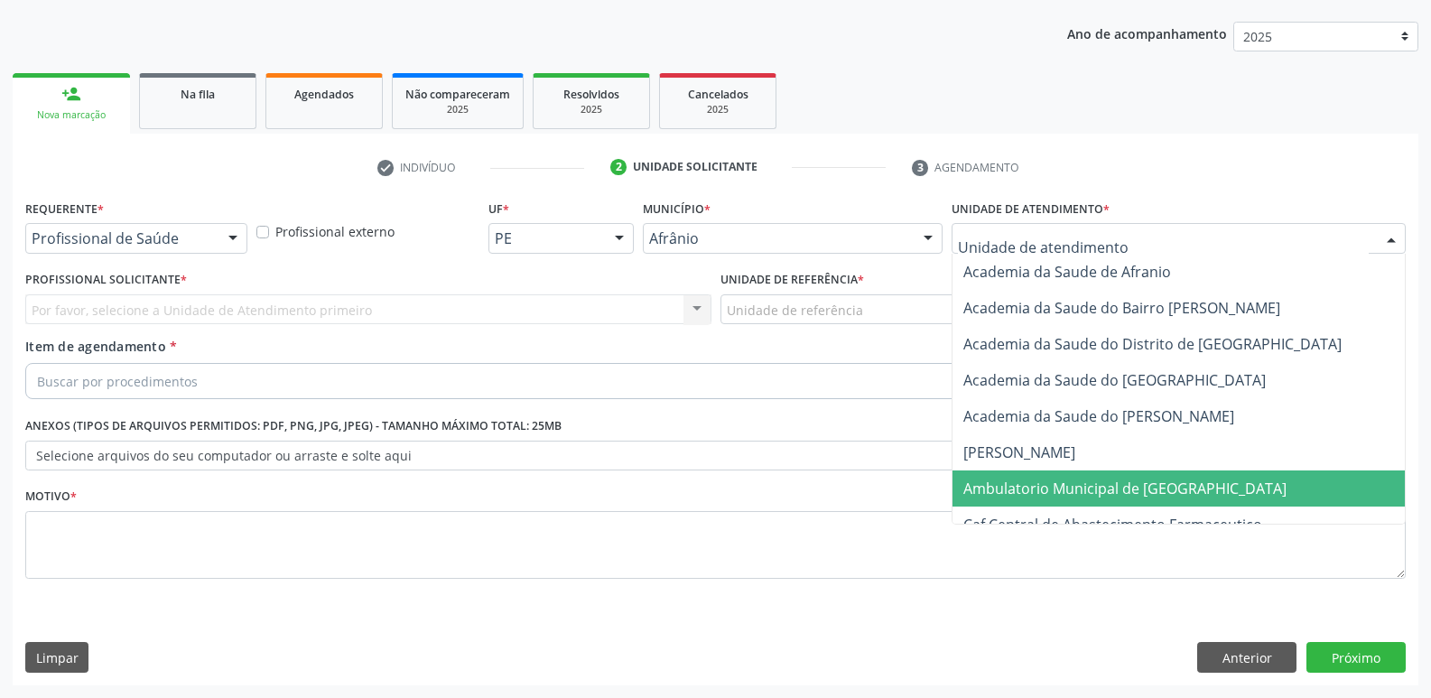
click at [1030, 493] on span "Ambulatorio Municipal de [GEOGRAPHIC_DATA]" at bounding box center [1124, 488] width 323 height 20
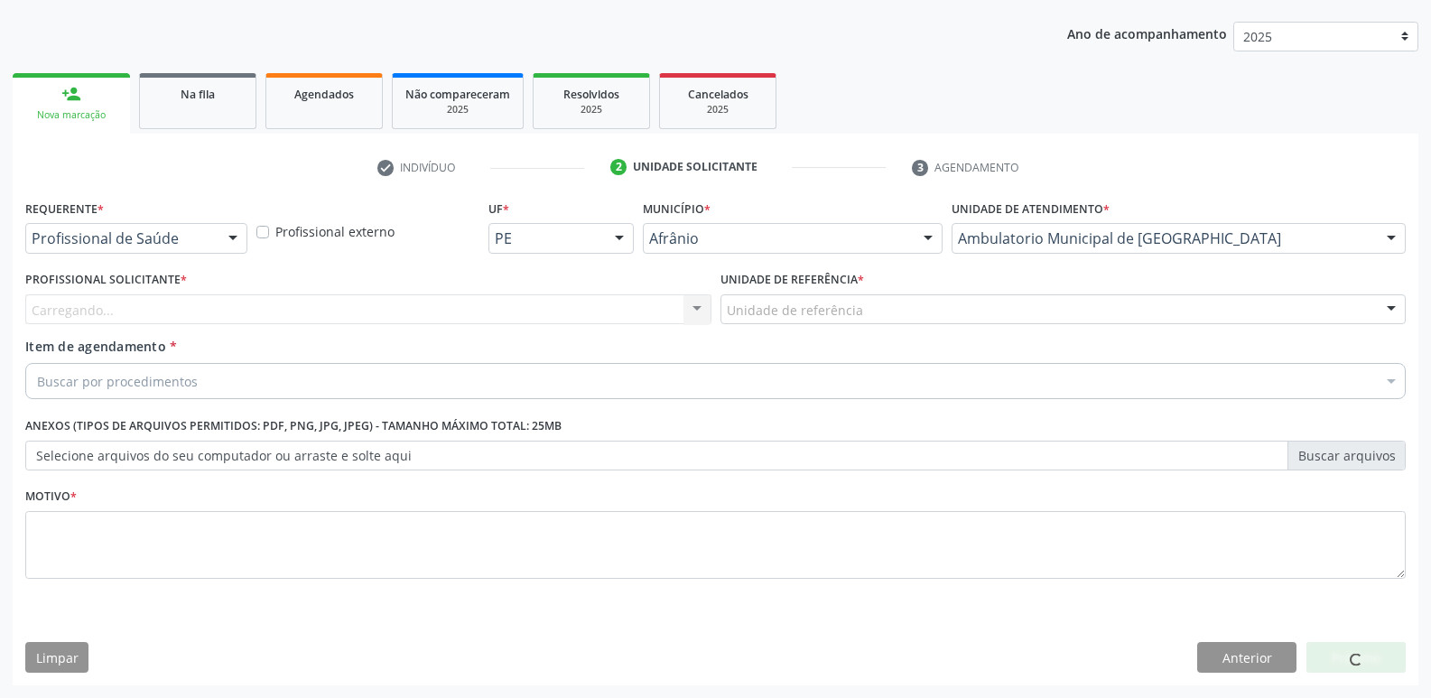
click at [900, 305] on div "Unidade de referência" at bounding box center [1063, 309] width 686 height 31
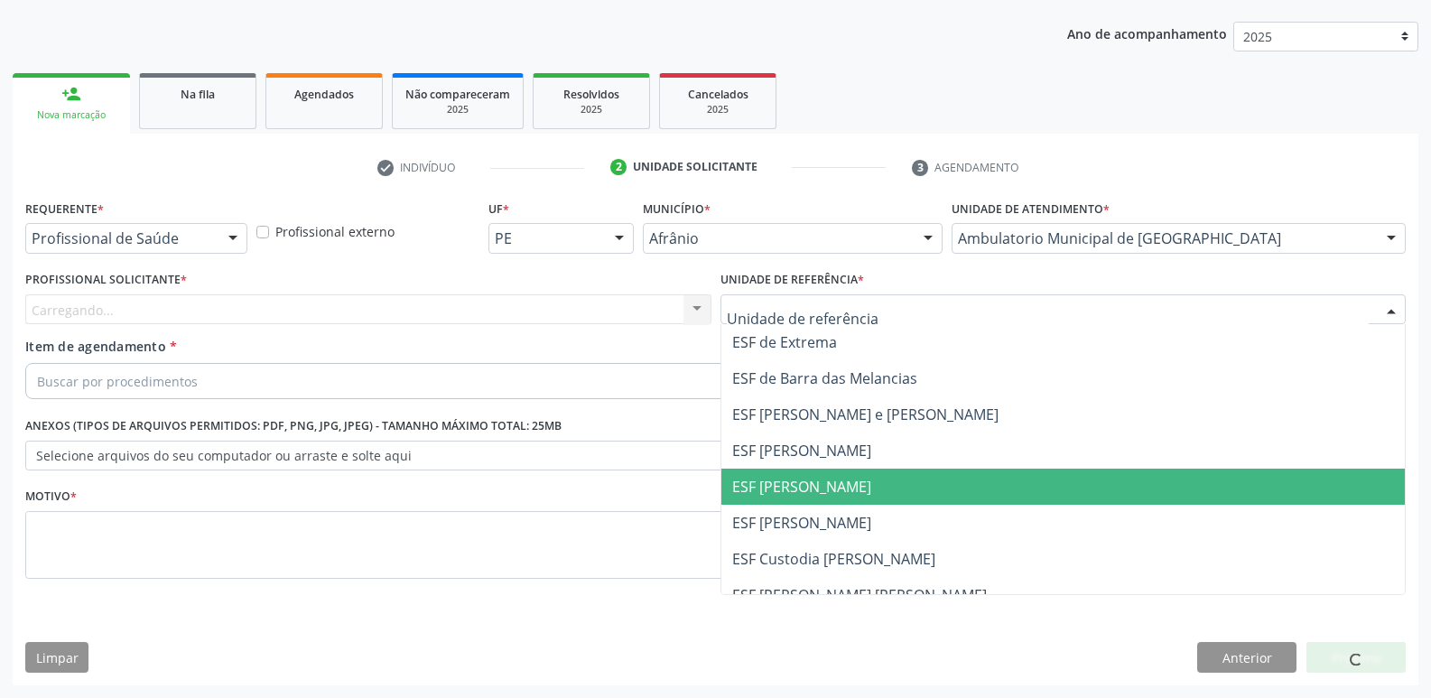
click at [872, 485] on span "ESF [PERSON_NAME]" at bounding box center [1063, 486] width 684 height 36
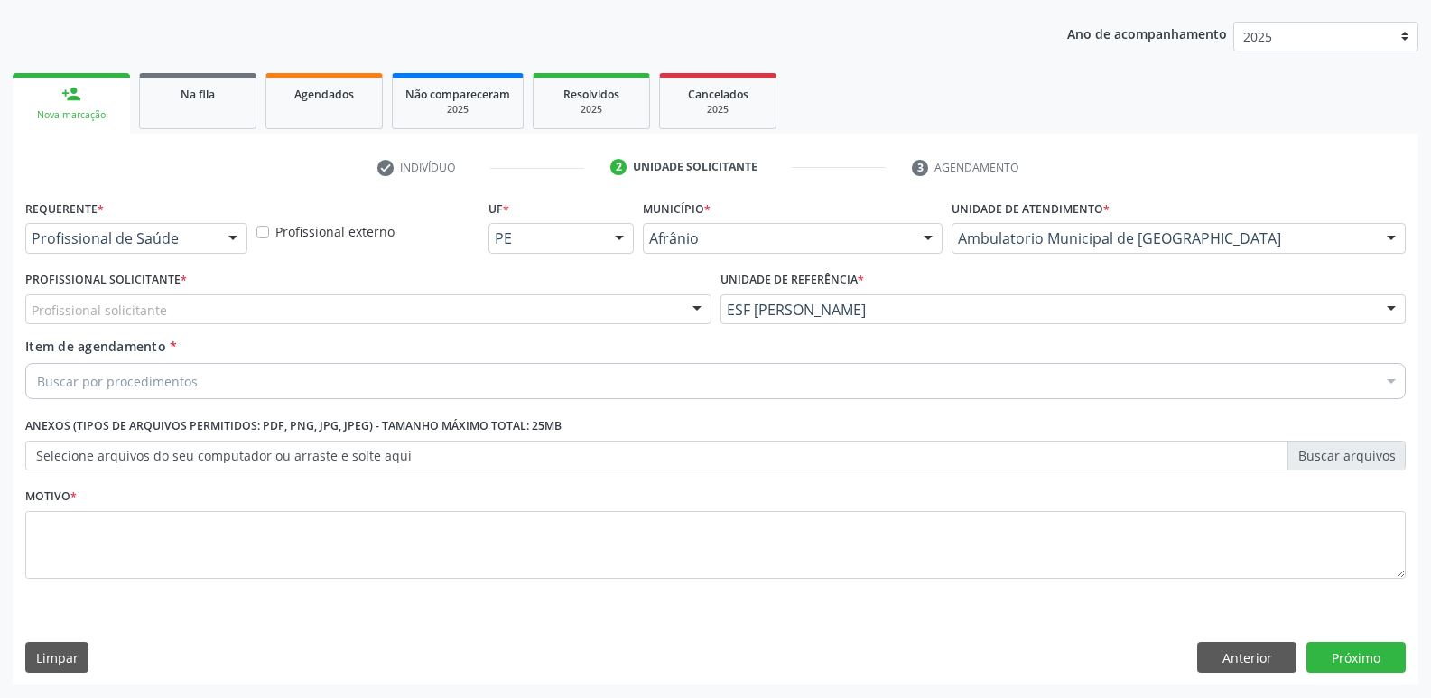
click at [591, 311] on div "Profissional solicitante" at bounding box center [368, 309] width 686 height 31
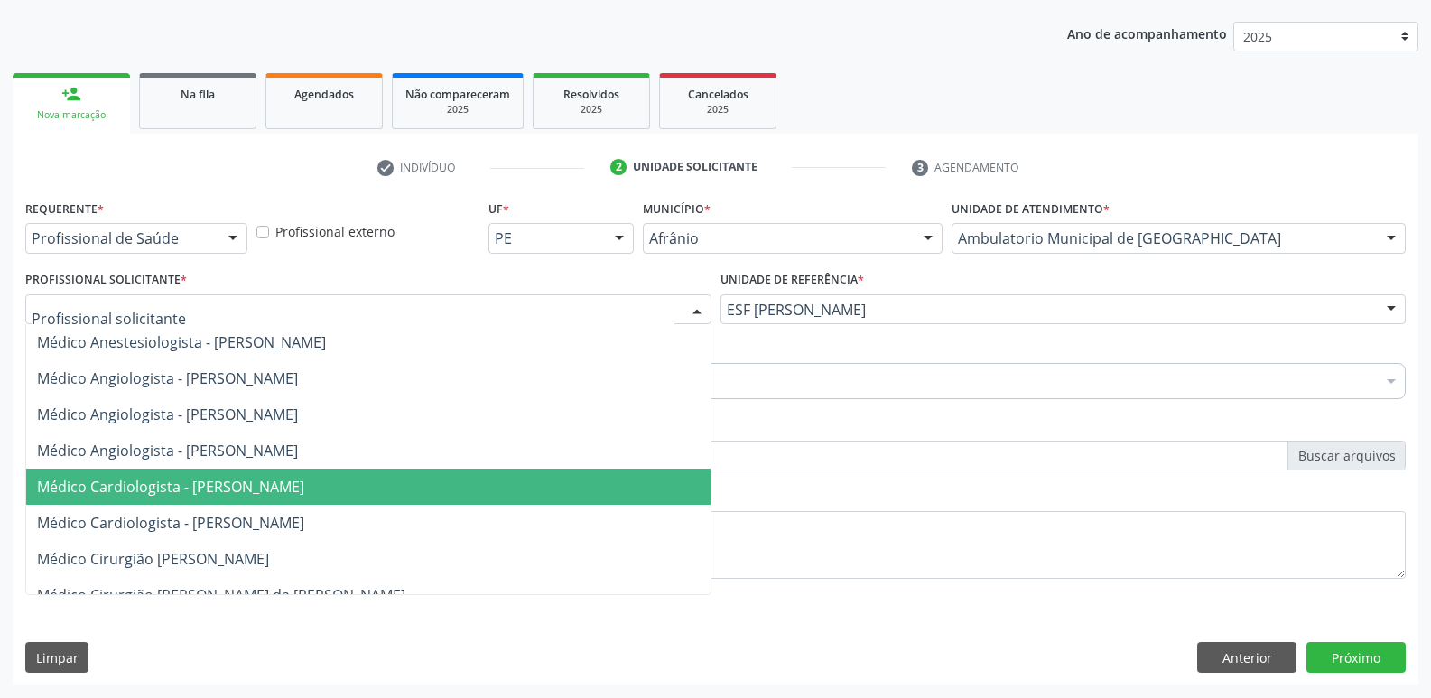
click at [496, 486] on span "Médico Cardiologista - [PERSON_NAME]" at bounding box center [368, 486] width 684 height 36
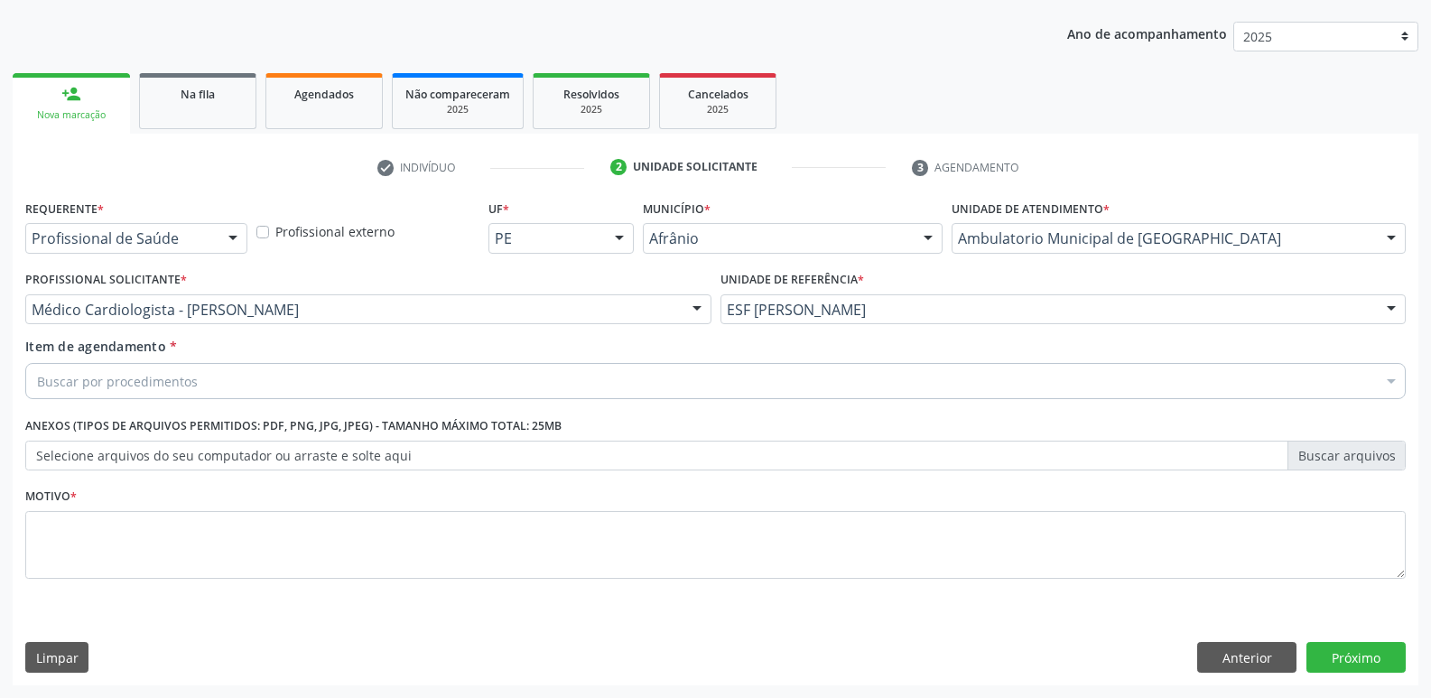
click at [355, 382] on div "Buscar por procedimentos" at bounding box center [715, 381] width 1380 height 36
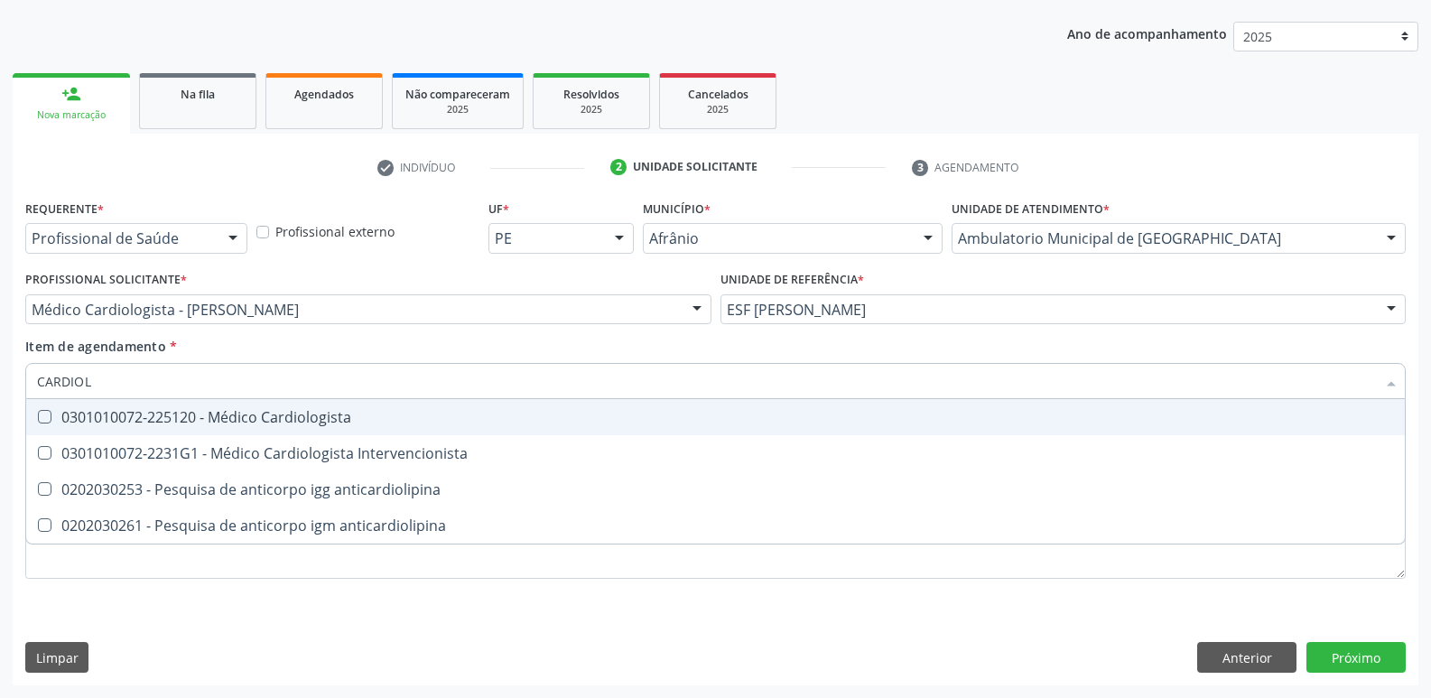
type input "CARDIOLO"
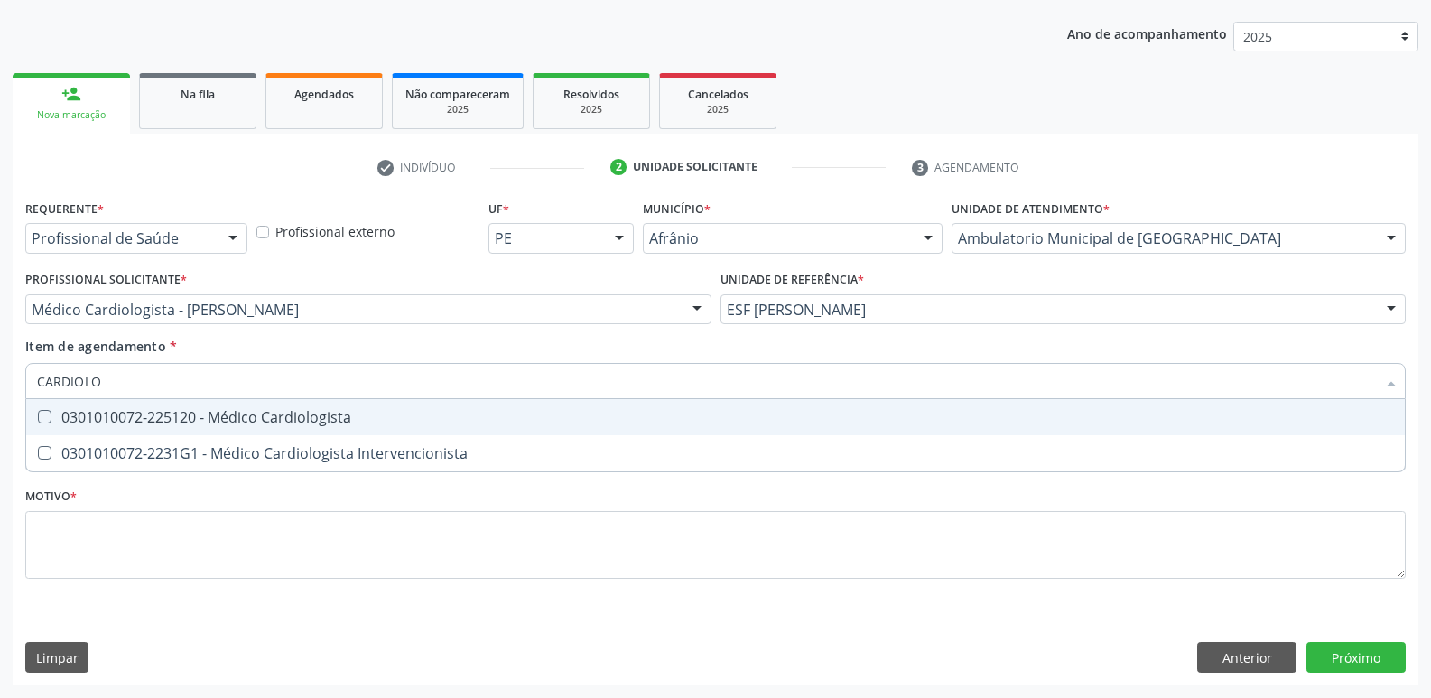
click at [376, 414] on div "0301010072-225120 - Médico Cardiologista" at bounding box center [715, 417] width 1357 height 14
checkbox Cardiologista "true"
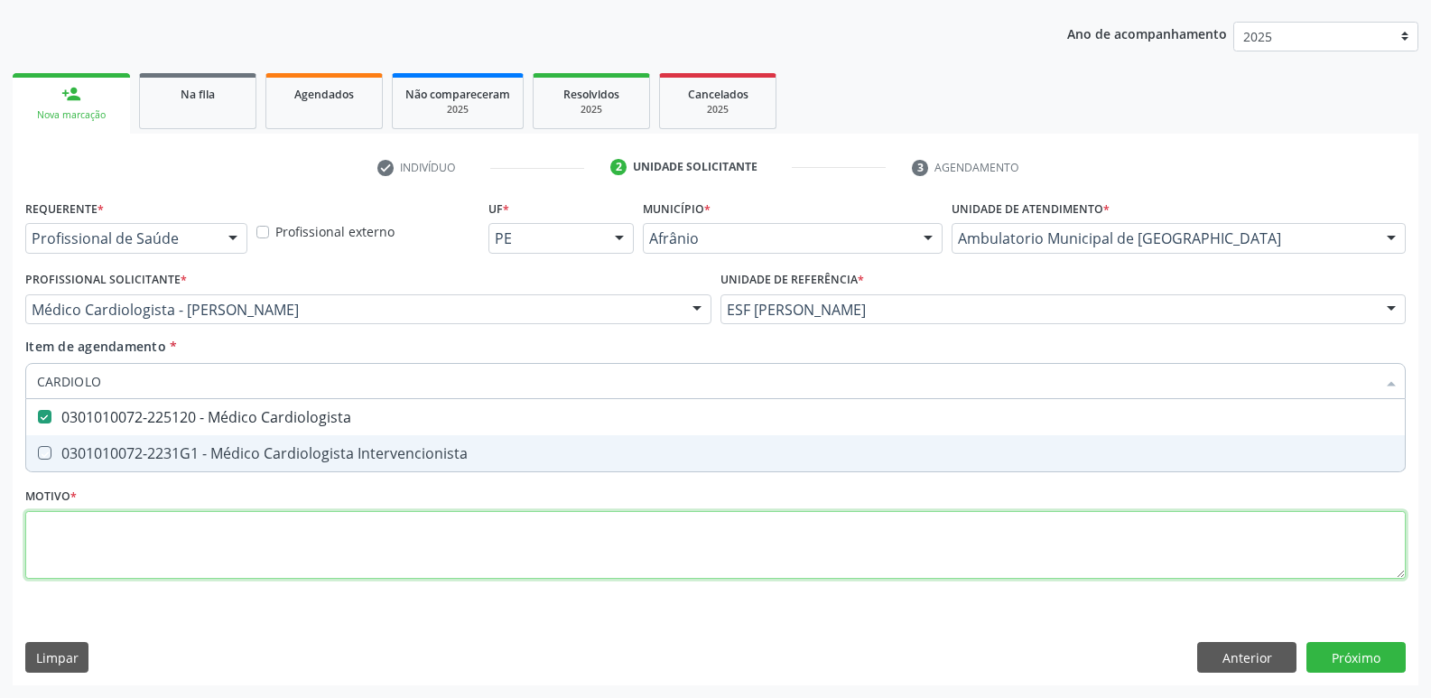
click at [387, 527] on div "Requerente * Profissional de Saúde Profissional de Saúde Paciente Nenhum result…" at bounding box center [715, 399] width 1380 height 409
checkbox Intervencionista "true"
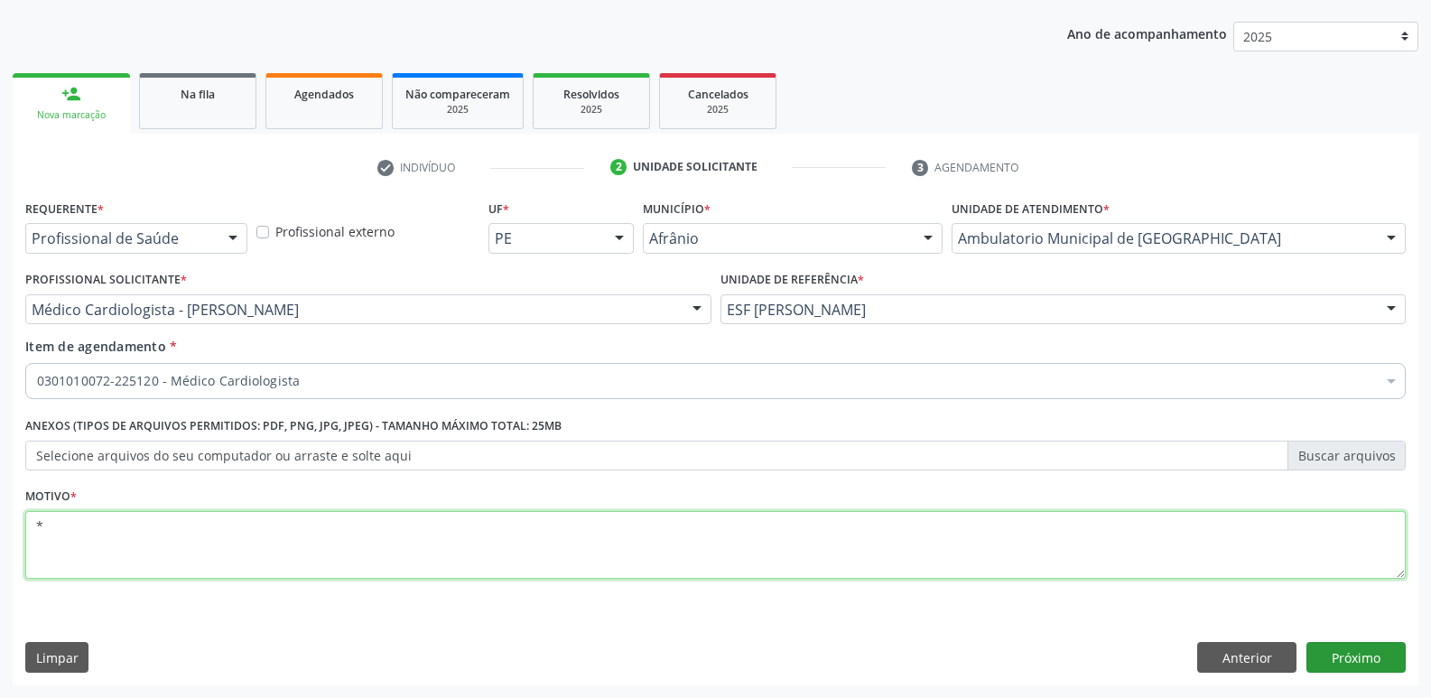
type textarea "*"
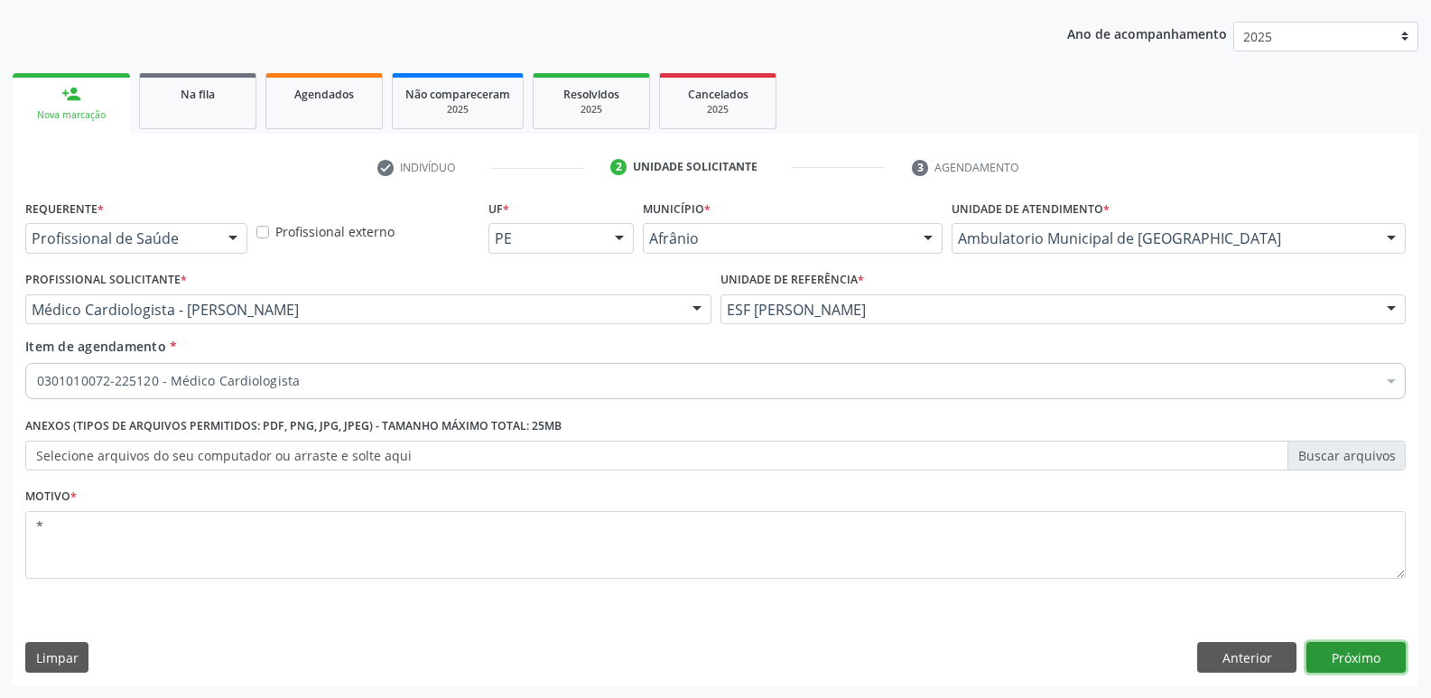
click at [1358, 650] on button "Próximo" at bounding box center [1355, 657] width 99 height 31
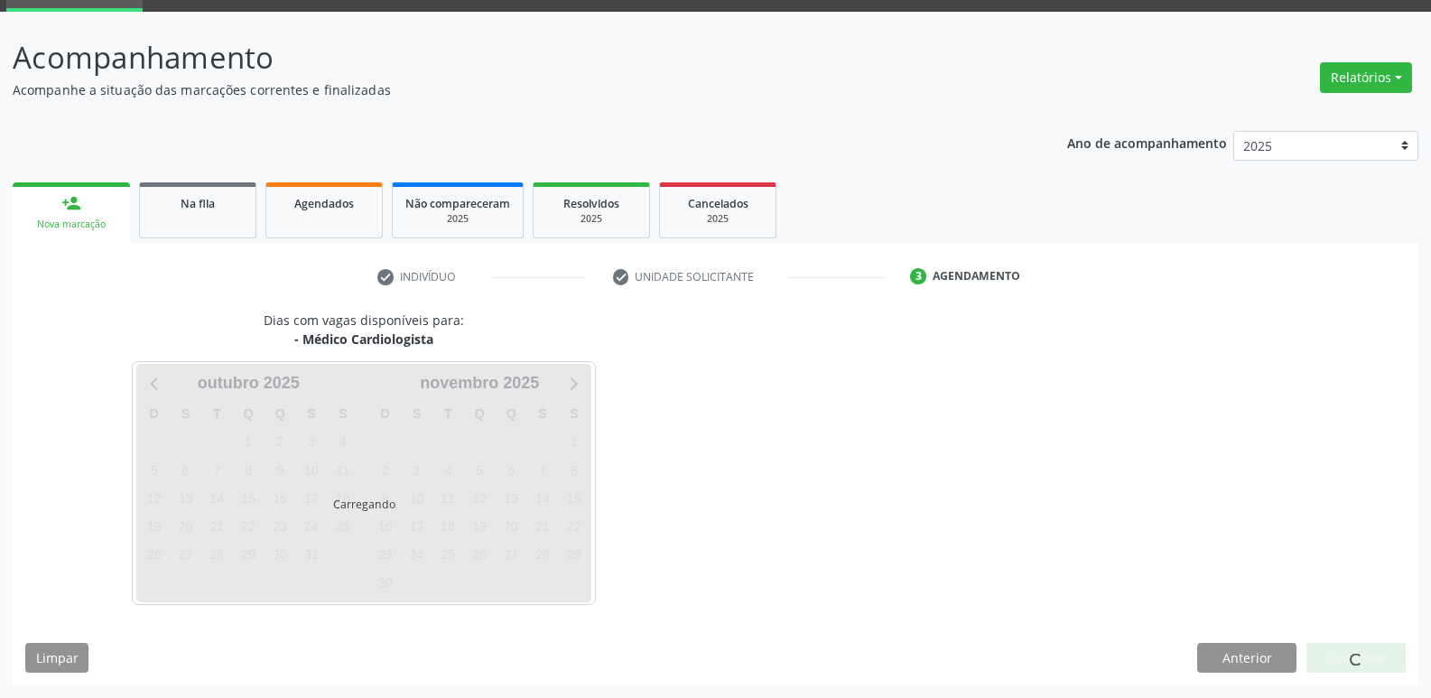
scroll to position [88, 0]
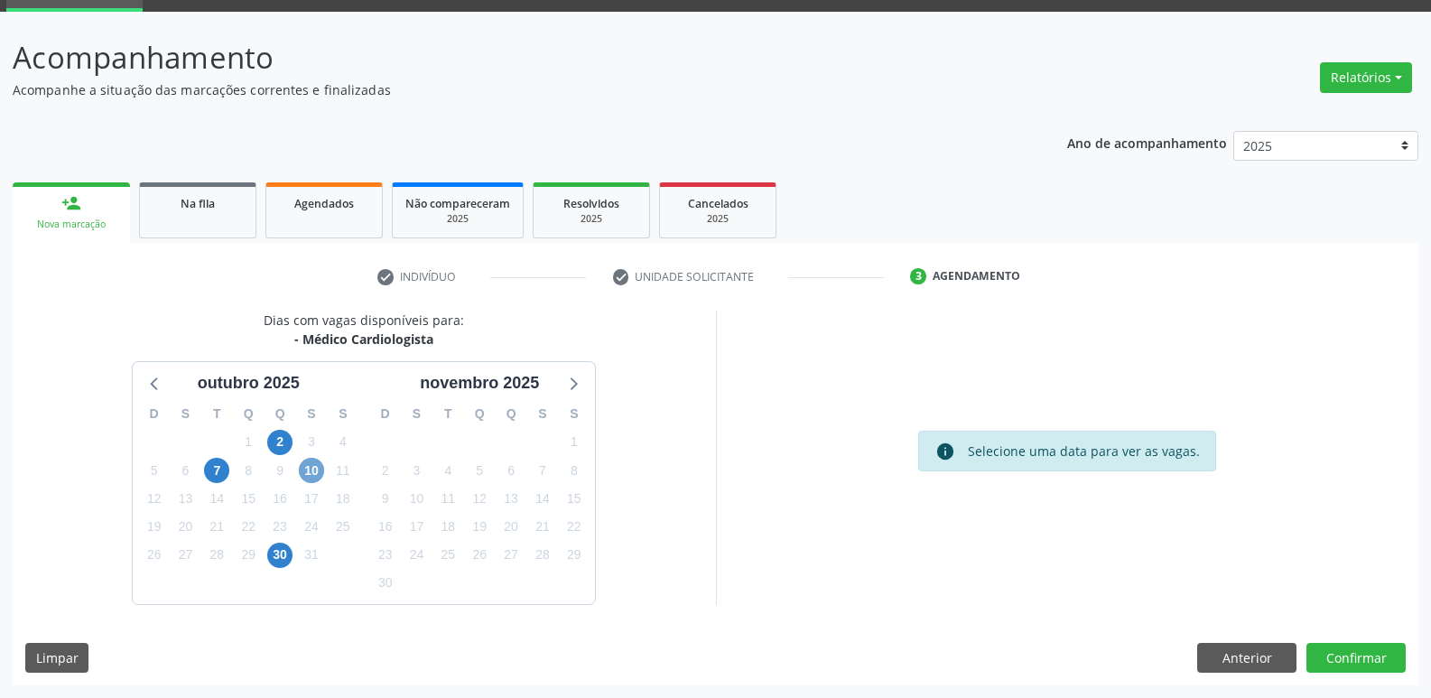
click at [314, 471] on span "10" at bounding box center [311, 470] width 25 height 25
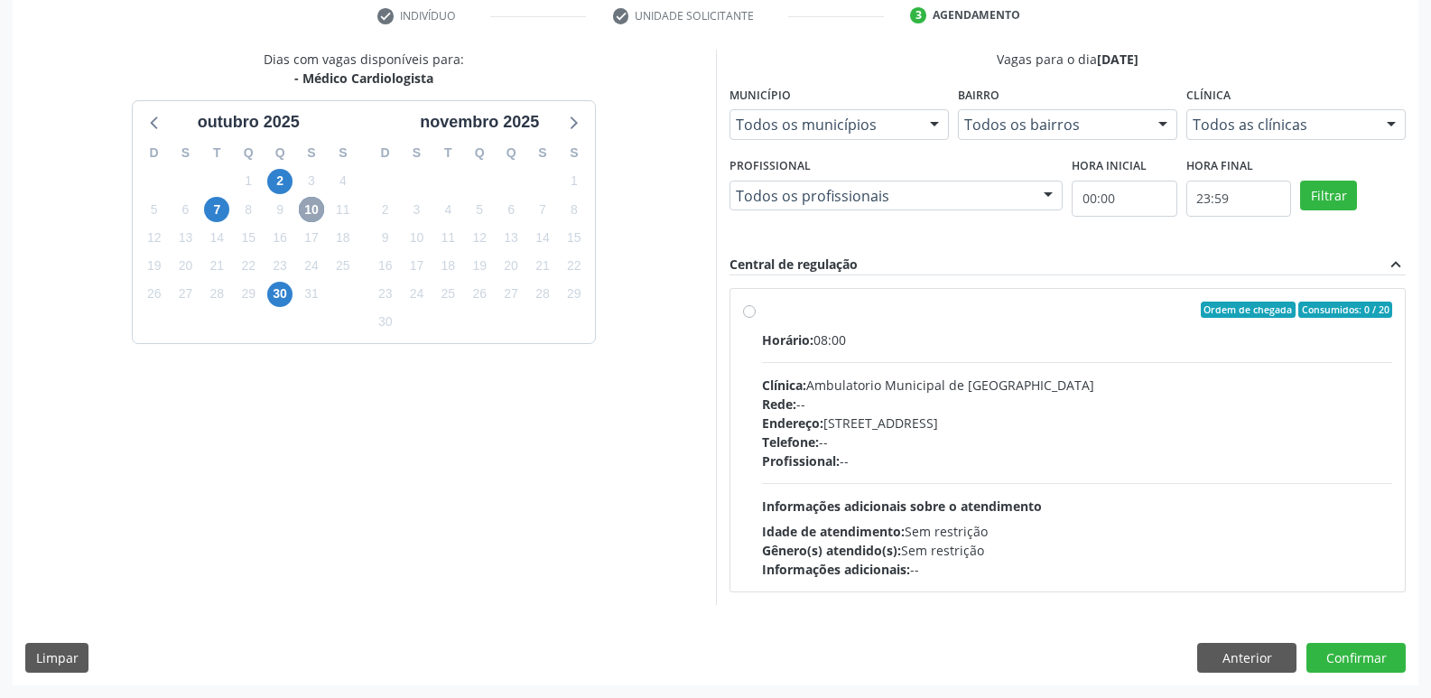
scroll to position [0, 0]
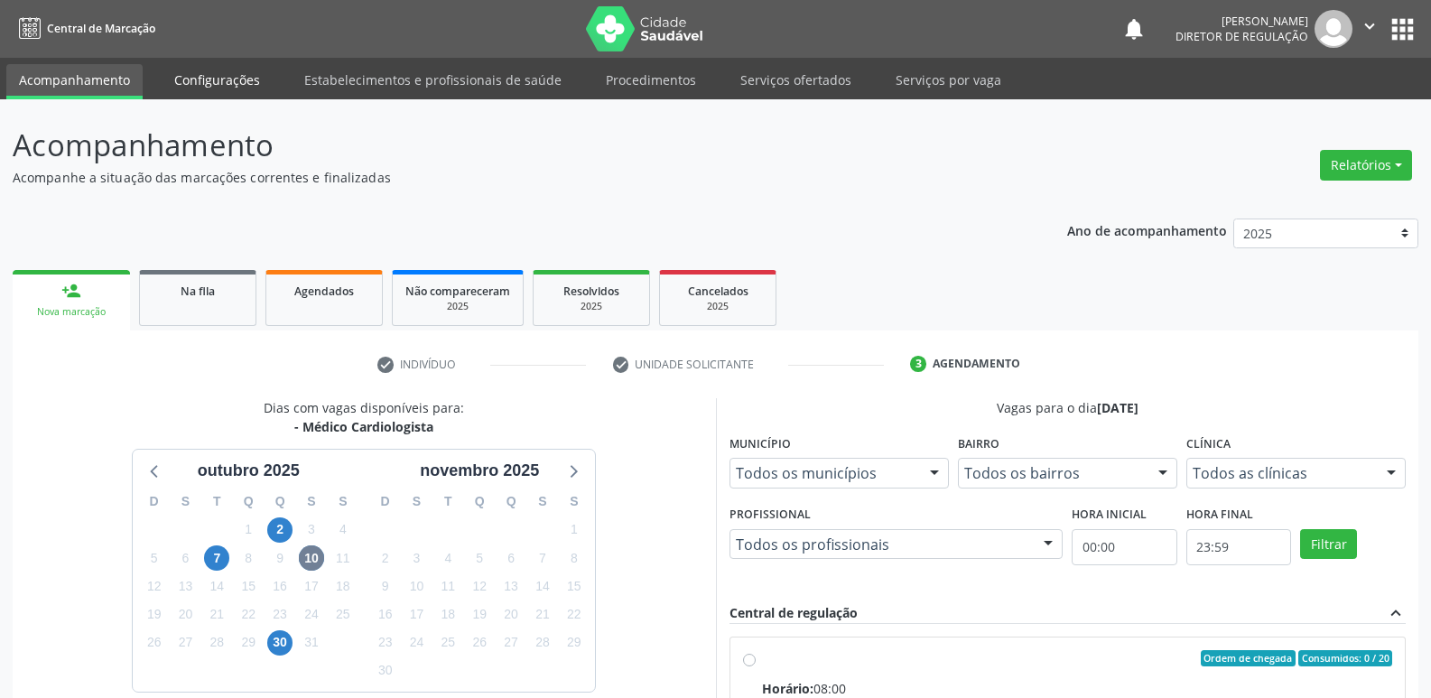
click at [232, 81] on link "Configurações" at bounding box center [217, 80] width 111 height 32
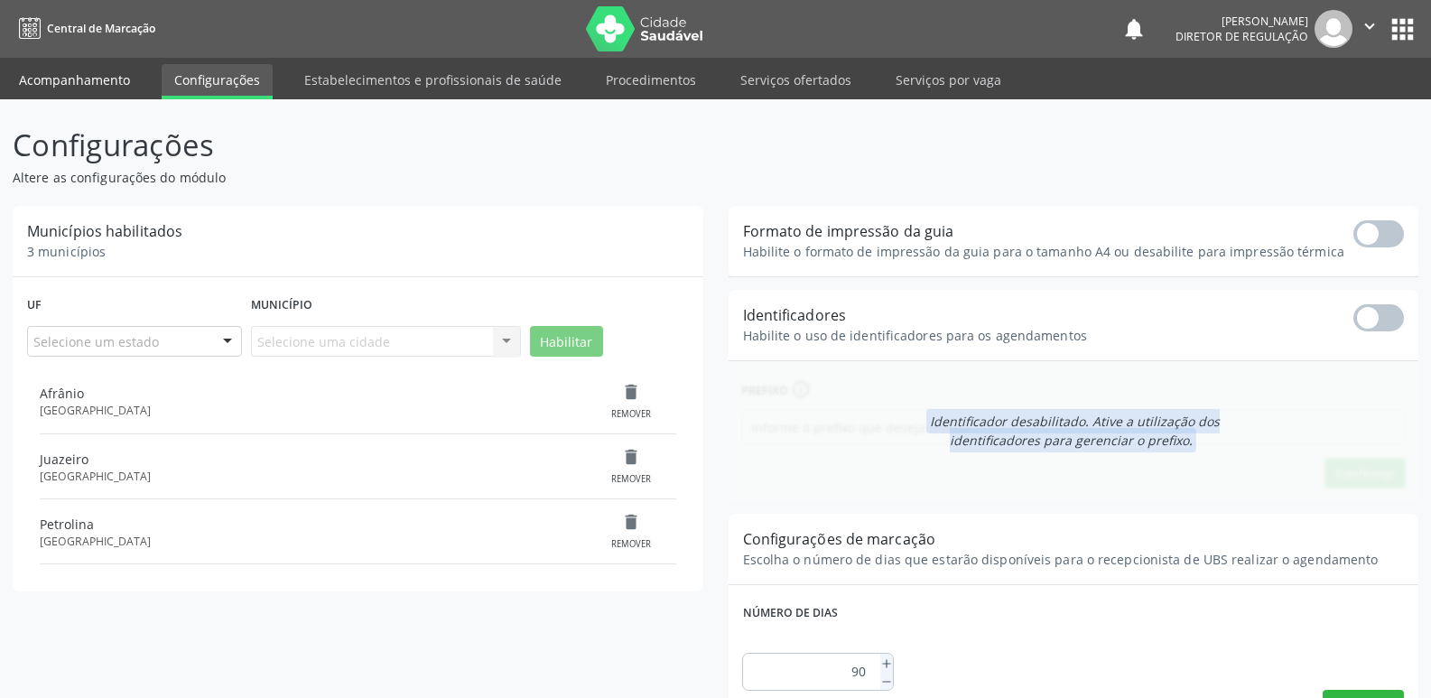
click at [116, 79] on link "Acompanhamento" at bounding box center [74, 80] width 136 height 32
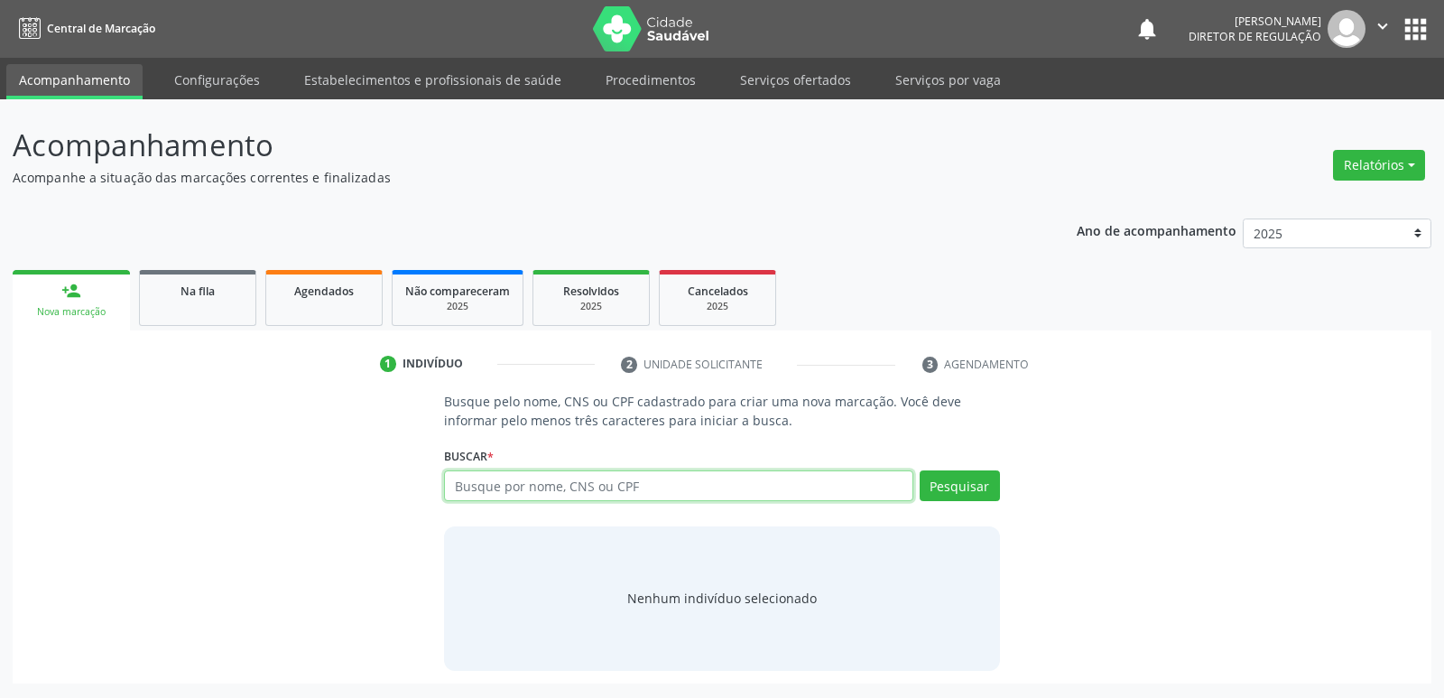
click at [515, 487] on input "text" at bounding box center [678, 485] width 468 height 31
type input "700102970767817"
click at [968, 484] on button "Pesquisar" at bounding box center [960, 485] width 80 height 31
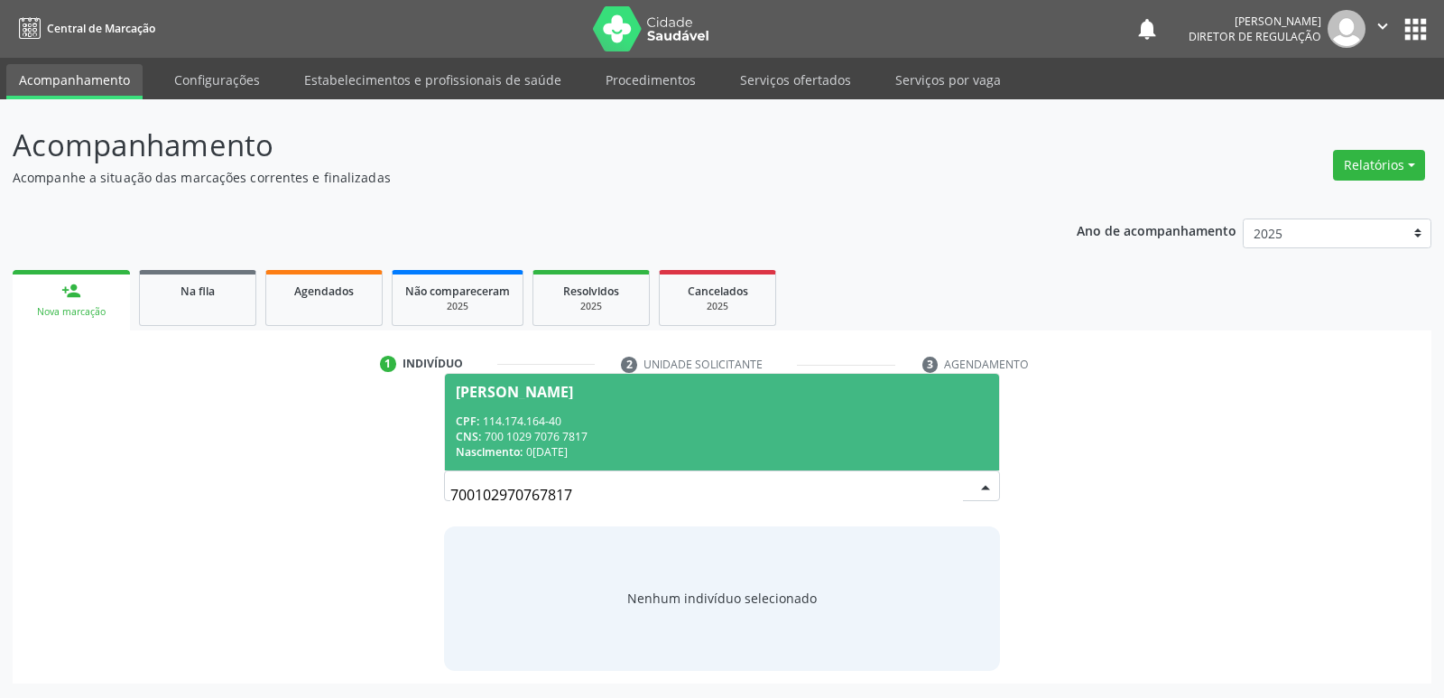
click at [661, 430] on div "CNS: 700 1029 7076 7817" at bounding box center [722, 436] width 532 height 15
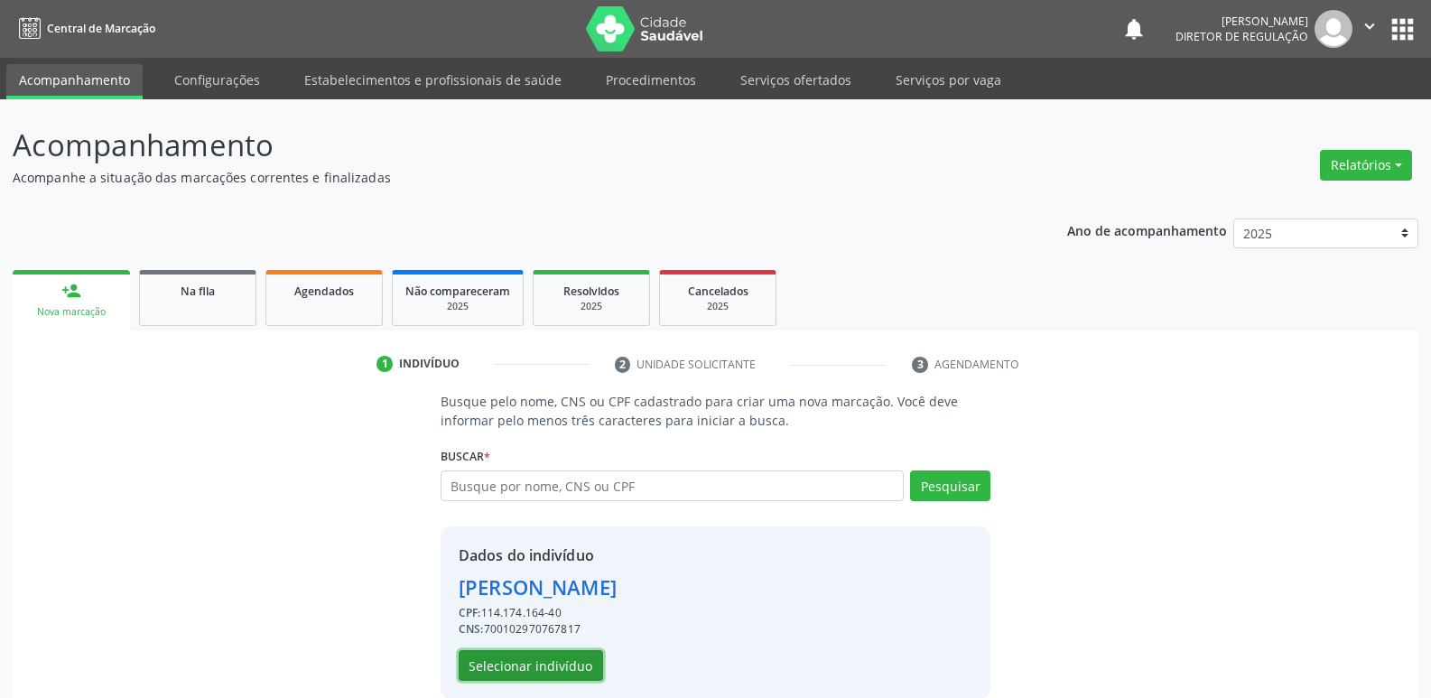
click at [582, 663] on button "Selecionar indivíduo" at bounding box center [531, 665] width 144 height 31
